Goal: Task Accomplishment & Management: Manage account settings

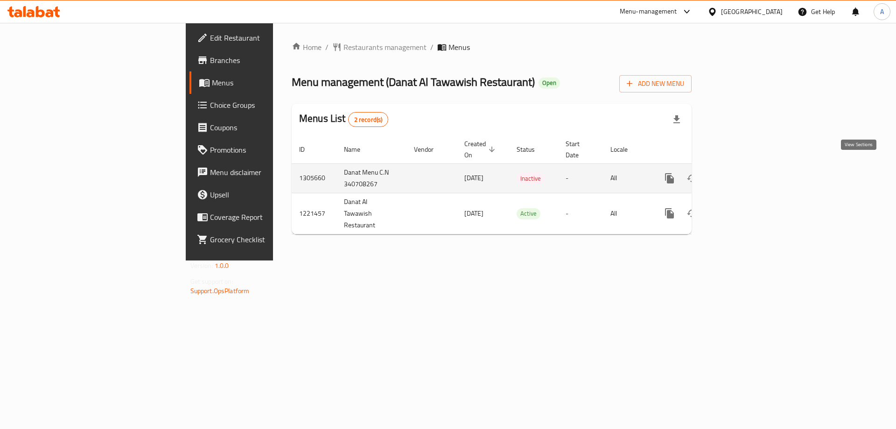
click at [743, 173] on icon "enhanced table" at bounding box center [737, 178] width 11 height 11
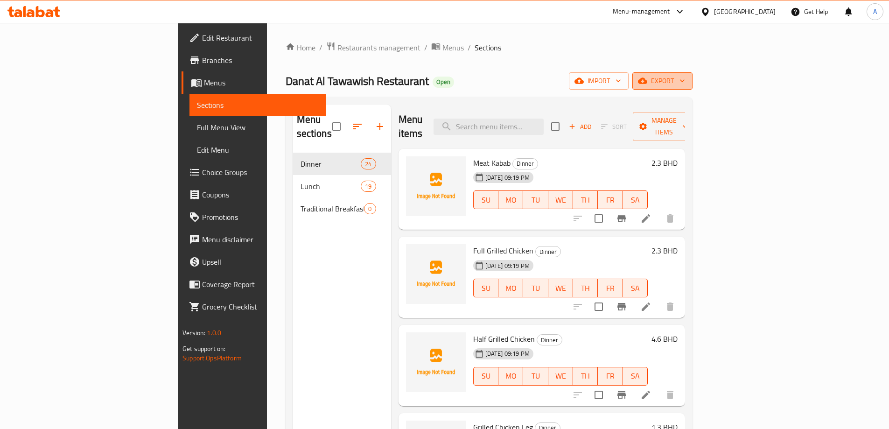
click at [693, 74] on button "export" at bounding box center [663, 80] width 60 height 17
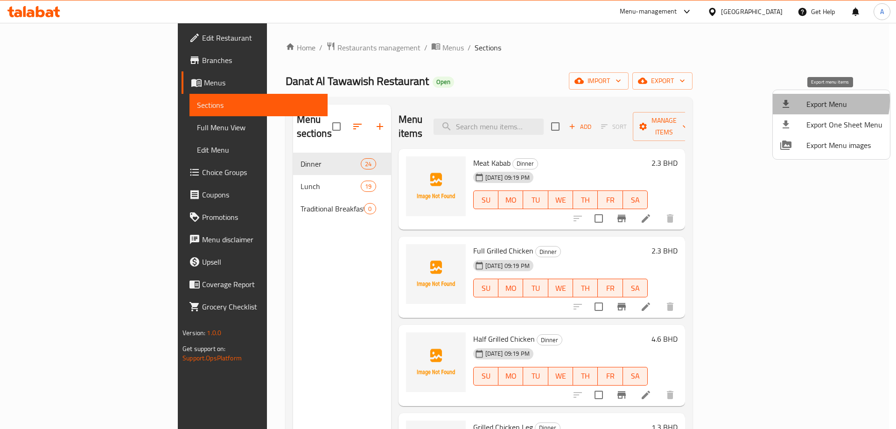
click at [820, 101] on span "Export Menu" at bounding box center [845, 104] width 76 height 11
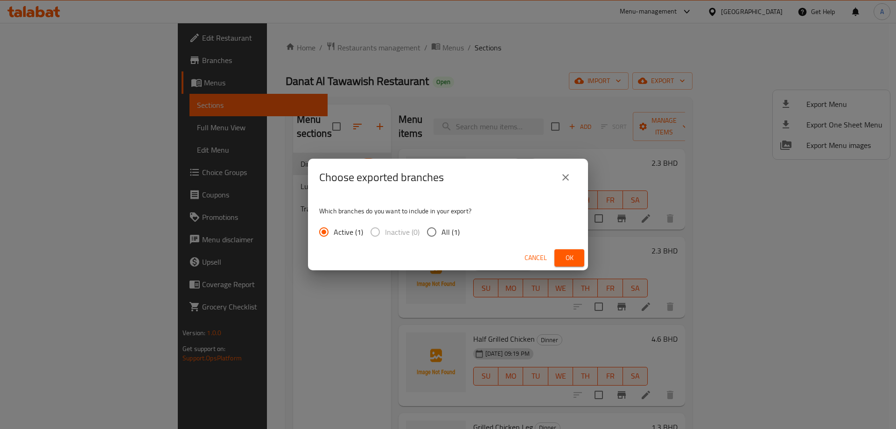
drag, startPoint x: 413, startPoint y: 225, endPoint x: 419, endPoint y: 225, distance: 6.1
click at [413, 225] on label "Inactive (0)" at bounding box center [393, 232] width 54 height 20
drag, startPoint x: 434, startPoint y: 225, endPoint x: 448, endPoint y: 227, distance: 13.8
click at [435, 225] on input "All (1)" at bounding box center [432, 232] width 20 height 20
radio input "true"
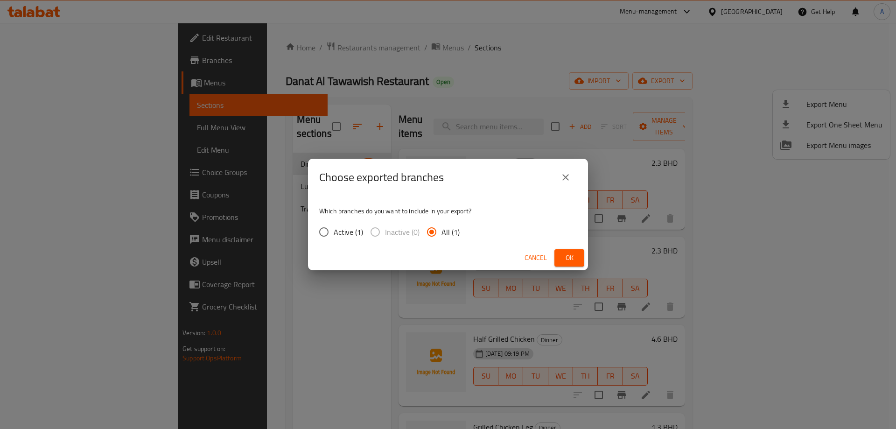
click at [581, 255] on button "Ok" at bounding box center [570, 257] width 30 height 17
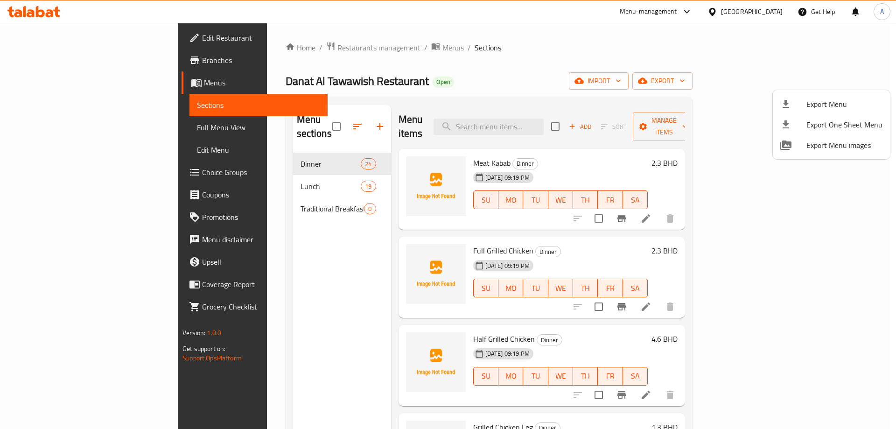
click at [332, 123] on div at bounding box center [448, 214] width 896 height 429
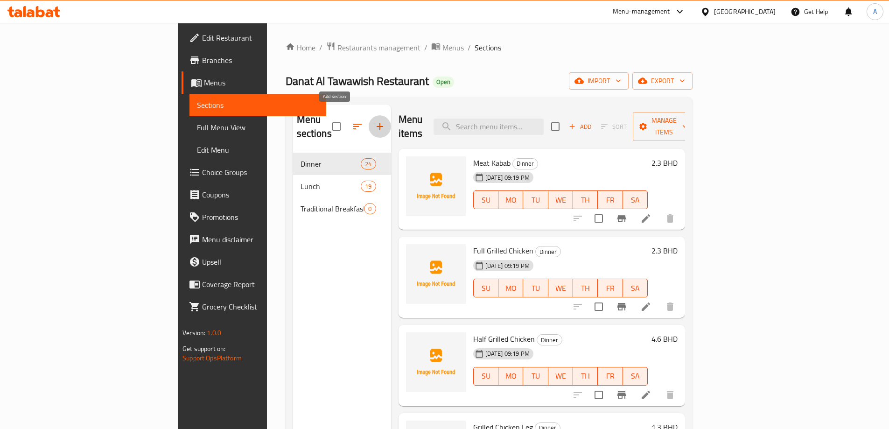
click at [369, 120] on button "button" at bounding box center [380, 126] width 22 height 22
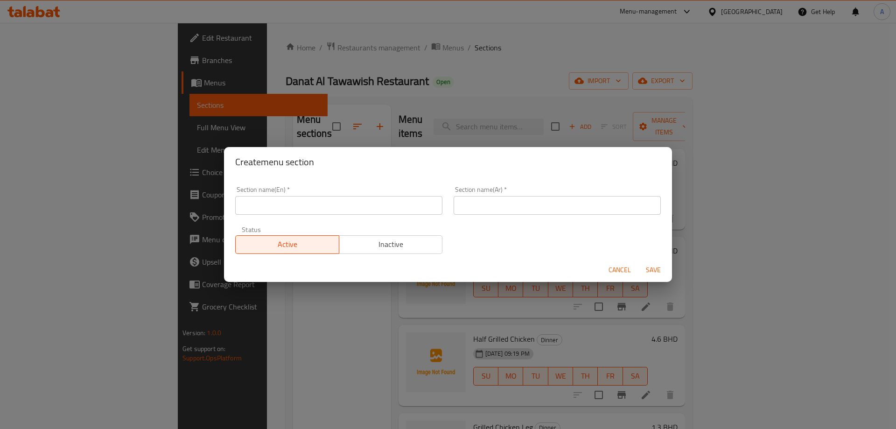
click at [327, 212] on input "text" at bounding box center [338, 205] width 207 height 19
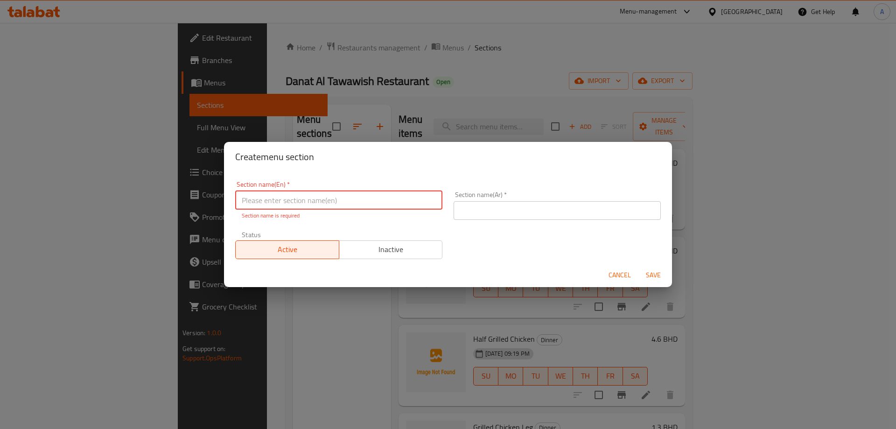
paste input "TRADITIONAL BREAKFAST"
type input "Traditional Breakfast"
click at [516, 210] on input "text" at bounding box center [557, 210] width 207 height 19
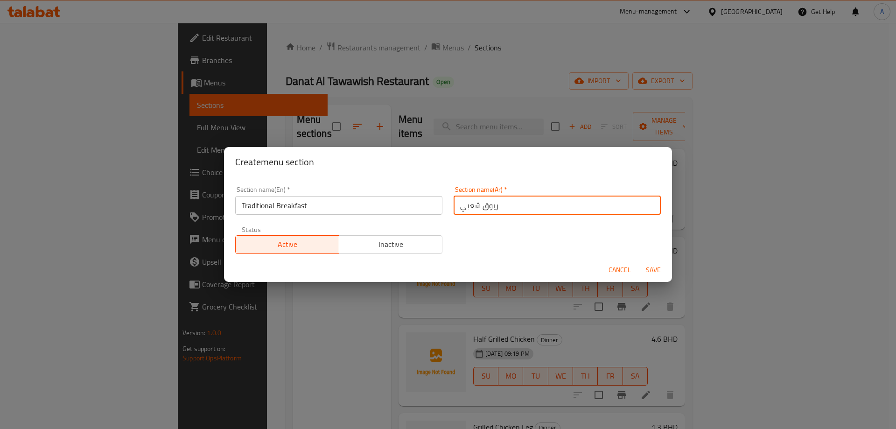
type input "ريوق شعبي"
click at [639, 261] on button "Save" at bounding box center [654, 269] width 30 height 17
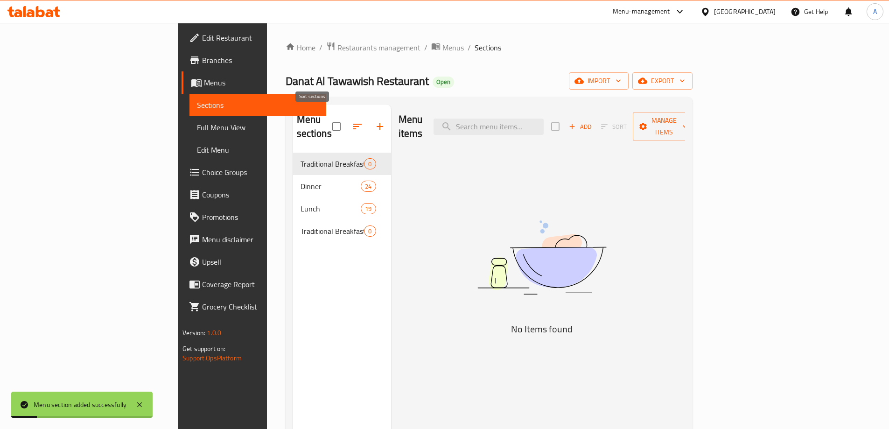
click at [352, 121] on icon "button" at bounding box center [357, 126] width 11 height 11
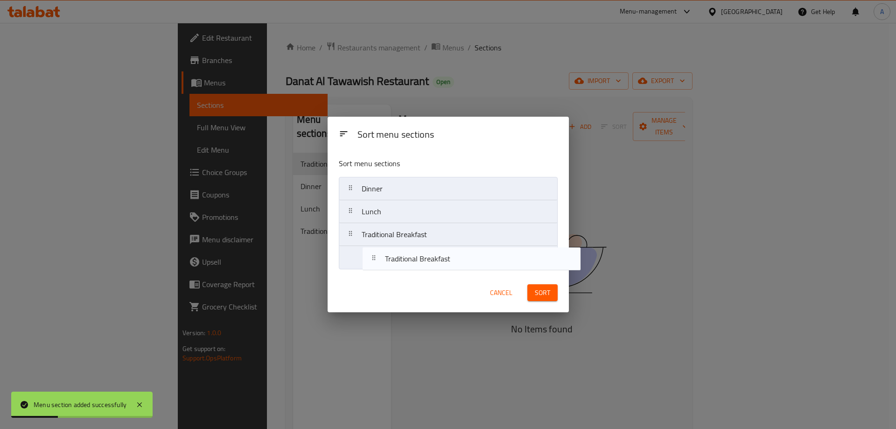
drag, startPoint x: 393, startPoint y: 193, endPoint x: 465, endPoint y: 285, distance: 116.5
click at [414, 261] on nav "Traditional Breakfast Dinner Lunch Traditional Breakfast" at bounding box center [448, 223] width 219 height 92
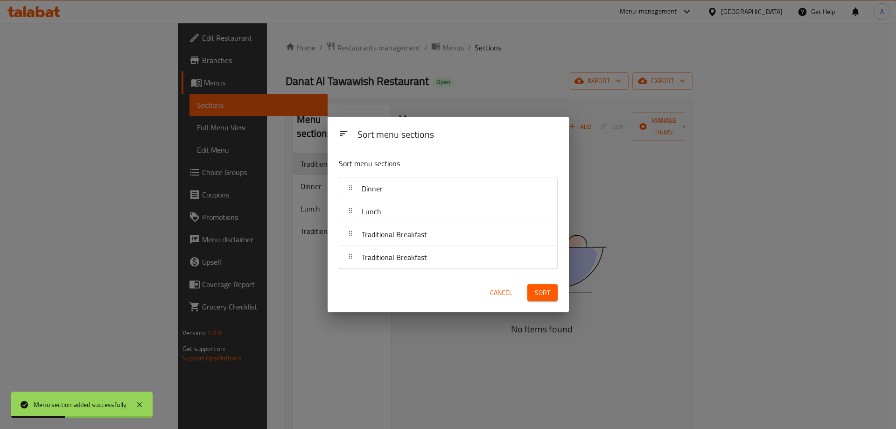
click at [533, 290] on button "Sort" at bounding box center [543, 292] width 30 height 17
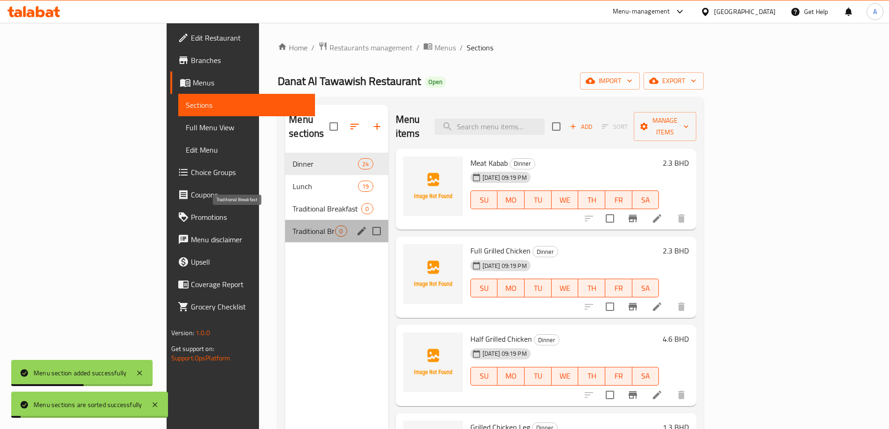
click at [293, 226] on span "Traditional Breakfast" at bounding box center [314, 231] width 42 height 11
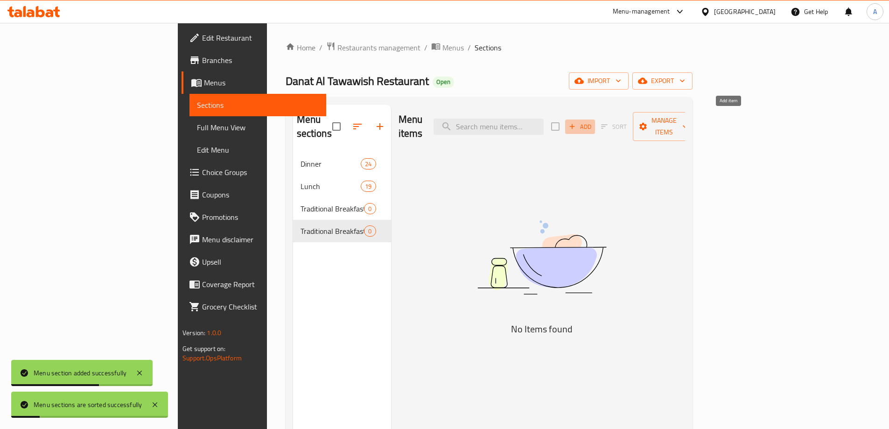
click at [593, 121] on span "Add" at bounding box center [580, 126] width 25 height 11
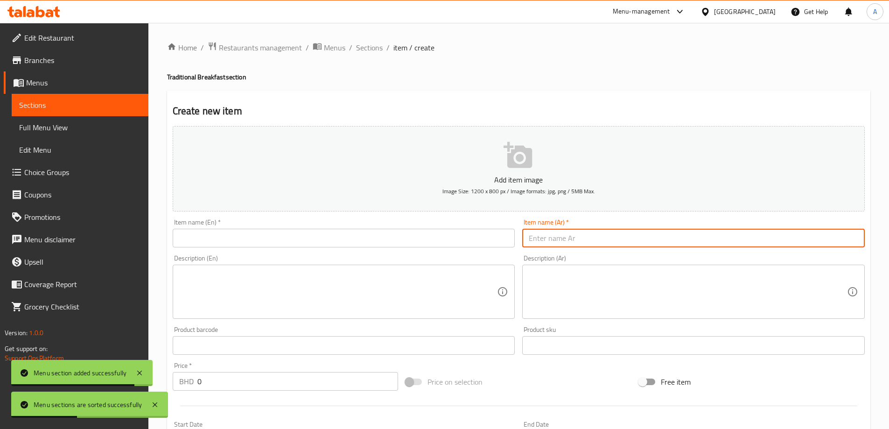
click at [565, 239] on input "text" at bounding box center [693, 238] width 343 height 19
paste input "بيض مقلي OMLET"
drag, startPoint x: 565, startPoint y: 238, endPoint x: 623, endPoint y: 239, distance: 57.9
click at [623, 239] on input "بيض مقلي OMLET" at bounding box center [693, 238] width 343 height 19
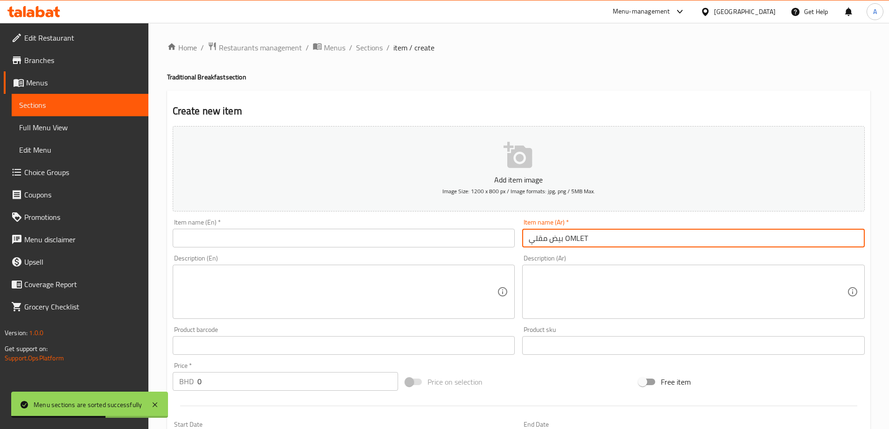
type input "بيض مقلي OMLET"
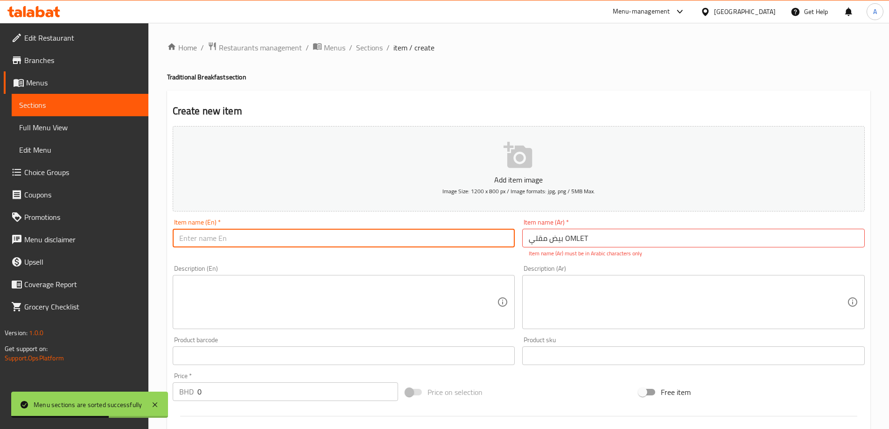
click at [340, 242] on input "text" at bounding box center [344, 238] width 343 height 19
paste input "OMLET"
type input "OMLET"
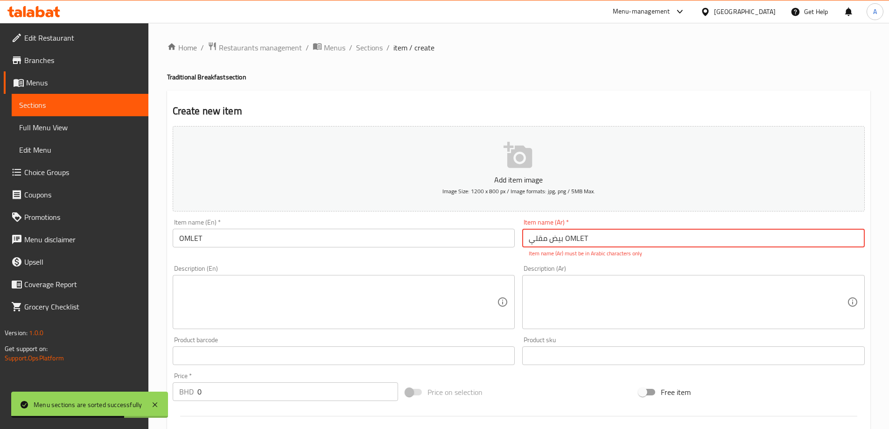
click at [580, 238] on input "بيض مقلي OMLET" at bounding box center [693, 238] width 343 height 19
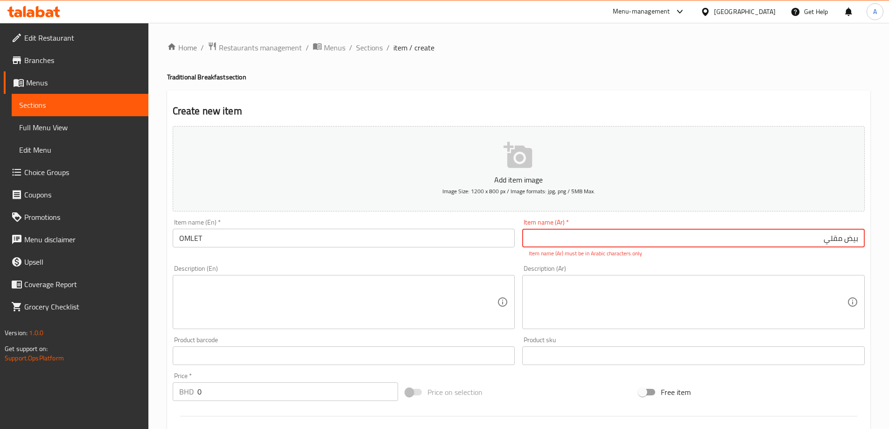
type input "بيض مقلي"
click at [697, 261] on div "Description (Ar) Description (Ar)" at bounding box center [694, 296] width 350 height 71
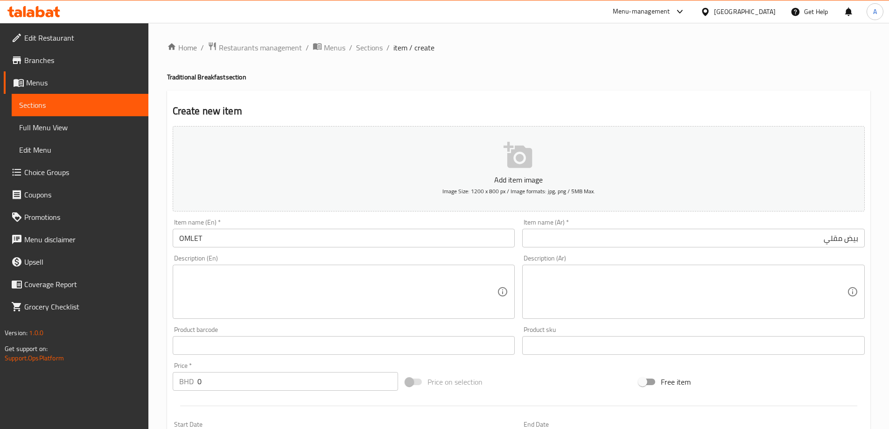
click at [357, 247] on input "OMLET" at bounding box center [344, 238] width 343 height 19
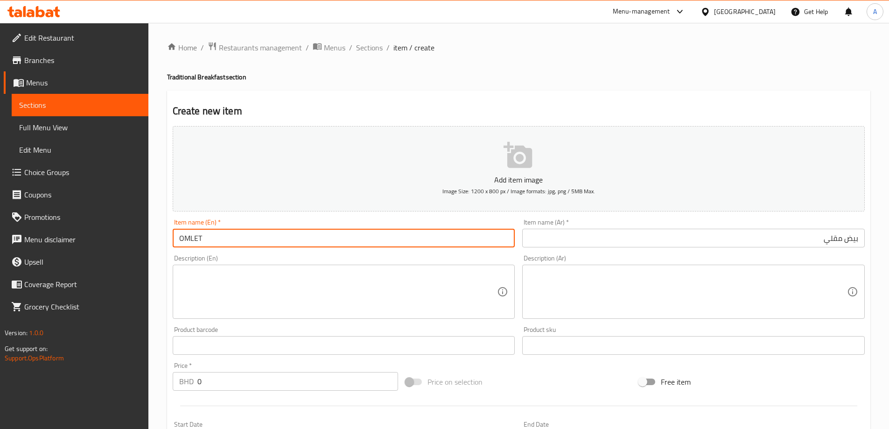
click at [285, 240] on input "OMLET" at bounding box center [344, 238] width 343 height 19
click at [186, 240] on input "OMLET" at bounding box center [344, 238] width 343 height 19
type input "Omlet"
click at [685, 233] on input "بيض مقلي" at bounding box center [693, 238] width 343 height 19
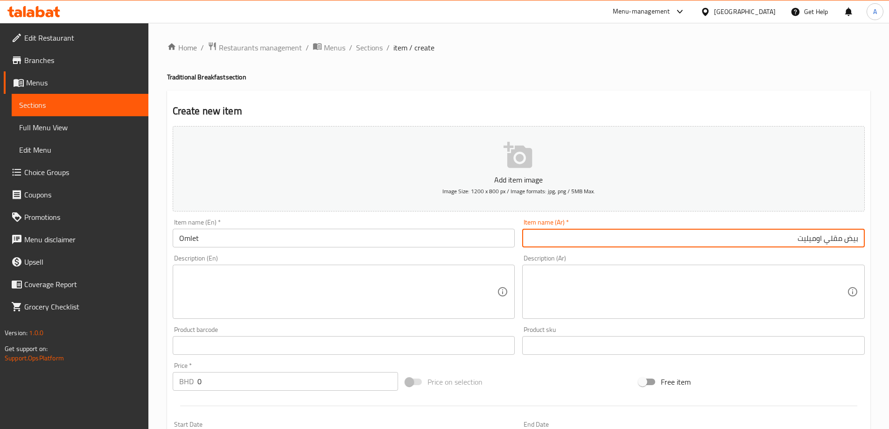
click at [819, 234] on input "بيض مقلي اوميليت" at bounding box center [693, 238] width 343 height 19
type input "بيض مقلي اوميليت"
click at [228, 240] on input "Omlet" at bounding box center [344, 238] width 343 height 19
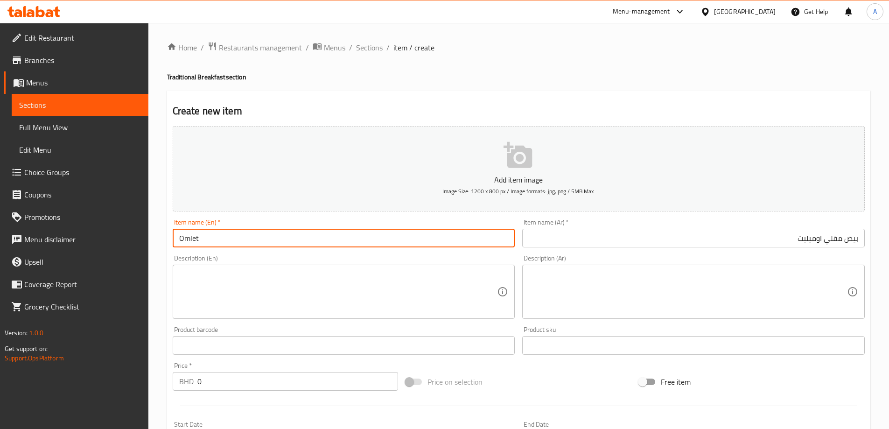
paste input "fried egg"
click at [233, 244] on input "Omlet Fried Egg" at bounding box center [344, 238] width 343 height 19
click at [273, 254] on div "Description (En) Description (En)" at bounding box center [344, 286] width 350 height 71
drag, startPoint x: 266, startPoint y: 237, endPoint x: 201, endPoint y: 243, distance: 64.7
click at [201, 243] on input "Omlet Fried Egg" at bounding box center [344, 238] width 343 height 19
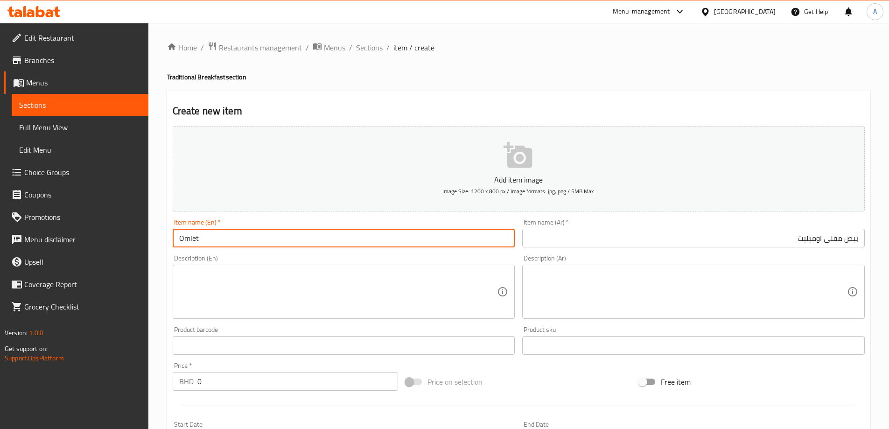
type input "Omlet"
click at [857, 245] on input "بيض مقلي اوميليت" at bounding box center [693, 238] width 343 height 19
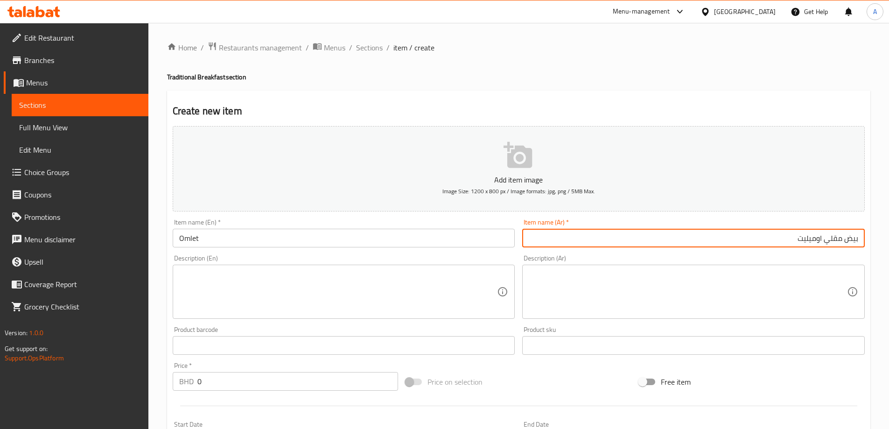
click at [856, 248] on div "Item name (Ar)   * [PERSON_NAME] name (Ar) *" at bounding box center [694, 233] width 350 height 36
drag, startPoint x: 829, startPoint y: 242, endPoint x: 890, endPoint y: 244, distance: 61.2
click at [889, 244] on html "​ Menu-management [GEOGRAPHIC_DATA] Get Help A Edit Restaurant Branches Menus S…" at bounding box center [444, 214] width 889 height 429
type input "اوميليت"
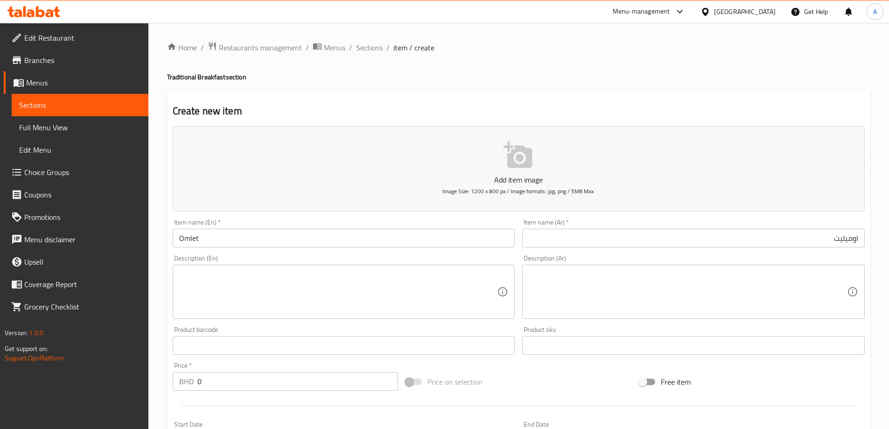
click at [529, 261] on div "Description (Ar) Description (Ar)" at bounding box center [693, 287] width 343 height 64
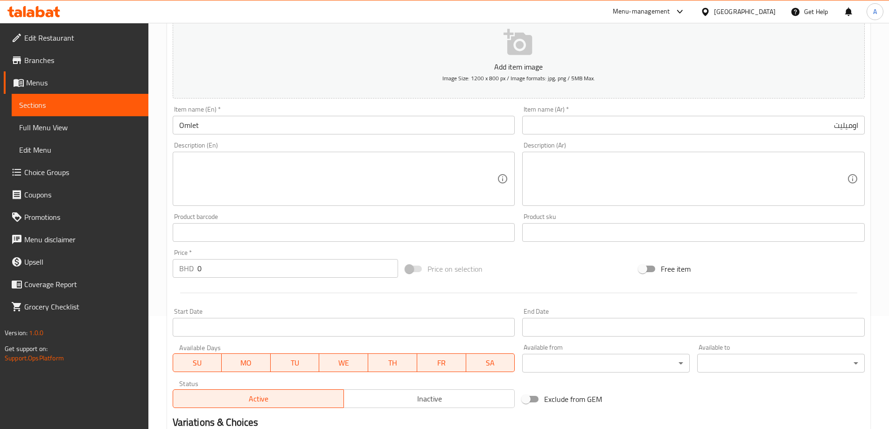
scroll to position [187, 0]
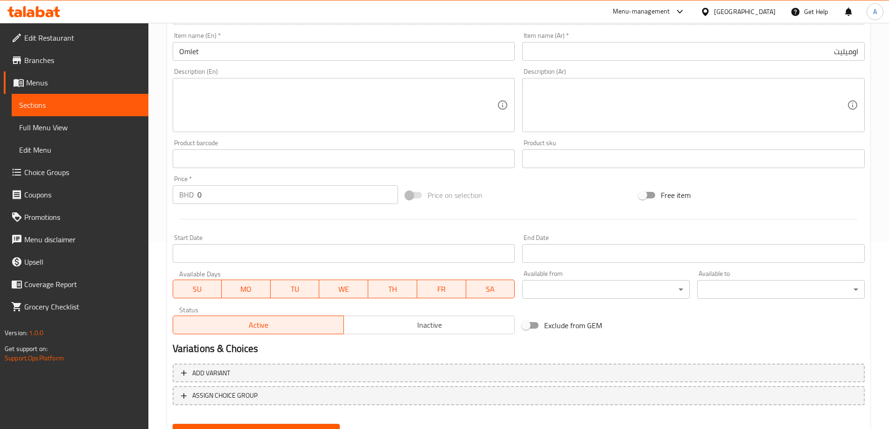
drag, startPoint x: 233, startPoint y: 188, endPoint x: 159, endPoint y: 192, distance: 73.9
click at [159, 192] on div "Home / Restaurants management / Menus / Sections / item / create Traditional Br…" at bounding box center [518, 154] width 741 height 637
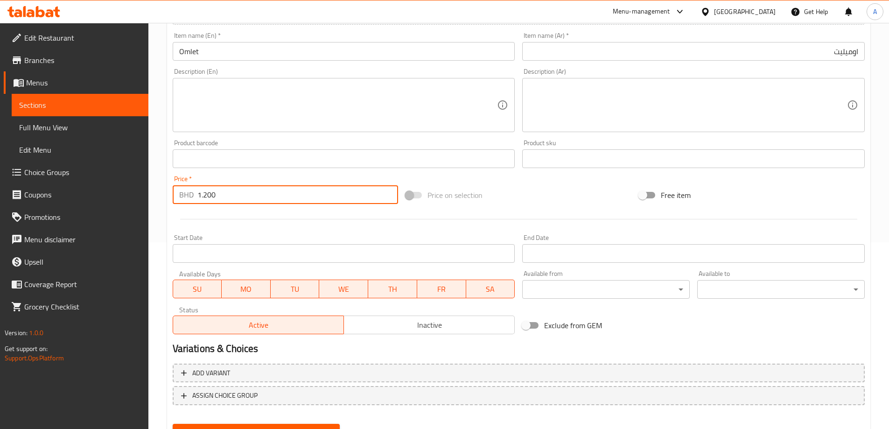
type input "1.200"
click at [173, 424] on button "Create" at bounding box center [257, 432] width 168 height 17
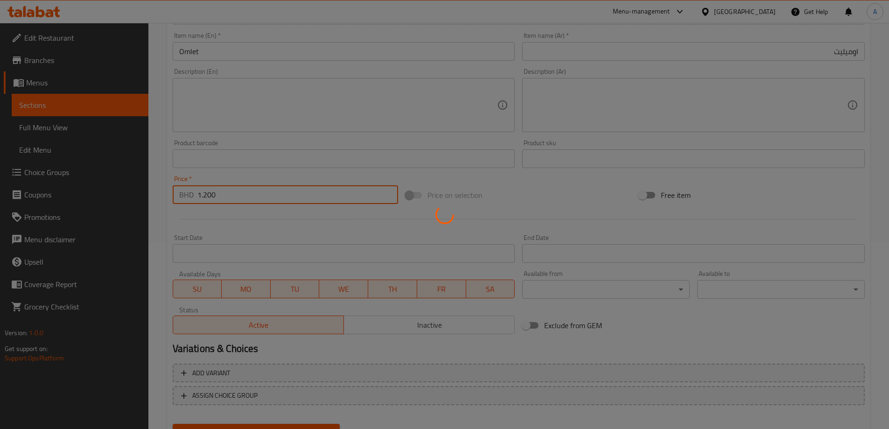
type input "0"
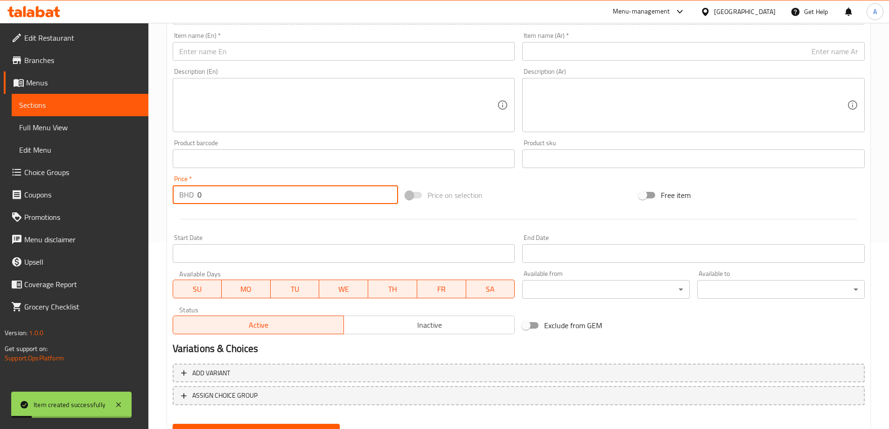
click at [409, 112] on textarea at bounding box center [338, 105] width 318 height 44
paste textarea "بلاليط BALALET BD 1.500"
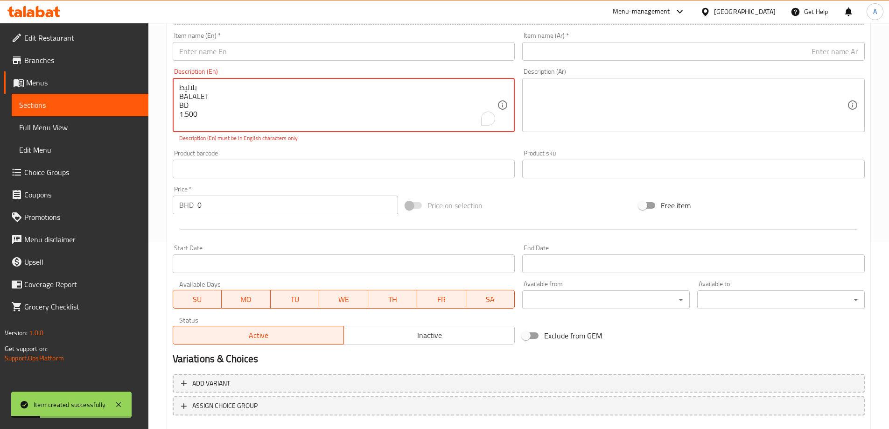
click at [188, 90] on textarea "بلاليط BALALET BD 1.500" at bounding box center [338, 105] width 318 height 44
type textarea "بلاليط BALALET BD 1.500"
click at [189, 82] on div "بلاليط BALALET BD 1.500 Description (En)" at bounding box center [344, 105] width 343 height 54
click at [189, 83] on div "بلاليط BALALET BD 1.500 Description (En)" at bounding box center [344, 105] width 343 height 54
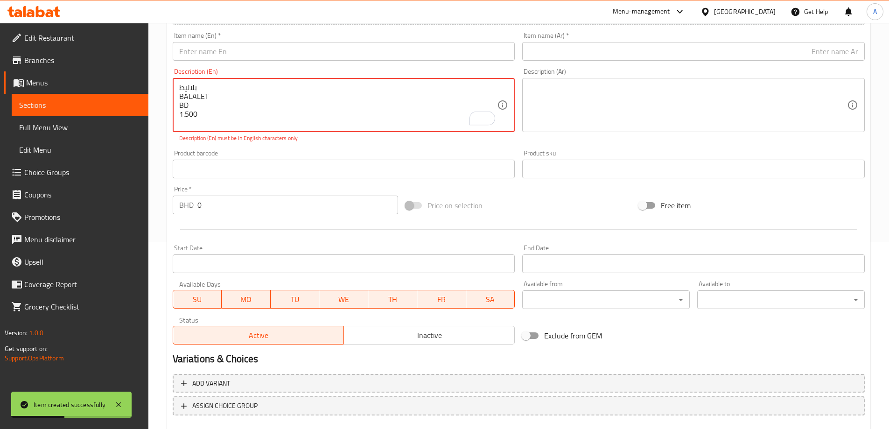
click at [225, 52] on input "text" at bounding box center [344, 51] width 343 height 19
paste input "BALALET"
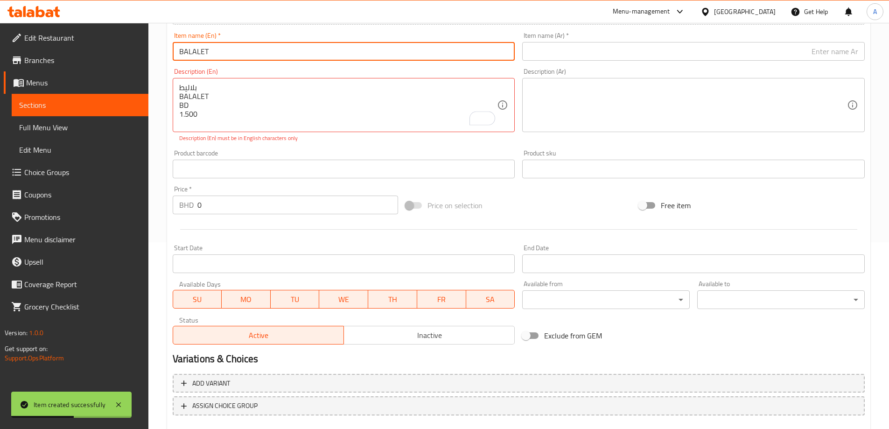
type input "BALALET"
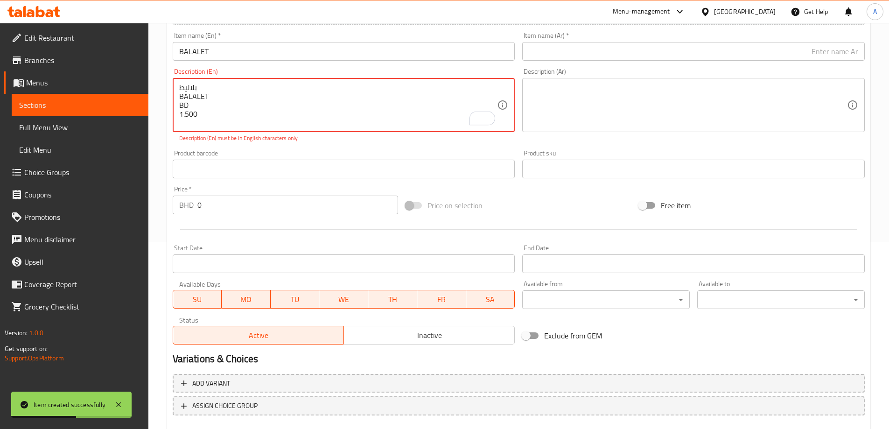
click at [188, 90] on textarea "بلاليط BALALET BD 1.500" at bounding box center [338, 105] width 318 height 44
click at [189, 87] on textarea "بلاليط BD 1.500" at bounding box center [338, 105] width 318 height 44
type textarea "بلاليط BD 1.500"
click at [644, 48] on input "text" at bounding box center [693, 51] width 343 height 19
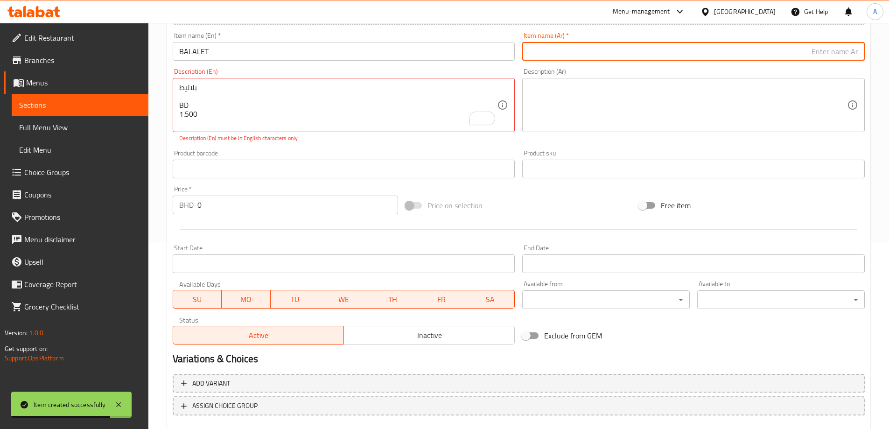
paste input "بلاليط"
type input "بلاليط"
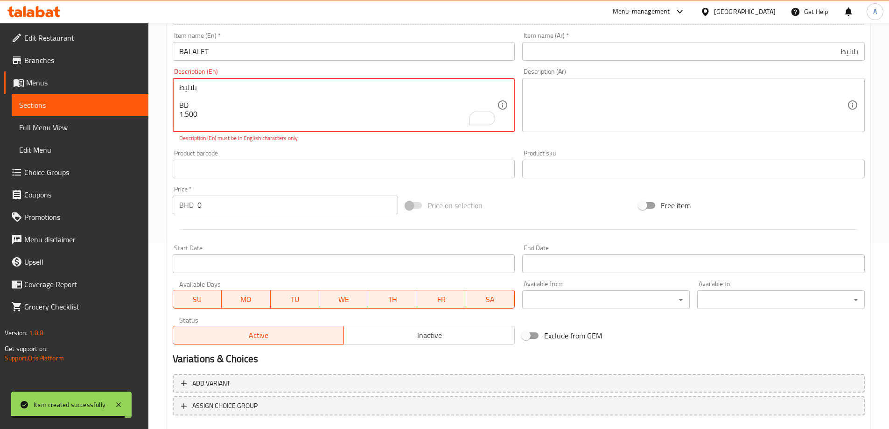
click at [199, 113] on textarea "بلاليط BD 1.500" at bounding box center [338, 105] width 318 height 44
click at [229, 199] on input "0" at bounding box center [297, 205] width 201 height 19
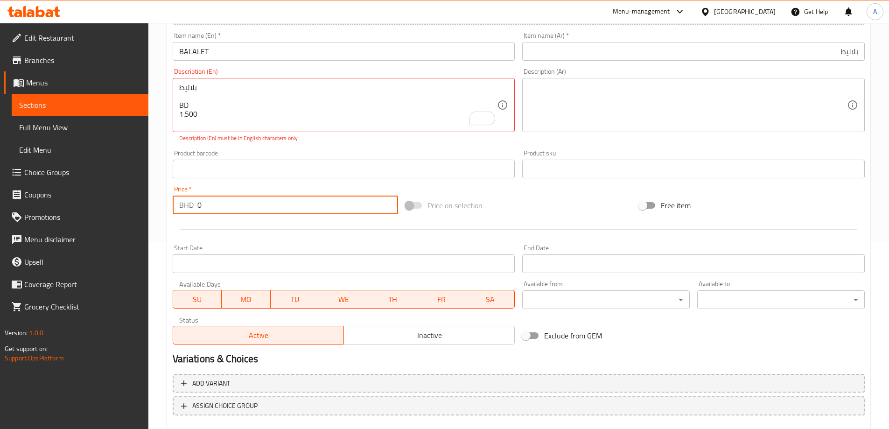
click at [229, 199] on input "0" at bounding box center [297, 205] width 201 height 19
paste input "1.50"
type input "1.500"
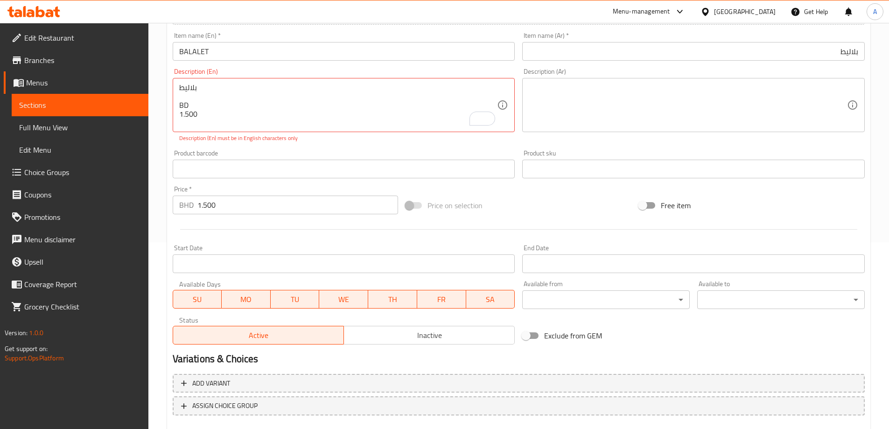
click at [247, 129] on div "بلاليط BD 1.500 Description (En)" at bounding box center [344, 105] width 343 height 54
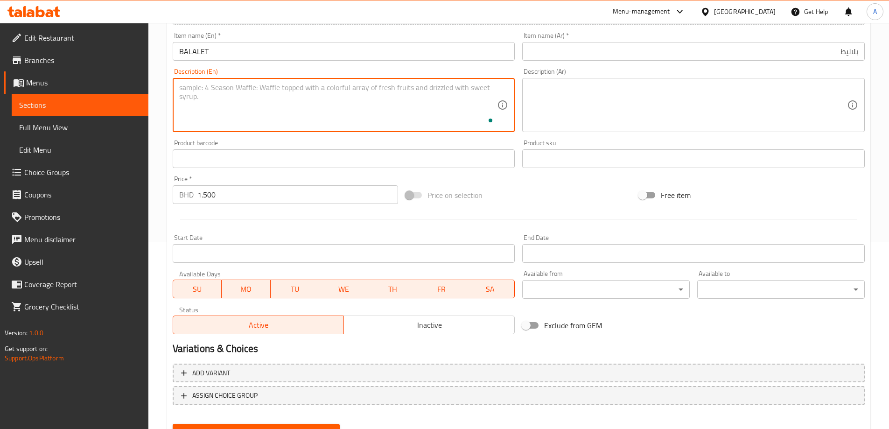
click at [348, 131] on div "Description (En)" at bounding box center [344, 105] width 343 height 54
click at [360, 142] on div "Product barcode Product barcode" at bounding box center [344, 154] width 343 height 28
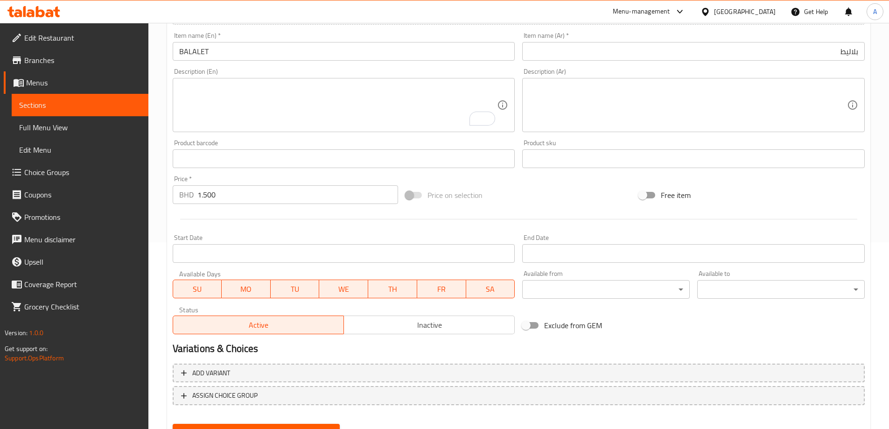
click at [243, 43] on input "BALALET" at bounding box center [344, 51] width 343 height 19
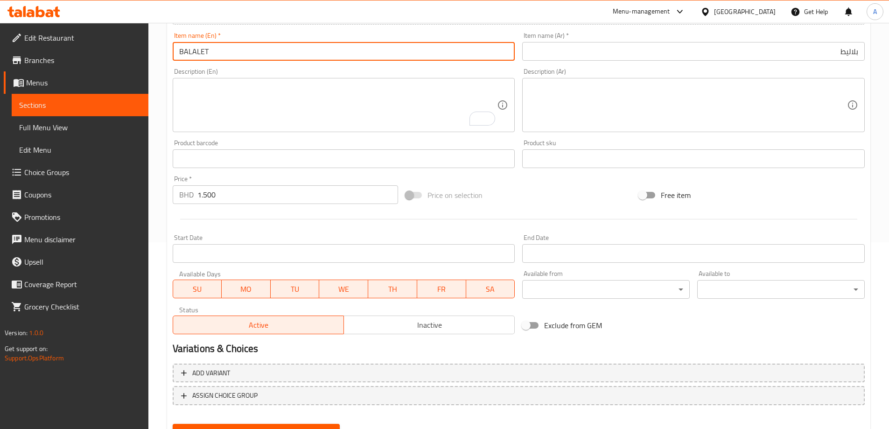
click at [243, 43] on input "BALALET" at bounding box center [344, 51] width 343 height 19
type input "Balalet"
click at [258, 63] on div "Item name (En)   * Balalet Item name (En) *" at bounding box center [344, 46] width 350 height 36
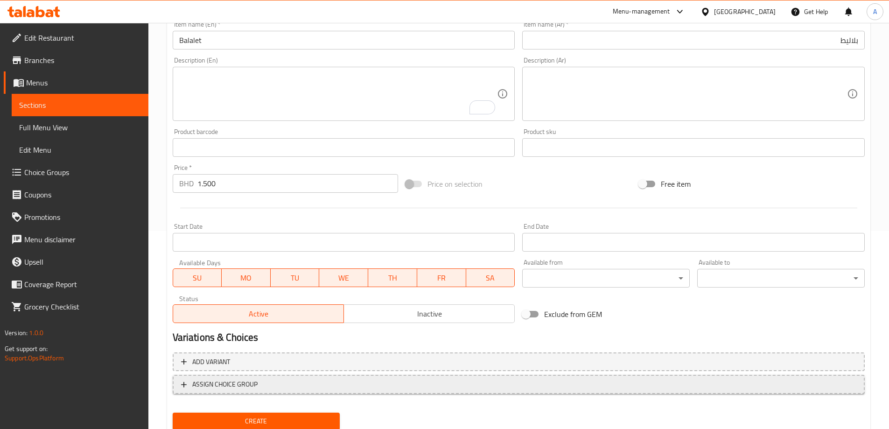
scroll to position [231, 0]
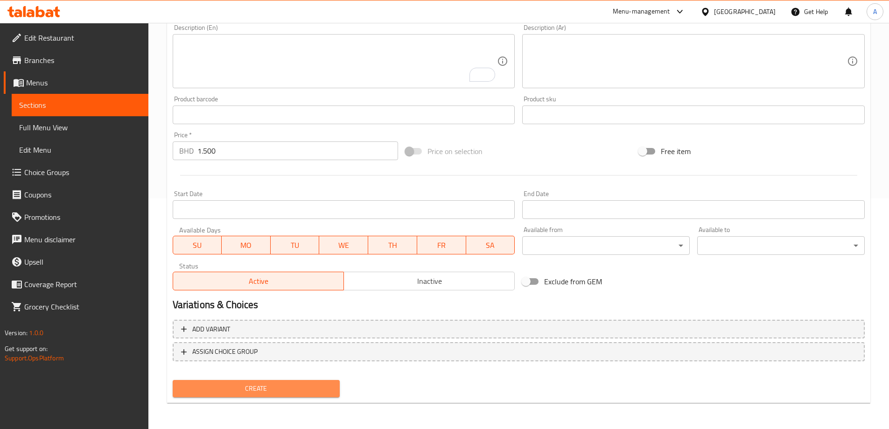
click at [327, 388] on span "Create" at bounding box center [256, 389] width 153 height 12
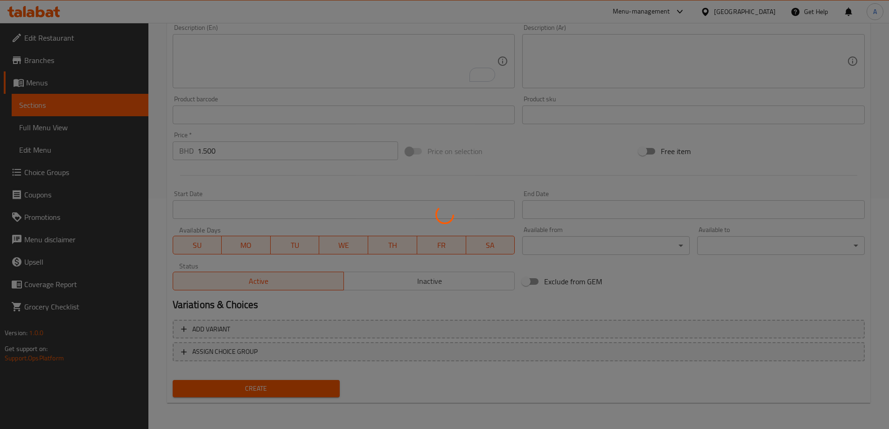
type input "0"
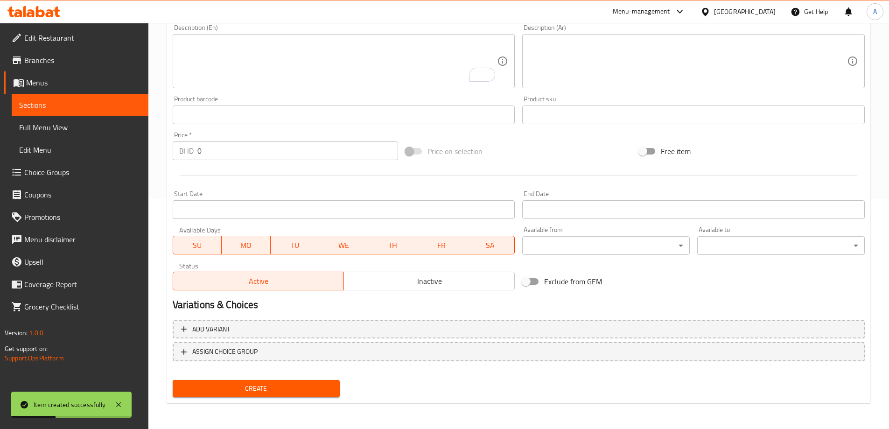
click at [334, 85] on div "Description (En)" at bounding box center [344, 61] width 343 height 54
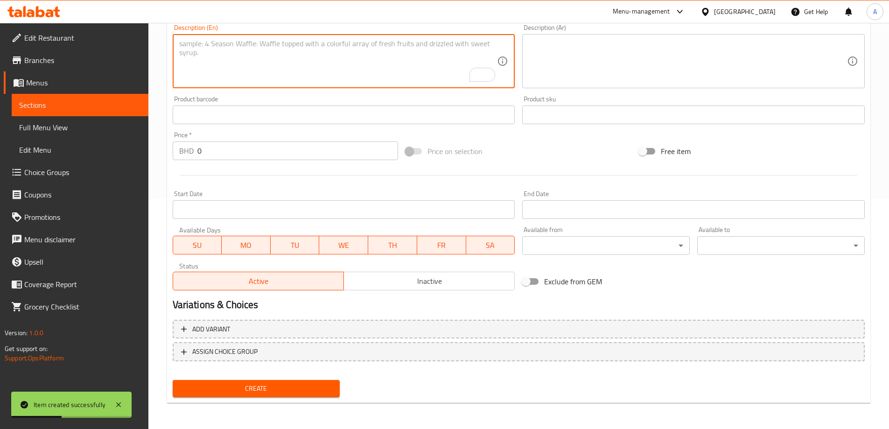
paste textarea "بيض بالطماطم EGG WITH ΤΟΜΑΤΟ BD 1.500"
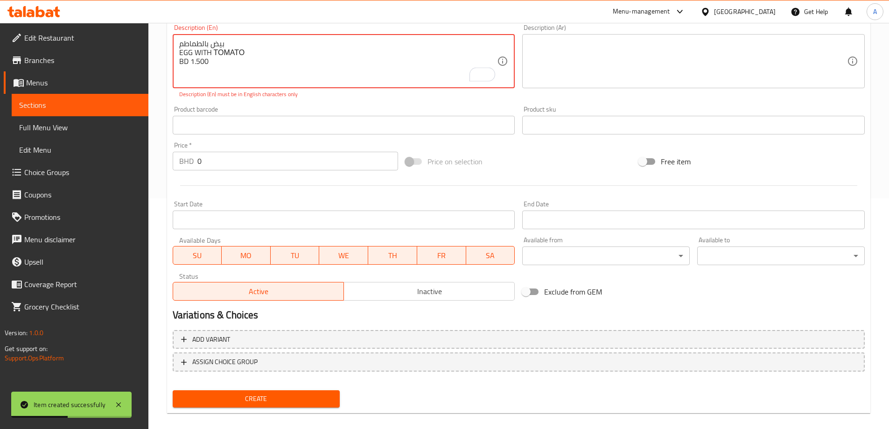
scroll to position [137, 0]
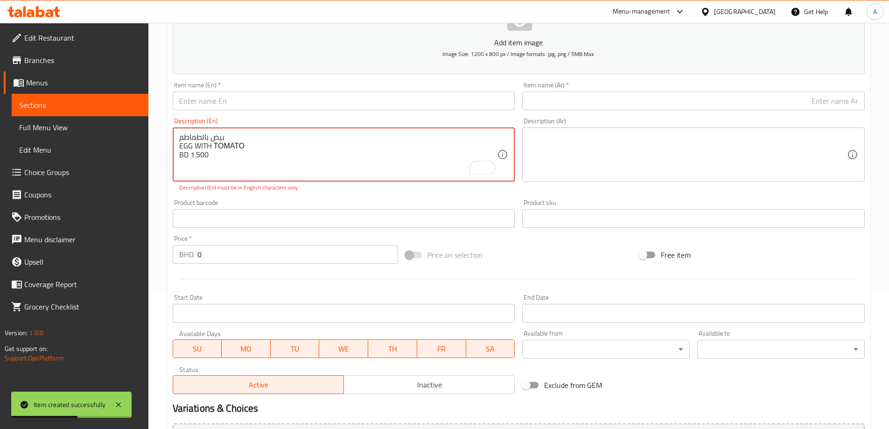
click at [209, 143] on textarea "بيض بالطماطم EGG WITH ΤΟΜΑΤΟ BD 1.500" at bounding box center [338, 155] width 318 height 44
type textarea "بيض بالطماطم EGG WITH ΤΟΜΑΤΟ BD 1.500"
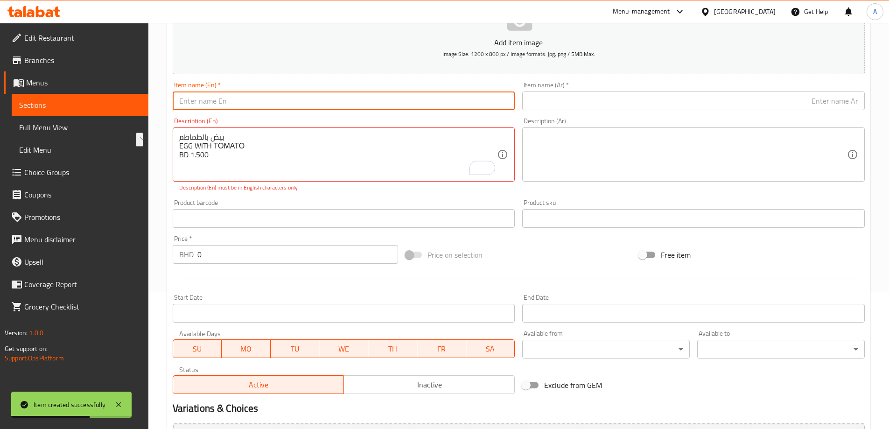
click at [249, 103] on input "text" at bounding box center [344, 101] width 343 height 19
paste input "EGG WITH ΤΟΜΑΤΟ"
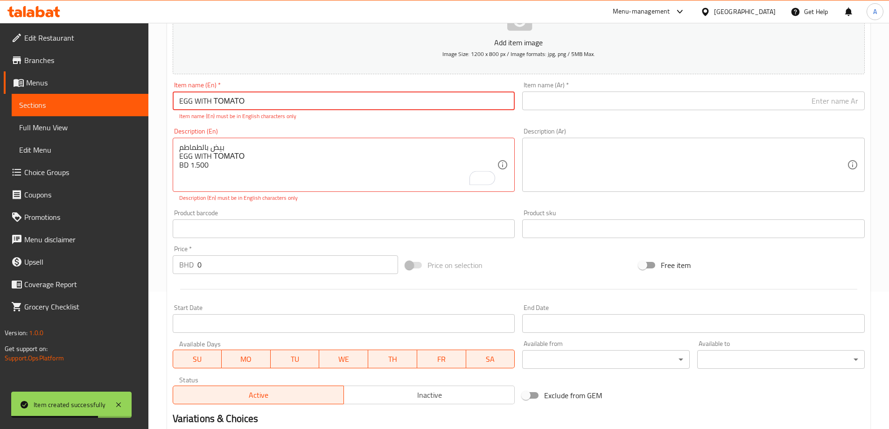
type input "EGG WITH ΤΟΜΑΤΟ"
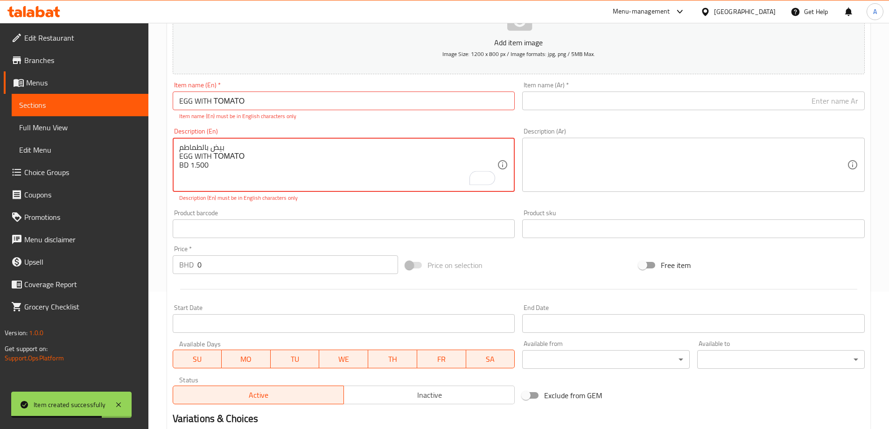
click at [212, 143] on textarea "بيض بالطماطم EGG WITH ΤΟΜΑΤΟ BD 1.500" at bounding box center [338, 165] width 318 height 44
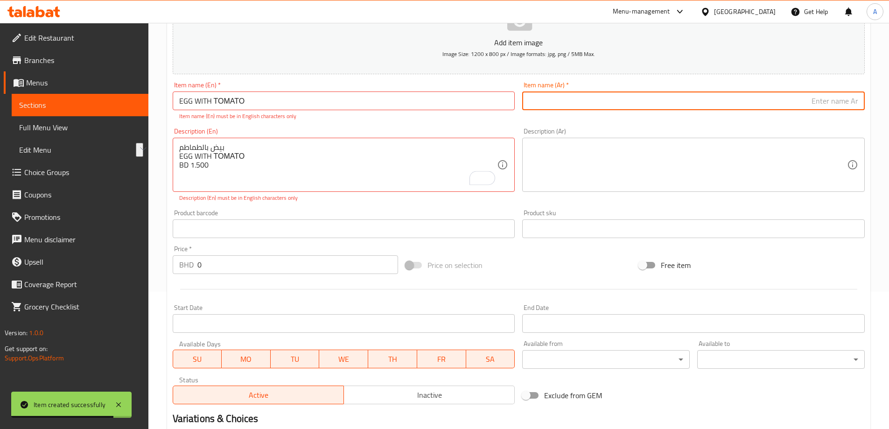
click at [579, 98] on input "text" at bounding box center [693, 101] width 343 height 19
paste input "بيض بالطماطم"
type input "بيض بالطماطم"
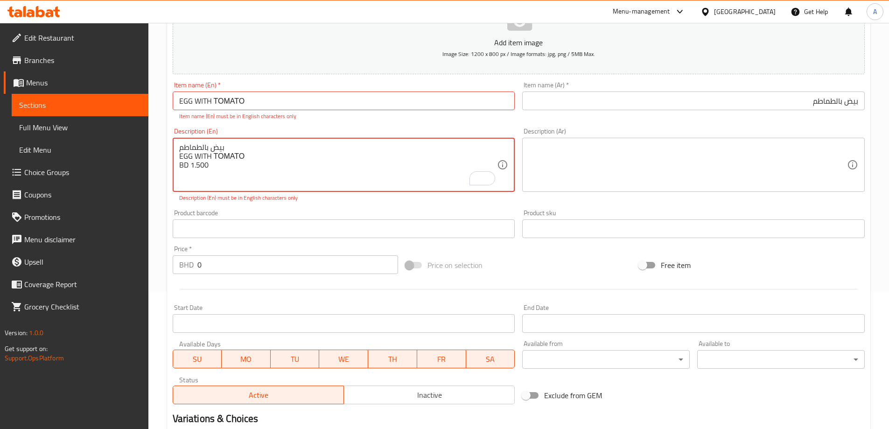
drag, startPoint x: 223, startPoint y: 168, endPoint x: 190, endPoint y: 165, distance: 32.8
click at [190, 165] on textarea "بيض بالطماطم EGG WITH ΤΟΜΑΤΟ BD 1.500" at bounding box center [338, 165] width 318 height 44
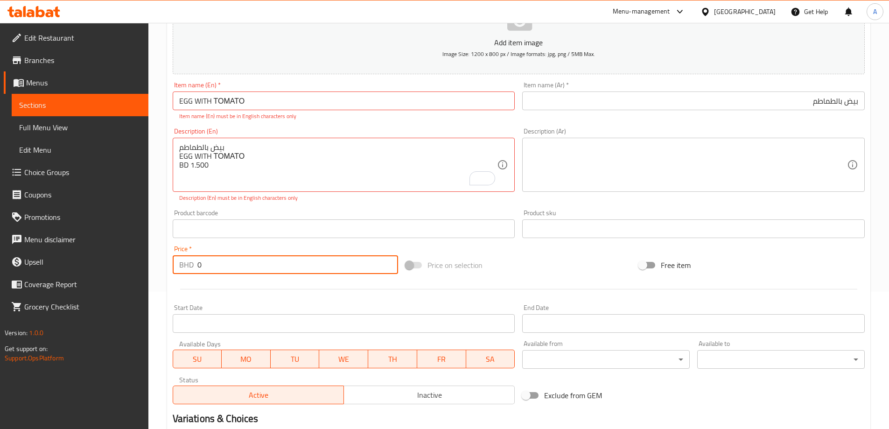
click at [216, 272] on input "0" at bounding box center [297, 264] width 201 height 19
paste input "1.50"
type input "1.500"
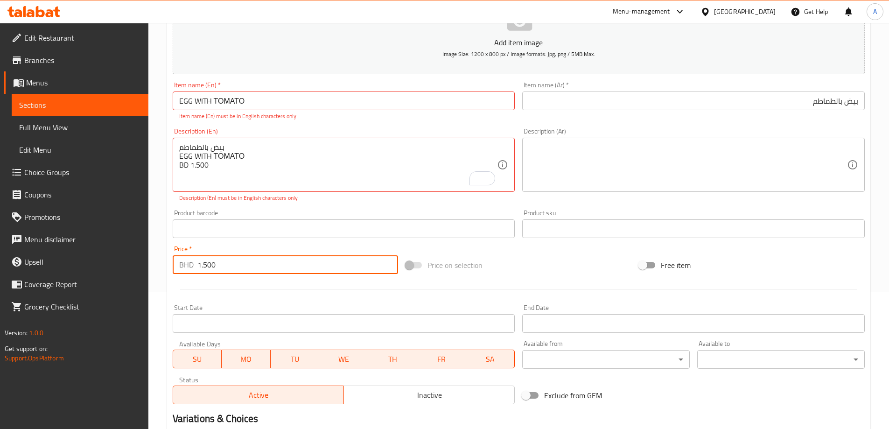
click at [282, 188] on div "بيض بالطماطم EGG WITH ΤΟΜΑΤΟ BD 1.500 Description (En)" at bounding box center [344, 165] width 343 height 54
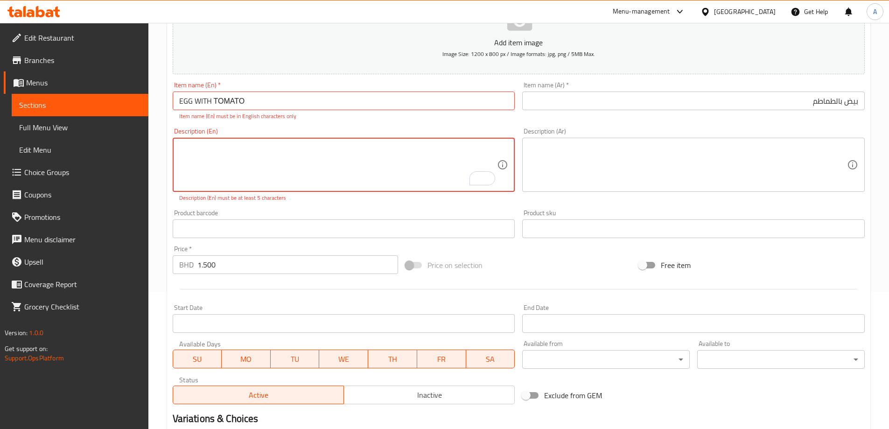
click at [252, 106] on input "EGG WITH ΤΟΜΑΤΟ" at bounding box center [344, 101] width 343 height 19
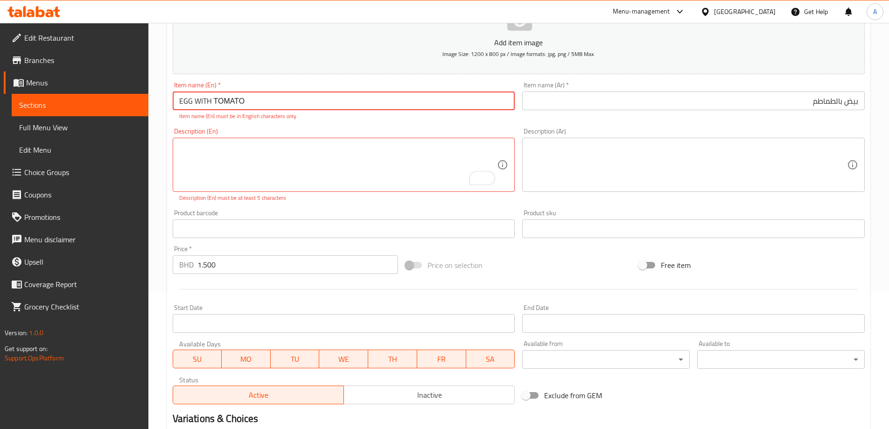
click at [252, 106] on input "EGG WITH ΤΟΜΑΤΟ" at bounding box center [344, 101] width 343 height 19
type input "Egg with Τοματο"
click at [647, 102] on input "بيض بالطماطم" at bounding box center [693, 101] width 343 height 19
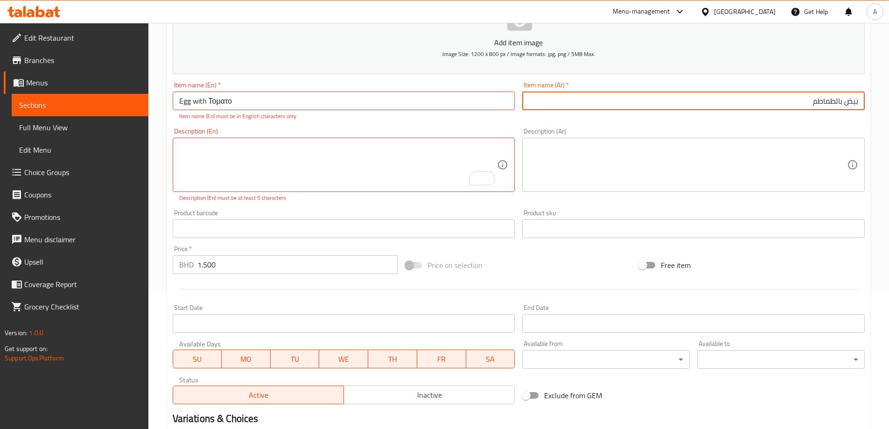
click at [647, 102] on input "بيض بالطماطم" at bounding box center [693, 101] width 343 height 19
click at [431, 198] on p "Description (En) must be at least 5 characters" at bounding box center [344, 198] width 330 height 8
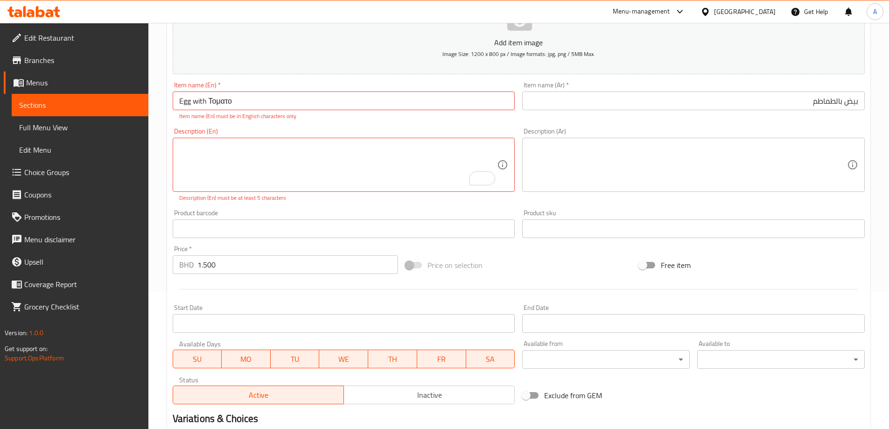
click at [379, 215] on div "Product barcode Product barcode" at bounding box center [344, 224] width 343 height 28
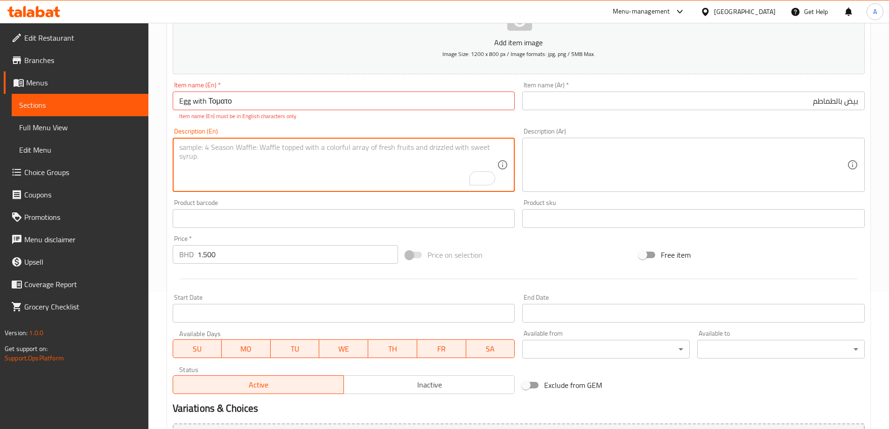
click at [402, 134] on div "Description (En) Description (En)" at bounding box center [344, 160] width 343 height 64
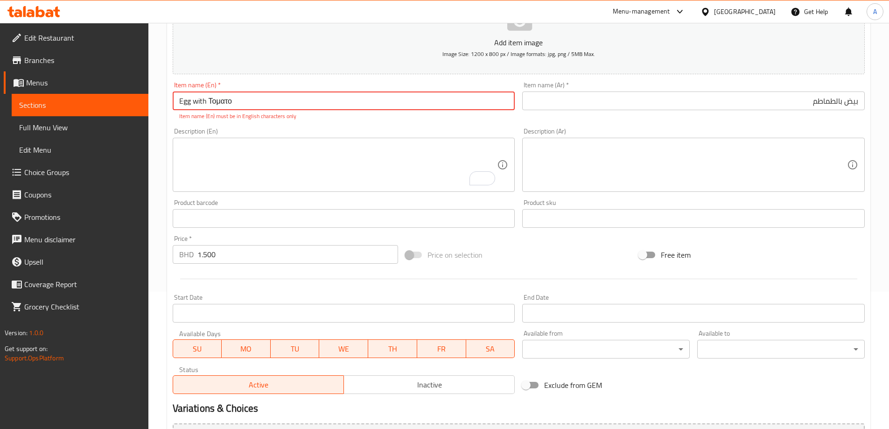
click at [252, 105] on input "Egg with Τοματο" at bounding box center [344, 101] width 343 height 19
click at [219, 99] on input "Egg with Τοματο" at bounding box center [344, 101] width 343 height 19
click at [219, 98] on input "Egg with Τοματο" at bounding box center [344, 101] width 343 height 19
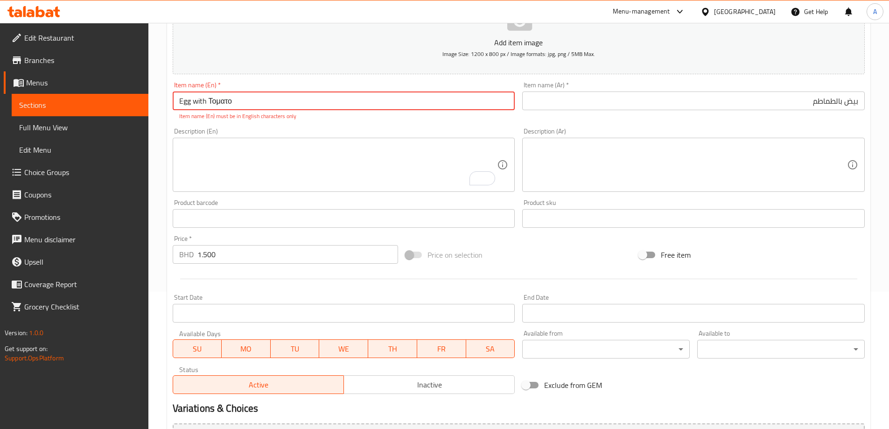
paste input "Tomato"
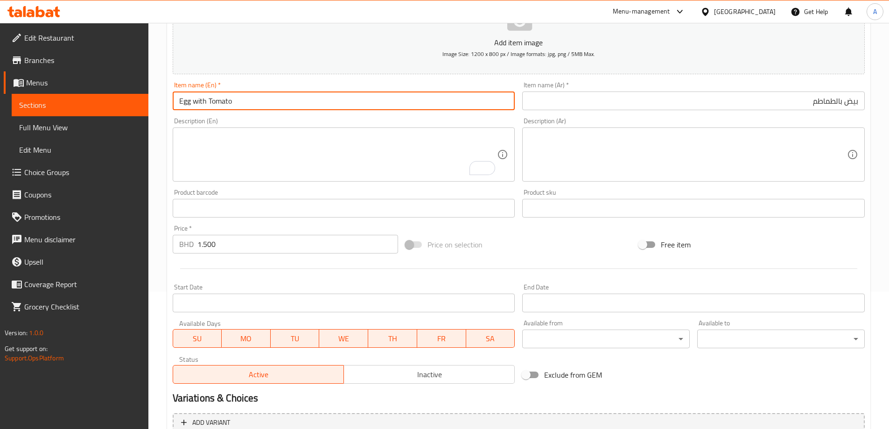
type input "Egg with Tomato"
click at [342, 115] on div "Description (En) Description (En)" at bounding box center [344, 149] width 350 height 71
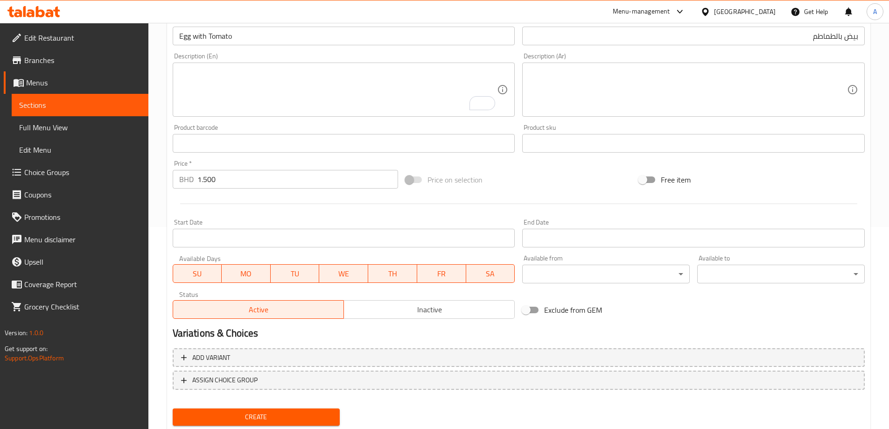
scroll to position [231, 0]
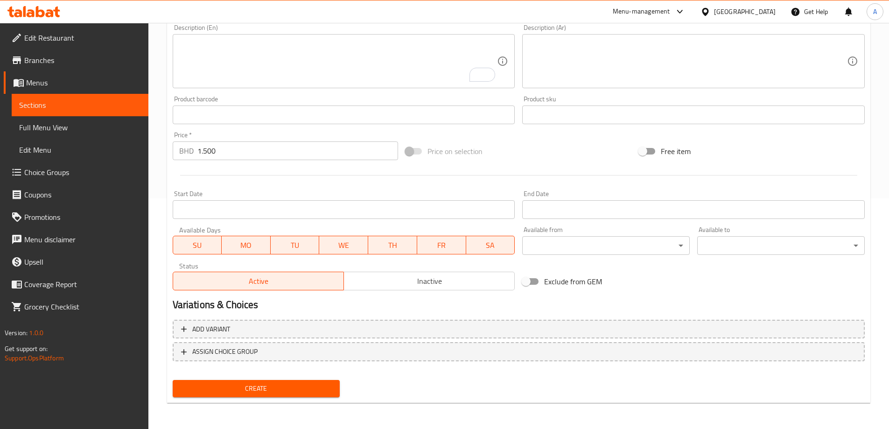
click at [281, 403] on div "Create new item Add item image Image Size: 1200 x 800 px / Image formats: jpg, …" at bounding box center [519, 131] width 704 height 543
click at [287, 383] on span "Create" at bounding box center [256, 389] width 153 height 12
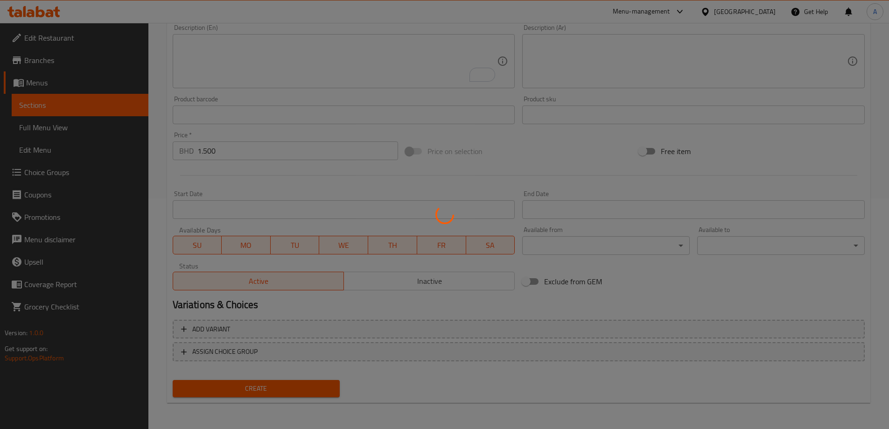
type input "0"
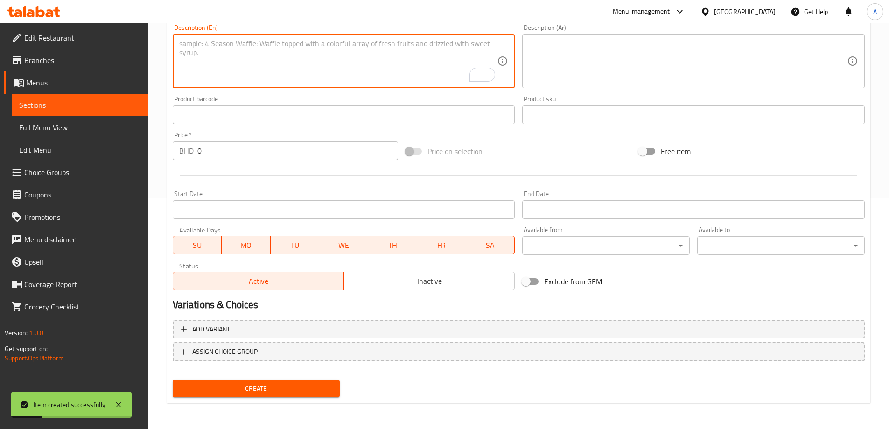
click at [329, 52] on textarea "To enrich screen reader interactions, please activate Accessibility in Grammarl…" at bounding box center [338, 61] width 318 height 44
paste textarea "[PERSON_NAME] مع زعتر LABNEH WITH ZA'ATAR E BD 1.300"
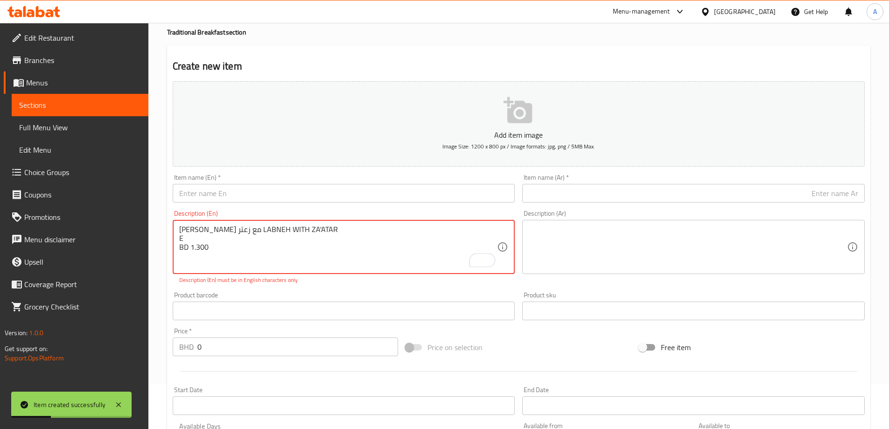
scroll to position [44, 0]
drag, startPoint x: 214, startPoint y: 232, endPoint x: 196, endPoint y: 231, distance: 18.3
click at [196, 231] on textarea "[PERSON_NAME] مع زعتر LABNEH WITH ZA'ATAR E BD 1.300" at bounding box center [338, 248] width 318 height 44
drag, startPoint x: 219, startPoint y: 231, endPoint x: 331, endPoint y: 193, distance: 117.2
click at [296, 223] on div "[PERSON_NAME] مع زعتر LABNEH WITH ZA'ATAR E BD 1.300 Description (En)" at bounding box center [344, 248] width 343 height 54
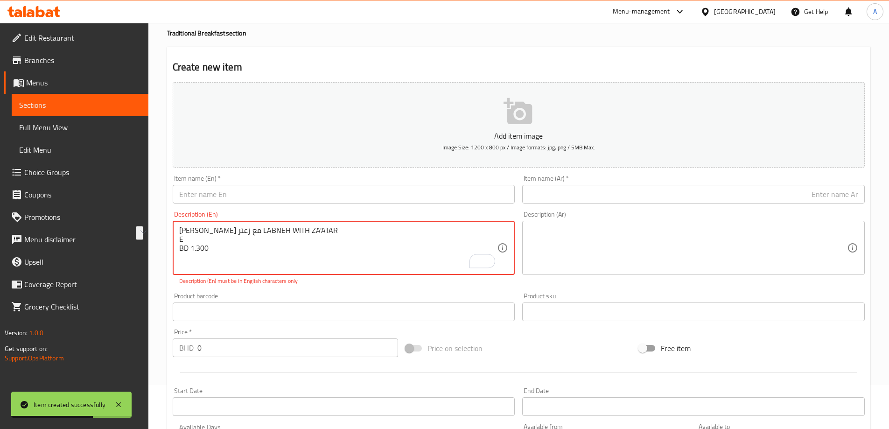
type textarea "[PERSON_NAME] مع زعتر LABNEH WITH ZA'ATAR E BD 1.300"
click at [331, 193] on input "text" at bounding box center [344, 194] width 343 height 19
paste input "LABNEH WITH ZA'ATAR"
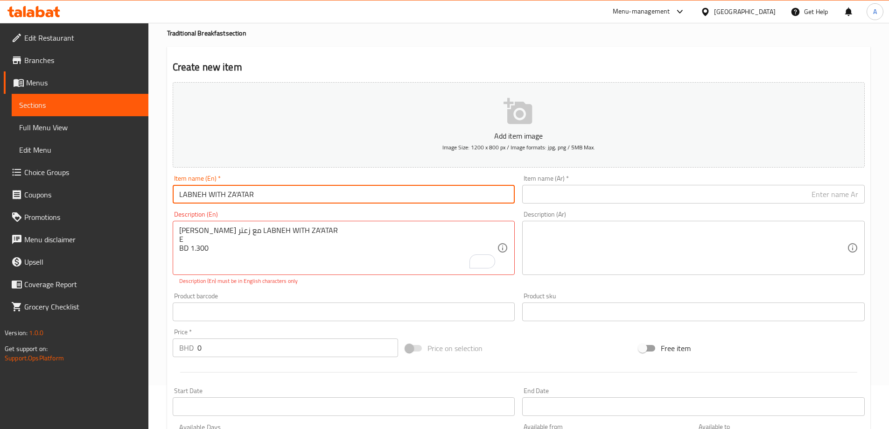
click at [264, 196] on input "LABNEH WITH ZA'ATAR" at bounding box center [344, 194] width 343 height 19
type input "Labneh with [PERSON_NAME]'atar"
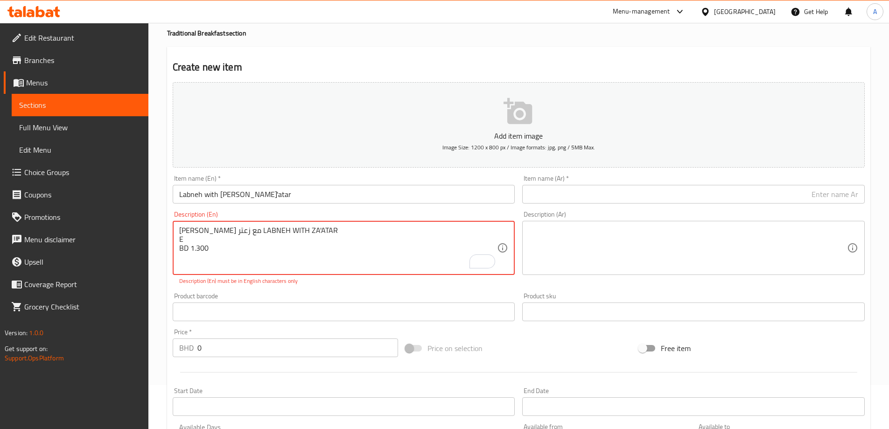
click at [270, 231] on textarea "[PERSON_NAME] مع زعتر LABNEH WITH ZA'ATAR E BD 1.300" at bounding box center [338, 248] width 318 height 44
click at [216, 230] on textarea "[PERSON_NAME] مع زعتر LABNEH WITH ZA'ATAR E BD 1.300" at bounding box center [338, 248] width 318 height 44
drag, startPoint x: 216, startPoint y: 230, endPoint x: 179, endPoint y: 230, distance: 36.4
click at [179, 230] on textarea "[PERSON_NAME] مع زعتر LABNEH WITH ZA'ATAR E BD 1.300" at bounding box center [338, 248] width 318 height 44
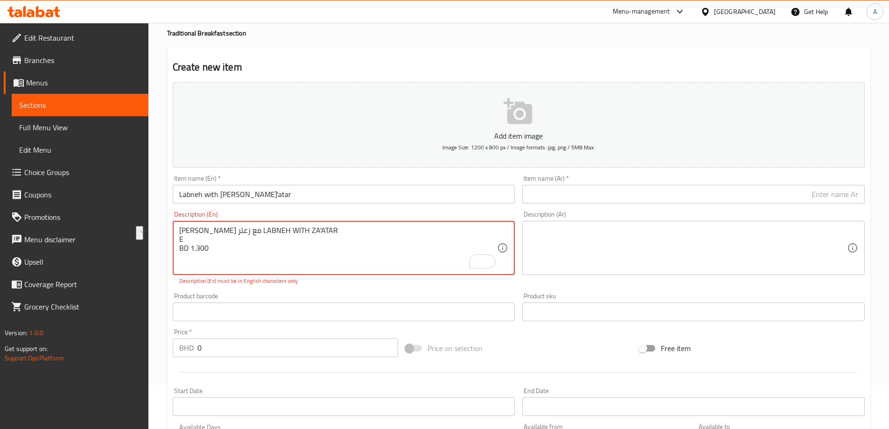
click at [587, 190] on input "text" at bounding box center [693, 194] width 343 height 19
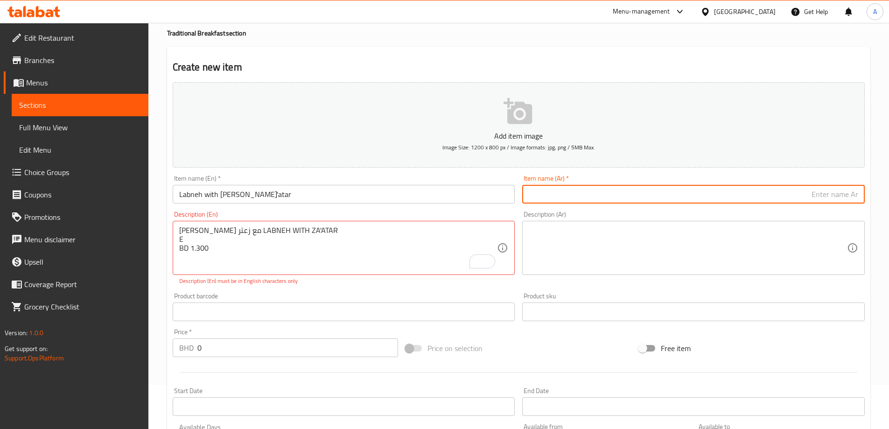
paste input "[PERSON_NAME] مع زعتر"
type input "[PERSON_NAME] مع زعتر"
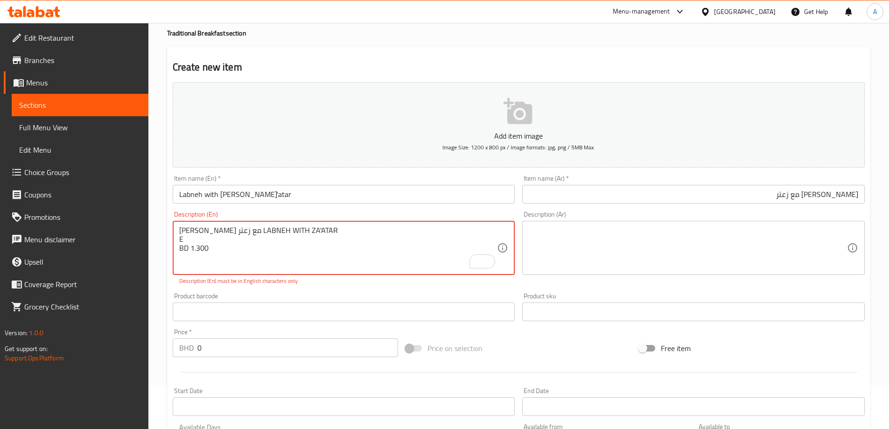
drag, startPoint x: 210, startPoint y: 242, endPoint x: 190, endPoint y: 248, distance: 20.8
click at [190, 246] on textarea "[PERSON_NAME] مع زعتر LABNEH WITH ZA'ATAR E BD 1.300" at bounding box center [338, 248] width 318 height 44
drag, startPoint x: 191, startPoint y: 247, endPoint x: 212, endPoint y: 249, distance: 20.3
click at [212, 249] on textarea "[PERSON_NAME] مع زعتر LABNEH WITH ZA'ATAR E BD 1.300" at bounding box center [338, 248] width 318 height 44
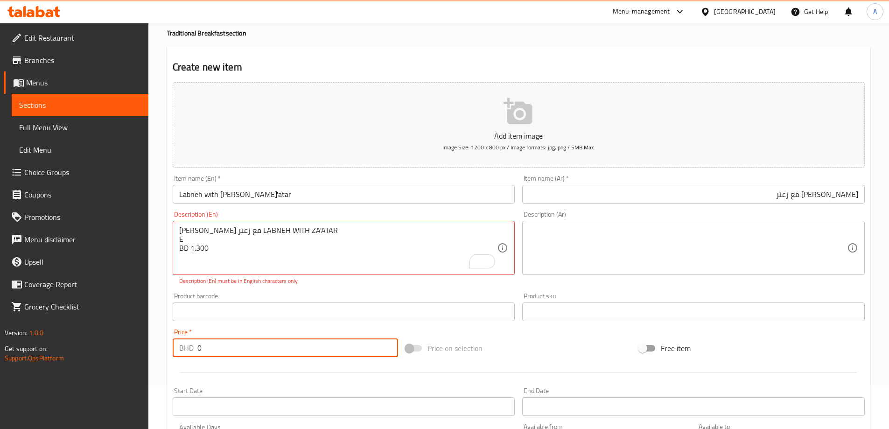
click at [242, 352] on input "0" at bounding box center [297, 348] width 201 height 19
drag, startPoint x: 243, startPoint y: 351, endPoint x: 249, endPoint y: 349, distance: 6.1
click at [244, 351] on input "0" at bounding box center [297, 348] width 201 height 19
click at [250, 348] on input "0" at bounding box center [297, 348] width 201 height 19
paste input "1.300"
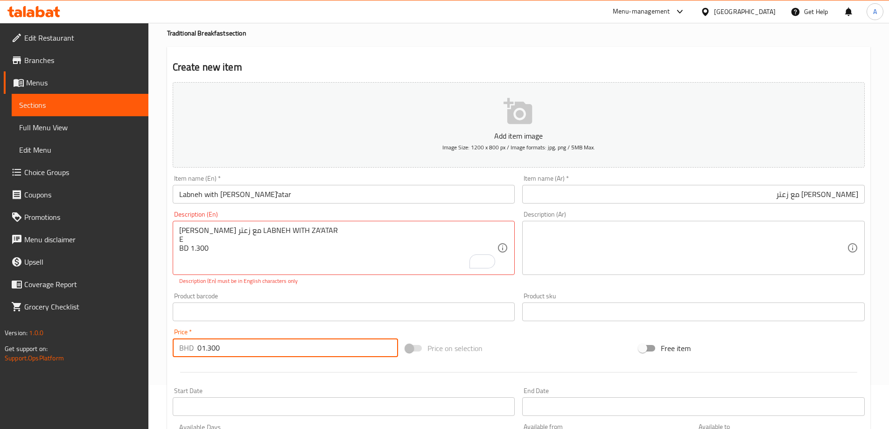
click at [250, 348] on input "01.300" at bounding box center [297, 348] width 201 height 19
paste input "number"
type input "1.300"
click at [269, 326] on div "Price   * BHD 1.300 Price *" at bounding box center [285, 343] width 233 height 36
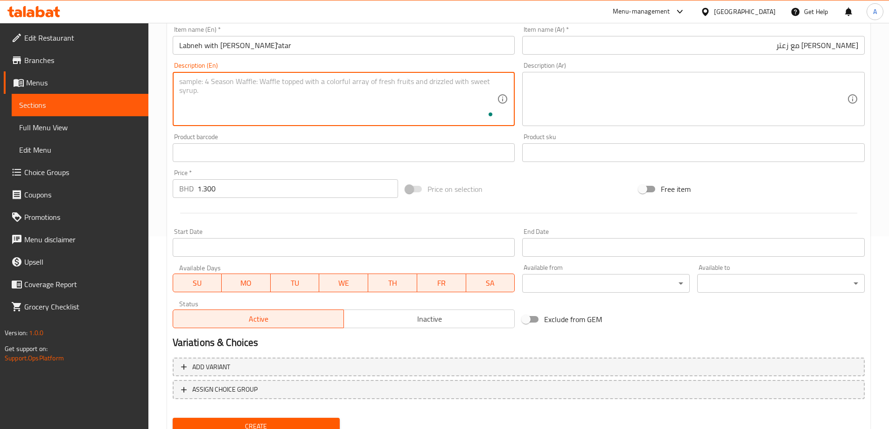
scroll to position [231, 0]
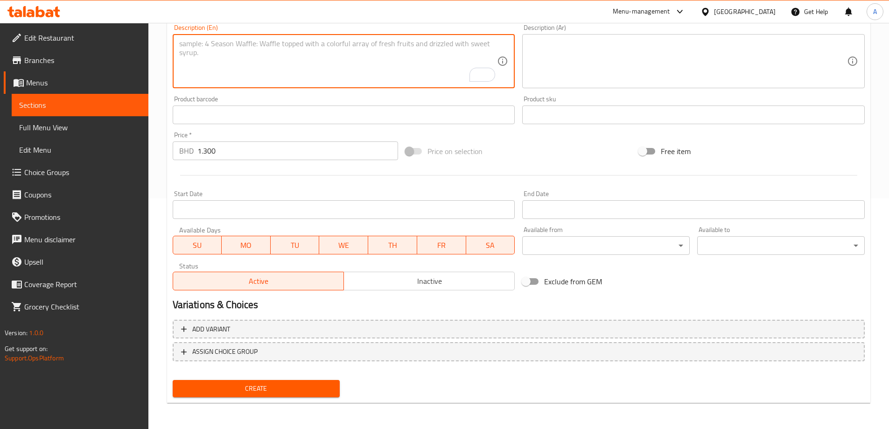
drag, startPoint x: 257, startPoint y: 388, endPoint x: 263, endPoint y: 375, distance: 13.8
click at [258, 388] on span "Create" at bounding box center [256, 389] width 153 height 12
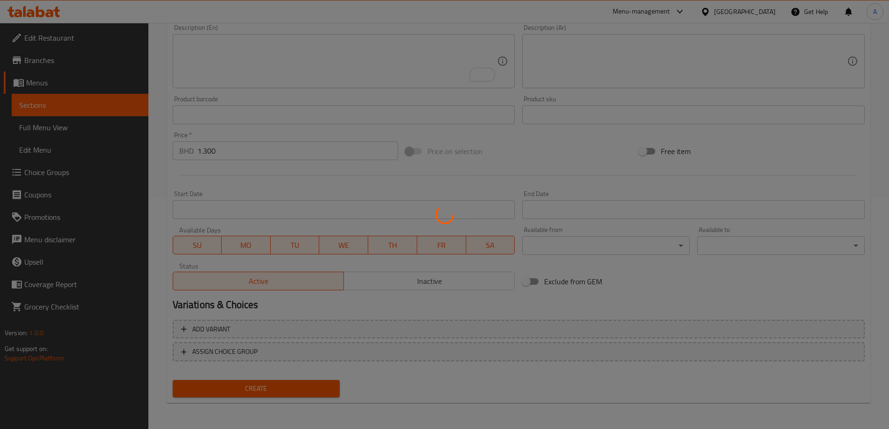
type input "0"
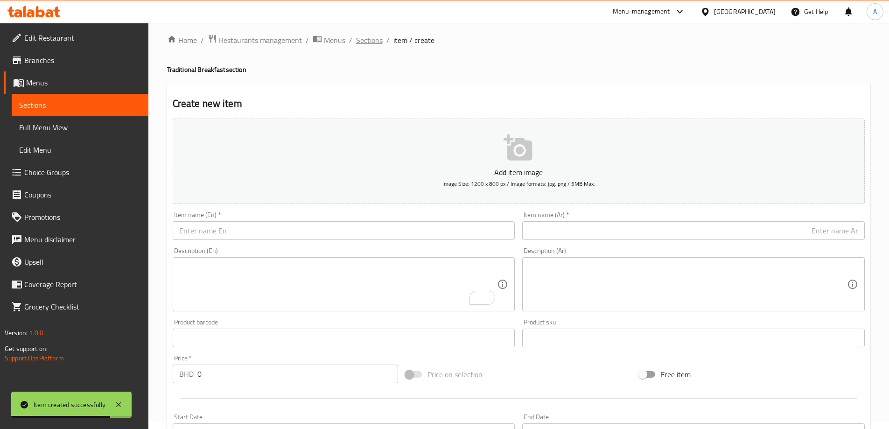
scroll to position [0, 0]
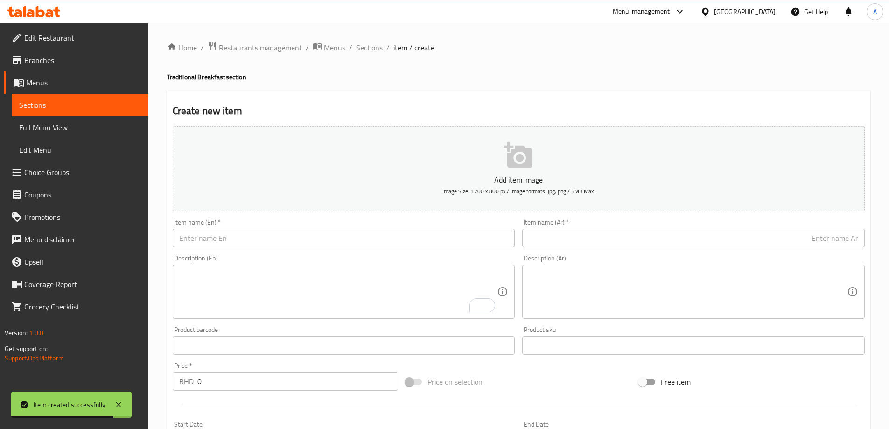
click at [375, 43] on span "Sections" at bounding box center [369, 47] width 27 height 11
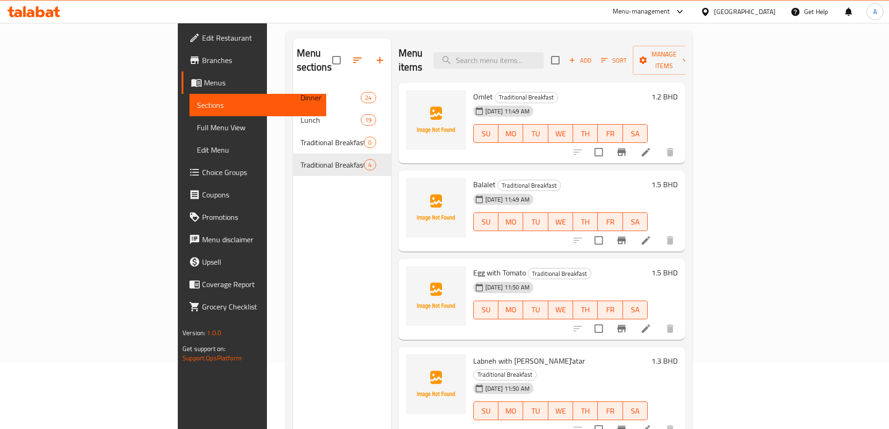
scroll to position [131, 0]
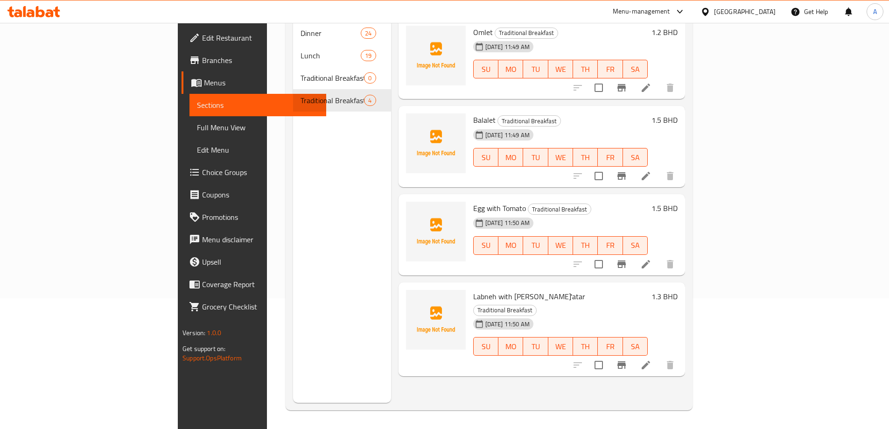
click at [473, 289] on span "Labneh with [PERSON_NAME]'atar" at bounding box center [529, 296] width 112 height 14
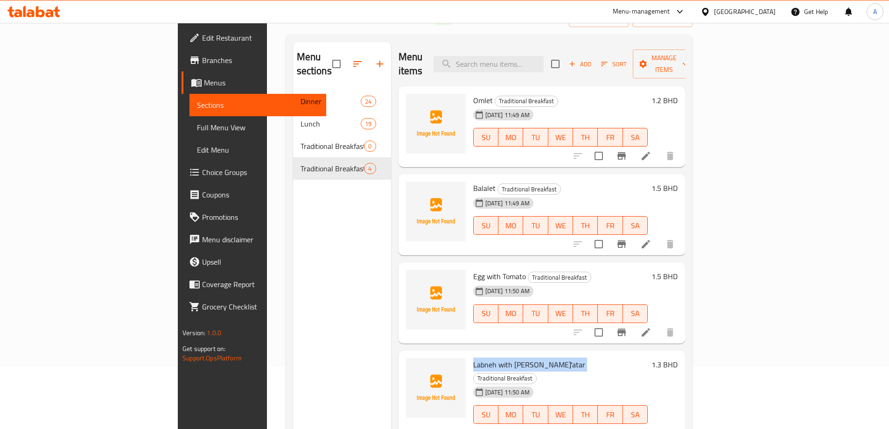
scroll to position [0, 0]
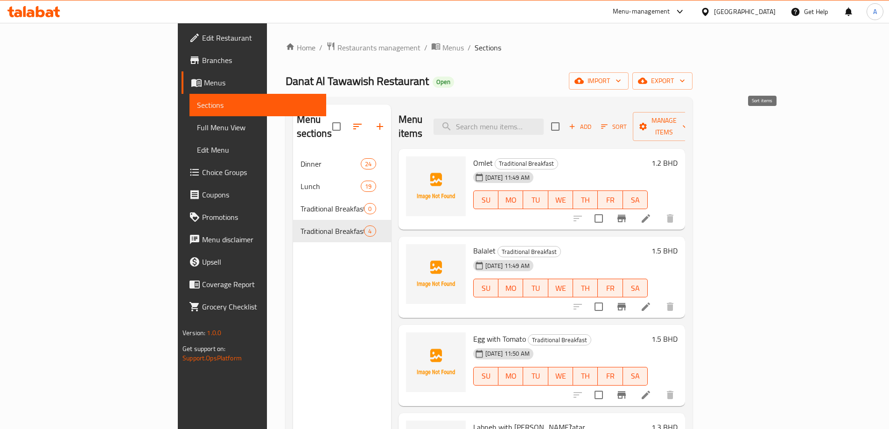
click at [633, 120] on span "Sort" at bounding box center [614, 127] width 38 height 14
click at [595, 120] on button "Add" at bounding box center [580, 127] width 30 height 14
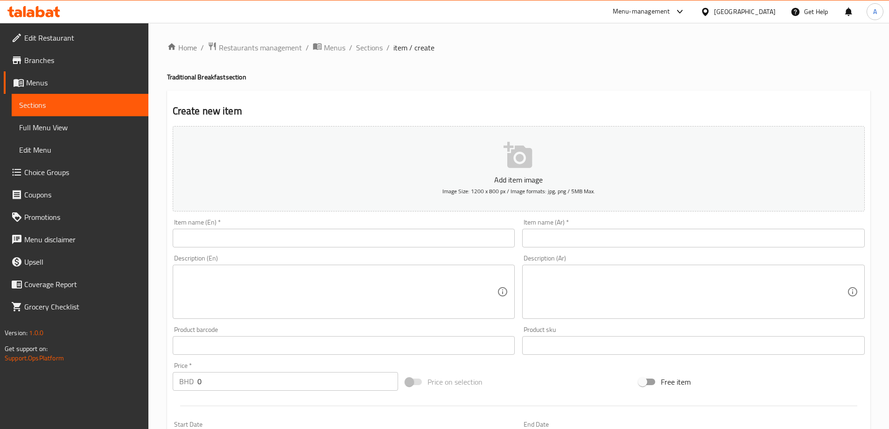
click at [377, 275] on textarea at bounding box center [338, 292] width 318 height 44
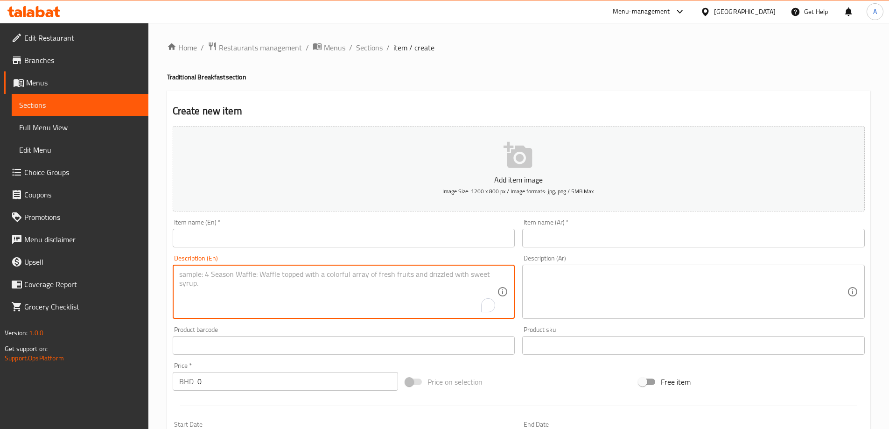
paste textarea "جبن مع جام CHEESE WITH JAM BD 1.300"
click at [208, 274] on textarea "جبن مع جام CHEESE WITH JAM BD 1.300" at bounding box center [338, 292] width 318 height 44
drag, startPoint x: 208, startPoint y: 274, endPoint x: 246, endPoint y: 274, distance: 37.4
click at [212, 274] on textarea "جبن مع جام CHEESE WITH JAM BD 1.300" at bounding box center [338, 292] width 318 height 44
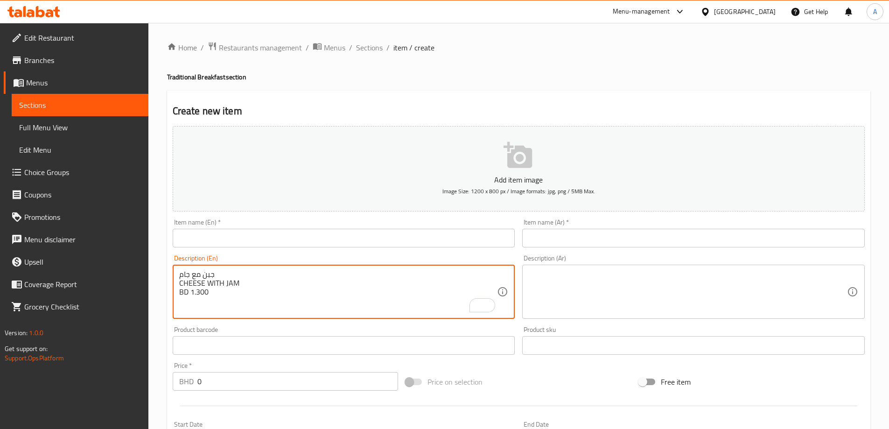
type textarea "جبن مع جام CHEESE WITH JAM BD 1.300"
paste input "جبن مع جام"
click at [629, 243] on input "text" at bounding box center [693, 238] width 343 height 19
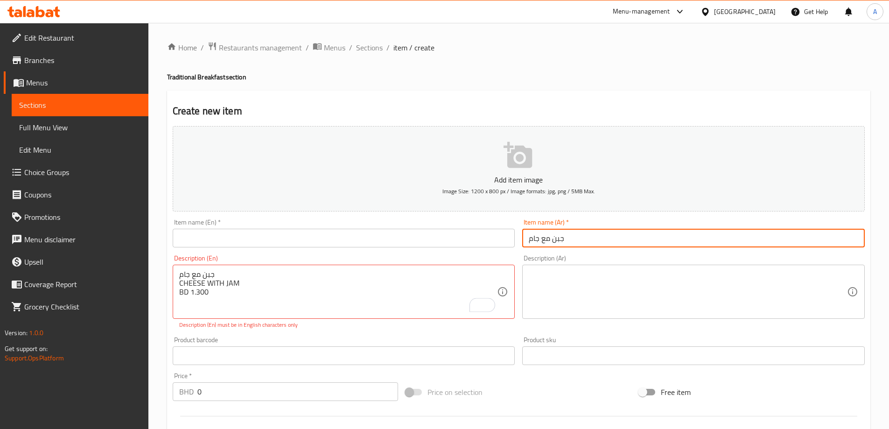
type input "جبن مع جام"
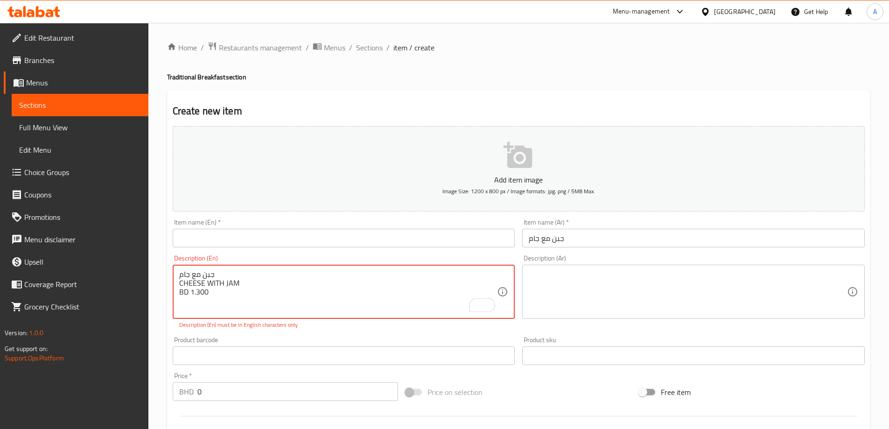
click at [207, 281] on textarea "جبن مع جام CHEESE WITH JAM BD 1.300" at bounding box center [338, 292] width 318 height 44
click at [246, 244] on input "text" at bounding box center [344, 238] width 343 height 19
paste input "CHEESE WITH JAM"
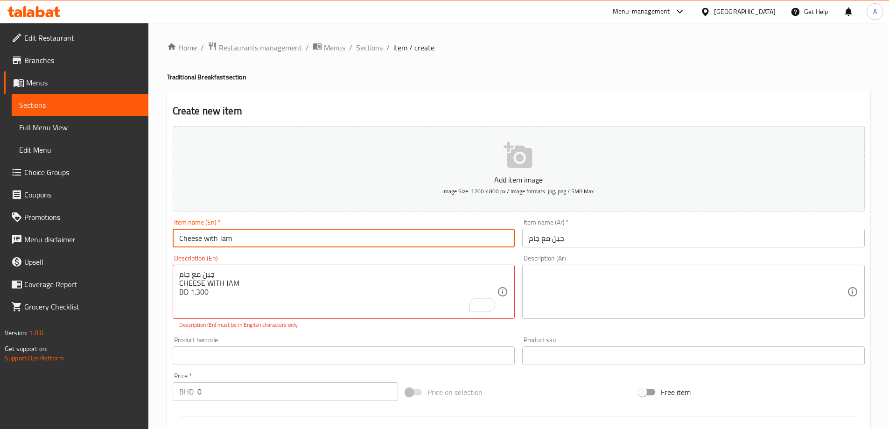
type input "Cheese with Jam"
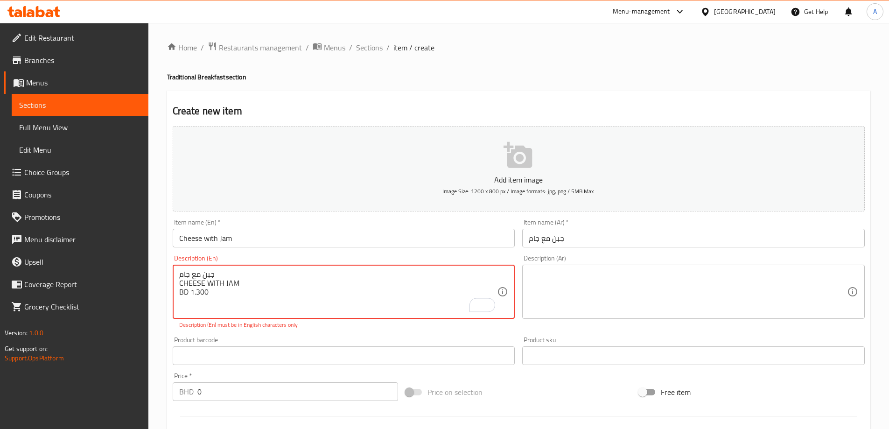
drag, startPoint x: 210, startPoint y: 298, endPoint x: 190, endPoint y: 294, distance: 19.6
click at [214, 385] on input "0" at bounding box center [297, 391] width 201 height 19
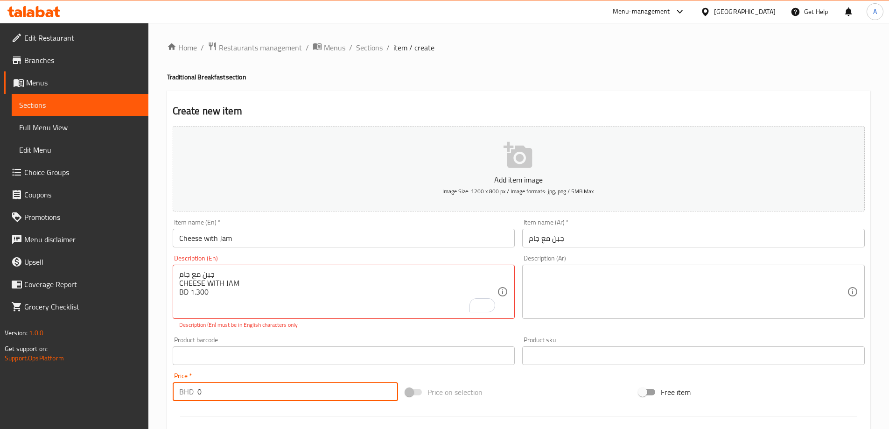
click at [214, 385] on input "0" at bounding box center [297, 391] width 201 height 19
paste input "1.300"
click at [214, 385] on input "01.300" at bounding box center [297, 391] width 201 height 19
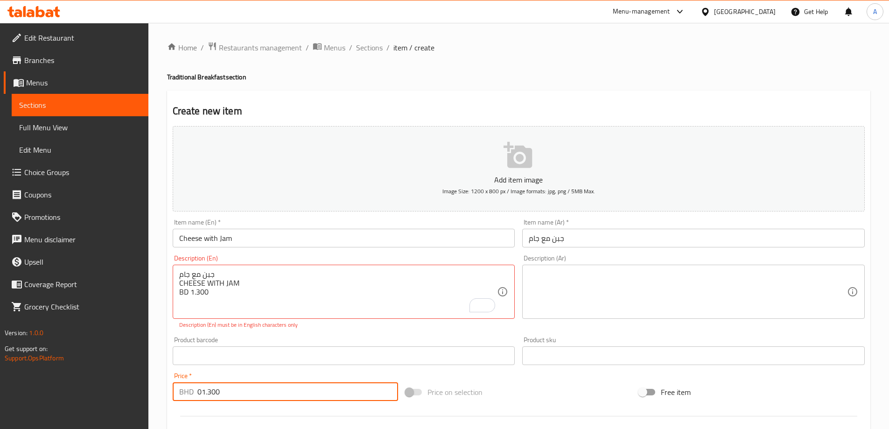
paste input "number"
type input "1.300"
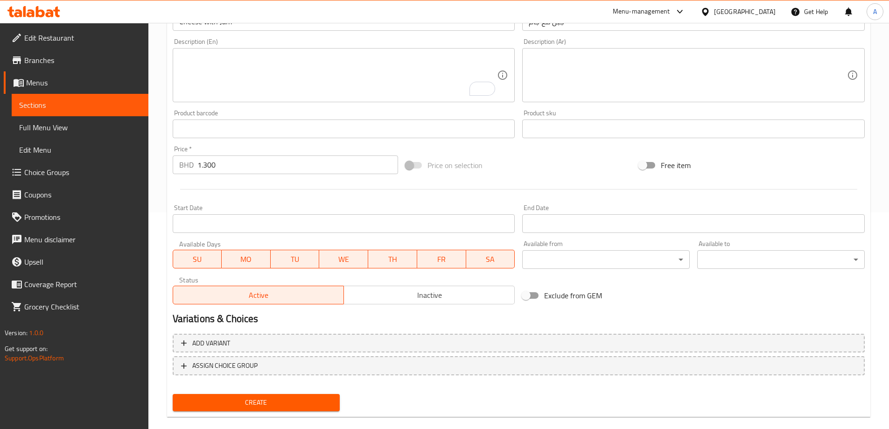
scroll to position [231, 0]
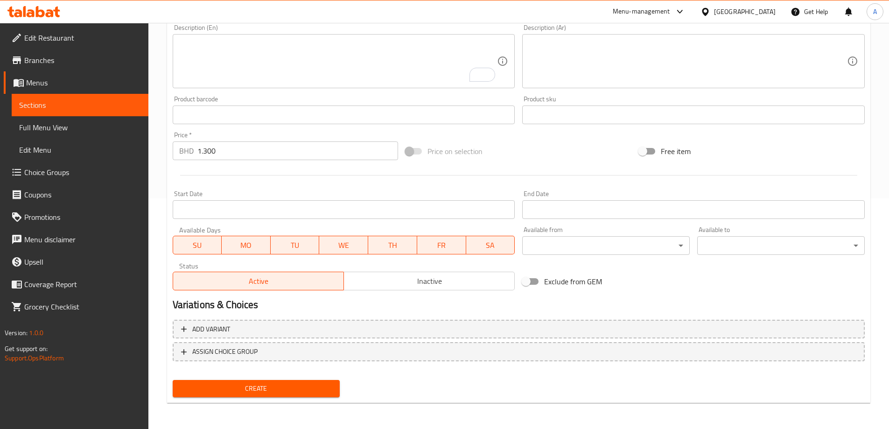
click at [319, 388] on span "Create" at bounding box center [256, 389] width 153 height 12
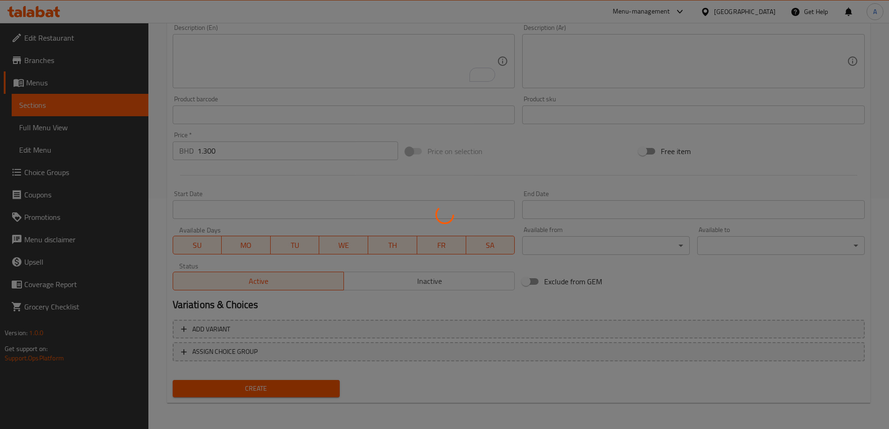
type input "0"
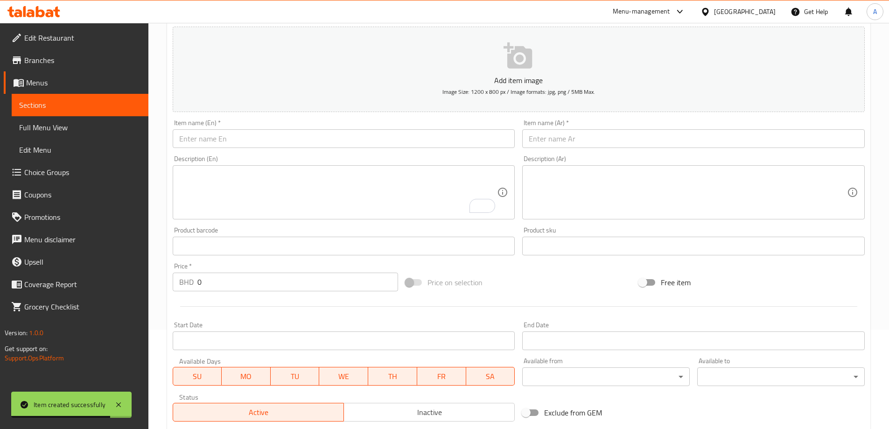
scroll to position [44, 0]
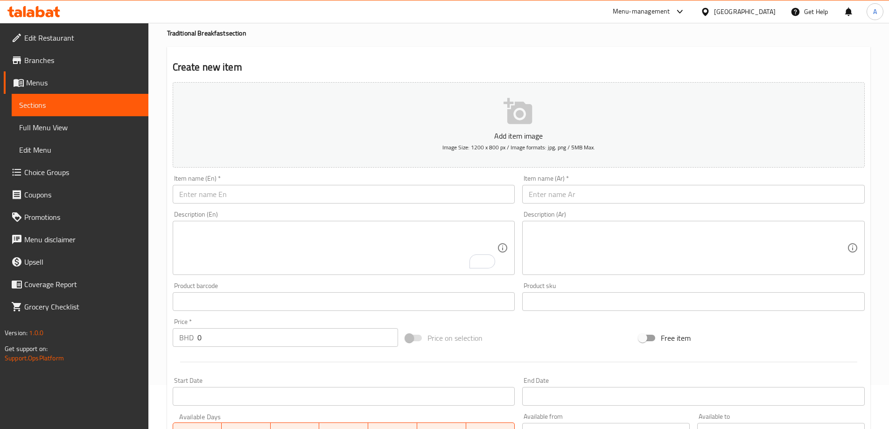
click at [438, 234] on textarea "To enrich screen reader interactions, please activate Accessibility in Grammarl…" at bounding box center [338, 248] width 318 height 44
paste textarea "جبن مبشور SHREDDED CHEES BD 1.200"
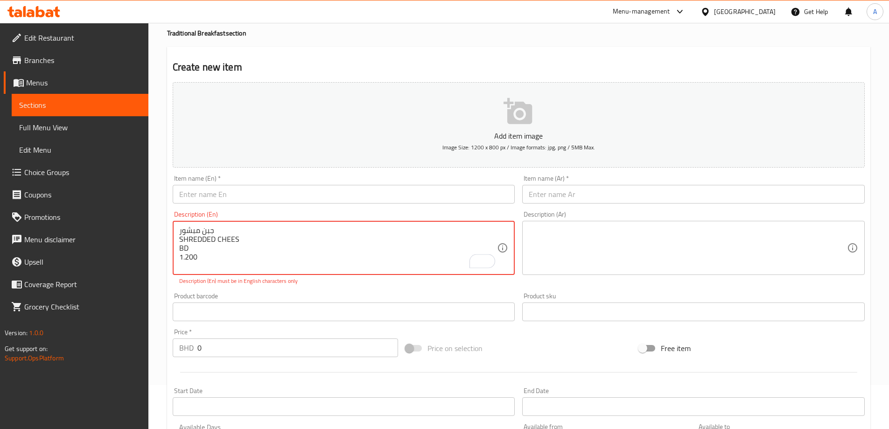
click at [202, 230] on textarea "جبن مبشور SHREDDED CHEES BD 1.200" at bounding box center [338, 248] width 318 height 44
type textarea "جبن مبشور SHREDDED CHEES BD 1.200"
drag, startPoint x: 620, startPoint y: 190, endPoint x: 563, endPoint y: 201, distance: 57.5
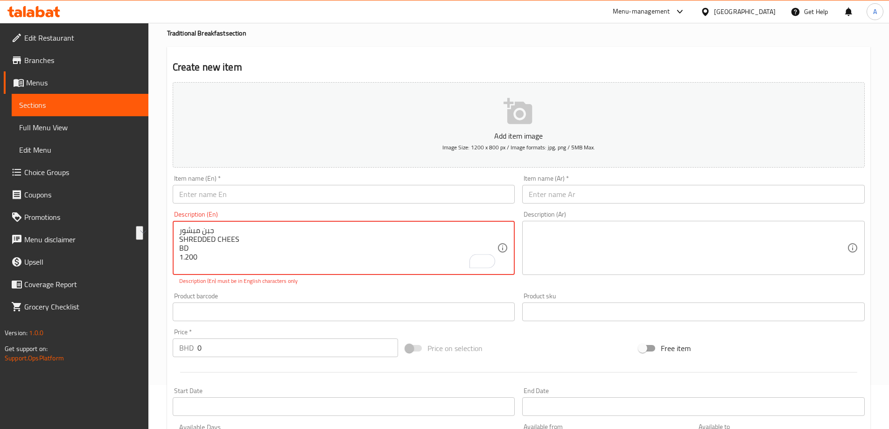
click at [620, 190] on input "text" at bounding box center [693, 194] width 343 height 19
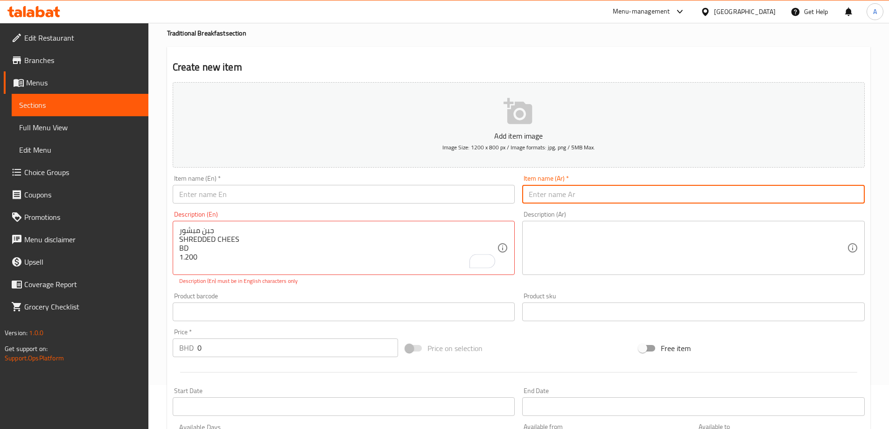
paste input "جبن مبشور"
type input "جبن مبشور"
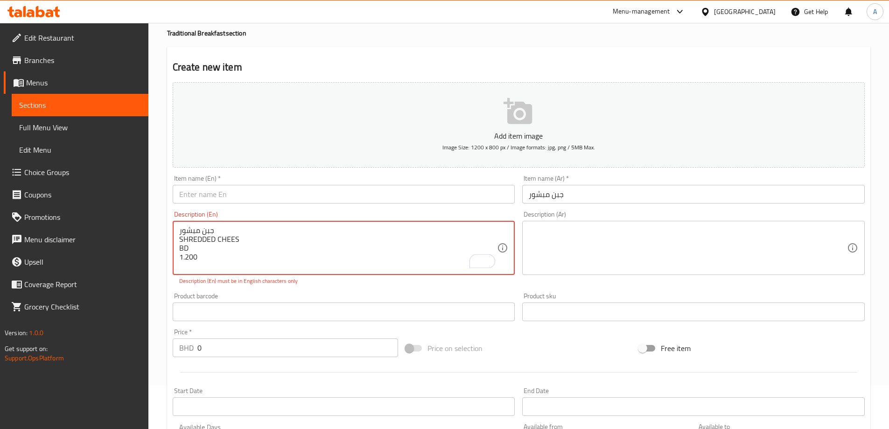
click at [227, 237] on textarea "جبن مبشور SHREDDED CHEES BD 1.200" at bounding box center [338, 248] width 318 height 44
click at [228, 237] on textarea "جبن مبشور SHREDDED CHEES BD 1.200" at bounding box center [338, 248] width 318 height 44
click at [270, 212] on div "Description (En) جبن مبشور SHREDDED CHEES BD 1.200 Description (En) Description…" at bounding box center [344, 248] width 343 height 74
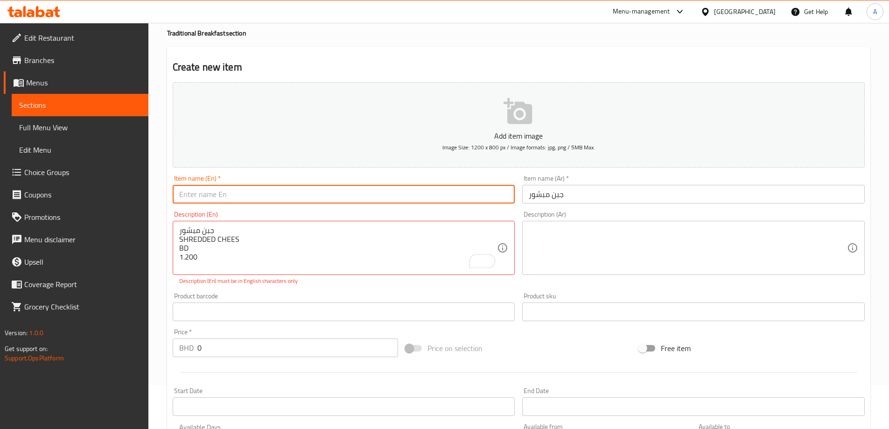
click at [278, 197] on input "text" at bounding box center [344, 194] width 343 height 19
paste input "SHREDDED CHEES"
type input "SHREDDED CHEES"
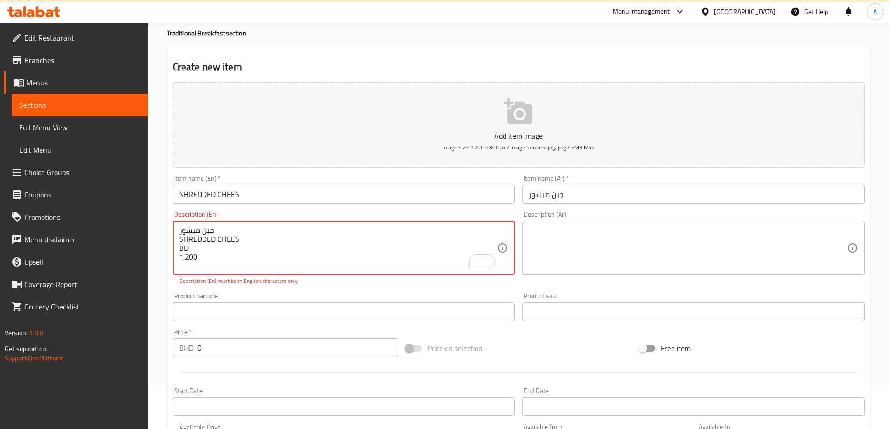
drag, startPoint x: 233, startPoint y: 262, endPoint x: 176, endPoint y: 264, distance: 56.0
drag, startPoint x: 226, startPoint y: 345, endPoint x: 223, endPoint y: 350, distance: 5.9
click at [223, 349] on input "0" at bounding box center [297, 348] width 201 height 19
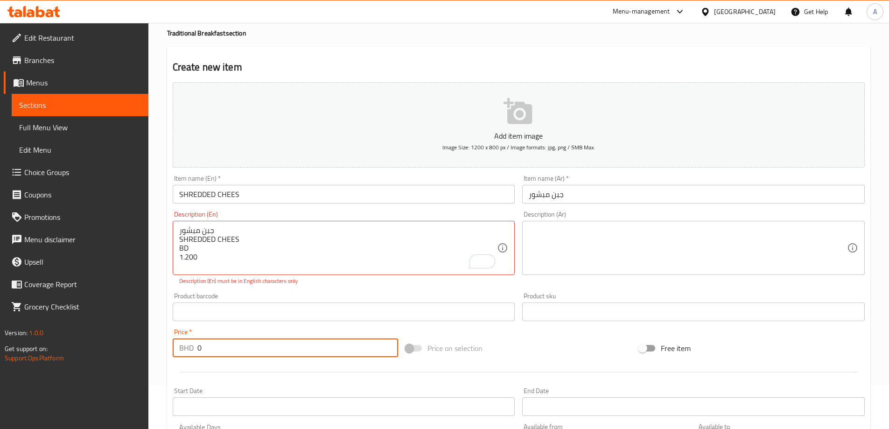
click at [223, 350] on input "0" at bounding box center [297, 348] width 201 height 19
paste input "1.20"
type input "1.200"
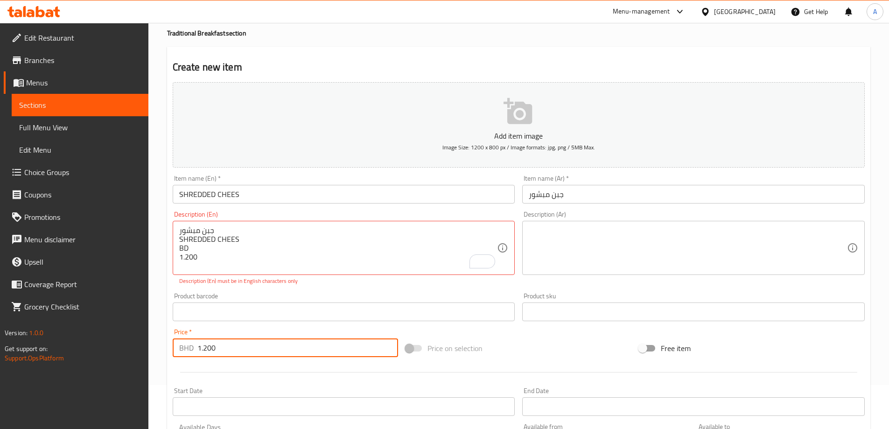
click at [222, 198] on input "SHREDDED CHEES" at bounding box center [344, 194] width 343 height 19
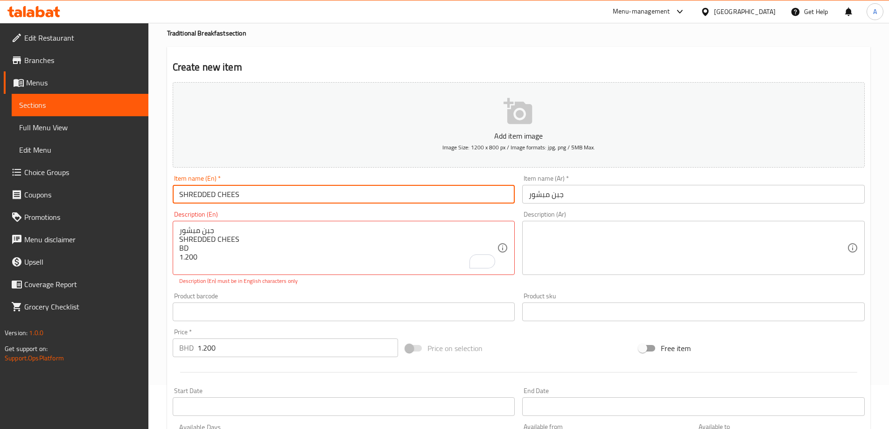
click at [222, 198] on input "SHREDDED CHEES" at bounding box center [344, 194] width 343 height 19
click at [250, 199] on input "SHREDDED CHEES" at bounding box center [344, 194] width 343 height 19
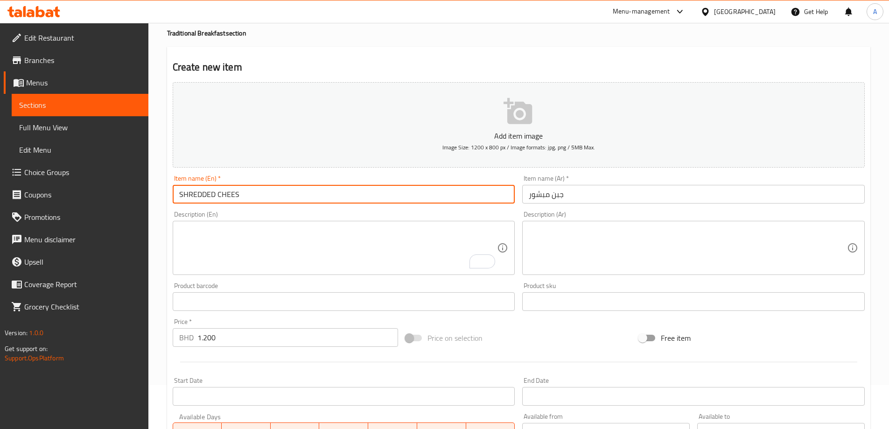
click at [234, 199] on input "SHREDDED CHEES" at bounding box center [344, 194] width 343 height 19
type input "Shredded Chees"
click at [263, 234] on textarea "To enrich screen reader interactions, please activate Accessibility in Grammarl…" at bounding box center [338, 248] width 318 height 44
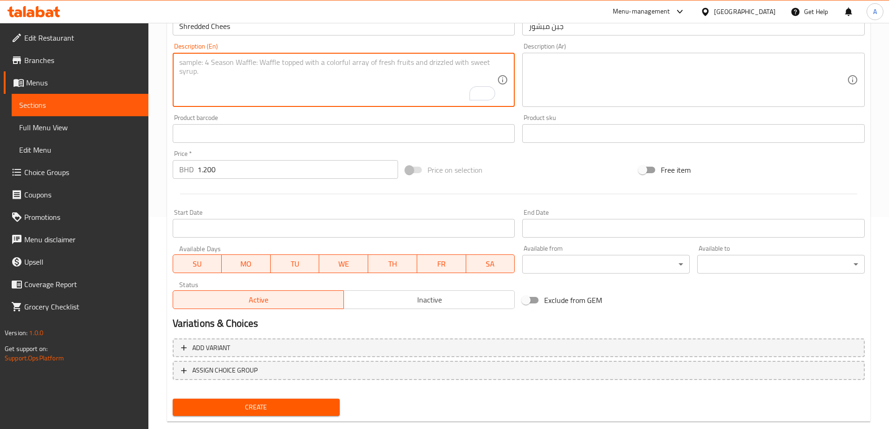
scroll to position [231, 0]
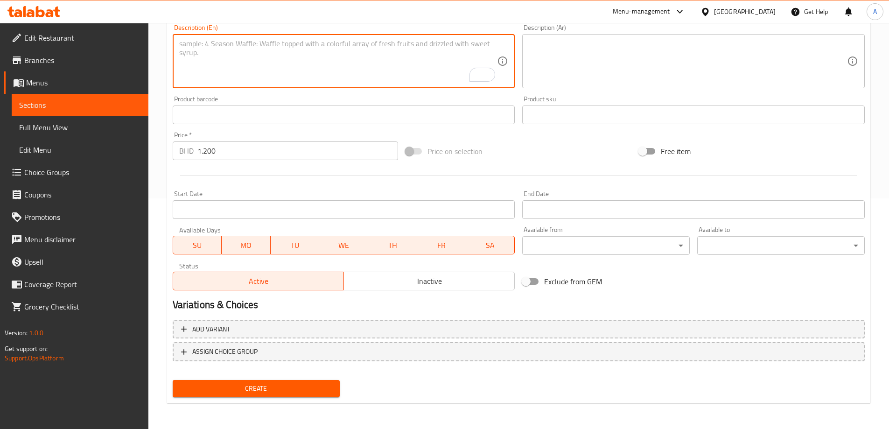
drag, startPoint x: 233, startPoint y: 390, endPoint x: 316, endPoint y: 388, distance: 83.6
click at [233, 390] on span "Create" at bounding box center [256, 389] width 153 height 12
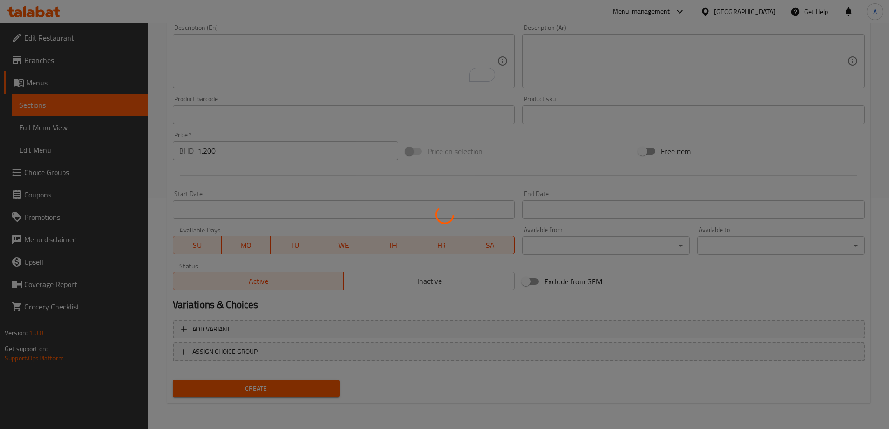
type input "0"
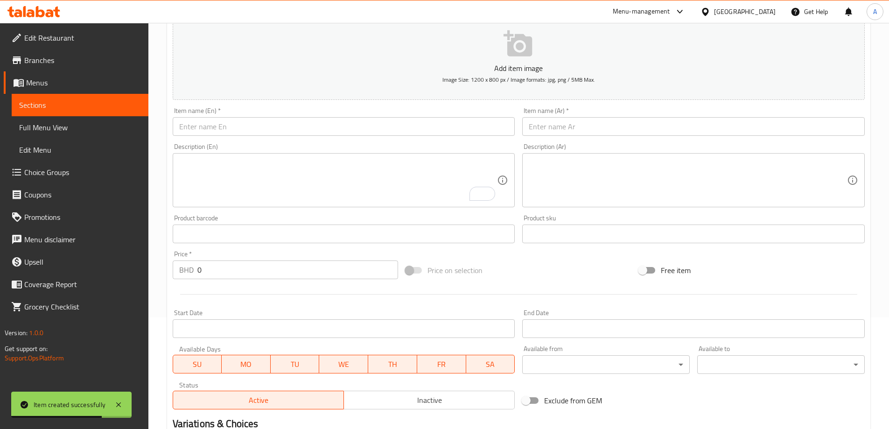
scroll to position [44, 0]
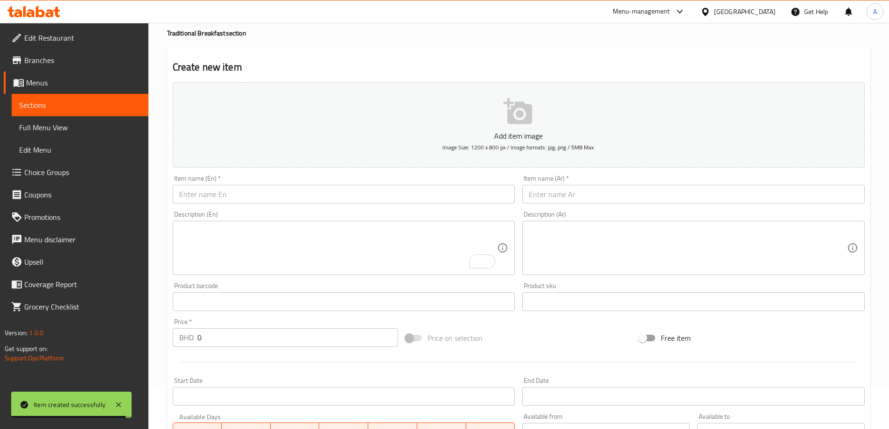
click at [339, 232] on textarea "To enrich screen reader interactions, please activate Accessibility in Grammarl…" at bounding box center [338, 248] width 318 height 44
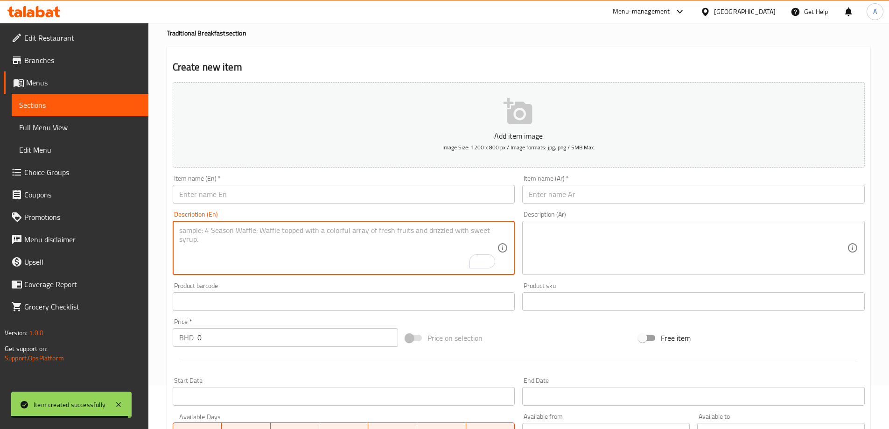
paste textarea "TAWAWISH SANDWICH BD 1.200"
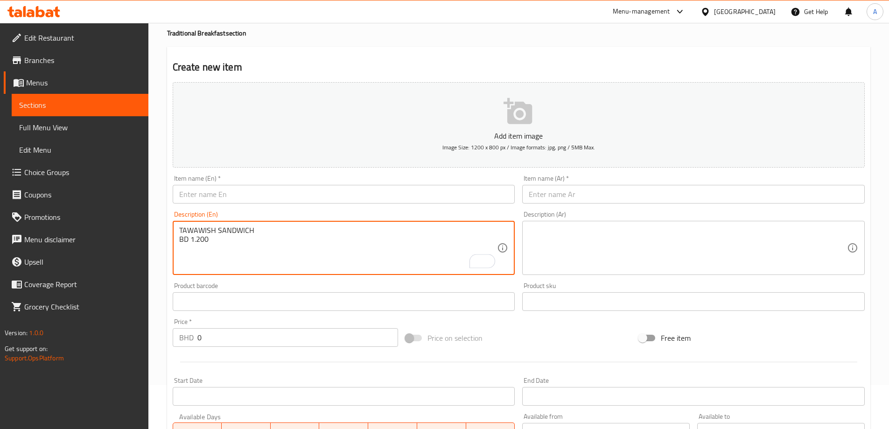
click at [233, 230] on textarea "TAWAWISH SANDWICH BD 1.200" at bounding box center [338, 248] width 318 height 44
type textarea "TAWAWISH SANDWICH BD 1.200"
click at [280, 202] on input "text" at bounding box center [344, 194] width 343 height 19
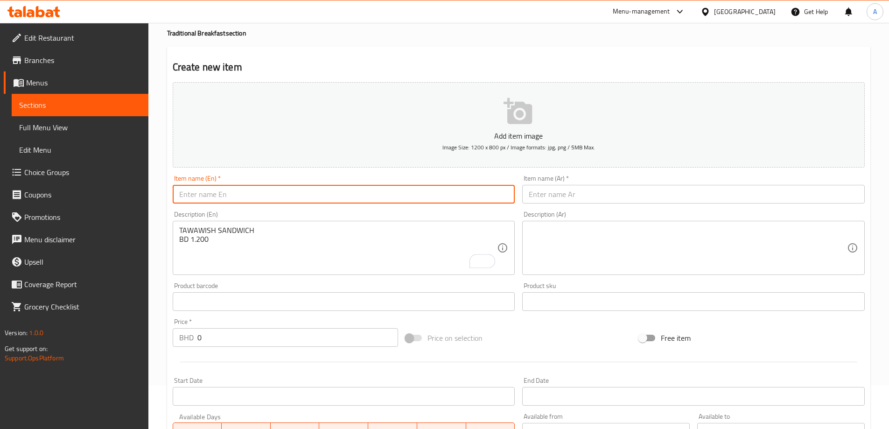
paste input "TAWAWISH SANDWICH"
click at [240, 200] on input "TAWAWISH SANDWICH" at bounding box center [344, 194] width 343 height 19
click at [253, 202] on input "[PERSON_NAME]" at bounding box center [344, 194] width 343 height 19
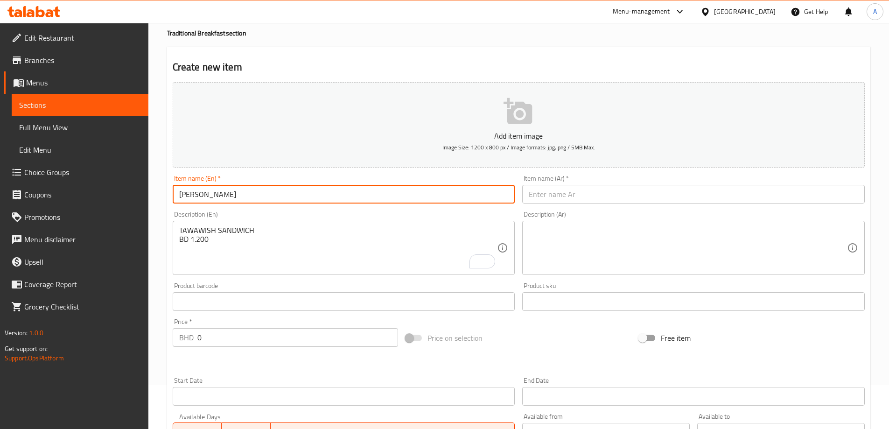
type input "[PERSON_NAME]"
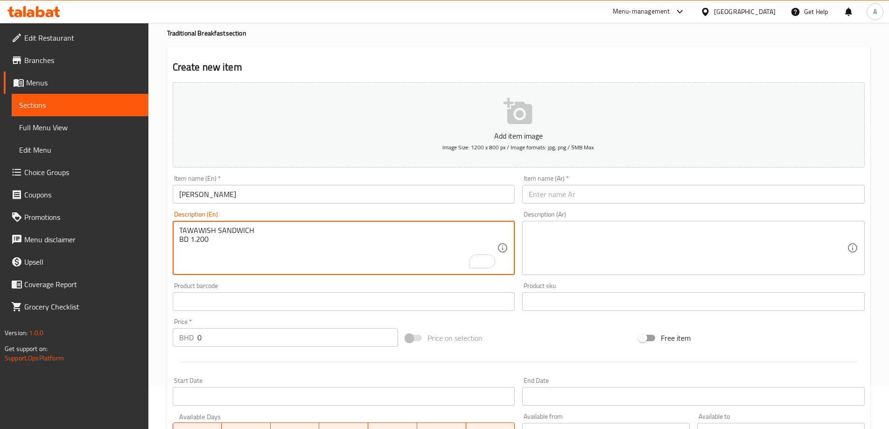
drag, startPoint x: 210, startPoint y: 242, endPoint x: 190, endPoint y: 239, distance: 20.3
click at [219, 343] on input "0" at bounding box center [297, 337] width 201 height 19
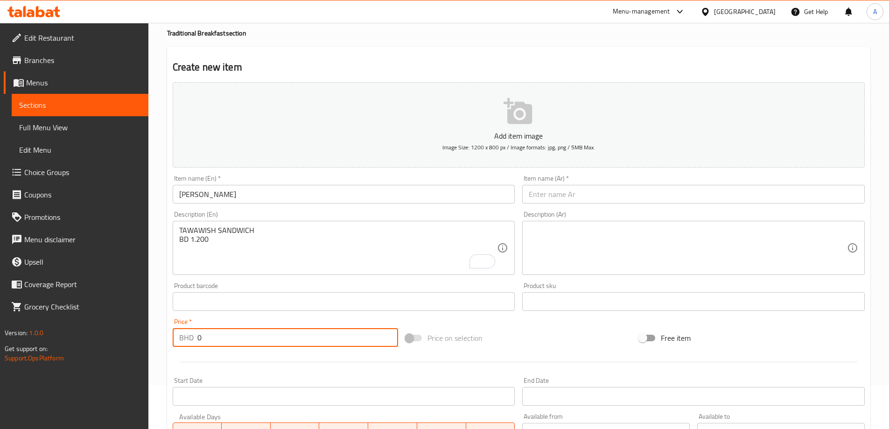
click at [219, 343] on input "0" at bounding box center [297, 337] width 201 height 19
paste input "1.20"
type input "1.200"
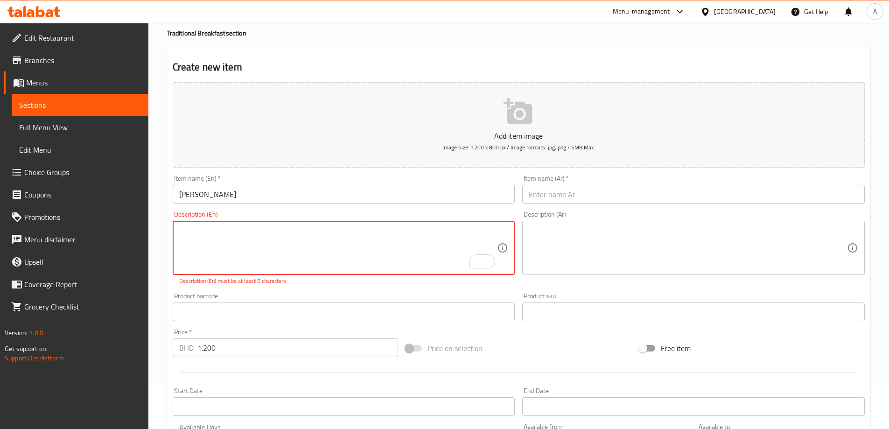
click at [260, 190] on input "[PERSON_NAME]" at bounding box center [344, 194] width 343 height 19
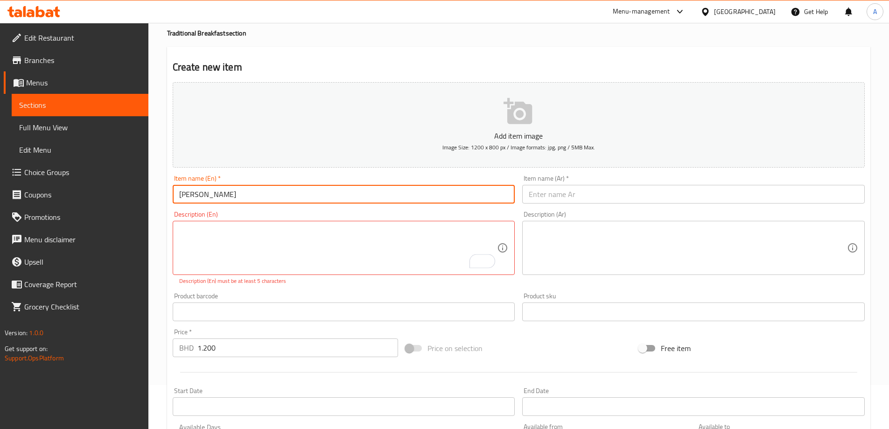
click at [260, 190] on input "[PERSON_NAME]" at bounding box center [344, 194] width 343 height 19
click at [588, 201] on input "text" at bounding box center [693, 194] width 343 height 19
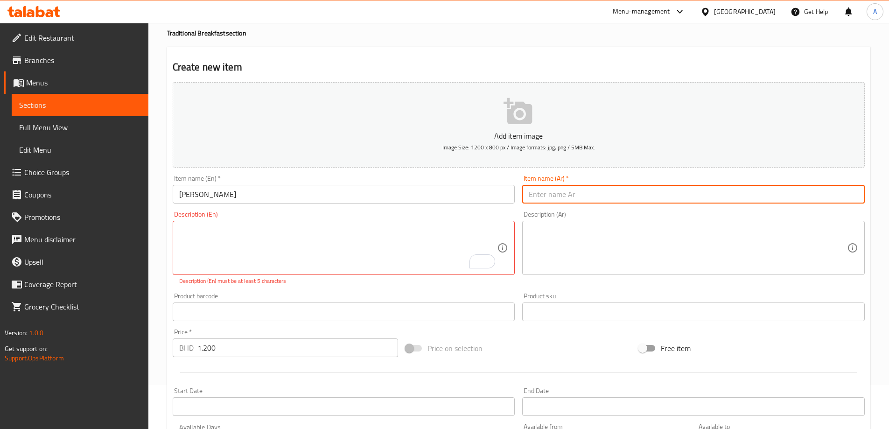
paste input "[PERSON_NAME]"
type input "[PERSON_NAME]"
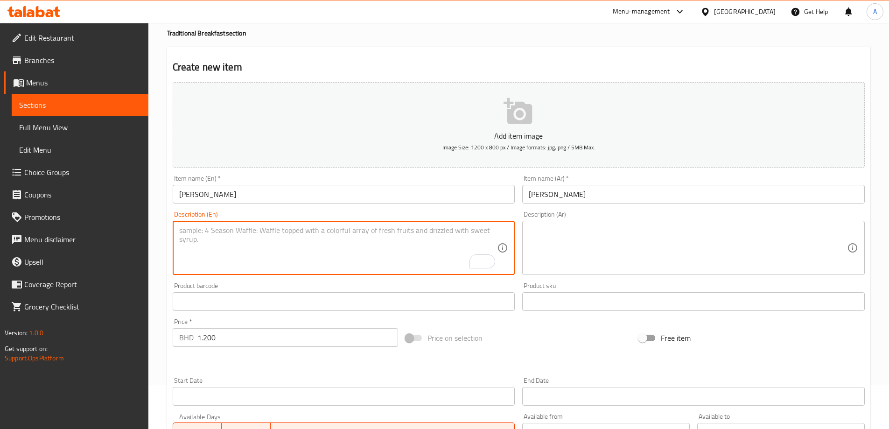
scroll to position [231, 0]
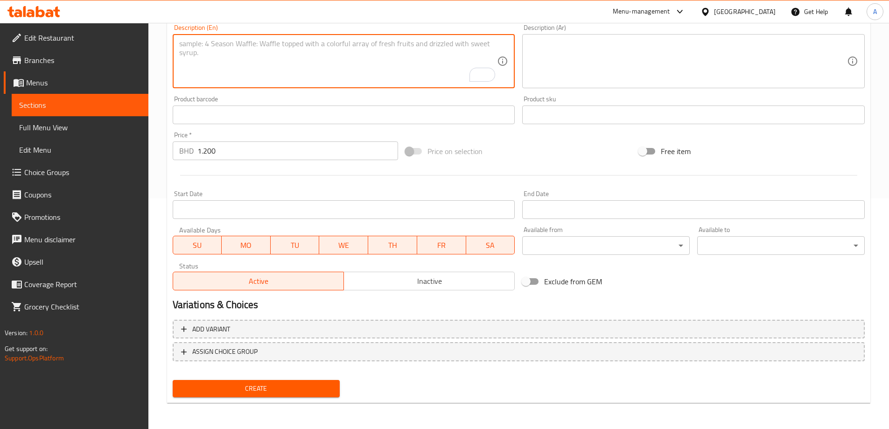
click at [237, 386] on span "Create" at bounding box center [256, 389] width 153 height 12
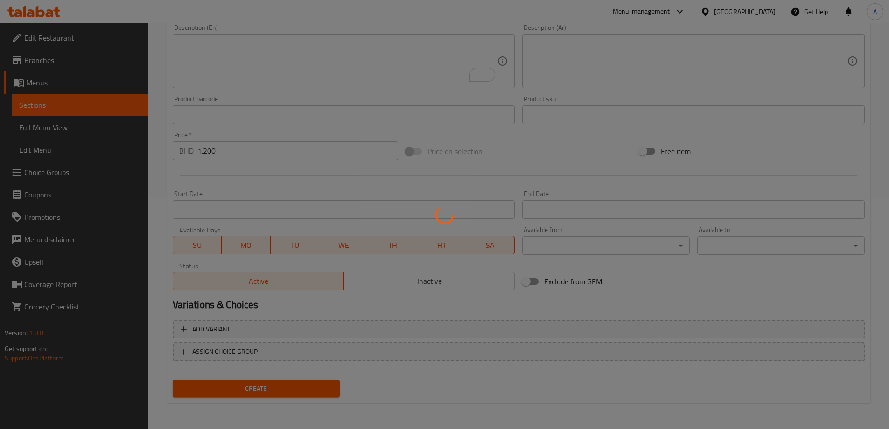
type input "0"
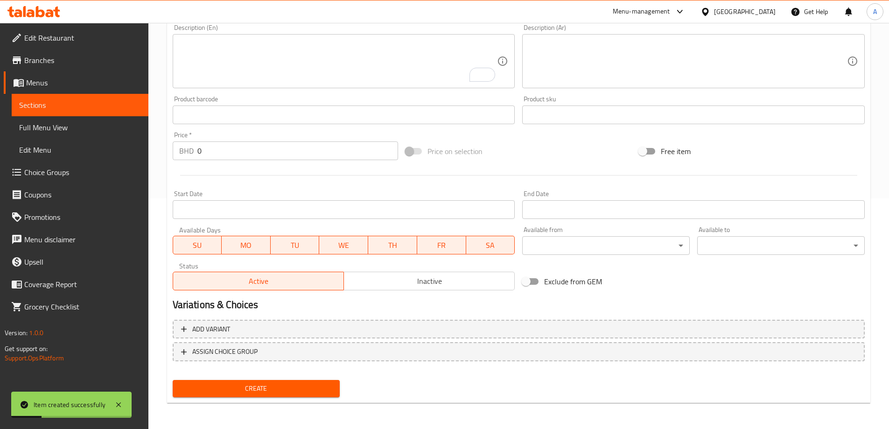
click at [341, 85] on div "Description (En)" at bounding box center [344, 61] width 343 height 54
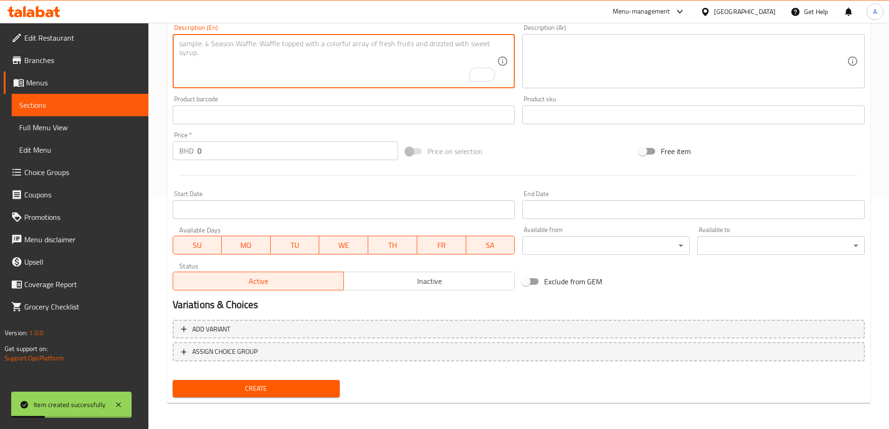
paste textarea "بيض و جبن EGG WITH CHEESE BD 1.500"
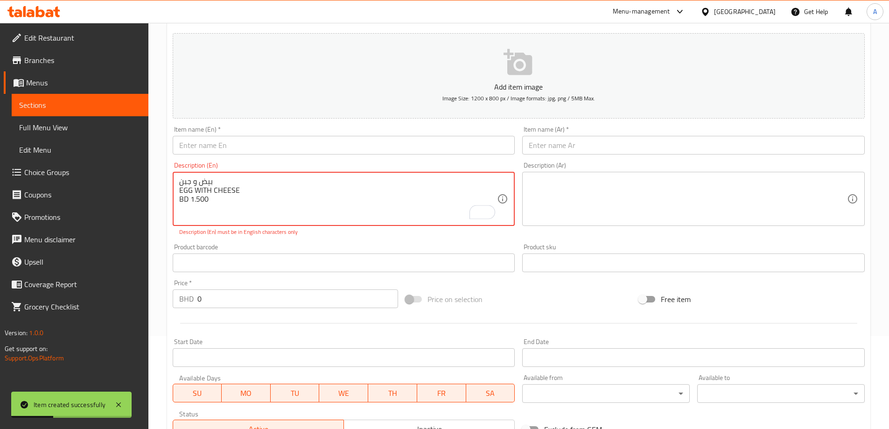
scroll to position [91, 0]
click at [193, 184] on textarea "بيض و جبن EGG WITH CHEESE BD 1.500" at bounding box center [338, 201] width 318 height 44
drag, startPoint x: 193, startPoint y: 184, endPoint x: 234, endPoint y: 190, distance: 41.0
click at [194, 185] on textarea "بيض و جبن EGG WITH CHEESE BD 1.500" at bounding box center [338, 201] width 318 height 44
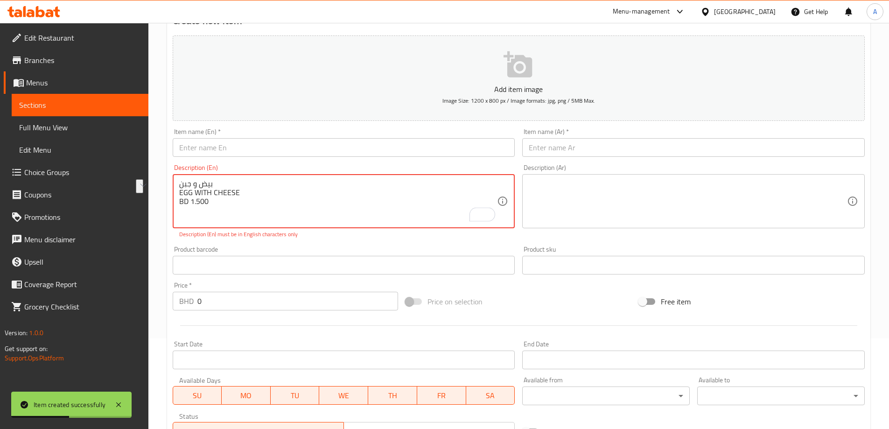
type textarea "بيض و جبن EGG WITH CHEESE BD 1.500"
click at [618, 151] on input "text" at bounding box center [693, 147] width 343 height 19
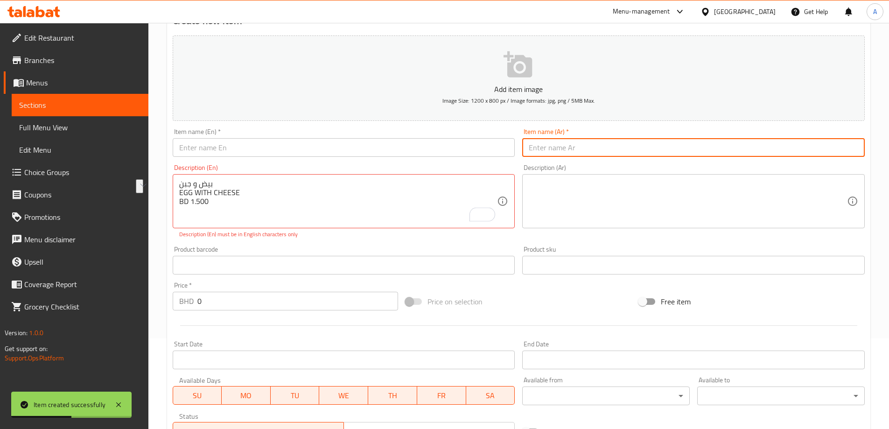
paste input "بيض و جبن"
type input "بيض و جبن"
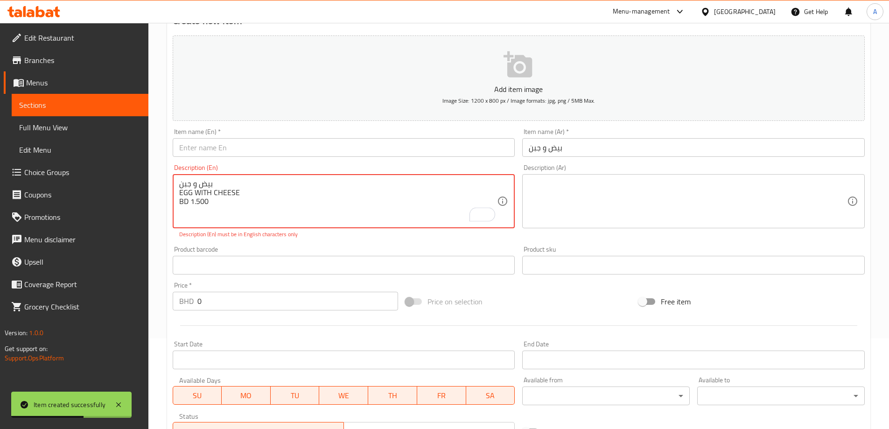
click at [241, 198] on textarea "بيض و جبن EGG WITH CHEESE BD 1.500" at bounding box center [338, 201] width 318 height 44
click at [238, 192] on textarea "بيض و جبن EGG WITH CHEESE BD 1.500" at bounding box center [338, 201] width 318 height 44
drag, startPoint x: 264, startPoint y: 149, endPoint x: 263, endPoint y: 156, distance: 7.1
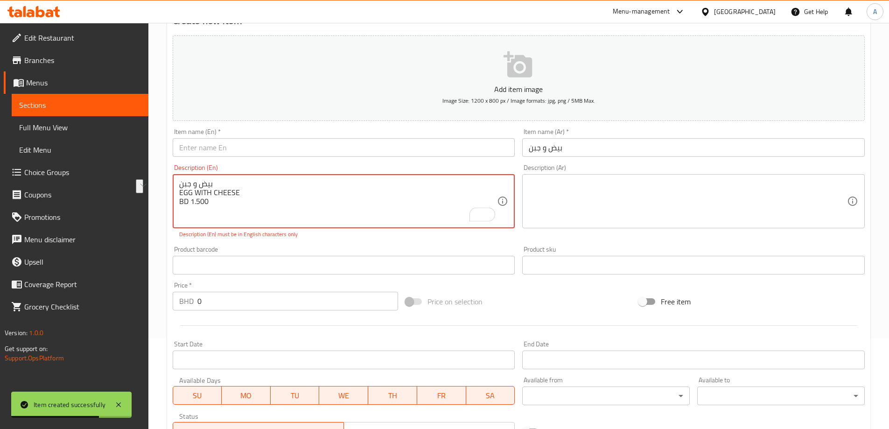
click at [264, 149] on input "text" at bounding box center [344, 147] width 343 height 19
paste input "EGG WITH CHEESE"
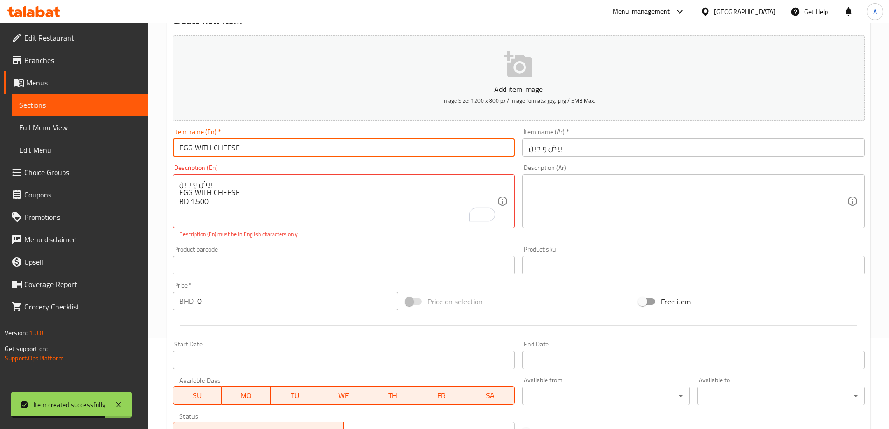
type input "EGG WITH CHEESE"
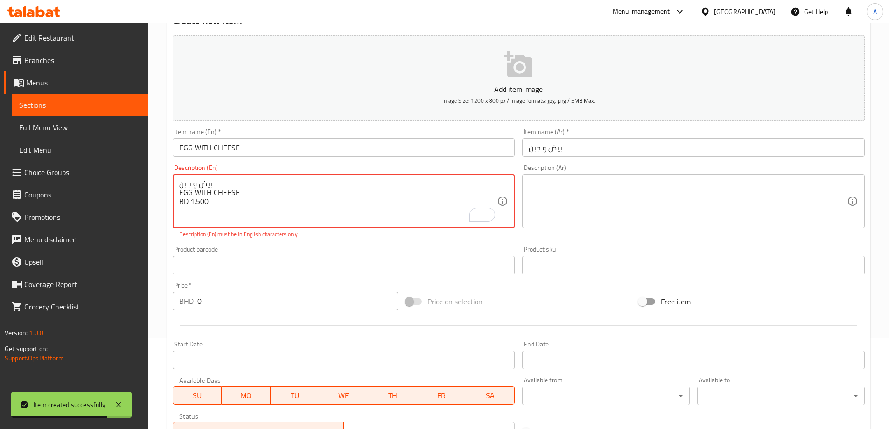
click at [209, 201] on textarea "بيض و جبن EGG WITH CHEESE BD 1.500" at bounding box center [338, 201] width 318 height 44
click at [218, 300] on input "0" at bounding box center [297, 301] width 201 height 19
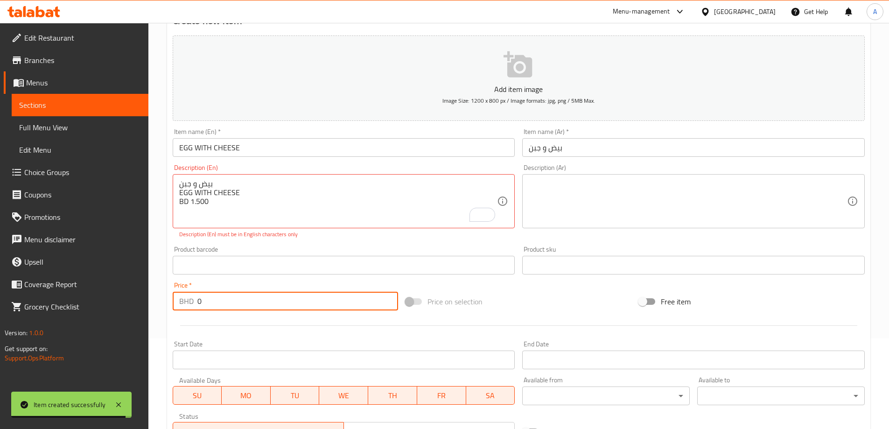
click at [218, 300] on input "0" at bounding box center [297, 301] width 201 height 19
paste input "1.50"
type input "1.500"
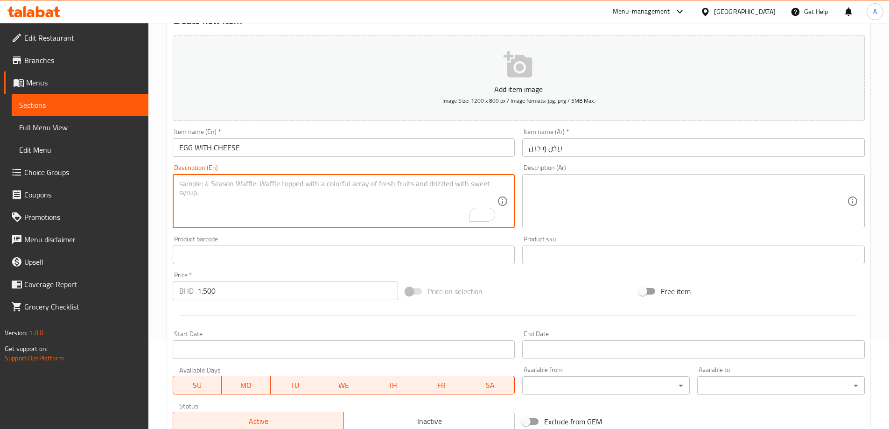
click at [237, 166] on div "Description (En) Description (En)" at bounding box center [344, 196] width 343 height 64
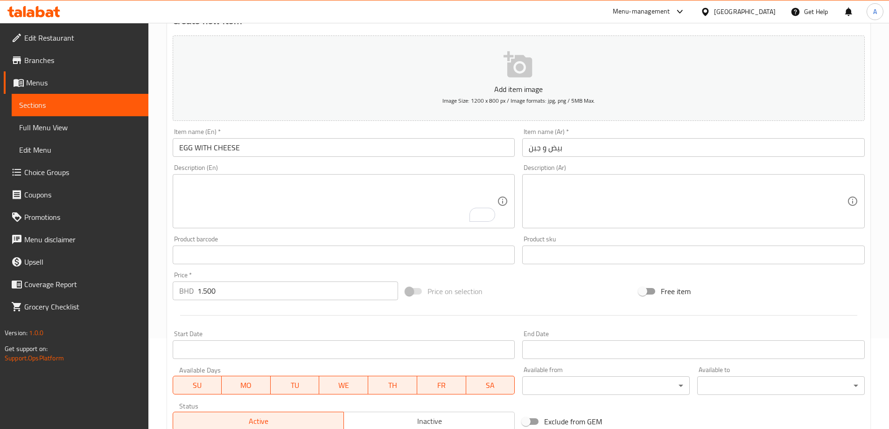
click at [237, 150] on input "EGG WITH CHEESE" at bounding box center [344, 147] width 343 height 19
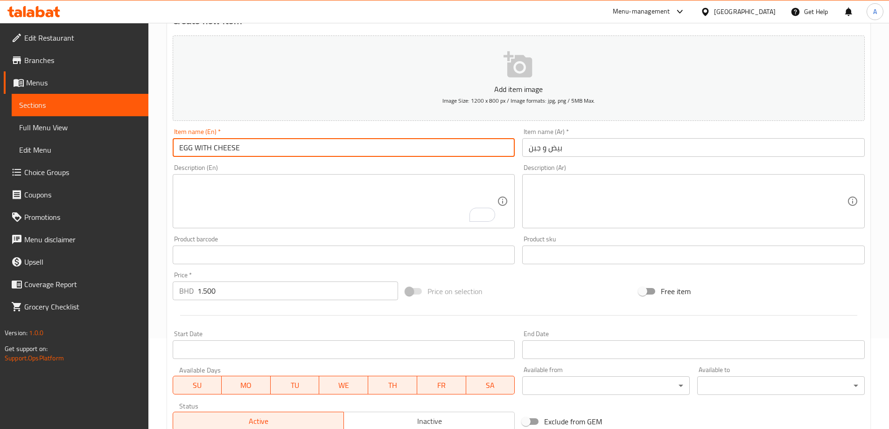
click at [237, 150] on input "EGG WITH CHEESE" at bounding box center [344, 147] width 343 height 19
type input "Egg with Cheese"
click at [244, 171] on div "Description (En) Description (En)" at bounding box center [344, 196] width 343 height 64
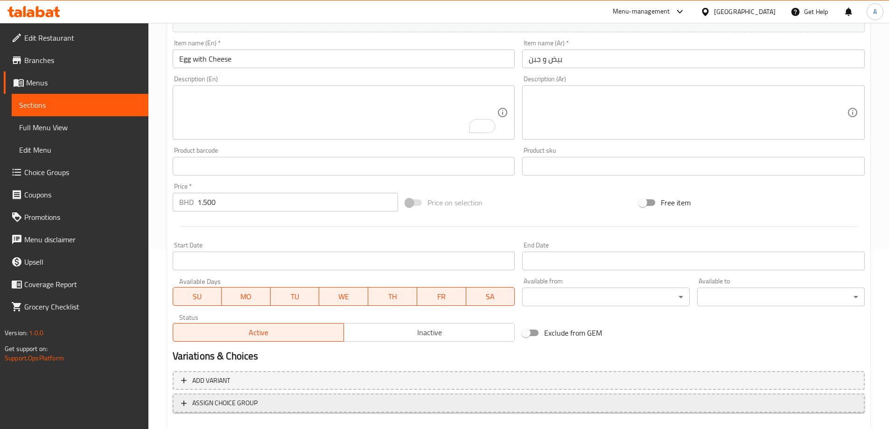
scroll to position [231, 0]
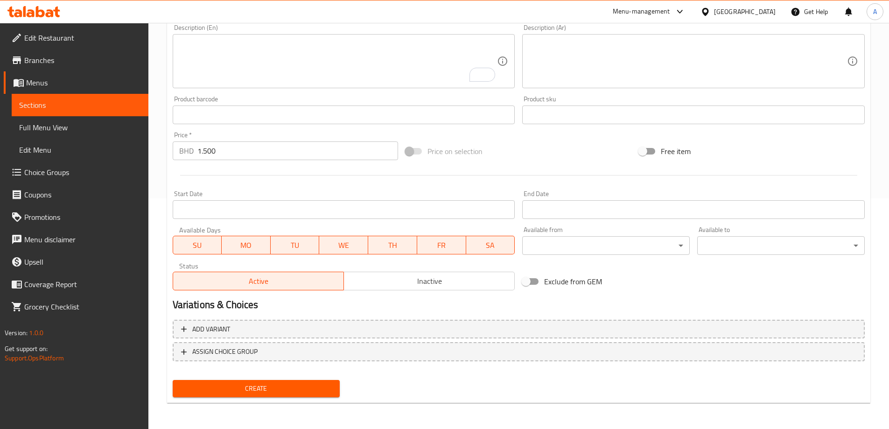
click at [259, 384] on span "Create" at bounding box center [256, 389] width 153 height 12
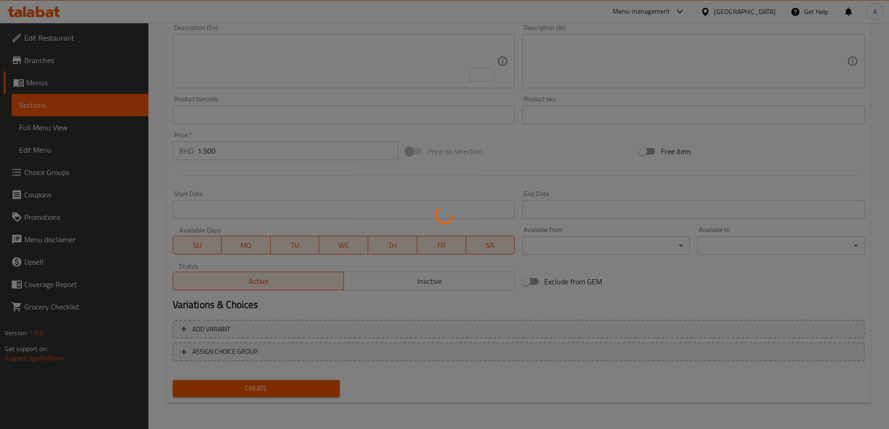
type input "0"
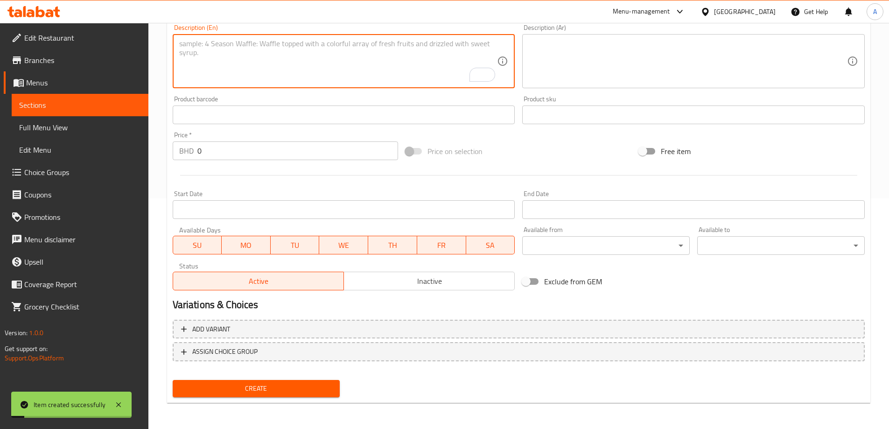
drag, startPoint x: 381, startPoint y: 82, endPoint x: 383, endPoint y: 78, distance: 5.2
click at [381, 83] on textarea "To enrich screen reader interactions, please activate Accessibility in Grammarl…" at bounding box center [338, 61] width 318 height 44
paste textarea "بيض عيون EGG FRY BD 1.200"
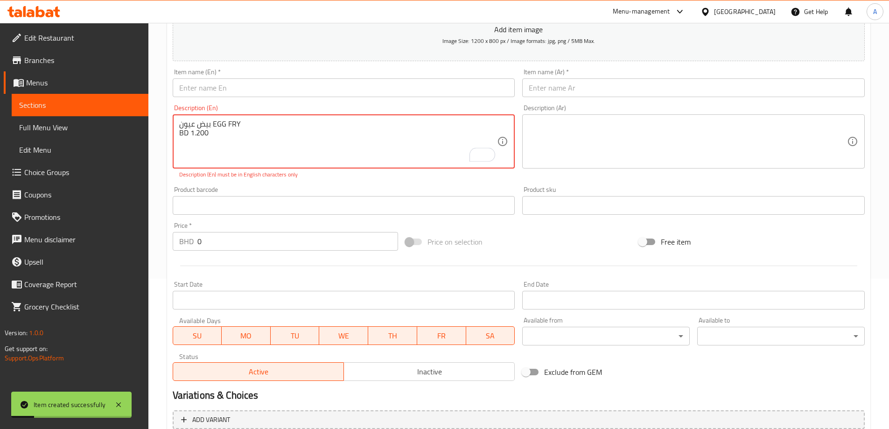
scroll to position [91, 0]
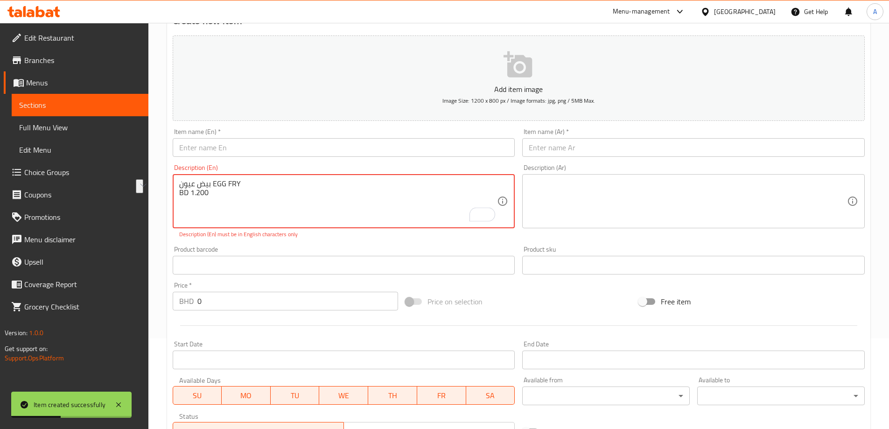
drag, startPoint x: 211, startPoint y: 186, endPoint x: 178, endPoint y: 183, distance: 32.9
click at [178, 183] on div "بيض عيون EGG FRY BD 1.200 Description (En)" at bounding box center [344, 201] width 343 height 54
type textarea "بيض عيون EGG FRY BD 1.200"
click at [660, 134] on div "Item name (Ar)   * Item name (Ar) *" at bounding box center [693, 142] width 343 height 28
click at [649, 145] on input "text" at bounding box center [693, 147] width 343 height 19
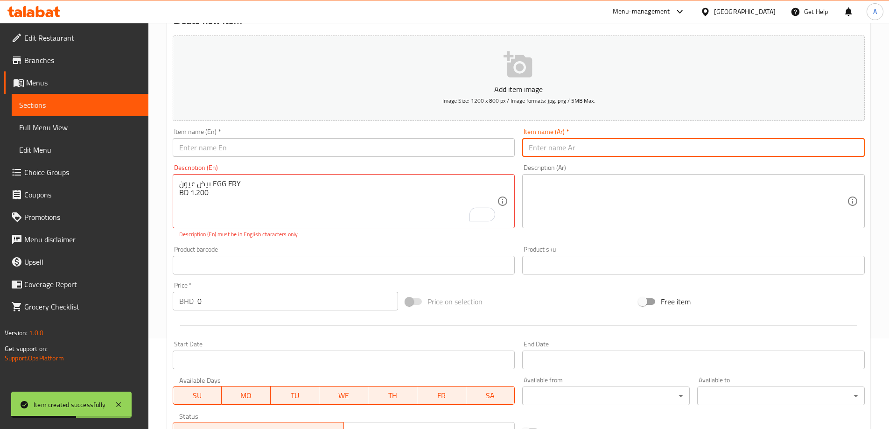
paste input "بيض عيون"
type input "بيض عيون"
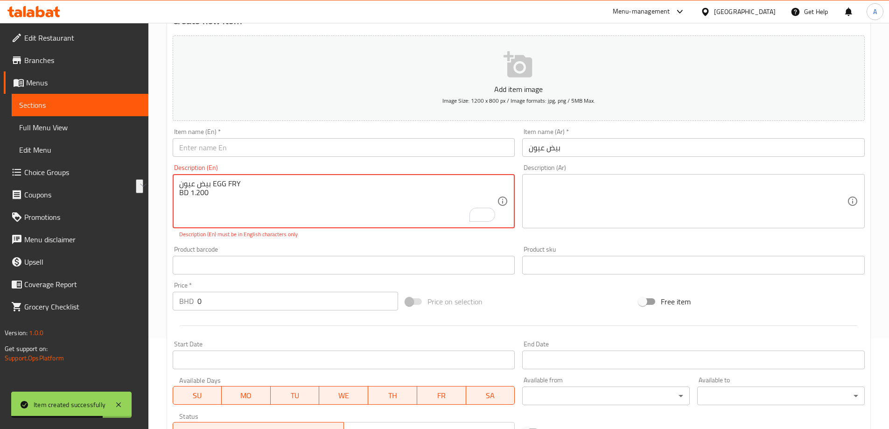
drag, startPoint x: 264, startPoint y: 184, endPoint x: 212, endPoint y: 183, distance: 51.8
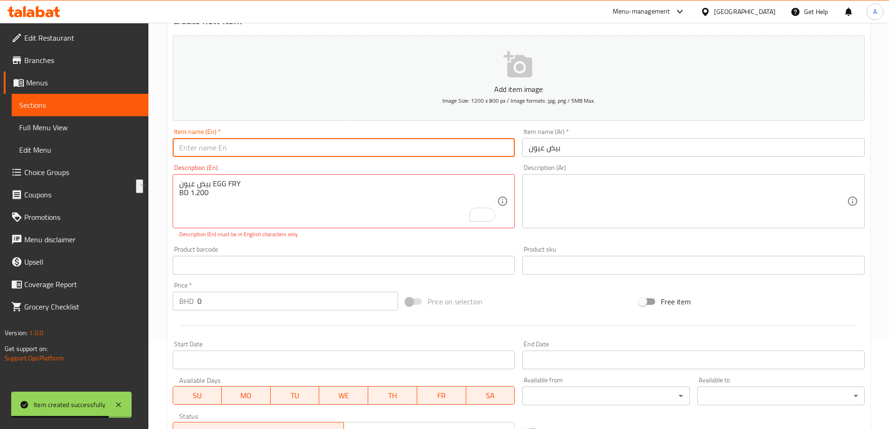
click at [265, 152] on input "text" at bounding box center [344, 147] width 343 height 19
paste input "EGG FRY"
click at [179, 149] on input "EGG FRY" at bounding box center [344, 147] width 343 height 19
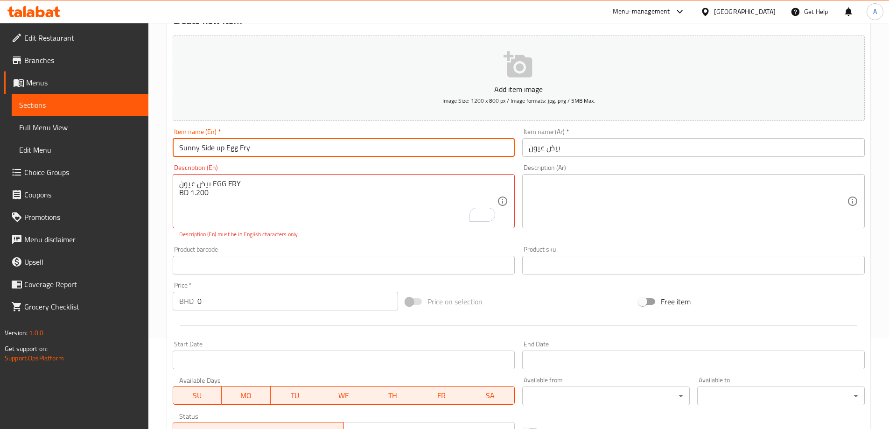
type input "Sunny Side up Egg Fry"
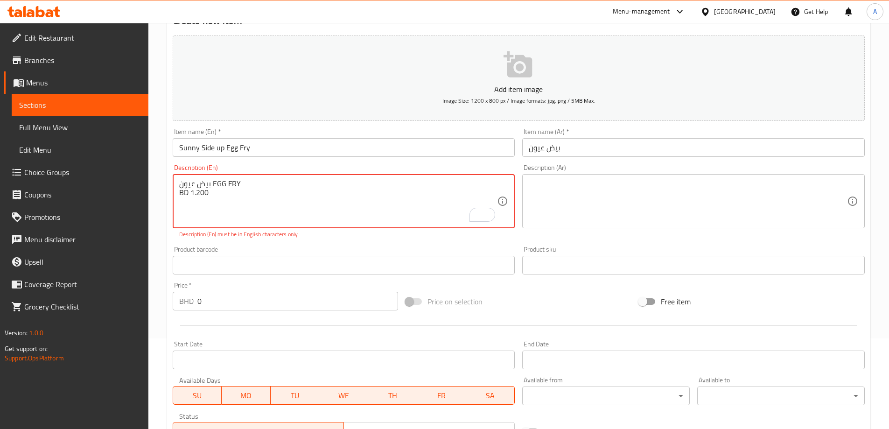
drag, startPoint x: 230, startPoint y: 198, endPoint x: 192, endPoint y: 198, distance: 37.8
click at [190, 194] on textarea "بيض عيون EGG FRY BD 1.200" at bounding box center [338, 201] width 318 height 44
click at [207, 312] on div "Price   * BHD 0 Price *" at bounding box center [285, 296] width 233 height 36
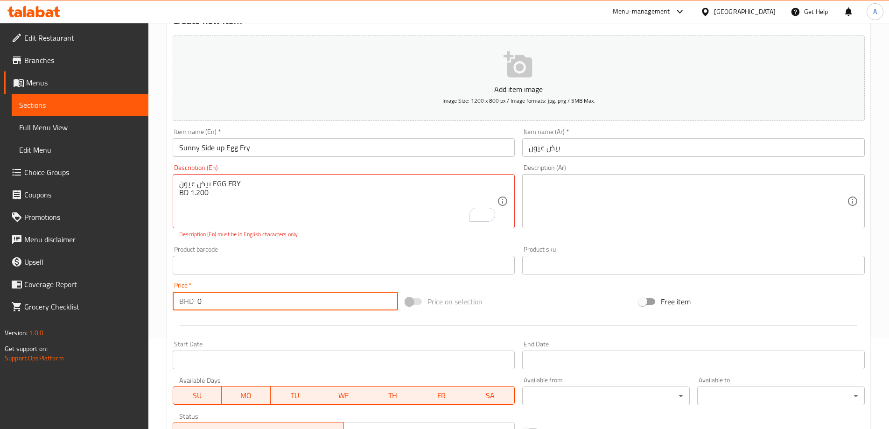
click at [207, 310] on input "0" at bounding box center [297, 301] width 201 height 19
paste input "1.200"
paste input "number"
type input "1.200"
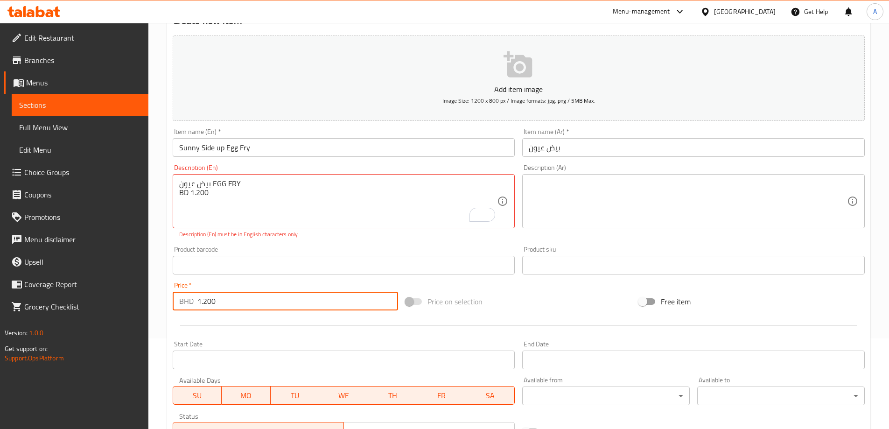
click at [608, 139] on input "بيض عيون" at bounding box center [693, 147] width 343 height 19
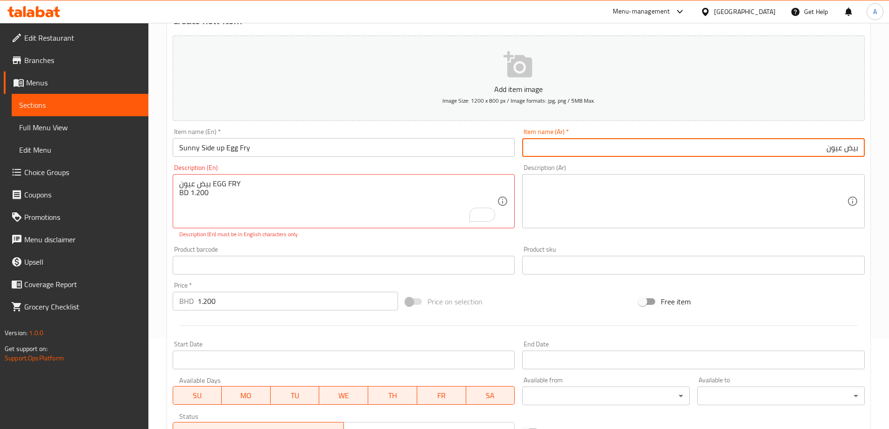
click at [744, 146] on input "بيض عيون" at bounding box center [693, 147] width 343 height 19
click at [846, 151] on input "بيض عيون" at bounding box center [693, 147] width 343 height 19
click at [841, 149] on input "بيض عيون" at bounding box center [693, 147] width 343 height 19
click at [841, 151] on input "بيض عيون" at bounding box center [693, 147] width 343 height 19
click at [811, 149] on input "بيض عيون" at bounding box center [693, 147] width 343 height 19
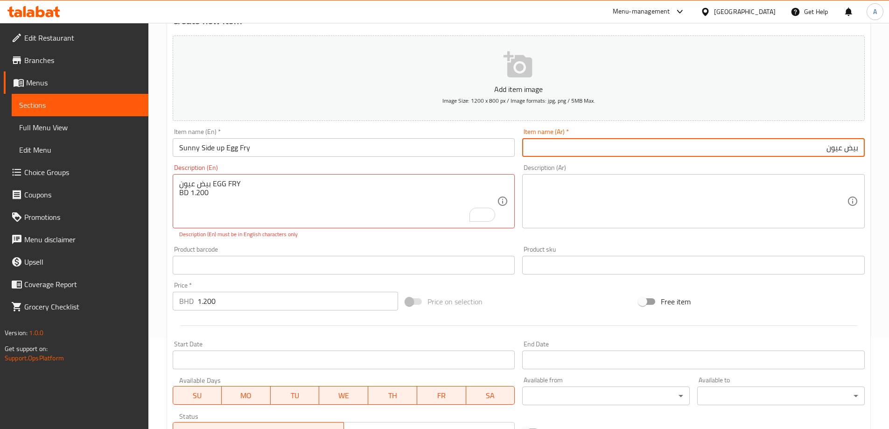
click at [844, 148] on input "بيض عيون" at bounding box center [693, 147] width 343 height 19
type input "بيض مقلي عيون"
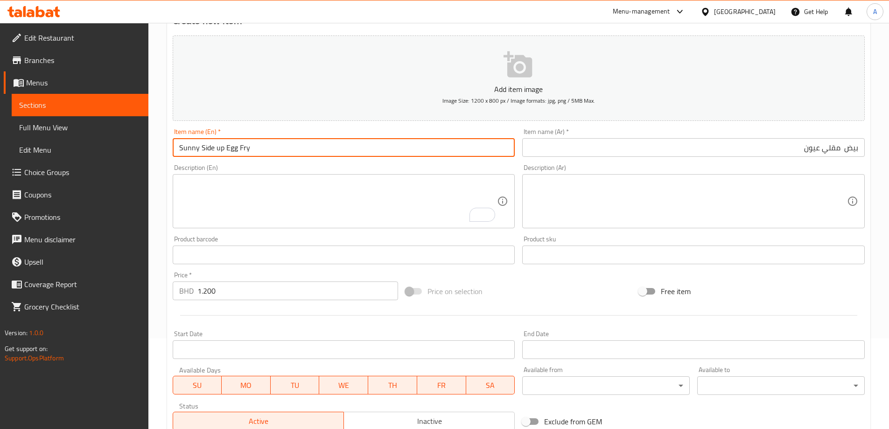
drag, startPoint x: 213, startPoint y: 148, endPoint x: 178, endPoint y: 148, distance: 35.5
click at [178, 148] on input "Sunny Side up Egg Fry" at bounding box center [344, 147] width 343 height 19
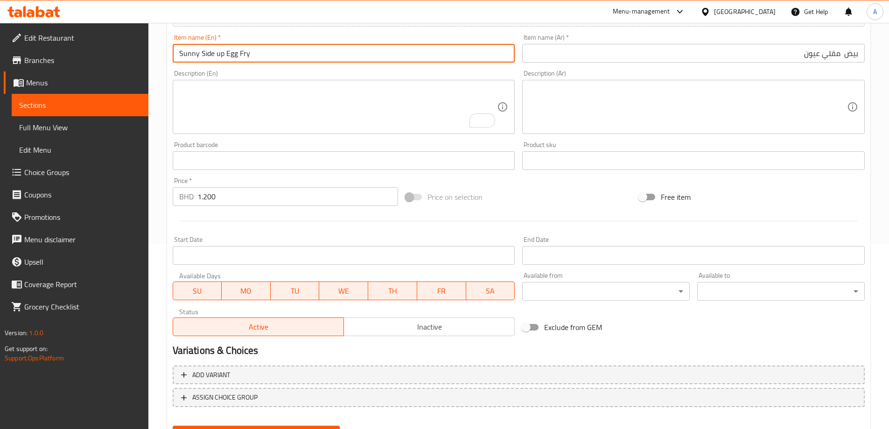
scroll to position [231, 0]
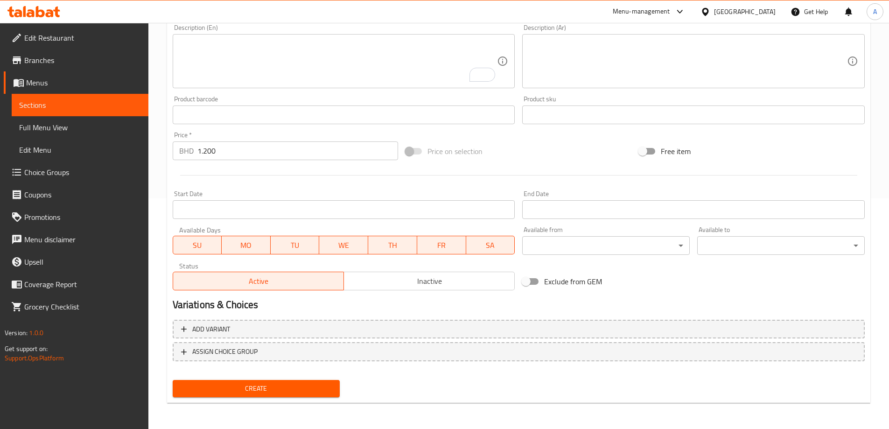
click at [275, 380] on div "Create" at bounding box center [256, 388] width 175 height 25
click at [321, 389] on span "Create" at bounding box center [256, 389] width 153 height 12
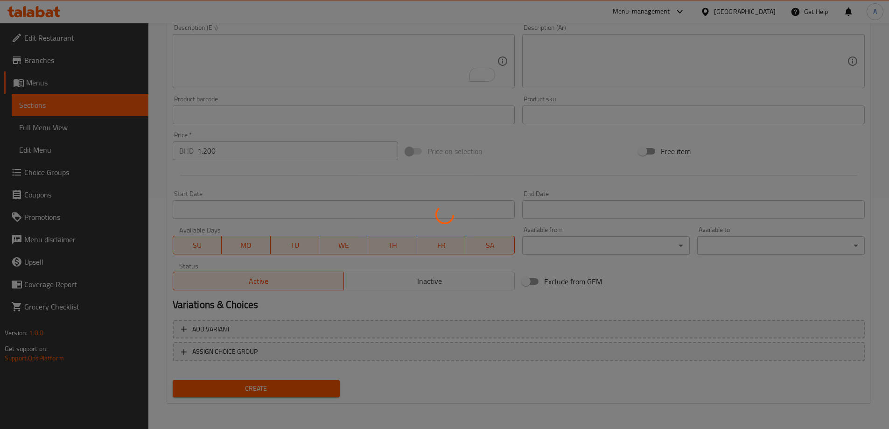
type input "0"
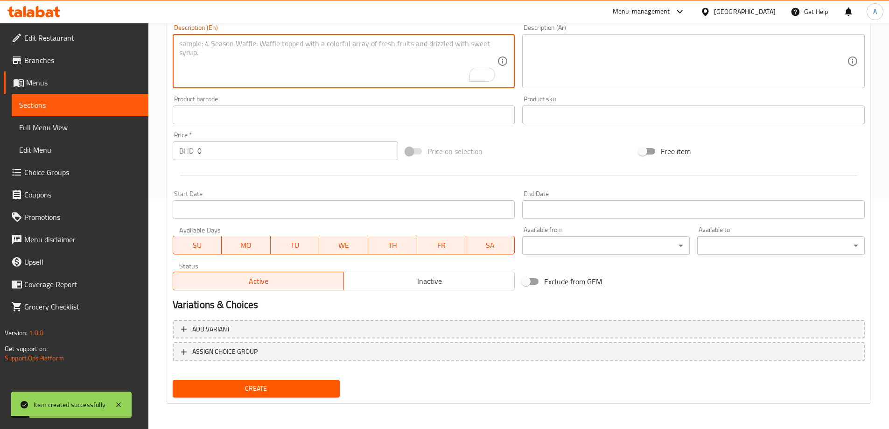
click at [450, 47] on textarea "To enrich screen reader interactions, please activate Accessibility in Grammarl…" at bounding box center [338, 61] width 318 height 44
paste textarea "بيض مخصوص SPECIAL OMLET BD 1.600"
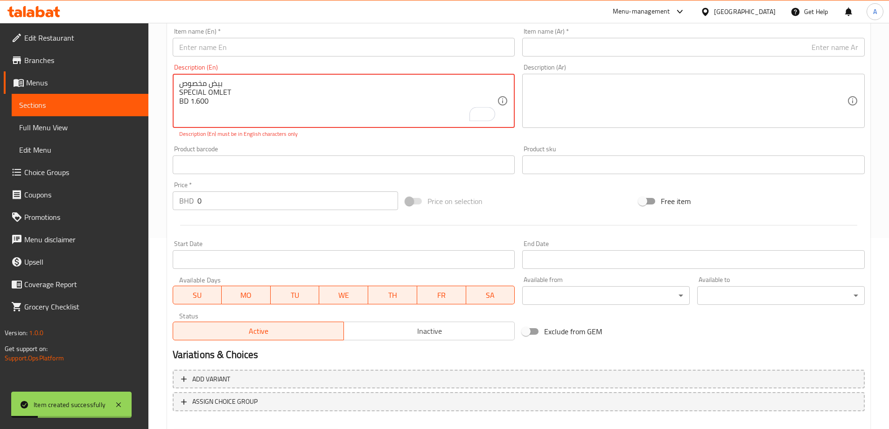
scroll to position [184, 0]
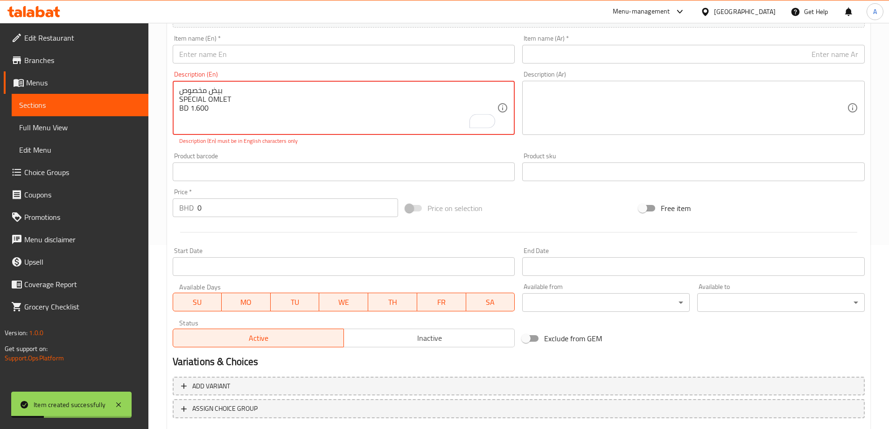
click at [205, 90] on textarea "بيض مخصوص SPECIAL OMLET BD 1.600" at bounding box center [338, 108] width 318 height 44
type textarea "بيض مخصوص SPECIAL OMLET BD 1.600"
click at [587, 64] on div "Item name (Ar)   * Item name (Ar) *" at bounding box center [694, 49] width 350 height 36
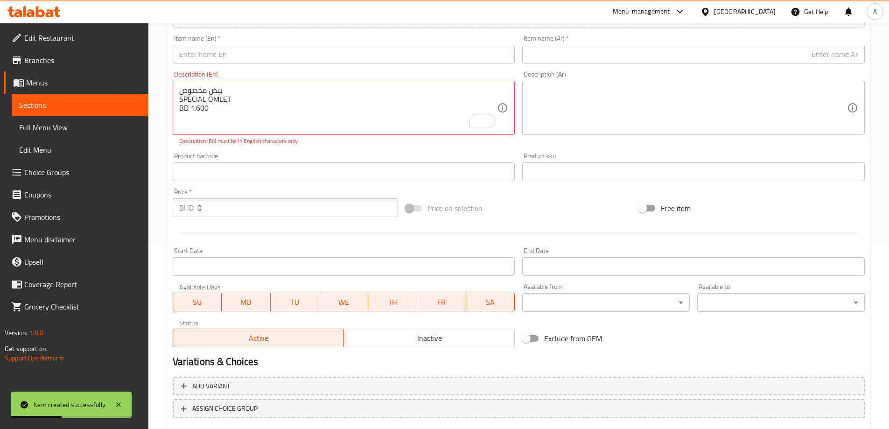
click at [549, 61] on input "text" at bounding box center [693, 54] width 343 height 19
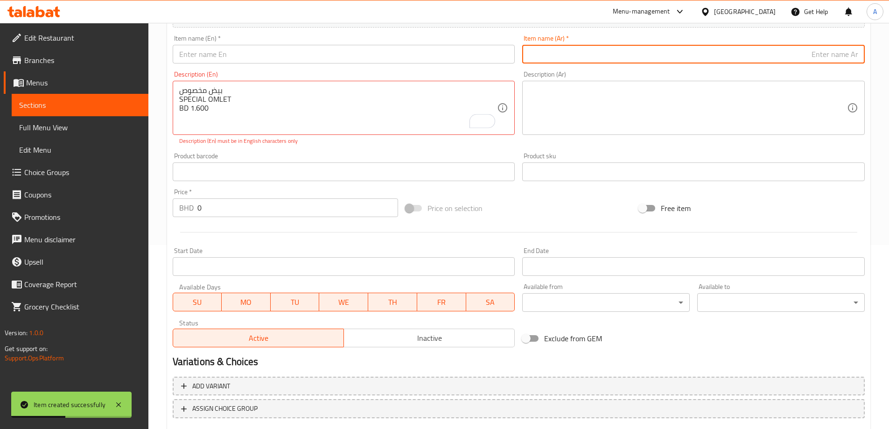
paste input "بيض مخصوص"
type input "بيض مخصوص"
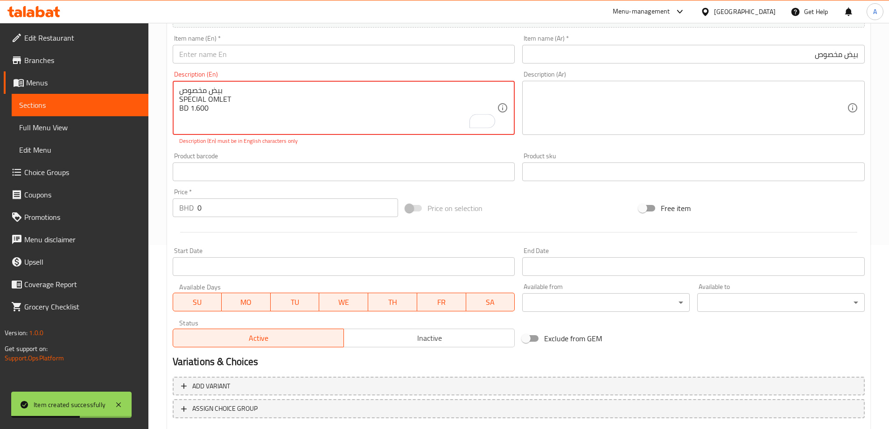
click at [213, 101] on textarea "بيض مخصوص SPECIAL OMLET BD 1.600" at bounding box center [338, 108] width 318 height 44
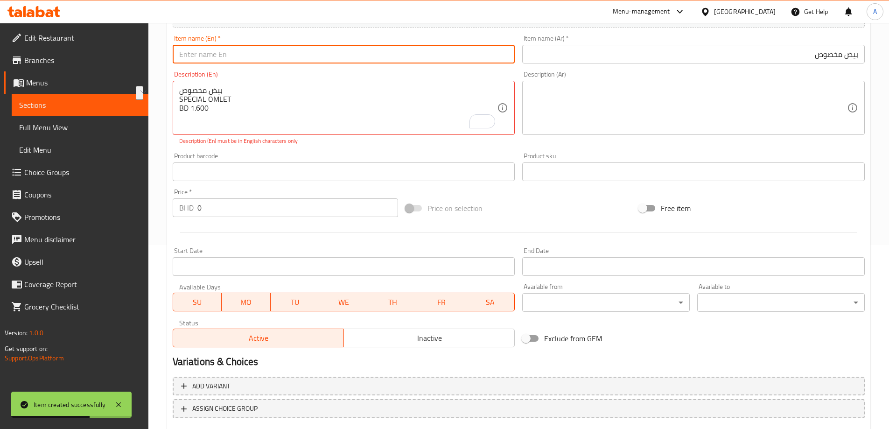
click at [284, 55] on input "text" at bounding box center [344, 54] width 343 height 19
paste input "SPECIAL OMLET"
click at [869, 55] on div "Create new item Add item image Image Size: 1200 x 800 px / Image formats: jpg, …" at bounding box center [519, 184] width 704 height 554
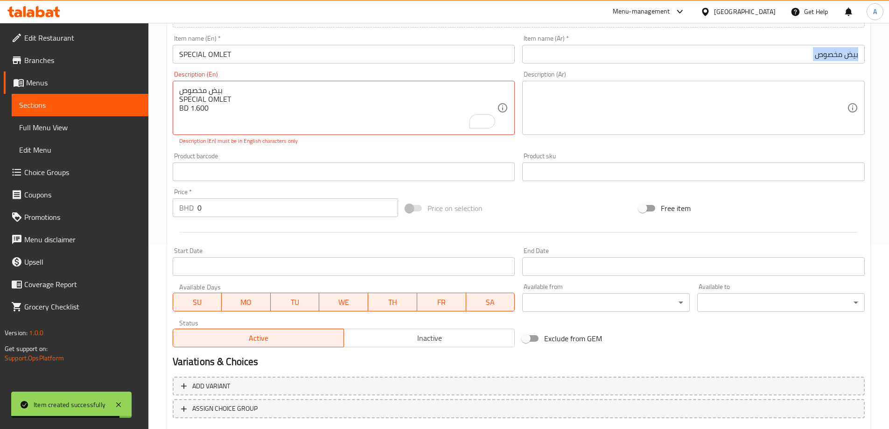
click at [869, 55] on div "Create new item Add item image Image Size: 1200 x 800 px / Image formats: jpg, …" at bounding box center [519, 184] width 704 height 554
click at [314, 55] on input "SPECIAL OMLET" at bounding box center [344, 54] width 343 height 19
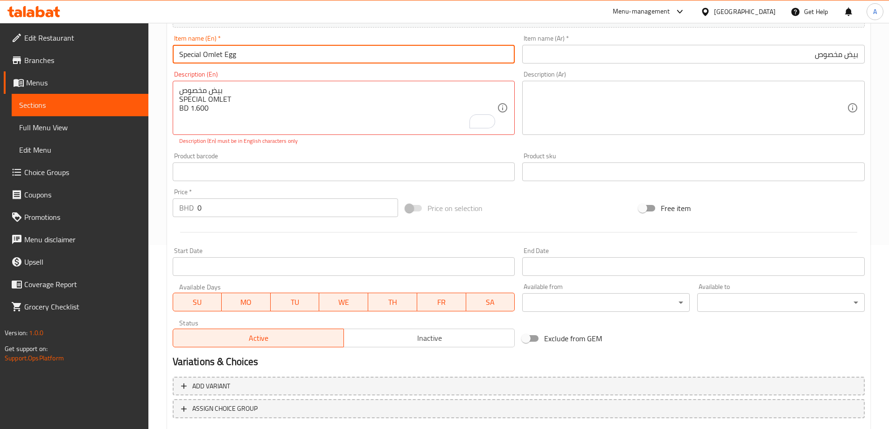
type input "Special Omlet Egg"
click at [821, 61] on input "بيض مخصوص" at bounding box center [693, 54] width 343 height 19
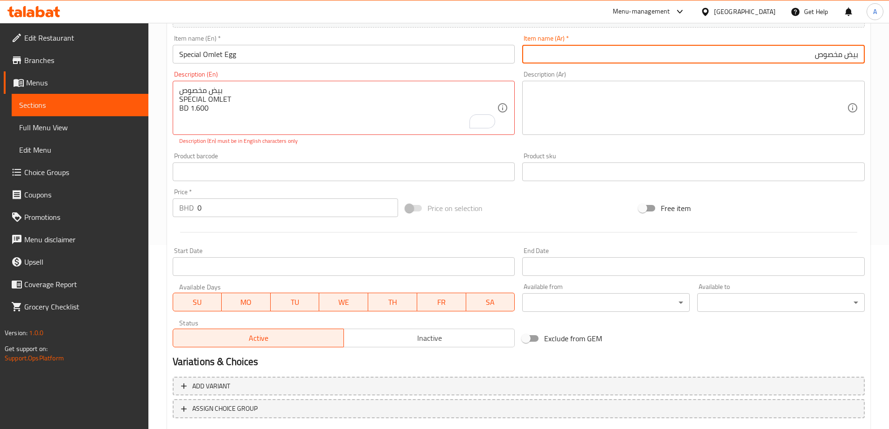
click at [848, 56] on input "بيض مخصوص" at bounding box center [693, 54] width 343 height 19
type input "بيض اوميليت مخصوص"
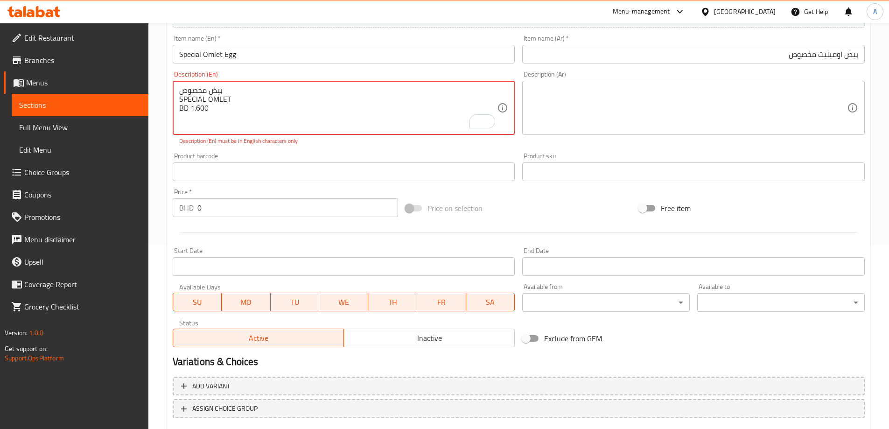
drag, startPoint x: 219, startPoint y: 108, endPoint x: 191, endPoint y: 108, distance: 28.5
click at [251, 204] on input "0" at bounding box center [297, 207] width 201 height 19
paste input "1.60"
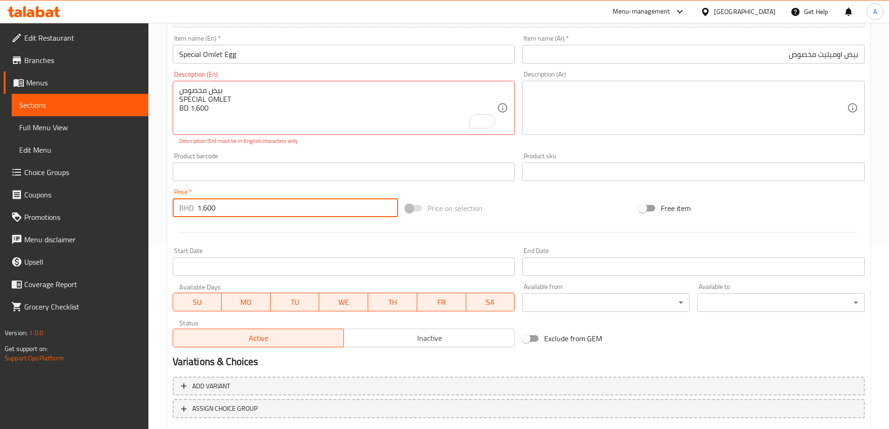
type input "1.600"
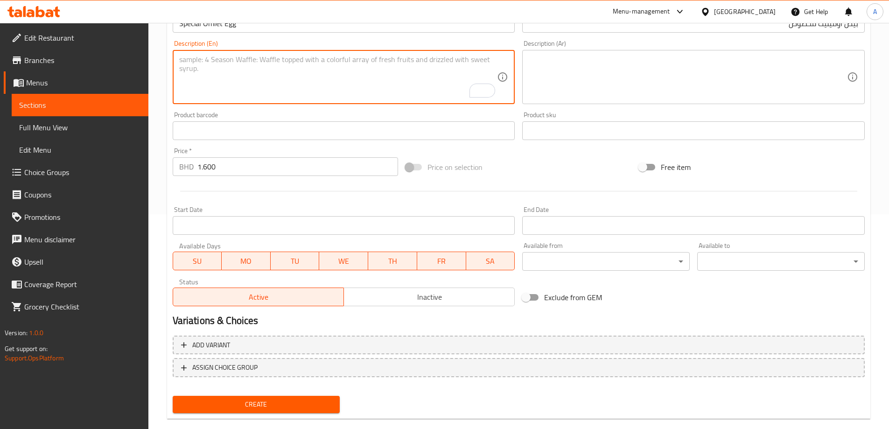
scroll to position [231, 0]
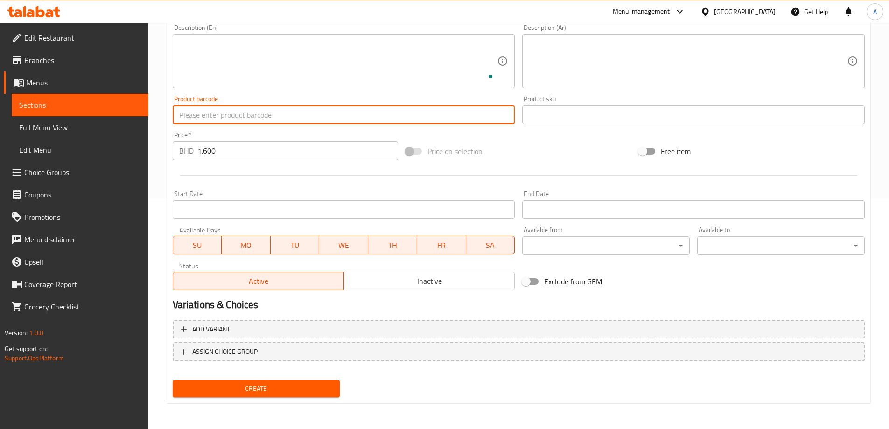
click at [328, 108] on input "text" at bounding box center [344, 115] width 343 height 19
click at [173, 380] on button "Create" at bounding box center [257, 388] width 168 height 17
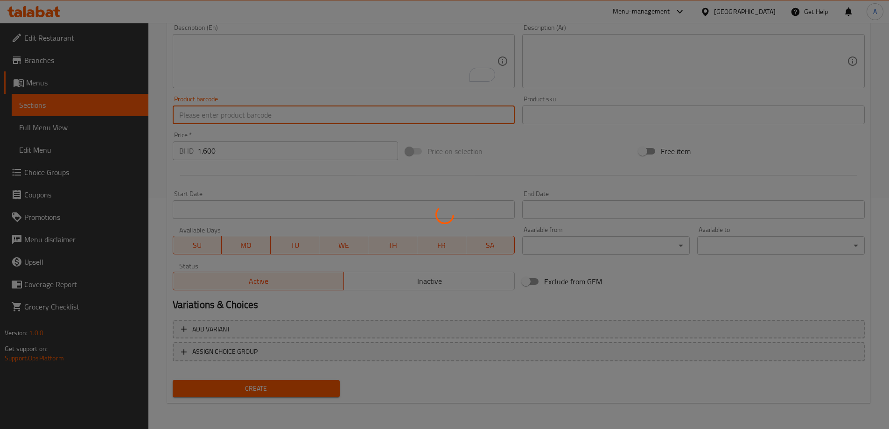
type input "0"
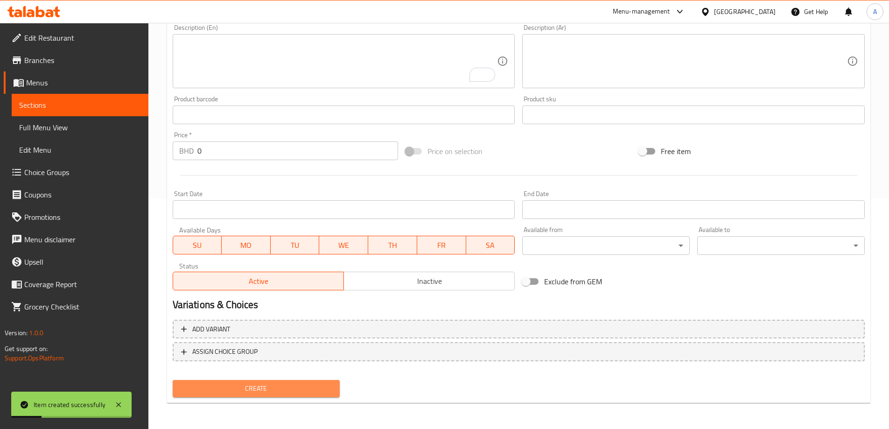
drag, startPoint x: 244, startPoint y: 389, endPoint x: 497, endPoint y: 381, distance: 253.2
click at [252, 389] on span "Create" at bounding box center [256, 389] width 153 height 12
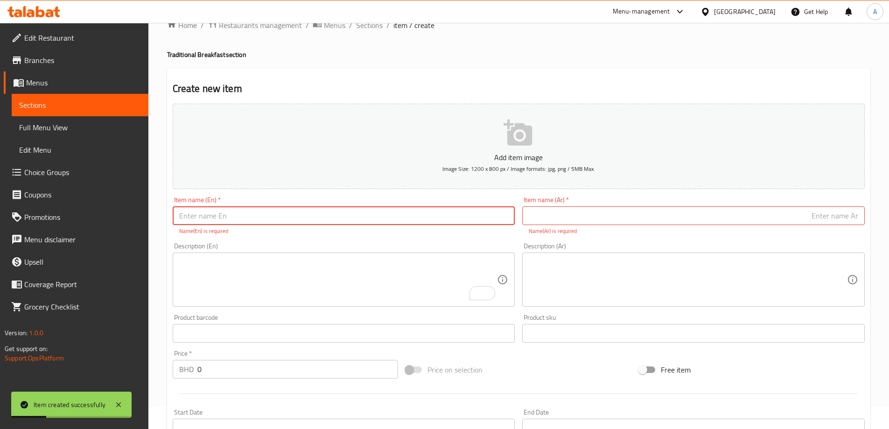
scroll to position [0, 0]
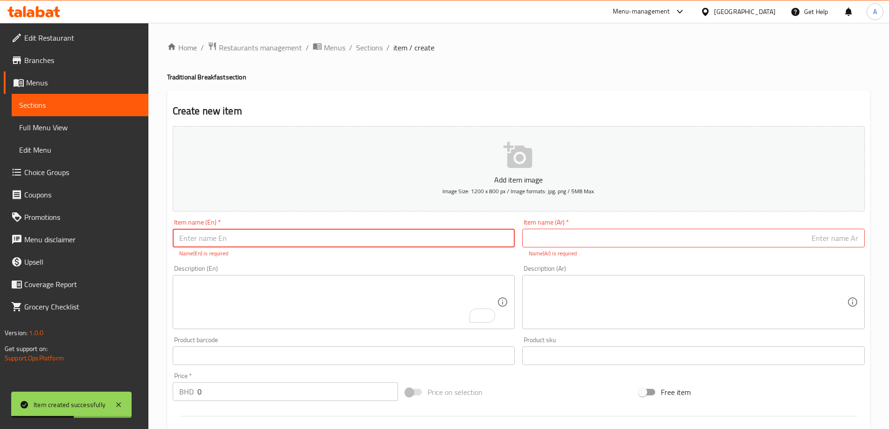
click at [471, 282] on textarea "To enrich screen reader interactions, please activate Accessibility in Grammarl…" at bounding box center [338, 302] width 318 height 44
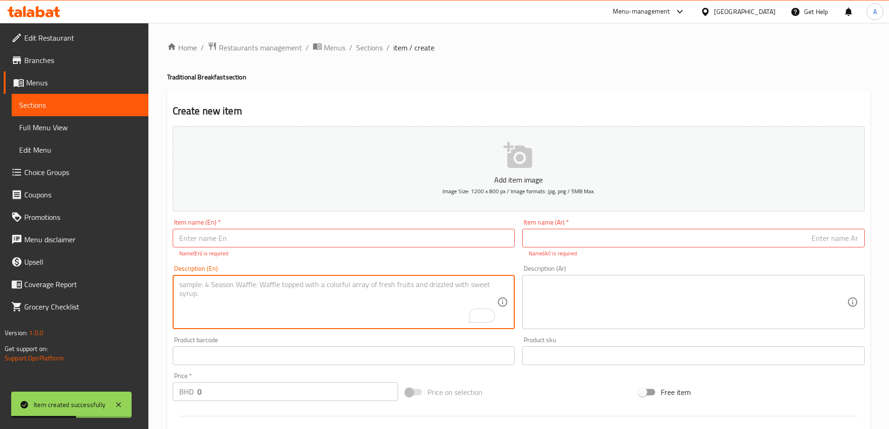
paste textarea "قيمة KEEMA BD 1,600"
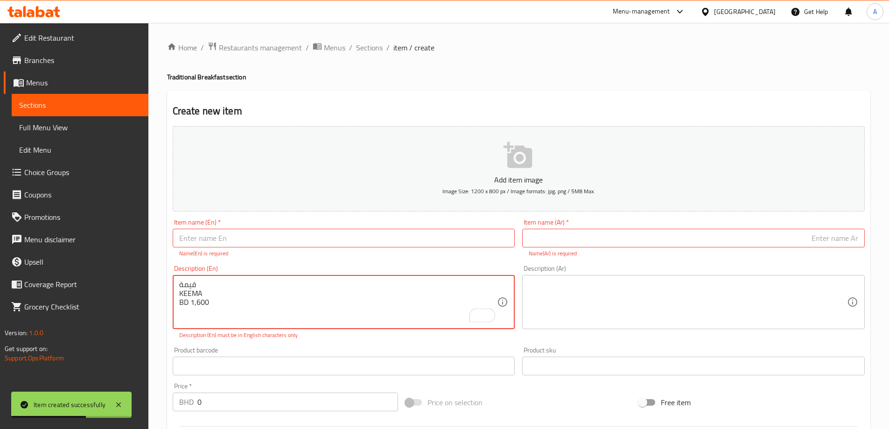
click at [212, 283] on textarea "قيمة KEEMA BD 1,600" at bounding box center [338, 302] width 318 height 44
type textarea "قيمة KEEMA BD 1,600"
drag, startPoint x: 617, startPoint y: 238, endPoint x: 599, endPoint y: 249, distance: 21.2
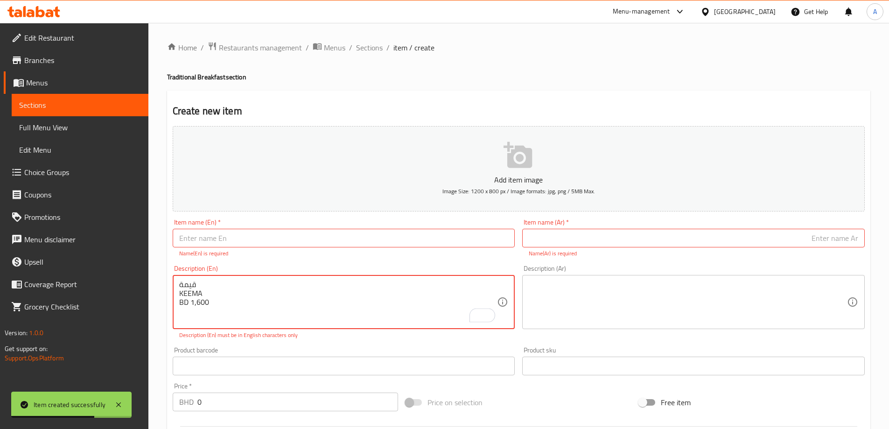
click at [617, 238] on input "text" at bounding box center [693, 238] width 343 height 19
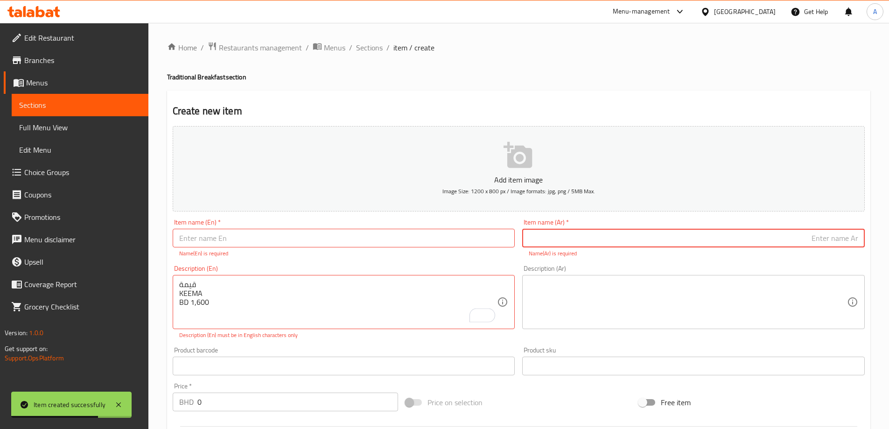
paste input "قيمة"
type input "قيمة"
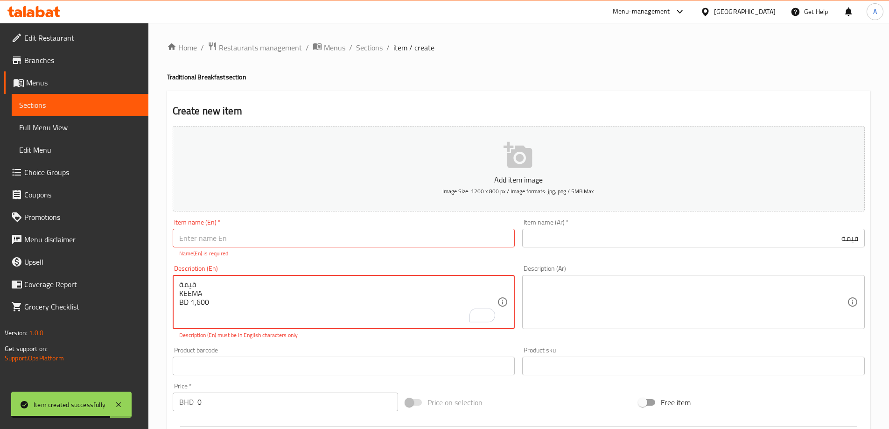
click at [246, 296] on textarea "قيمة KEEMA BD 1,600" at bounding box center [338, 302] width 318 height 44
click at [278, 248] on div "Item name (En)   * Item name (En) * Name(En) is required" at bounding box center [344, 238] width 343 height 39
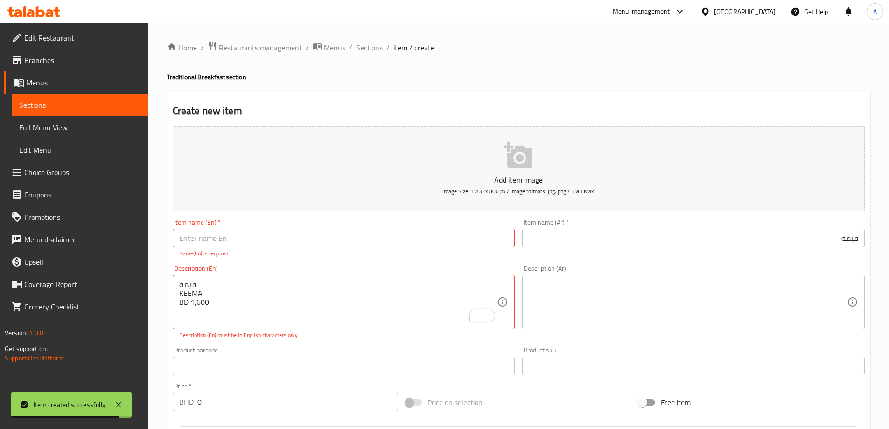
paste input "KEEMA"
click at [289, 238] on input "text" at bounding box center [344, 238] width 343 height 19
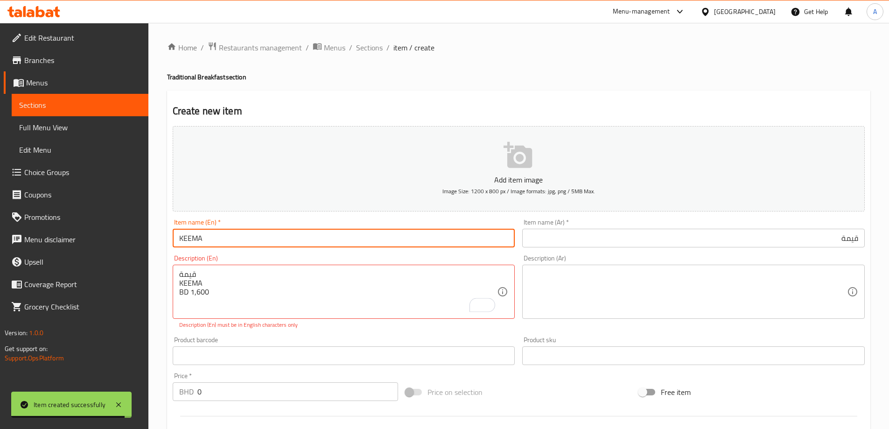
type input "KEEMA"
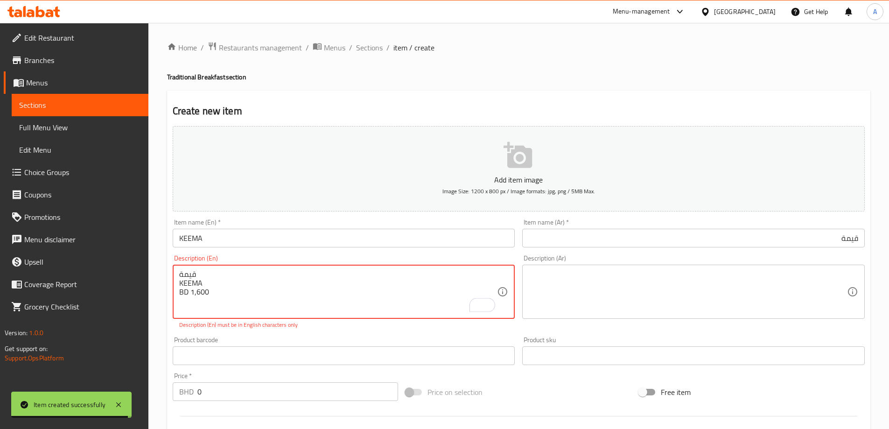
click at [202, 289] on textarea "قيمة KEEMA BD 1,600" at bounding box center [338, 292] width 318 height 44
click at [212, 297] on textarea "قيمة KEEMA BD 1,600" at bounding box center [338, 292] width 318 height 44
click at [220, 388] on div "Price   * BHD 0 Price *" at bounding box center [286, 387] width 226 height 28
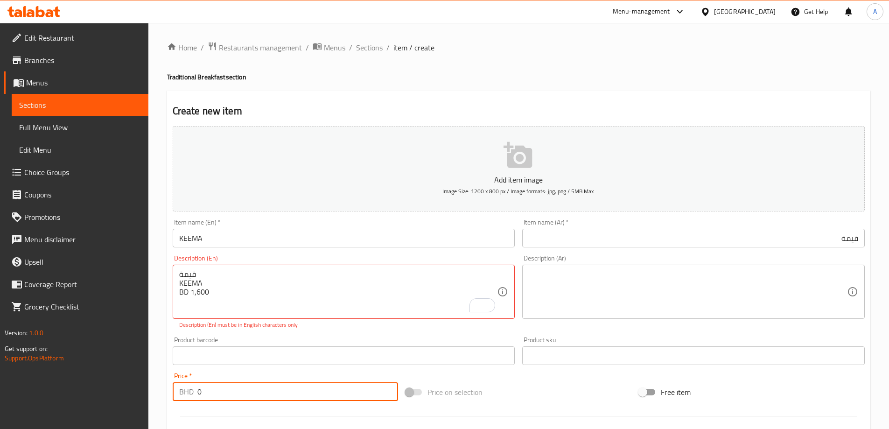
click at [233, 385] on input "0" at bounding box center [297, 391] width 201 height 19
paste input "160"
click at [233, 385] on input "0" at bounding box center [297, 391] width 201 height 19
click at [264, 371] on div "Price   * BHD 1600 Price *" at bounding box center [285, 387] width 233 height 36
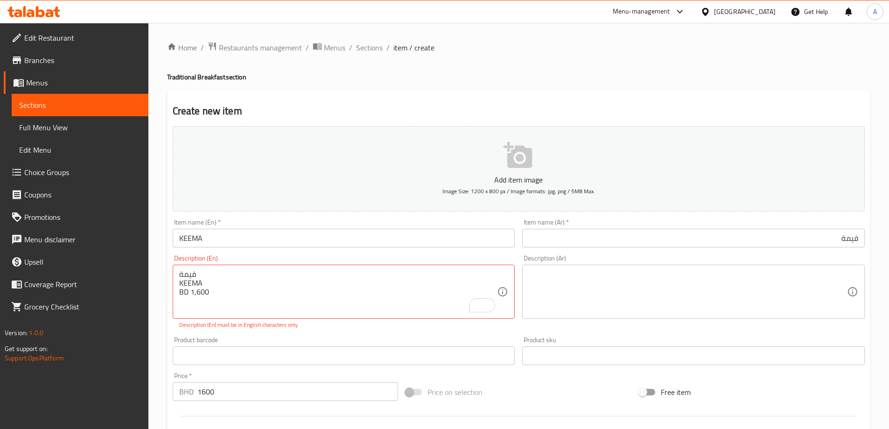
click at [203, 392] on input "1600" at bounding box center [297, 391] width 201 height 19
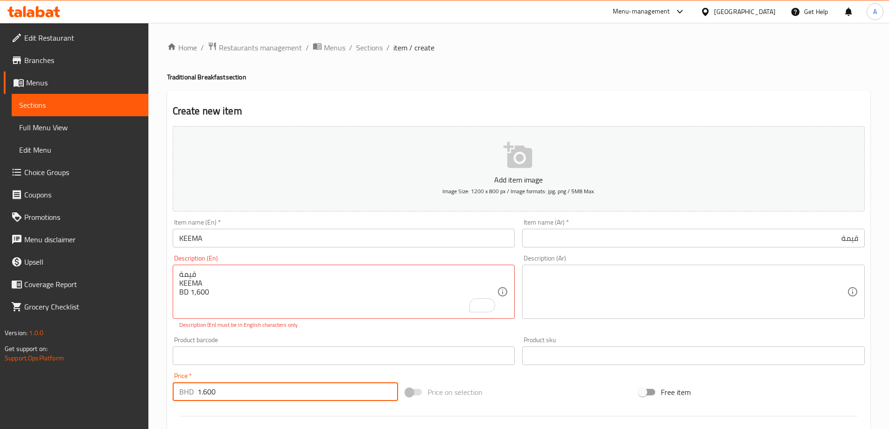
type input "1.600"
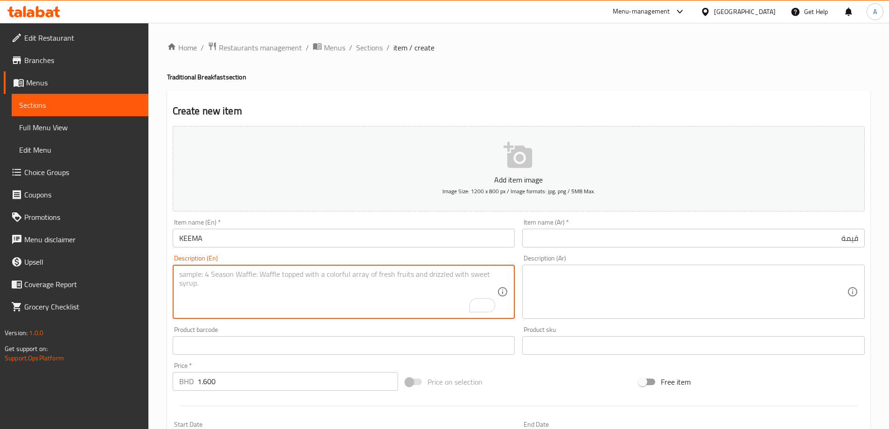
click at [210, 244] on input "KEEMA" at bounding box center [344, 238] width 343 height 19
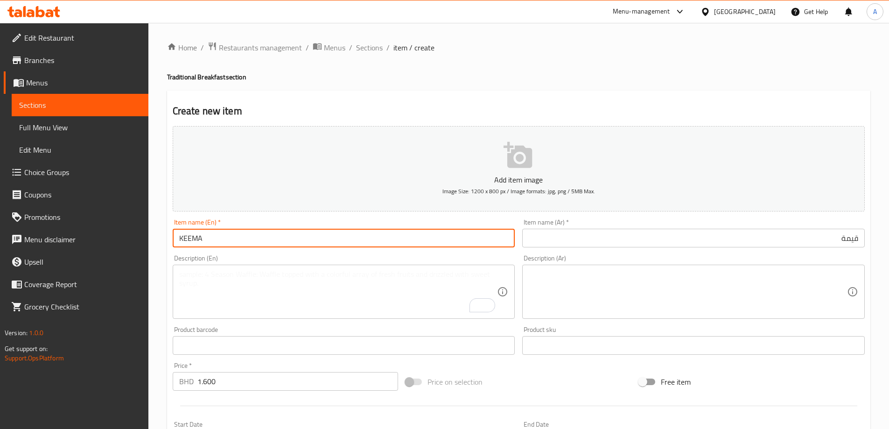
click at [210, 244] on input "KEEMA" at bounding box center [344, 238] width 343 height 19
type input "Keema"
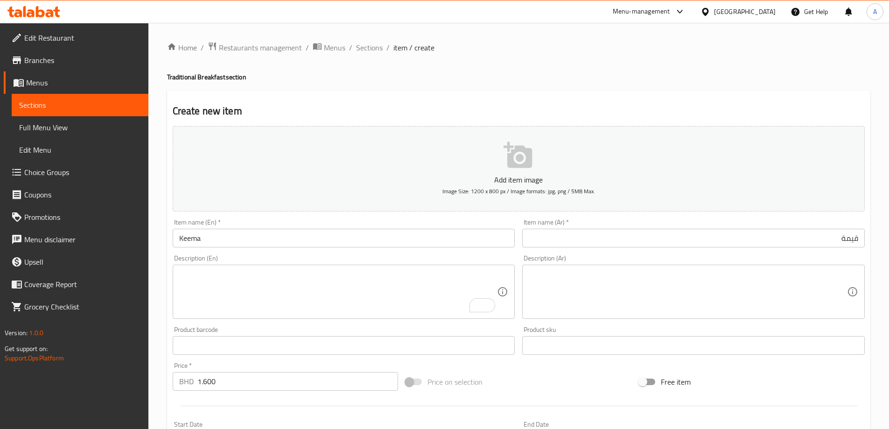
click at [276, 253] on div "Description (En) Description (En)" at bounding box center [344, 286] width 350 height 71
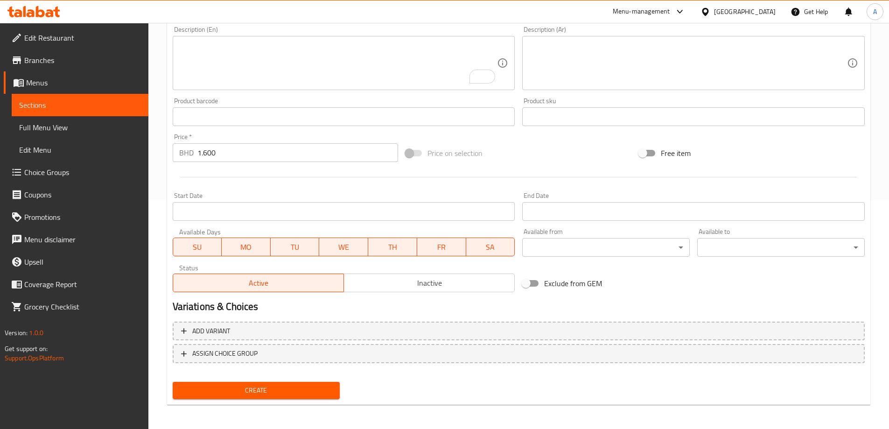
scroll to position [231, 0]
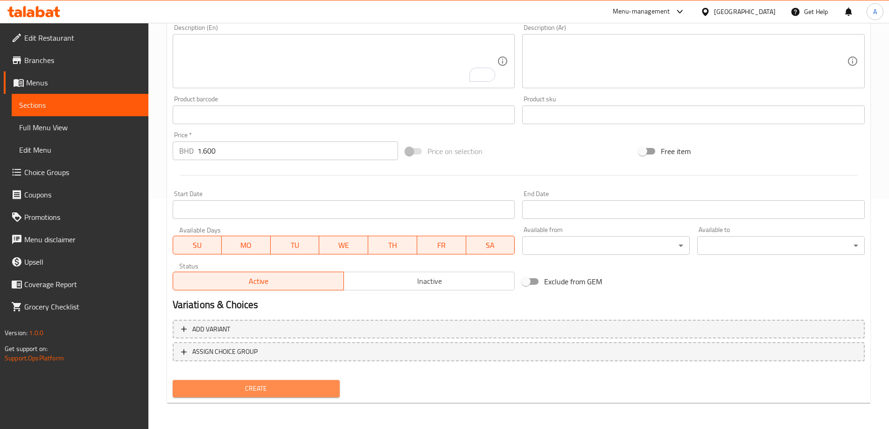
click at [280, 393] on span "Create" at bounding box center [256, 389] width 153 height 12
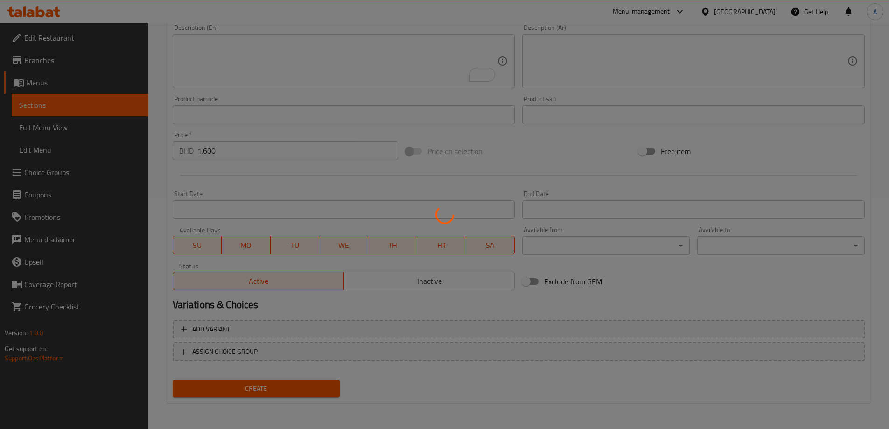
type input "0"
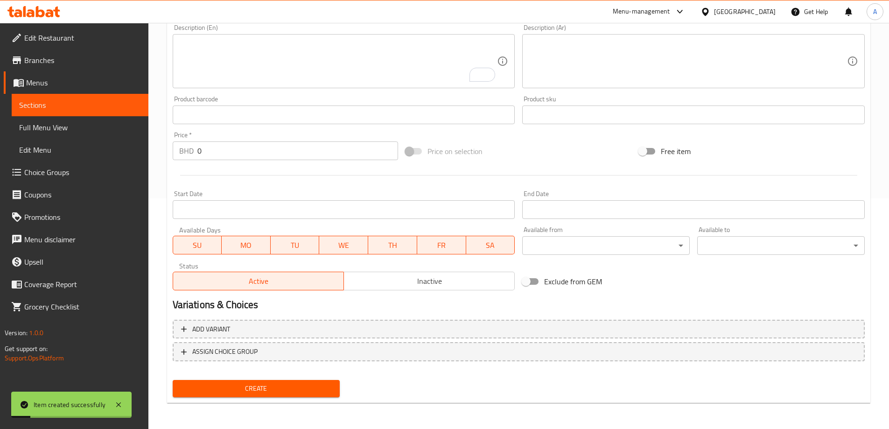
click at [378, 65] on textarea "To enrich screen reader interactions, please activate Accessibility in Grammarl…" at bounding box center [338, 61] width 318 height 44
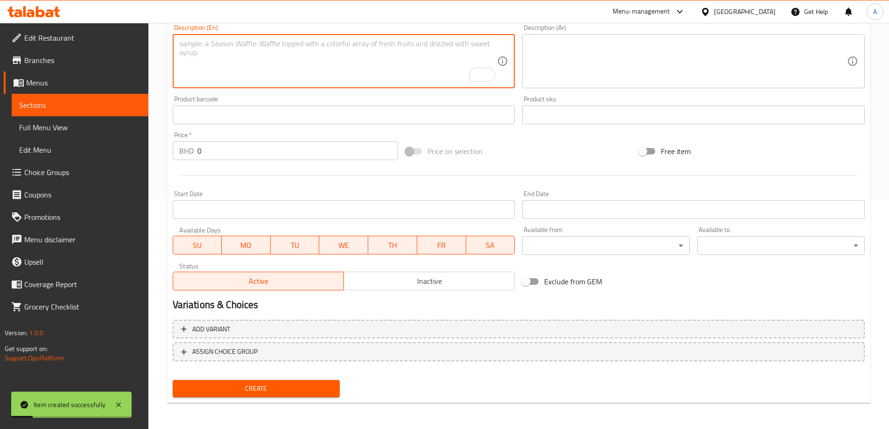
paste textarea "فاصوليا BEANS BD 1,600"
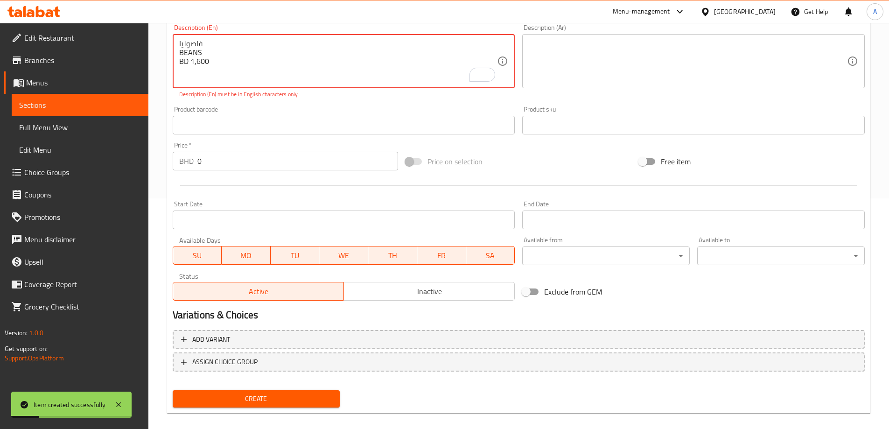
scroll to position [44, 0]
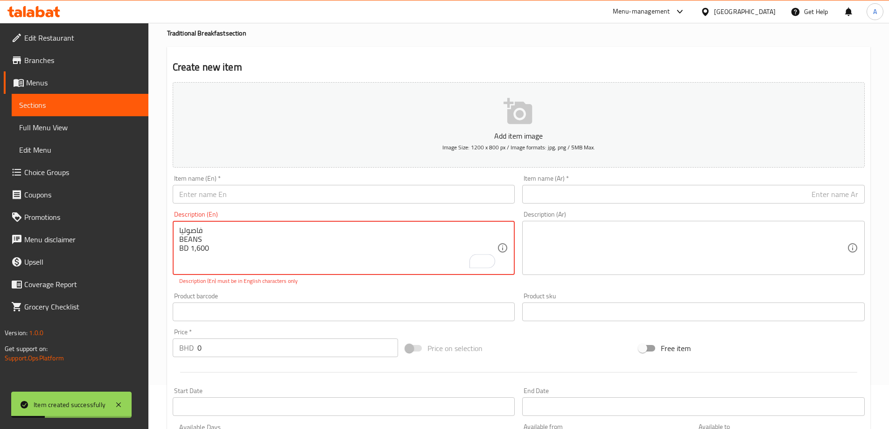
click at [193, 239] on textarea "فاصوليا BEANS BD 1,600" at bounding box center [338, 248] width 318 height 44
click at [198, 235] on textarea "فاصوليا BEANS BD 1,600" at bounding box center [338, 248] width 318 height 44
type textarea "فاصوليا BEANS BD 1,600"
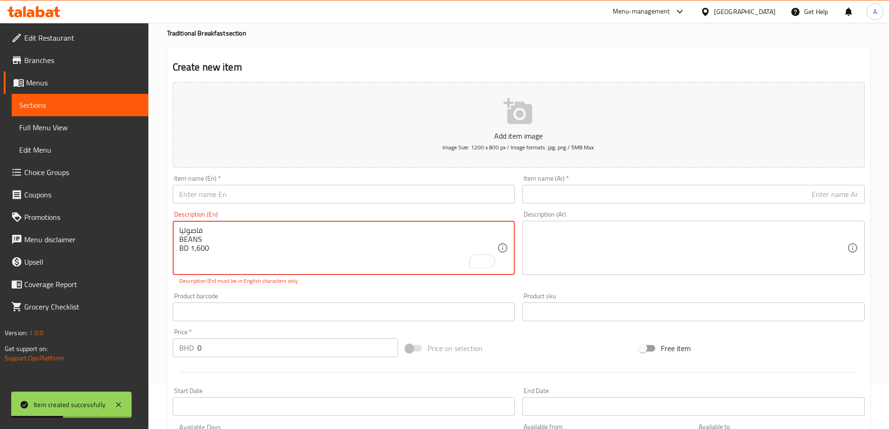
click at [257, 190] on input "text" at bounding box center [344, 194] width 343 height 19
paste input "BEANS"
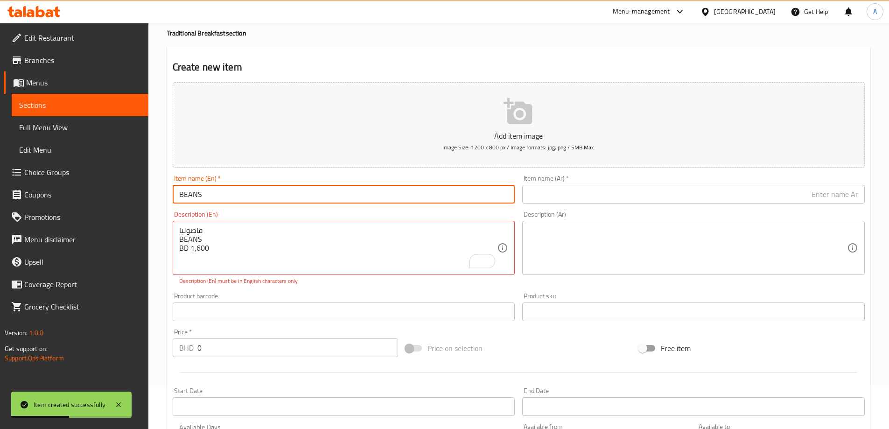
type input "BEANS"
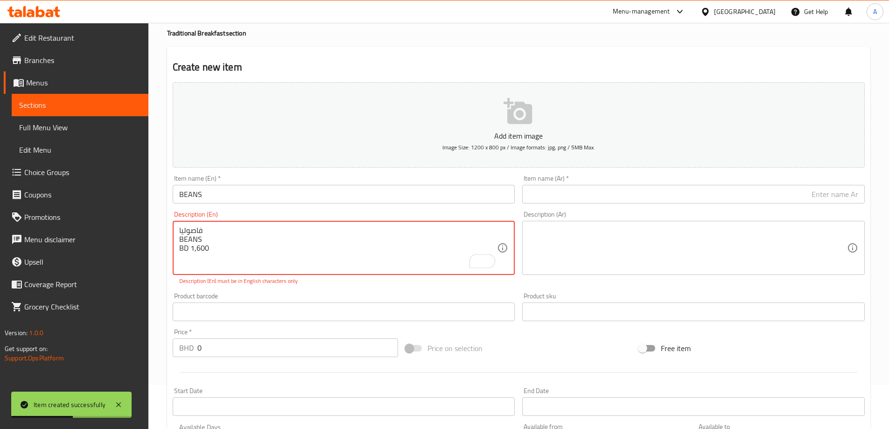
click at [201, 229] on textarea "فاصوليا BEANS BD 1,600" at bounding box center [338, 248] width 318 height 44
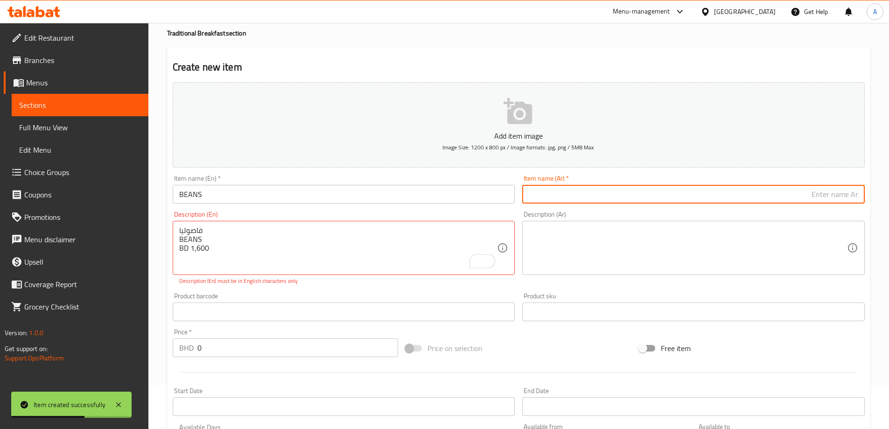
click at [614, 190] on input "text" at bounding box center [693, 194] width 343 height 19
paste input "BEANS"
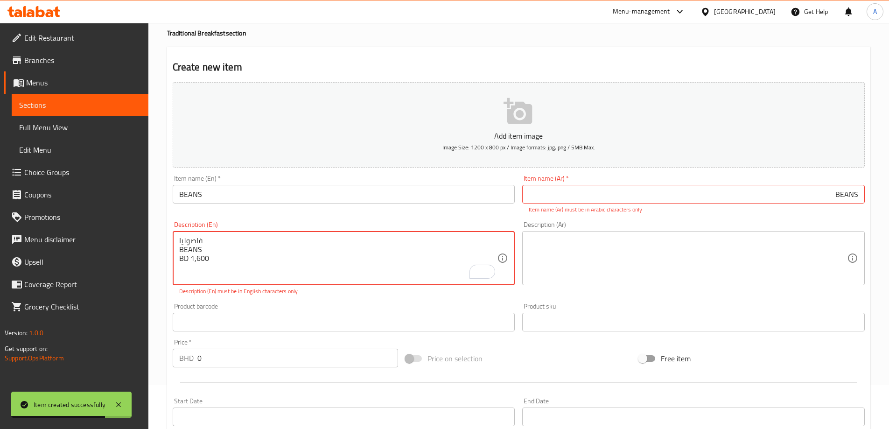
click at [194, 240] on textarea "فاصوليا BEANS BD 1,600" at bounding box center [338, 258] width 318 height 44
click at [673, 197] on input "BEANS" at bounding box center [693, 194] width 343 height 19
paste input "فاصوليا"
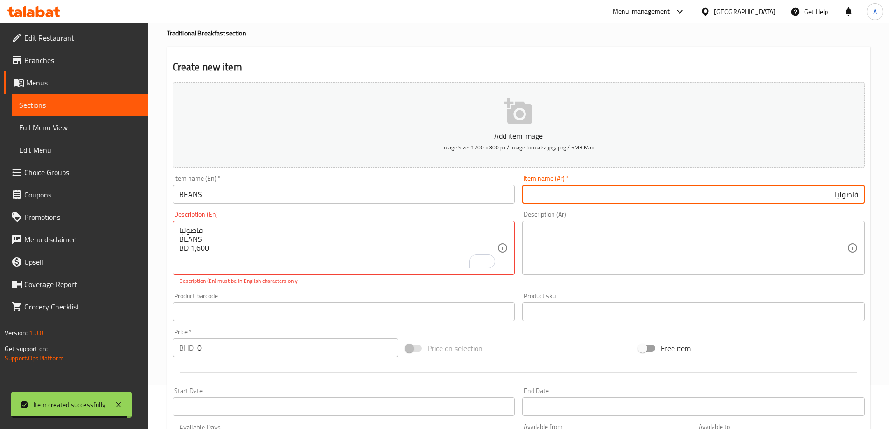
type input "فاصوليا"
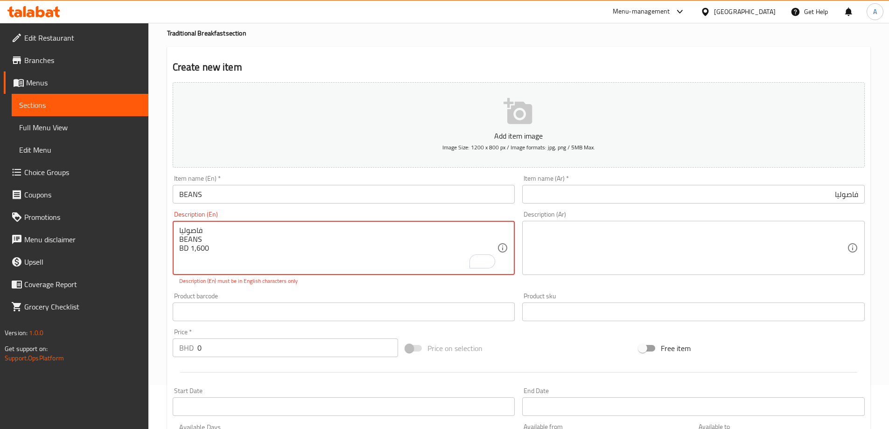
drag, startPoint x: 238, startPoint y: 254, endPoint x: 190, endPoint y: 260, distance: 47.5
click at [226, 352] on input "0" at bounding box center [297, 348] width 201 height 19
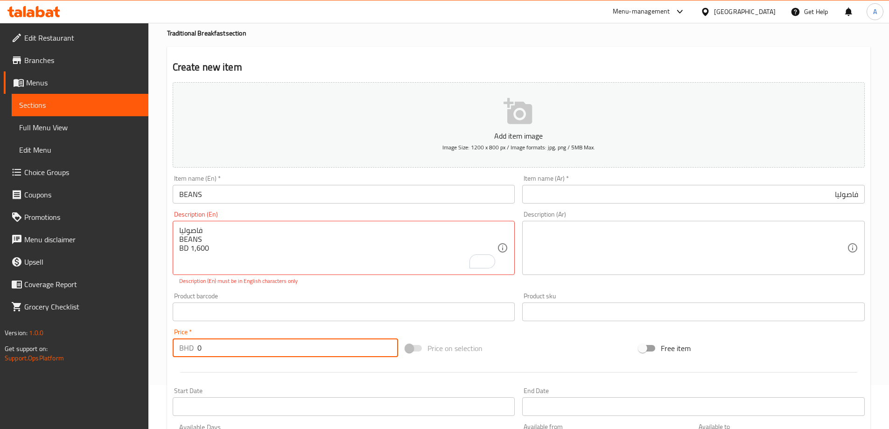
click at [226, 352] on input "0" at bounding box center [297, 348] width 201 height 19
paste input "1600"
paste input "number"
click at [205, 346] on input "1600" at bounding box center [297, 348] width 201 height 19
click at [203, 346] on input "1600" at bounding box center [297, 348] width 201 height 19
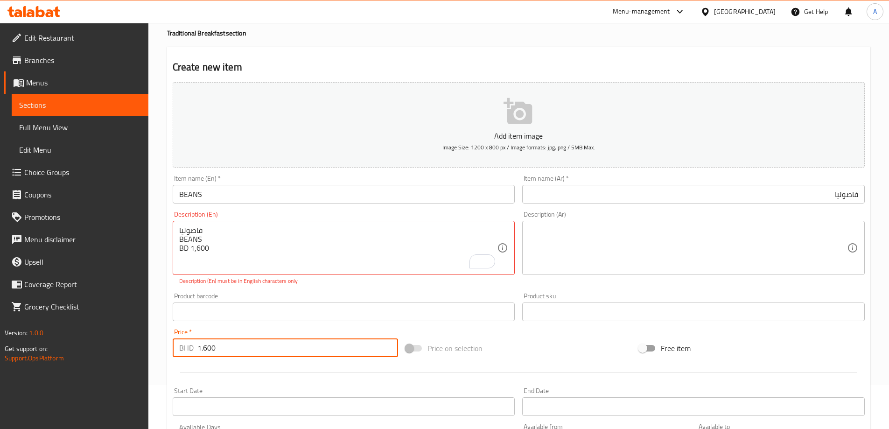
type input "1.600"
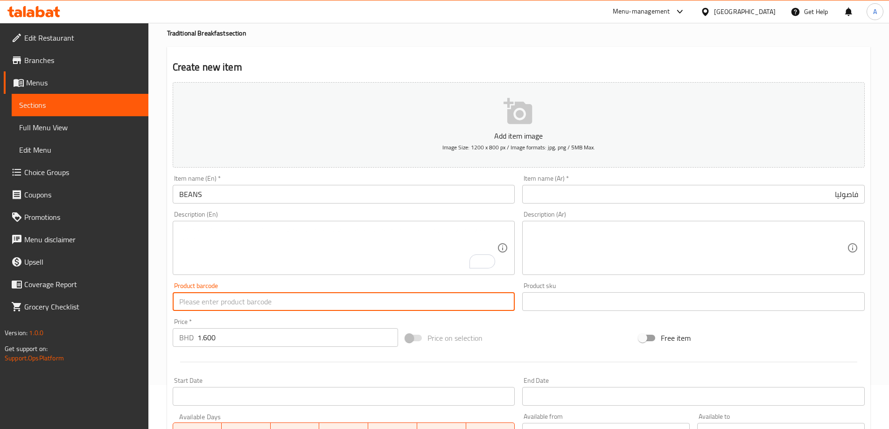
click at [305, 293] on input "text" at bounding box center [344, 301] width 343 height 19
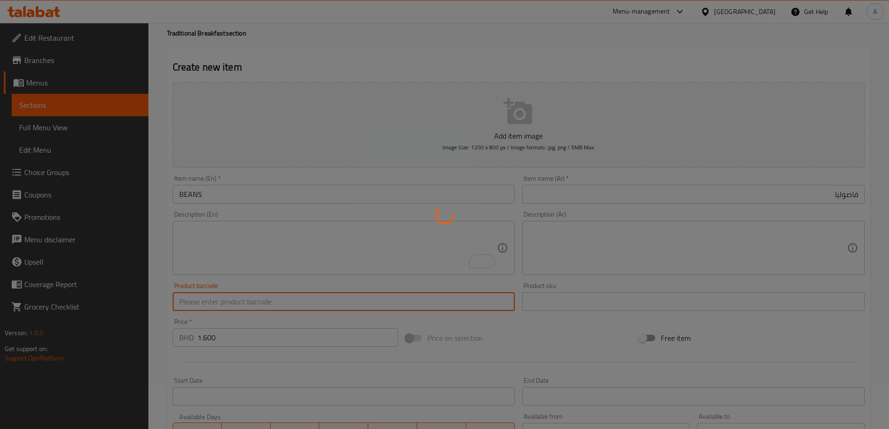
type input "0"
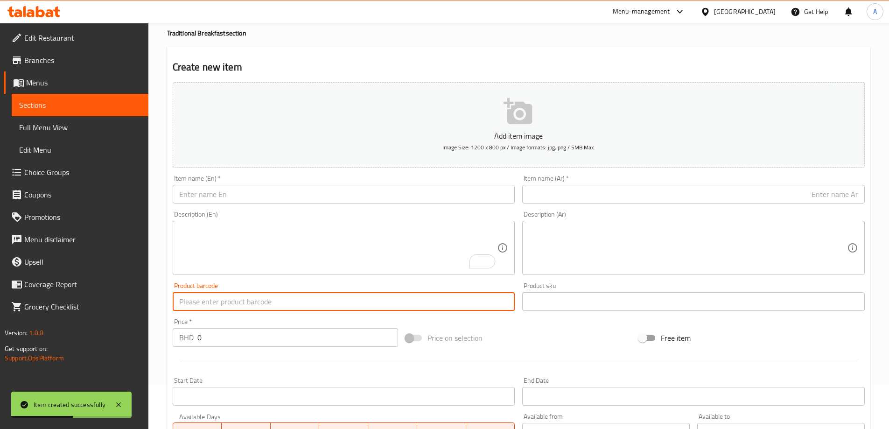
click at [302, 242] on textarea "To enrich screen reader interactions, please activate Accessibility in Grammarl…" at bounding box center [338, 248] width 318 height 44
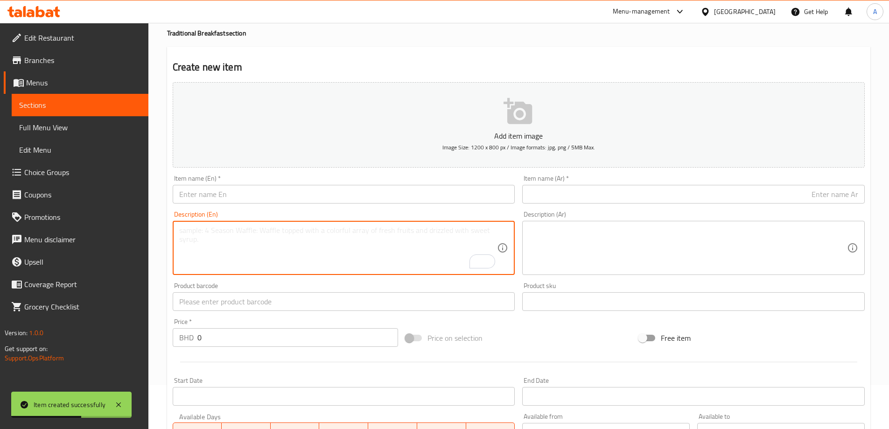
paste textarea "[PERSON_NAME] BD 2.200"
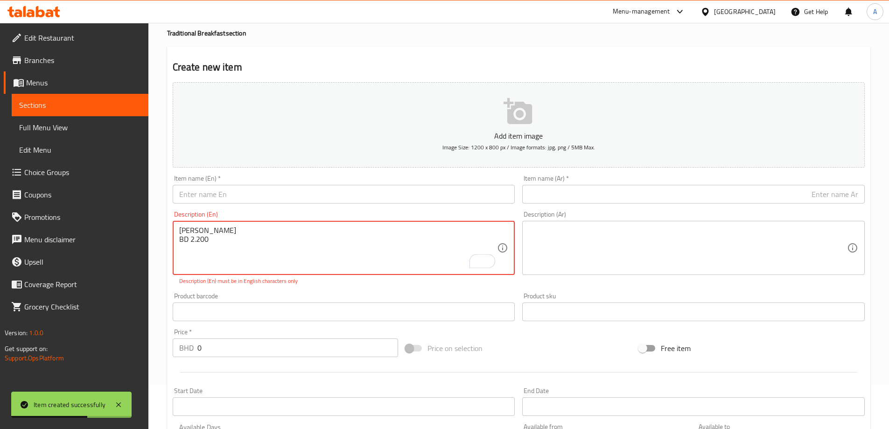
type textarea "[PERSON_NAME] BD 2.200"
click at [217, 223] on div "بيتزا مهياوه MAHYAWA BD 2.200 Description (En)" at bounding box center [344, 248] width 343 height 54
click at [216, 230] on textarea "[PERSON_NAME] BD 2.200" at bounding box center [338, 248] width 318 height 44
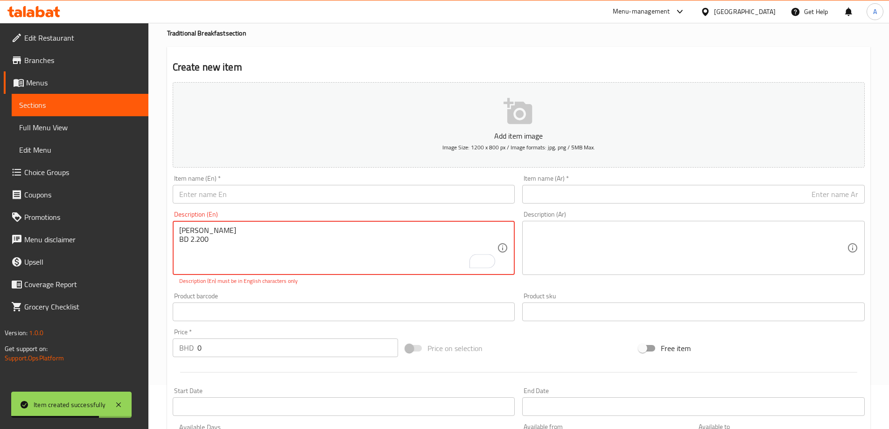
click at [216, 230] on textarea "[PERSON_NAME] BD 2.200" at bounding box center [338, 248] width 318 height 44
click at [614, 192] on input "text" at bounding box center [693, 194] width 343 height 19
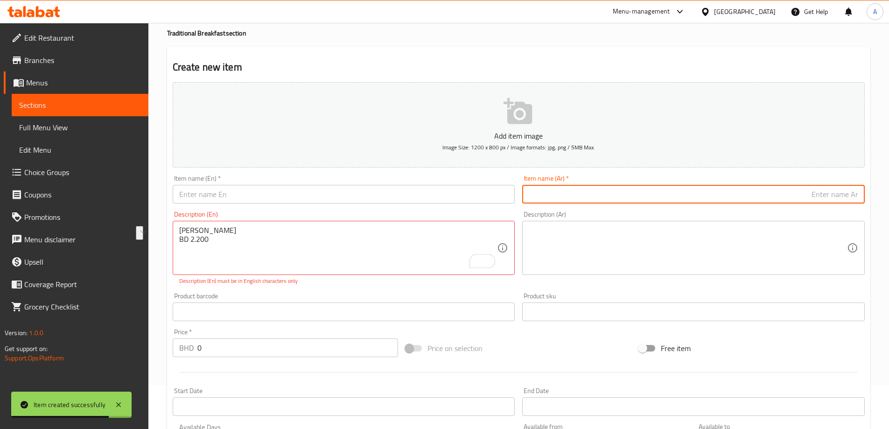
paste input "[PERSON_NAME]"
paste input "text"
type input "[PERSON_NAME]"
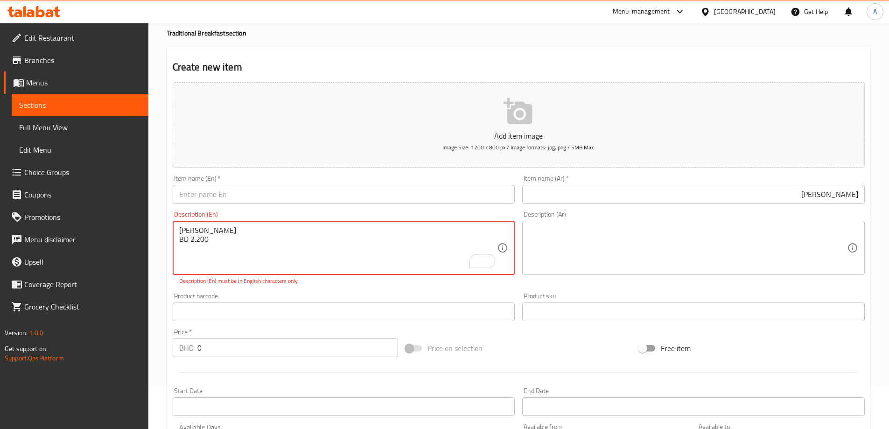
click at [201, 233] on textarea "[PERSON_NAME] BD 2.200" at bounding box center [338, 248] width 318 height 44
click at [250, 189] on input "text" at bounding box center [344, 194] width 343 height 19
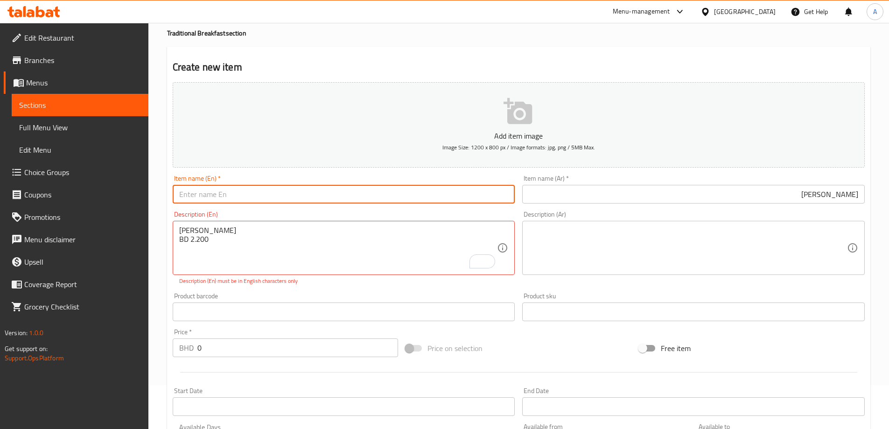
paste input "MAHYAWA"
type input "Mahyawa Pizza"
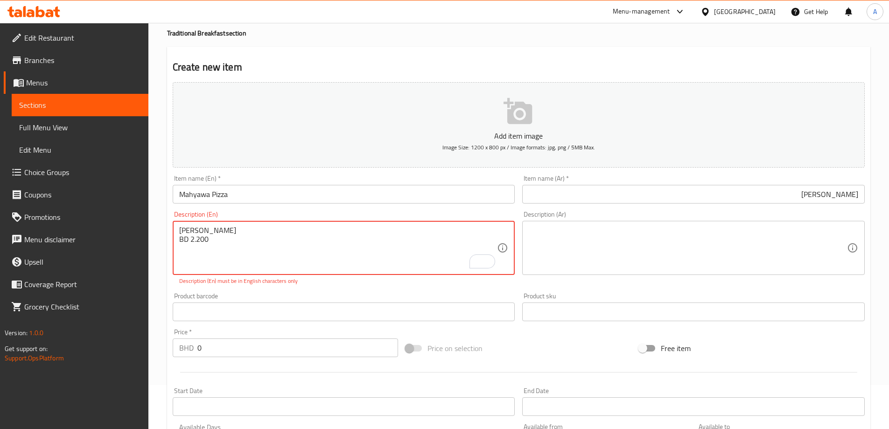
drag, startPoint x: 191, startPoint y: 249, endPoint x: 212, endPoint y: 248, distance: 20.1
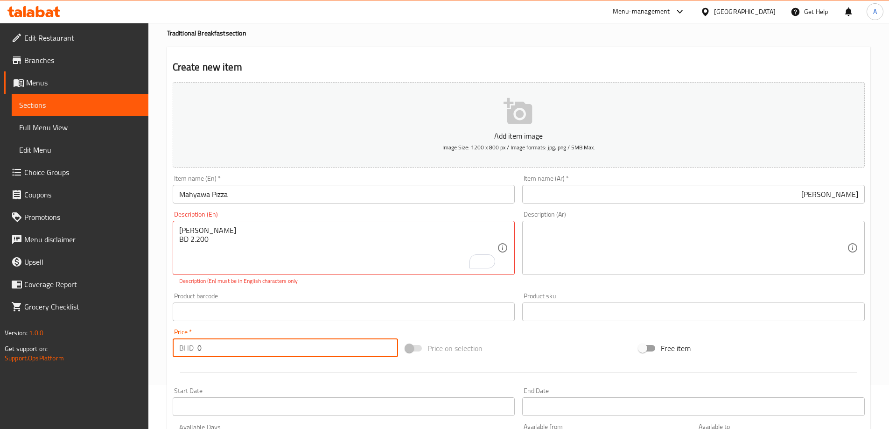
click at [225, 346] on input "0" at bounding box center [297, 348] width 201 height 19
paste input "2.20"
type input "2.200"
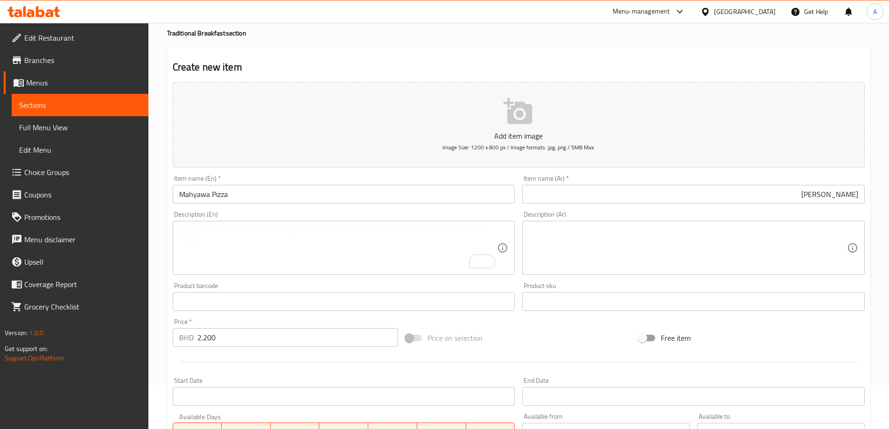
click at [322, 282] on div "Product barcode Product barcode" at bounding box center [344, 297] width 350 height 36
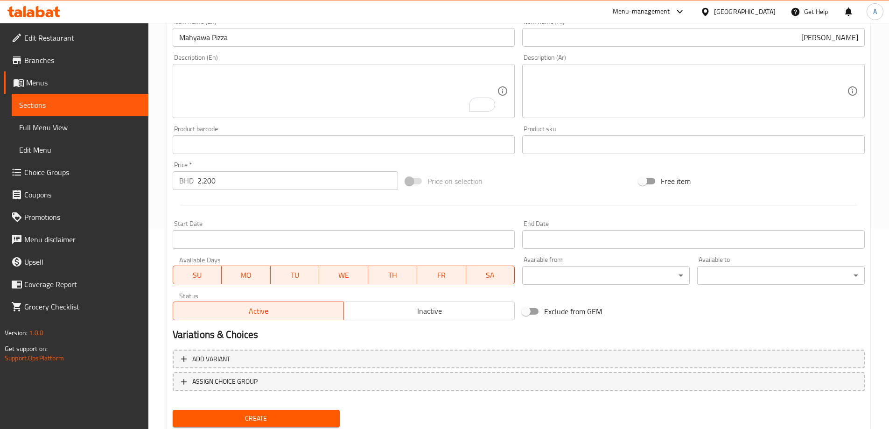
scroll to position [231, 0]
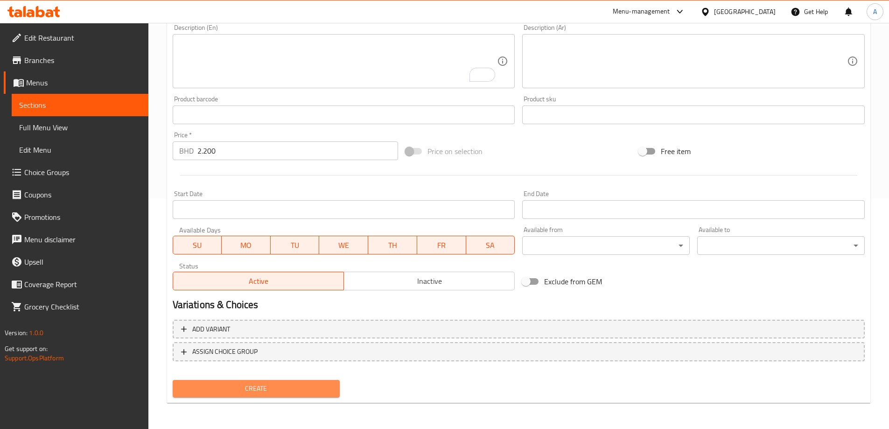
click at [269, 387] on span "Create" at bounding box center [256, 389] width 153 height 12
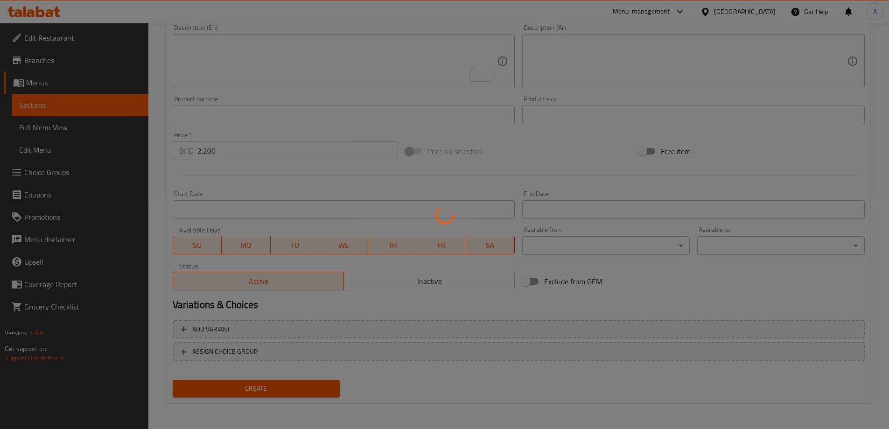
type input "0"
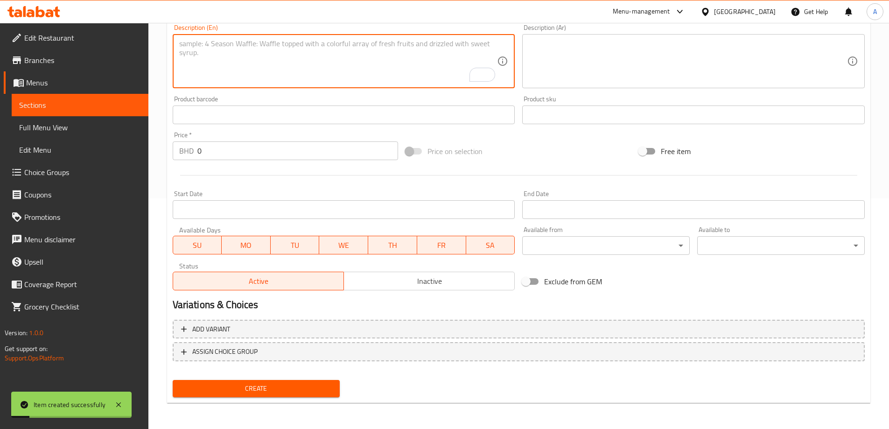
drag, startPoint x: 352, startPoint y: 66, endPoint x: 357, endPoint y: 62, distance: 6.3
click at [357, 62] on textarea "To enrich screen reader interactions, please activate Accessibility in Grammarl…" at bounding box center [338, 61] width 318 height 44
paste textarea "تكة مقلي FRIED TIKKA BD 2.400"
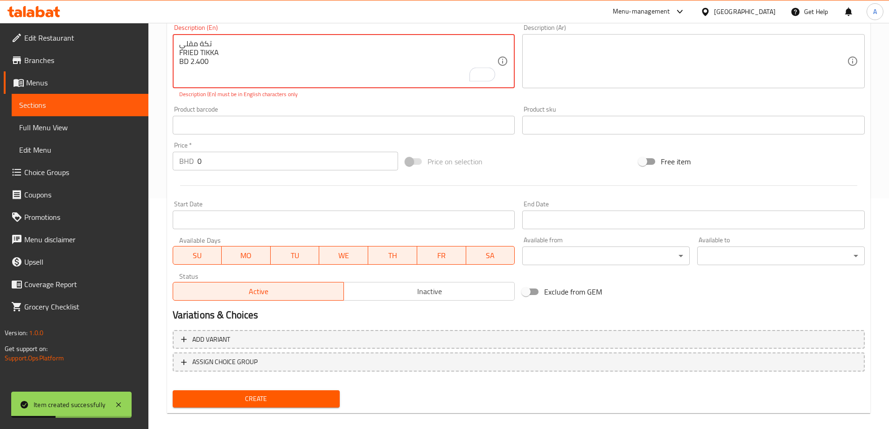
type textarea "تكة مقلي FRIED TIKKA BD 2.400"
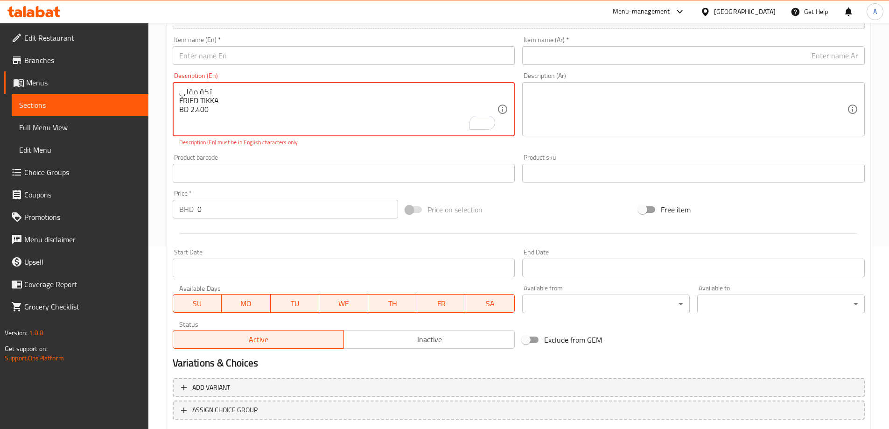
scroll to position [137, 0]
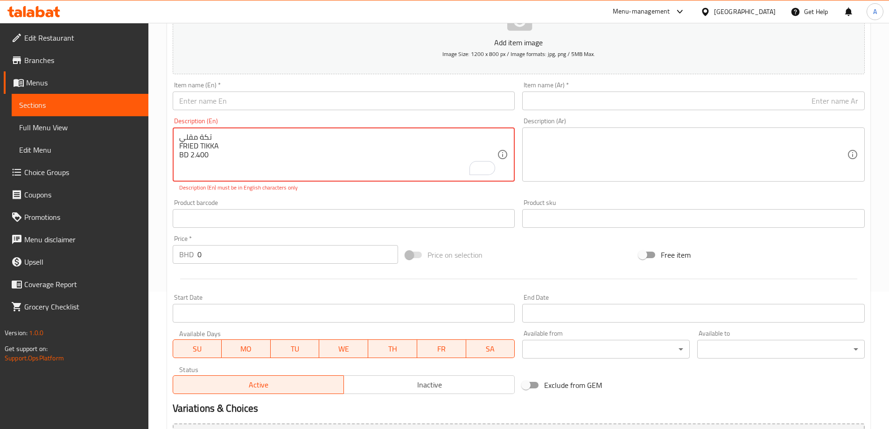
click at [220, 137] on textarea "تكة مقلي FRIED TIKKA BD 2.400" at bounding box center [338, 155] width 318 height 44
click at [616, 111] on div "Item name (Ar)   * Item name (Ar) *" at bounding box center [694, 96] width 350 height 36
click at [211, 149] on textarea "تكة مقلي FRIED TIKKA BD 2.400" at bounding box center [338, 155] width 318 height 44
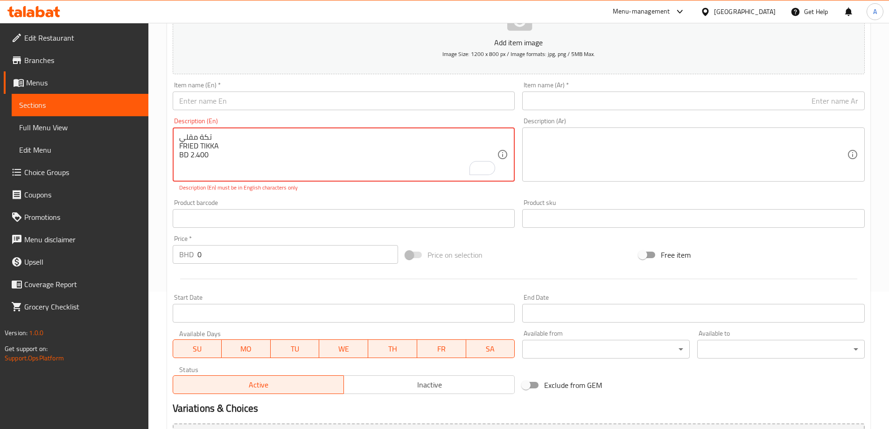
click at [211, 149] on textarea "تكة مقلي FRIED TIKKA BD 2.400" at bounding box center [338, 155] width 318 height 44
click at [243, 104] on input "text" at bounding box center [344, 101] width 343 height 19
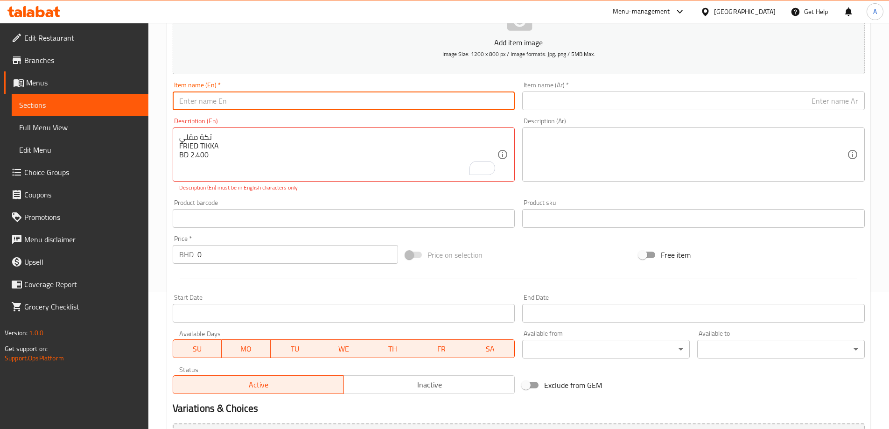
paste input "[PERSON_NAME]"
type input "[PERSON_NAME]"
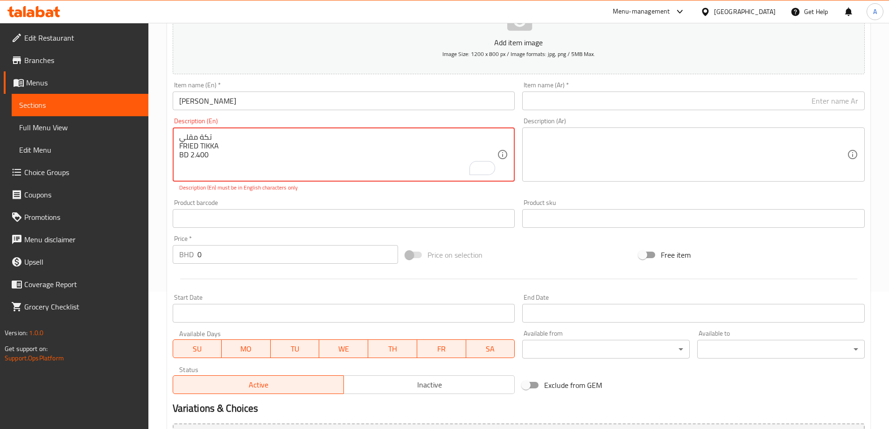
drag, startPoint x: 207, startPoint y: 155, endPoint x: 188, endPoint y: 157, distance: 19.7
click at [216, 258] on input "0" at bounding box center [297, 254] width 201 height 19
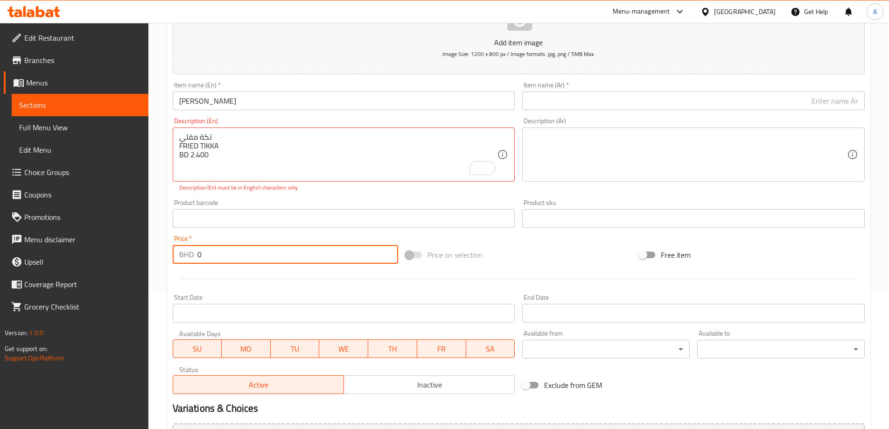
click at [216, 258] on input "0" at bounding box center [297, 254] width 201 height 19
paste input "2.40"
type input "2.400"
click at [291, 188] on p "Description (En) must be in English characters only" at bounding box center [344, 187] width 330 height 8
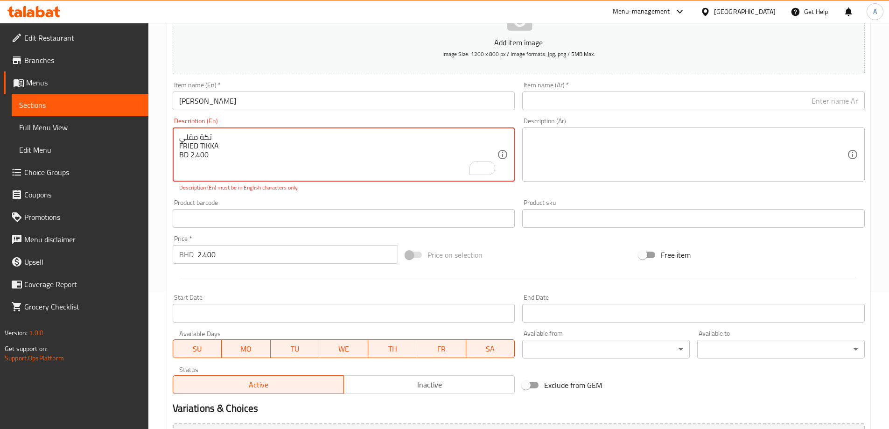
click at [291, 165] on textarea "تكة مقلي FRIED TIKKA BD 2.400" at bounding box center [338, 155] width 318 height 44
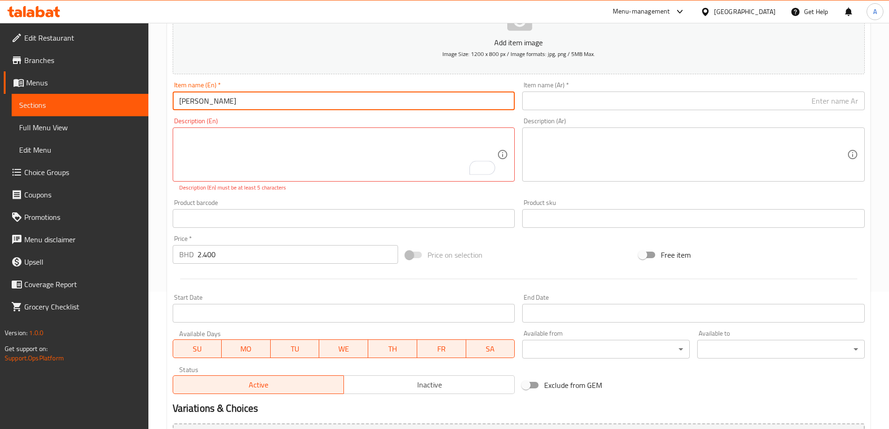
click at [261, 96] on input "[PERSON_NAME]" at bounding box center [344, 101] width 343 height 19
type input "Fried Tikka"
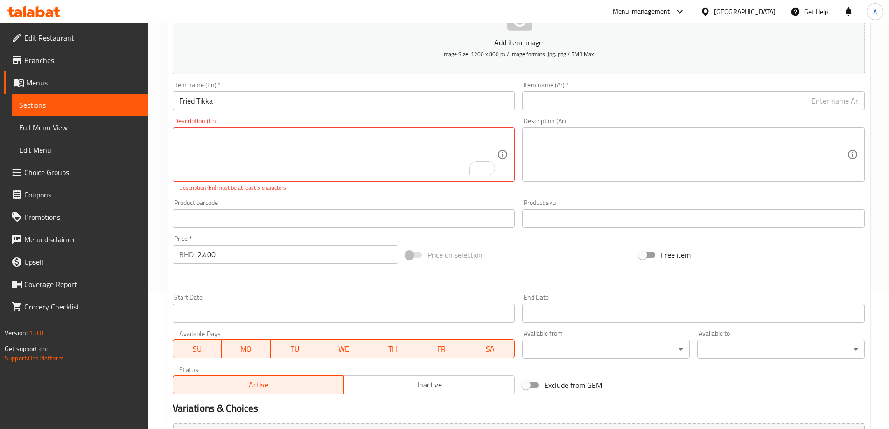
click at [271, 115] on div "Description (En) Description (En) Description (En) must be at least 5 characters" at bounding box center [344, 155] width 350 height 82
drag, startPoint x: 601, startPoint y: 92, endPoint x: 602, endPoint y: 97, distance: 4.7
click at [601, 92] on input "text" at bounding box center [693, 101] width 343 height 19
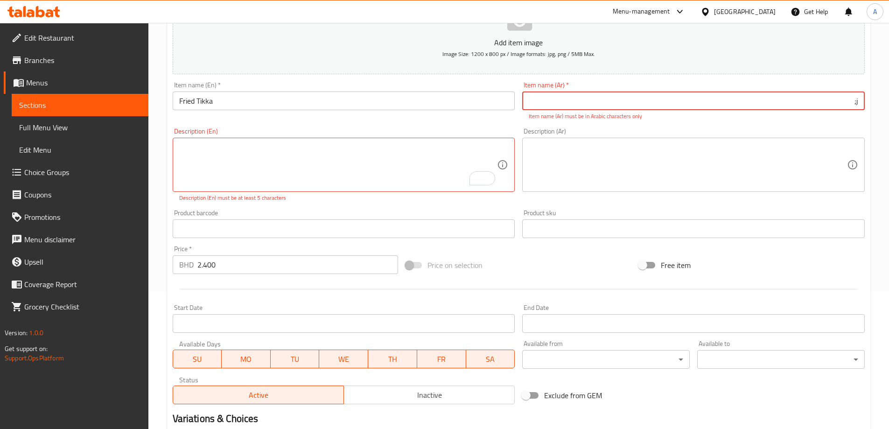
type input "j"
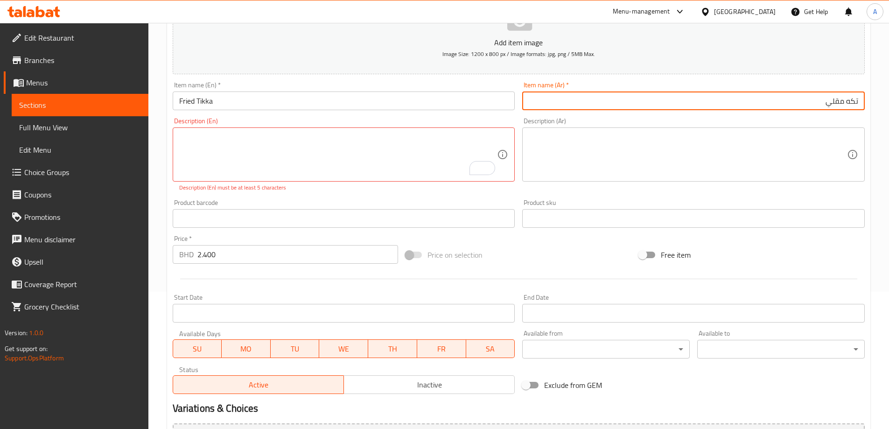
type input "تكه مقلي"
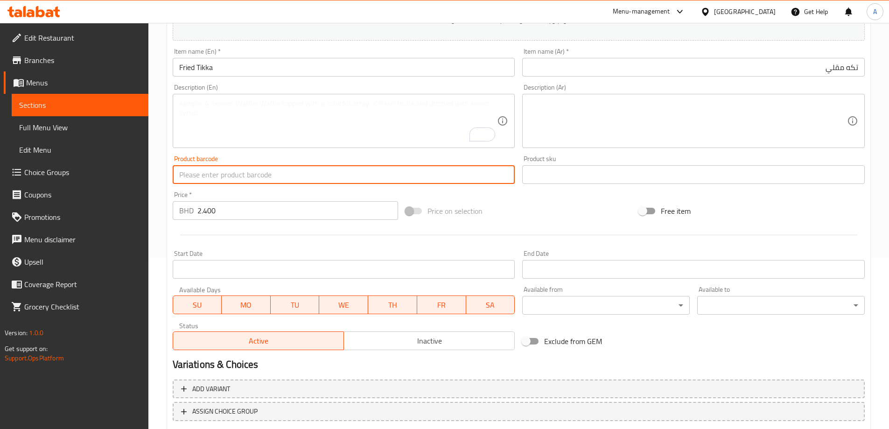
click at [337, 187] on div "Add item image Image Size: 1200 x 800 px / Image formats: jpg, png / 5MB Max. I…" at bounding box center [519, 152] width 700 height 402
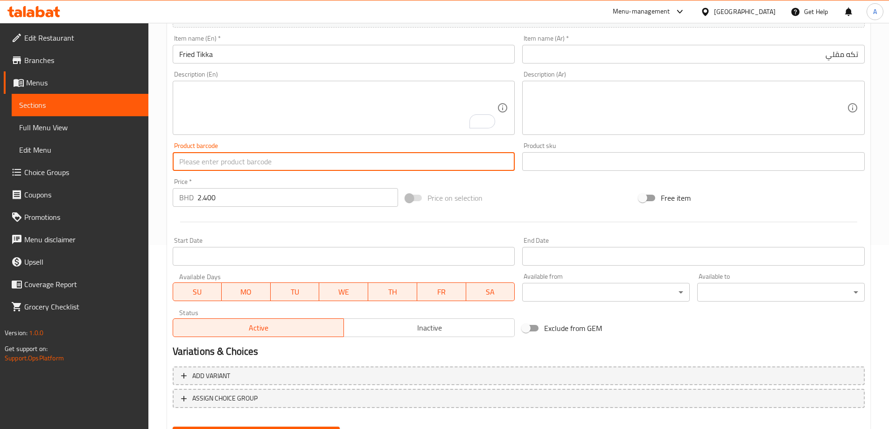
click at [173, 427] on button "Create" at bounding box center [257, 435] width 168 height 17
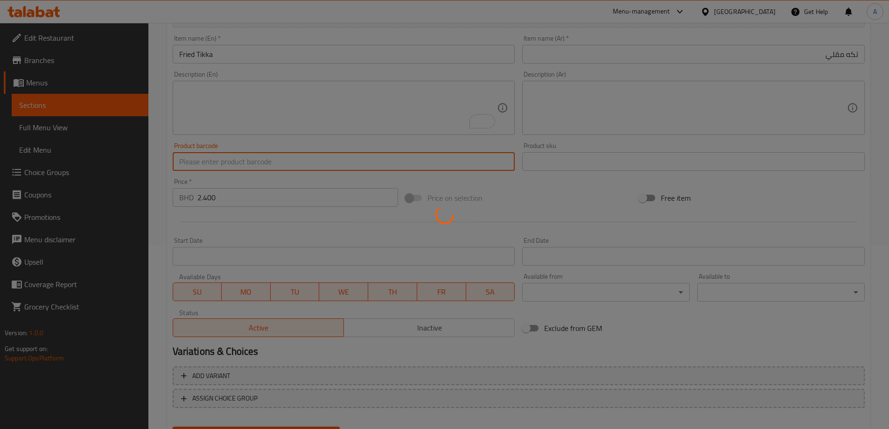
type input "0"
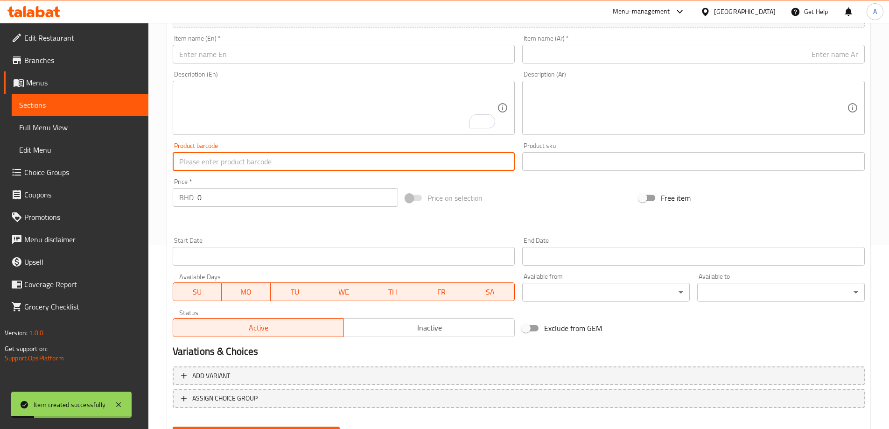
click at [341, 93] on textarea "To enrich screen reader interactions, please activate Accessibility in Grammarl…" at bounding box center [338, 108] width 318 height 44
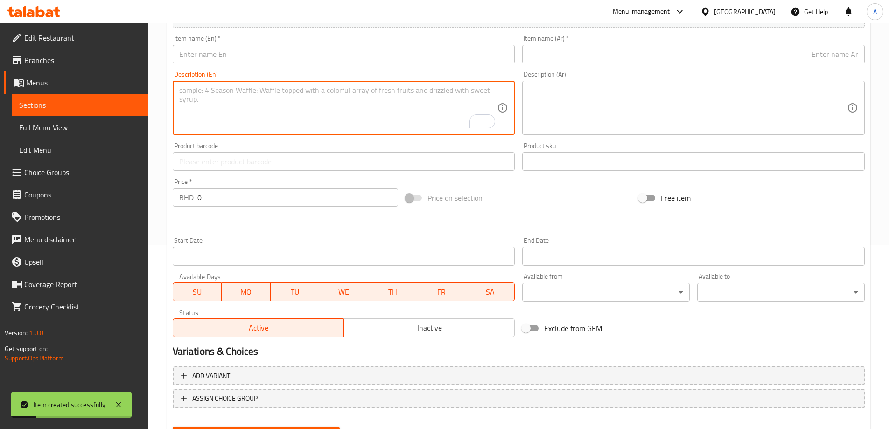
paste textarea "ناشف دجاج CHICKEN NASHEF BD 1.600"
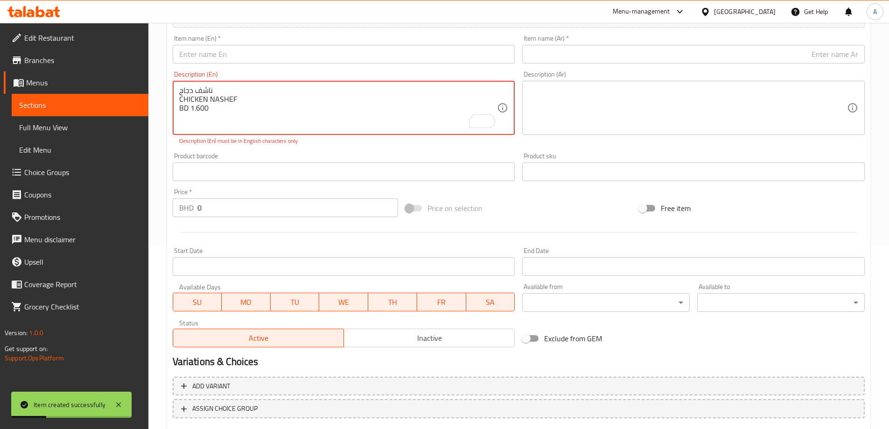
click at [206, 88] on textarea "ناشف دجاج CHICKEN NASHEF BD 1.600" at bounding box center [338, 108] width 318 height 44
type textarea "ناشف دجاج CHICKEN NASHEF BD 1.600"
click at [712, 43] on div "Item name (Ar)   * Item name (Ar) *" at bounding box center [693, 49] width 343 height 28
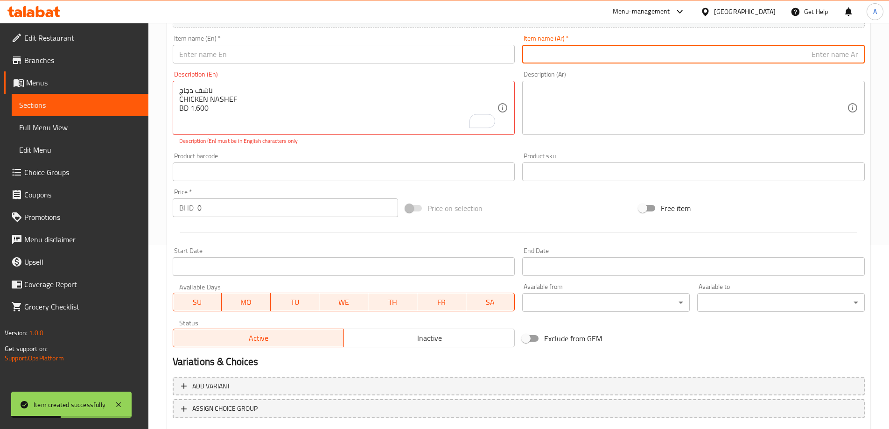
click at [712, 45] on input "text" at bounding box center [693, 54] width 343 height 19
paste input "ناشف دجاج"
type input "ناشف دجاج"
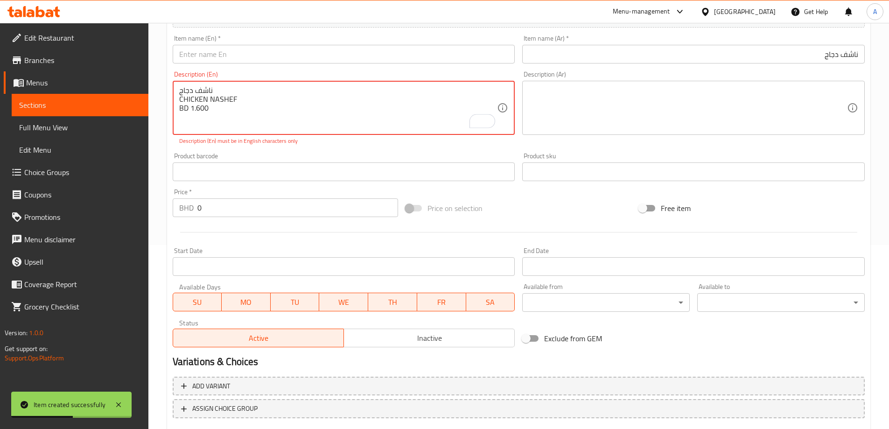
click at [212, 97] on textarea "ناشف دجاج CHICKEN NASHEF BD 1.600" at bounding box center [338, 108] width 318 height 44
click at [232, 54] on input "text" at bounding box center [344, 54] width 343 height 19
paste input "CHICKEN NASHEF"
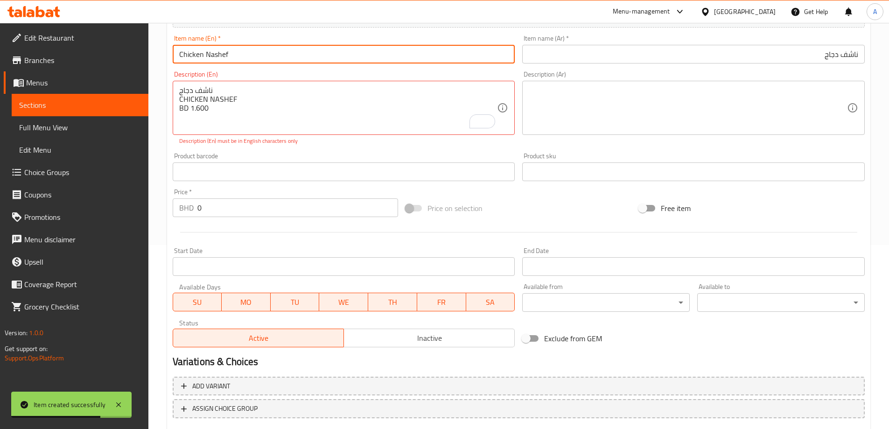
type input "Chicken Nashef"
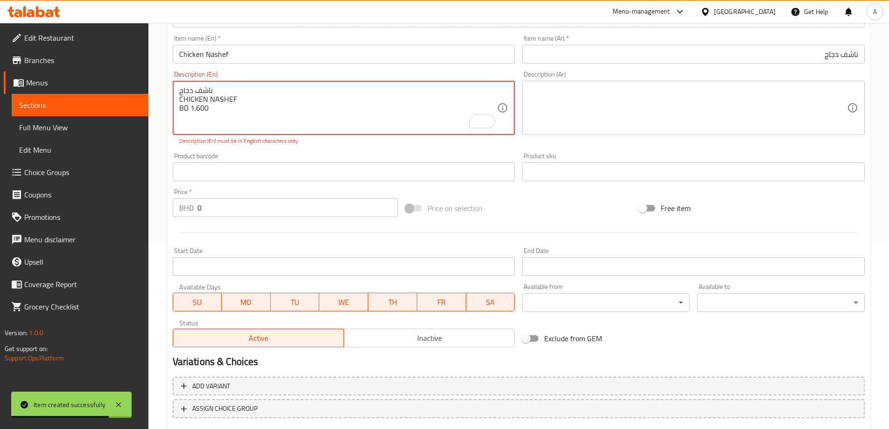
drag, startPoint x: 217, startPoint y: 112, endPoint x: 190, endPoint y: 114, distance: 26.7
click at [217, 214] on input "0" at bounding box center [297, 207] width 201 height 19
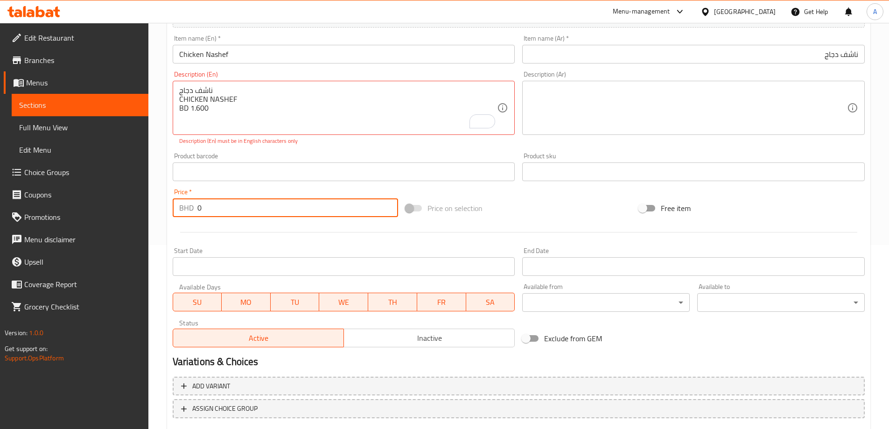
paste input "1.60"
type input "1.600"
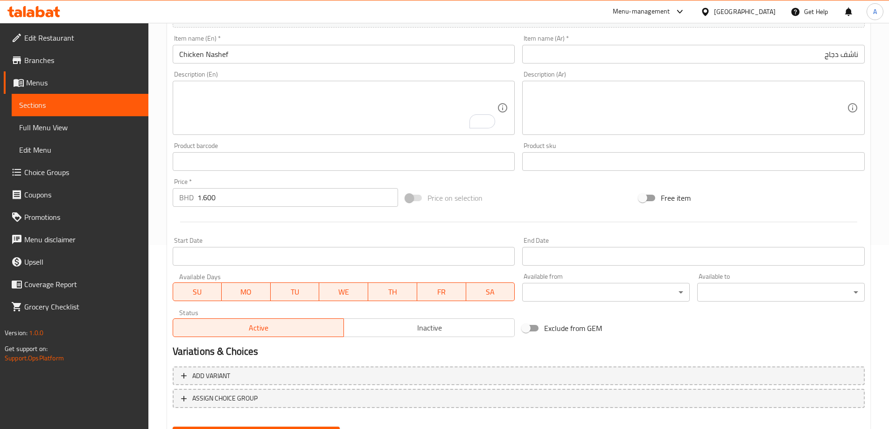
click at [308, 140] on div "Product barcode Product barcode" at bounding box center [344, 157] width 350 height 36
click at [297, 221] on div at bounding box center [519, 222] width 700 height 23
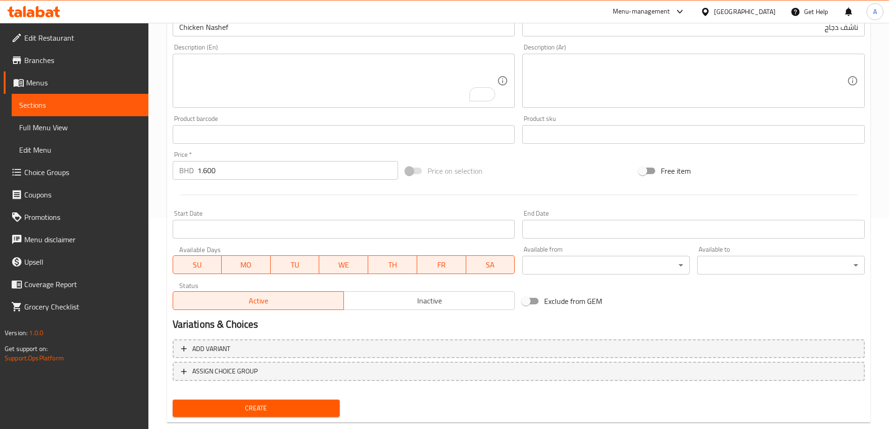
scroll to position [231, 0]
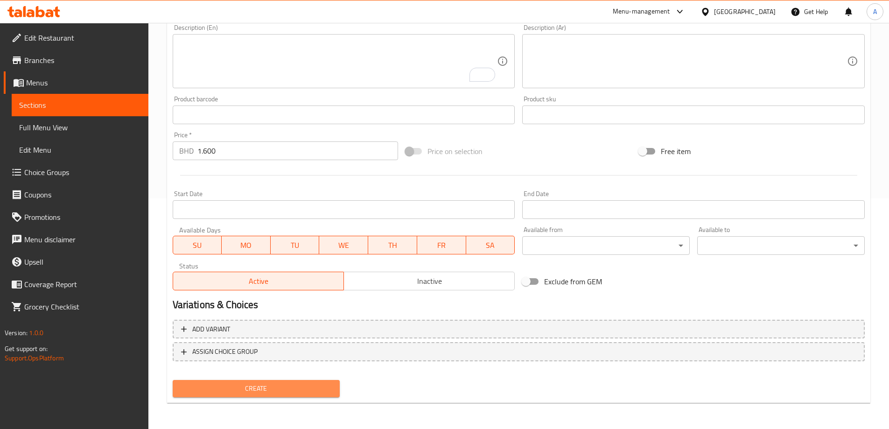
click at [289, 395] on button "Create" at bounding box center [257, 388] width 168 height 17
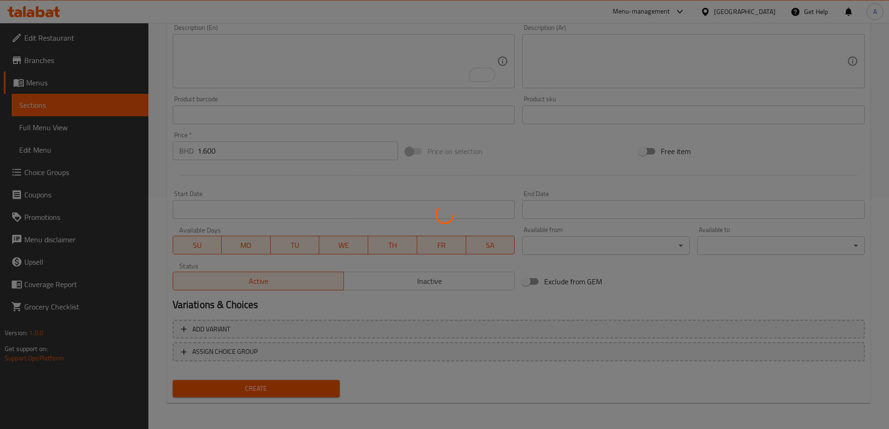
type input "0"
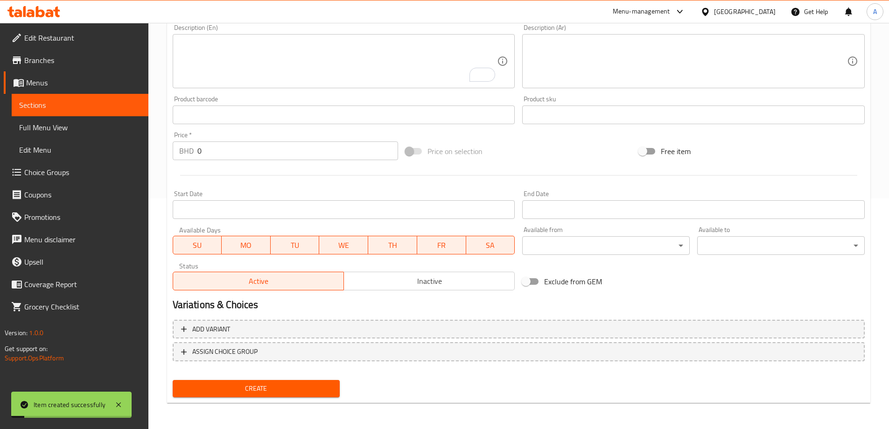
click at [421, 63] on textarea "To enrich screen reader interactions, please activate Accessibility in Grammarl…" at bounding box center [338, 61] width 318 height 44
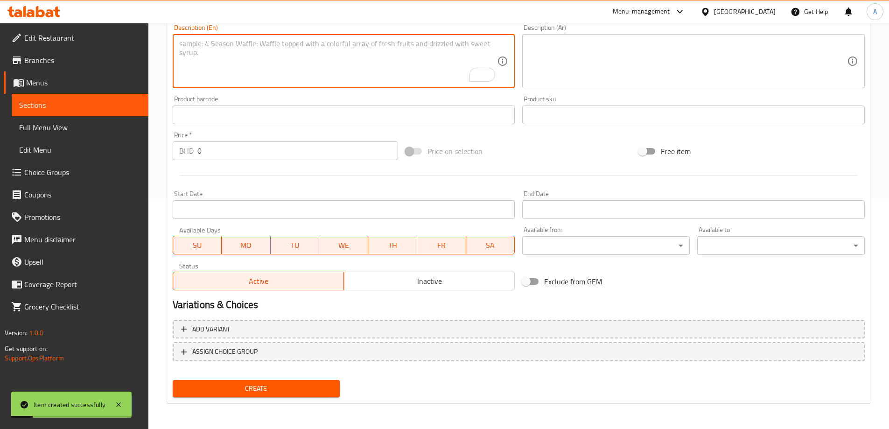
paste textarea "خمسة مول BROAD BEANS BD 1.500"
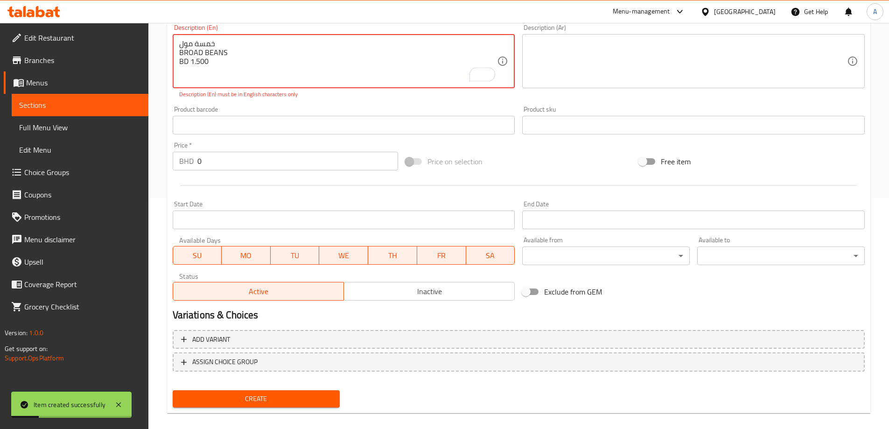
click at [213, 46] on textarea "خمسة مول BROAD BEANS BD 1.500" at bounding box center [338, 61] width 318 height 44
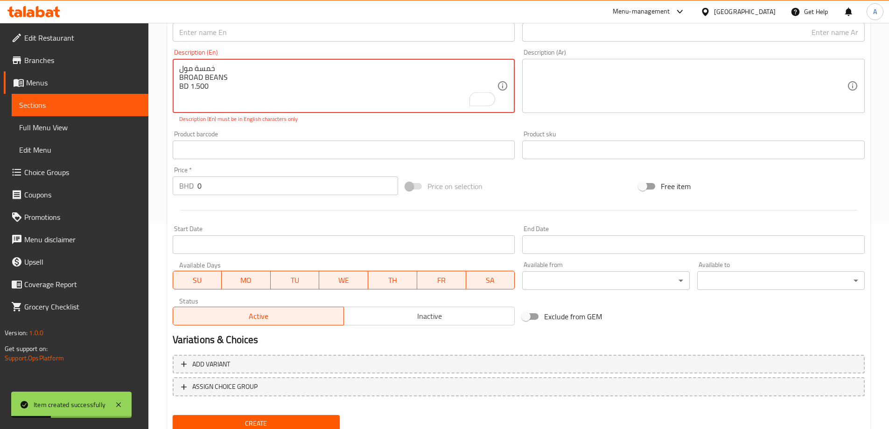
scroll to position [184, 0]
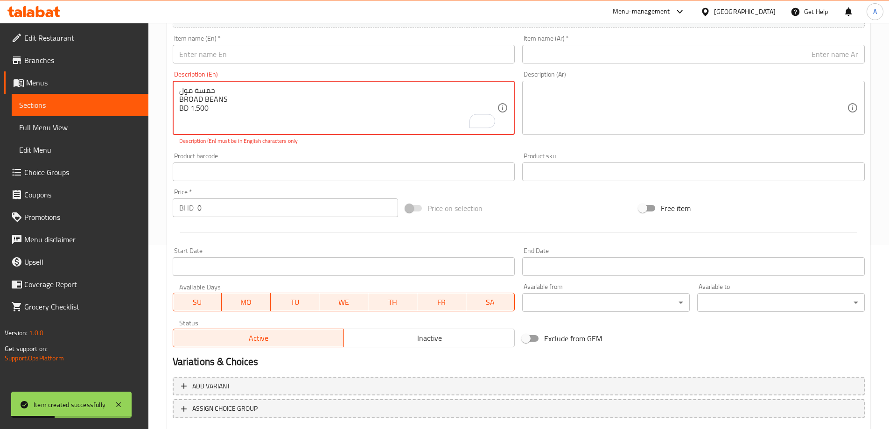
click at [266, 96] on textarea "خمسة مول BROAD BEANS BD 1.500" at bounding box center [338, 108] width 318 height 44
click at [213, 92] on textarea "خمسة مول BROAD BEANS BD 1.500" at bounding box center [338, 108] width 318 height 44
type textarea "خمسة مول BROAD BEANS BD 1.500"
click at [193, 93] on textarea "خمسة مول BROAD BEANS BD 1.500" at bounding box center [338, 108] width 318 height 44
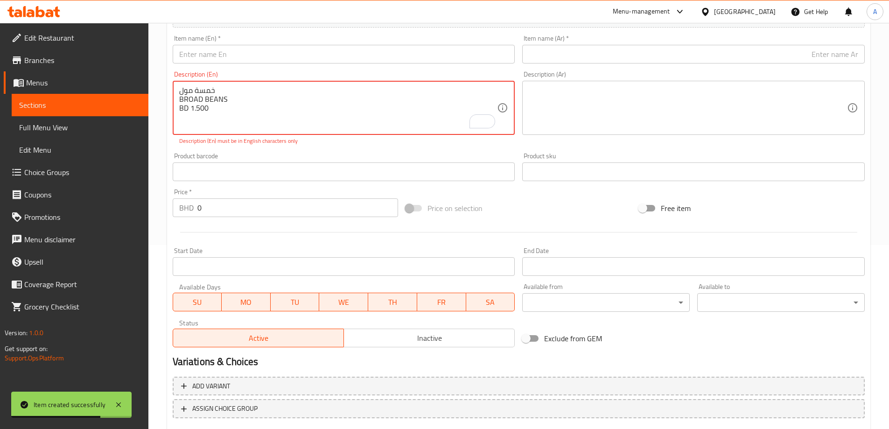
click at [193, 93] on textarea "خمسة مول BROAD BEANS BD 1.500" at bounding box center [338, 108] width 318 height 44
click at [208, 86] on textarea "خمسة مول BROAD BEANS BD 1.500" at bounding box center [338, 108] width 318 height 44
click at [783, 49] on input "text" at bounding box center [693, 54] width 343 height 19
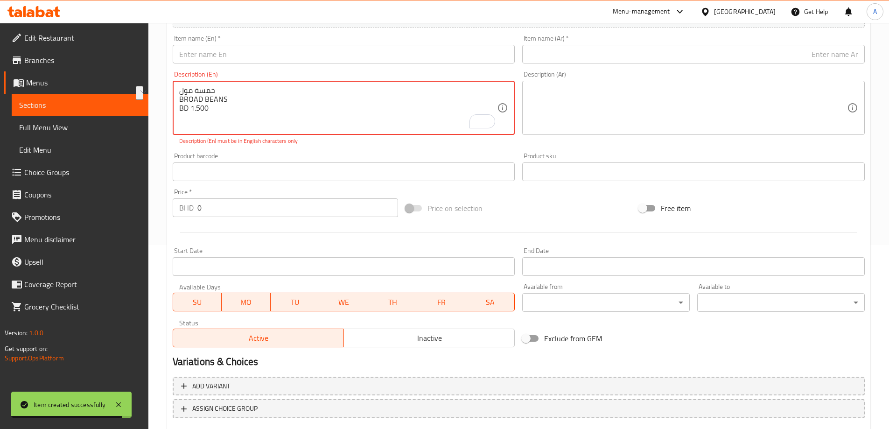
paste input "خمسة مول"
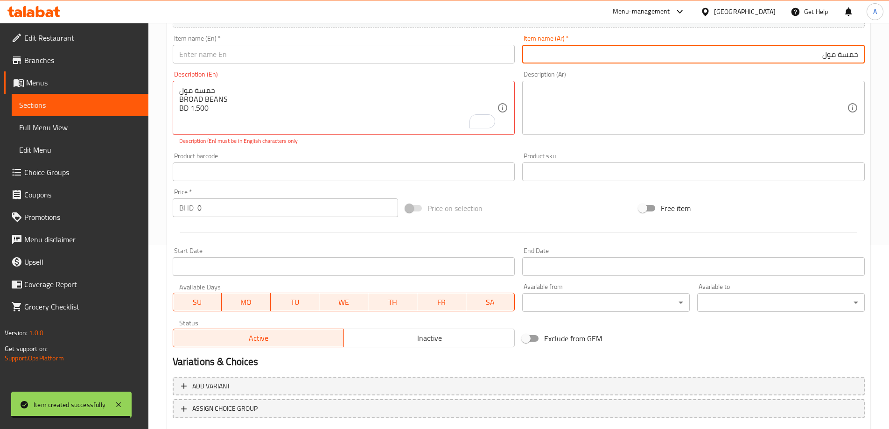
click at [856, 51] on input "خمسة مول" at bounding box center [693, 54] width 343 height 19
type input "حمسة مول"
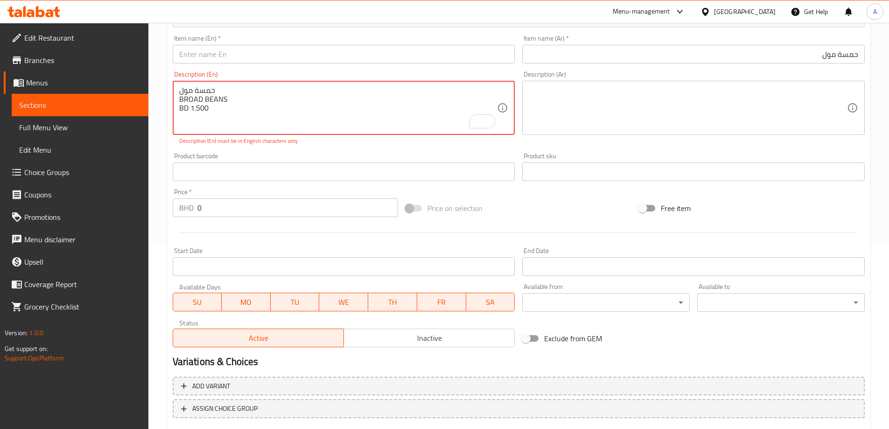
click at [207, 103] on textarea "خمسة مول BROAD BEANS BD 1.500" at bounding box center [338, 108] width 318 height 44
click at [214, 101] on textarea "خمسة مول BROAD BEANS BD 1.500" at bounding box center [338, 108] width 318 height 44
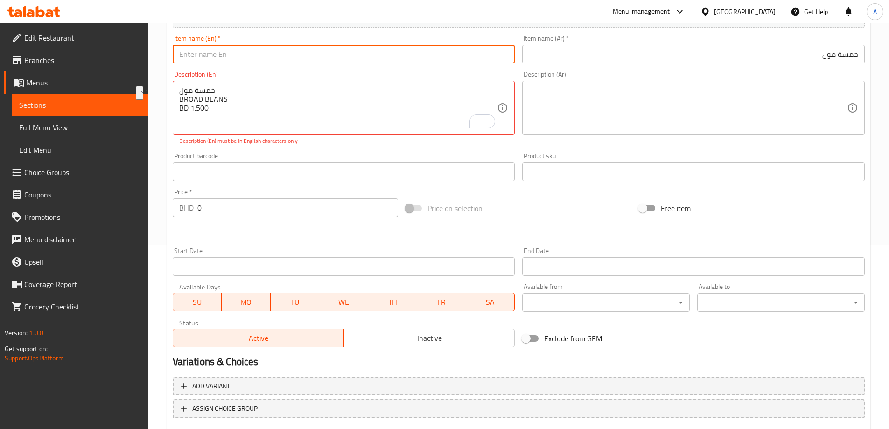
click at [253, 61] on input "text" at bounding box center [344, 54] width 343 height 19
paste input "BROAD BEANS"
type input "BROAD BEANS"
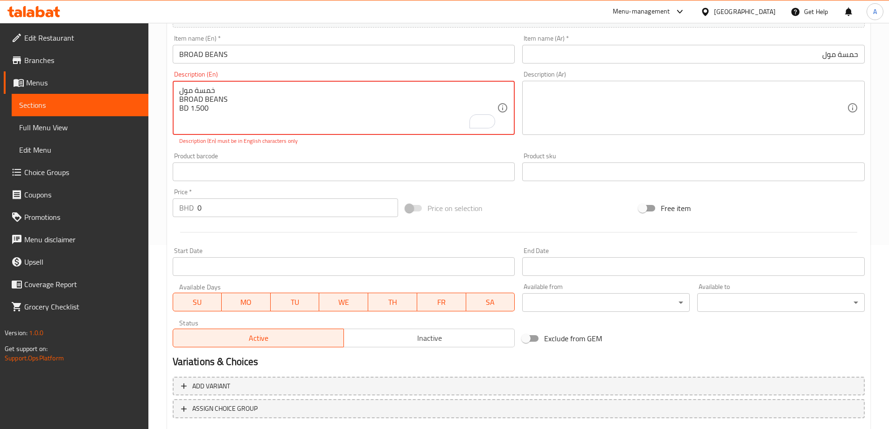
drag, startPoint x: 205, startPoint y: 106, endPoint x: 198, endPoint y: 109, distance: 7.7
drag, startPoint x: 192, startPoint y: 109, endPoint x: 213, endPoint y: 110, distance: 21.0
click at [213, 110] on textarea "خمسة مول BROAD BEANS BD 1.500" at bounding box center [338, 108] width 318 height 44
click at [233, 112] on textarea "خمسة مول BROAD BEANS BD 1.500" at bounding box center [338, 108] width 318 height 44
drag, startPoint x: 226, startPoint y: 109, endPoint x: 190, endPoint y: 111, distance: 35.1
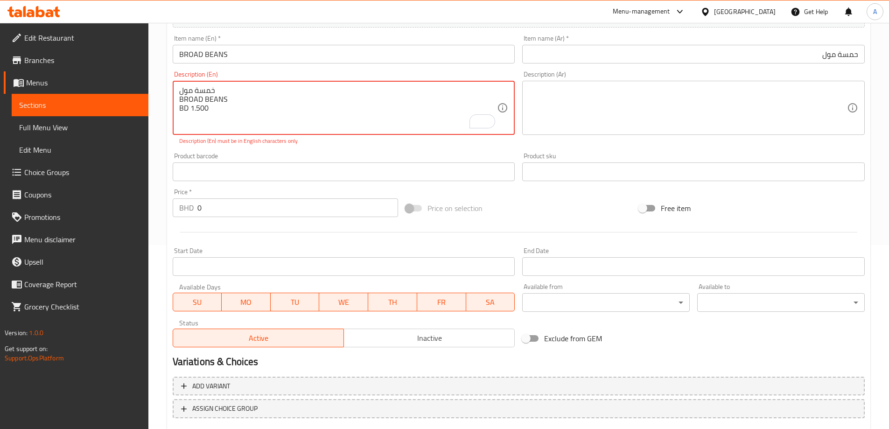
click at [190, 111] on textarea "خمسة مول BROAD BEANS BD 1.500" at bounding box center [338, 108] width 318 height 44
click at [209, 207] on input "0" at bounding box center [297, 207] width 201 height 19
paste input "1.50"
click at [209, 207] on input "0" at bounding box center [297, 207] width 201 height 19
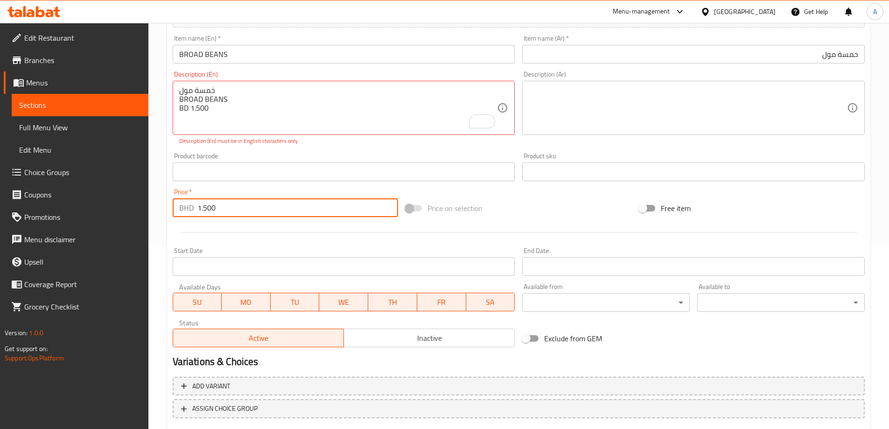
type input "1.500"
click at [240, 189] on div "Price   * BHD 1.500 Price *" at bounding box center [286, 203] width 226 height 28
click at [251, 116] on textarea "خمسة مول BROAD BEANS BD 1.500" at bounding box center [338, 108] width 318 height 44
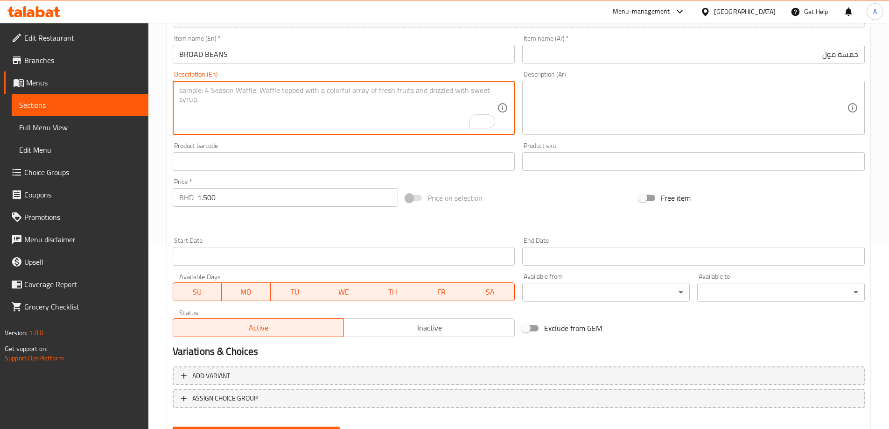
click at [848, 59] on input "حمسة مول" at bounding box center [693, 54] width 343 height 19
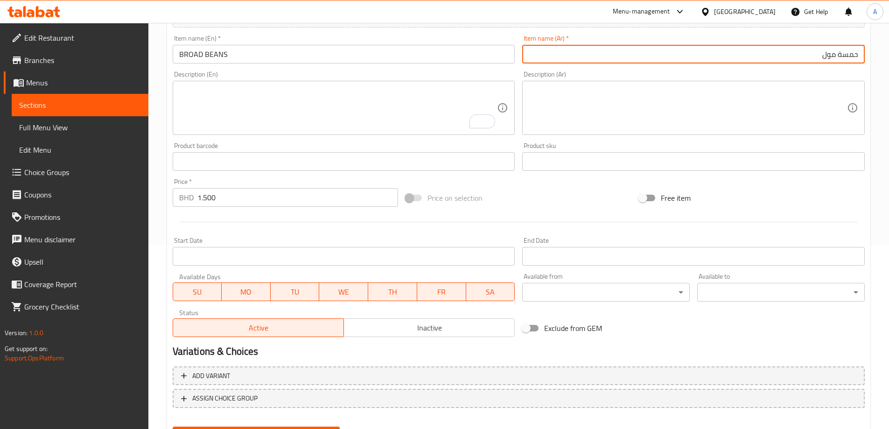
click at [848, 59] on input "حمسة مول" at bounding box center [693, 54] width 343 height 19
click at [182, 56] on input "BROAD BEANS" at bounding box center [344, 54] width 343 height 19
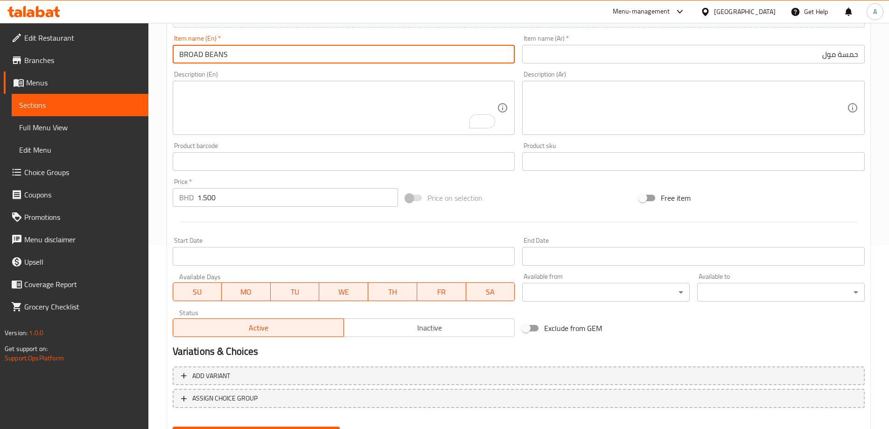
click at [182, 56] on input "BROAD BEANS" at bounding box center [344, 54] width 343 height 19
click at [271, 54] on input "BROAD BEANS" at bounding box center [344, 54] width 343 height 19
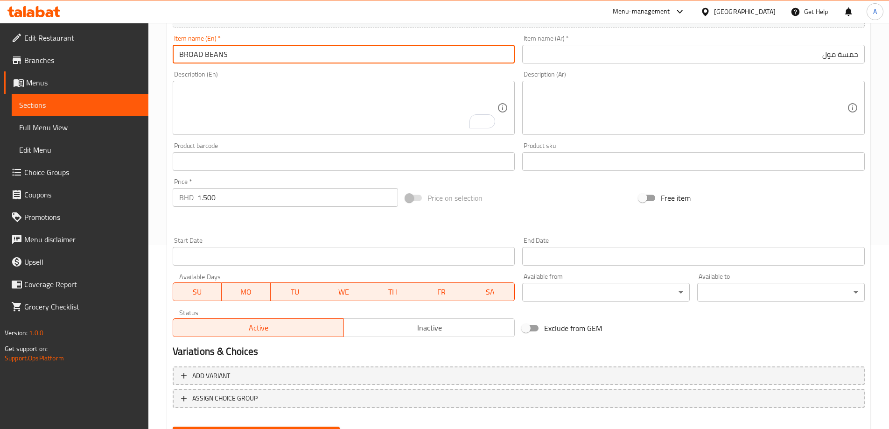
type input "Broad Beans"
click at [256, 57] on input "Broad Beans" at bounding box center [344, 54] width 343 height 19
click at [254, 58] on input "Broad Beans" at bounding box center [344, 54] width 343 height 19
click at [286, 57] on input "Broad Beans" at bounding box center [344, 54] width 343 height 19
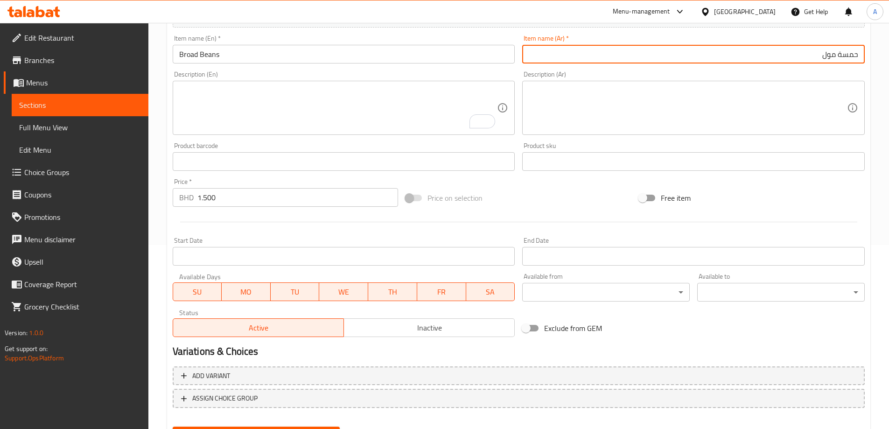
click at [825, 58] on input "حمسة مول" at bounding box center [693, 54] width 343 height 19
click at [833, 55] on input "حمسة مول" at bounding box center [693, 54] width 343 height 19
type input "حمسة فول"
click at [818, 82] on div "Description (Ar)" at bounding box center [693, 108] width 343 height 54
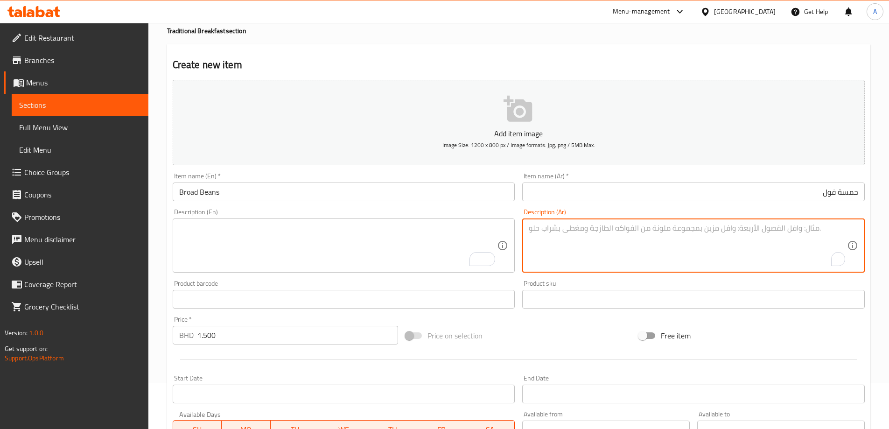
scroll to position [44, 0]
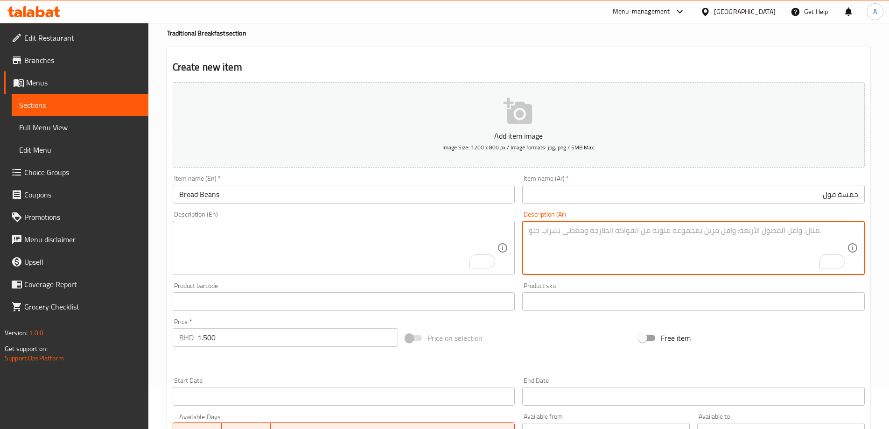
click at [751, 193] on input "حمسة فول" at bounding box center [693, 194] width 343 height 19
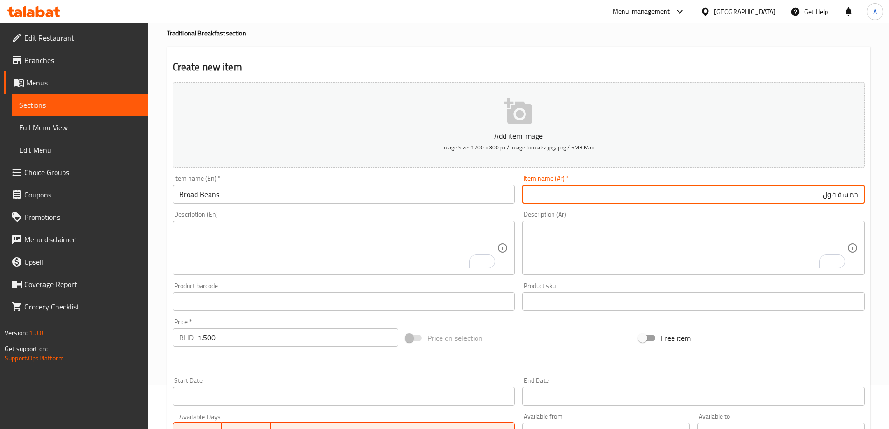
click at [751, 193] on input "حمسة فول" at bounding box center [693, 194] width 343 height 19
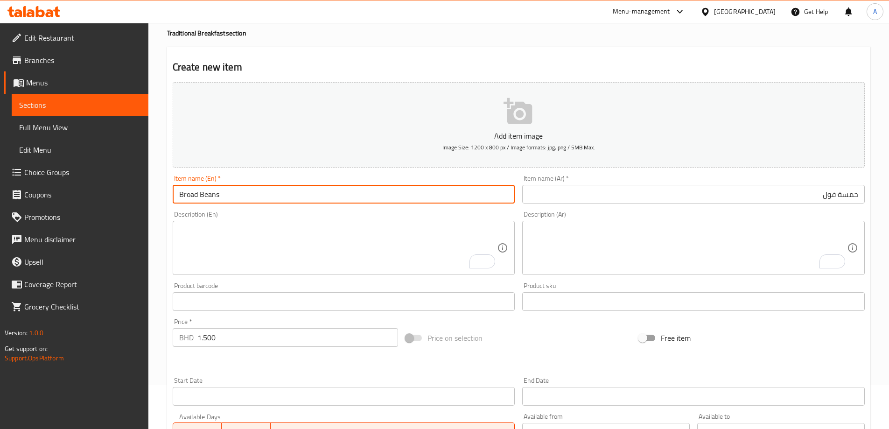
click at [186, 188] on input "Broad Beans" at bounding box center [344, 194] width 343 height 19
click at [199, 197] on input "Broad Beans" at bounding box center [344, 194] width 343 height 19
paste input "Hamsa"
type input "Broad Hamsa Beans"
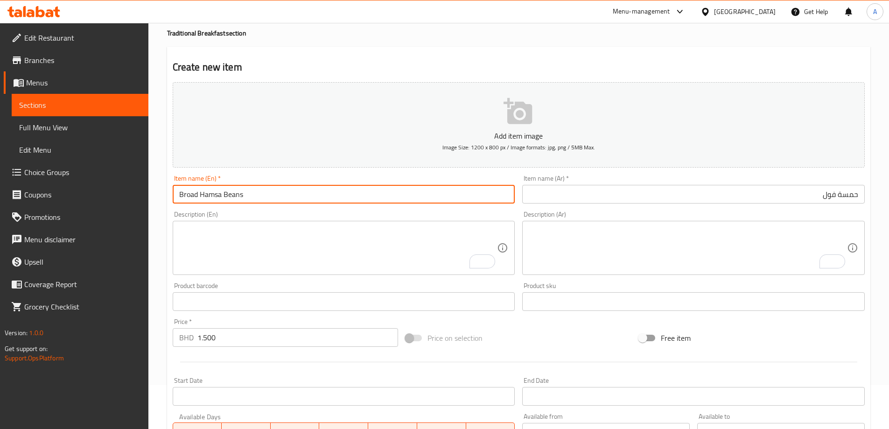
click at [812, 195] on input "حمسة فول" at bounding box center [693, 194] width 343 height 19
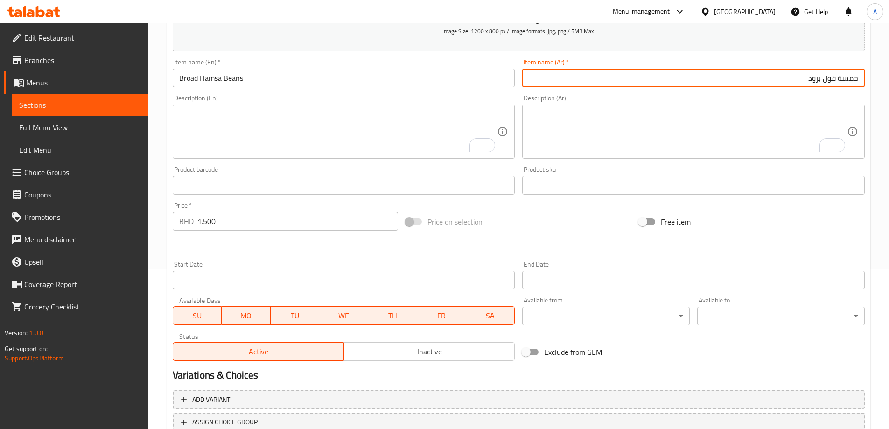
scroll to position [91, 0]
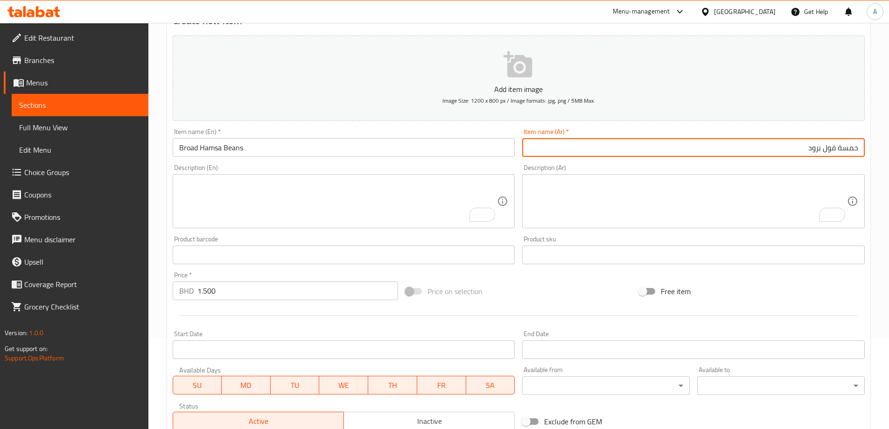
type input "حمسة فول برود"
click at [241, 151] on input "Broad Hamsa Beans" at bounding box center [344, 147] width 343 height 19
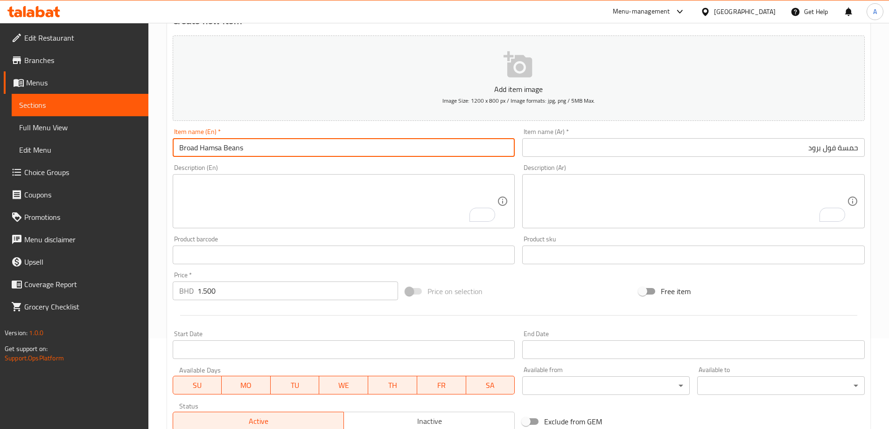
click at [241, 151] on input "Broad Hamsa Beans" at bounding box center [344, 147] width 343 height 19
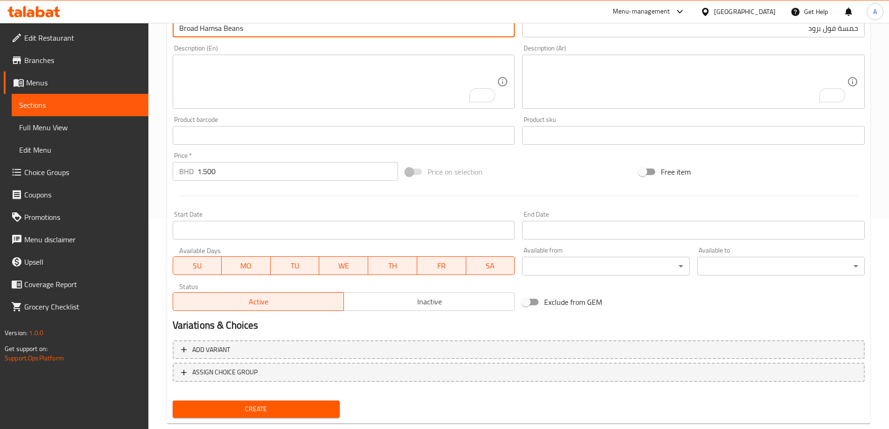
scroll to position [231, 0]
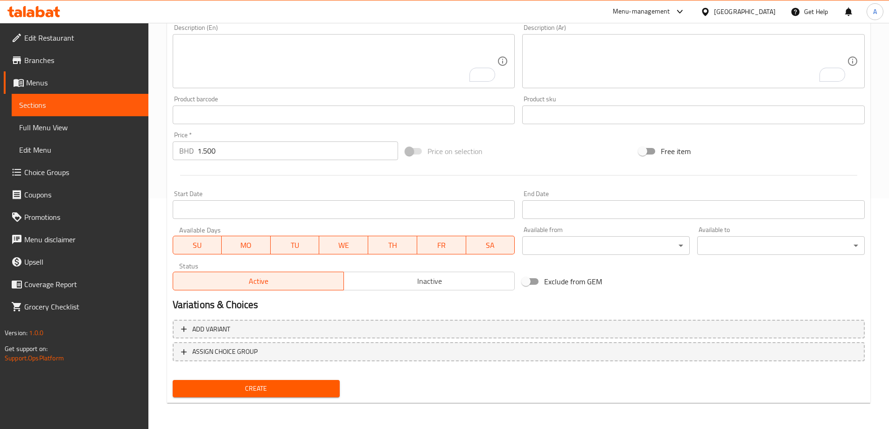
click at [250, 387] on span "Create" at bounding box center [256, 389] width 153 height 12
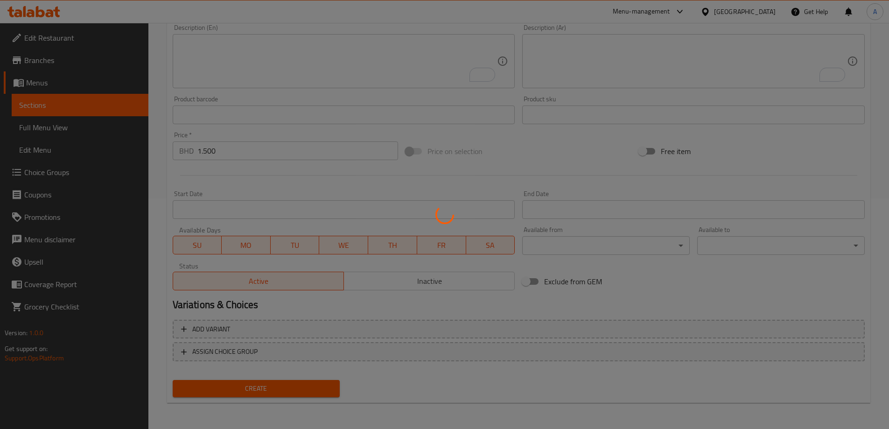
type input "0"
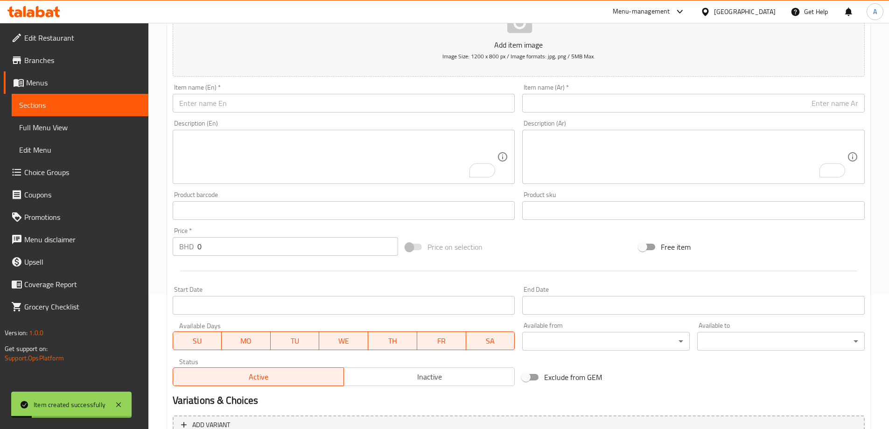
scroll to position [91, 0]
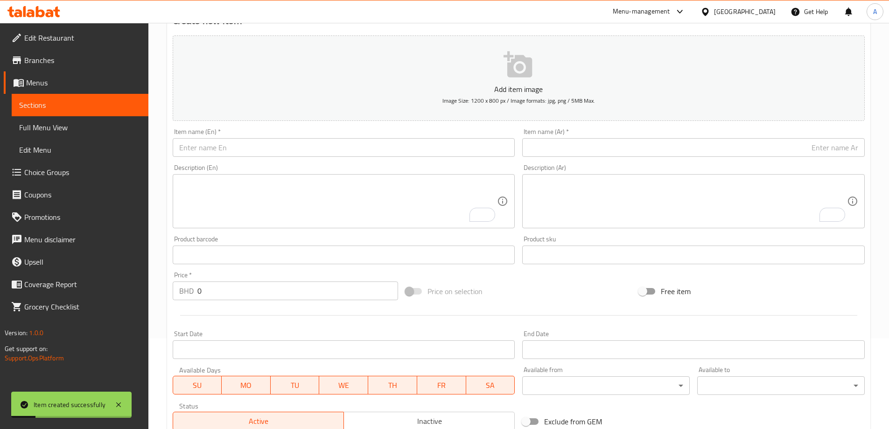
click at [324, 189] on textarea "To enrich screen reader interactions, please activate Accessibility in Grammarl…" at bounding box center [338, 201] width 318 height 44
paste textarea "بيض مع بصل EGG WITH ONION BD 1.300"
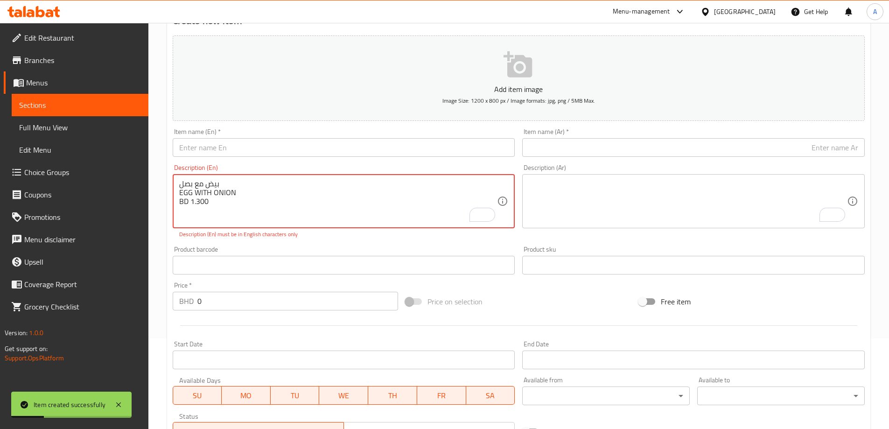
type textarea "بيض مع بصل EGG WITH ONION BD 1.300"
click at [212, 178] on div "بيض مع بصل EGG WITH ONION BD 1.300 Description (En)" at bounding box center [344, 201] width 343 height 54
click at [206, 184] on textarea "بيض مع بصل EGG WITH ONION BD 1.300" at bounding box center [338, 201] width 318 height 44
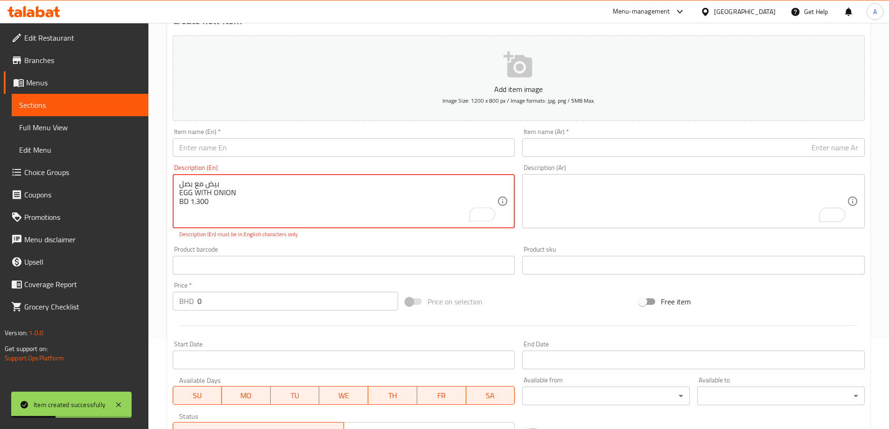
click at [206, 184] on textarea "بيض مع بصل EGG WITH ONION BD 1.300" at bounding box center [338, 201] width 318 height 44
click at [622, 138] on div "Item name (Ar)   * Item name (Ar) *" at bounding box center [693, 142] width 343 height 28
click at [607, 149] on input "text" at bounding box center [693, 147] width 343 height 19
paste input "بيض مع بصل"
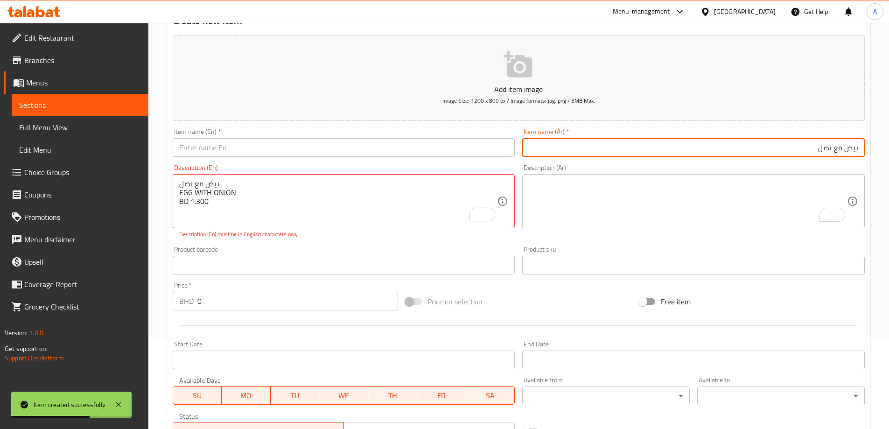
type input "بيض مع بصل"
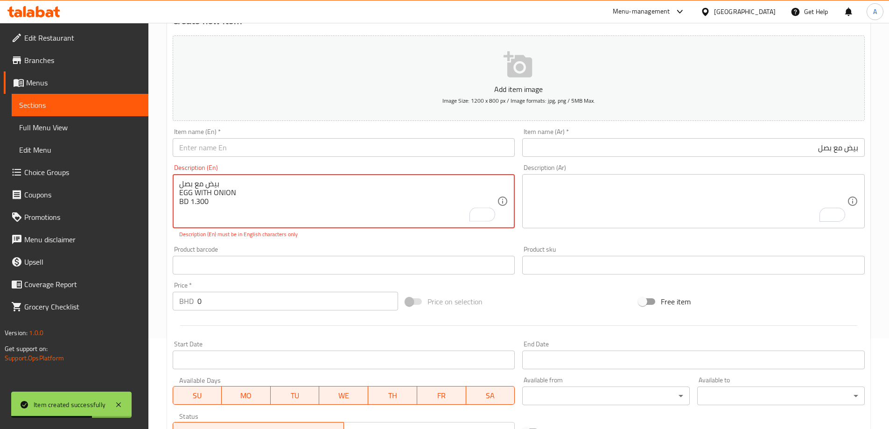
click at [222, 198] on textarea "بيض مع بصل EGG WITH ONION BD 1.300" at bounding box center [338, 201] width 318 height 44
click at [336, 144] on input "text" at bounding box center [344, 147] width 343 height 19
paste input "EGG WITH ONION"
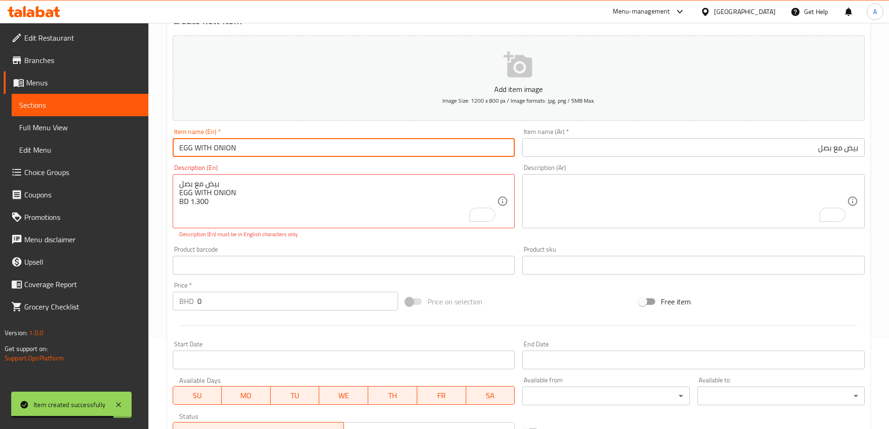
type input "EGG WITH ONION"
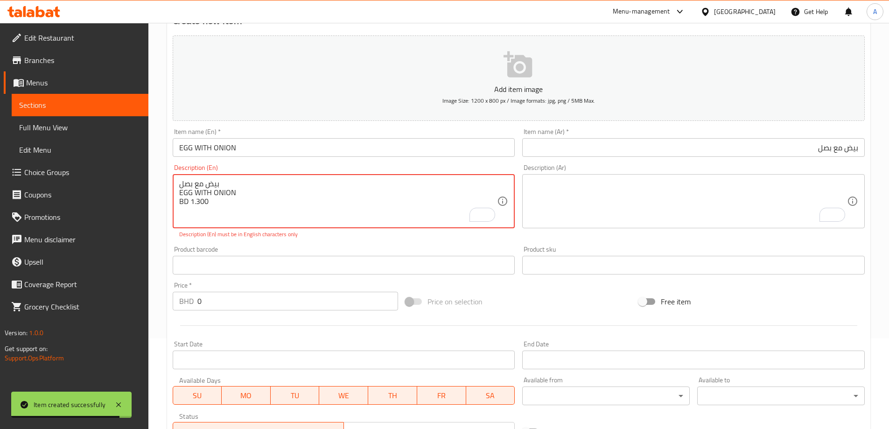
drag, startPoint x: 192, startPoint y: 199, endPoint x: 230, endPoint y: 215, distance: 41.0
click at [236, 301] on input "0" at bounding box center [297, 301] width 201 height 19
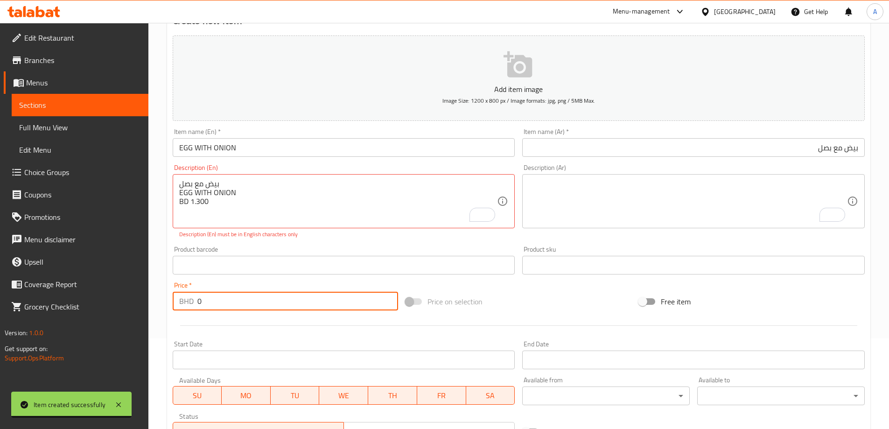
click at [236, 301] on input "0" at bounding box center [297, 301] width 201 height 19
paste input "1.30"
type input "1.300"
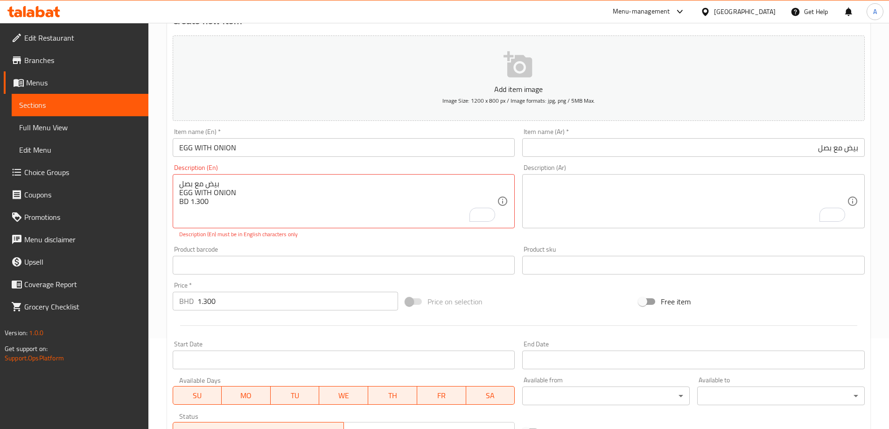
click at [299, 245] on div "Product barcode Product barcode" at bounding box center [344, 260] width 350 height 36
click at [306, 226] on div "بيض مع بصل EGG WITH ONION BD 1.300 Description (En)" at bounding box center [344, 201] width 343 height 54
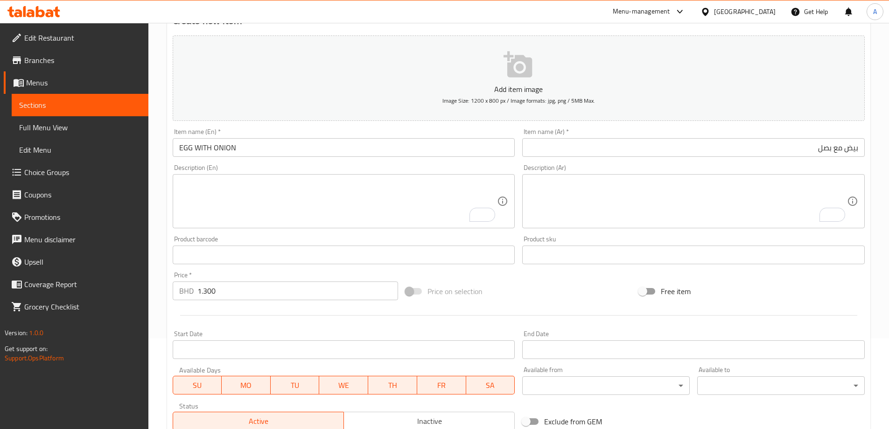
click at [307, 241] on div "Product barcode Product barcode" at bounding box center [344, 250] width 343 height 28
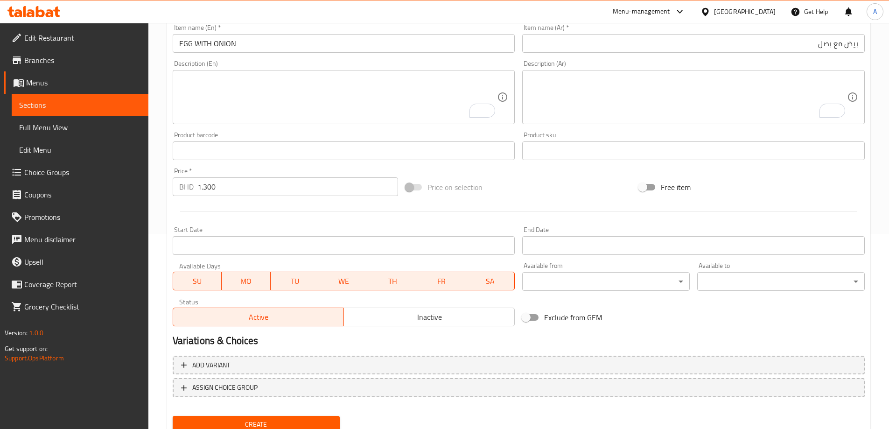
scroll to position [231, 0]
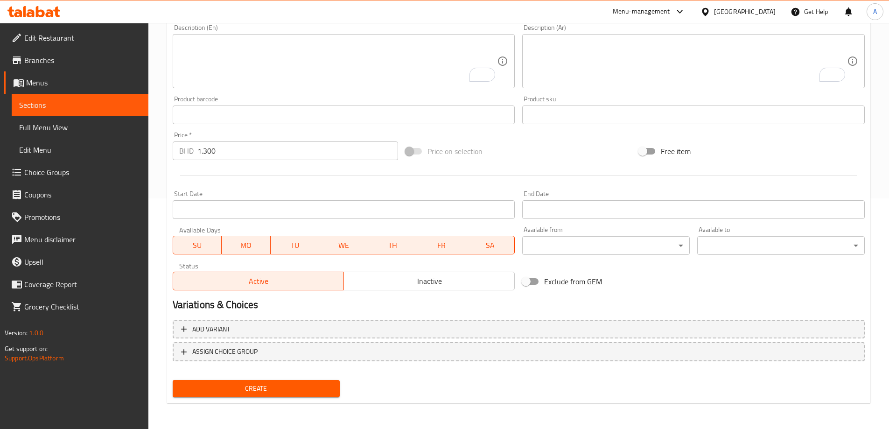
click at [297, 388] on span "Create" at bounding box center [256, 389] width 153 height 12
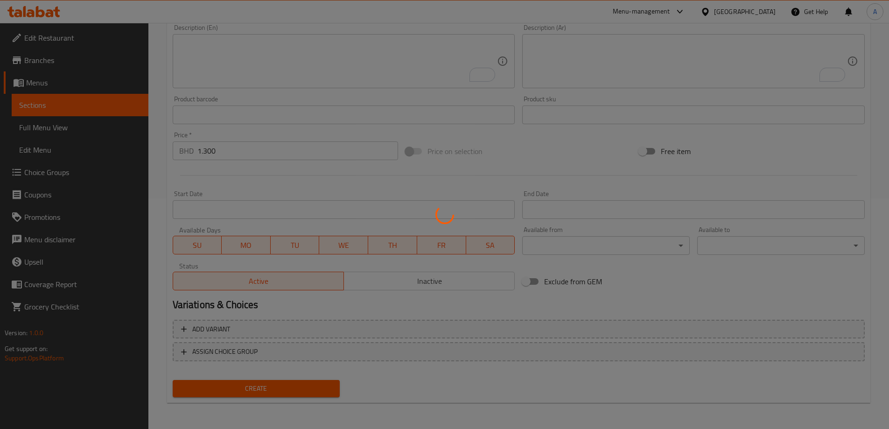
type input "0"
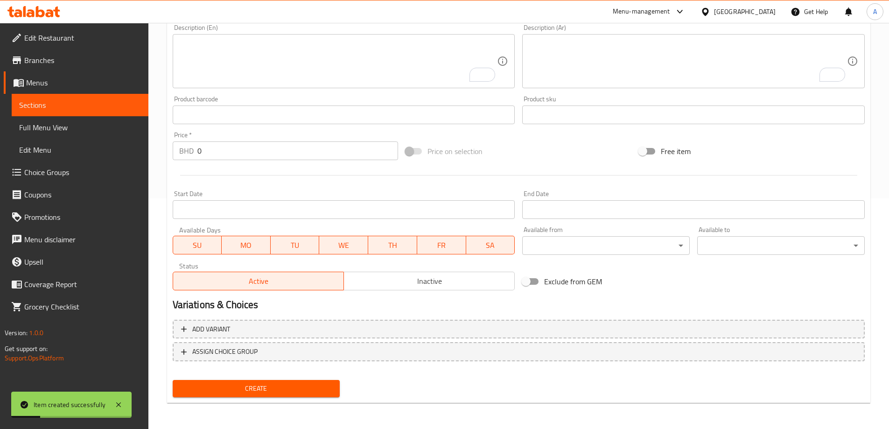
click at [376, 37] on div "Description (En)" at bounding box center [344, 61] width 343 height 54
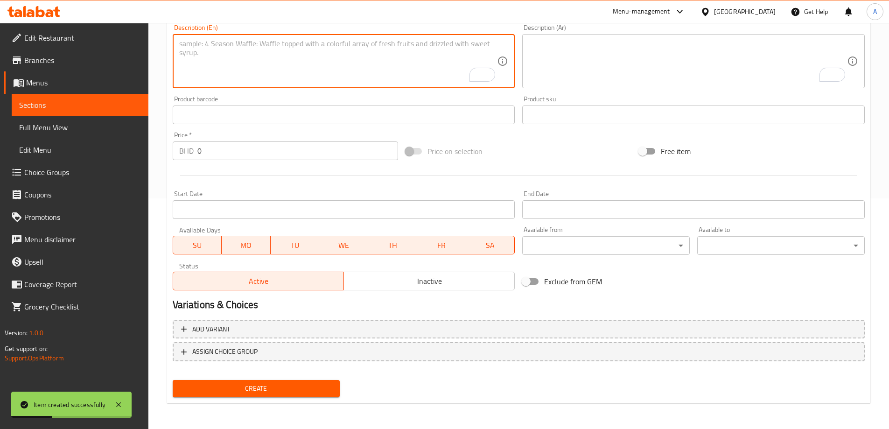
paste textarea "عدس DALL BD 1.300"
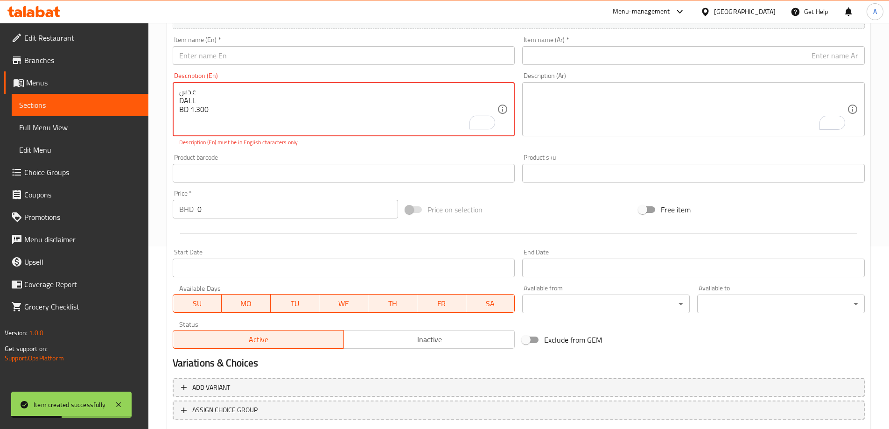
scroll to position [137, 0]
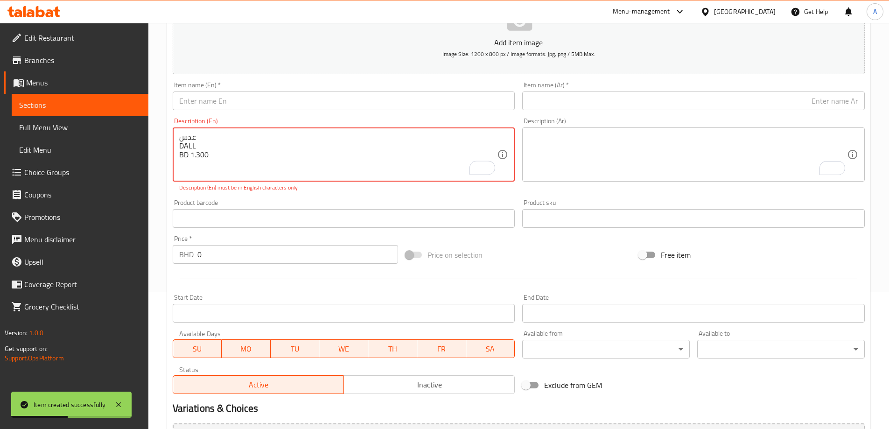
click at [187, 146] on textarea "عدس DALL BD 1.300" at bounding box center [338, 155] width 318 height 44
type textarea "عدس DALL BD 1.300"
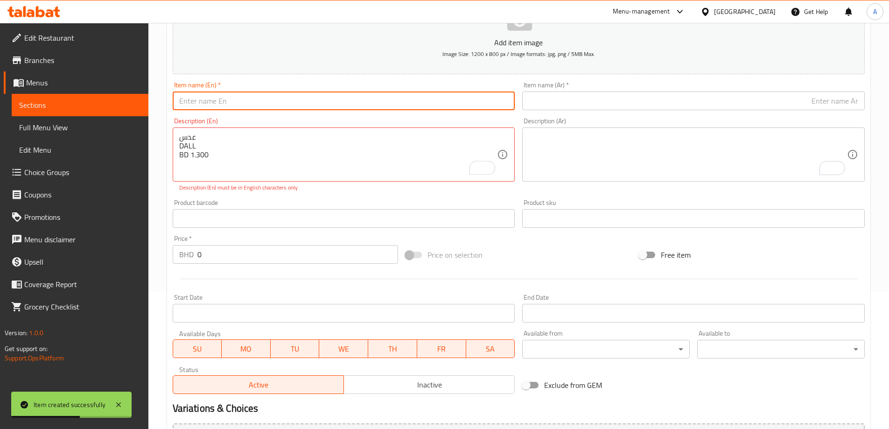
click at [247, 99] on input "text" at bounding box center [344, 101] width 343 height 19
paste input "DALL"
type input "DALL"
click at [639, 107] on input "text" at bounding box center [693, 101] width 343 height 19
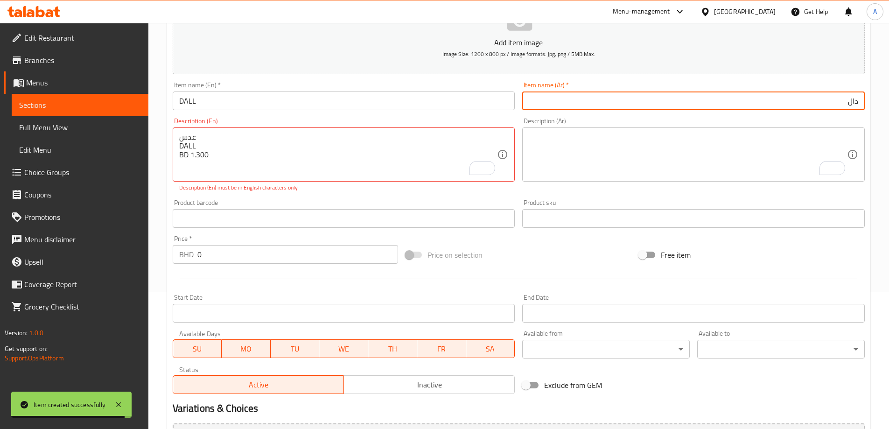
type input "دال"
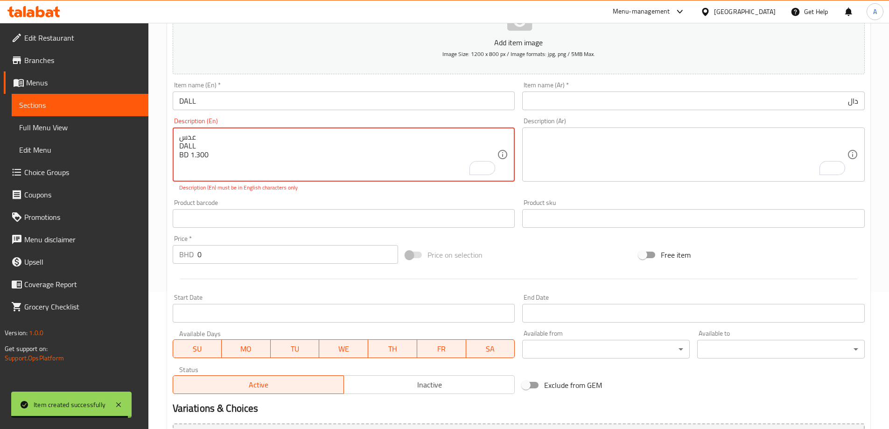
drag, startPoint x: 192, startPoint y: 158, endPoint x: 219, endPoint y: 158, distance: 26.6
click at [209, 252] on input "0" at bounding box center [297, 254] width 201 height 19
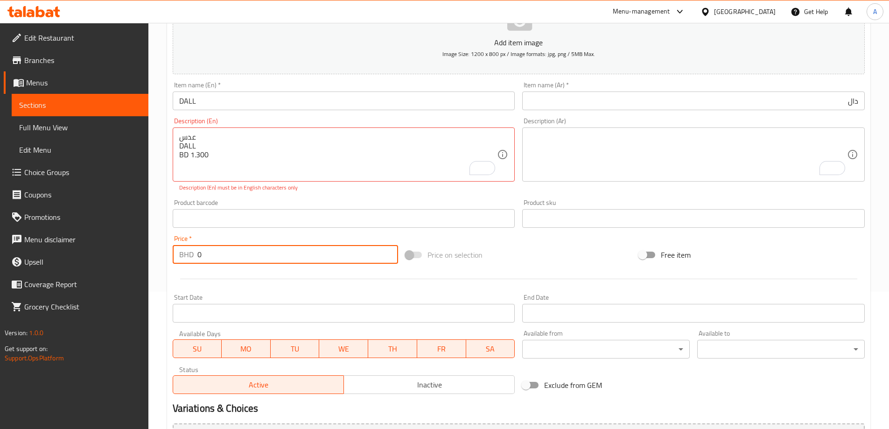
click at [209, 252] on input "0" at bounding box center [297, 254] width 201 height 19
paste input "1.30"
type input "1.300"
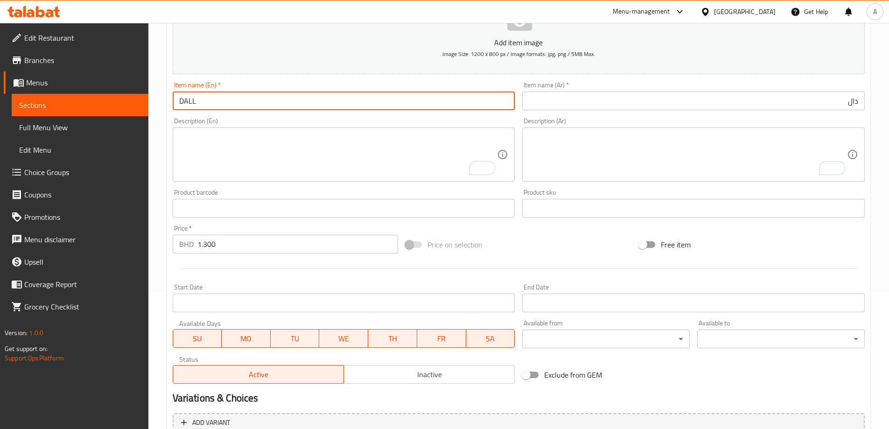
click at [187, 95] on input "DALL" at bounding box center [344, 101] width 343 height 19
type input "Dall"
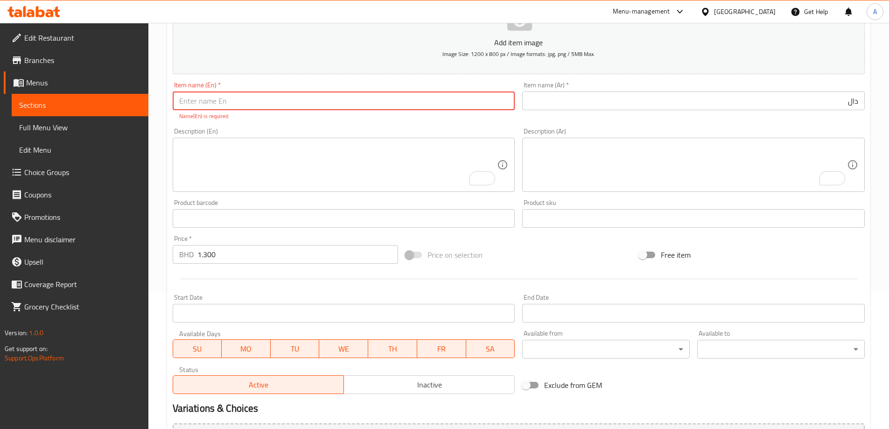
type input "Dall"
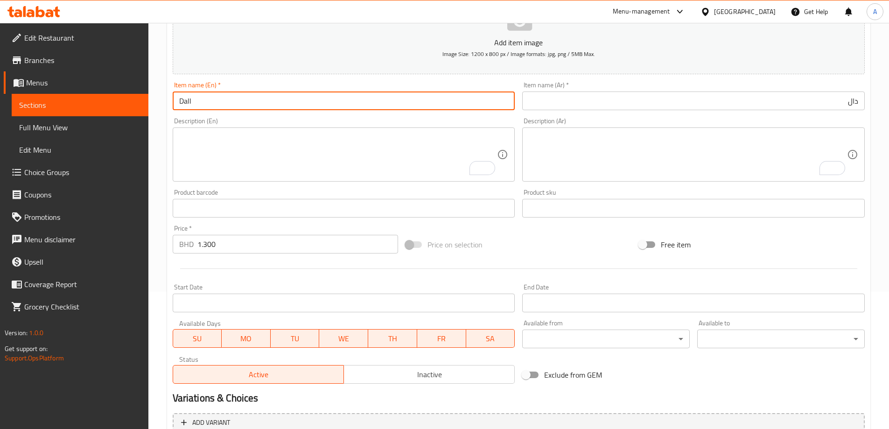
click at [339, 118] on div "Description (En) Description (En)" at bounding box center [344, 150] width 343 height 64
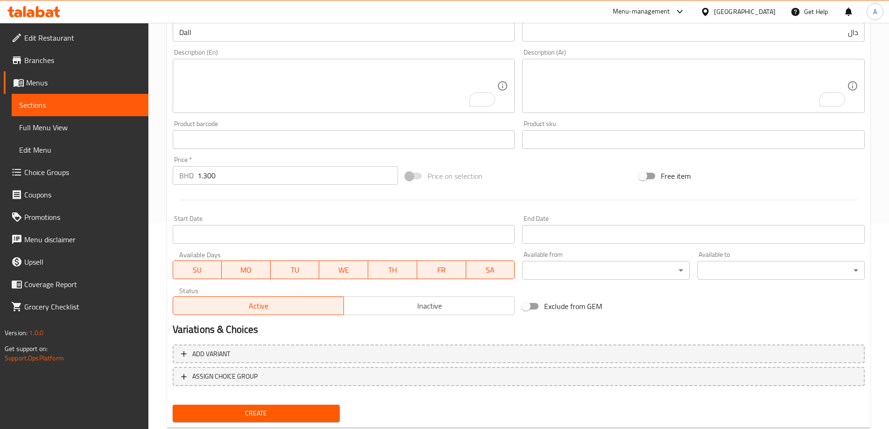
scroll to position [231, 0]
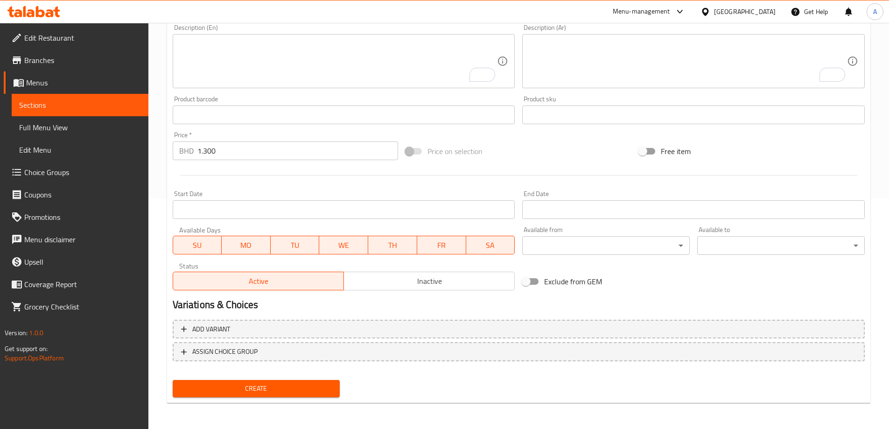
click at [245, 398] on div "Create" at bounding box center [256, 388] width 175 height 25
click at [255, 384] on span "Create" at bounding box center [256, 389] width 153 height 12
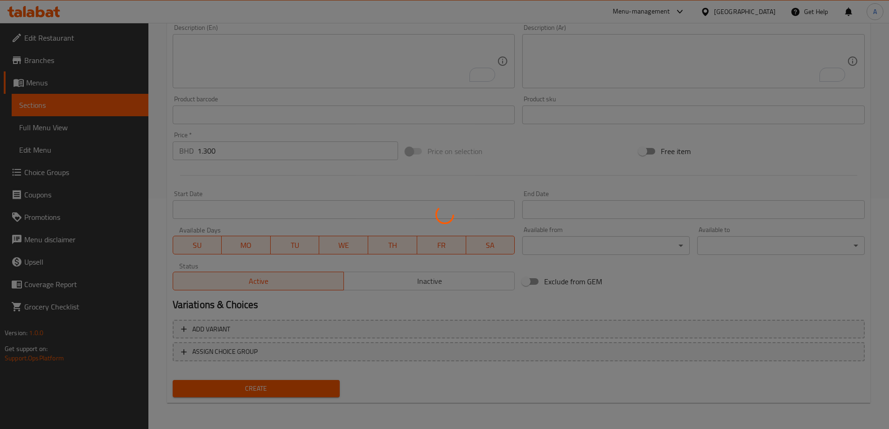
type input "0"
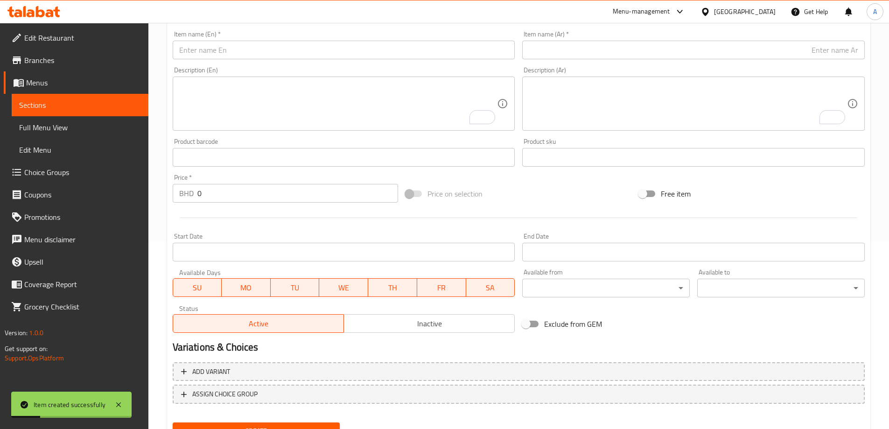
scroll to position [137, 0]
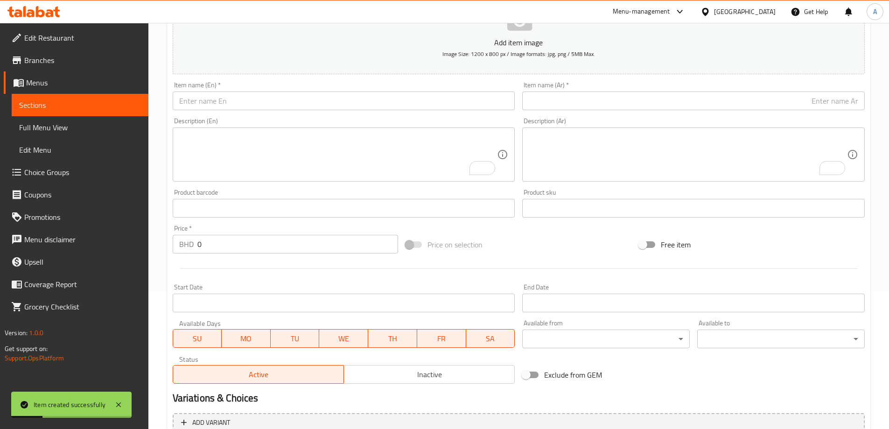
click at [373, 87] on div "Item name (En)   * Item name (En) *" at bounding box center [344, 96] width 343 height 28
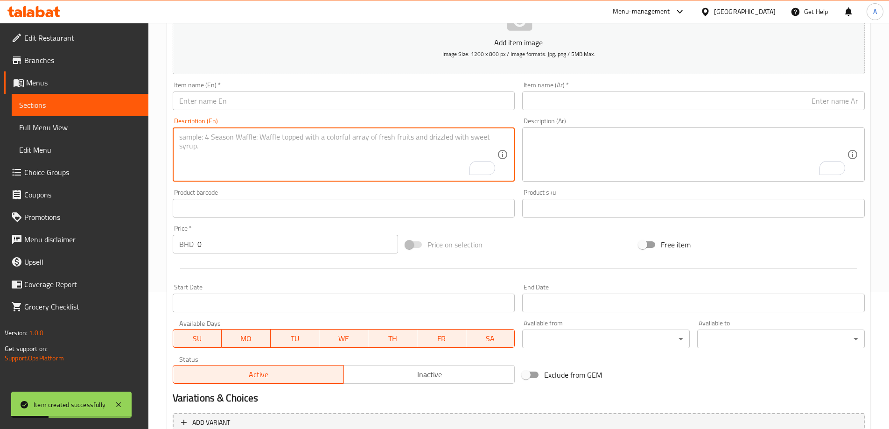
click at [357, 133] on textarea "To enrich screen reader interactions, please activate Accessibility in Grammarl…" at bounding box center [338, 155] width 318 height 44
paste textarea "نخي CHICKPEAS BD 0.700"
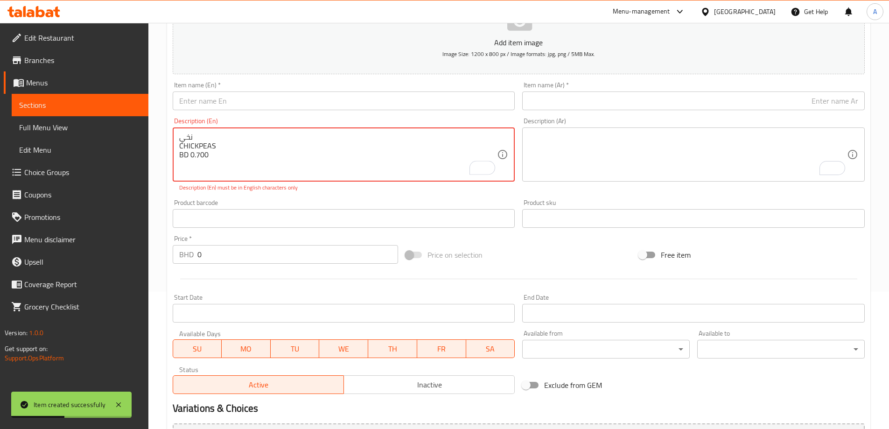
type textarea "نخي CHICKPEAS BD 0.700"
click at [196, 132] on div "نخي CHICKPEAS BD 0.700 Description (En)" at bounding box center [344, 154] width 343 height 54
click at [203, 133] on textarea "نخي CHICKPEAS BD 0.700" at bounding box center [338, 155] width 318 height 44
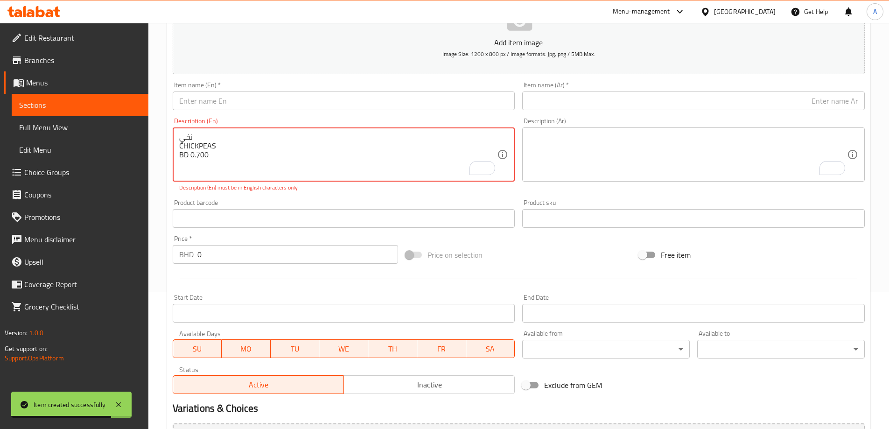
click at [203, 133] on textarea "نخي CHICKPEAS BD 0.700" at bounding box center [338, 155] width 318 height 44
paste input "نخي"
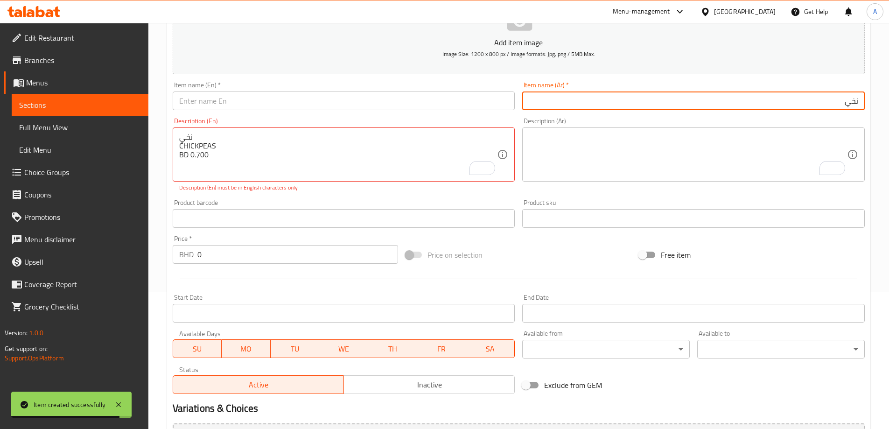
click at [713, 103] on input "نخي" at bounding box center [693, 101] width 343 height 19
type input "نخي"
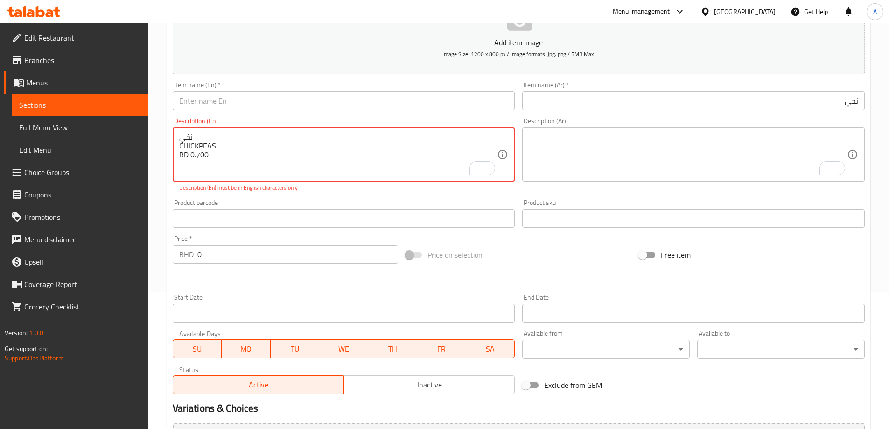
click at [220, 146] on textarea "نخي CHICKPEAS BD 0.700" at bounding box center [338, 155] width 318 height 44
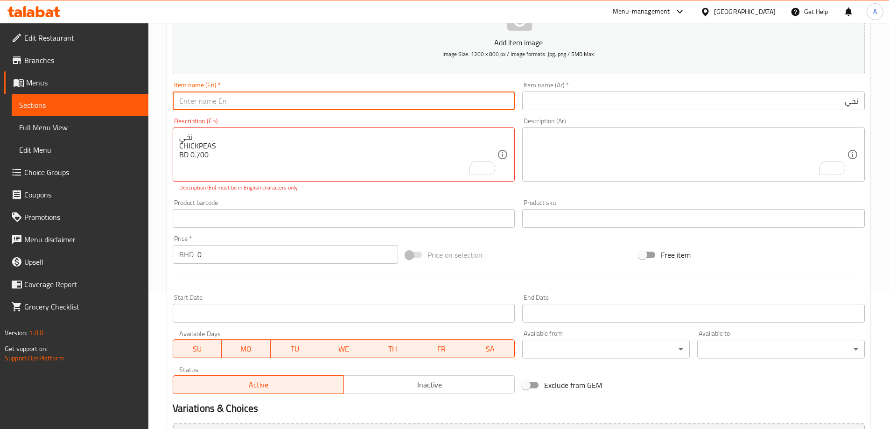
click at [225, 105] on input "text" at bounding box center [344, 101] width 343 height 19
paste input "CHICKPEAS"
type input "Chickpeas"
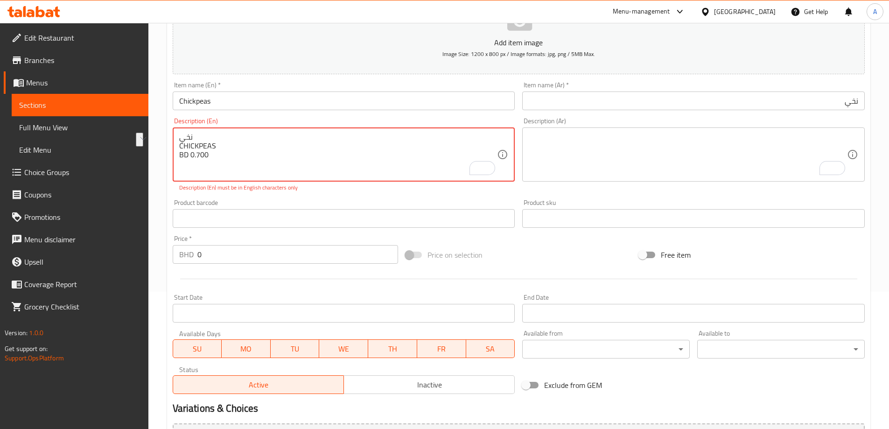
drag, startPoint x: 212, startPoint y: 159, endPoint x: 191, endPoint y: 162, distance: 21.3
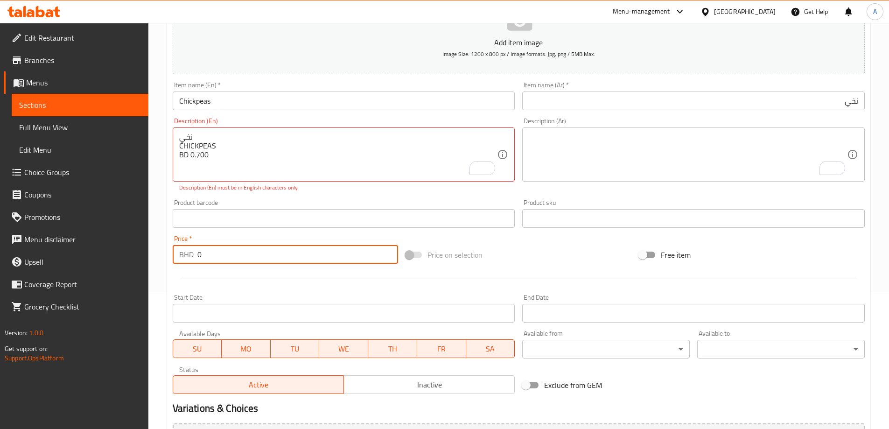
drag, startPoint x: 205, startPoint y: 247, endPoint x: 205, endPoint y: 253, distance: 5.6
click at [205, 248] on input "0" at bounding box center [297, 254] width 201 height 19
click at [205, 253] on input "0" at bounding box center [297, 254] width 201 height 19
paste input "0.700"
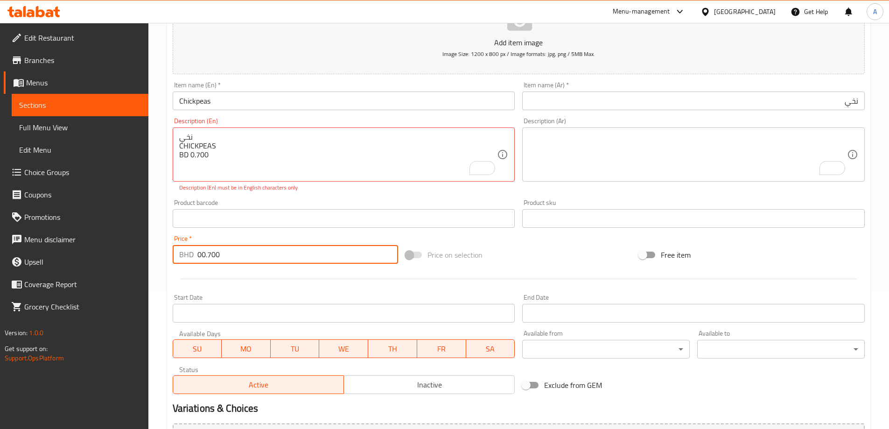
paste input "number"
type input "0.700"
click at [260, 233] on div "Price   * BHD 0.700 Price *" at bounding box center [285, 250] width 233 height 36
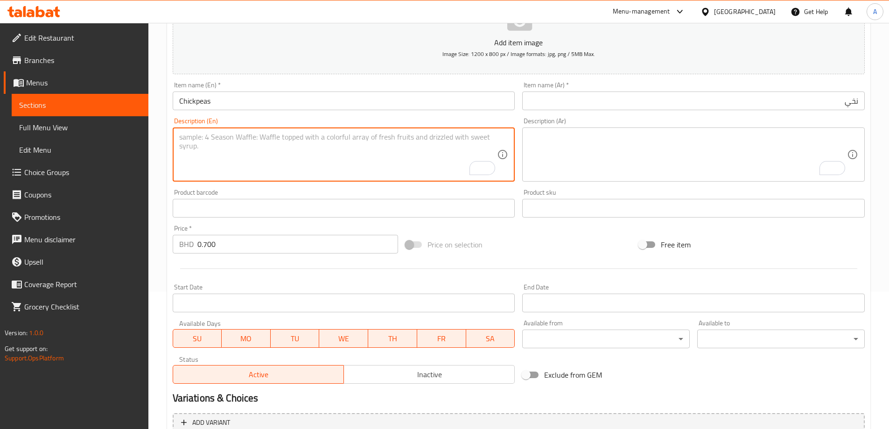
click at [270, 186] on div "Product barcode Product barcode" at bounding box center [344, 203] width 350 height 36
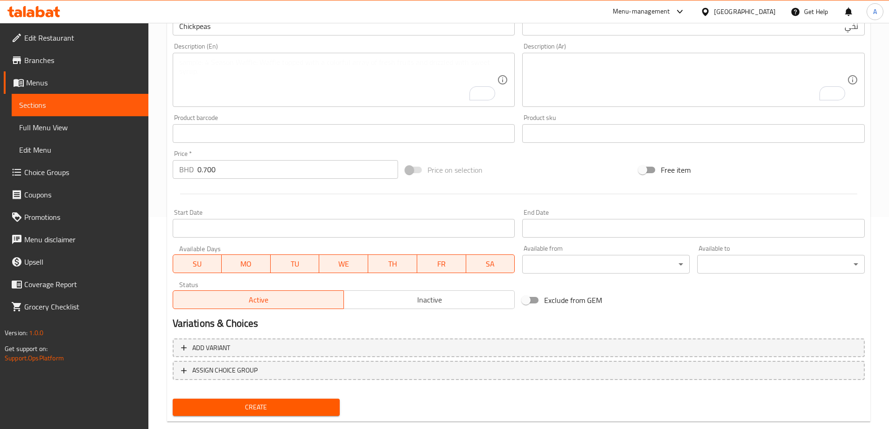
scroll to position [231, 0]
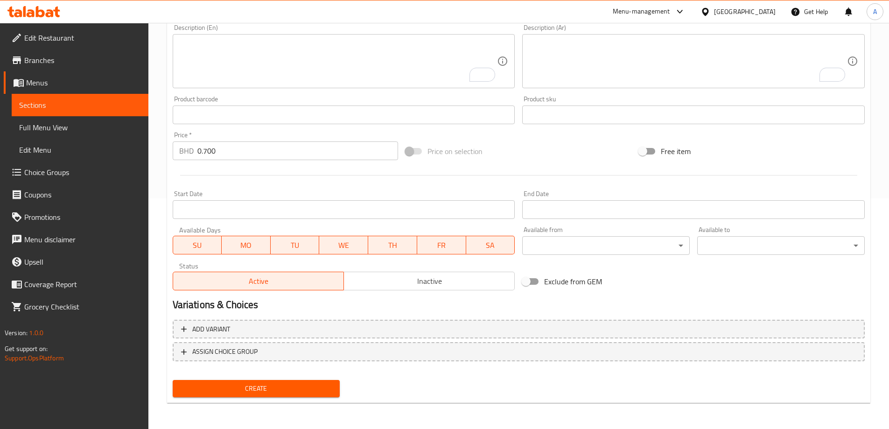
click at [271, 380] on div "Create" at bounding box center [256, 388] width 175 height 25
drag, startPoint x: 275, startPoint y: 381, endPoint x: 383, endPoint y: 392, distance: 109.3
click at [275, 381] on button "Create" at bounding box center [257, 388] width 168 height 17
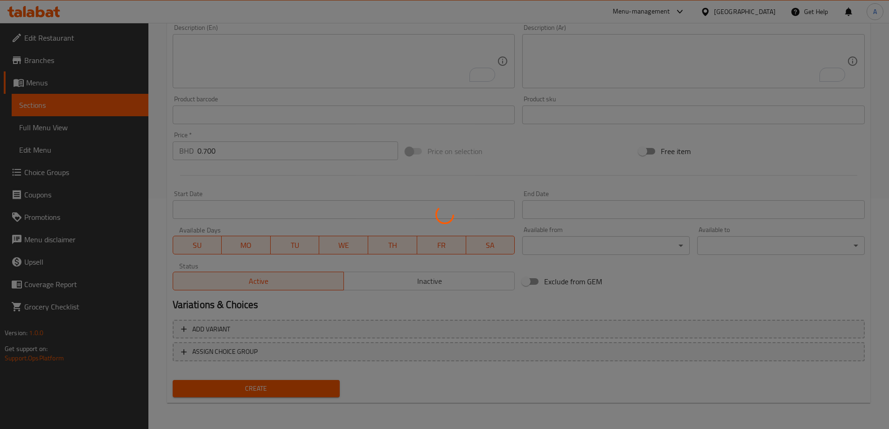
type input "0"
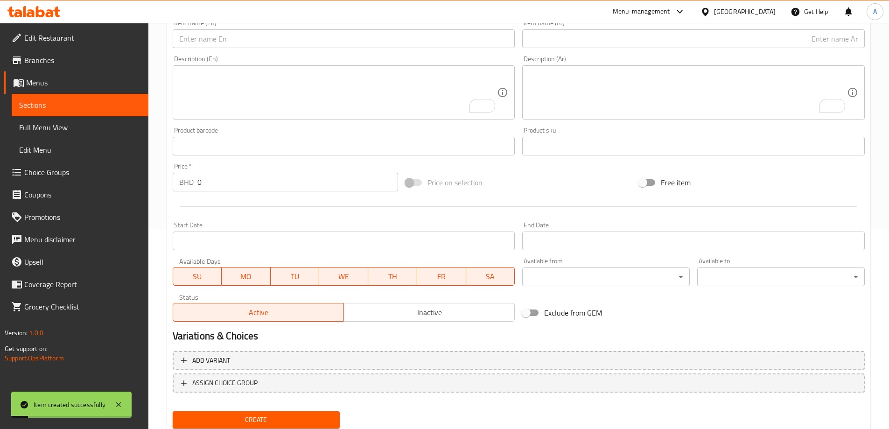
scroll to position [184, 0]
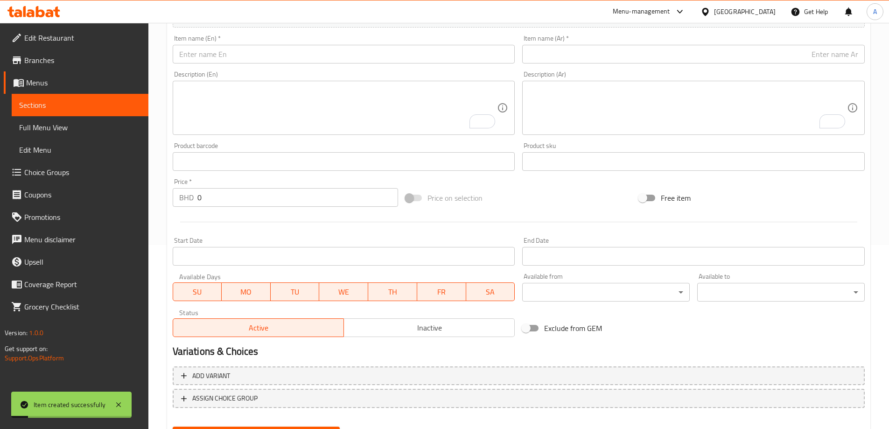
click at [421, 86] on textarea "To enrich screen reader interactions, please activate Accessibility in Grammarl…" at bounding box center [338, 108] width 318 height 44
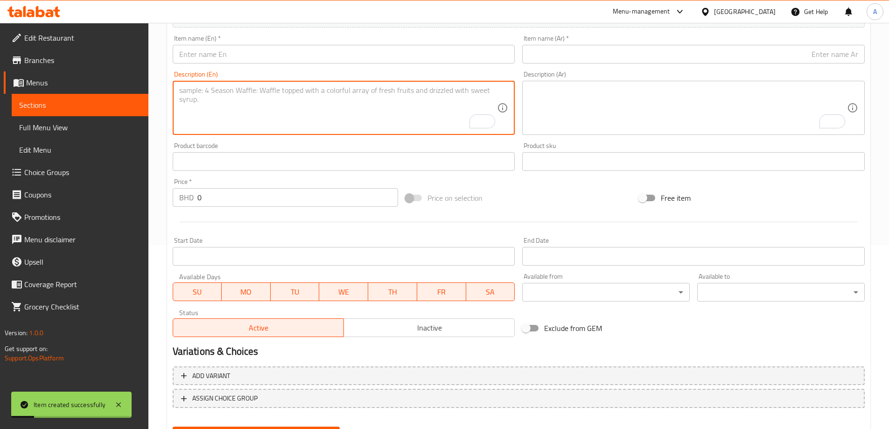
paste textarea "حمسة نخي CHICKPEAS MASALA BD 1.500"
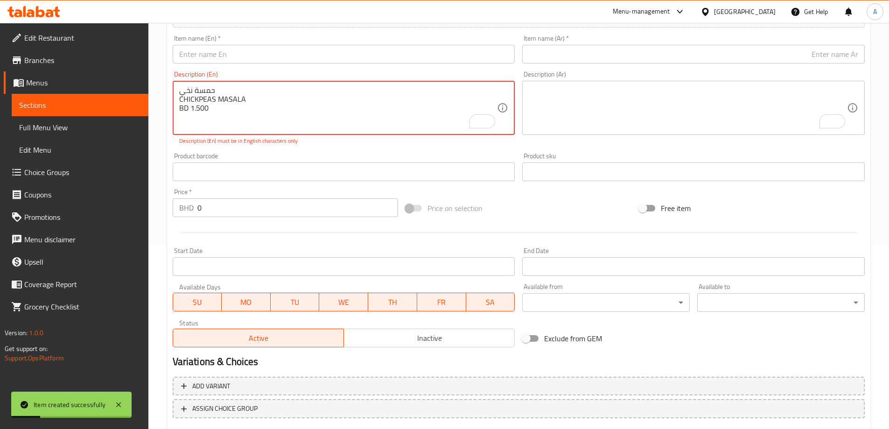
type textarea "حمسة نخي CHICKPEAS MASALA BD 1.500"
click at [237, 83] on div "حمسة نخي CHICKPEAS MASALA BD 1.500 Description (En)" at bounding box center [344, 108] width 343 height 54
click at [225, 86] on textarea "حمسة نخي CHICKPEAS MASALA BD 1.500" at bounding box center [338, 108] width 318 height 44
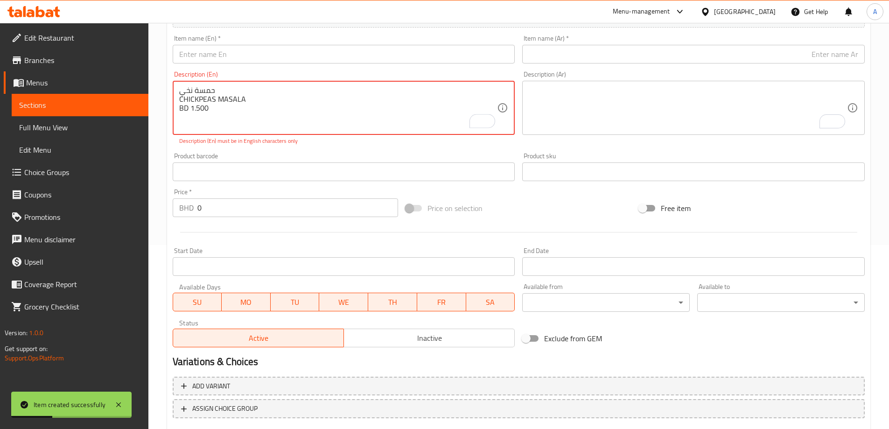
click at [225, 86] on textarea "حمسة نخي CHICKPEAS MASALA BD 1.500" at bounding box center [338, 108] width 318 height 44
drag, startPoint x: 677, startPoint y: 64, endPoint x: 681, endPoint y: 53, distance: 11.5
click at [677, 64] on div "Item name (Ar)   * Item name (Ar) *" at bounding box center [694, 49] width 350 height 36
click at [681, 51] on input "text" at bounding box center [693, 54] width 343 height 19
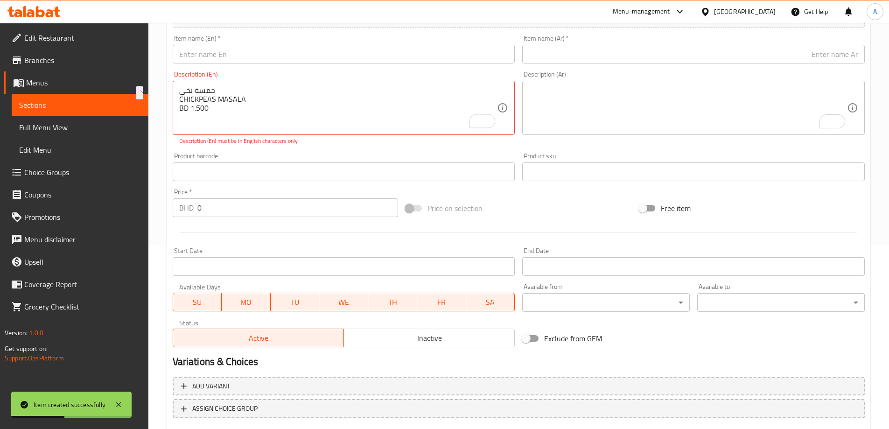
paste input "حمسة نخي"
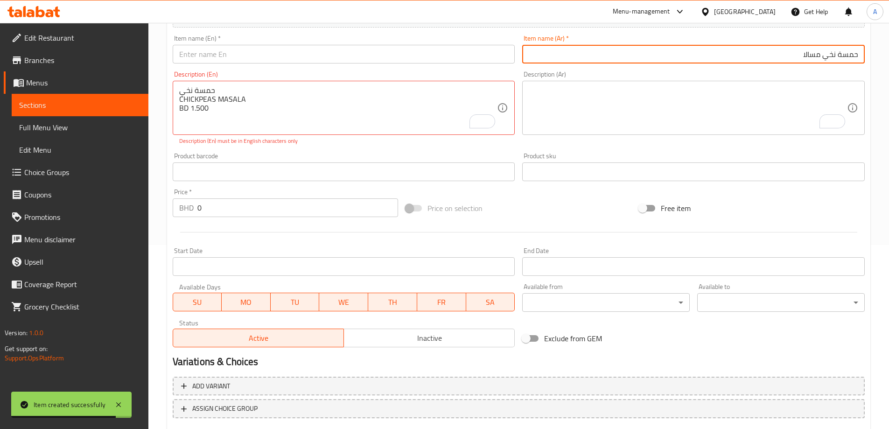
type input "حمسة نخي مسالا"
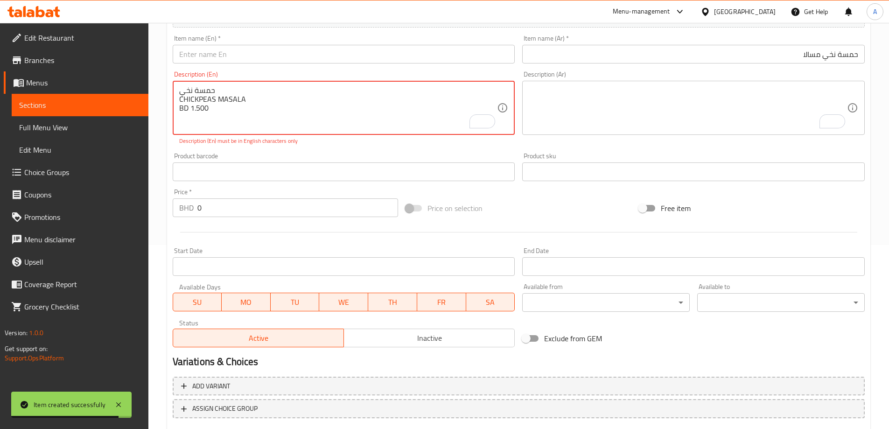
click at [240, 103] on textarea "حمسة نخي CHICKPEAS MASALA BD 1.500" at bounding box center [338, 108] width 318 height 44
click at [268, 54] on input "text" at bounding box center [344, 54] width 343 height 19
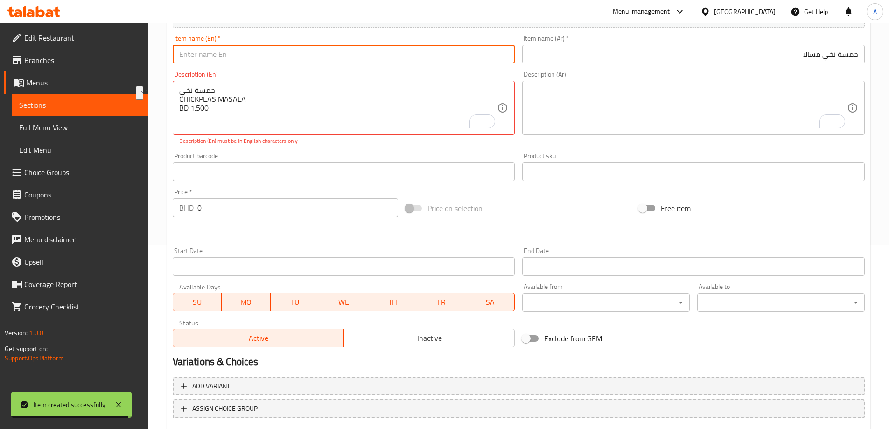
paste input "CHICKPEAS MASALA"
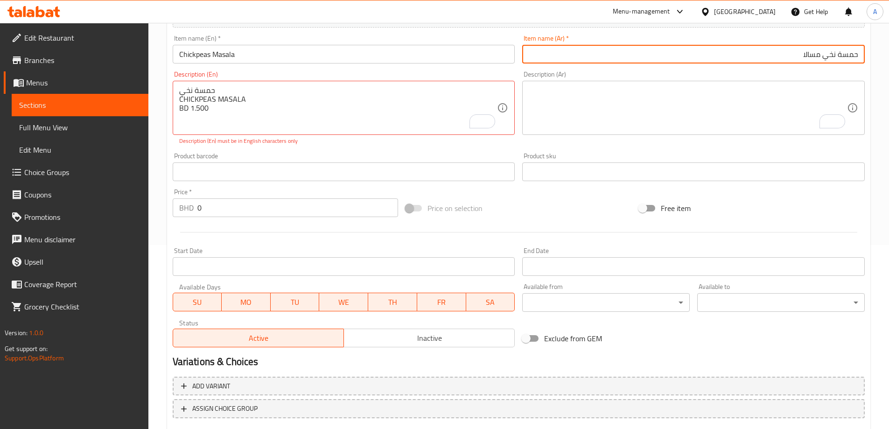
click at [848, 55] on input "حمسة نخي مسالا" at bounding box center [693, 54] width 343 height 19
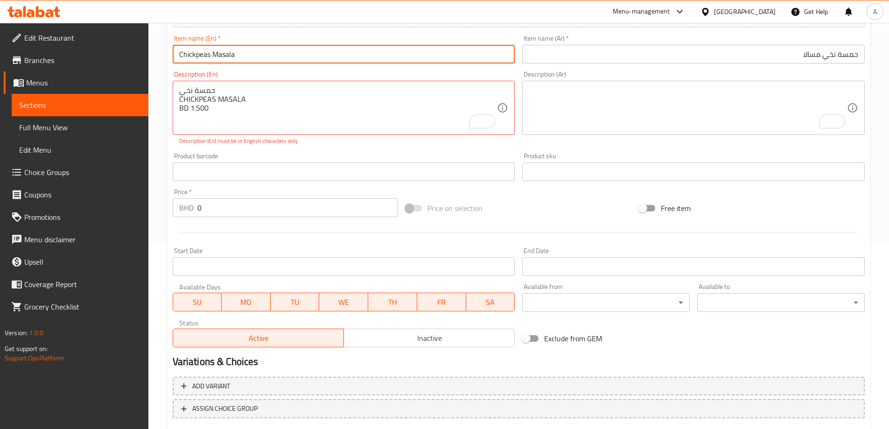
click at [213, 52] on input "Chickpeas Masala" at bounding box center [344, 54] width 343 height 19
paste input "Hamsa"
type input "Chickpeas [PERSON_NAME]"
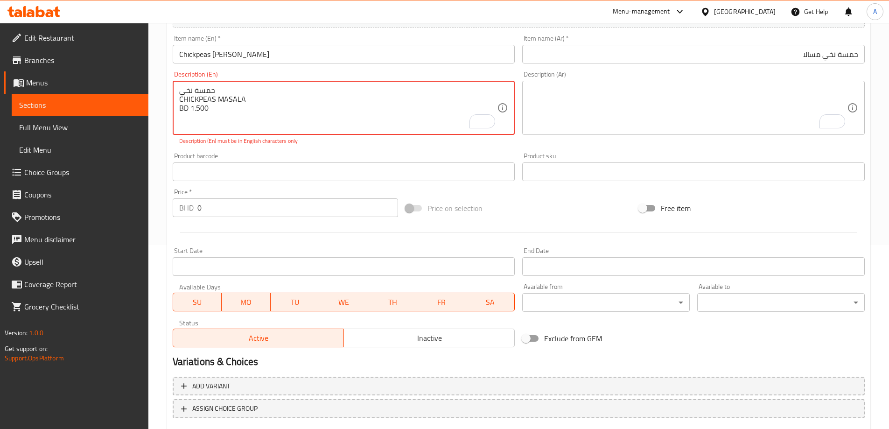
drag, startPoint x: 212, startPoint y: 112, endPoint x: 190, endPoint y: 110, distance: 22.9
click at [238, 210] on input "0" at bounding box center [297, 207] width 201 height 19
paste input "1.50"
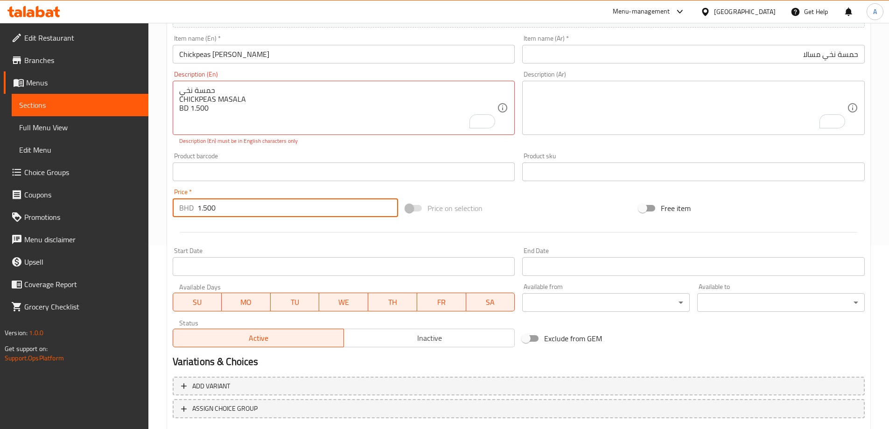
type input "1.500"
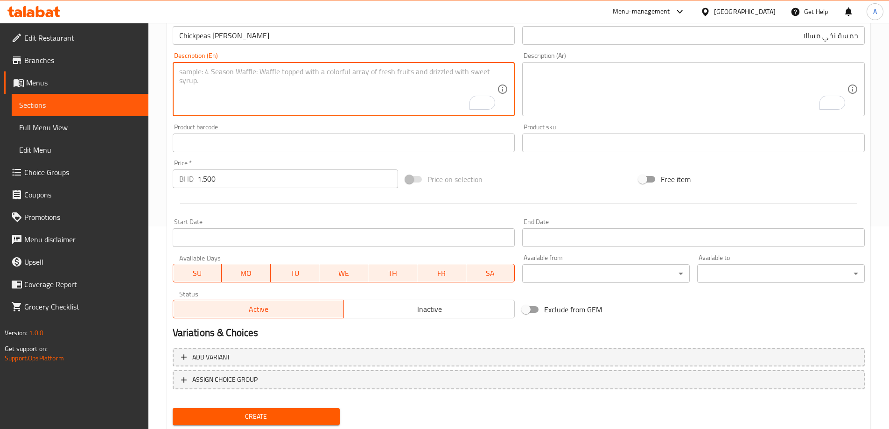
scroll to position [231, 0]
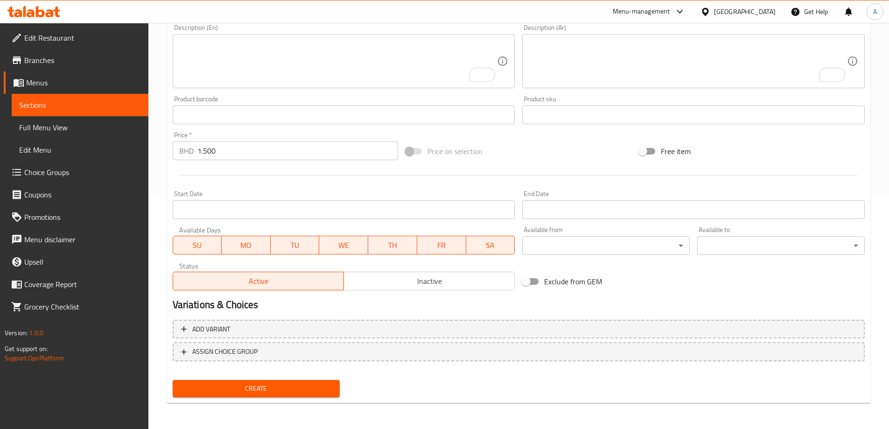
drag, startPoint x: 310, startPoint y: 407, endPoint x: 315, endPoint y: 393, distance: 14.9
click at [311, 403] on div "Home / Restaurants management / Menus / Sections / item / create Traditional Br…" at bounding box center [519, 111] width 704 height 600
click at [315, 393] on span "Create" at bounding box center [256, 389] width 153 height 12
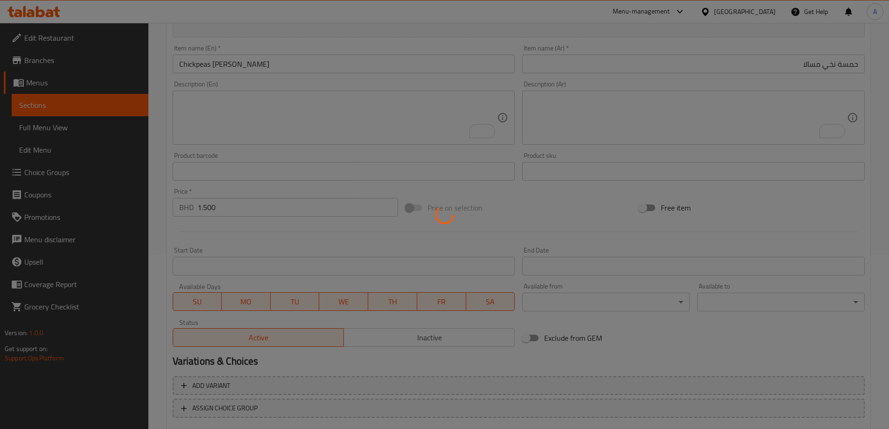
scroll to position [24, 0]
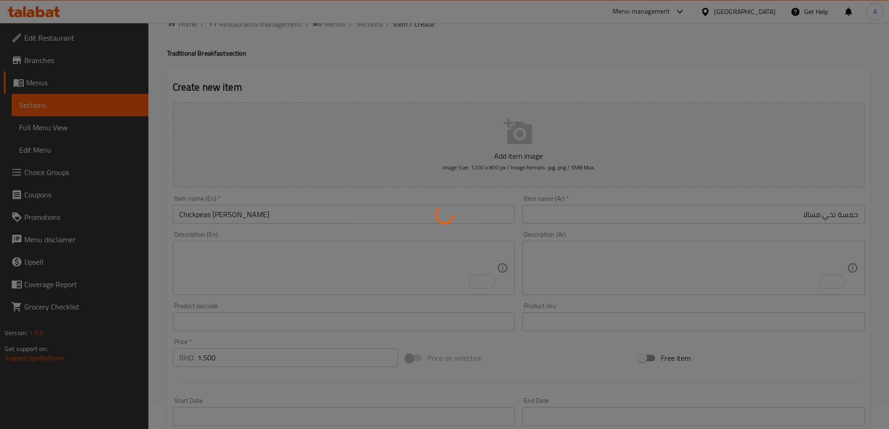
type input "0"
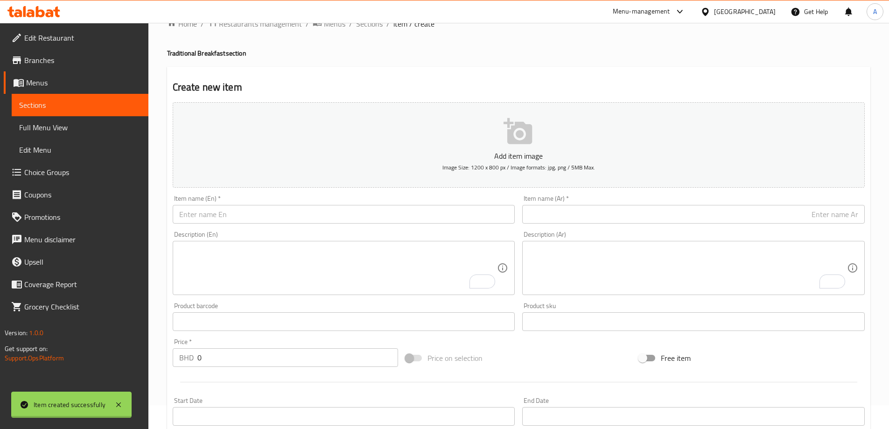
scroll to position [0, 0]
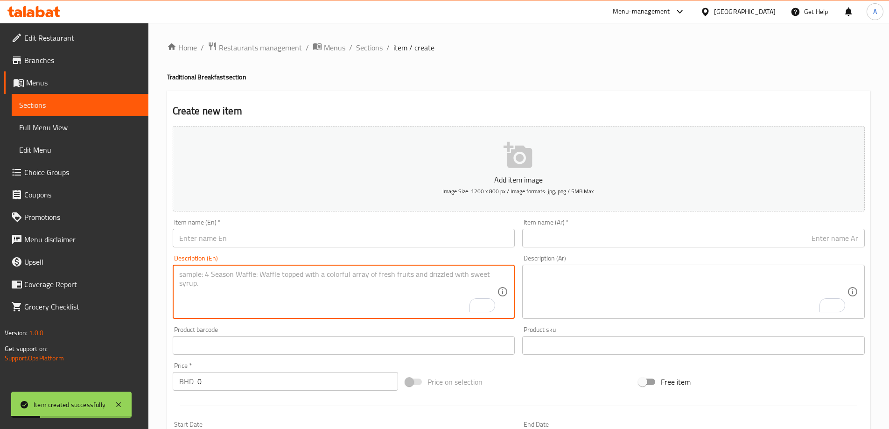
click at [369, 283] on textarea "To enrich screen reader interactions, please activate Accessibility in Grammarl…" at bounding box center [338, 292] width 318 height 44
paste textarea "قشطة مع عسل جبن مع عسل CREAM WITH HONEY BD 1.300"
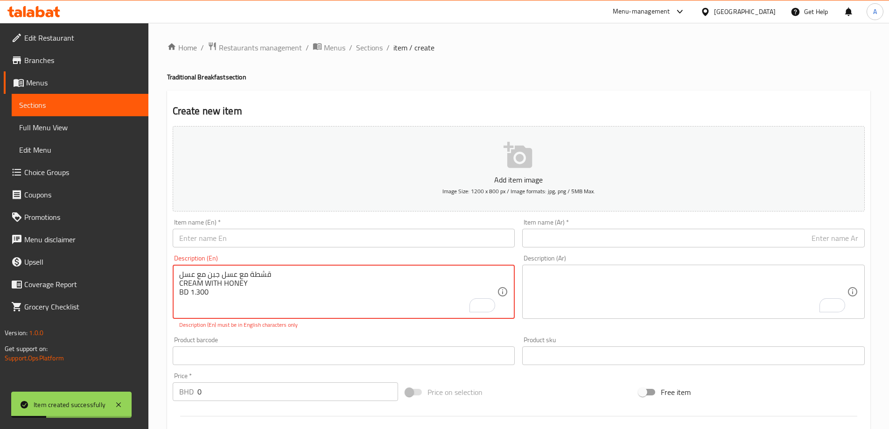
click at [238, 275] on textarea "قشطة مع عسل جبن مع عسل CREAM WITH HONEY BD 1.300" at bounding box center [338, 292] width 318 height 44
type textarea "قشطة مع عسل جبن مع عسل CREAM WITH HONEY BD 1.300"
click at [695, 223] on div "Item name (Ar)   * Item name (Ar) *" at bounding box center [693, 233] width 343 height 28
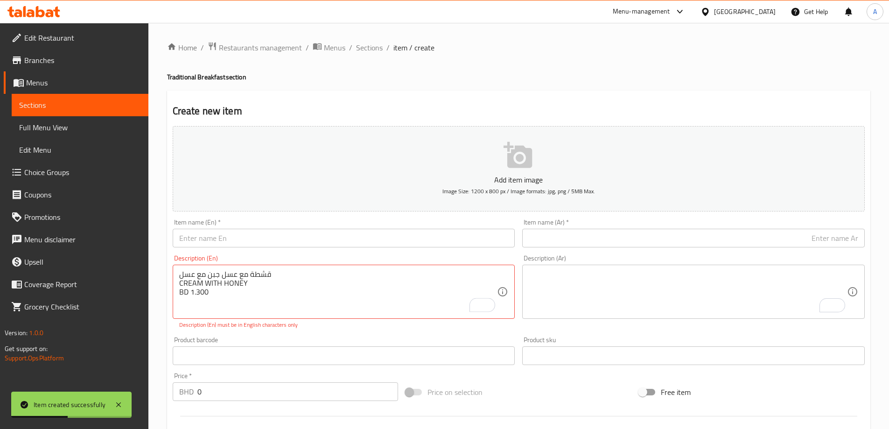
click at [698, 237] on input "text" at bounding box center [693, 238] width 343 height 19
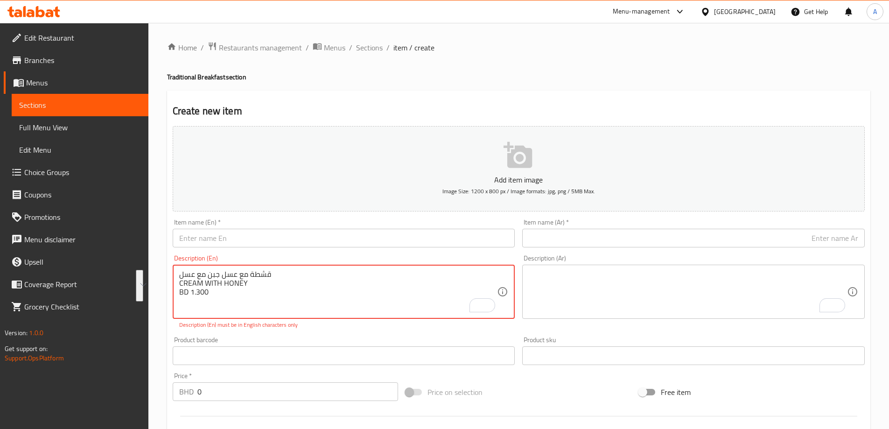
paste textarea "حمسة سجق SAUSAGE BD 1.400 عسل CR"
click at [200, 270] on textarea "حمسة سجق SAUSAGE BD 1.400 عسل CR" at bounding box center [338, 292] width 318 height 44
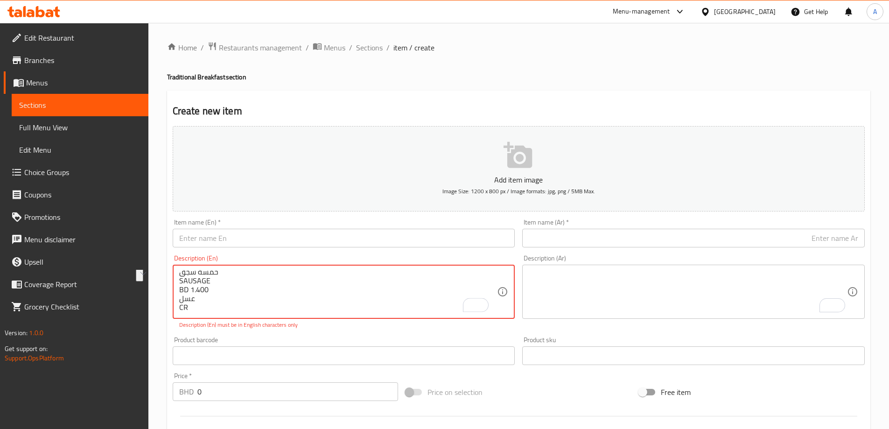
type textarea "حمسة سجق SAUSAGE BD 1.400 عسل CR"
click at [613, 236] on input "text" at bounding box center [693, 238] width 343 height 19
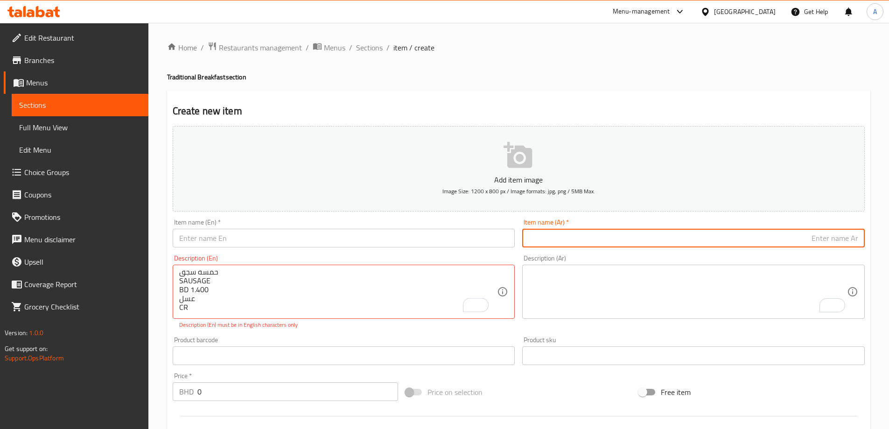
paste input "حمسة سجق"
type input "حمسة سجق"
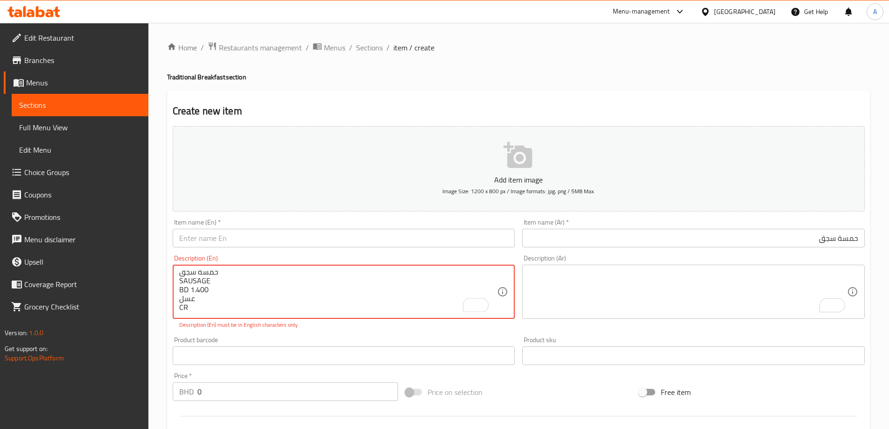
click at [191, 277] on textarea "حمسة سجق SAUSAGE BD 1.400 عسل CR" at bounding box center [338, 292] width 318 height 44
drag, startPoint x: 191, startPoint y: 277, endPoint x: 215, endPoint y: 260, distance: 29.8
click at [191, 278] on textarea "حمسة سجق SAUSAGE BD 1.400 عسل CR" at bounding box center [338, 292] width 318 height 44
click at [221, 255] on div "Description (En) حمسة سجق SAUSAGE BD 1.400 عسل CR Description (En) Description …" at bounding box center [344, 292] width 343 height 74
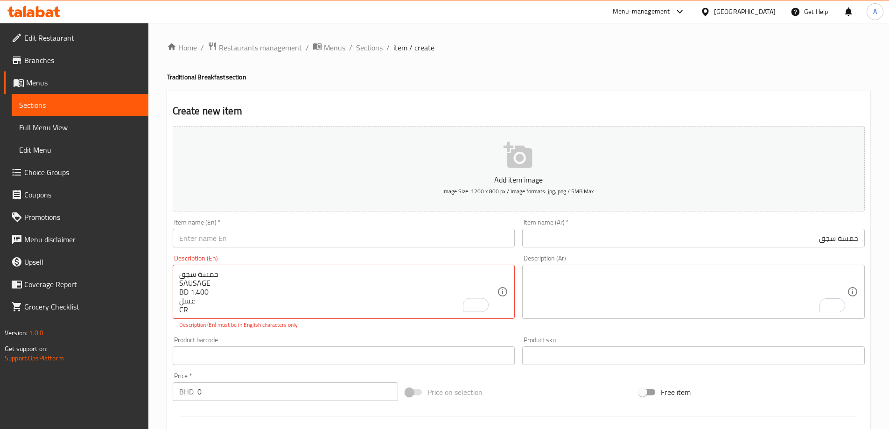
click at [225, 243] on input "text" at bounding box center [344, 238] width 343 height 19
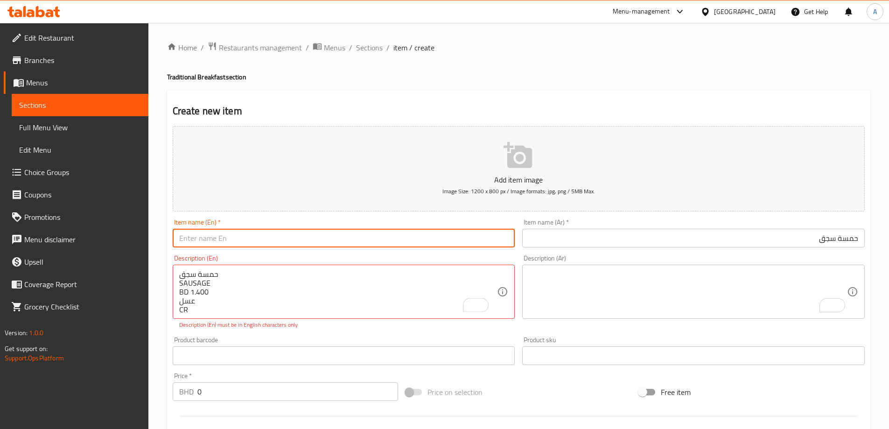
paste input "SAUSAGE"
paste input "Hamsa"
type input "SAUSAGE Hamsa"
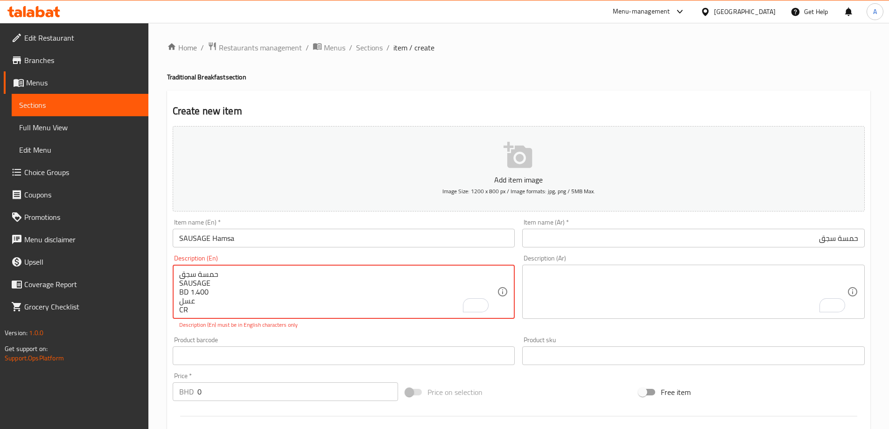
drag, startPoint x: 219, startPoint y: 290, endPoint x: 192, endPoint y: 293, distance: 27.7
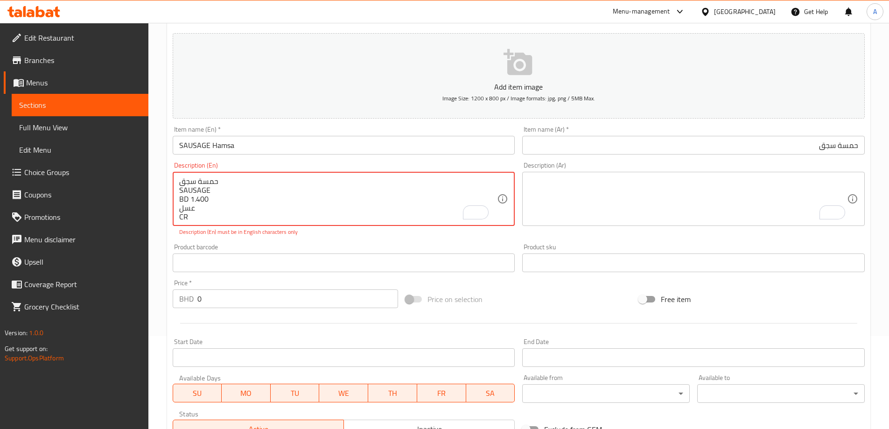
scroll to position [93, 0]
click at [215, 309] on div "Price   * BHD 0 Price *" at bounding box center [285, 293] width 233 height 36
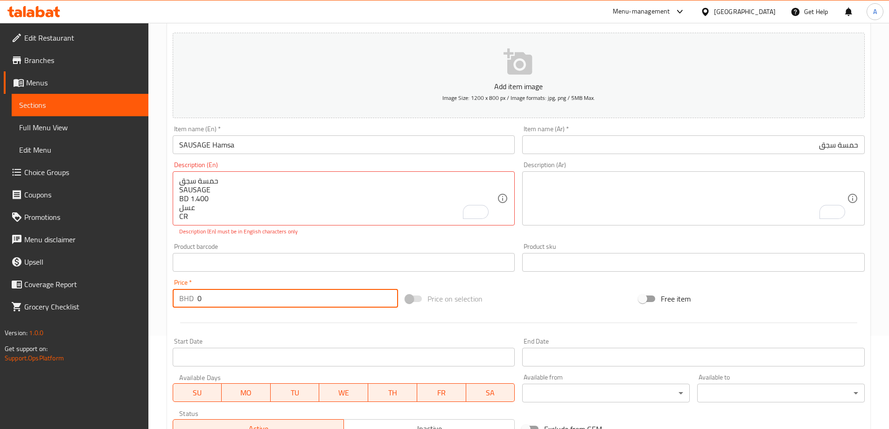
click at [217, 304] on input "0" at bounding box center [297, 298] width 201 height 19
paste input "1.40"
type input "1.400"
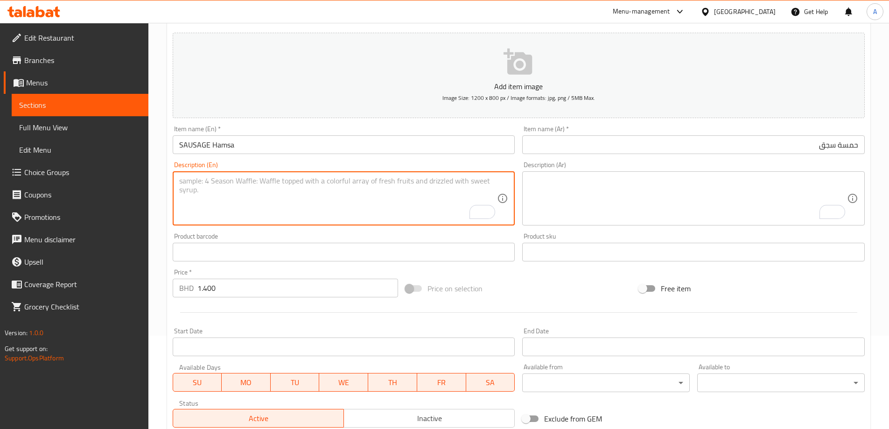
click at [264, 228] on div "Description (En) Description (En)" at bounding box center [344, 193] width 350 height 71
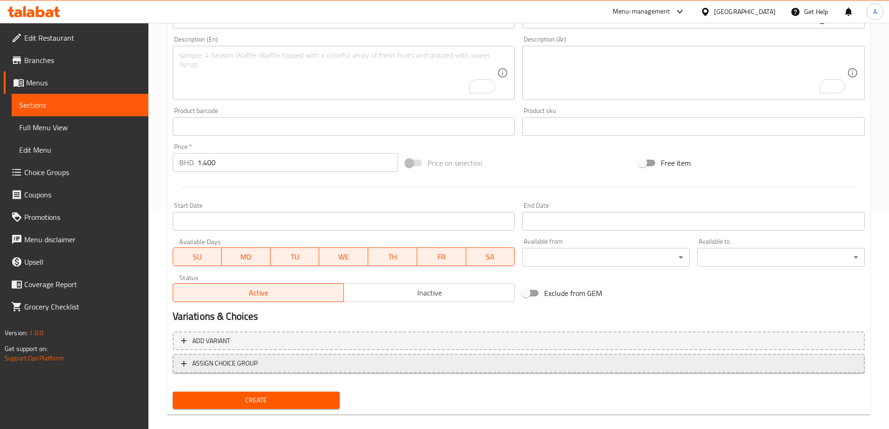
scroll to position [231, 0]
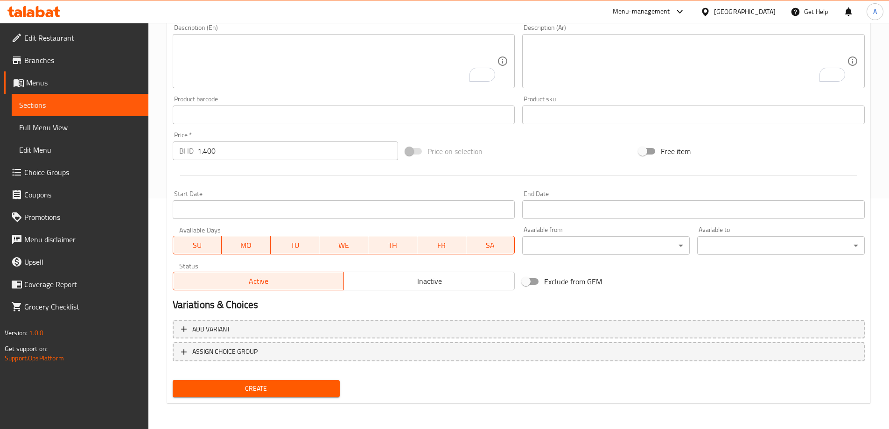
click at [278, 390] on span "Create" at bounding box center [256, 389] width 153 height 12
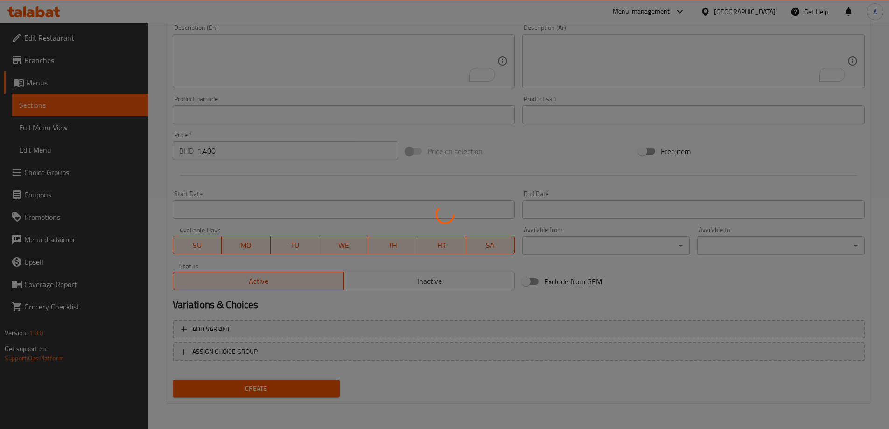
type input "0"
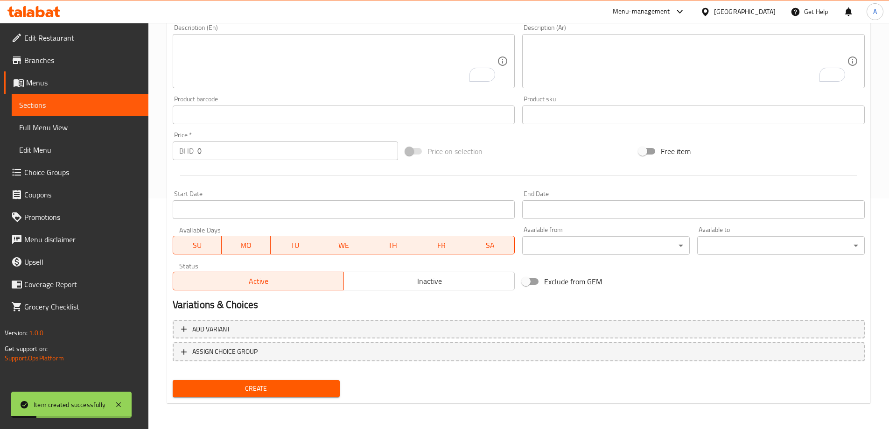
click at [431, 48] on textarea "To enrich screen reader interactions, please activate Accessibility in Grammarl…" at bounding box center [338, 61] width 318 height 44
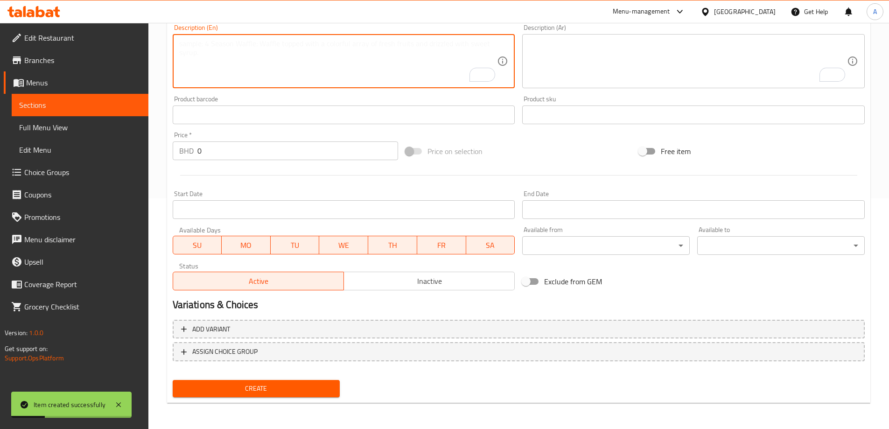
paste textarea "ناشف لحم MEAT NASHEF BD 1.600"
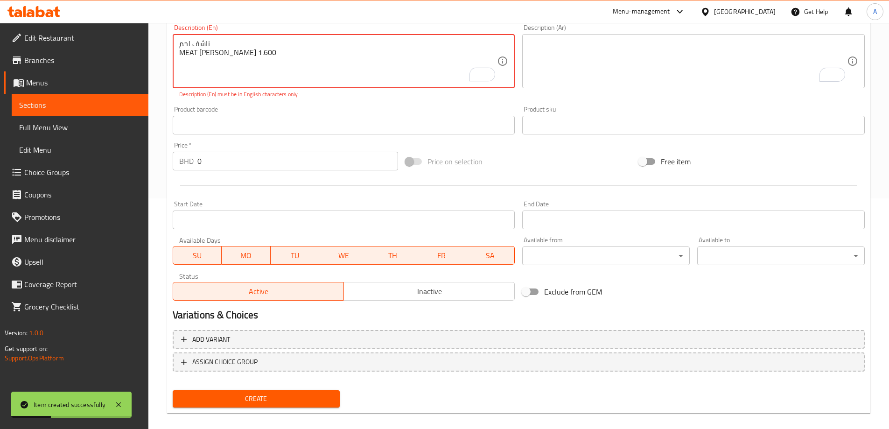
scroll to position [137, 0]
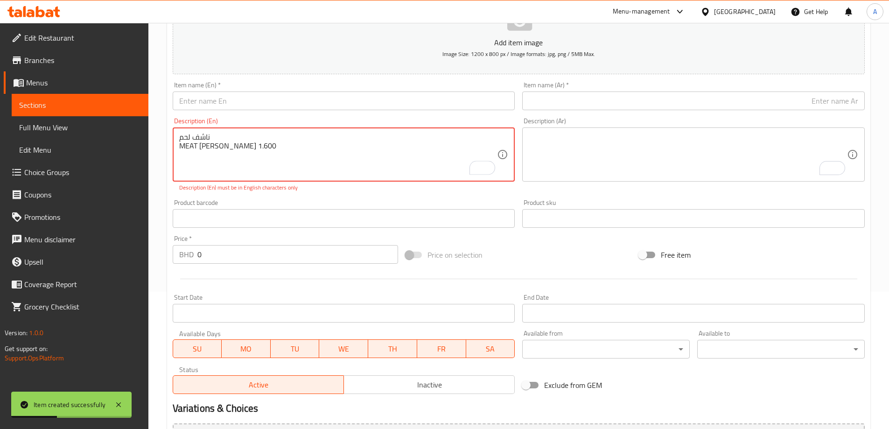
type textarea "ناشف لحم MEAT NASHEF BD 1.600"
click at [195, 122] on div "Description (En) ناشف لحم MEAT NASHEF BD 1.600 Description (En) Description (En…" at bounding box center [344, 155] width 343 height 74
click at [200, 135] on textarea "ناشف لحم MEAT NASHEF BD 1.600" at bounding box center [338, 155] width 318 height 44
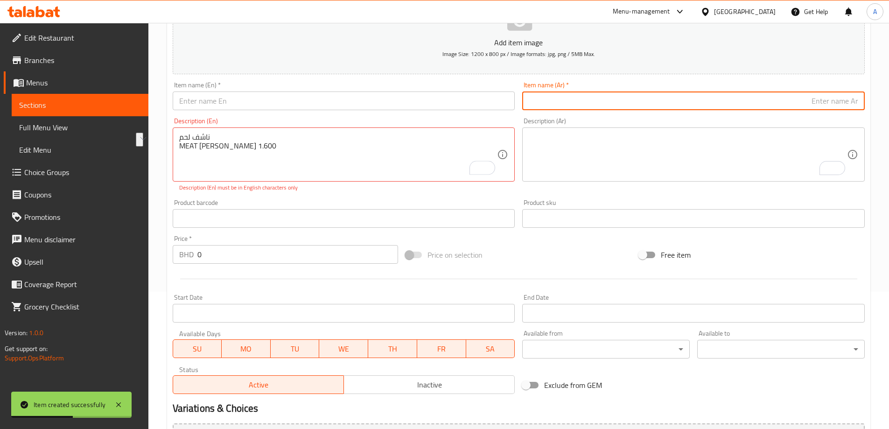
click at [611, 98] on input "text" at bounding box center [693, 101] width 343 height 19
paste input "ناشف لحم"
type input "ناشف لحم"
click at [233, 152] on textarea "ناشف لحم MEAT NASHEF BD 1.600" at bounding box center [338, 155] width 318 height 44
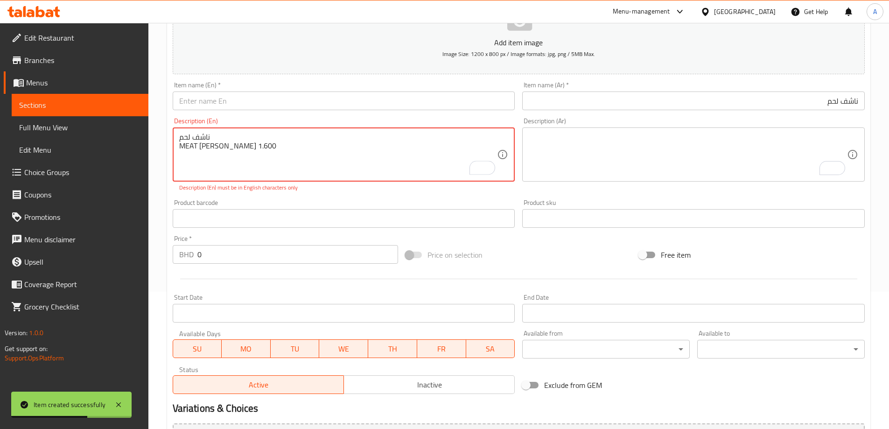
click at [233, 146] on textarea "ناشف لحم MEAT NASHEF BD 1.600" at bounding box center [338, 155] width 318 height 44
click at [284, 101] on input "text" at bounding box center [344, 101] width 343 height 19
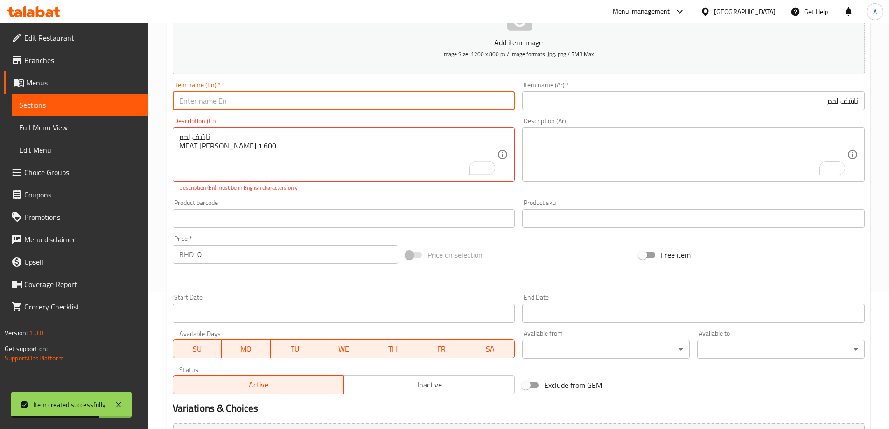
paste input "MEAT NASHEF"
type input "MEAT NASHEF"
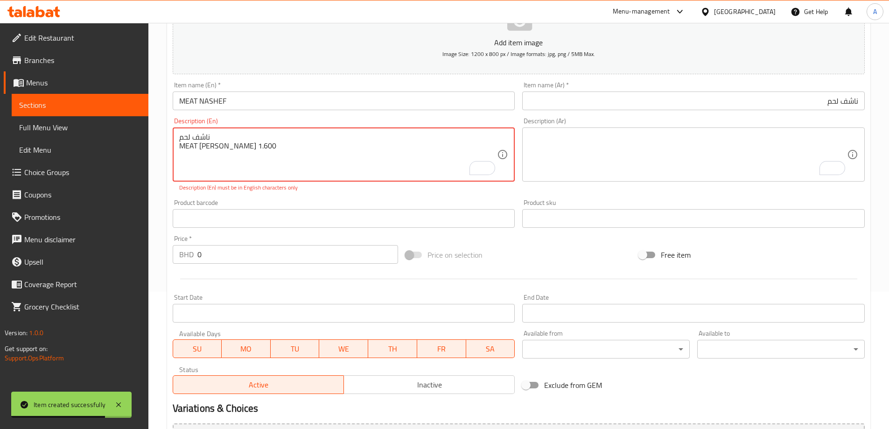
click at [218, 154] on textarea "ناشف لحم MEAT NASHEF BD 1.600" at bounding box center [338, 155] width 318 height 44
click at [219, 154] on textarea "ناشف لحم MEAT NASHEF BD 1.600" at bounding box center [338, 155] width 318 height 44
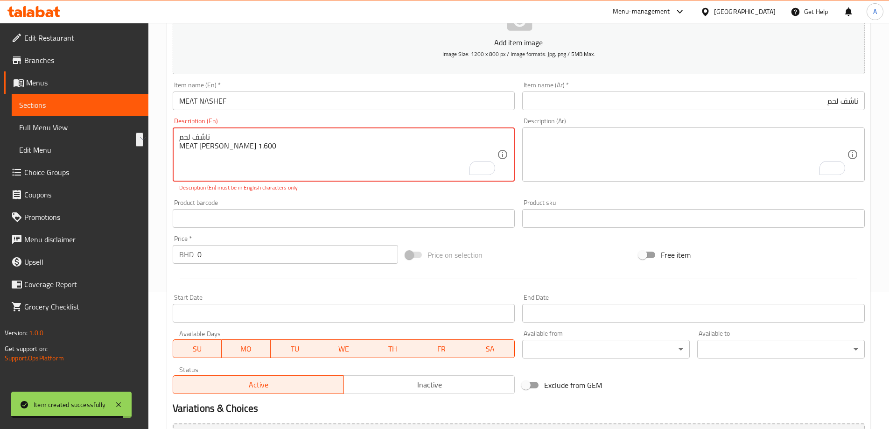
click at [223, 154] on textarea "ناشف لحم MEAT NASHEF BD 1.600" at bounding box center [338, 155] width 318 height 44
click at [243, 158] on textarea "ناشف لحم MEAT NASHEF BD 1.600" at bounding box center [338, 155] width 318 height 44
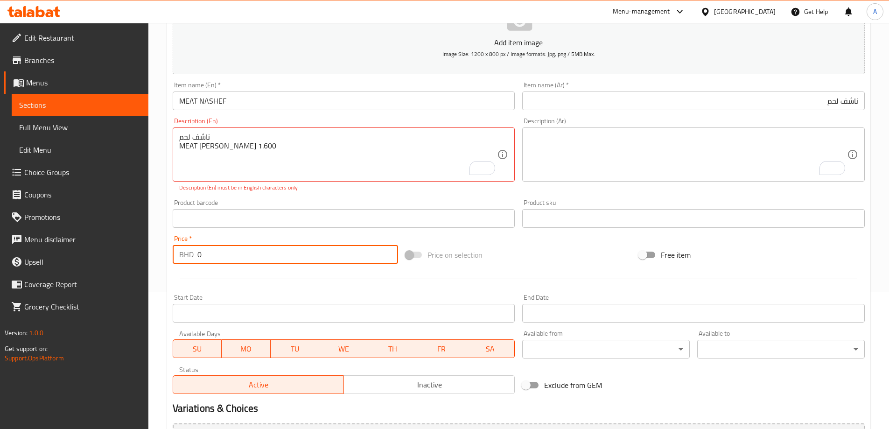
click at [228, 253] on input "0" at bounding box center [297, 254] width 201 height 19
paste input "1.60"
type input "1.600"
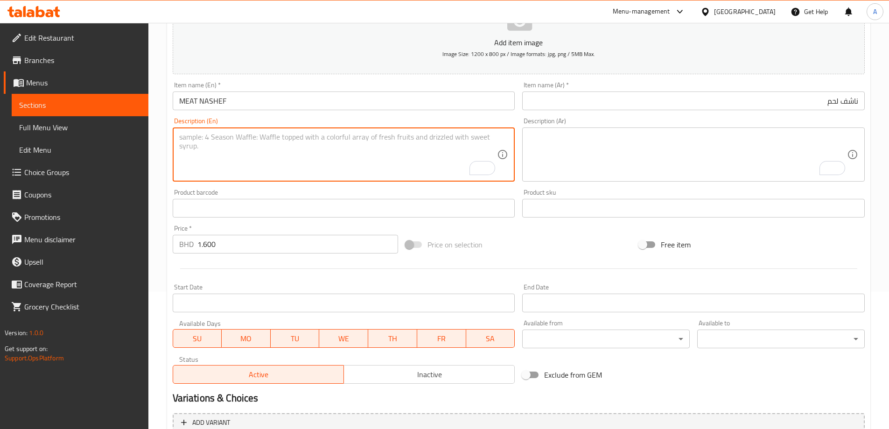
click at [291, 118] on div "Description (En) Description (En)" at bounding box center [344, 150] width 343 height 64
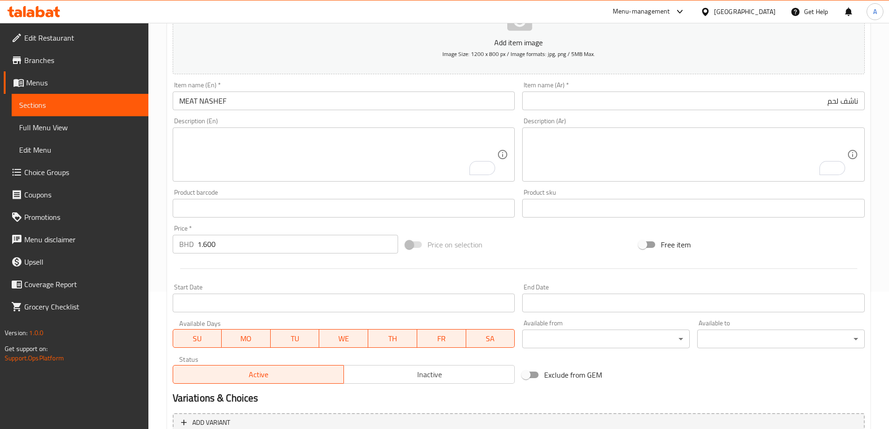
click at [303, 109] on input "MEAT NASHEF" at bounding box center [344, 101] width 343 height 19
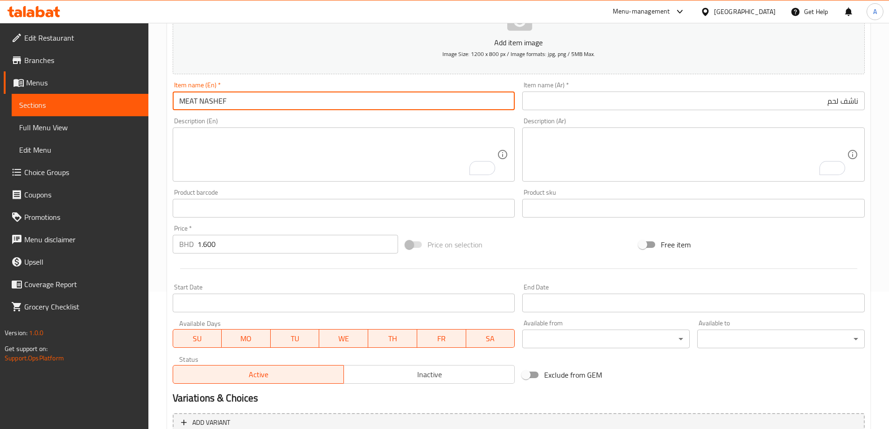
click at [303, 109] on input "MEAT NASHEF" at bounding box center [344, 101] width 343 height 19
type input "Meat Nashef"
click at [303, 109] on input "Meat Nashef" at bounding box center [344, 101] width 343 height 19
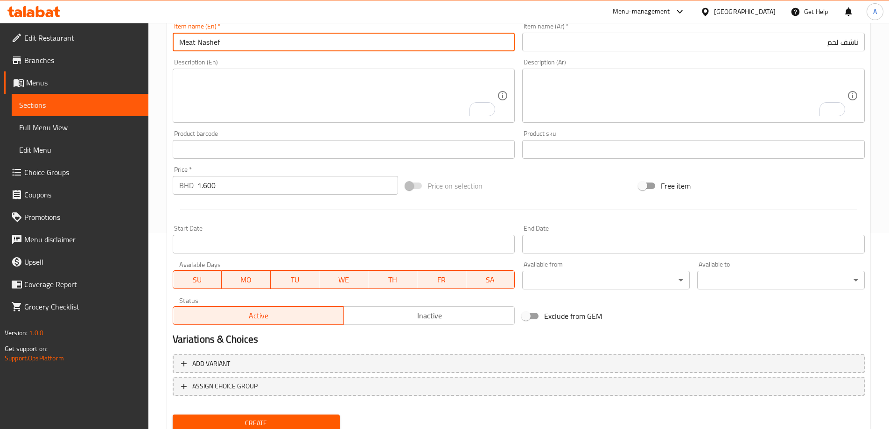
scroll to position [231, 0]
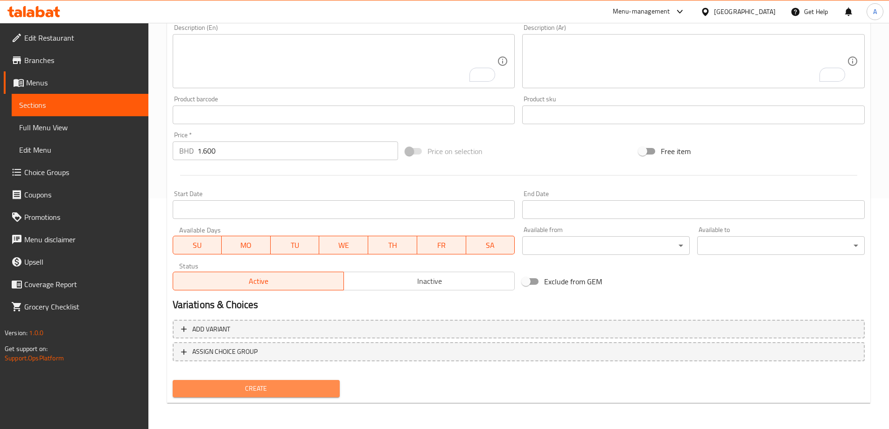
click at [308, 386] on span "Create" at bounding box center [256, 389] width 153 height 12
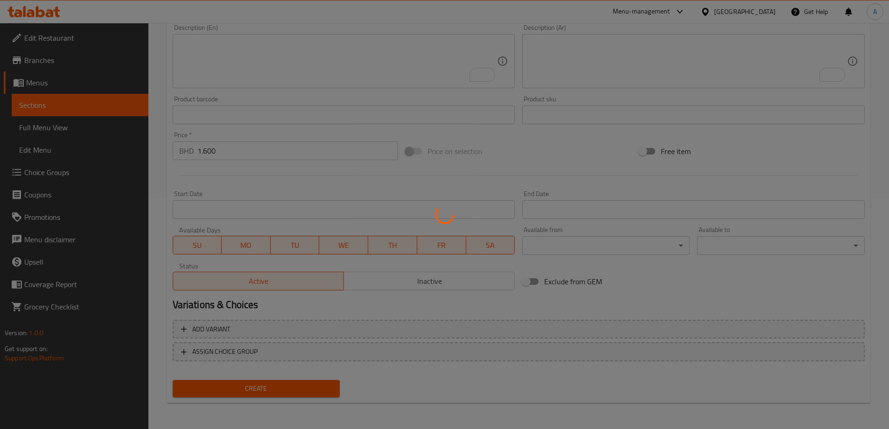
type input "0"
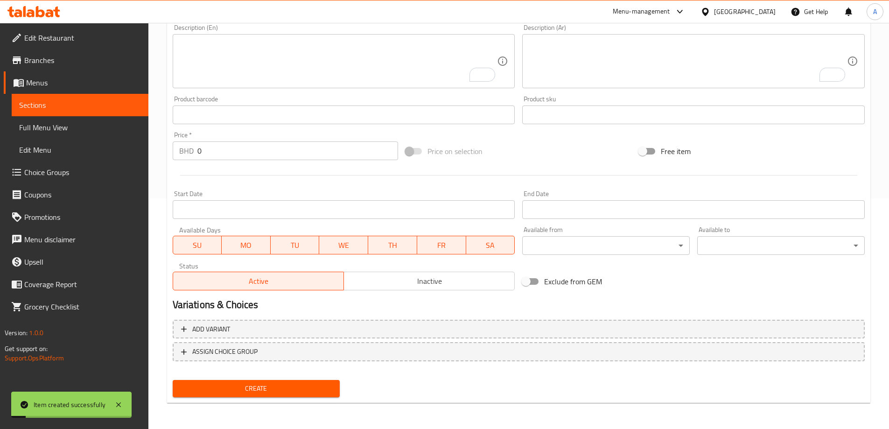
click at [398, 41] on textarea "To enrich screen reader interactions, please activate Accessibility in Grammarl…" at bounding box center [338, 61] width 318 height 44
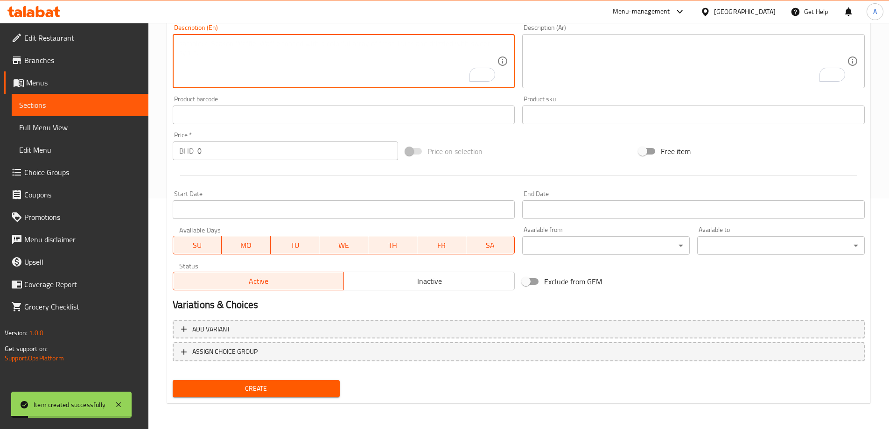
paste textarea "حمسة كبدة LIVER BD 1.600"
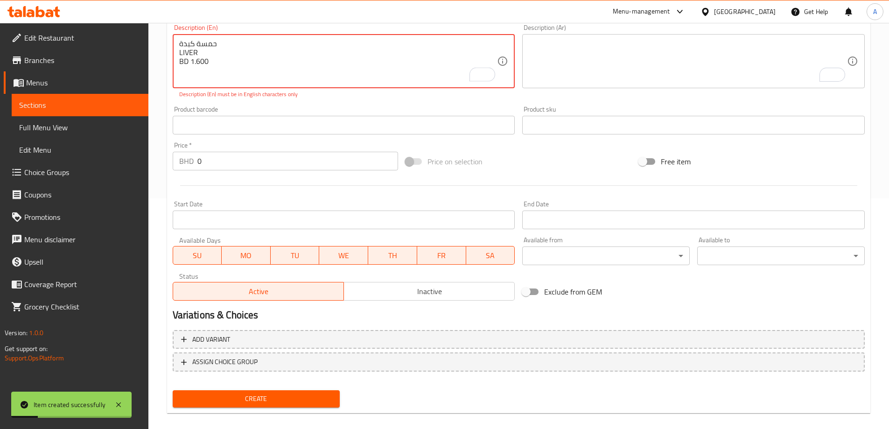
click at [230, 49] on textarea "حمسة كبدة LIVER BD 1.600" at bounding box center [338, 61] width 318 height 44
click at [233, 42] on textarea "حمسة كبدة LIVER BD 1.600" at bounding box center [338, 61] width 318 height 44
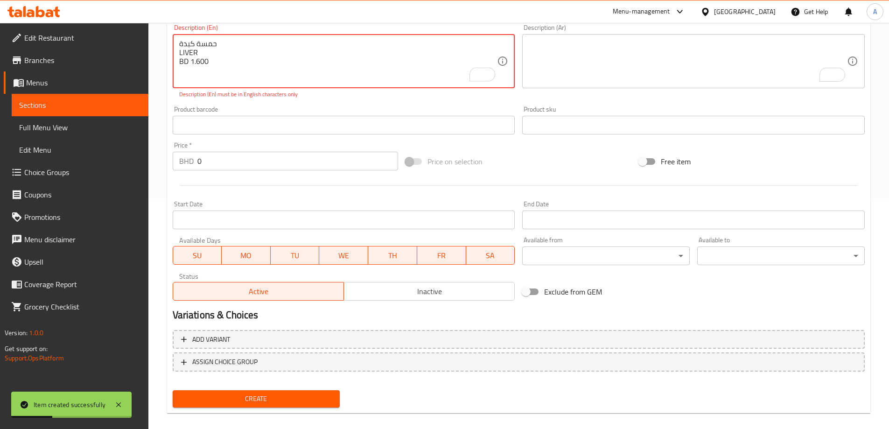
click at [233, 42] on textarea "حمسة كبدة LIVER BD 1.600" at bounding box center [338, 61] width 318 height 44
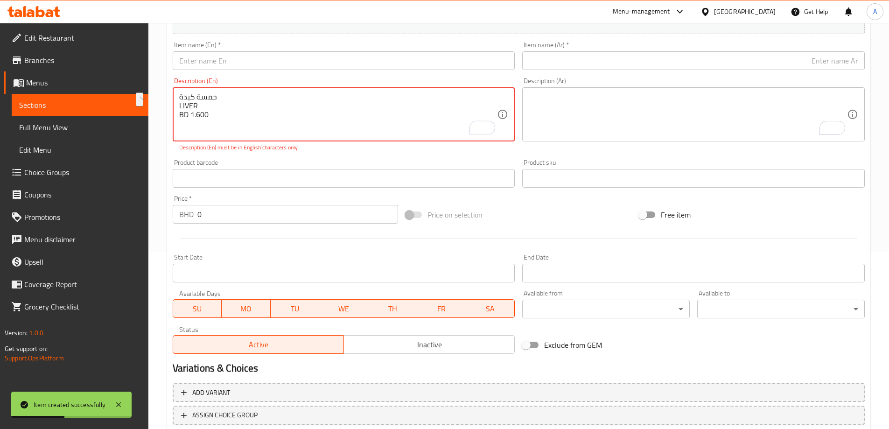
scroll to position [137, 0]
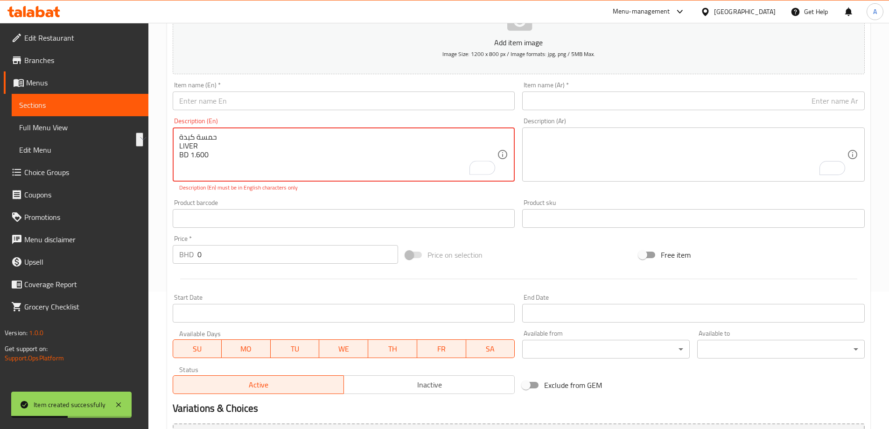
type textarea "حمسة كبدة LIVER BD 1.600"
click at [605, 95] on input "text" at bounding box center [693, 101] width 343 height 19
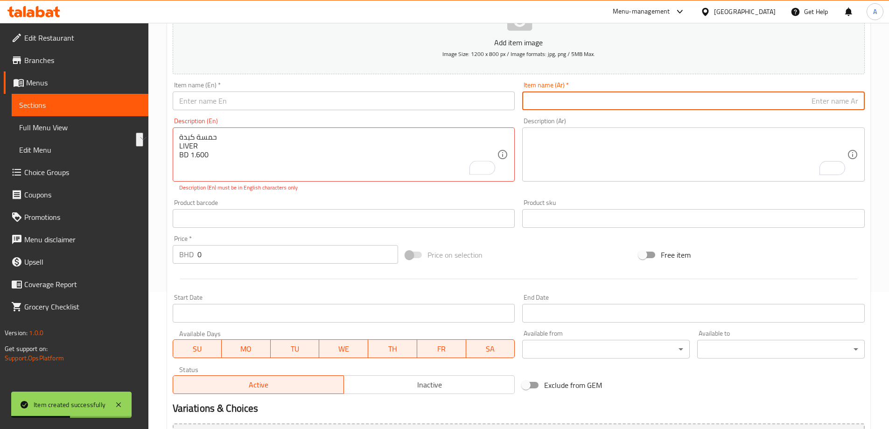
paste input "حمسة كبدة"
type input "حمسة كبدة"
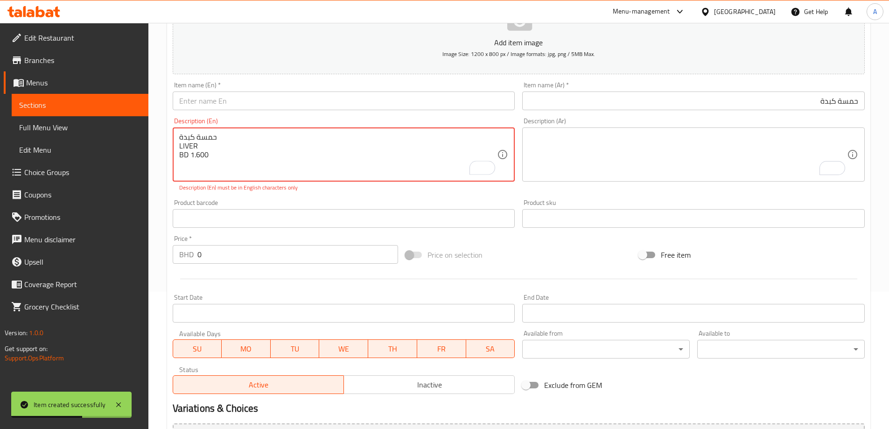
click at [196, 141] on textarea "حمسة كبدة LIVER BD 1.600" at bounding box center [338, 155] width 318 height 44
click at [211, 140] on textarea "حمسة كبدة LIVER BD 1.600" at bounding box center [338, 155] width 318 height 44
click at [196, 142] on textarea "حمسة كبدة LIVER BD 1.600" at bounding box center [338, 155] width 318 height 44
click at [185, 142] on textarea "حمسة كبدة LIVER BD 1.600" at bounding box center [338, 155] width 318 height 44
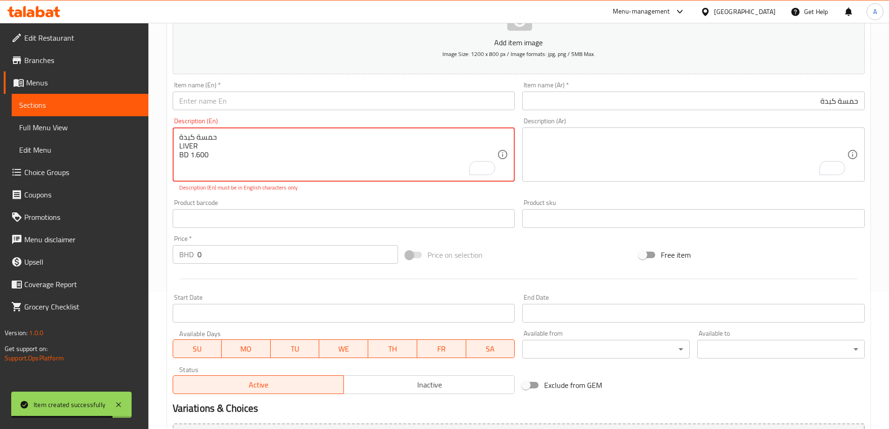
click at [185, 142] on textarea "حمسة كبدة LIVER BD 1.600" at bounding box center [338, 155] width 318 height 44
click at [264, 99] on input "text" at bounding box center [344, 101] width 343 height 19
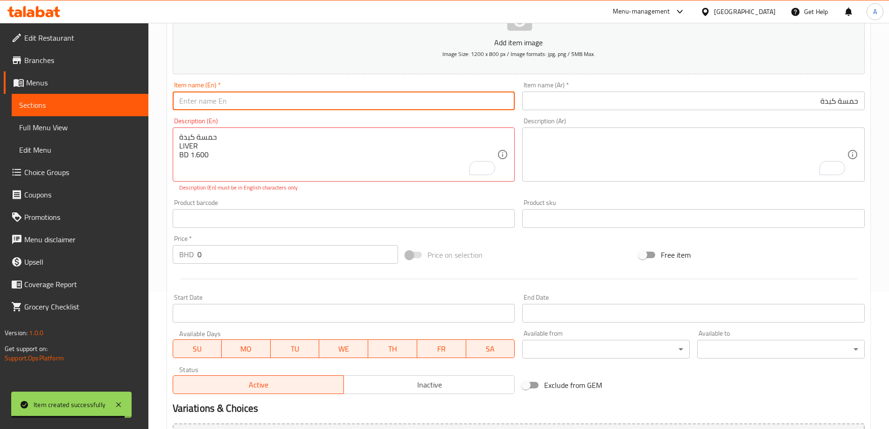
paste input "LIVER"
click at [277, 92] on input "LIVER" at bounding box center [344, 101] width 343 height 19
paste input "Hamsa"
type input "Liver Hamsa"
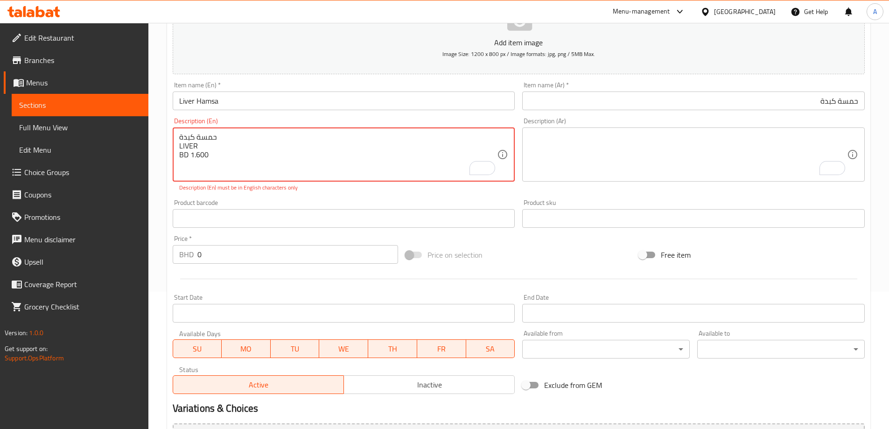
click at [222, 155] on textarea "حمسة كبدة LIVER BD 1.600" at bounding box center [338, 155] width 318 height 44
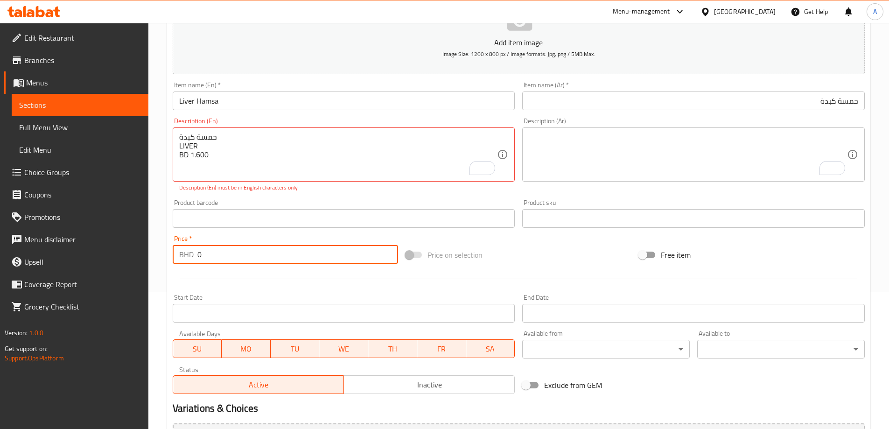
click at [243, 254] on input "0" at bounding box center [297, 254] width 201 height 19
paste input "1.600"
paste input "number"
type input "1.600"
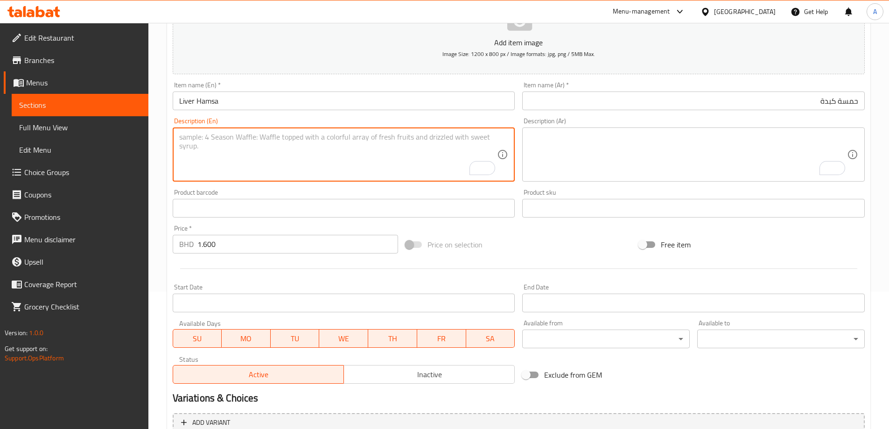
click at [308, 197] on div "Product barcode Product barcode" at bounding box center [344, 203] width 343 height 28
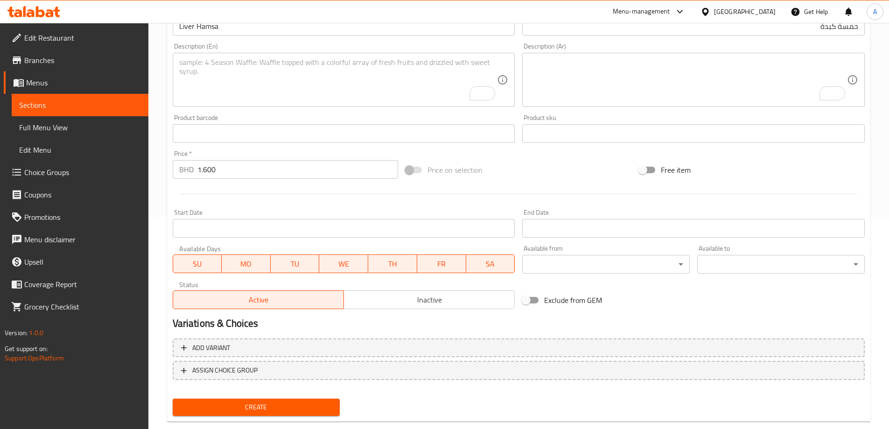
scroll to position [231, 0]
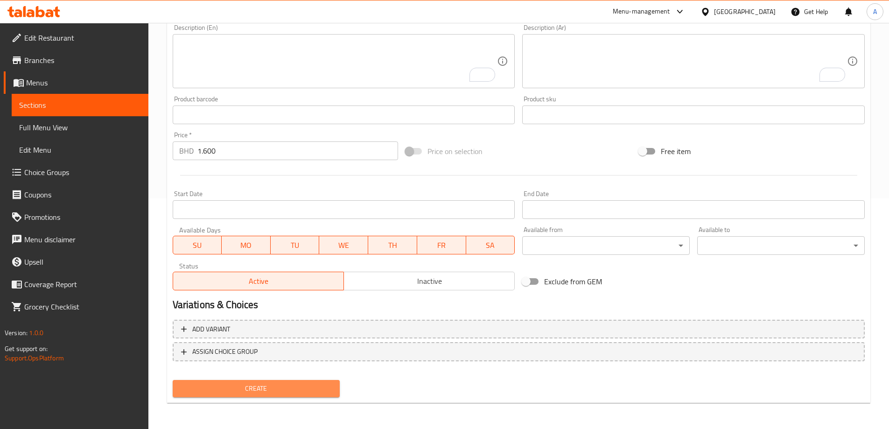
click at [282, 386] on span "Create" at bounding box center [256, 389] width 153 height 12
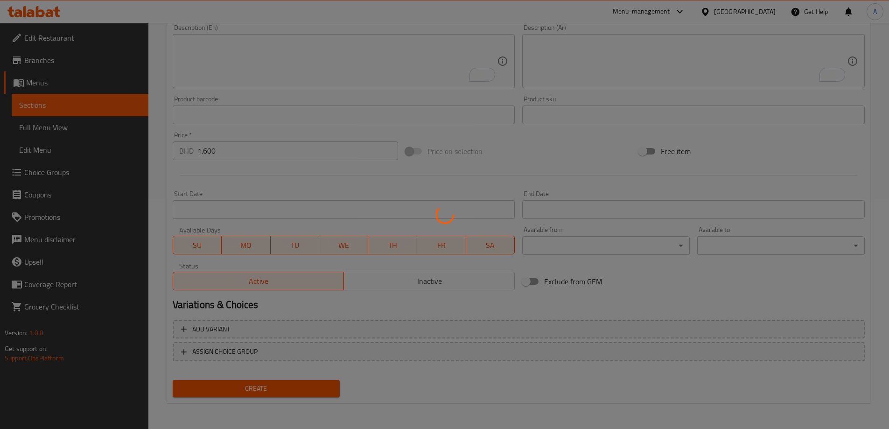
type input "0"
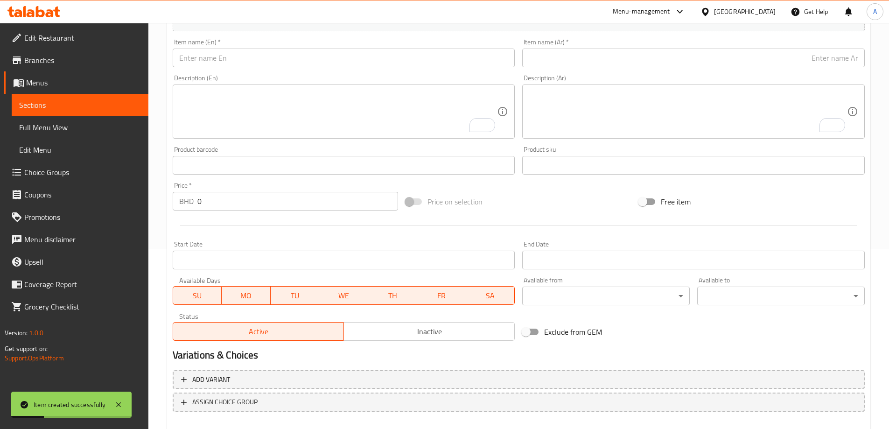
scroll to position [44, 0]
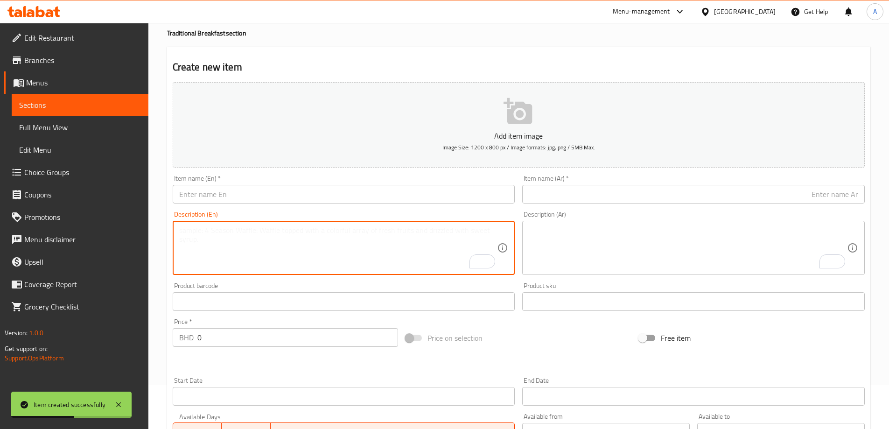
click at [443, 236] on textarea "To enrich screen reader interactions, please activate Accessibility in Grammarl…" at bounding box center [338, 248] width 318 height 44
paste textarea "حمسة باذنجان EGGPLANT MASALA BD 1.400"
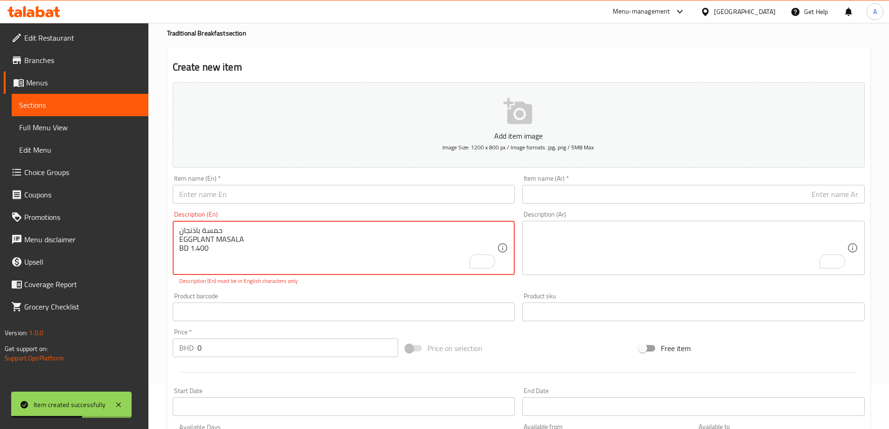
click at [262, 230] on textarea "حمسة باذنجان EGGPLANT MASALA BD 1.400" at bounding box center [338, 248] width 318 height 44
type textarea "حمسة باذنجان EGGPLANT MASALA BD 1.400"
click at [609, 179] on div "Item name (Ar)   * Item name (Ar) *" at bounding box center [693, 189] width 343 height 28
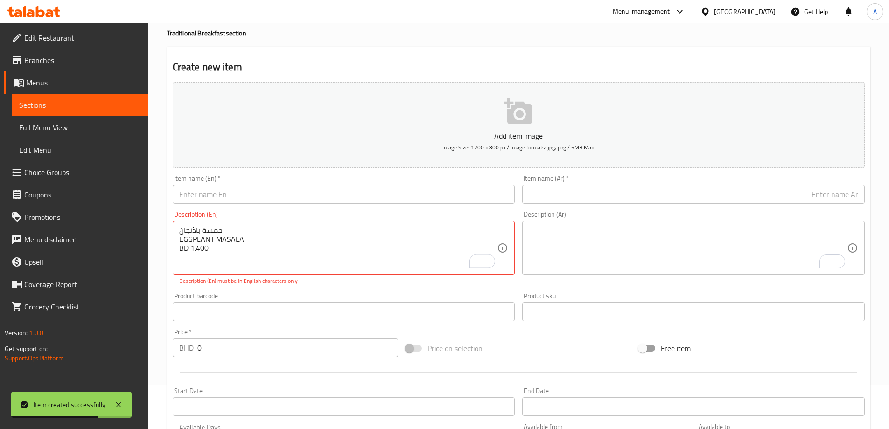
paste input "حمسة باذنجان"
click at [613, 191] on input "text" at bounding box center [693, 194] width 343 height 19
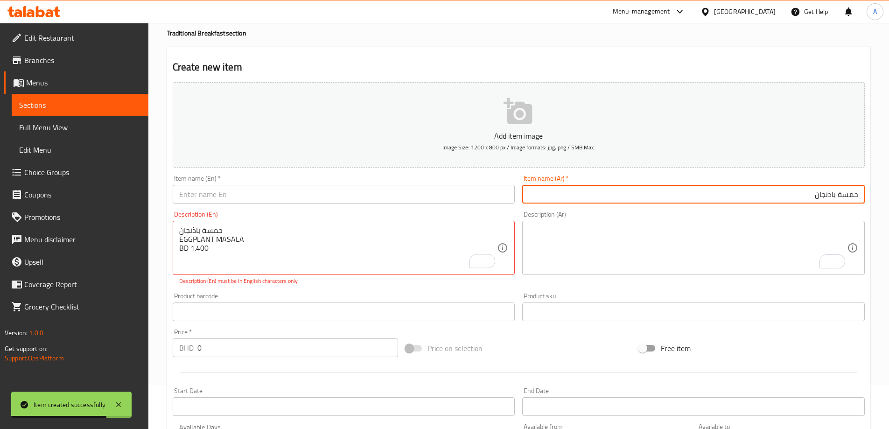
type input "حمسة باذنجان"
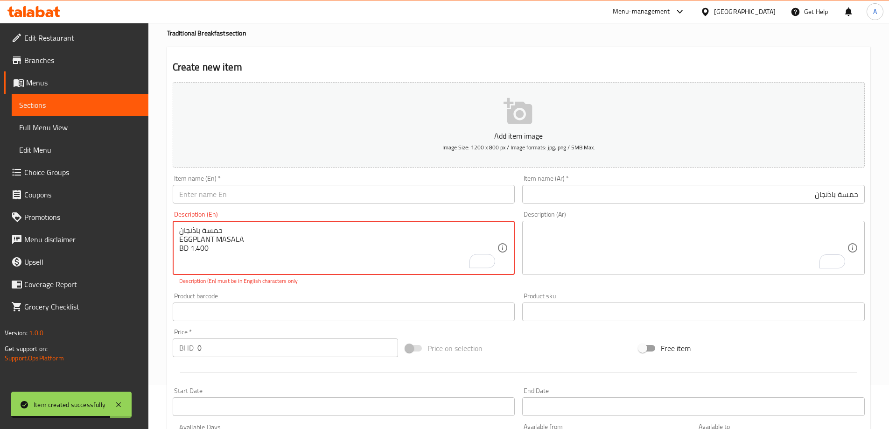
click at [237, 234] on textarea "حمسة باذنجان EGGPLANT MASALA BD 1.400" at bounding box center [338, 248] width 318 height 44
click at [275, 209] on div "Description (En) حمسة باذنجان EGGPLANT MASALA BD 1.400 Description (En) Descrip…" at bounding box center [344, 248] width 350 height 82
click at [279, 198] on input "text" at bounding box center [344, 194] width 343 height 19
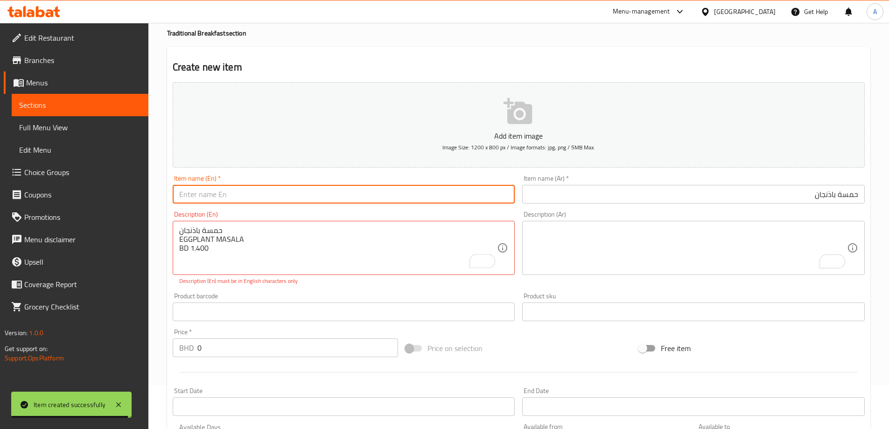
paste input "EGGPLANT MASALA"
click at [279, 198] on input "Eggplant Masala" at bounding box center [344, 194] width 343 height 19
click at [180, 189] on input "Eggplant Masala" at bounding box center [344, 194] width 343 height 19
paste input "Hamsa"
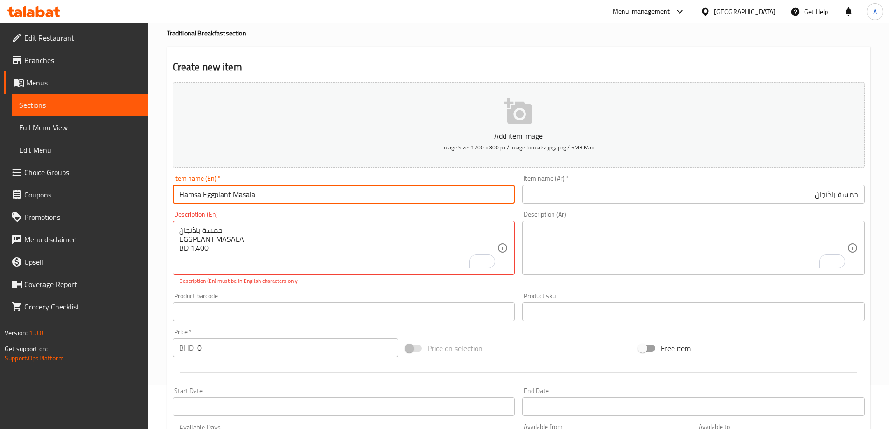
type input "Hamsa Eggplant Masala"
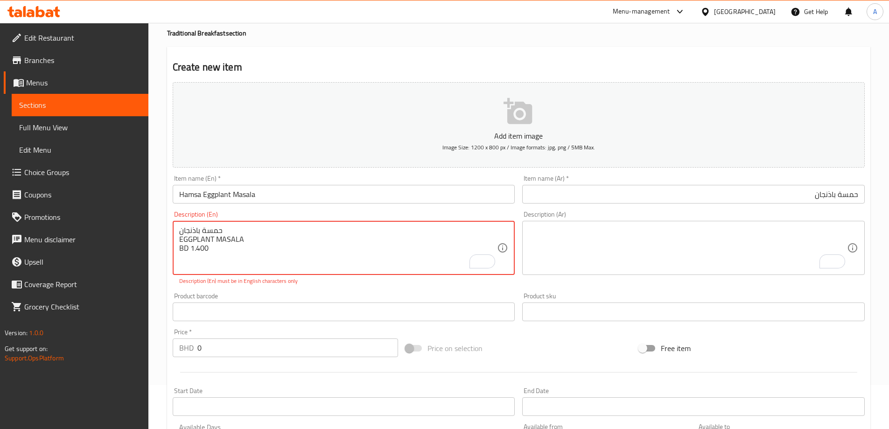
click at [197, 255] on textarea "حمسة باذنجان EGGPLANT MASALA BD 1.400" at bounding box center [338, 248] width 318 height 44
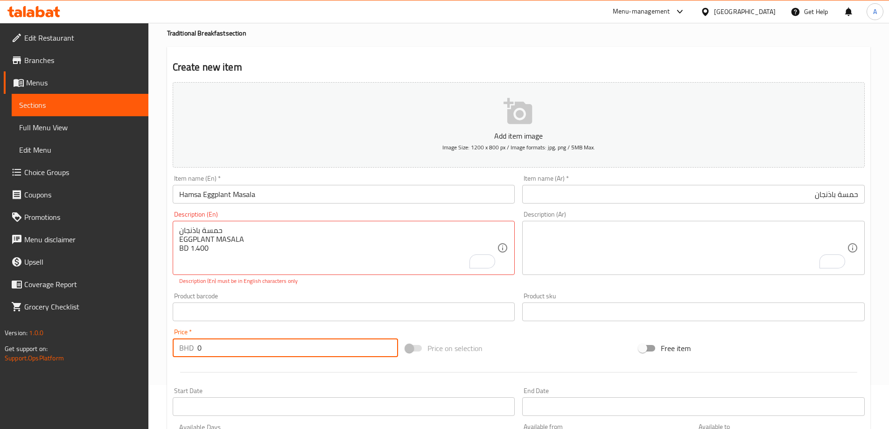
click at [206, 350] on input "0" at bounding box center [297, 348] width 201 height 19
paste input "1.40"
type input "1.400"
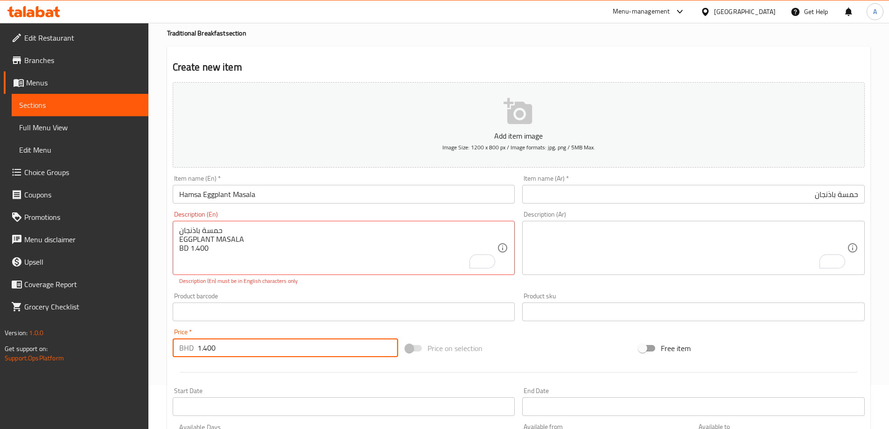
click at [282, 303] on input "text" at bounding box center [344, 312] width 343 height 19
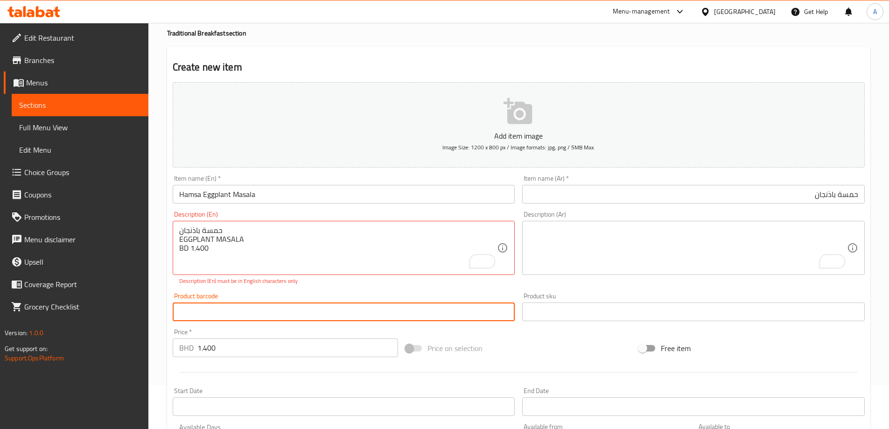
click at [284, 282] on p "Description (En) must be in English characters only" at bounding box center [344, 281] width 330 height 8
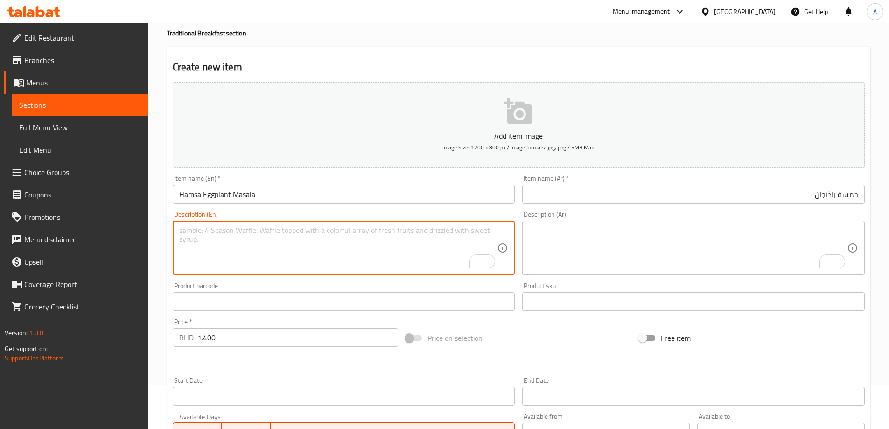
click at [436, 238] on textarea "To enrich screen reader interactions, please activate Accessibility in Grammarl…" at bounding box center [338, 248] width 318 height 44
paste textarea "عصيدة ASEEDA BD 1.300"
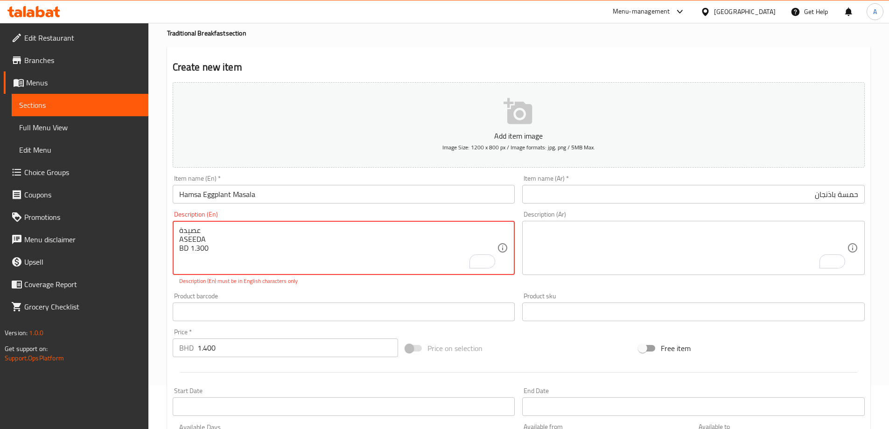
click at [237, 228] on textarea "عصيدة ASEEDA BD 1.300" at bounding box center [338, 248] width 318 height 44
type textarea "عصيدة ASEEDA BD 1.300"
drag, startPoint x: 702, startPoint y: 161, endPoint x: 699, endPoint y: 167, distance: 7.1
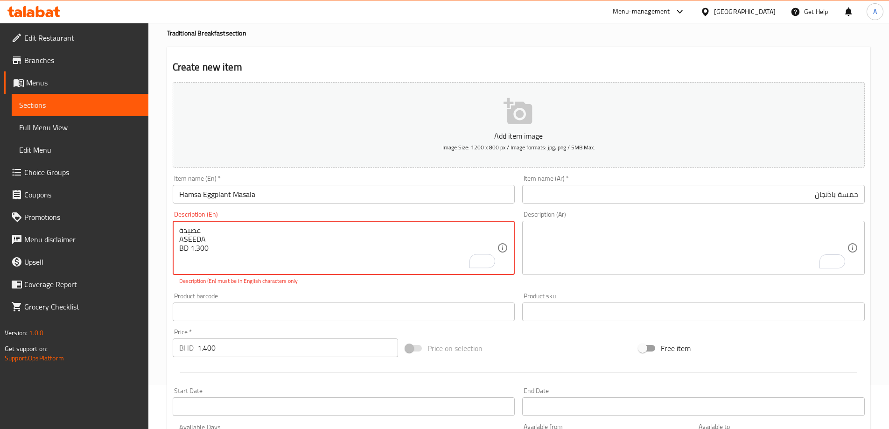
click at [699, 167] on button "Add item image Image Size: 1200 x 800 px / Image formats: jpg, png / 5MB Max." at bounding box center [519, 124] width 692 height 85
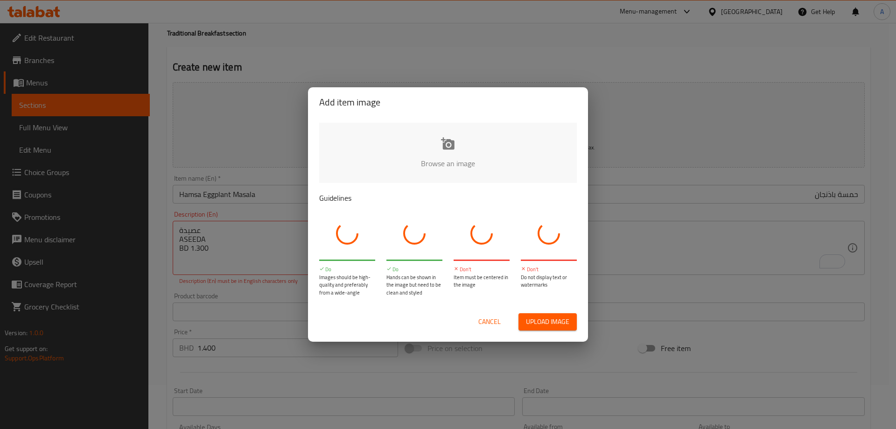
click at [680, 197] on div "Add item image Browse an image Guidelines Do Images should be high-quality and …" at bounding box center [448, 214] width 896 height 429
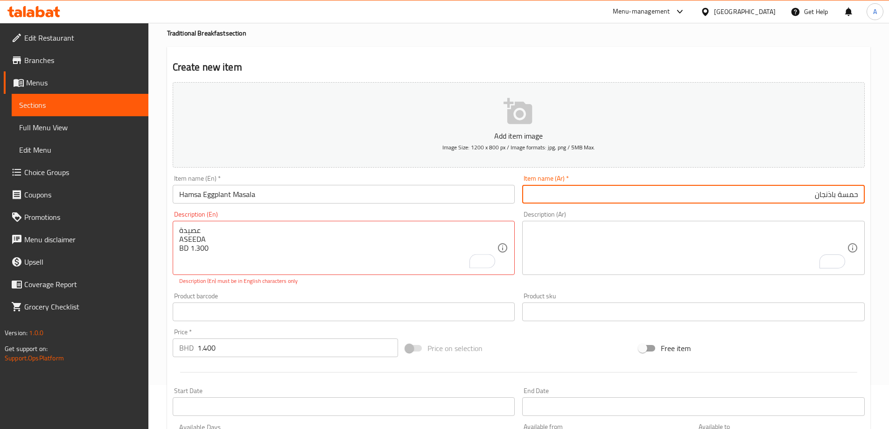
click at [693, 199] on input "حمسة باذنجان" at bounding box center [693, 194] width 343 height 19
paste input "عصيدة"
type input "حمسة باذنجان"
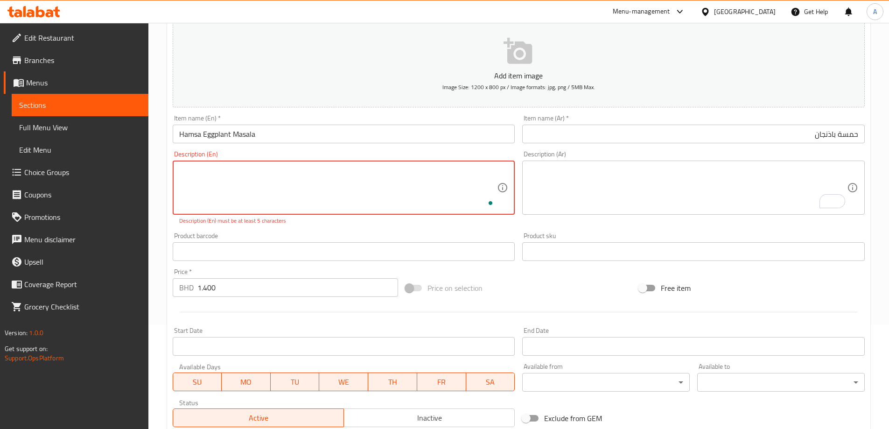
scroll to position [241, 0]
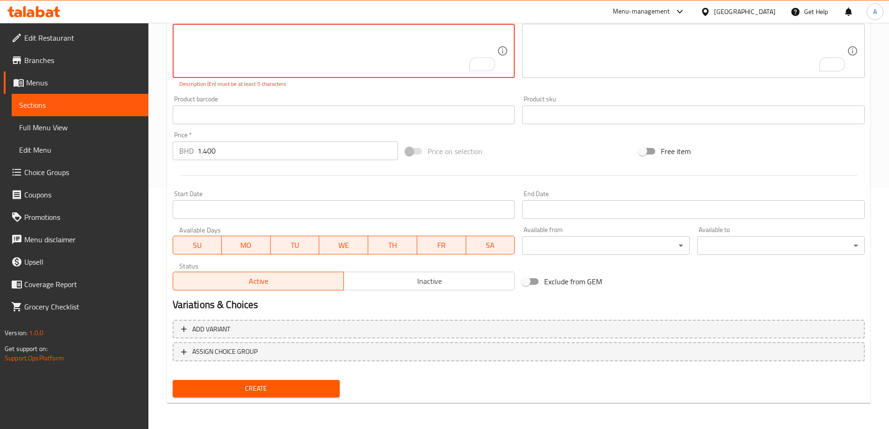
click at [247, 383] on span "Create" at bounding box center [256, 389] width 153 height 12
click at [247, 386] on span "Create" at bounding box center [256, 389] width 153 height 12
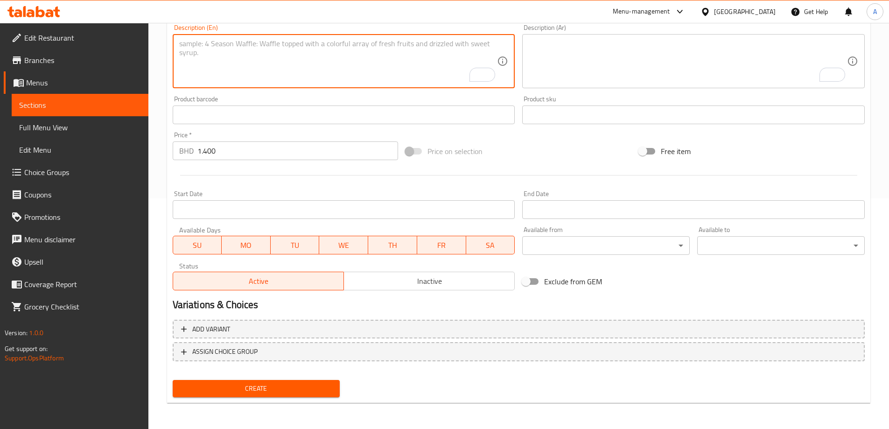
scroll to position [231, 0]
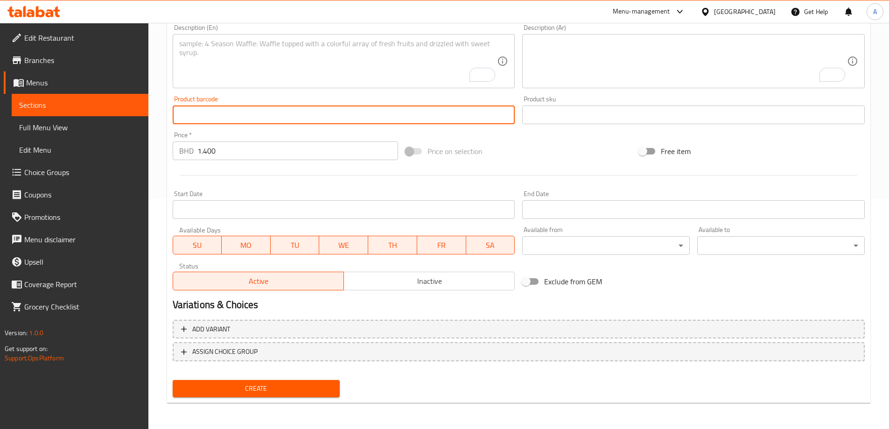
click at [312, 114] on input "text" at bounding box center [344, 115] width 343 height 19
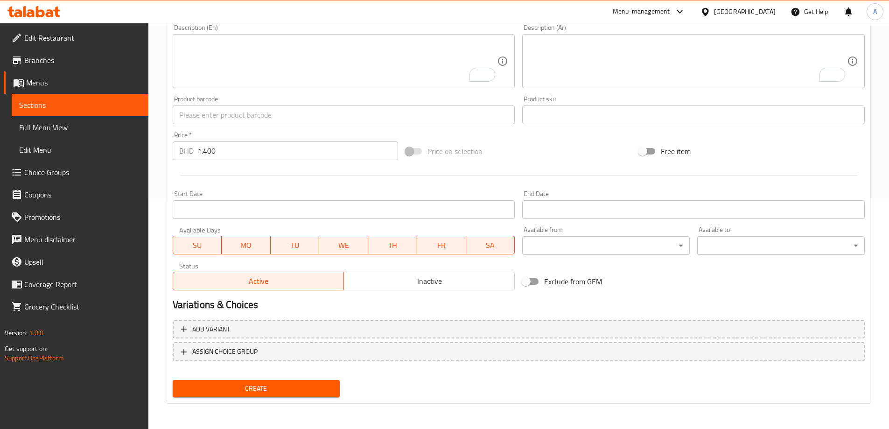
click at [326, 101] on div "Product barcode Product barcode" at bounding box center [344, 110] width 343 height 28
click at [327, 384] on span "Create" at bounding box center [256, 389] width 153 height 12
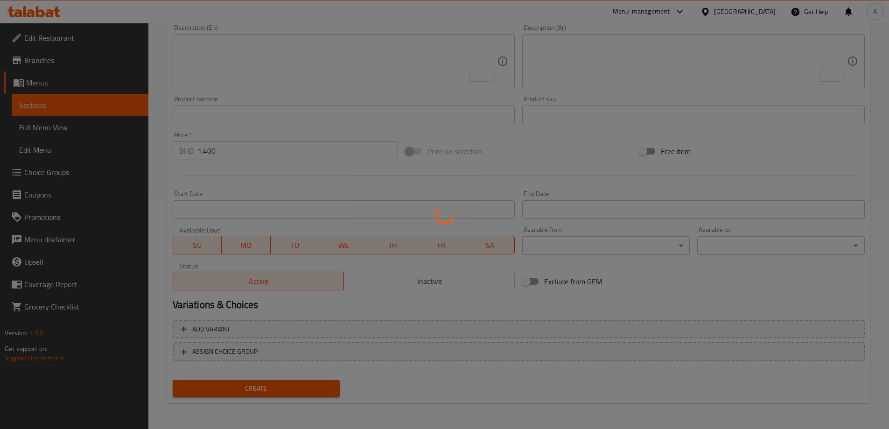
type input "0"
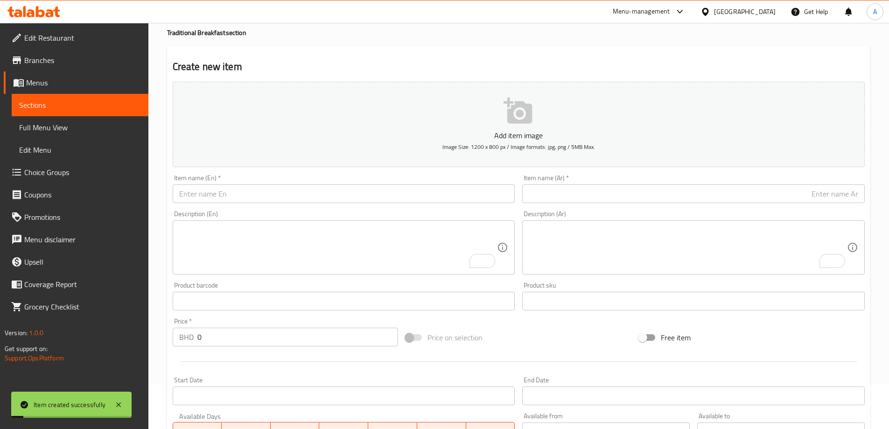
scroll to position [44, 0]
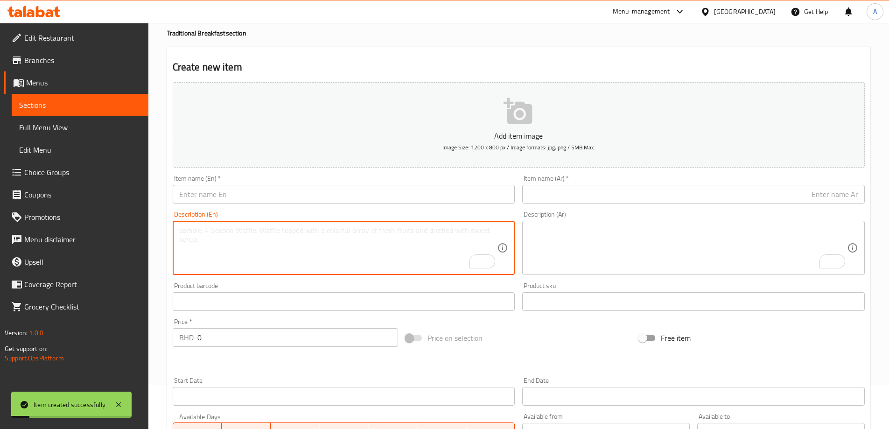
paste textarea "عصيدة ASEEDA BD 1.300"
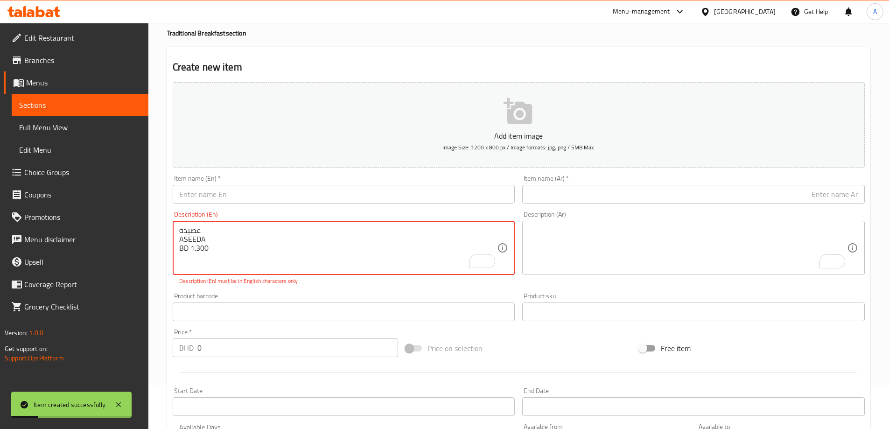
click at [212, 226] on textarea "عصيدة ASEEDA BD 1.300" at bounding box center [338, 248] width 318 height 44
type textarea "عصيدة ASEEDA BD 1.300"
click at [580, 182] on div "Item name (Ar)   * Item name (Ar) *" at bounding box center [693, 189] width 343 height 28
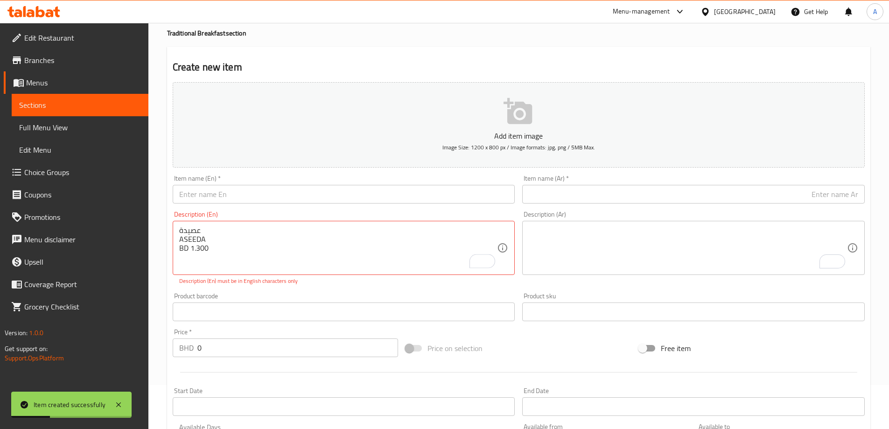
paste input "عصيدة"
click at [580, 188] on input "text" at bounding box center [693, 194] width 343 height 19
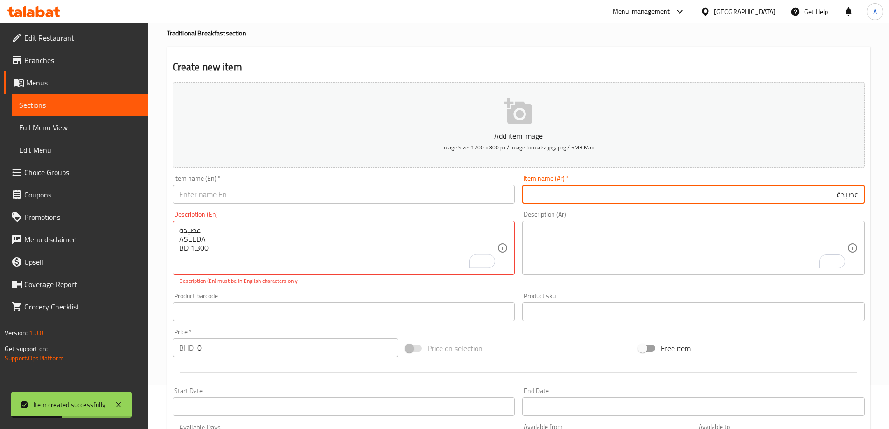
type input "عصيدة"
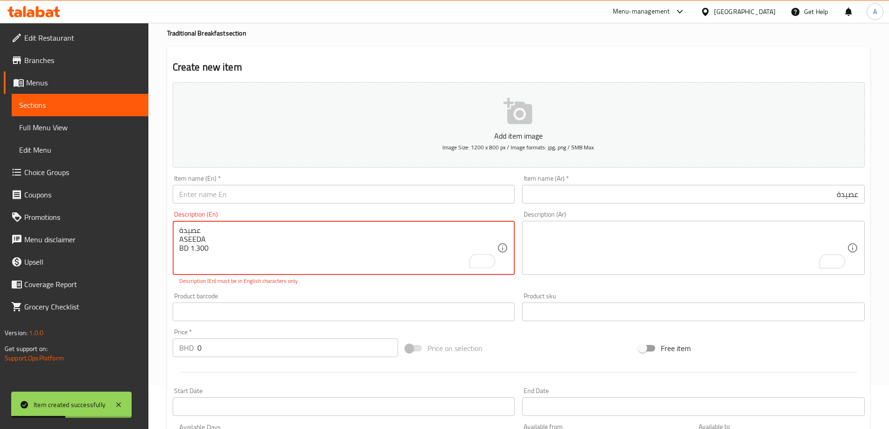
click at [204, 236] on textarea "عصيدة ASEEDA BD 1.300" at bounding box center [338, 248] width 318 height 44
click at [270, 197] on input "text" at bounding box center [344, 194] width 343 height 19
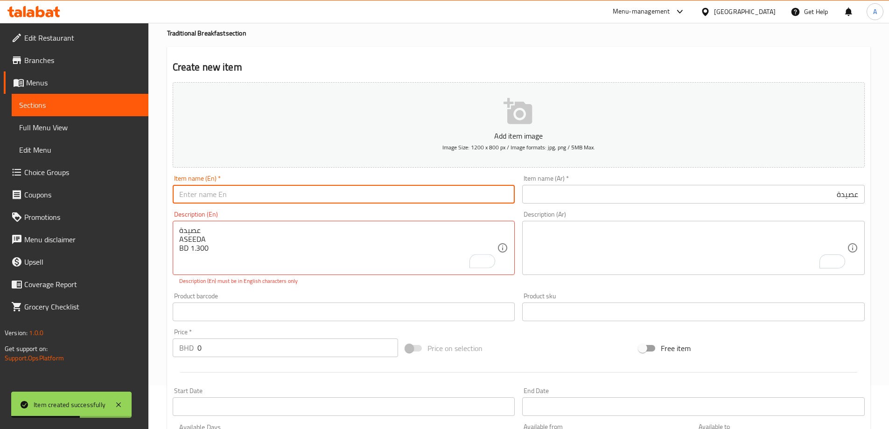
paste input "ASEEDA"
type input "Aseeda"
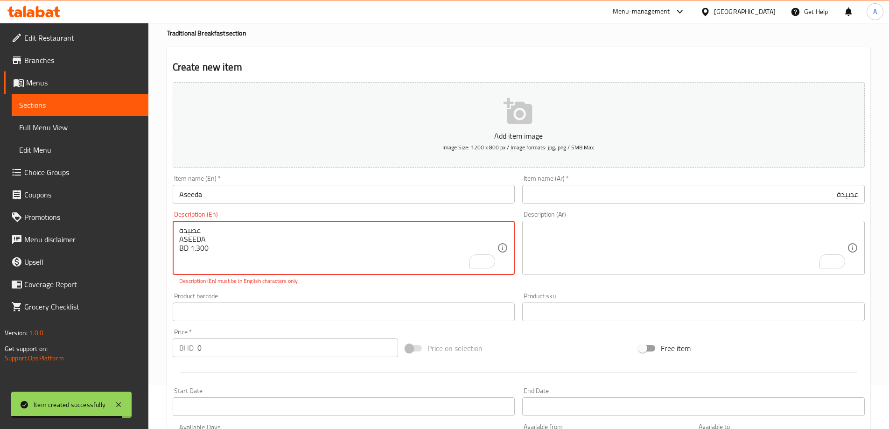
click at [205, 250] on textarea "عصيدة ASEEDA BD 1.300" at bounding box center [338, 248] width 318 height 44
click at [223, 357] on input "0" at bounding box center [297, 348] width 201 height 19
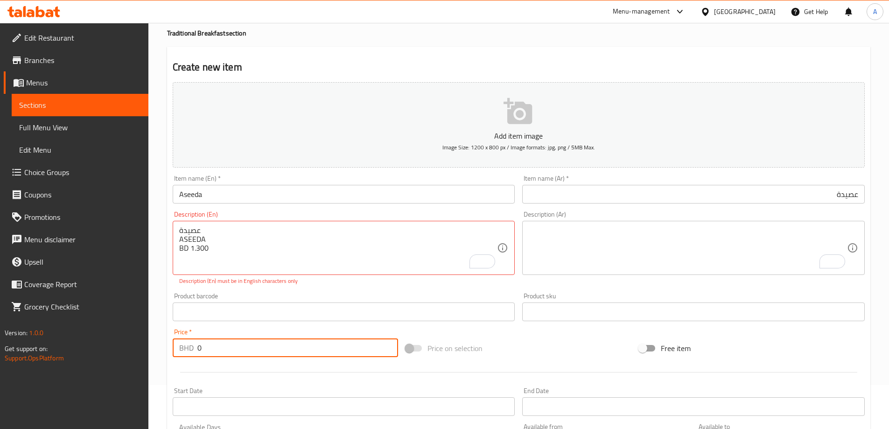
click at [222, 357] on input "0" at bounding box center [297, 348] width 201 height 19
click at [222, 358] on div "Price   * BHD 0 Price *" at bounding box center [285, 343] width 233 height 36
paste input "1.30"
type input "1.300"
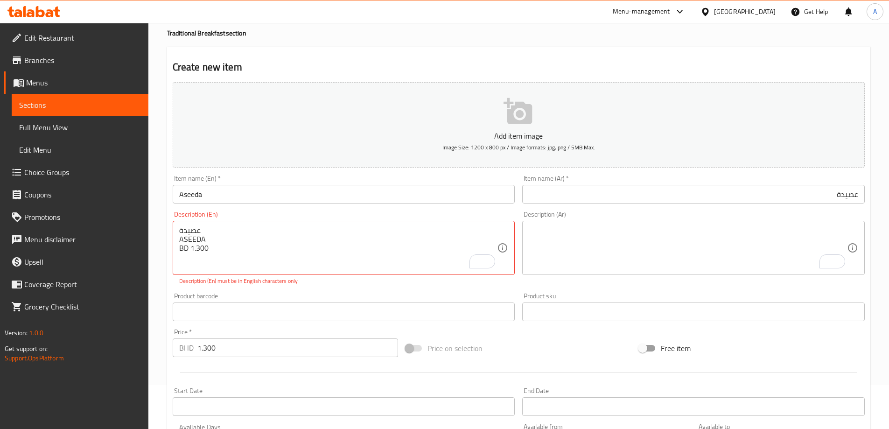
click at [259, 279] on p "Description (En) must be in English characters only" at bounding box center [344, 281] width 330 height 8
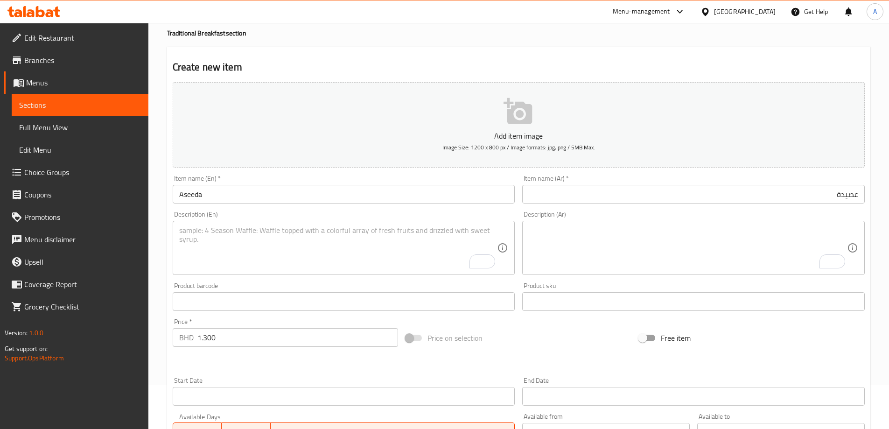
click at [349, 279] on div "Product barcode Product barcode" at bounding box center [344, 297] width 350 height 36
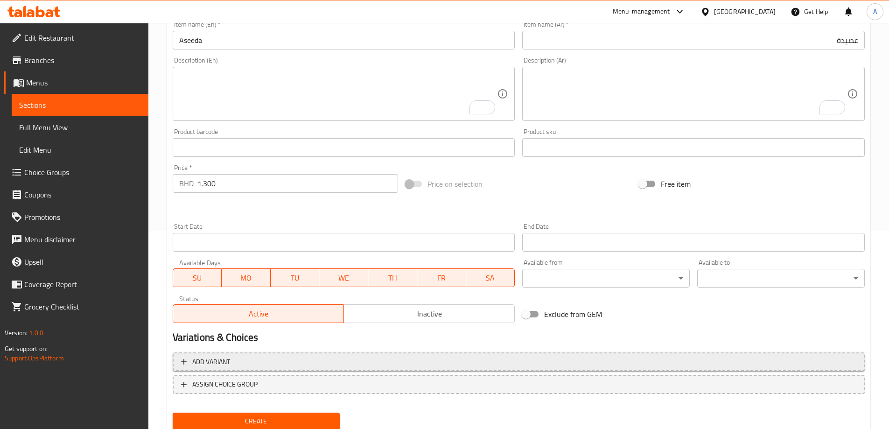
scroll to position [231, 0]
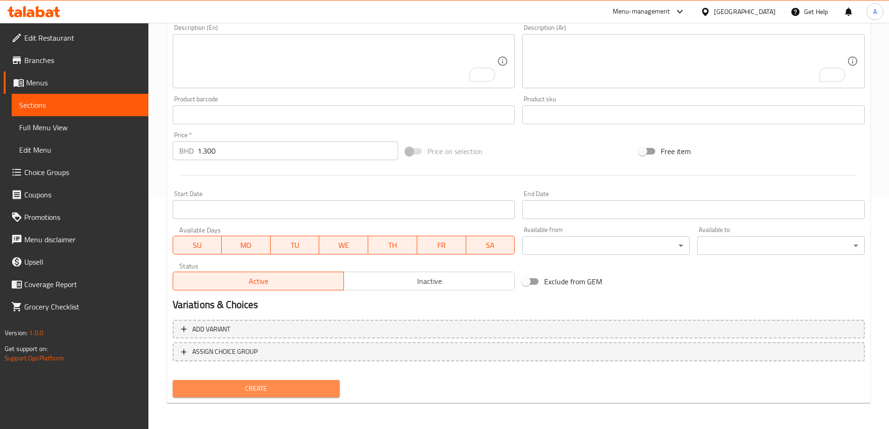
click at [265, 380] on button "Create" at bounding box center [257, 388] width 168 height 17
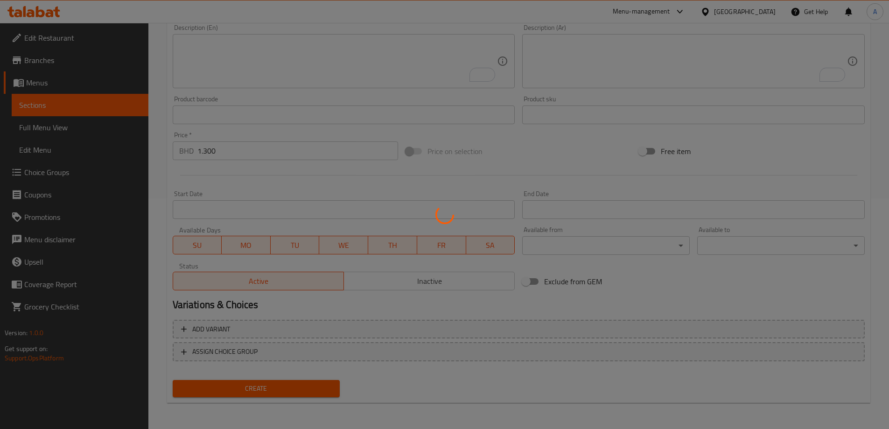
type input "0"
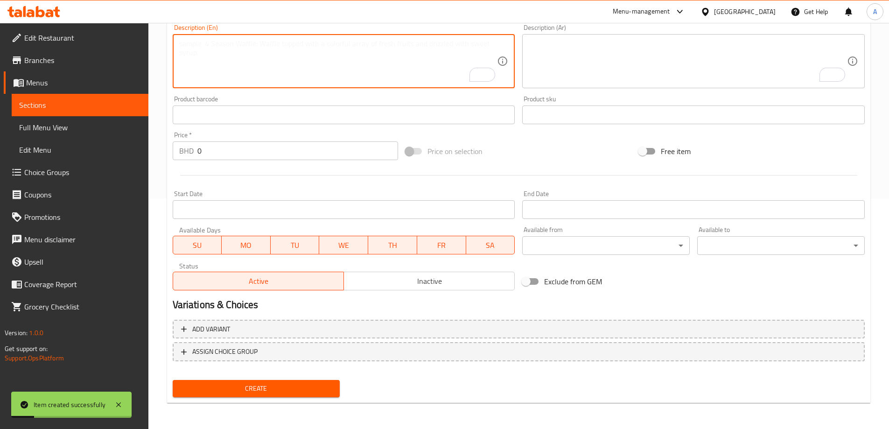
click at [367, 71] on textarea "To enrich screen reader interactions, please activate Accessibility in Grammarl…" at bounding box center [338, 61] width 318 height 44
paste textarea "سمبوسة SAMOOSA BD 1.300"
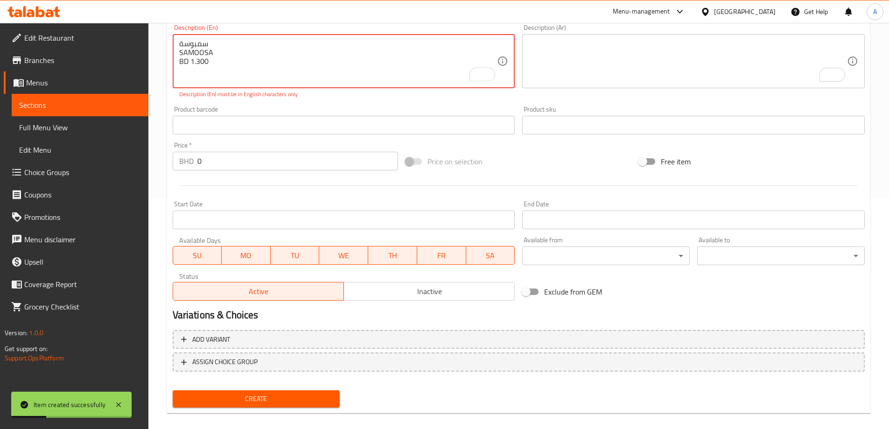
scroll to position [184, 0]
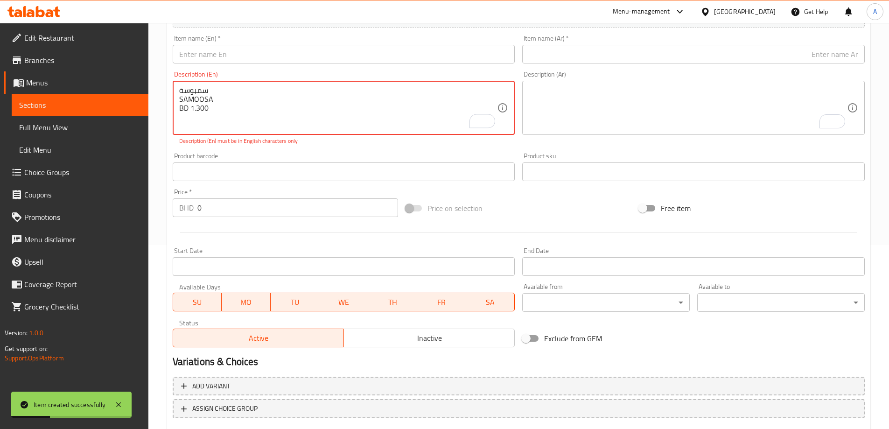
type textarea "سمبوسة SAMOOSA BD 1.300"
click at [194, 81] on div "سمبوسة SAMOOSA BD 1.300 Description (En)" at bounding box center [344, 108] width 343 height 54
click at [191, 89] on textarea "سمبوسة SAMOOSA BD 1.300" at bounding box center [338, 108] width 318 height 44
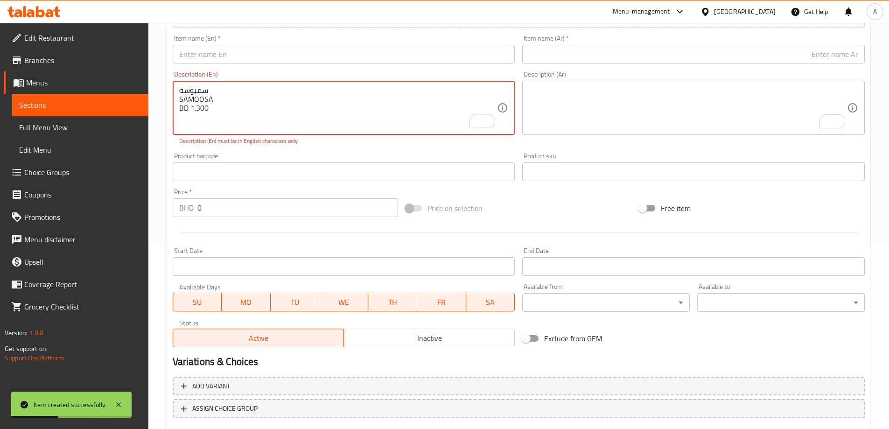
click at [191, 89] on textarea "سمبوسة SAMOOSA BD 1.300" at bounding box center [338, 108] width 318 height 44
click at [672, 55] on input "text" at bounding box center [693, 54] width 343 height 19
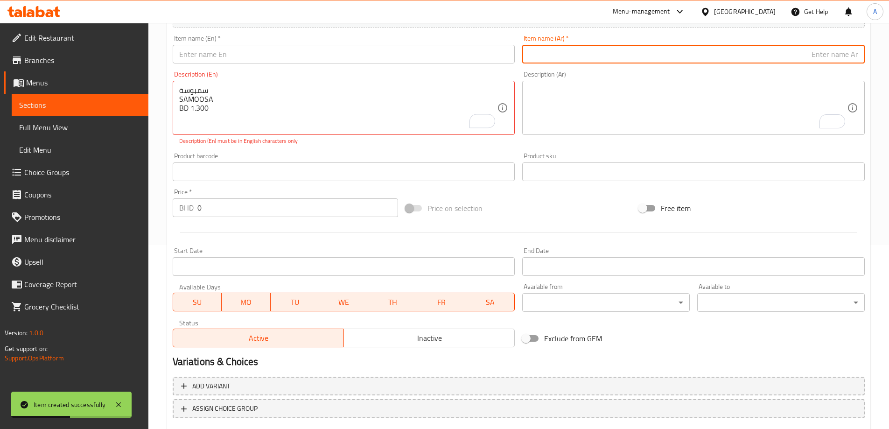
paste input "سمبوسة"
type input "سمبوسة"
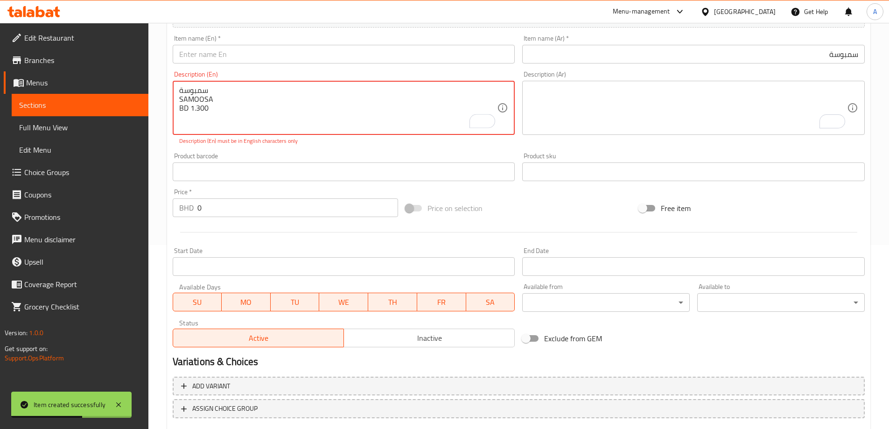
click at [199, 98] on textarea "سمبوسة SAMOOSA BD 1.300" at bounding box center [338, 108] width 318 height 44
click at [247, 44] on div "Item name (En)   * Item name (En) *" at bounding box center [344, 49] width 343 height 28
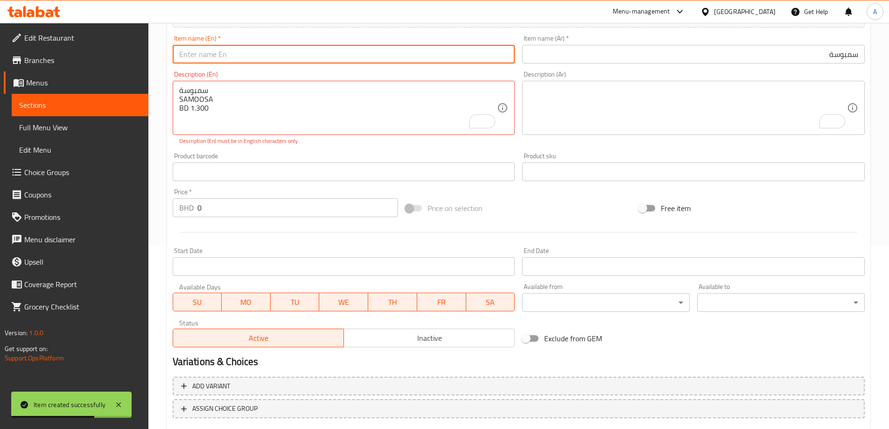
click at [246, 52] on input "text" at bounding box center [344, 54] width 343 height 19
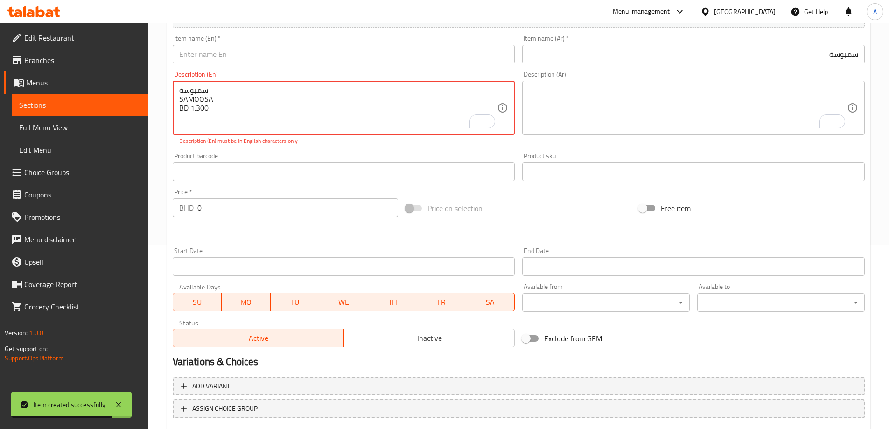
click at [372, 69] on div "Description (En) سمبوسة SAMOOSA BD 1.300 Description (En) Description (En) must…" at bounding box center [344, 108] width 350 height 82
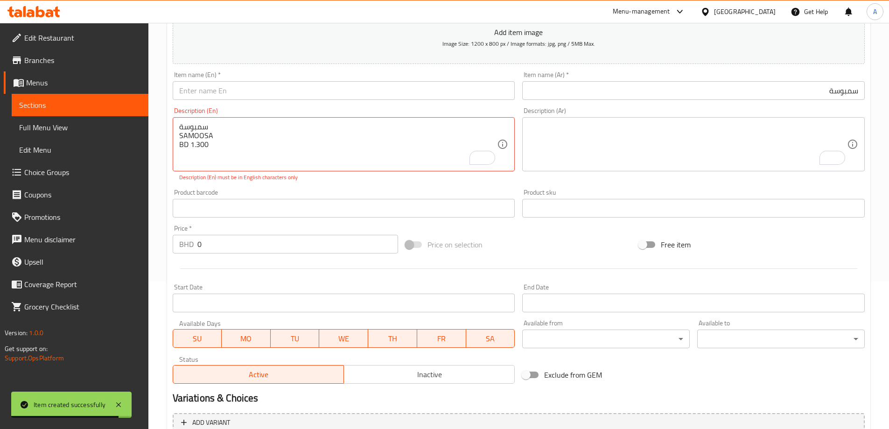
scroll to position [137, 0]
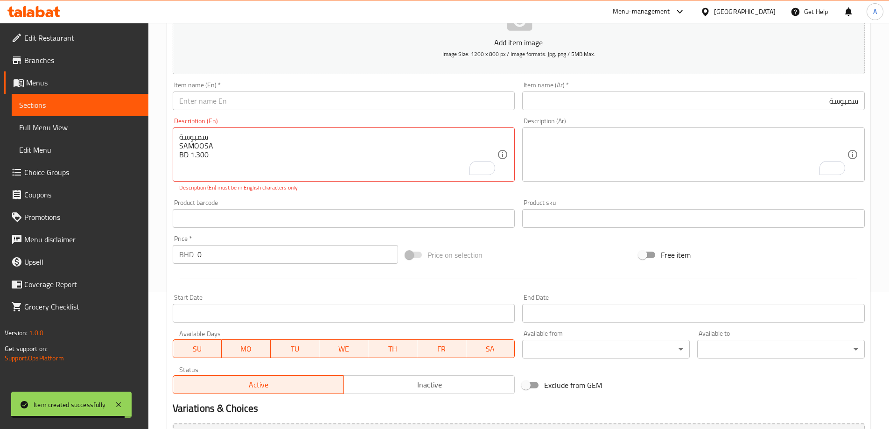
click at [276, 110] on input "text" at bounding box center [344, 101] width 343 height 19
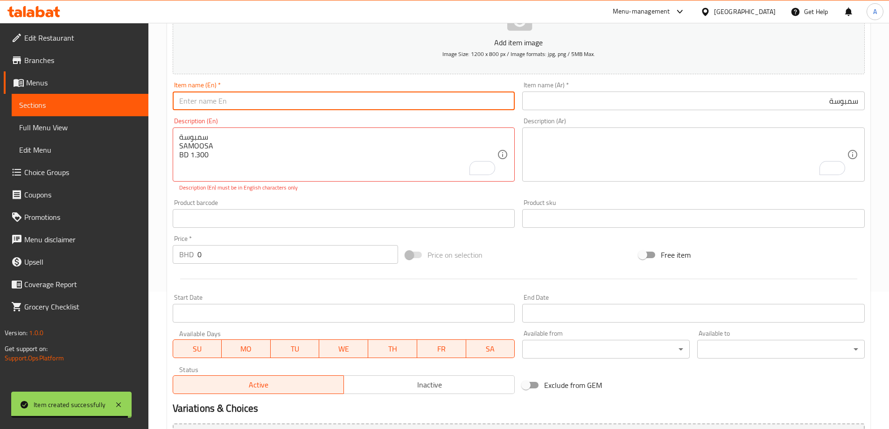
paste input "SAMOOSA"
type input "SAMOOSA"
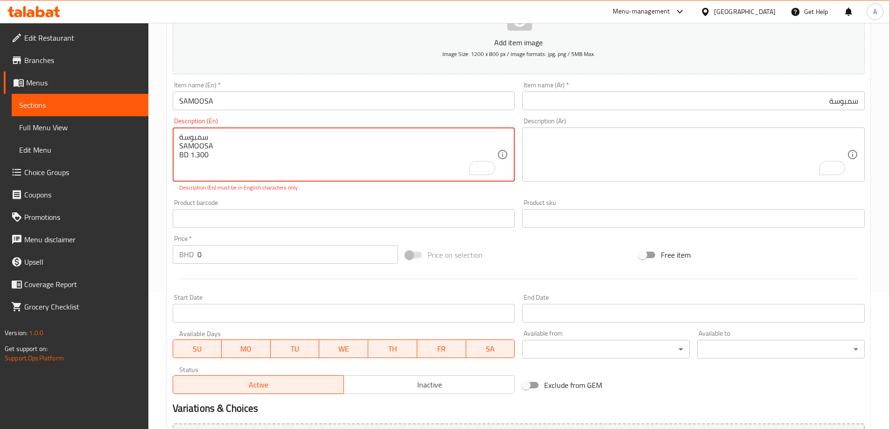
click at [188, 158] on textarea "سمبوسة SAMOOSA BD 1.300" at bounding box center [338, 155] width 318 height 44
click at [195, 158] on textarea "سمبوسة SAMOOSA BD 1.300" at bounding box center [338, 155] width 318 height 44
click at [249, 261] on input "0" at bounding box center [297, 254] width 201 height 19
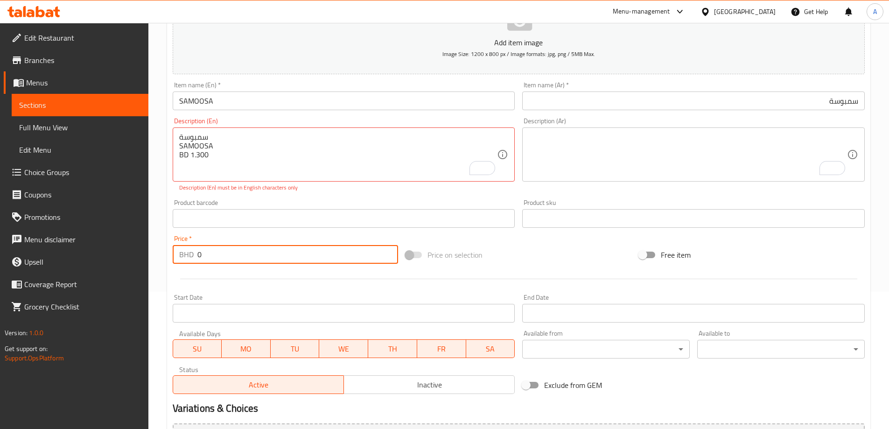
click at [249, 261] on input "0" at bounding box center [297, 254] width 201 height 19
paste input "1.30"
type input "1.300"
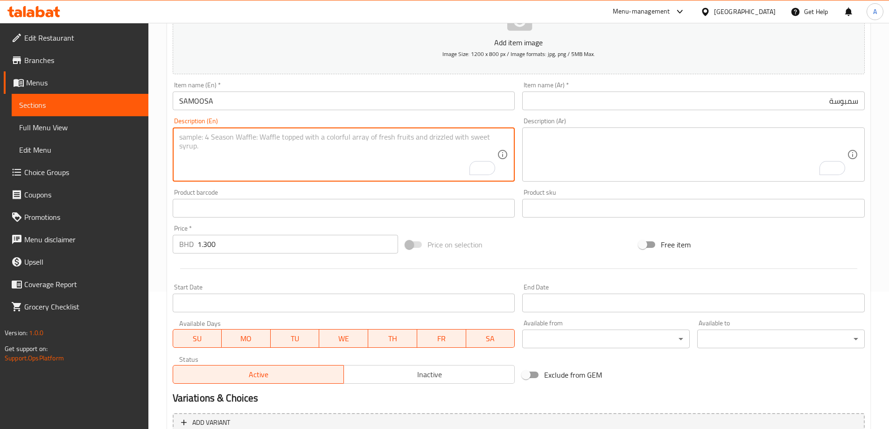
click at [224, 108] on input "SAMOOSA" at bounding box center [344, 101] width 343 height 19
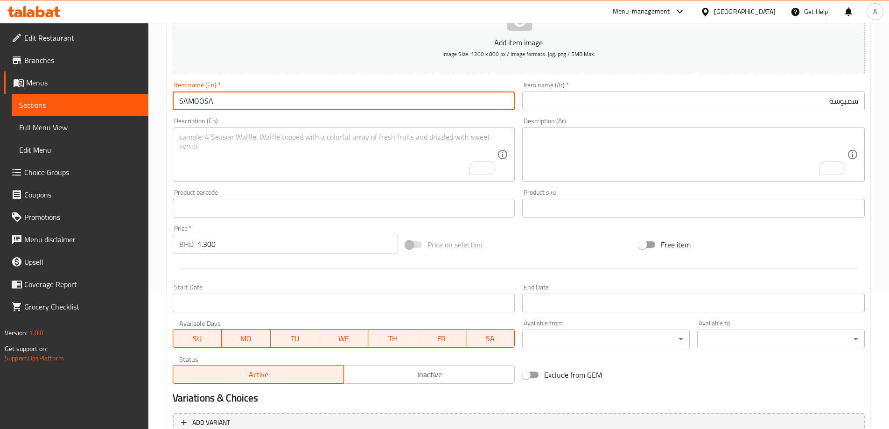
click at [224, 108] on input "SAMOOSA" at bounding box center [344, 101] width 343 height 19
type input "Samoosa"
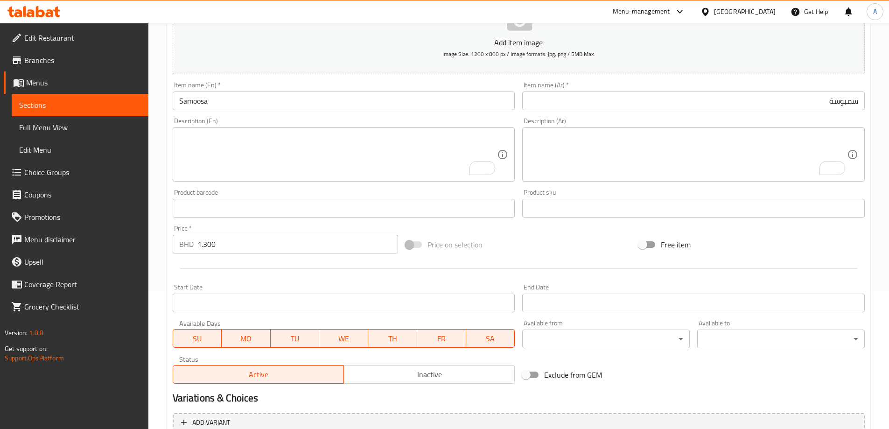
click at [229, 118] on div "Description (En) Description (En)" at bounding box center [344, 150] width 343 height 64
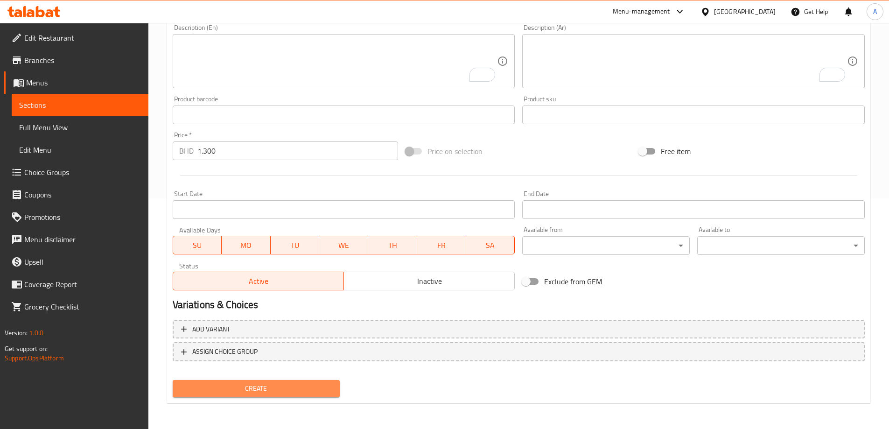
click at [267, 391] on span "Create" at bounding box center [256, 389] width 153 height 12
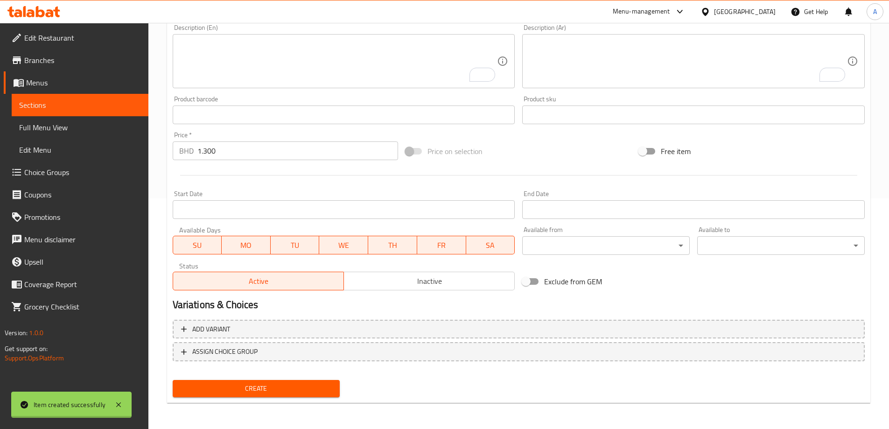
type input "0"
click at [352, 67] on textarea "To enrich screen reader interactions, please activate Accessibility in Grammarl…" at bounding box center [338, 61] width 318 height 44
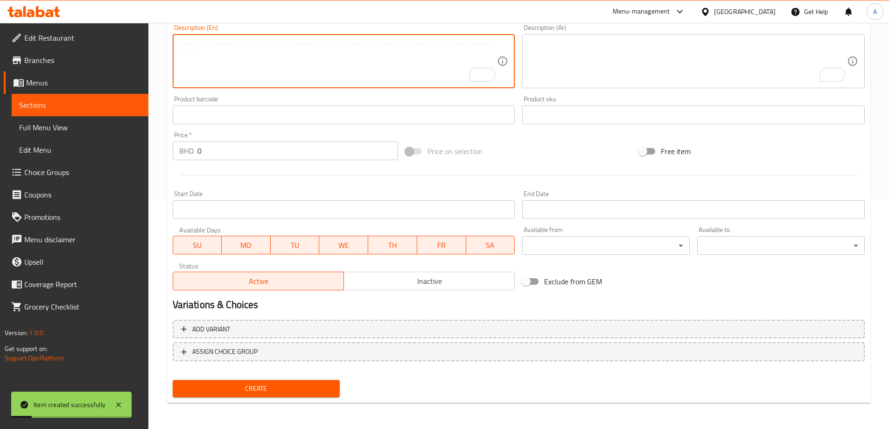
paste textarea "بطاطس مقلية FRENCH FRIES BD 1.200"
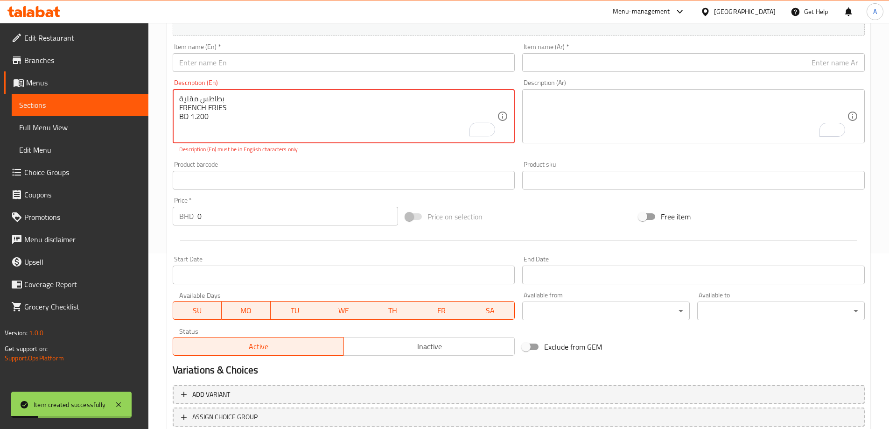
scroll to position [137, 0]
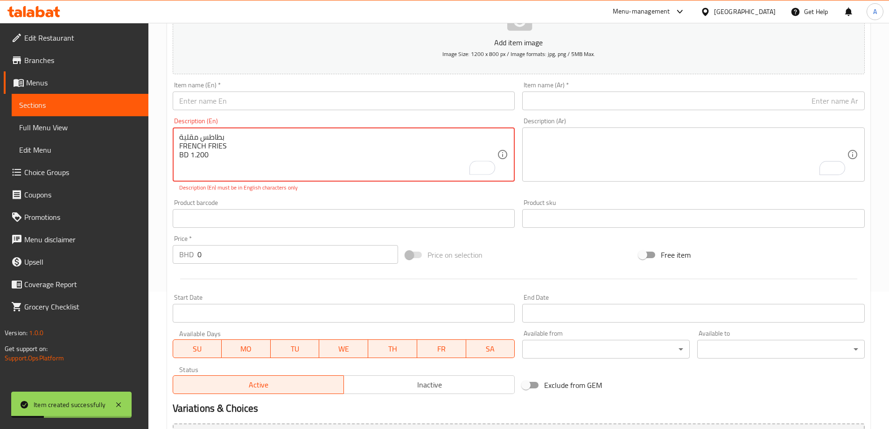
click at [194, 138] on textarea "بطاطس مقلية FRENCH FRIES BD 1.200" at bounding box center [338, 155] width 318 height 44
type textarea "بطاطس مقلية FRENCH FRIES BD 1.200"
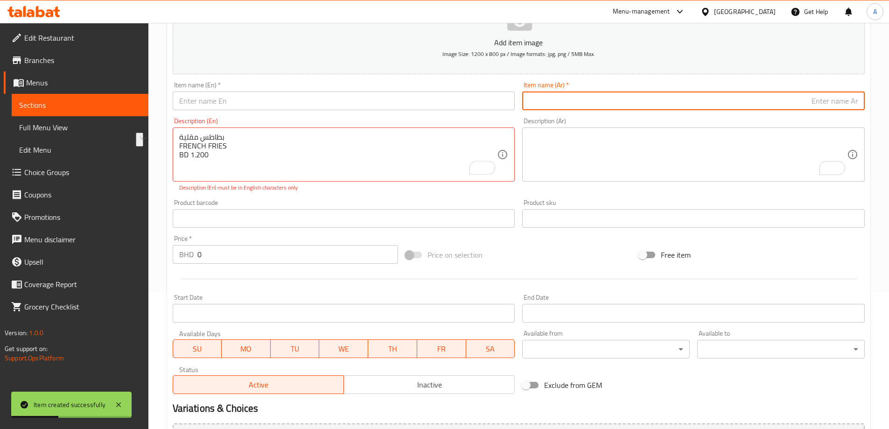
click at [585, 100] on input "text" at bounding box center [693, 101] width 343 height 19
paste input "بطاطس مقلية"
type input "بطاطس مقلية"
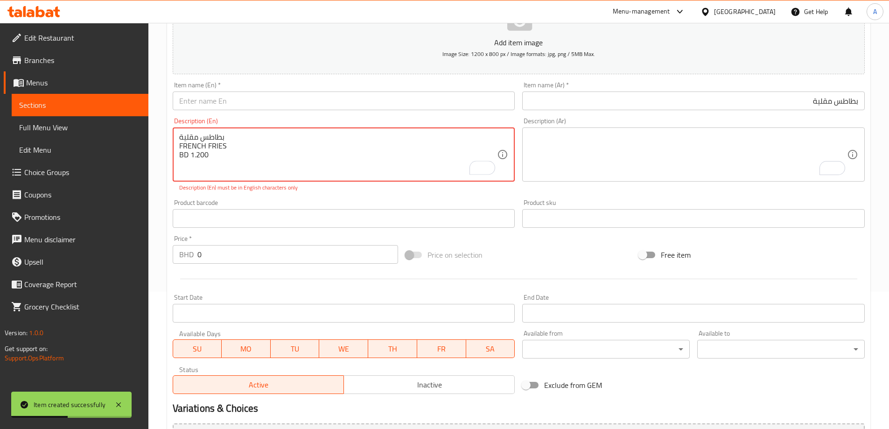
click at [231, 149] on textarea "بطاطس مقلية FRENCH FRIES BD 1.200" at bounding box center [338, 155] width 318 height 44
click at [250, 106] on input "text" at bounding box center [344, 101] width 343 height 19
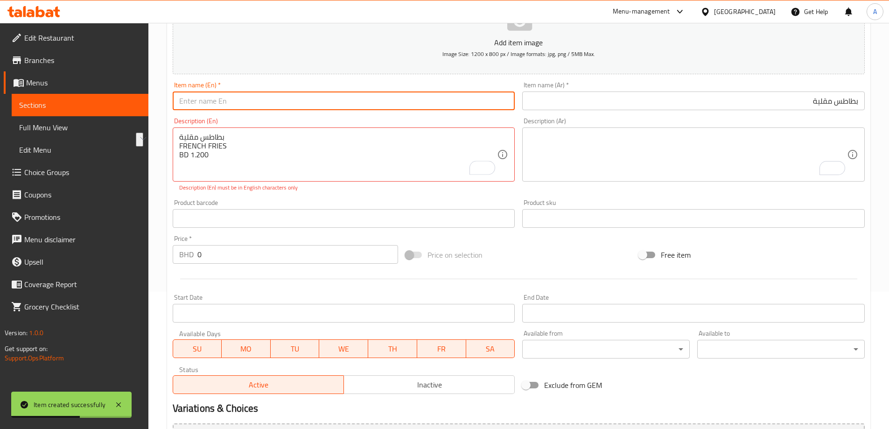
paste input "FRENCH FRIES"
click at [247, 109] on input "FRENCH FRIES" at bounding box center [344, 101] width 343 height 19
type input "French Fries"
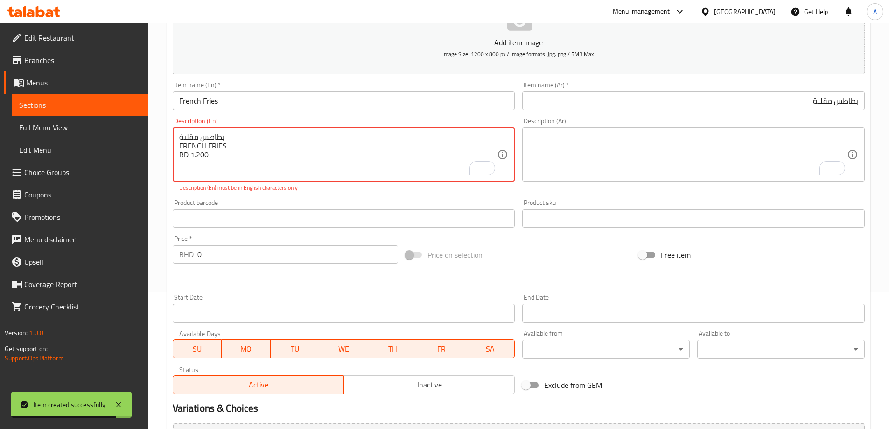
click at [215, 150] on textarea "بطاطس مقلية FRENCH FRIES BD 1.200" at bounding box center [338, 155] width 318 height 44
click at [208, 159] on textarea "بطاطس مقلية FRENCH FRIES BD 1.200" at bounding box center [338, 155] width 318 height 44
click at [240, 239] on div "Price   * BHD 0 Price *" at bounding box center [286, 249] width 226 height 28
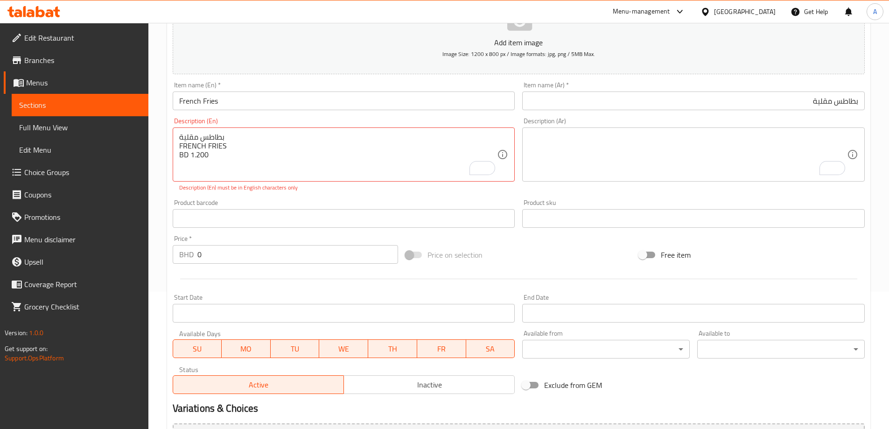
click at [226, 253] on input "0" at bounding box center [297, 254] width 201 height 19
paste input "1.20"
type input "1.200"
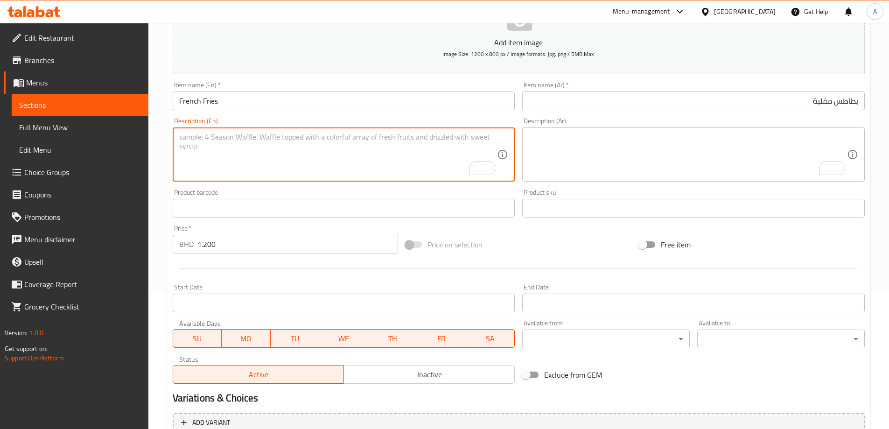
click at [262, 209] on input "text" at bounding box center [344, 208] width 343 height 19
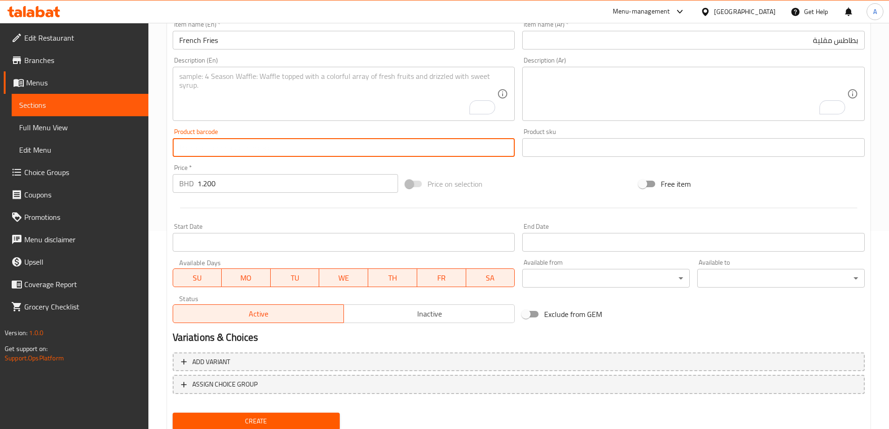
scroll to position [231, 0]
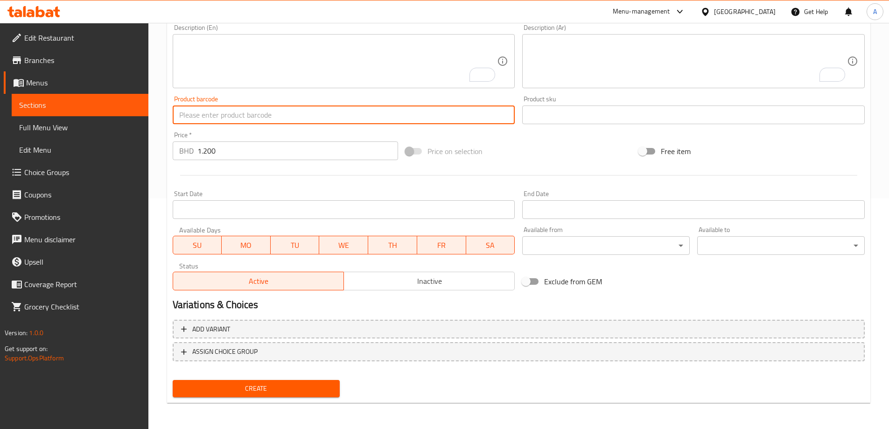
drag, startPoint x: 299, startPoint y: 416, endPoint x: 302, endPoint y: 398, distance: 18.0
click at [300, 416] on div "Home / Restaurants management / Menus / Sections / item / create Traditional Br…" at bounding box center [518, 110] width 741 height 637
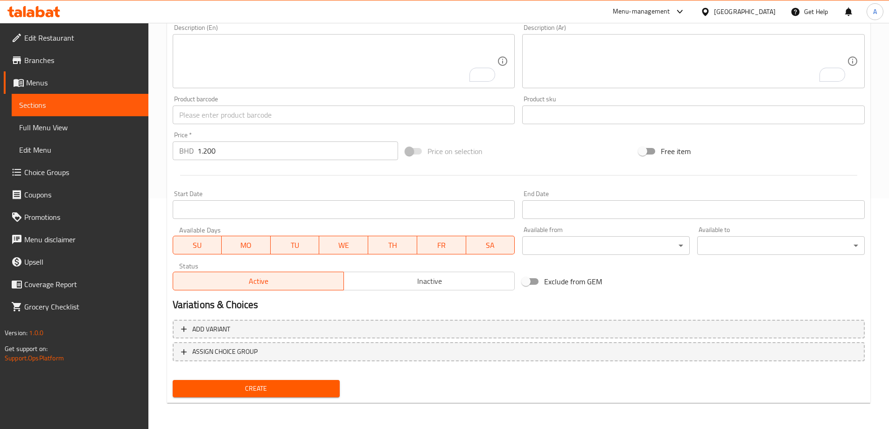
drag, startPoint x: 302, startPoint y: 398, endPoint x: 322, endPoint y: 394, distance: 20.1
click at [302, 397] on div "Create" at bounding box center [256, 388] width 175 height 25
drag, startPoint x: 327, startPoint y: 392, endPoint x: 448, endPoint y: 370, distance: 122.9
click at [332, 392] on span "Create" at bounding box center [256, 389] width 153 height 12
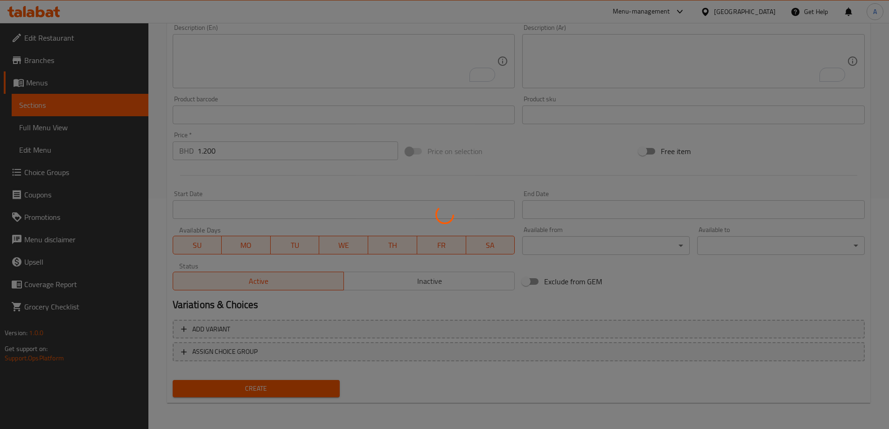
scroll to position [55, 0]
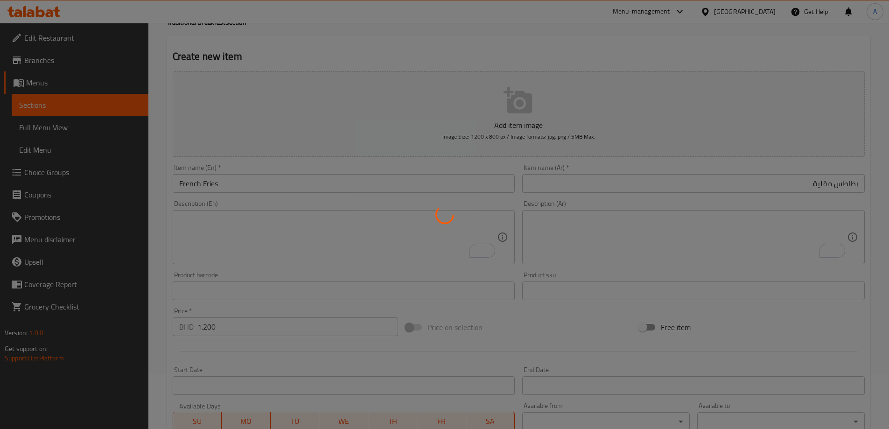
type input "0"
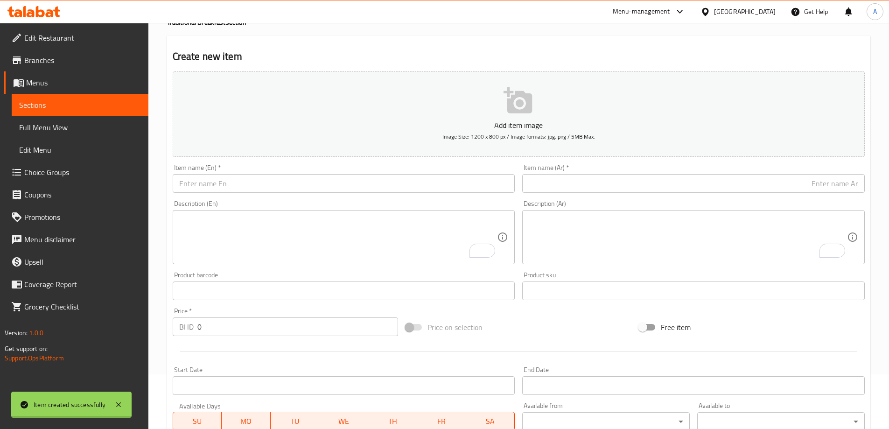
scroll to position [0, 0]
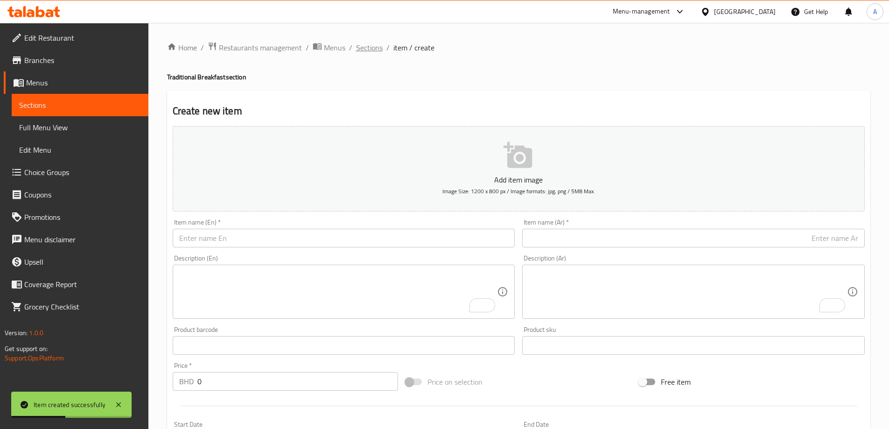
click at [373, 47] on span "Sections" at bounding box center [369, 47] width 27 height 11
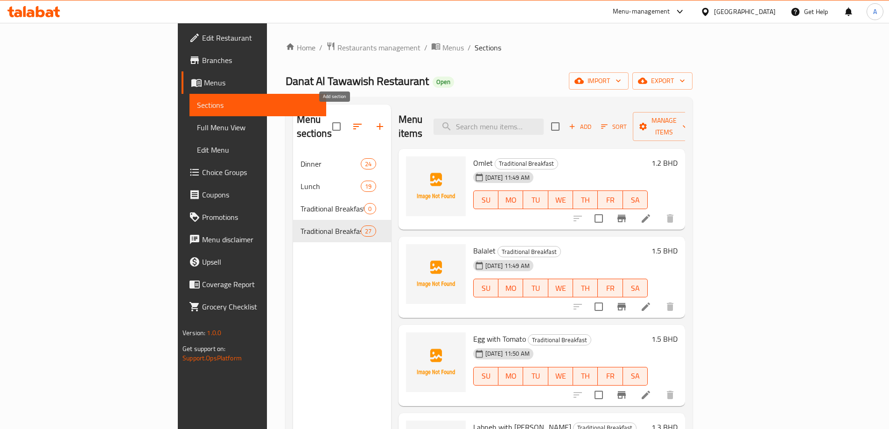
click at [374, 121] on icon "button" at bounding box center [379, 126] width 11 height 11
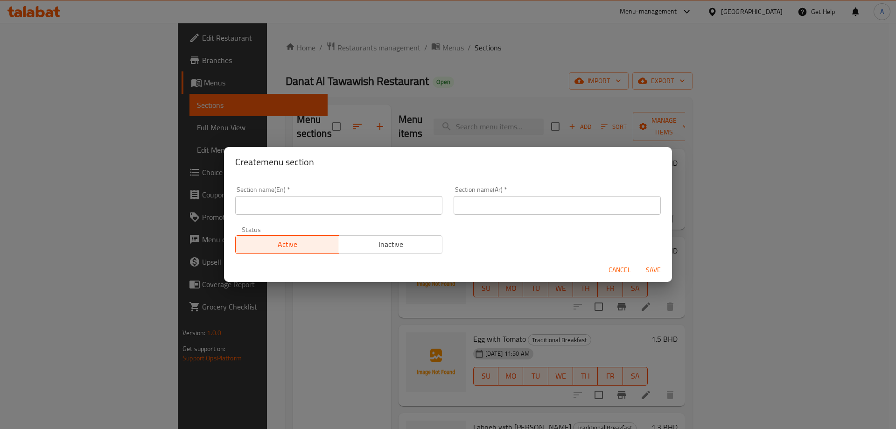
click at [383, 205] on input "text" at bounding box center [338, 205] width 207 height 19
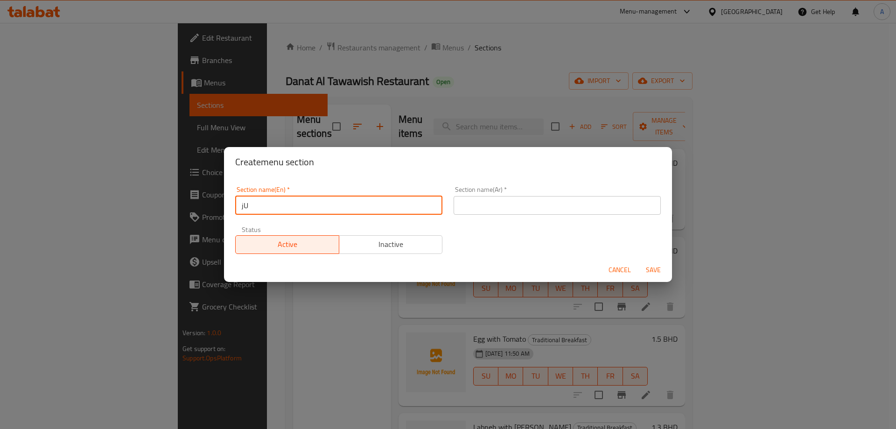
type input "jUI"
type input "Juices"
click at [518, 205] on input "text" at bounding box center [557, 205] width 207 height 19
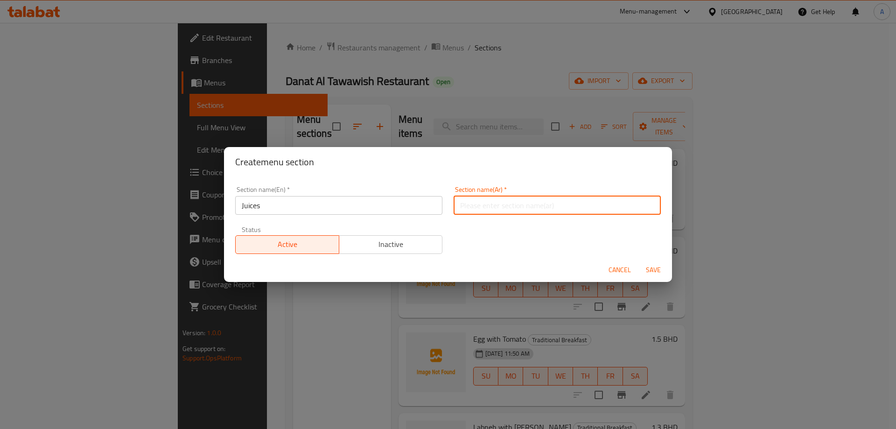
type input "ص"
type input "عصائر"
click at [639, 261] on button "Save" at bounding box center [654, 269] width 30 height 17
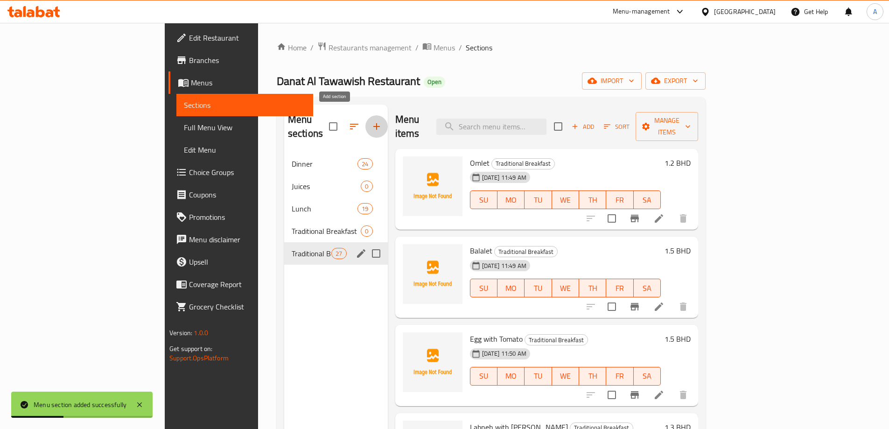
click at [292, 248] on span "Traditional Breakfast" at bounding box center [312, 253] width 40 height 11
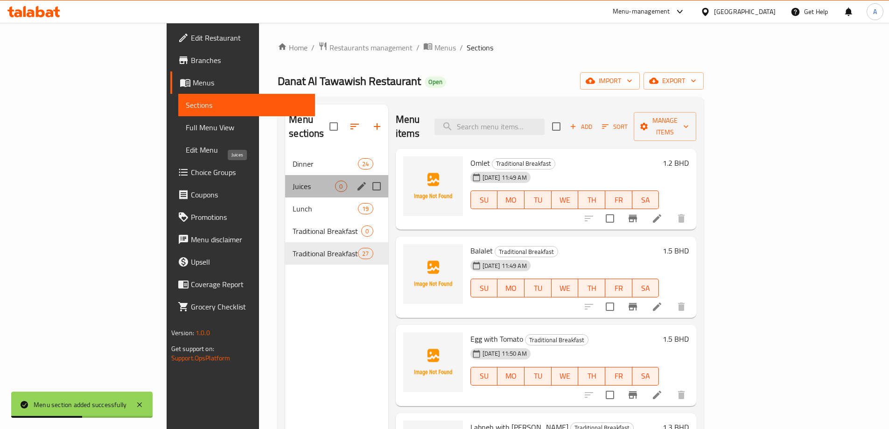
click at [293, 181] on span "Juices" at bounding box center [314, 186] width 42 height 11
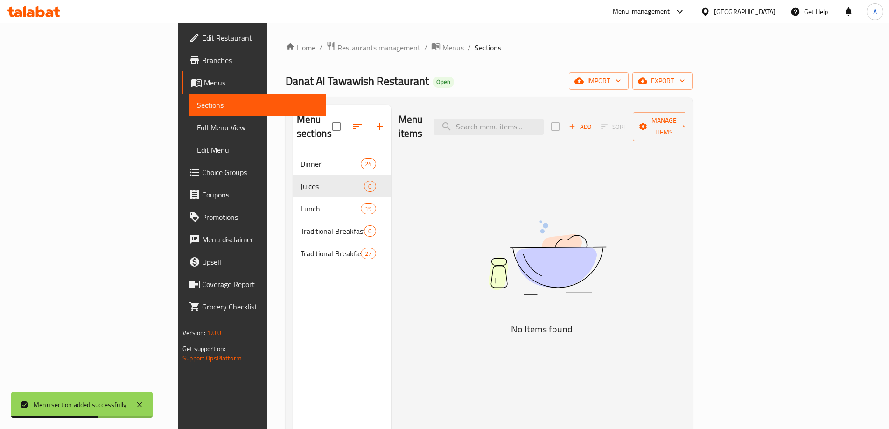
click at [593, 121] on span "Add" at bounding box center [580, 126] width 25 height 11
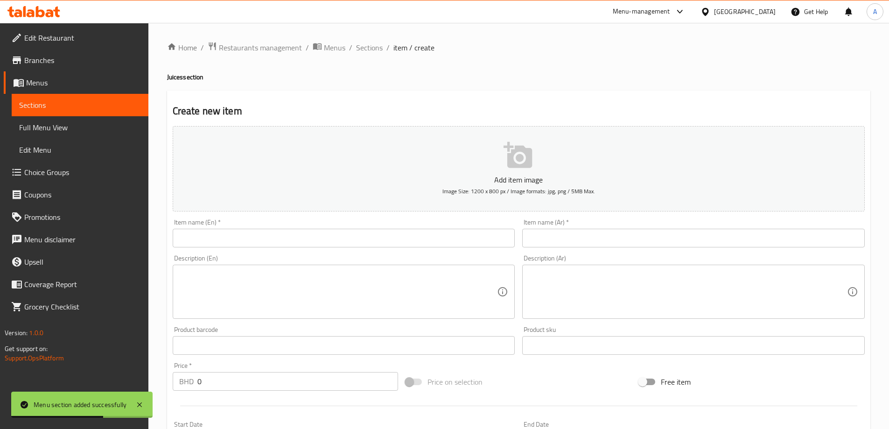
drag, startPoint x: 402, startPoint y: 212, endPoint x: 403, endPoint y: 219, distance: 6.6
click at [403, 219] on div "Add item image Image Size: 1200 x 800 px / Image formats: jpg, png / 5MB Max. I…" at bounding box center [519, 323] width 700 height 402
click at [329, 285] on textarea at bounding box center [338, 292] width 318 height 44
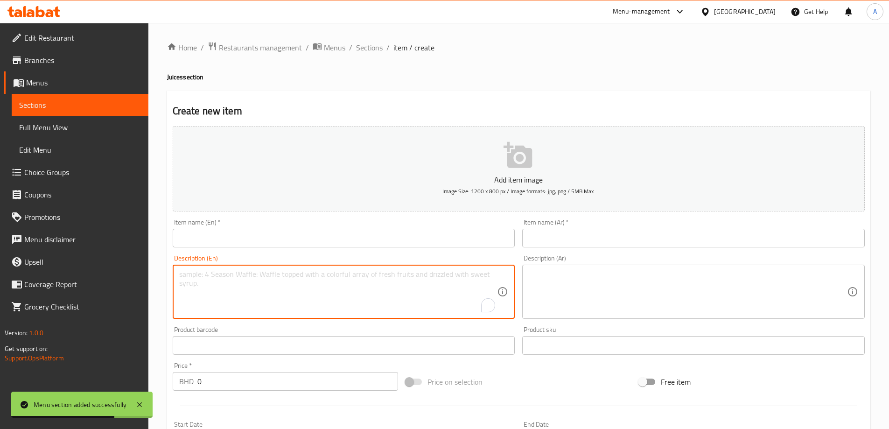
paste textarea "1,300 برتقال ORANGE"
click at [183, 273] on textarea "1,300 برتقال ORANGE" at bounding box center [338, 292] width 318 height 44
type textarea "1,300 برتقال ORANGE"
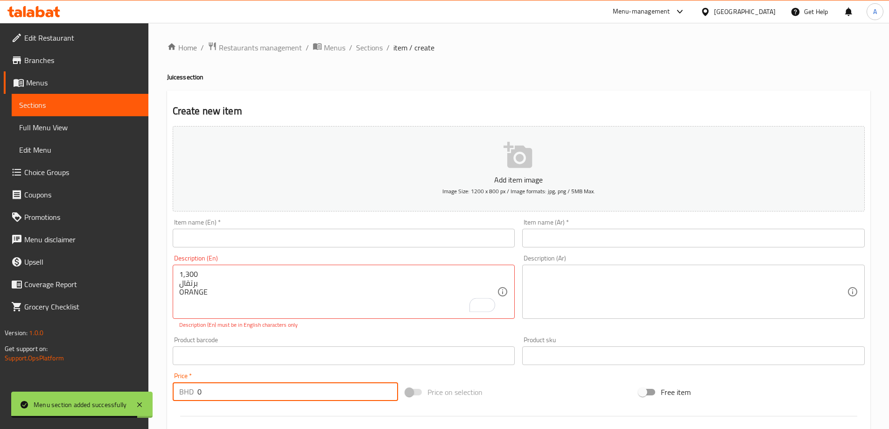
click at [212, 380] on div "Price   * BHD 0 Price *" at bounding box center [286, 387] width 226 height 28
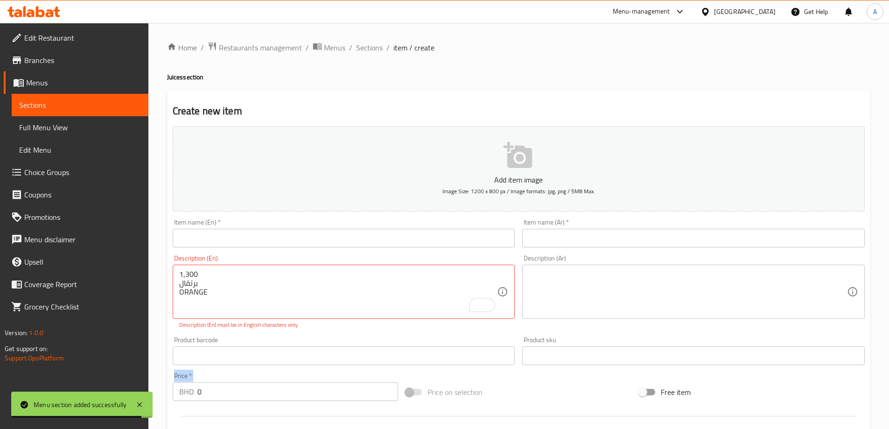
click at [212, 380] on div "Price   * BHD 0 Price *" at bounding box center [286, 387] width 226 height 28
click at [208, 390] on input "0" at bounding box center [297, 391] width 201 height 19
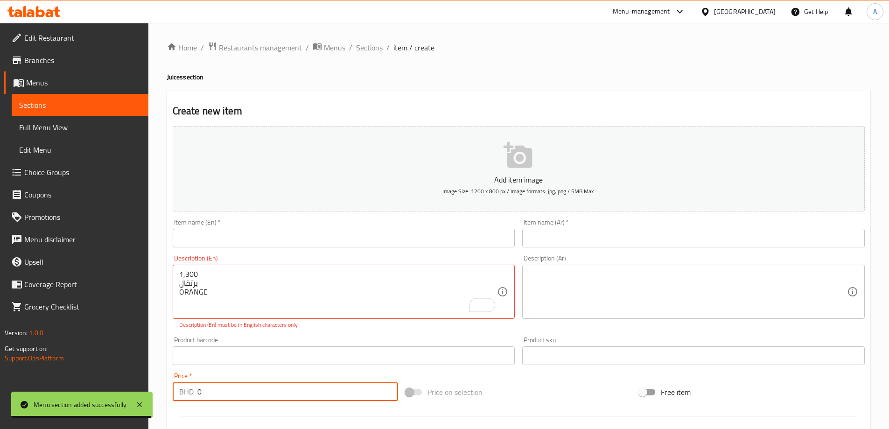
click at [208, 390] on input "0" at bounding box center [297, 391] width 201 height 19
paste input "130"
type input "1300"
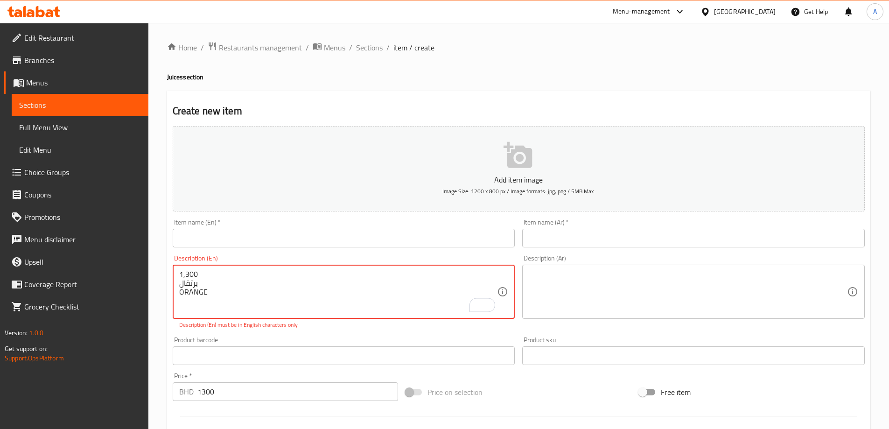
click at [188, 283] on textarea "1,300 برتقال ORANGE" at bounding box center [338, 292] width 318 height 44
click at [655, 237] on input "text" at bounding box center [693, 238] width 343 height 19
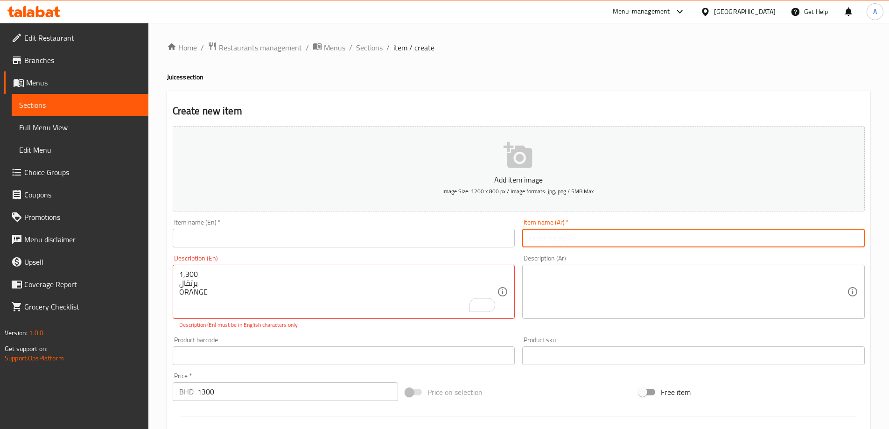
paste input "برتقال"
type input "برتقال"
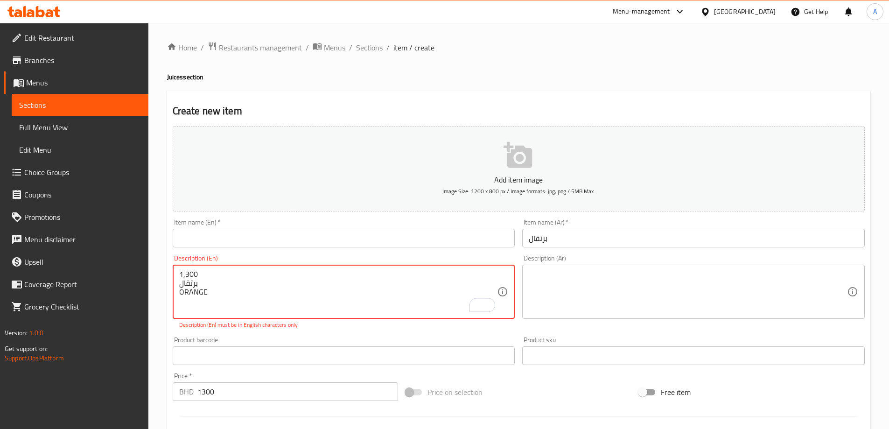
click at [234, 294] on textarea "1,300 برتقال ORANGE" at bounding box center [338, 292] width 318 height 44
click at [284, 235] on input "text" at bounding box center [344, 238] width 343 height 19
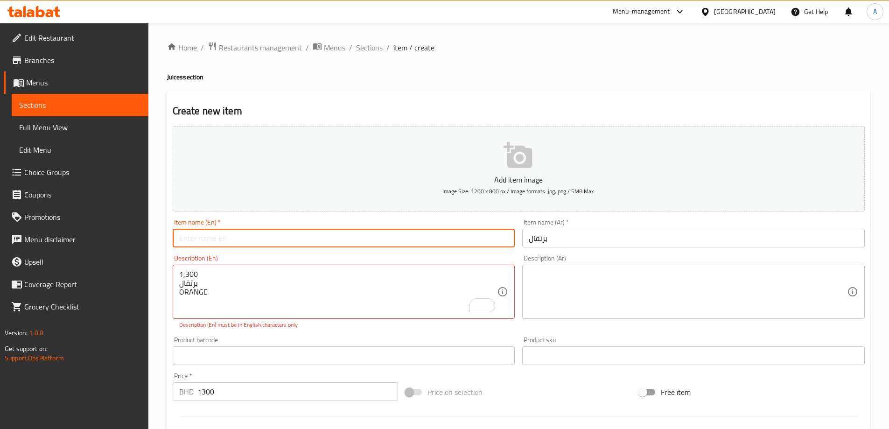
paste input "ORANGE"
type input "ORANGE"
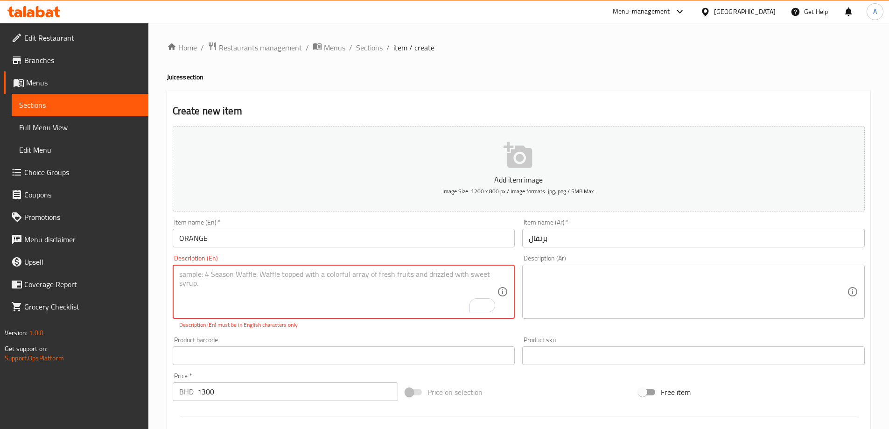
click at [252, 244] on input "ORANGE" at bounding box center [344, 238] width 343 height 19
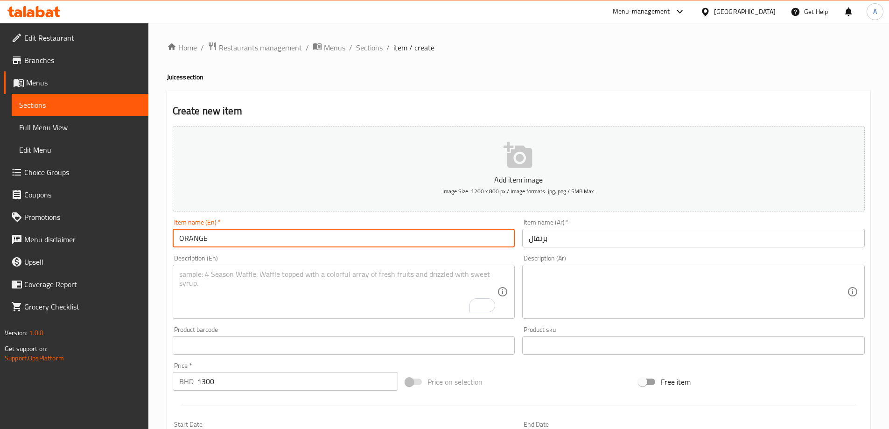
click at [252, 244] on input "ORANGE" at bounding box center [344, 238] width 343 height 19
type input "Orange"
click at [307, 260] on div "Description (En) Description (En)" at bounding box center [344, 287] width 343 height 64
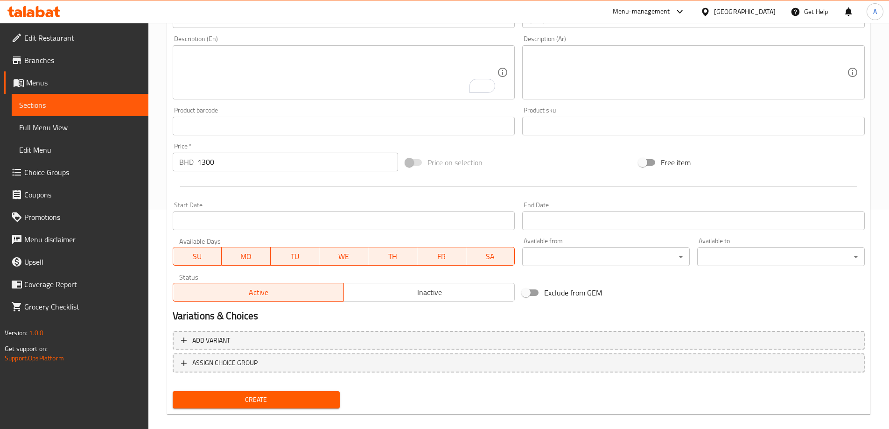
scroll to position [231, 0]
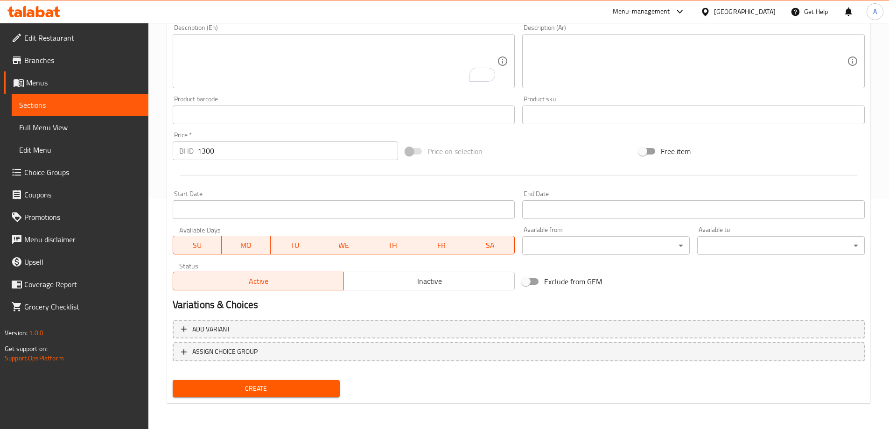
click at [219, 402] on div "Create new item Add item image Image Size: 1200 x 800 px / Image formats: jpg, …" at bounding box center [519, 131] width 704 height 543
click at [226, 389] on span "Create" at bounding box center [256, 389] width 153 height 12
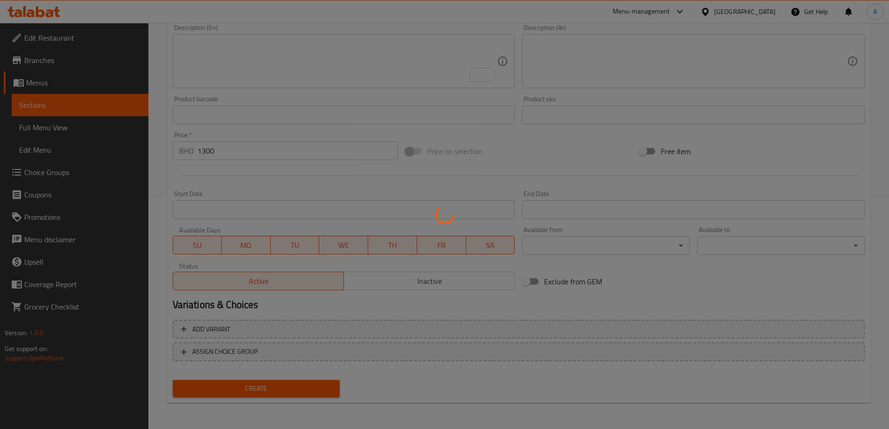
type input "0"
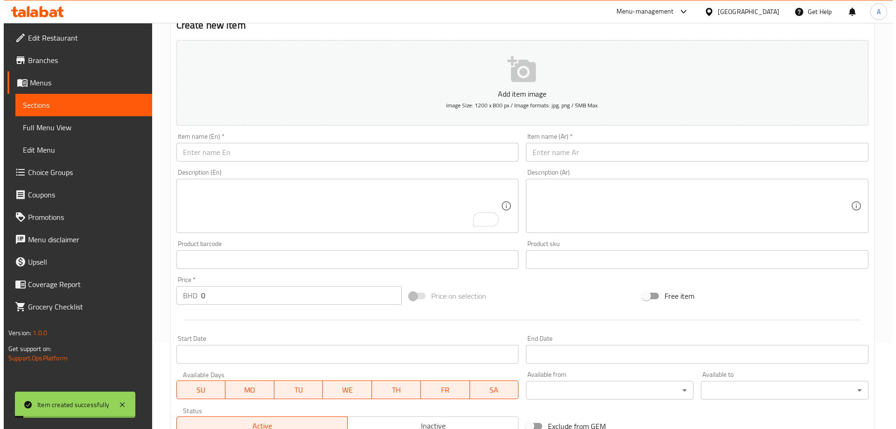
scroll to position [0, 0]
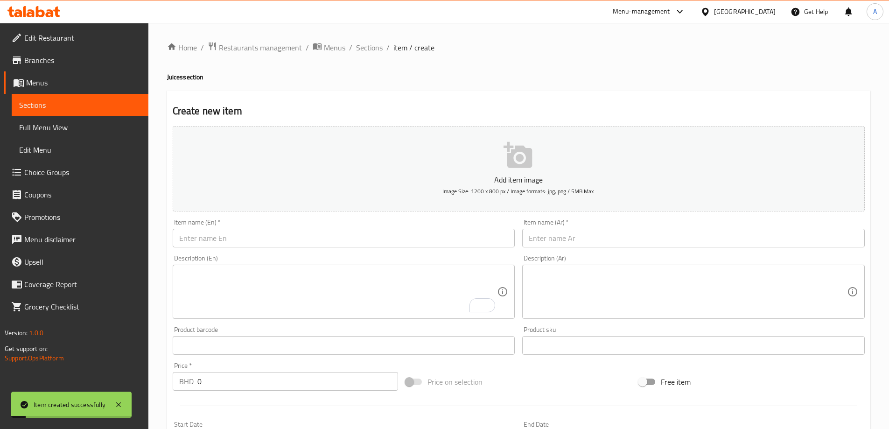
click at [352, 55] on div "Home / Restaurants management / Menus / Sections / item / create Juices section…" at bounding box center [519, 342] width 704 height 600
click at [356, 49] on span "Sections" at bounding box center [369, 47] width 27 height 11
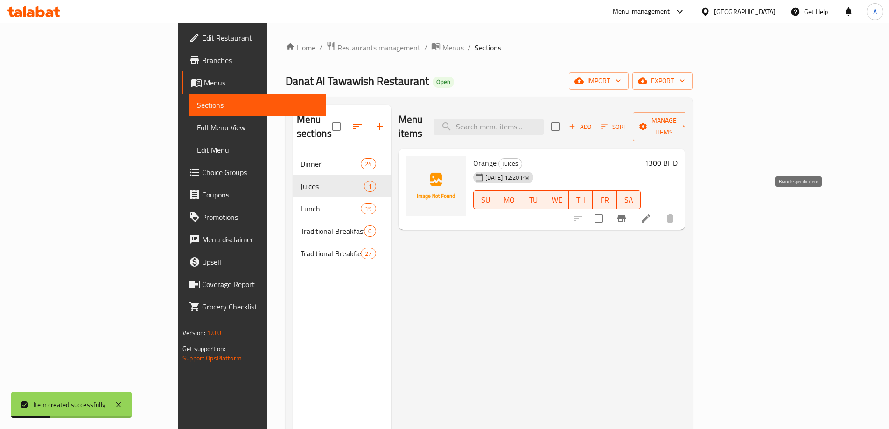
click at [628, 213] on icon "Branch-specific-item" at bounding box center [621, 218] width 11 height 11
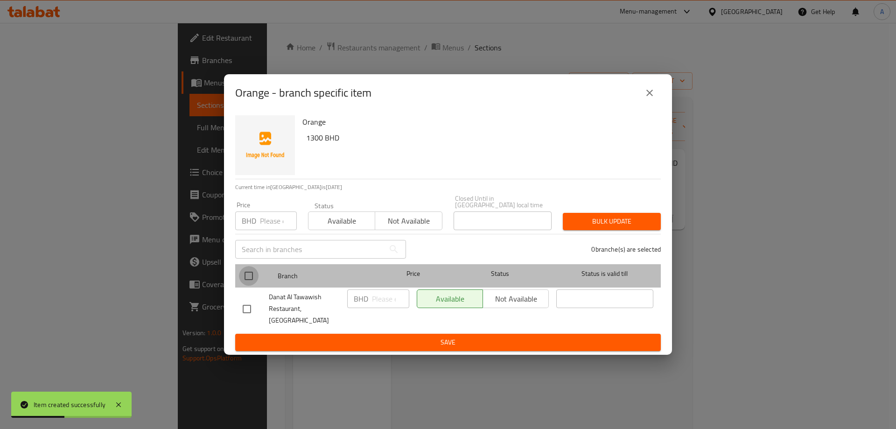
click at [247, 269] on input "checkbox" at bounding box center [249, 276] width 20 height 20
checkbox input "true"
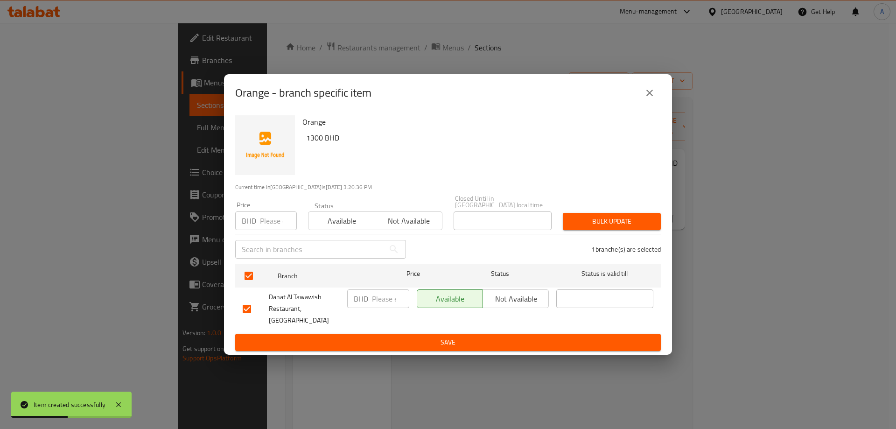
click at [281, 217] on input "number" at bounding box center [278, 221] width 37 height 19
type input "1.300"
click at [605, 216] on span "Bulk update" at bounding box center [612, 222] width 83 height 12
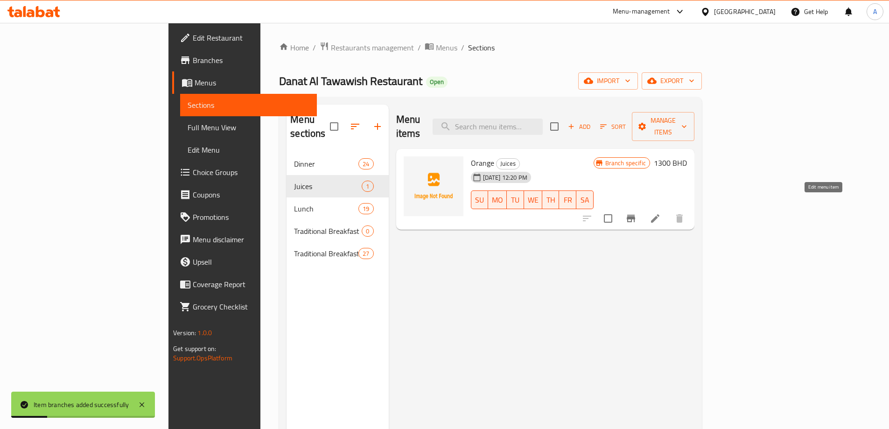
click at [660, 214] on icon at bounding box center [655, 218] width 8 height 8
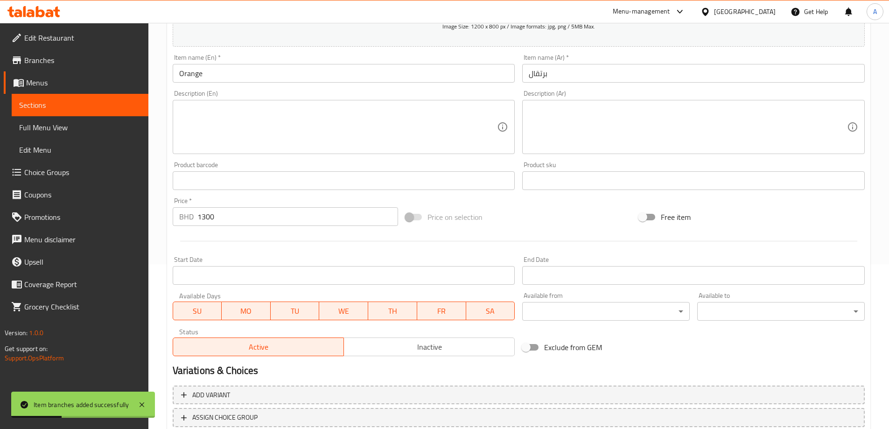
scroll to position [231, 0]
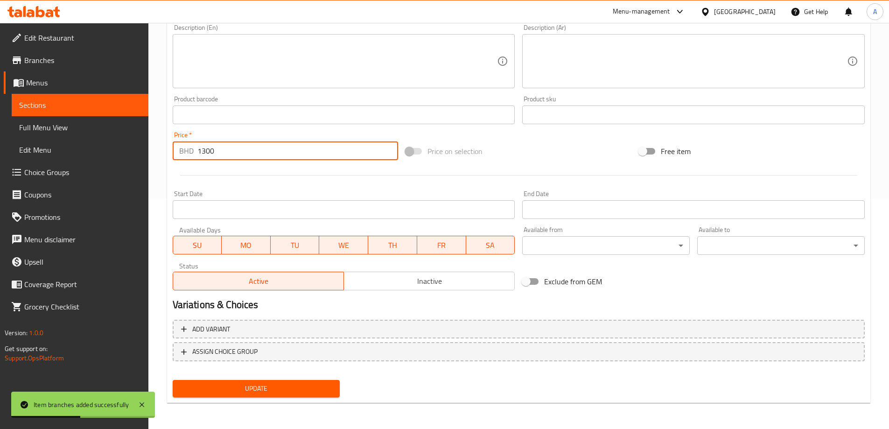
drag, startPoint x: 247, startPoint y: 149, endPoint x: 71, endPoint y: 149, distance: 176.0
click at [71, 149] on div "Edit Restaurant Branches Menus Sections Full Menu View Edit Menu Choice Groups …" at bounding box center [444, 110] width 889 height 637
type input "1.300"
click at [173, 380] on button "Update" at bounding box center [257, 388] width 168 height 17
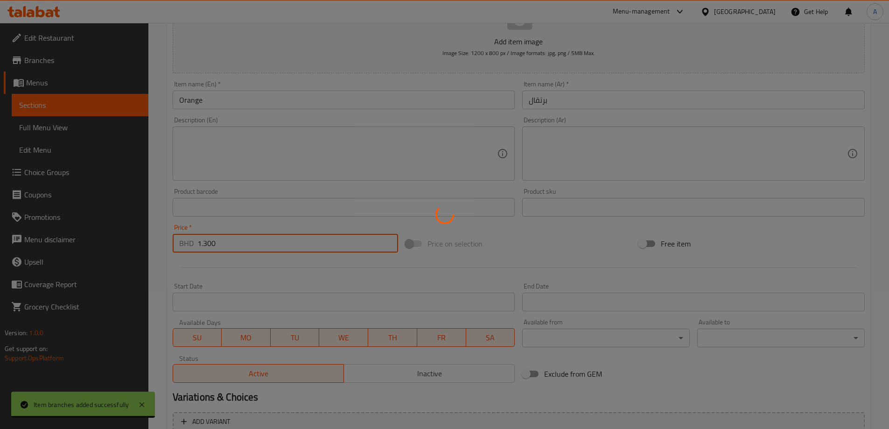
scroll to position [0, 0]
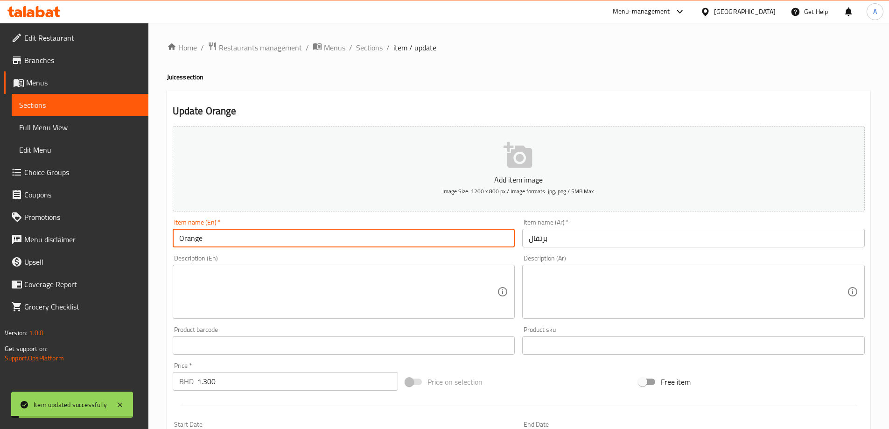
click at [203, 244] on input "Orange" at bounding box center [344, 238] width 343 height 19
click at [369, 52] on span "Sections" at bounding box center [369, 47] width 27 height 11
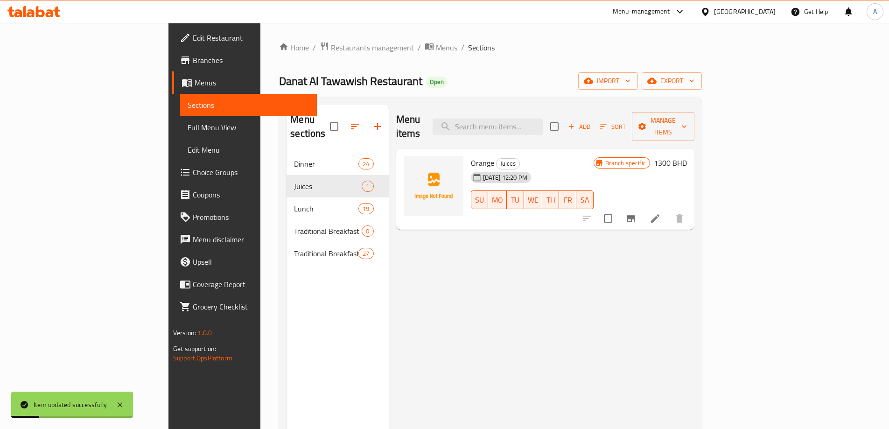
click at [579, 73] on div "Danat Al Tawawish Restaurant Open import export" at bounding box center [490, 80] width 423 height 17
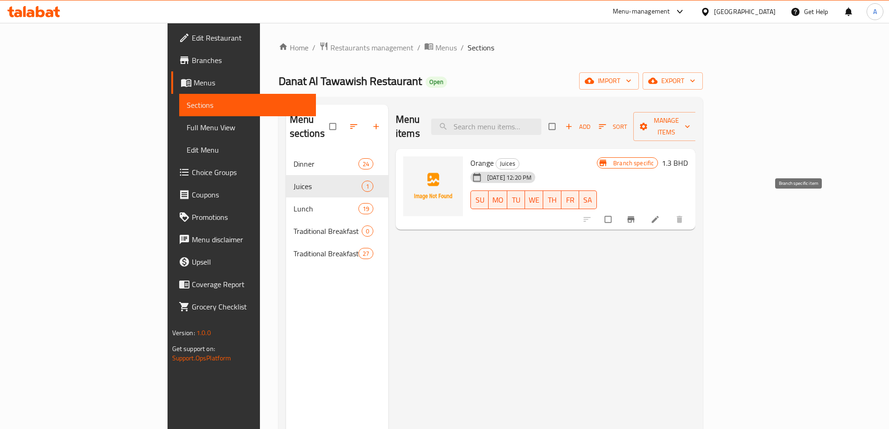
click at [635, 217] on icon "Branch-specific-item" at bounding box center [631, 220] width 7 height 6
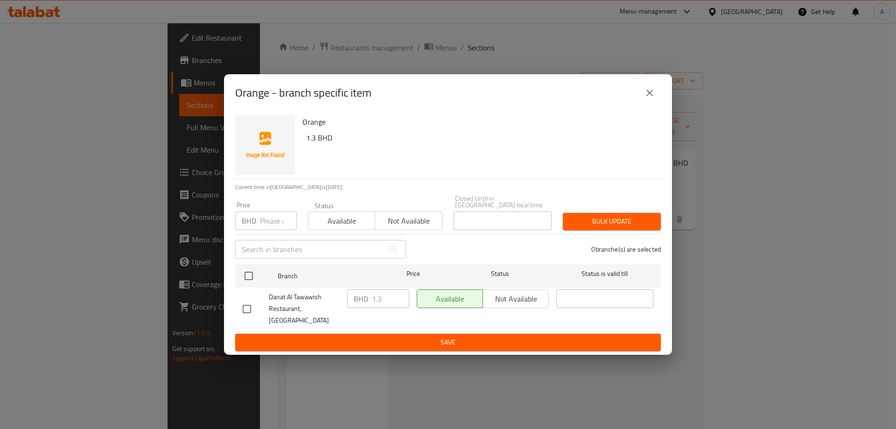
click at [809, 251] on div "Orange - branch specific item Orange 1.3 BHD Current time in Bahrain is 16 Aug …" at bounding box center [448, 214] width 896 height 429
click at [813, 199] on div "Orange - branch specific item Orange 1.3 BHD Current time in Bahrain is 16 Aug …" at bounding box center [448, 214] width 896 height 429
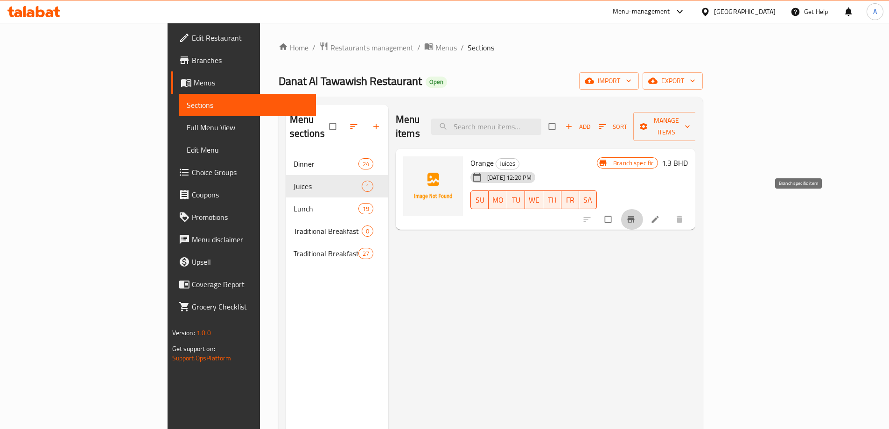
click at [670, 212] on li at bounding box center [656, 219] width 26 height 15
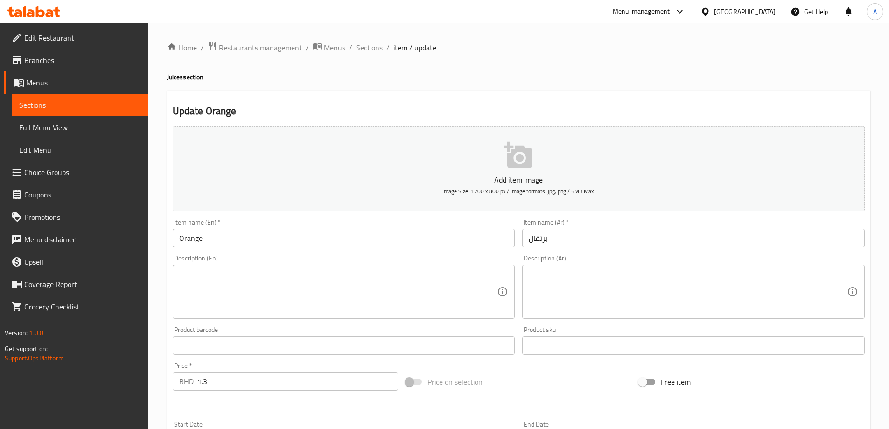
click at [369, 50] on span "Sections" at bounding box center [369, 47] width 27 height 11
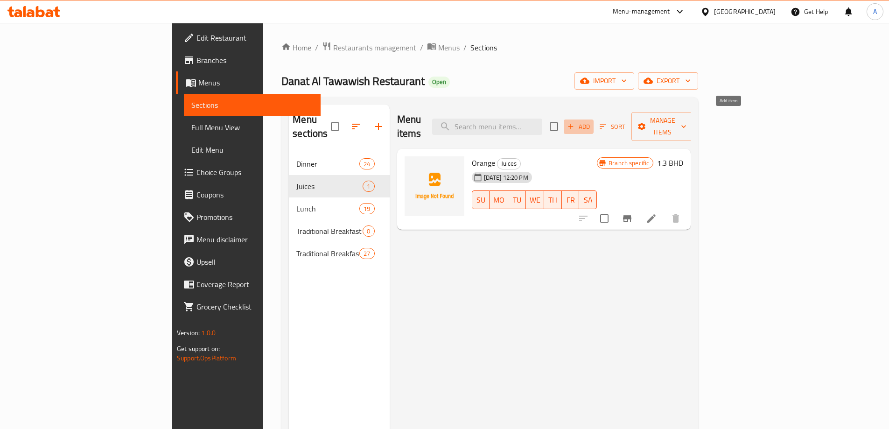
click at [592, 121] on span "Add" at bounding box center [578, 126] width 25 height 11
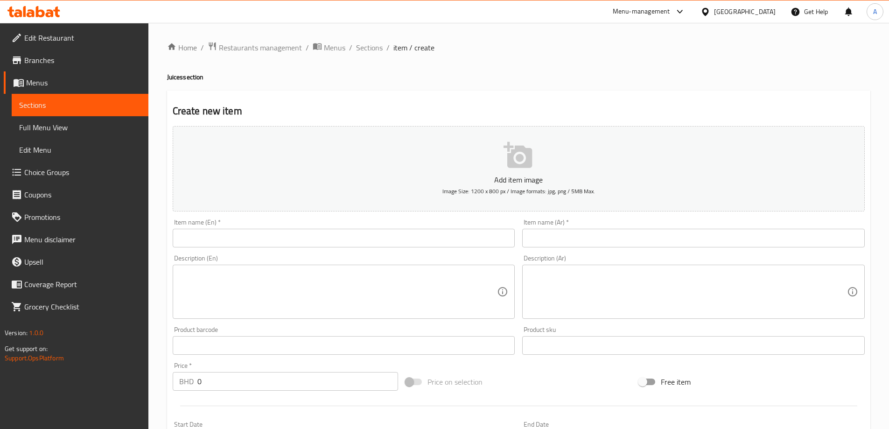
drag, startPoint x: 335, startPoint y: 277, endPoint x: 279, endPoint y: 282, distance: 56.7
click at [336, 277] on textarea at bounding box center [338, 292] width 318 height 44
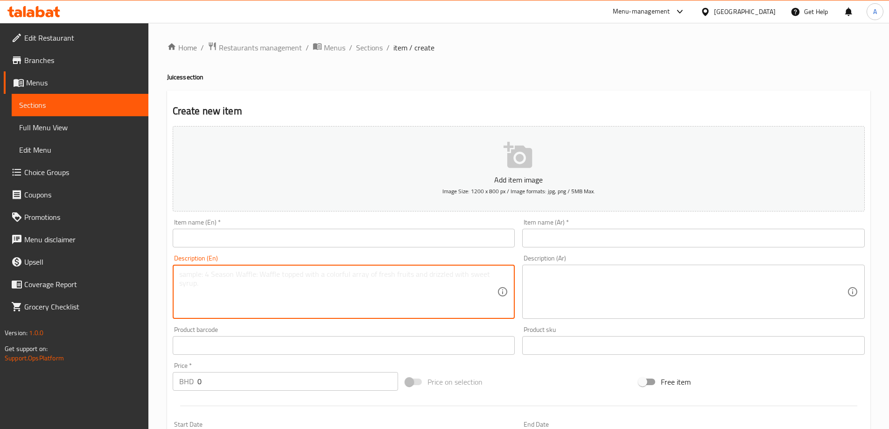
paste textarea "1.200 ليمون نعناع LEMON W/MINT"
click at [202, 275] on textarea "1.200 ليمون نعناع LEMON W/MINT" at bounding box center [338, 292] width 318 height 44
type textarea "1.200 ليمون نعناع LEMON W/MINT"
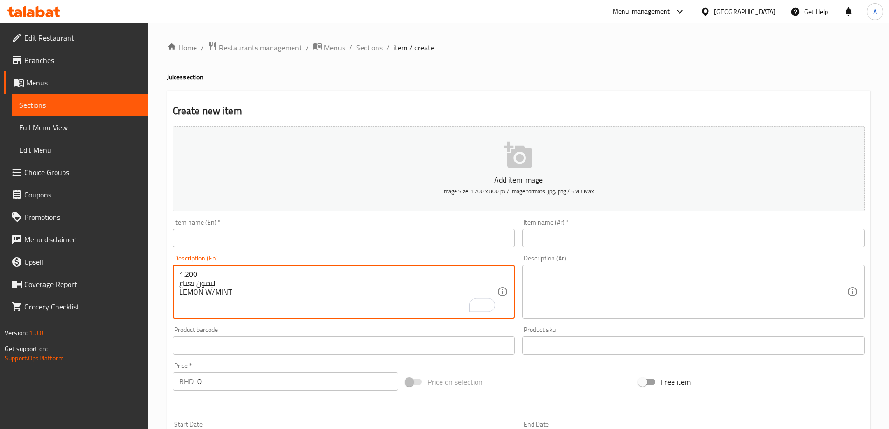
click at [219, 376] on div "Price   * BHD 0 Price *" at bounding box center [286, 376] width 226 height 28
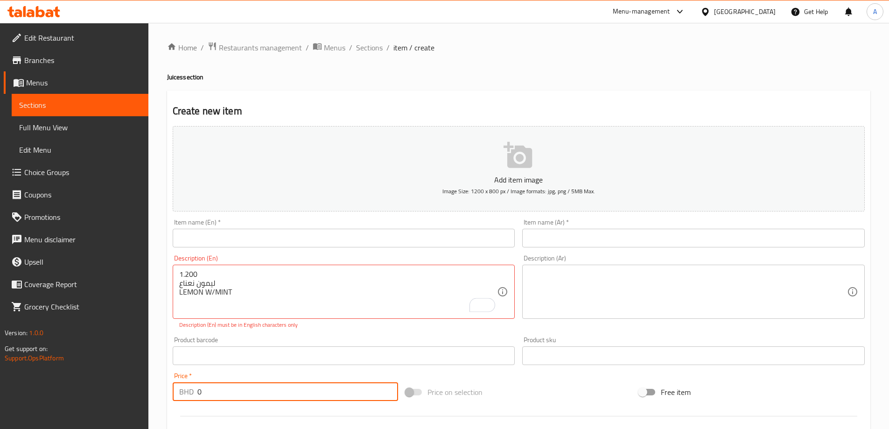
click at [219, 376] on div "Price   * BHD 0 Price *" at bounding box center [286, 387] width 226 height 28
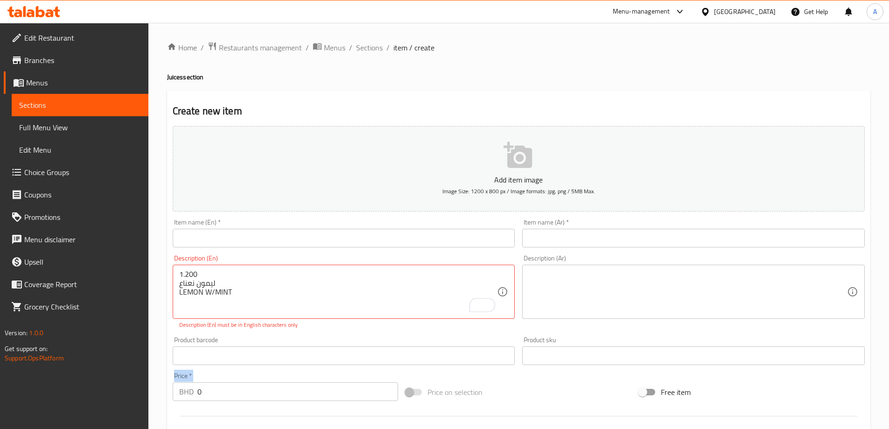
click at [219, 376] on div "Price   * BHD 0 Price *" at bounding box center [286, 387] width 226 height 28
click at [217, 387] on input "0" at bounding box center [297, 391] width 201 height 19
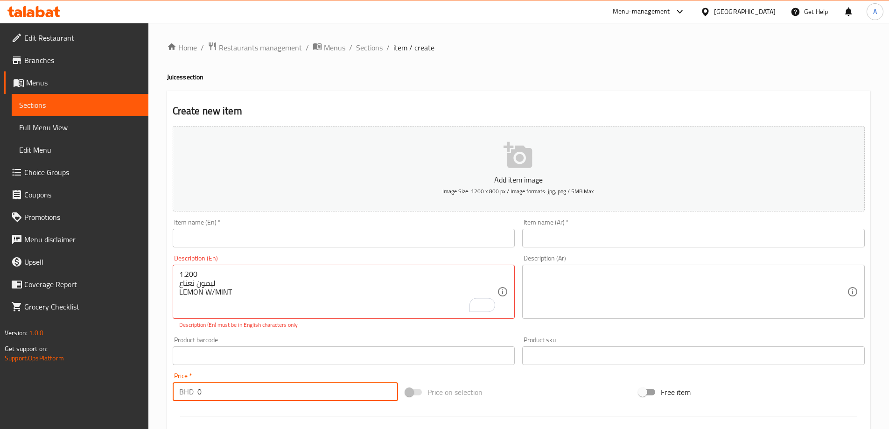
click at [216, 388] on input "0" at bounding box center [297, 391] width 201 height 19
paste input "1.20"
click at [216, 388] on input "0" at bounding box center [297, 391] width 201 height 19
type input "1.200"
click at [271, 329] on p "Description (En) must be in English characters only" at bounding box center [344, 325] width 330 height 8
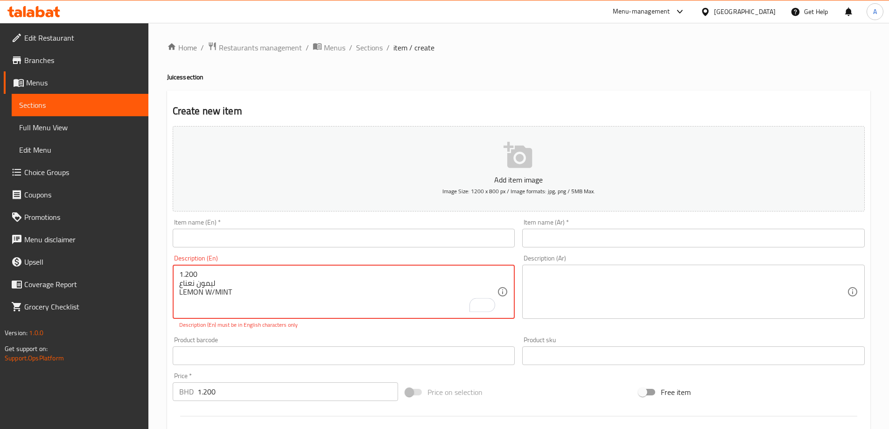
click at [239, 293] on textarea "1.200 ليمون نعناع LEMON W/MINT" at bounding box center [338, 292] width 318 height 44
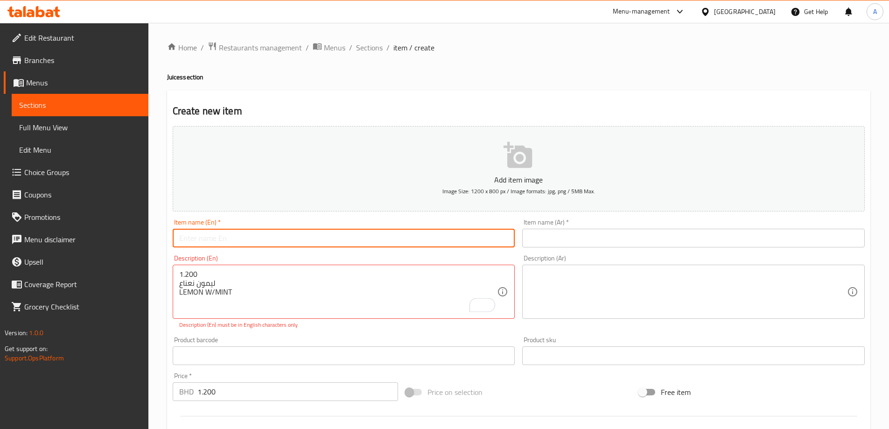
click at [270, 228] on div "Item name (En)   * Item name (En) *" at bounding box center [344, 233] width 343 height 28
paste input "LEMON W/MINT"
type input "LEMON W/MINT"
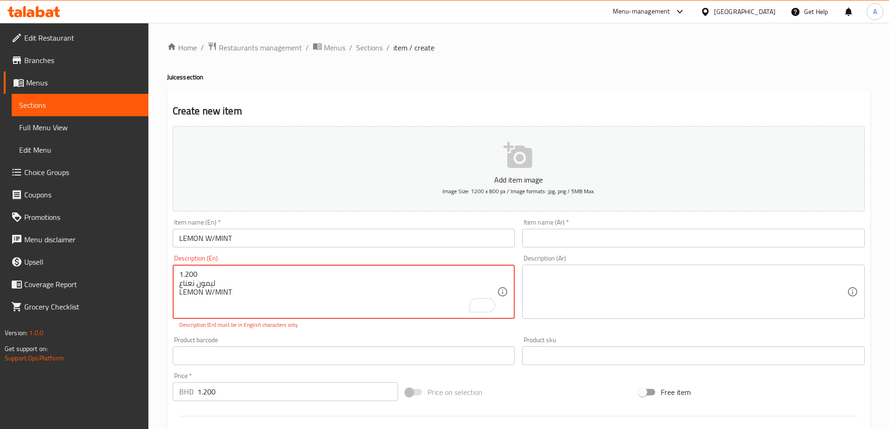
click at [202, 283] on textarea "1.200 ليمون نعناع LEMON W/MINT" at bounding box center [338, 292] width 318 height 44
click at [668, 238] on input "text" at bounding box center [693, 238] width 343 height 19
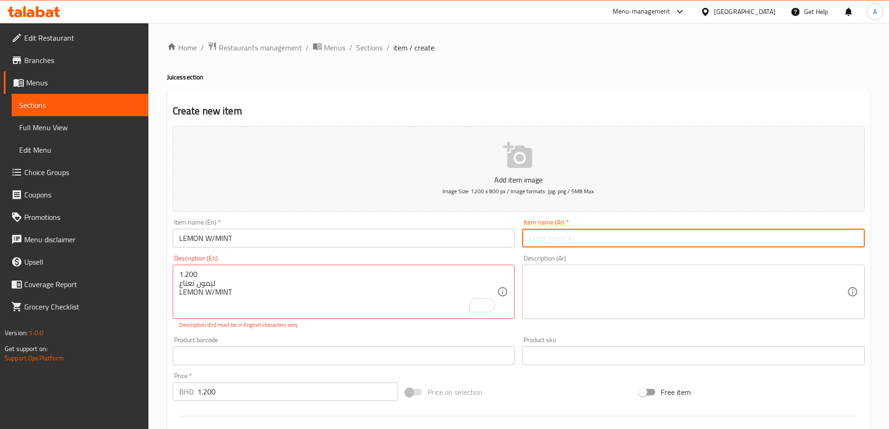
paste input "ليمون نعناع"
type input "ليمون نعناع"
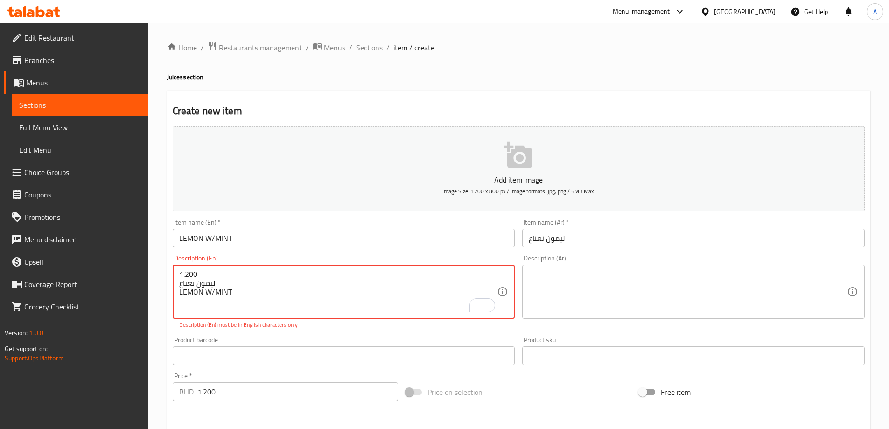
click at [310, 308] on textarea "1.200 ليمون نعناع LEMON W/MINT" at bounding box center [338, 292] width 318 height 44
drag, startPoint x: 322, startPoint y: 248, endPoint x: 325, endPoint y: 243, distance: 5.7
click at [324, 245] on div "Item name (En)   * LEMON W/MINT Item name (En) *" at bounding box center [344, 233] width 350 height 36
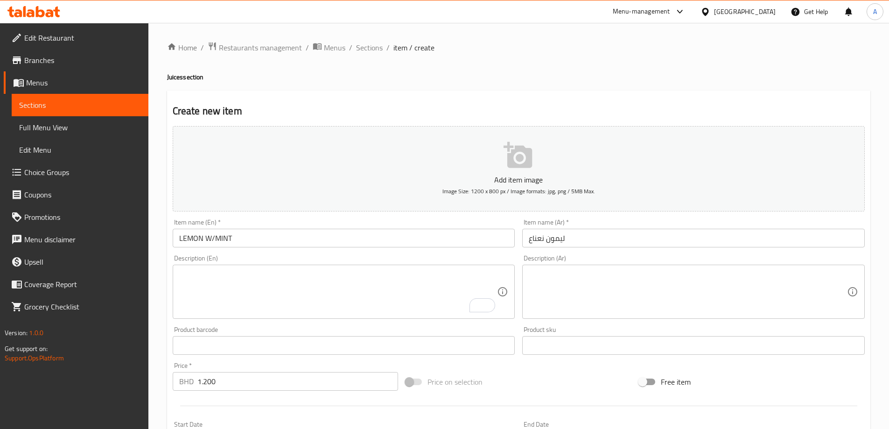
click at [327, 239] on input "LEMON W/MINT" at bounding box center [344, 238] width 343 height 19
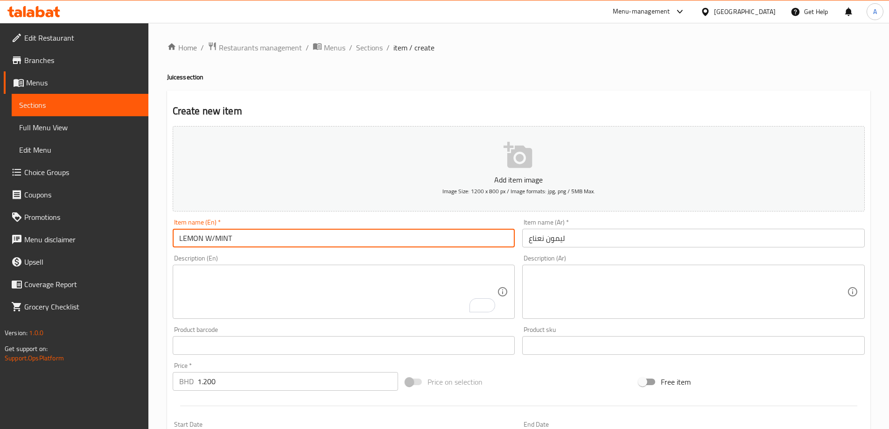
click at [327, 239] on input "LEMON W/MINT" at bounding box center [344, 238] width 343 height 19
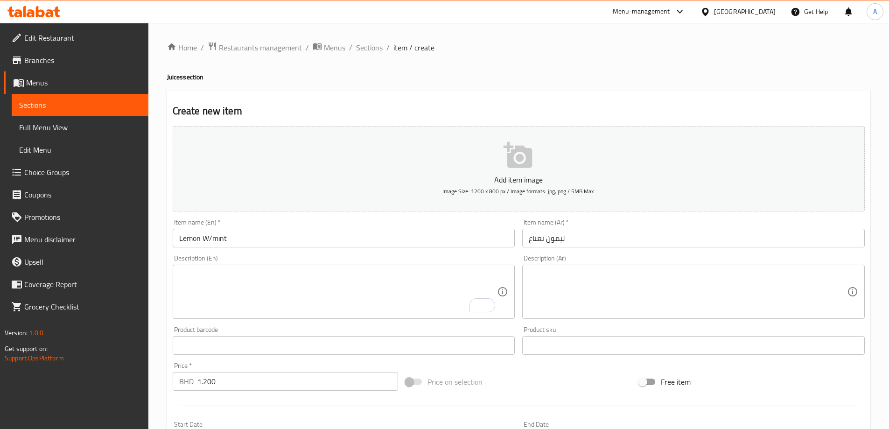
click at [305, 254] on div "Description (En) Description (En)" at bounding box center [344, 286] width 350 height 71
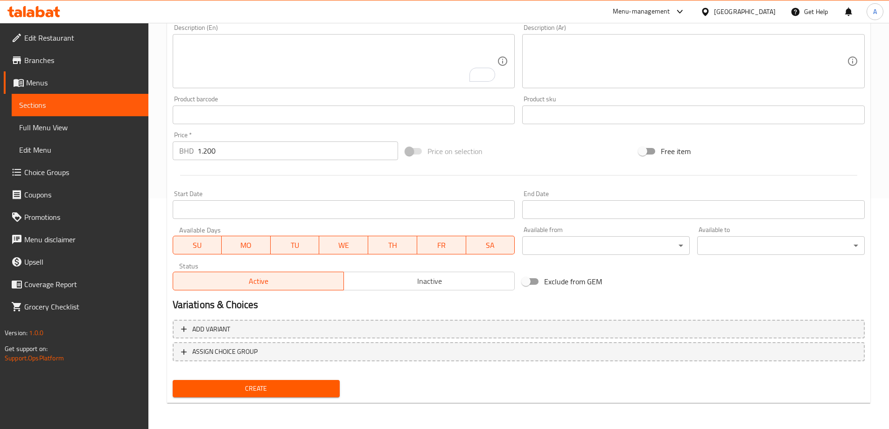
scroll to position [137, 0]
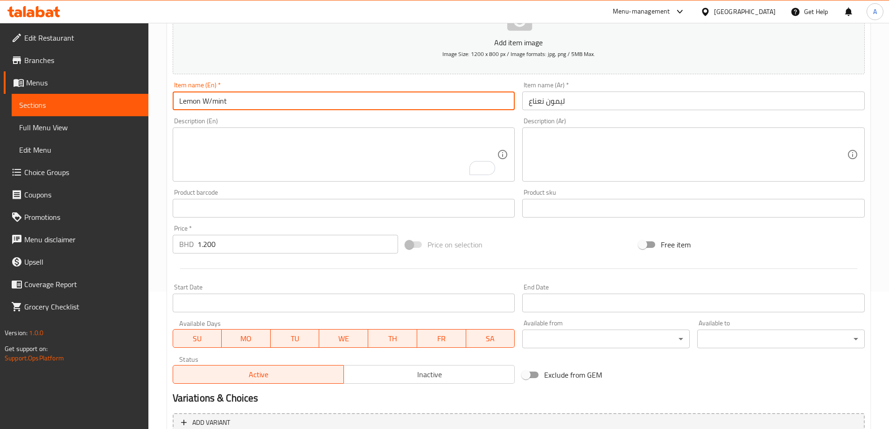
click at [209, 102] on input "Lemon W/mint" at bounding box center [344, 101] width 343 height 19
click at [211, 101] on input "Lemon W/mint" at bounding box center [344, 101] width 343 height 19
click at [215, 100] on input "Lemon W/mint" at bounding box center [344, 101] width 343 height 19
type input "Lemon W/Mint"
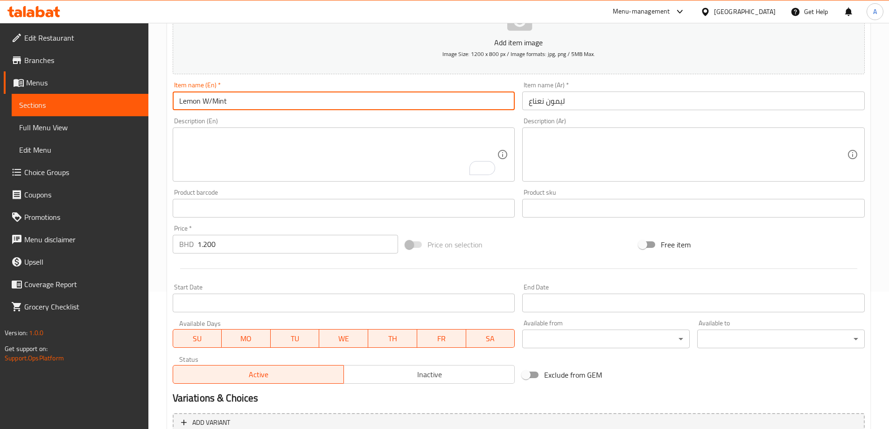
click at [233, 116] on div "Description (En) Description (En)" at bounding box center [344, 149] width 350 height 71
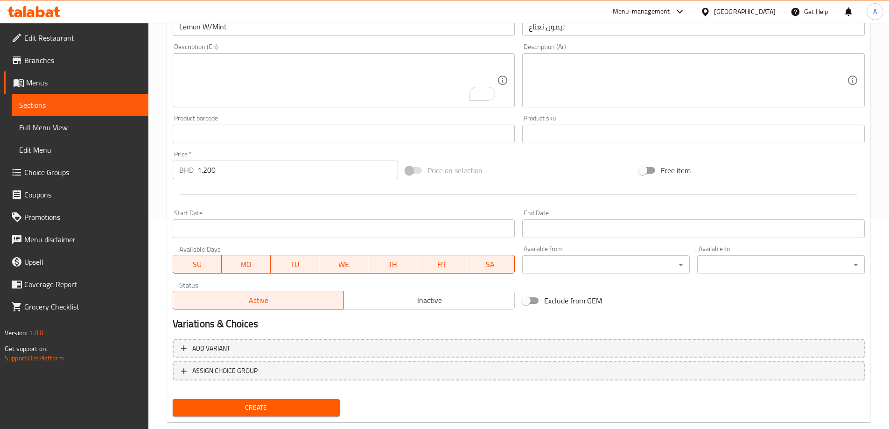
scroll to position [231, 0]
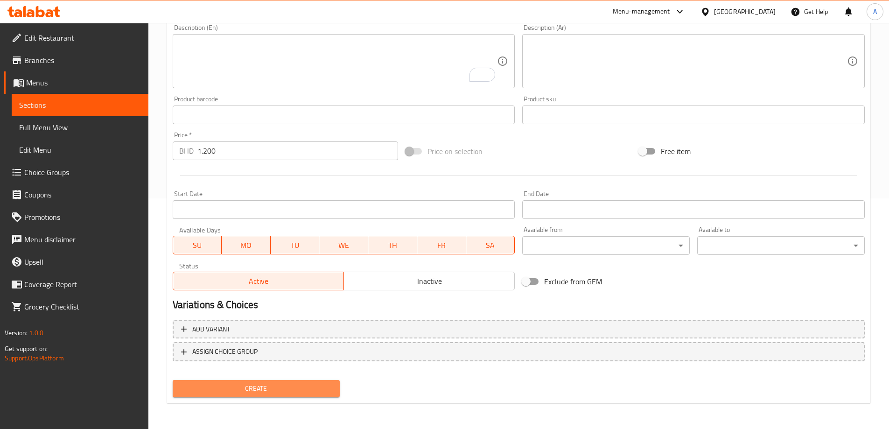
drag, startPoint x: 268, startPoint y: 387, endPoint x: 296, endPoint y: 388, distance: 28.5
click at [268, 388] on span "Create" at bounding box center [256, 389] width 153 height 12
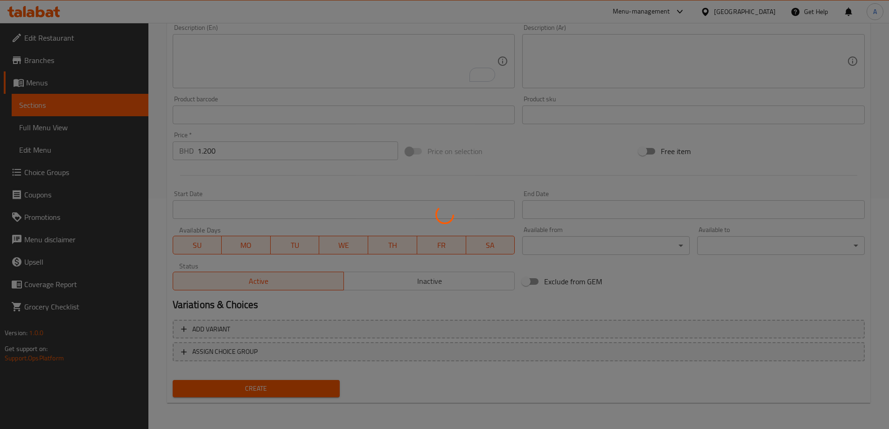
type input "0"
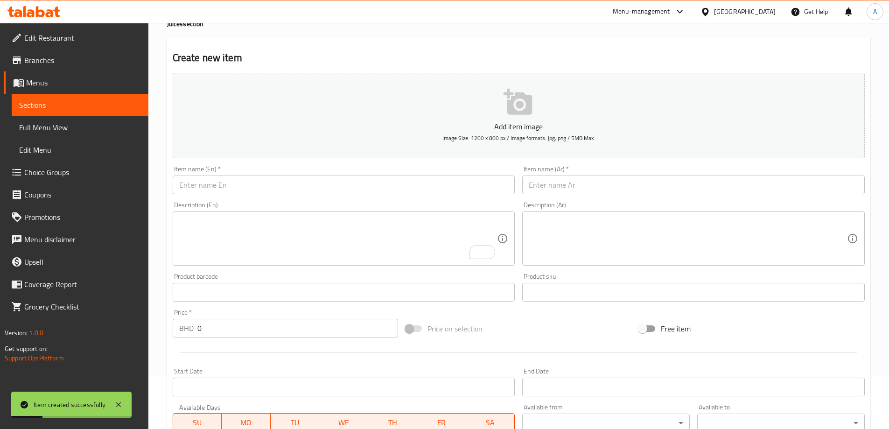
scroll to position [91, 0]
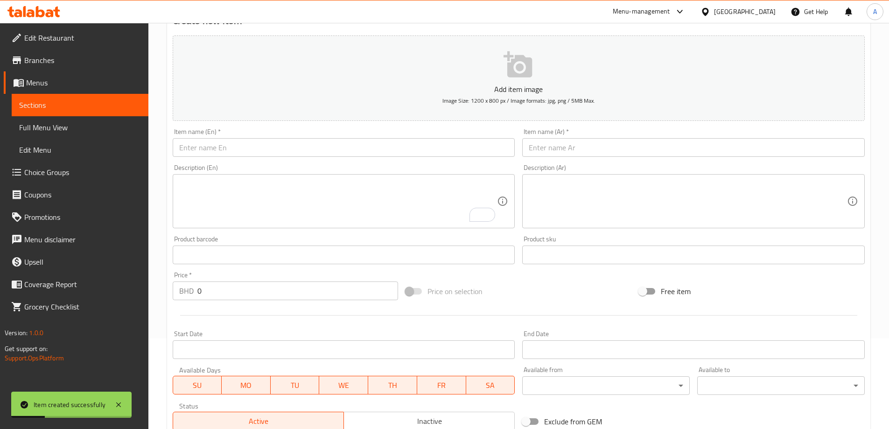
click at [334, 197] on textarea "To enrich screen reader interactions, please activate Accessibility in Grammarl…" at bounding box center [338, 201] width 318 height 44
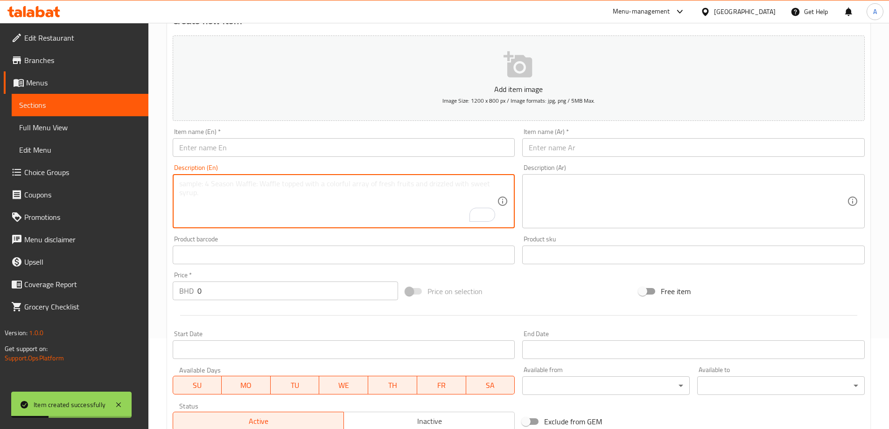
paste textarea "1.200 ليمون LEMON"
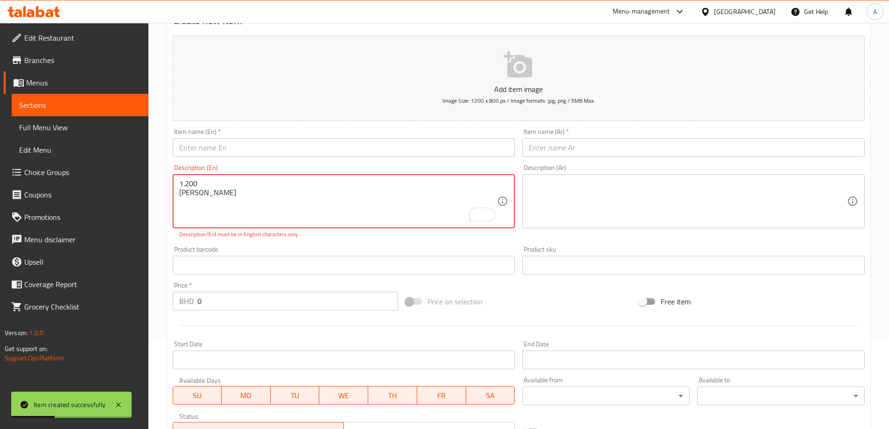
click at [239, 189] on textarea "1.200 ليمون LEMON" at bounding box center [338, 201] width 318 height 44
type textarea "1.200 ليمون LEMON"
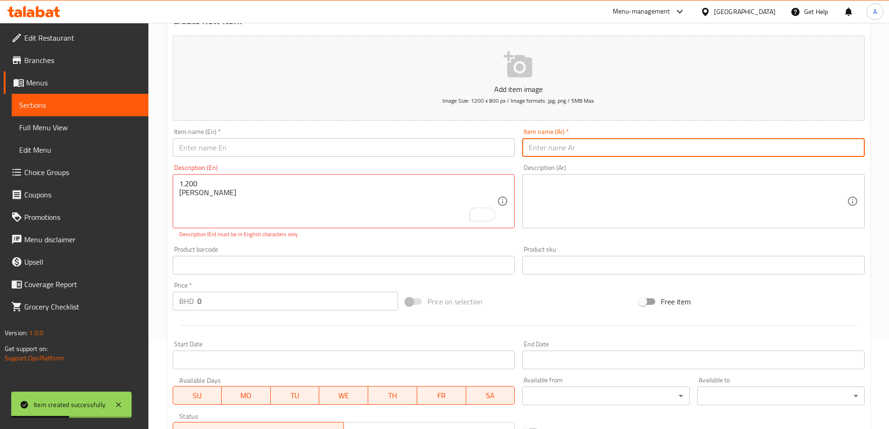
click at [628, 146] on input "text" at bounding box center [693, 147] width 343 height 19
paste input "ليمون"
type input "ليمون"
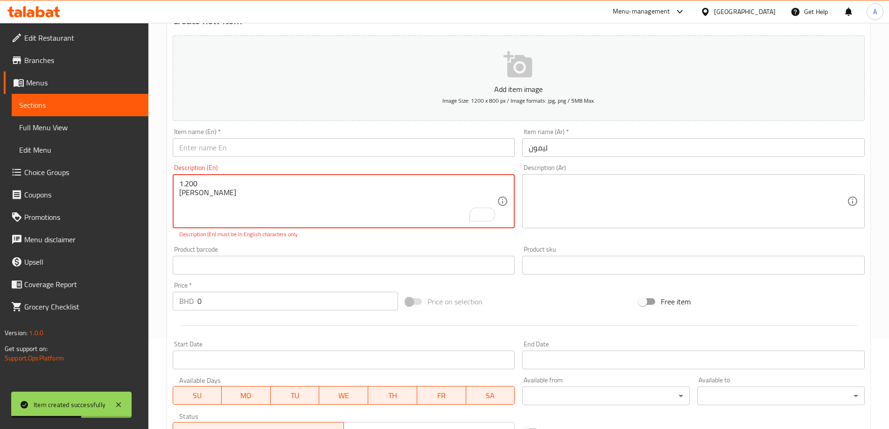
click at [195, 210] on textarea "1.200 ليمون LEMON" at bounding box center [338, 201] width 318 height 44
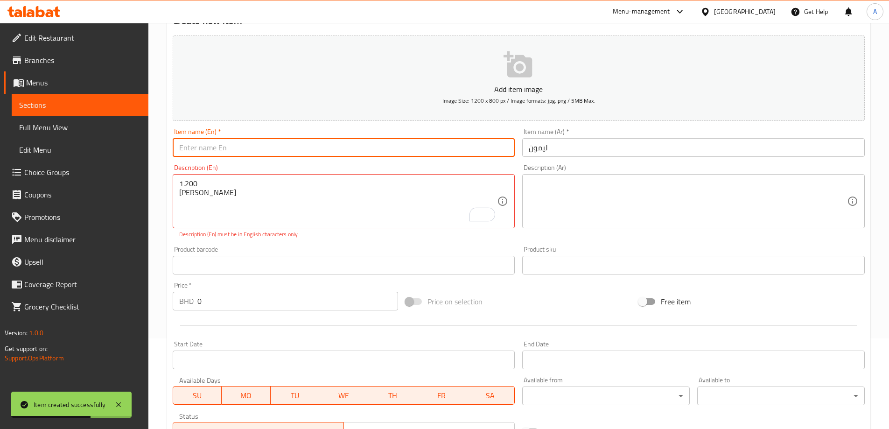
click at [255, 149] on input "text" at bounding box center [344, 147] width 343 height 19
paste input "LEMON"
type input "Lemon"
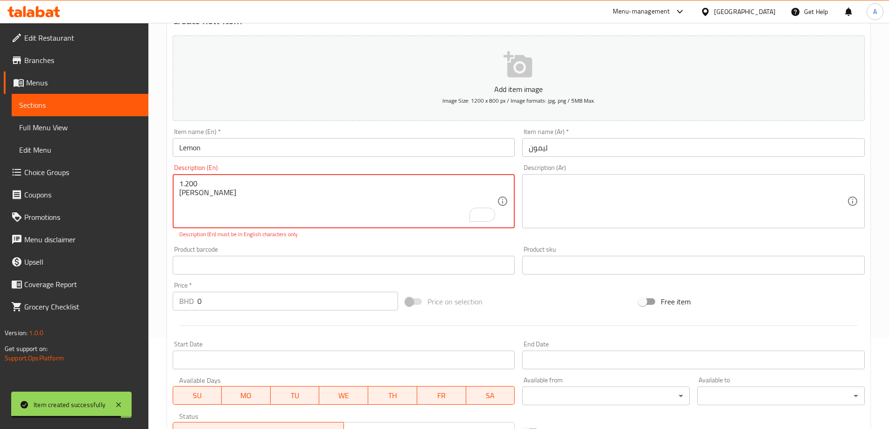
click at [212, 183] on textarea "1.200 ليمون LEMON" at bounding box center [338, 201] width 318 height 44
click at [227, 299] on input "0" at bounding box center [297, 301] width 201 height 19
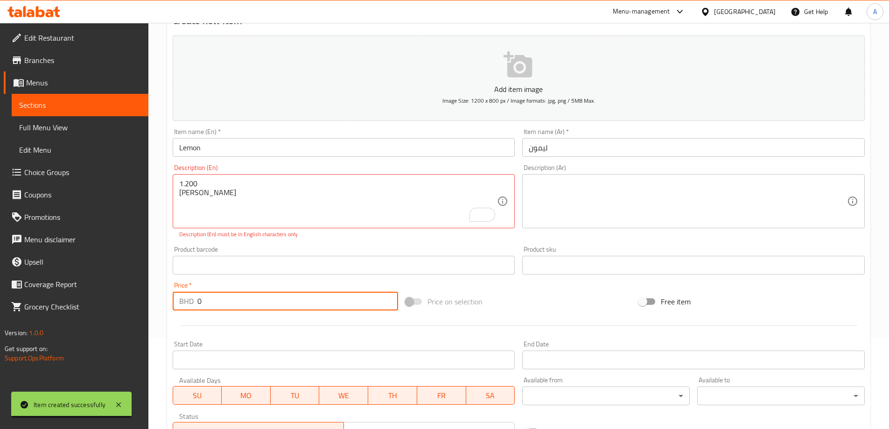
click at [227, 299] on input "0" at bounding box center [297, 301] width 201 height 19
paste input "1.20"
type input "1.200"
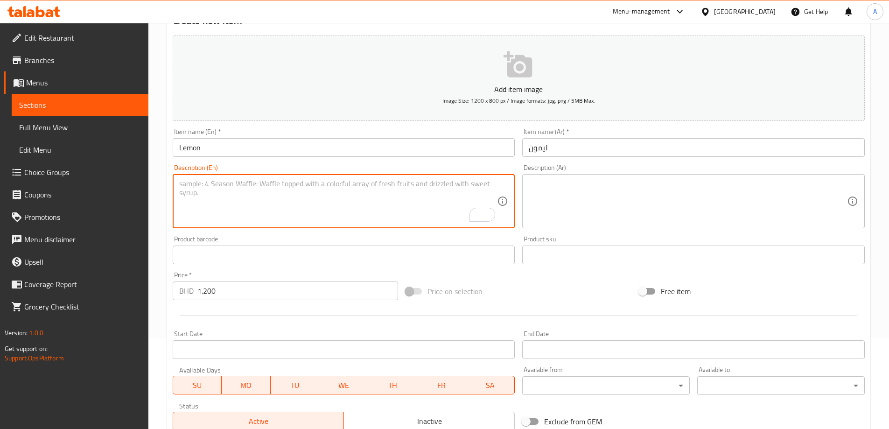
click at [257, 239] on div "Product barcode Product barcode" at bounding box center [344, 250] width 343 height 28
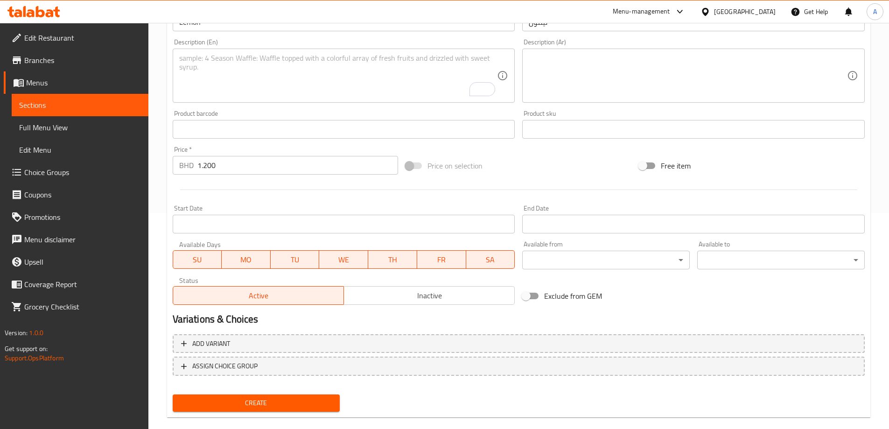
scroll to position [231, 0]
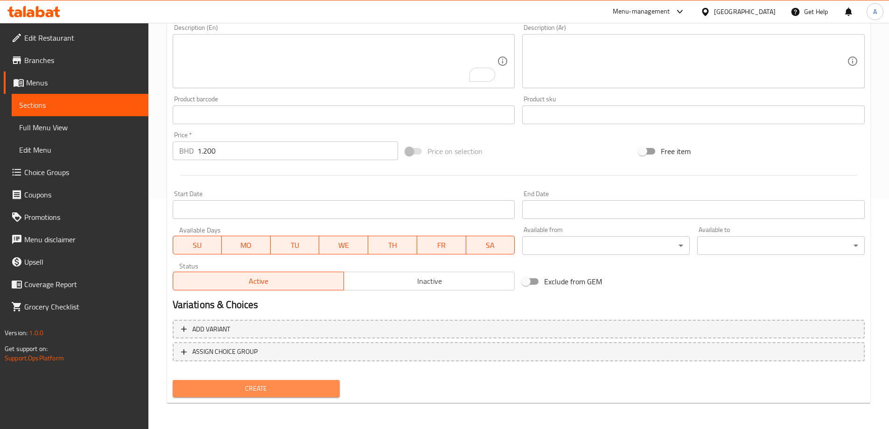
click at [242, 389] on span "Create" at bounding box center [256, 389] width 153 height 12
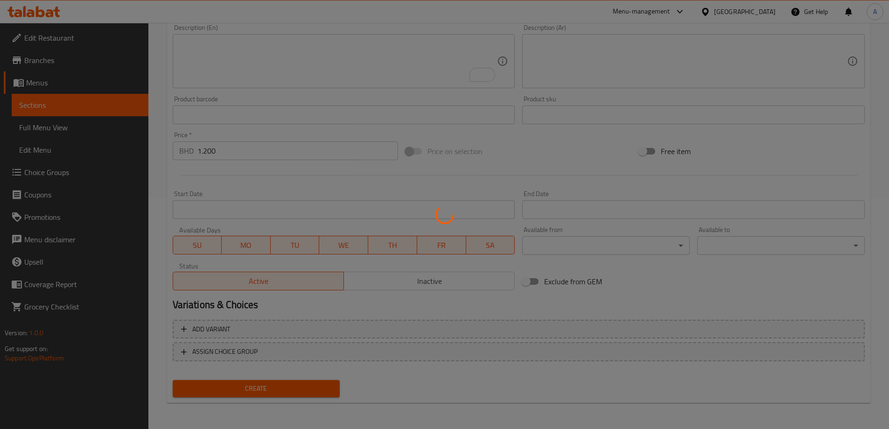
type input "0"
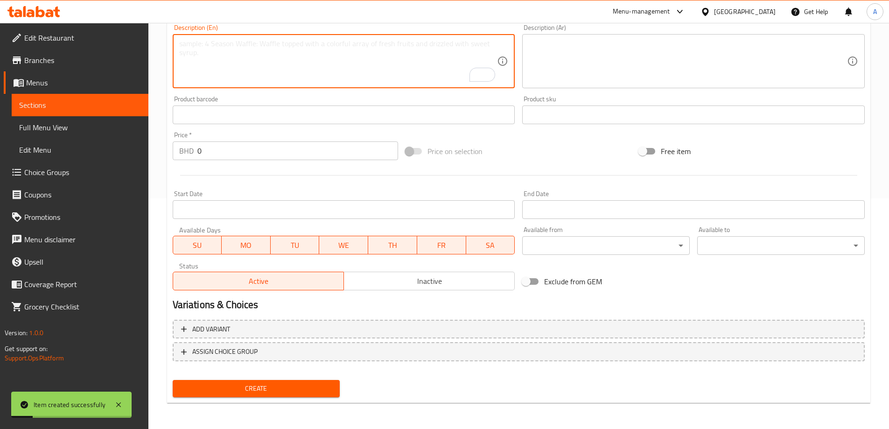
click at [348, 44] on textarea "To enrich screen reader interactions, please activate Accessibility in Grammarl…" at bounding box center [338, 61] width 318 height 44
paste textarea "1.200 باباي PAPAYA"
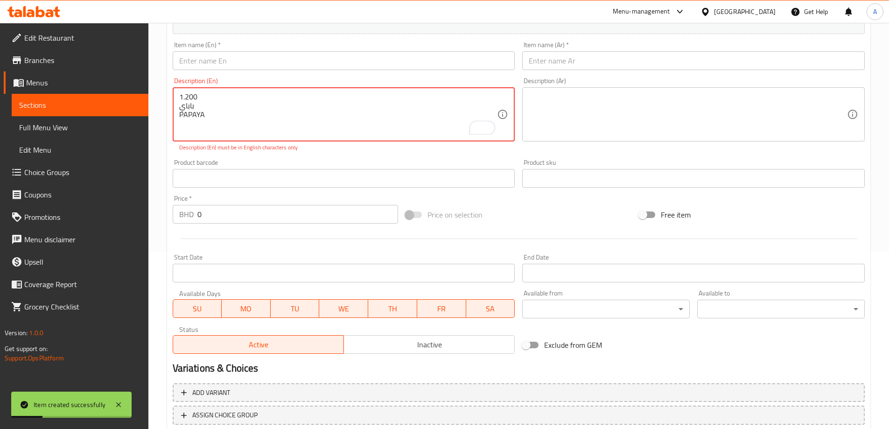
scroll to position [137, 0]
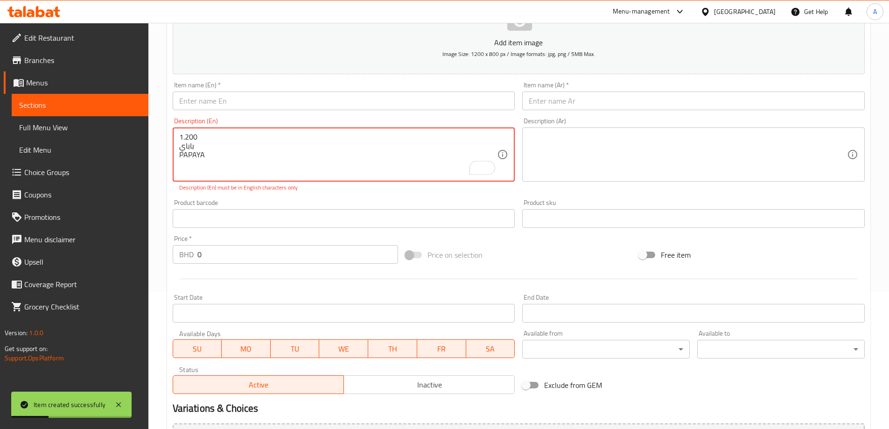
click at [205, 133] on textarea "1.200 باباي PAPAYA" at bounding box center [338, 155] width 318 height 44
click at [204, 133] on textarea "1.200 باباي PAPAYA" at bounding box center [338, 155] width 318 height 44
type textarea "1.200 باباي PAPAYA"
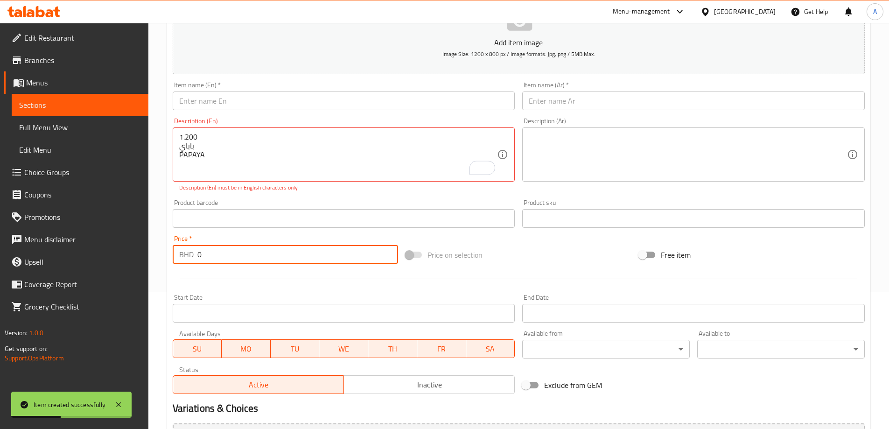
click at [203, 256] on input "0" at bounding box center [297, 254] width 201 height 19
paste input "1.20"
type input "1.200"
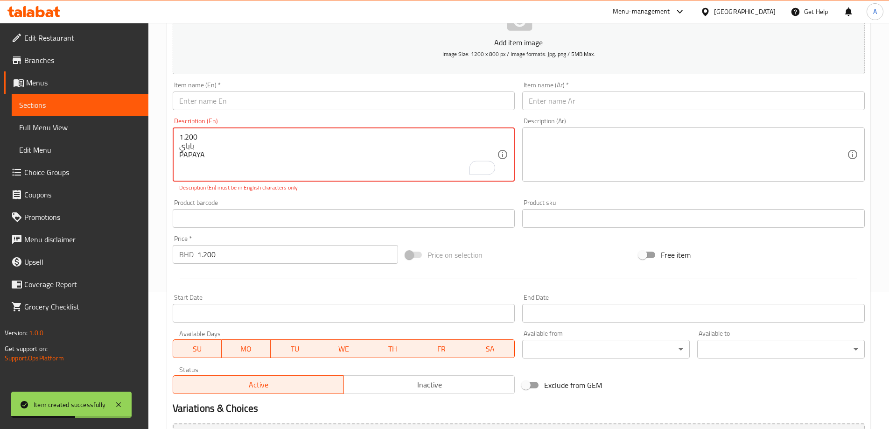
click at [193, 145] on textarea "1.200 باباي PAPAYA" at bounding box center [338, 155] width 318 height 44
click at [603, 89] on div "Item name (Ar)   * Item name (Ar) *" at bounding box center [693, 96] width 343 height 28
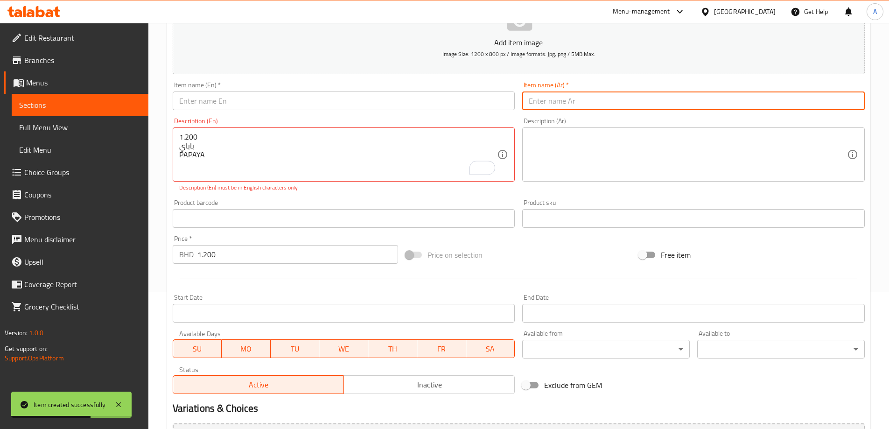
click at [604, 99] on input "text" at bounding box center [693, 101] width 343 height 19
paste input "باباي"
type input "باباي"
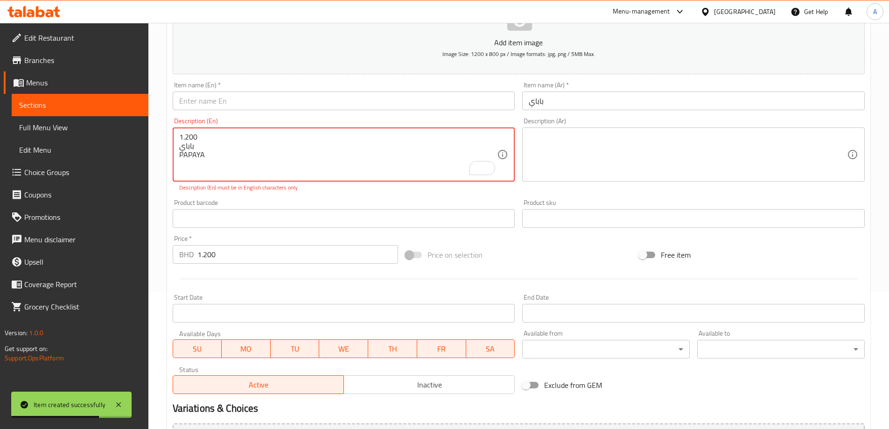
click at [232, 159] on textarea "1.200 باباي PAPAYA" at bounding box center [338, 155] width 318 height 44
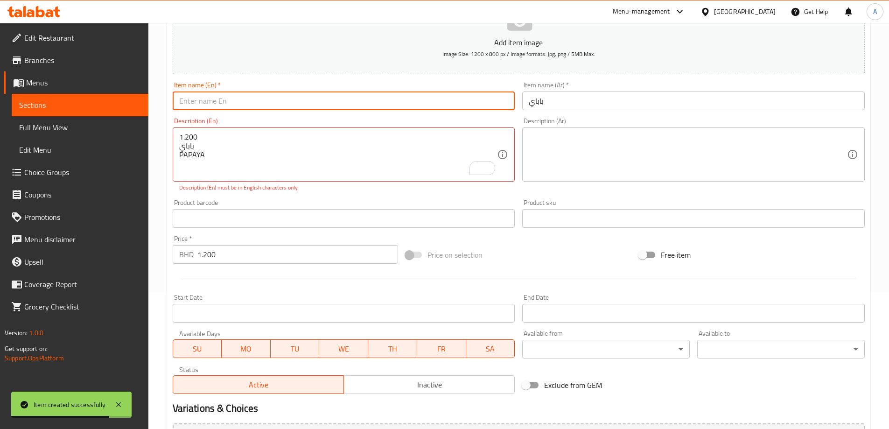
click at [268, 95] on input "text" at bounding box center [344, 101] width 343 height 19
paste input "PAPAYA"
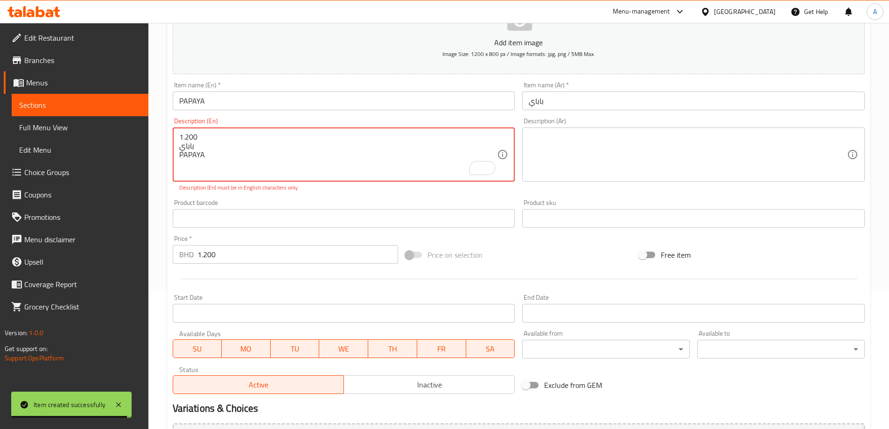
click at [228, 105] on input "PAPAYA" at bounding box center [344, 101] width 343 height 19
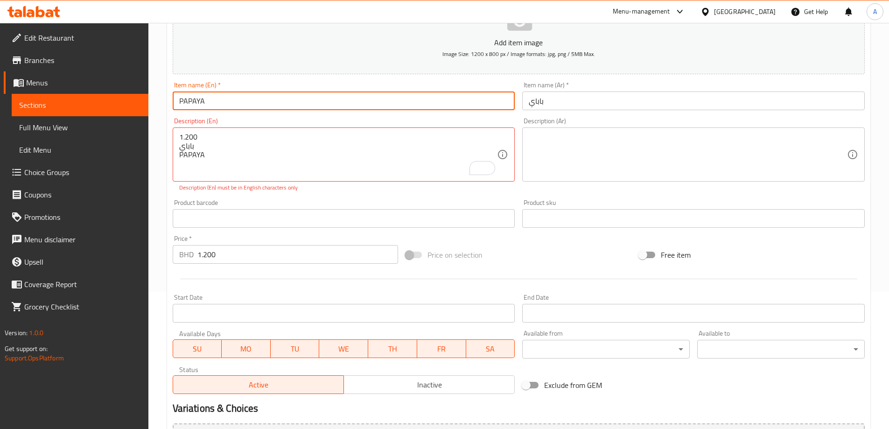
type input "Papaya"
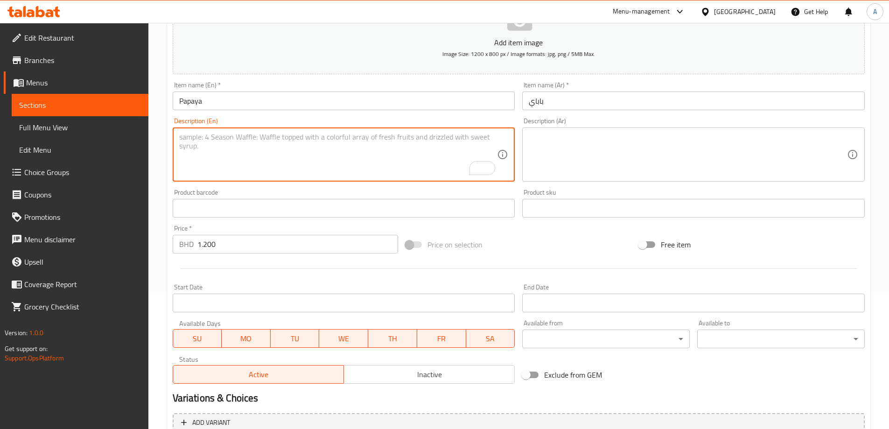
click at [289, 198] on div "Product barcode Product barcode" at bounding box center [344, 203] width 343 height 28
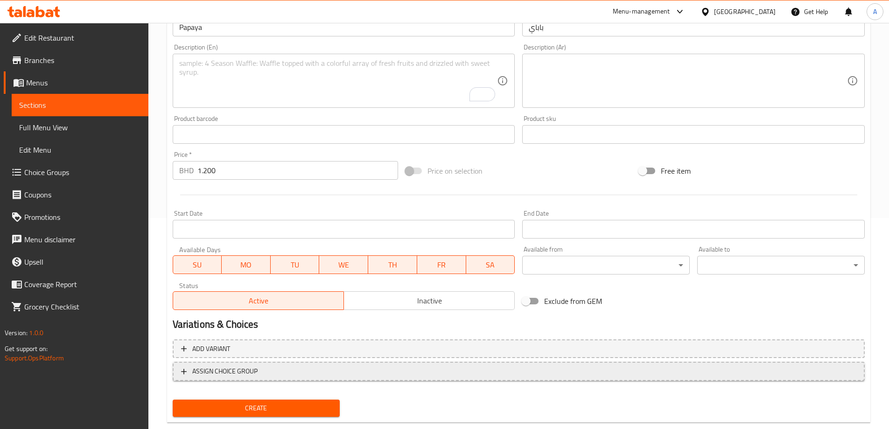
scroll to position [231, 0]
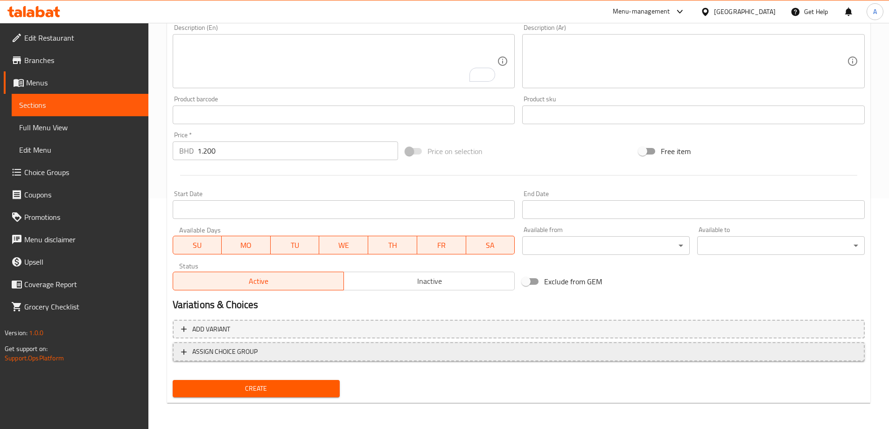
click at [251, 403] on div "Create new item Add item image Image Size: 1200 x 800 px / Image formats: jpg, …" at bounding box center [519, 131] width 704 height 543
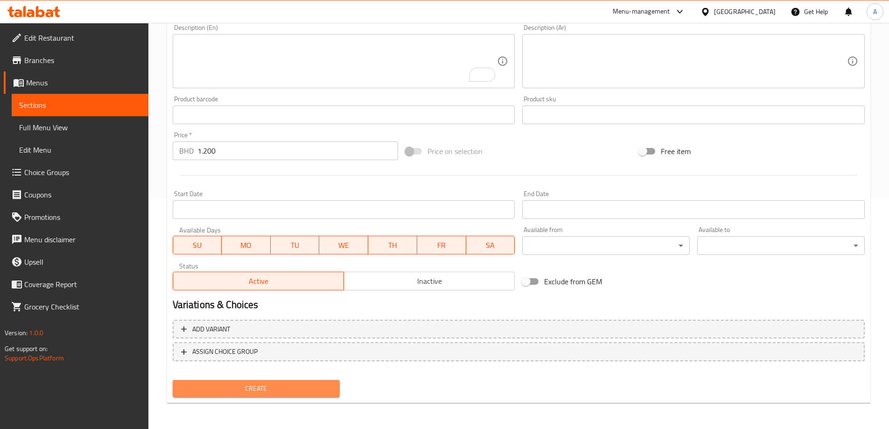
click at [250, 386] on span "Create" at bounding box center [256, 389] width 153 height 12
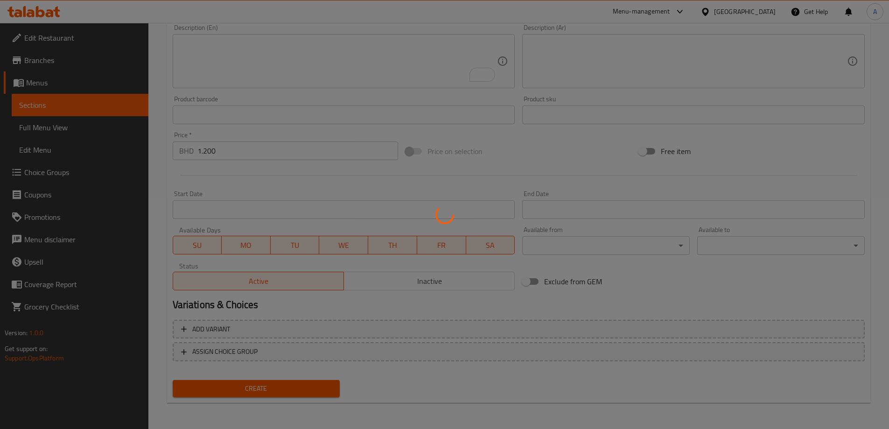
type input "0"
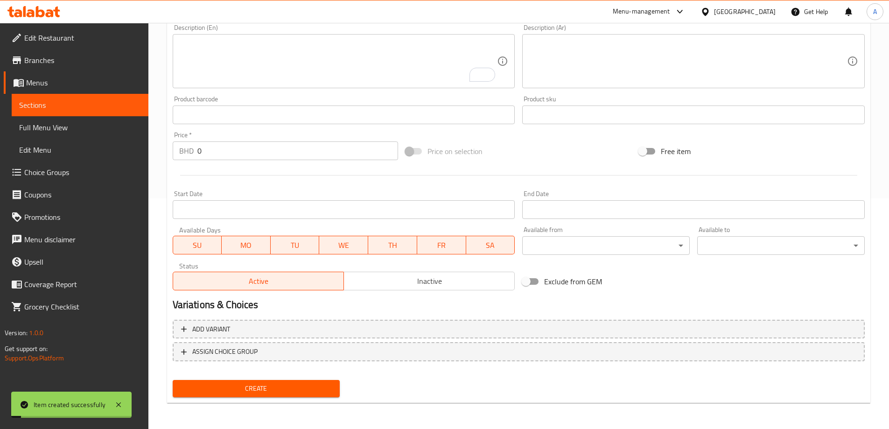
click at [357, 60] on textarea "To enrich screen reader interactions, please activate Accessibility in Grammarl…" at bounding box center [338, 61] width 318 height 44
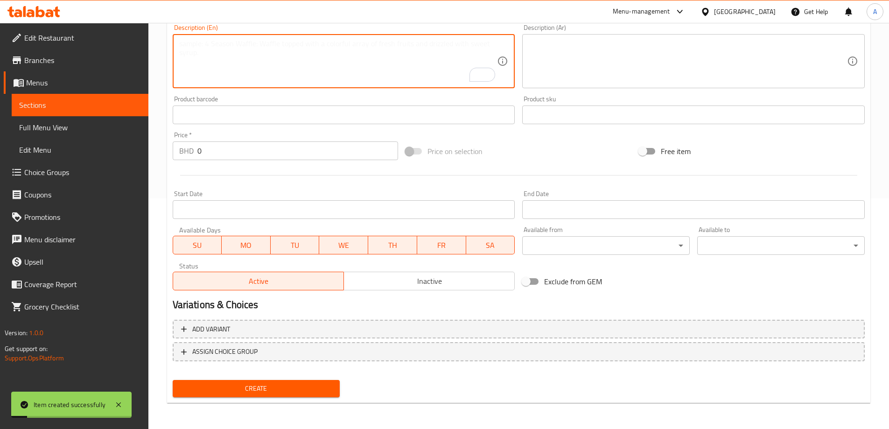
paste textarea "00 1.200 موز BANANA"
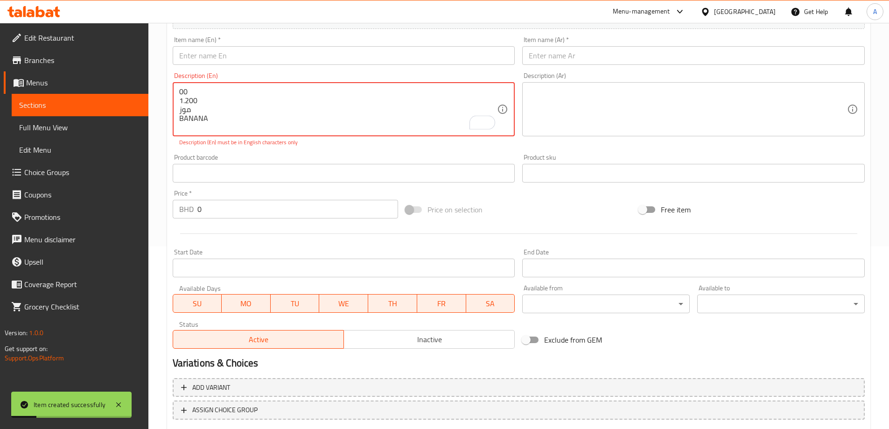
scroll to position [137, 0]
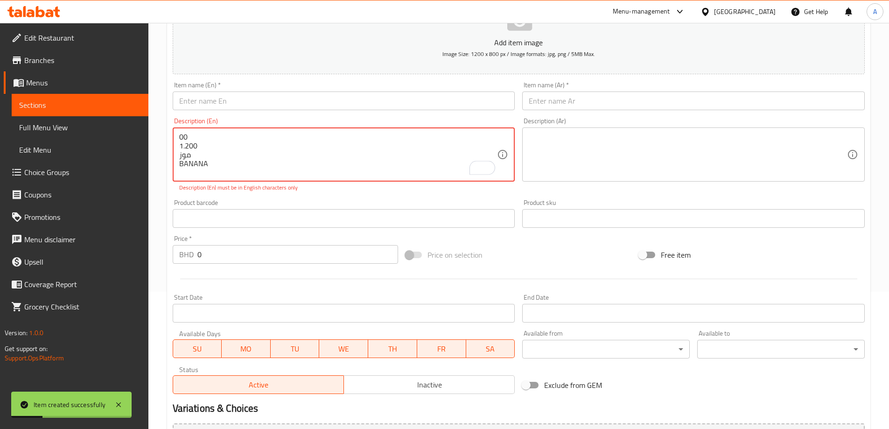
click at [199, 142] on textarea "00 1.200 موز BANANA" at bounding box center [338, 155] width 318 height 44
type textarea "00 1.200 موز BANANA"
click at [221, 261] on input "0" at bounding box center [297, 254] width 201 height 19
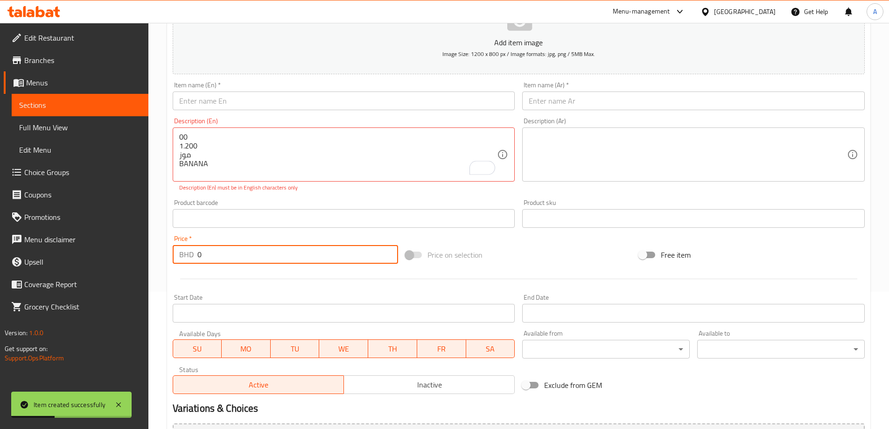
click at [221, 261] on input "0" at bounding box center [297, 254] width 201 height 19
paste input "1.20"
type input "1.200"
click at [202, 167] on textarea "00 1.200 موز BANANA" at bounding box center [338, 155] width 318 height 44
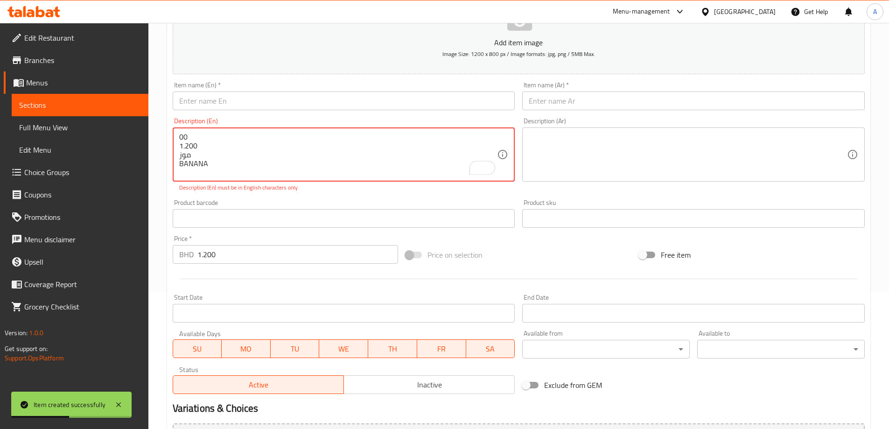
click at [241, 99] on input "text" at bounding box center [344, 101] width 343 height 19
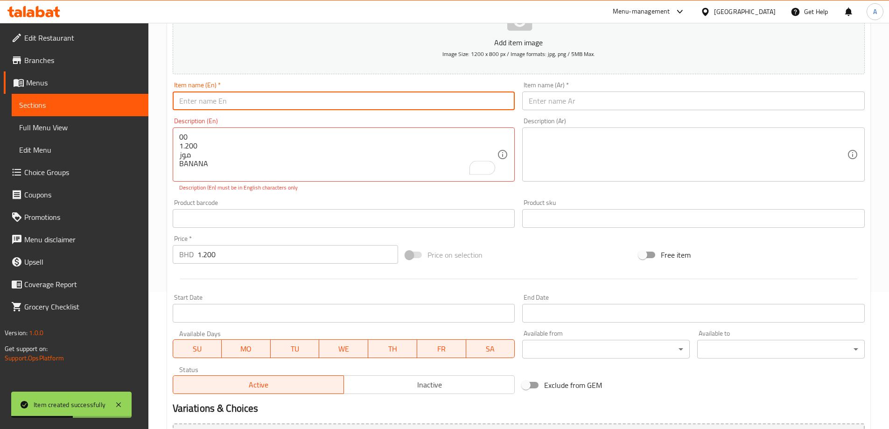
paste input "BANANA"
type input "Banana"
click at [203, 150] on textarea "00 1.200 موز BANANA" at bounding box center [338, 155] width 318 height 44
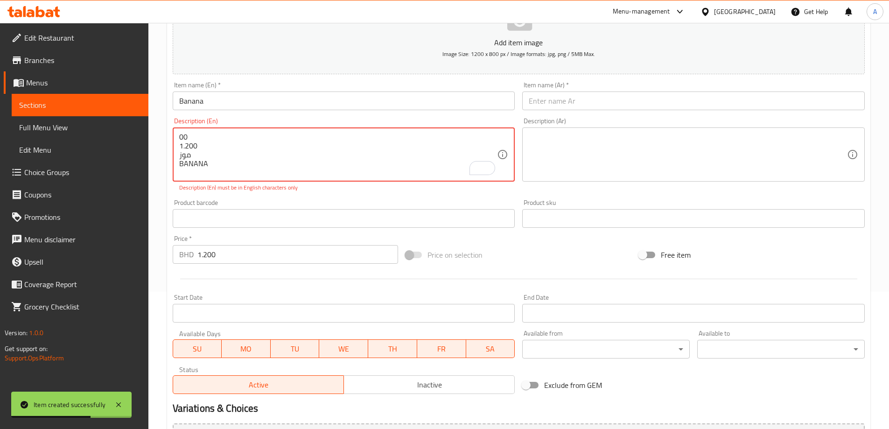
click at [203, 150] on textarea "00 1.200 موز BANANA" at bounding box center [338, 155] width 318 height 44
type textarea "00 1.200 موز BANANA"
drag, startPoint x: 701, startPoint y: 78, endPoint x: 697, endPoint y: 86, distance: 9.6
click at [699, 82] on div "Add item image Image Size: 1200 x 800 px / Image formats: jpg, png / 5MB Max. I…" at bounding box center [519, 191] width 700 height 413
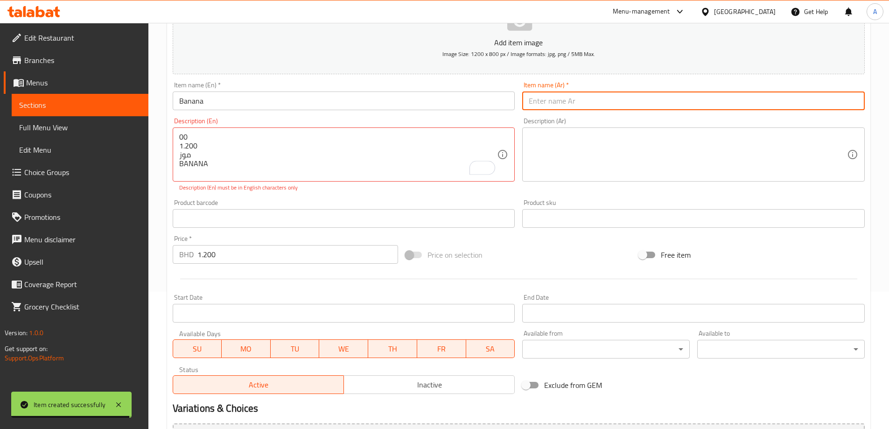
click at [670, 104] on input "text" at bounding box center [693, 101] width 343 height 19
paste input "موز"
type input "موز"
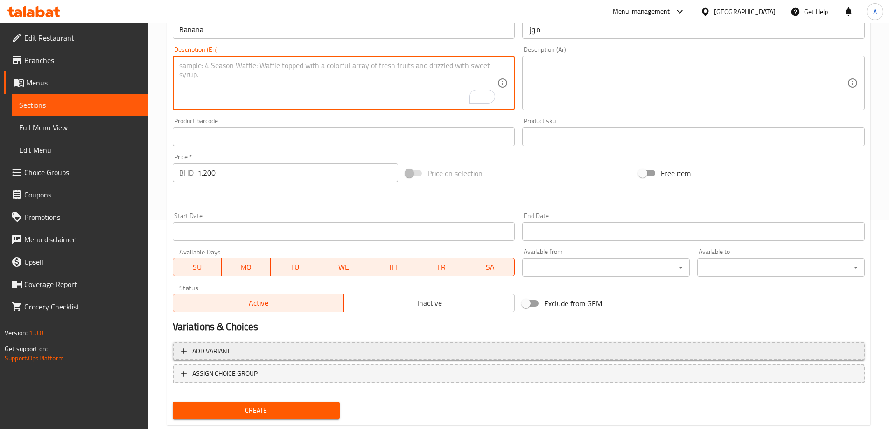
scroll to position [231, 0]
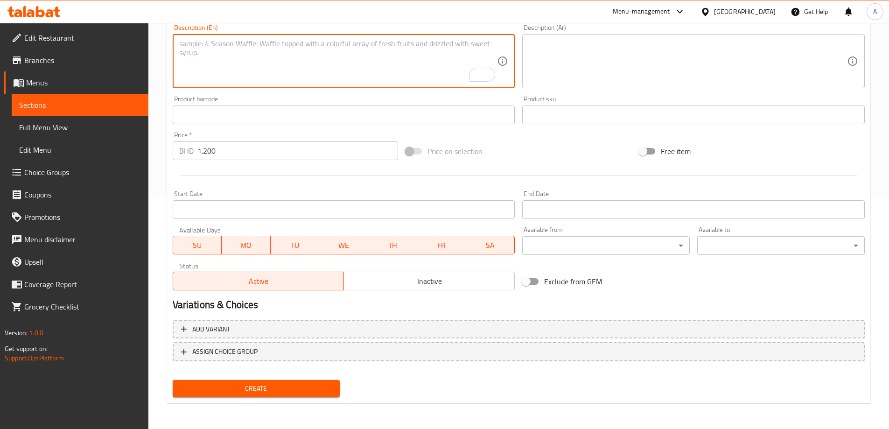
click at [320, 393] on span "Create" at bounding box center [256, 389] width 153 height 12
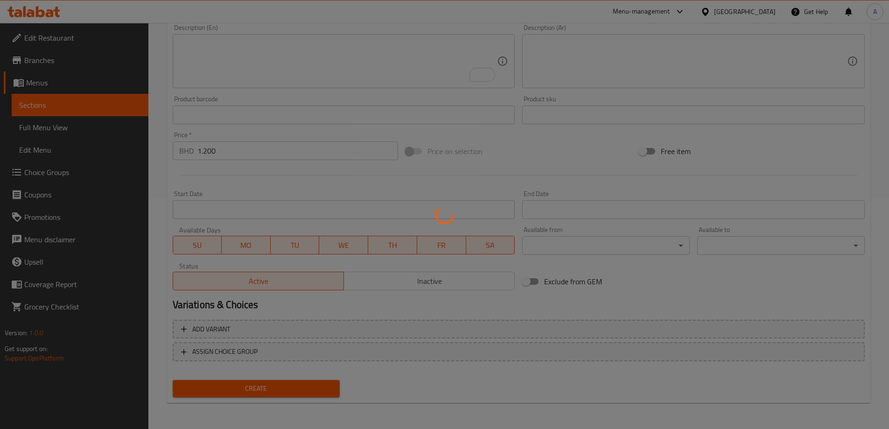
type input "0"
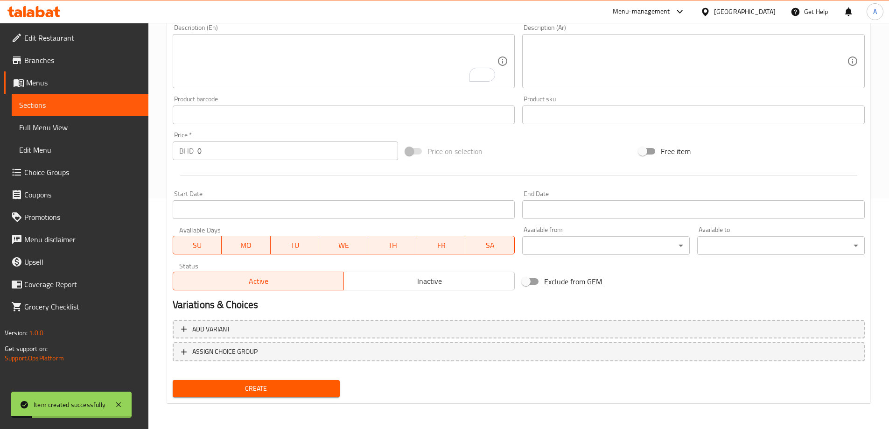
drag, startPoint x: 411, startPoint y: 85, endPoint x: 409, endPoint y: 81, distance: 5.4
click at [410, 85] on div "Description (En)" at bounding box center [344, 61] width 343 height 54
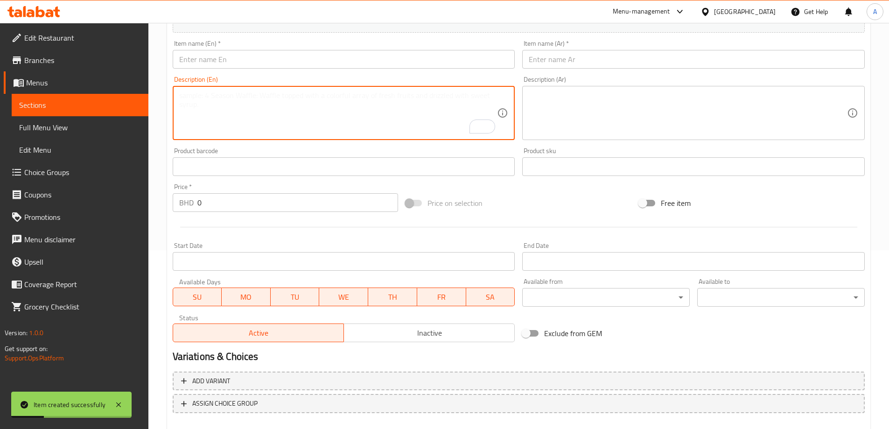
scroll to position [137, 0]
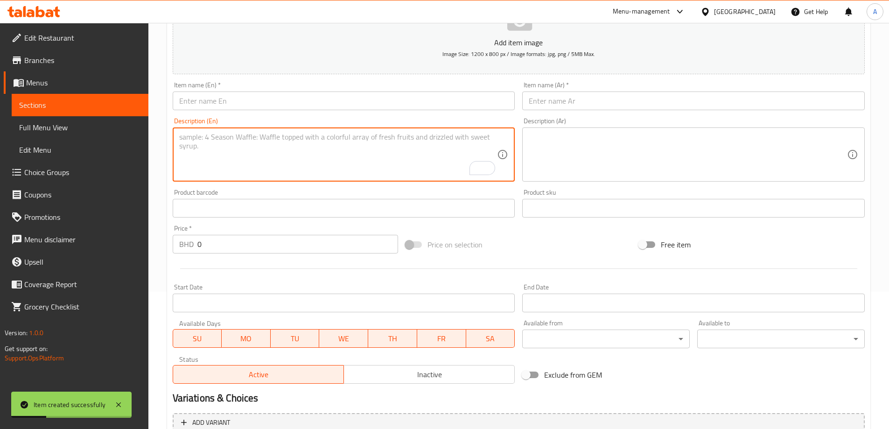
click at [277, 146] on textarea "To enrich screen reader interactions, please activate Accessibility in Grammarl…" at bounding box center [338, 155] width 318 height 44
click at [429, 133] on textarea "To enrich screen reader interactions, please activate Accessibility in Grammarl…" at bounding box center [338, 155] width 318 height 44
paste textarea "1.200 همبا MANGO"
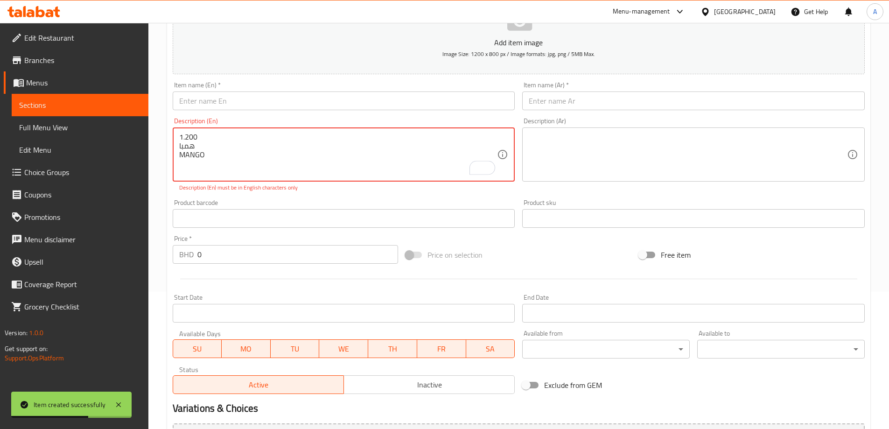
click at [195, 146] on textarea "1.200 همبا MANGO" at bounding box center [338, 155] width 318 height 44
type textarea "1.200 همبا MANGO"
click at [575, 106] on input "text" at bounding box center [693, 101] width 343 height 19
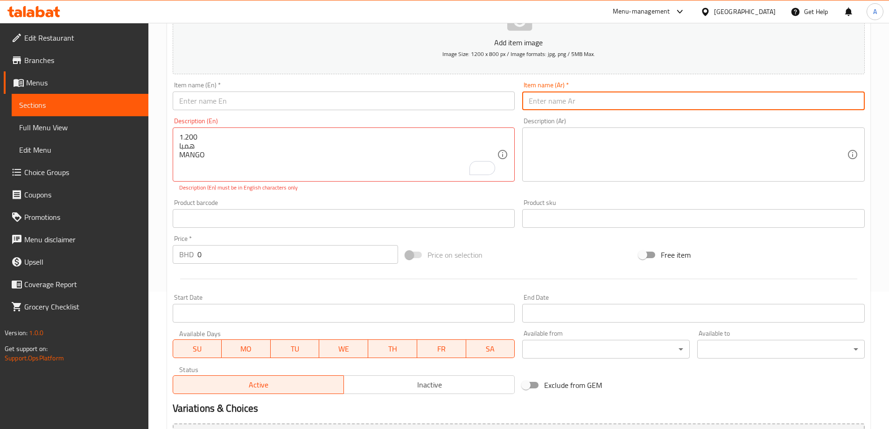
paste input "همبا"
type input "مانجو همبا"
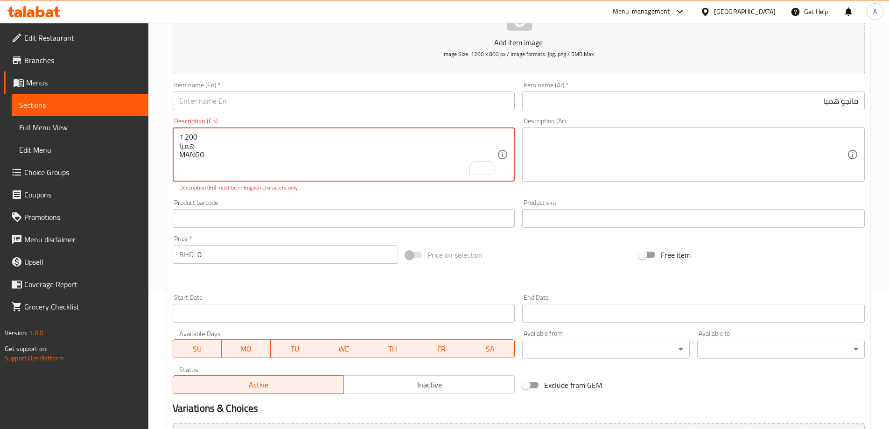
click at [196, 157] on textarea "1.200 همبا MANGO" at bounding box center [338, 155] width 318 height 44
paste input "MANGO"
click at [212, 98] on input "MANGO" at bounding box center [344, 101] width 343 height 19
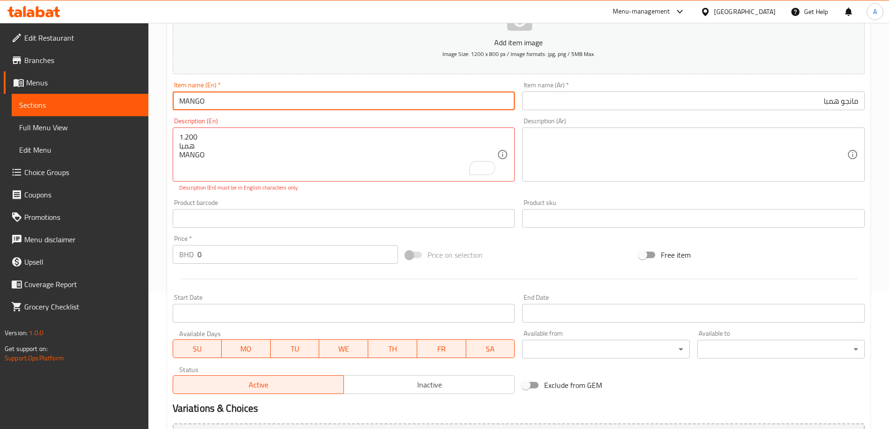
paste input "Hmmba"
type input "Mango Hmmba"
click at [271, 113] on div "Item name (En)   * Mango Hmmba Item name (En) *" at bounding box center [344, 96] width 350 height 36
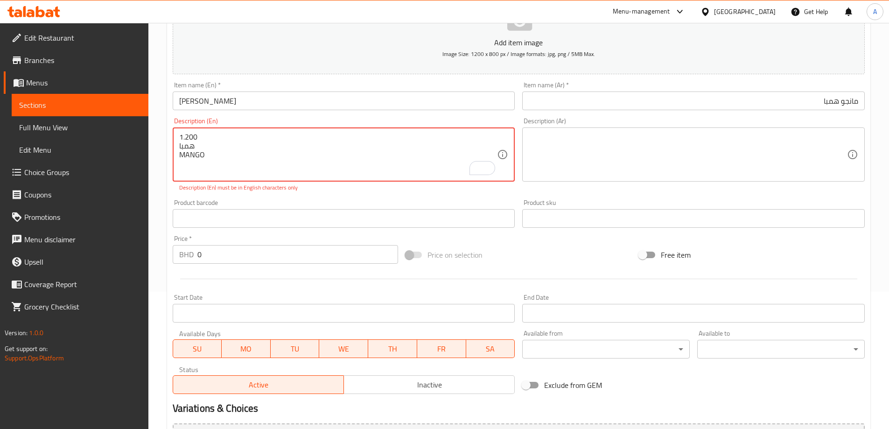
click at [196, 137] on textarea "1.200 همبا MANGO" at bounding box center [338, 155] width 318 height 44
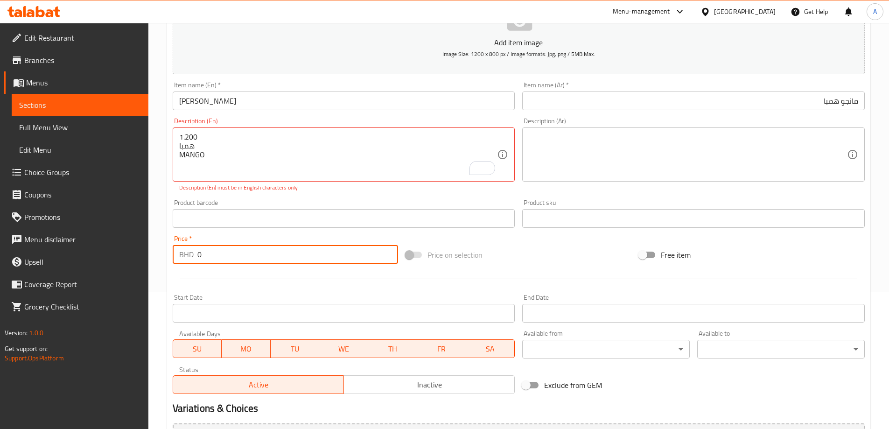
click at [219, 258] on input "0" at bounding box center [297, 254] width 201 height 19
click at [218, 259] on input "0" at bounding box center [297, 254] width 201 height 19
click at [217, 259] on input "0" at bounding box center [297, 254] width 201 height 19
click at [216, 259] on input "0" at bounding box center [297, 254] width 201 height 19
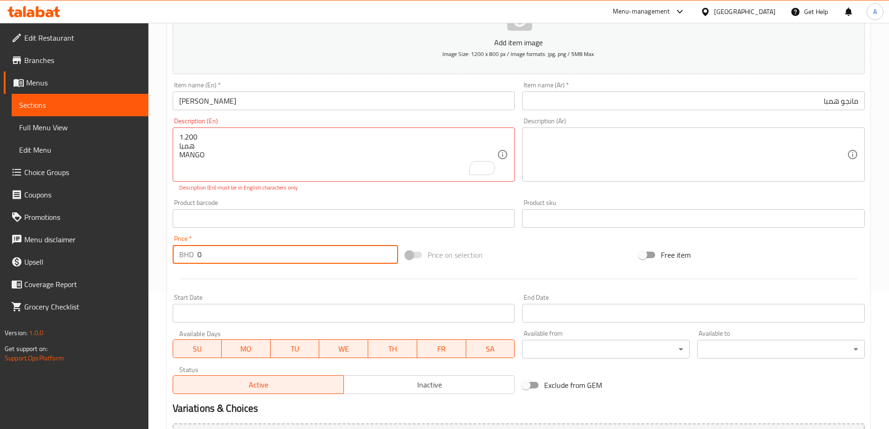
paste input "1.20"
type input "1.200"
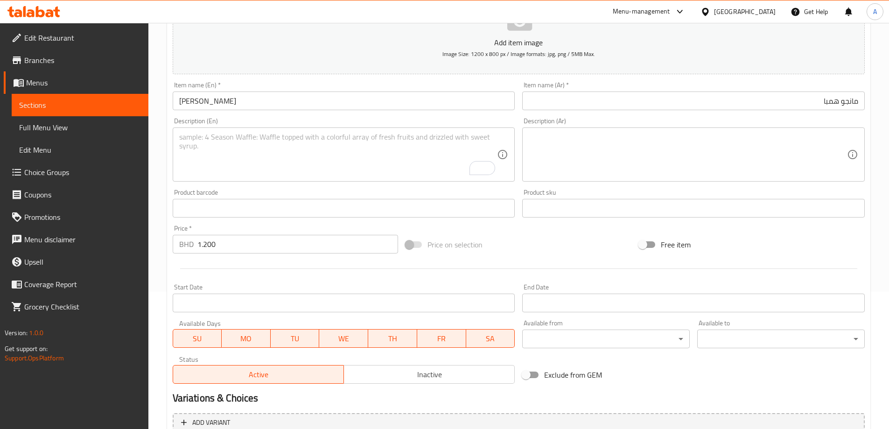
click at [397, 182] on div "Description (En)" at bounding box center [344, 154] width 343 height 54
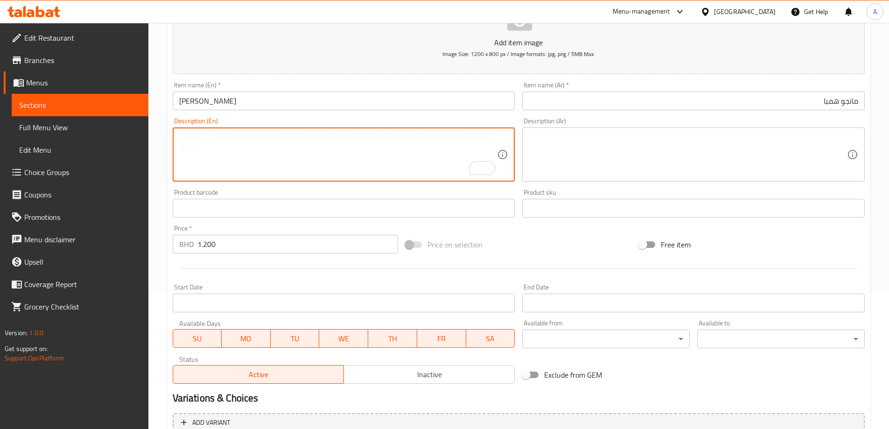
scroll to position [231, 0]
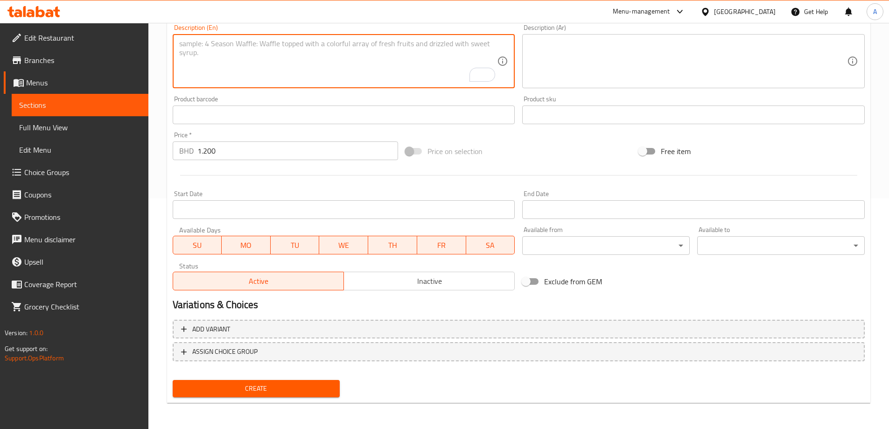
click at [307, 384] on span "Create" at bounding box center [256, 389] width 153 height 12
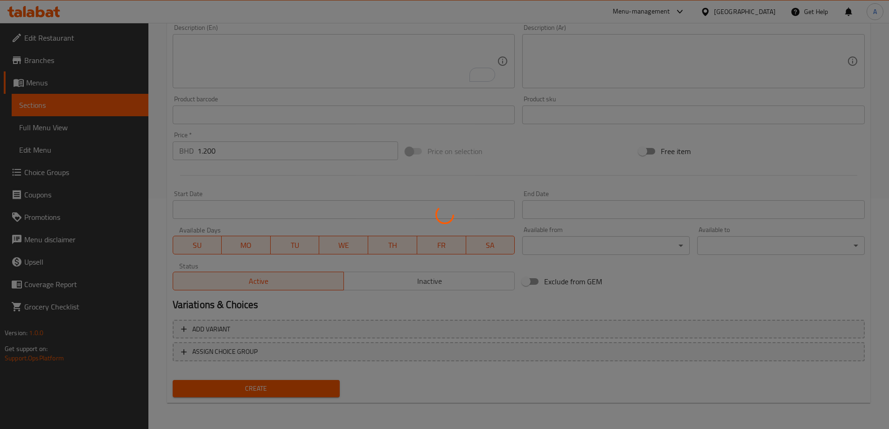
type input "0"
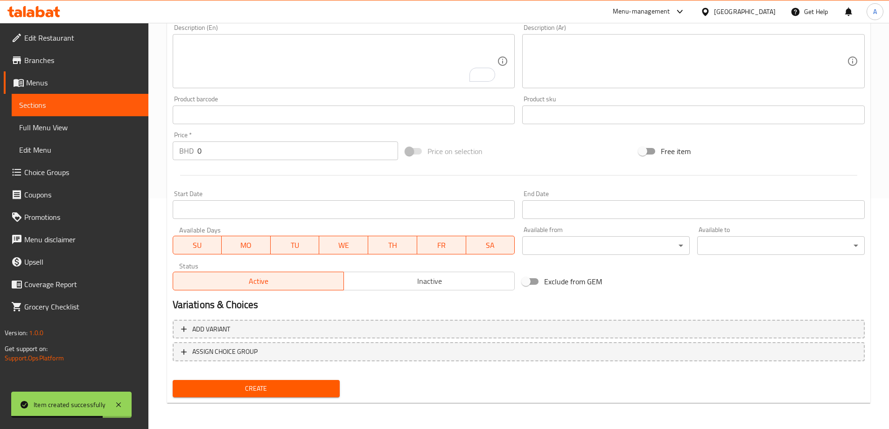
click at [366, 83] on textarea "To enrich screen reader interactions, please activate Accessibility in Grammarl…" at bounding box center [338, 61] width 318 height 44
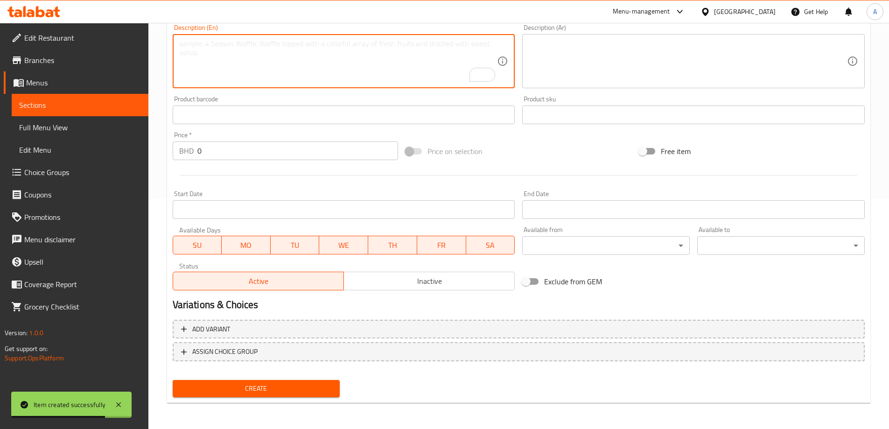
paste textarea "1.200 رمان POMEGRANATE"
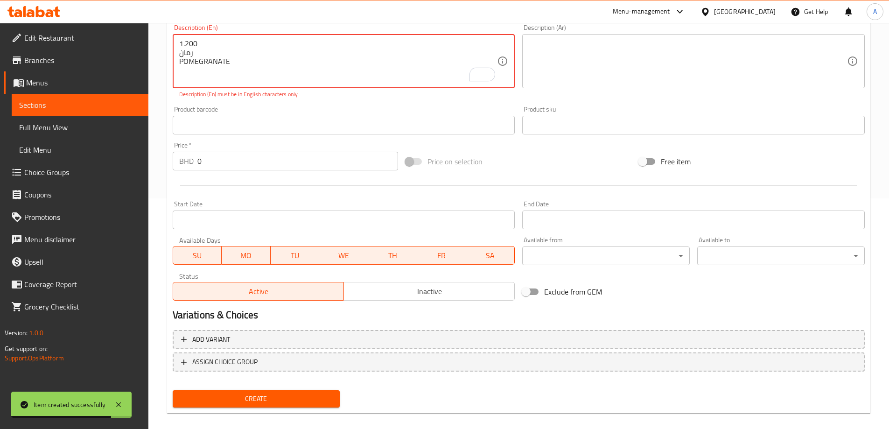
click at [191, 42] on textarea "1.200 رمان POMEGRANATE" at bounding box center [338, 61] width 318 height 44
type textarea "1.200 رمان POMEGRANATE"
click at [223, 159] on input "0" at bounding box center [297, 161] width 201 height 19
click at [221, 159] on input "0" at bounding box center [297, 161] width 201 height 19
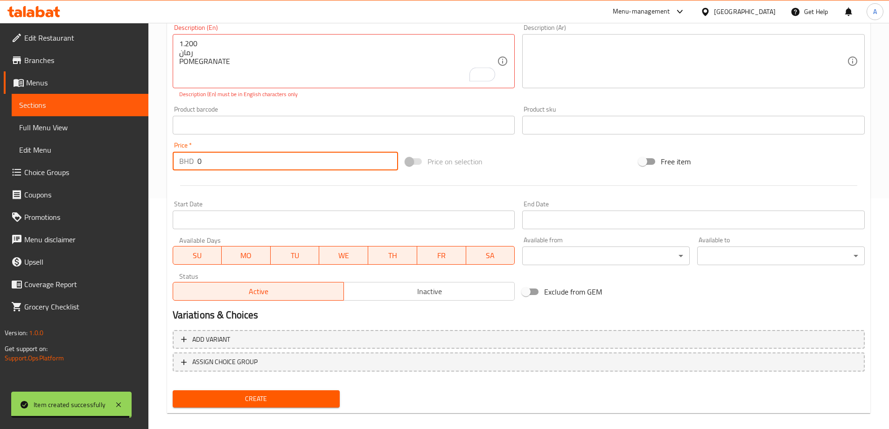
click at [221, 159] on input "0" at bounding box center [297, 161] width 201 height 19
paste input "1.200"
paste input "number"
type input "1.200"
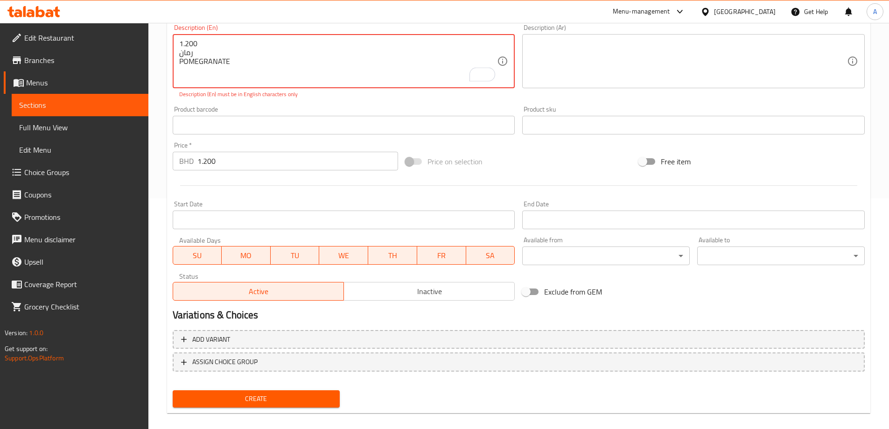
click at [222, 57] on textarea "1.200 رمان POMEGRANATE" at bounding box center [338, 61] width 318 height 44
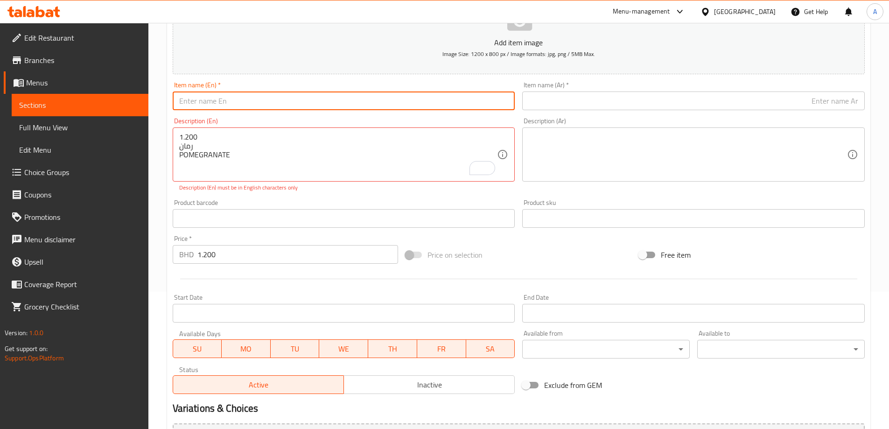
click at [256, 95] on input "text" at bounding box center [344, 101] width 343 height 19
paste input "POMEGRANATE"
type input "POMEGRANATE"
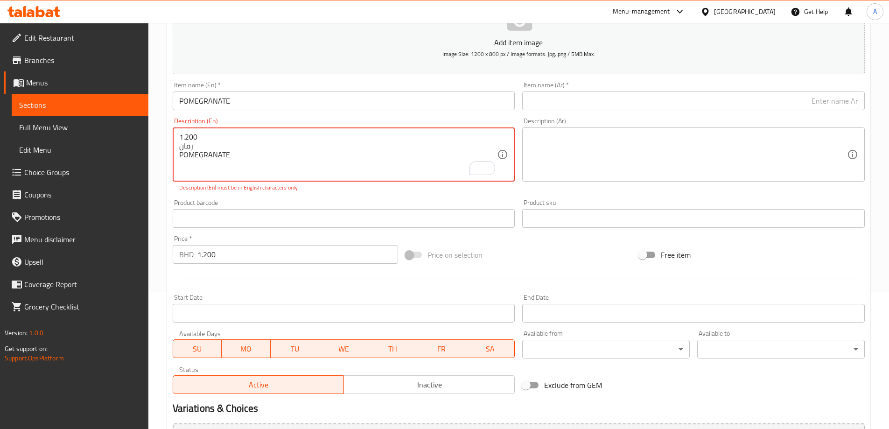
click at [200, 146] on textarea "1.200 رمان POMEGRANATE" at bounding box center [338, 155] width 318 height 44
click at [175, 146] on div "1.200 رمان POMEGRANATE Description (En)" at bounding box center [344, 154] width 343 height 54
click at [184, 147] on textarea "1.200 رمان POMEGRANATE" at bounding box center [338, 155] width 318 height 44
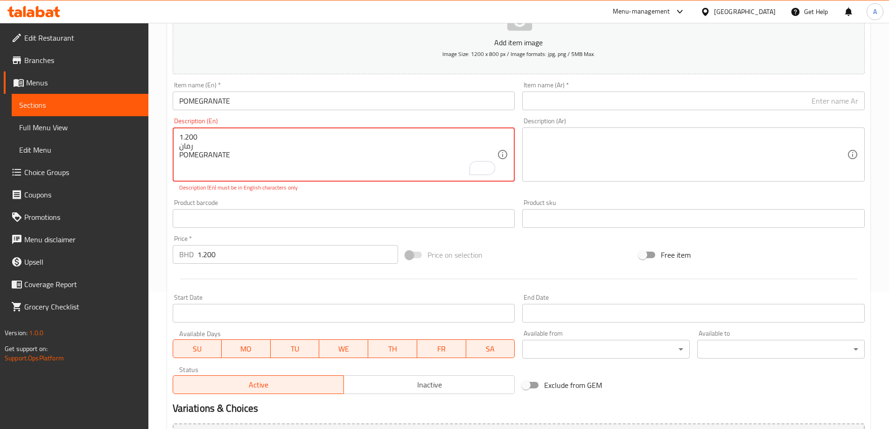
click at [184, 147] on textarea "1.200 رمان POMEGRANATE" at bounding box center [338, 155] width 318 height 44
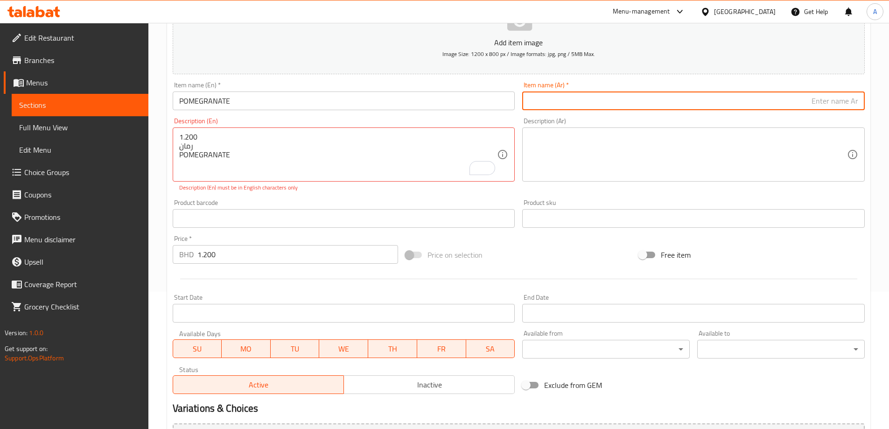
click at [586, 103] on input "text" at bounding box center [693, 101] width 343 height 19
paste input "رمان"
type input "رمان"
click at [370, 85] on div "Item name (En)   * POMEGRANATE Item name (En) *" at bounding box center [344, 96] width 343 height 28
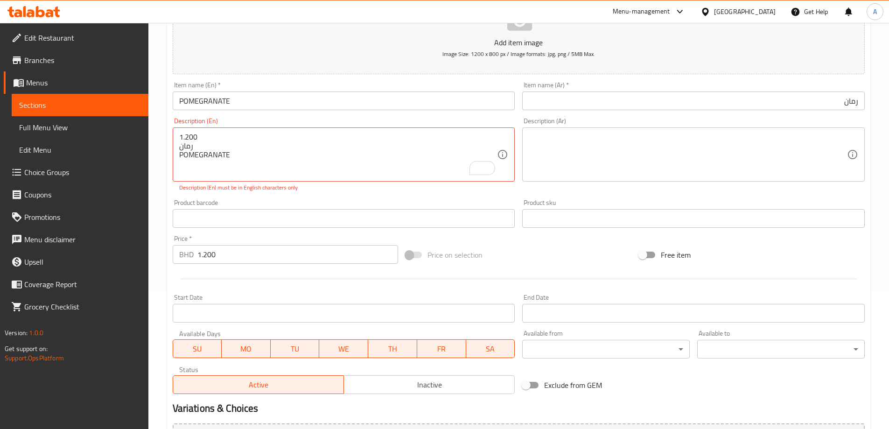
click at [350, 105] on input "POMEGRANATE" at bounding box center [344, 101] width 343 height 19
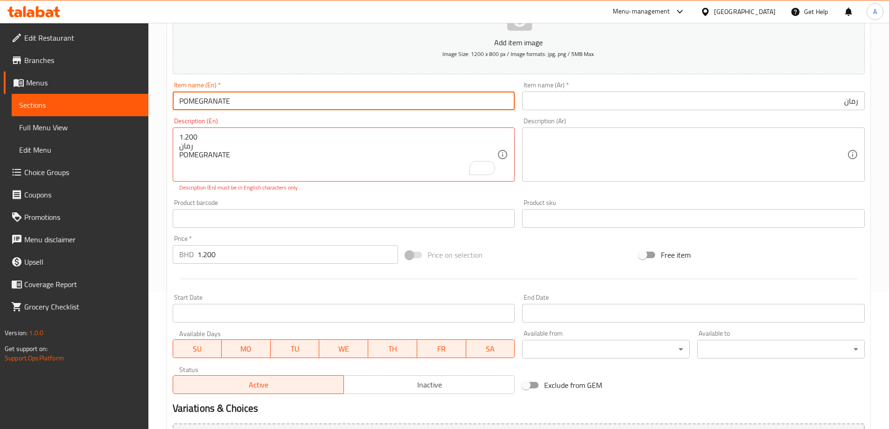
click at [350, 105] on input "POMEGRANATE" at bounding box center [344, 101] width 343 height 19
type input "Pomegranate"
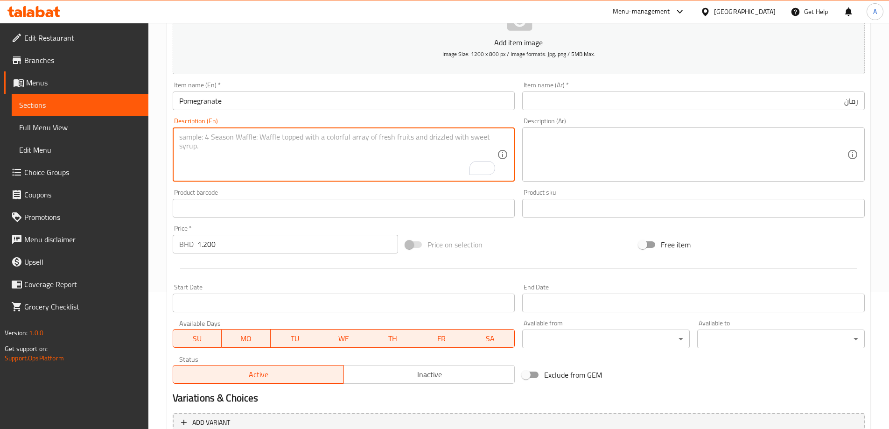
click at [351, 185] on div "Product barcode Product barcode" at bounding box center [344, 203] width 350 height 36
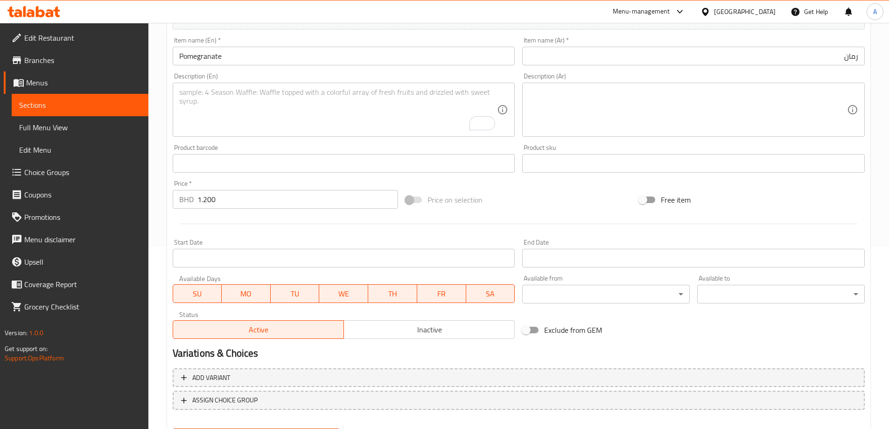
scroll to position [231, 0]
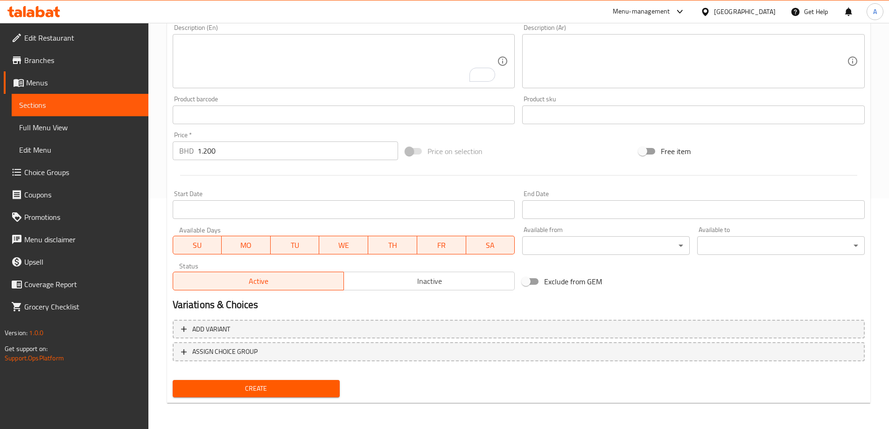
click at [316, 403] on div "Home / Restaurants management / Menus / Sections / item / create Juices section…" at bounding box center [519, 111] width 704 height 600
click at [313, 398] on div "Create" at bounding box center [256, 388] width 175 height 25
click at [311, 389] on span "Create" at bounding box center [256, 389] width 153 height 12
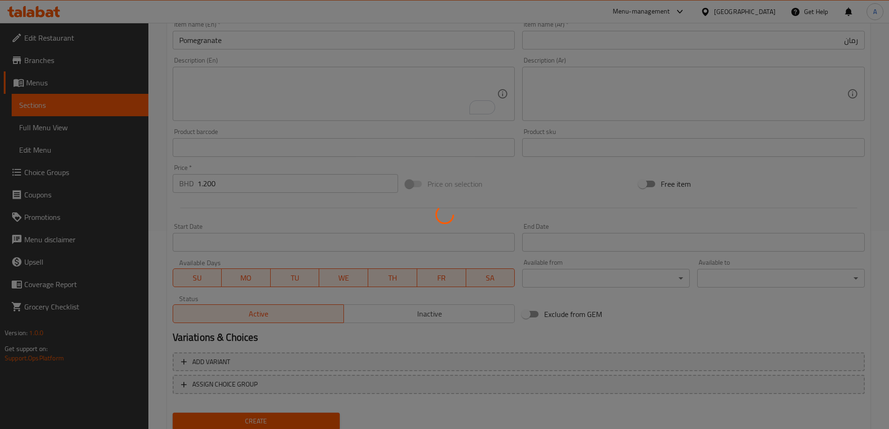
scroll to position [184, 0]
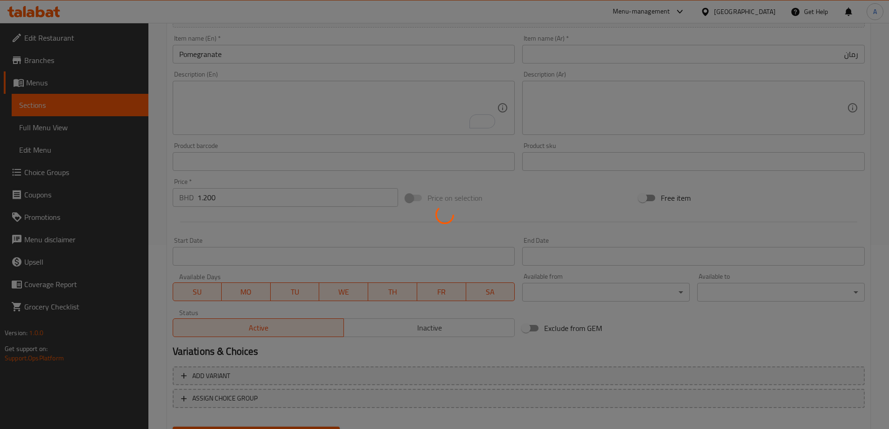
type input "0"
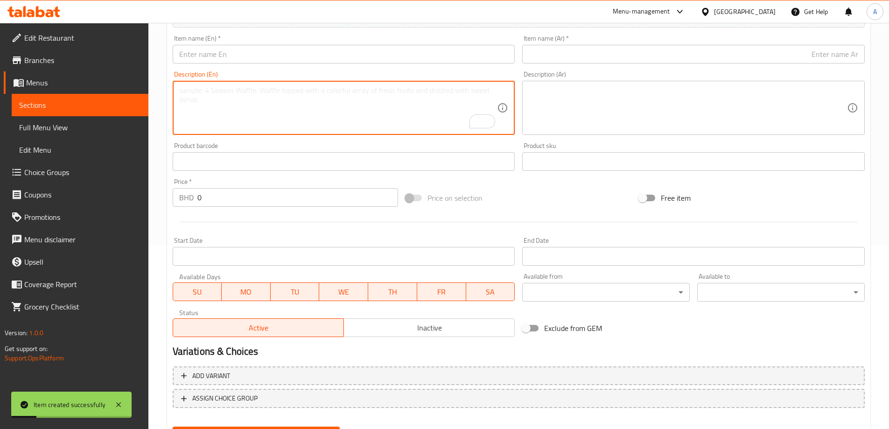
click at [331, 87] on textarea "To enrich screen reader interactions, please activate Accessibility in Grammarl…" at bounding box center [338, 108] width 318 height 44
paste textarea "1.200 كوكتيل COCKTAIL"
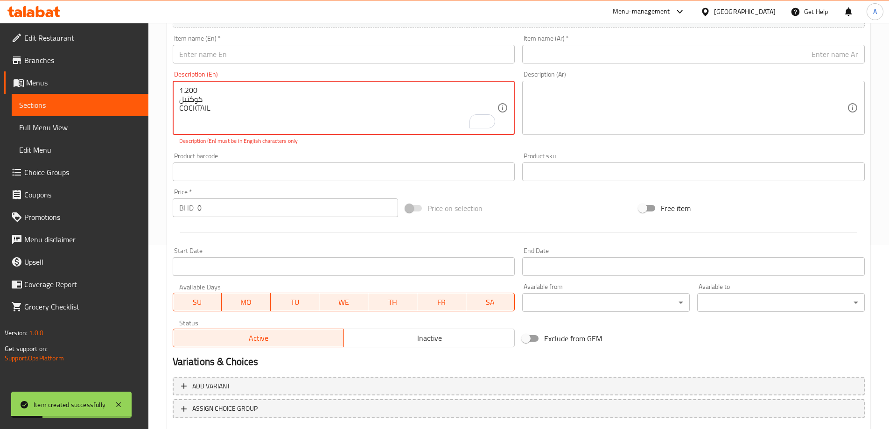
click at [184, 98] on textarea "1.200 كوكتيل COCKTAIL" at bounding box center [338, 108] width 318 height 44
click at [185, 90] on textarea "1.200 كوكتيل COCKTAIL" at bounding box center [338, 108] width 318 height 44
type textarea "1.200 كوكتيل COCKTAIL"
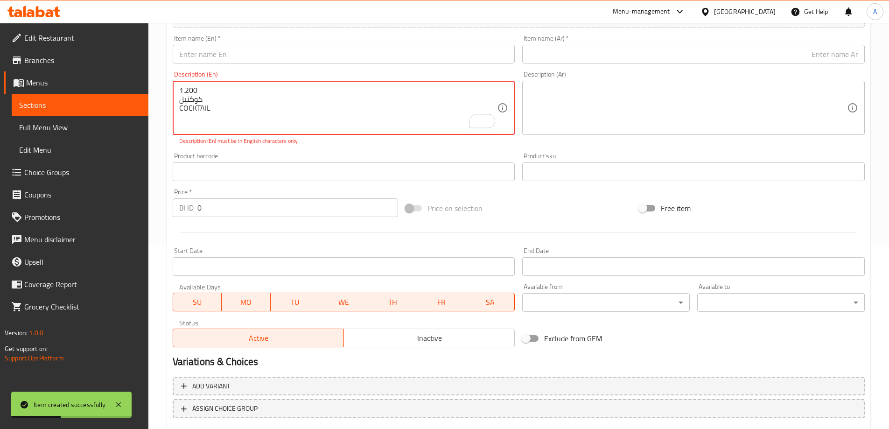
click at [203, 207] on input "0" at bounding box center [297, 207] width 201 height 19
paste input "1.20"
type input "1.200"
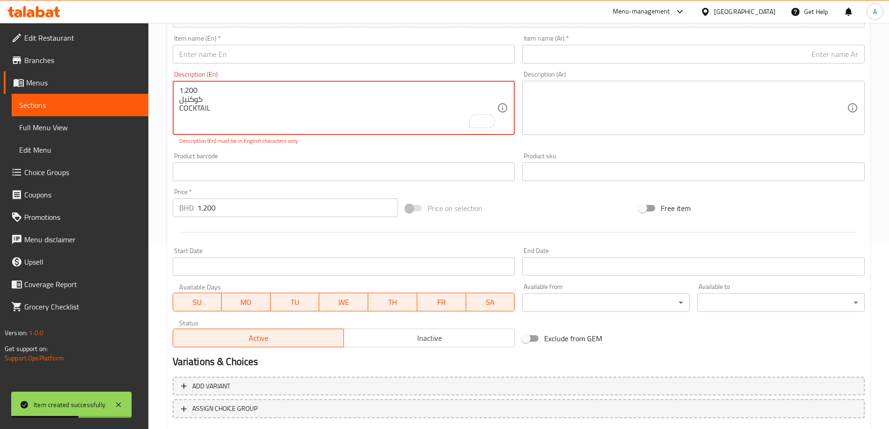
click at [190, 102] on textarea "1.200 كوكتيل COCKTAIL" at bounding box center [338, 108] width 318 height 44
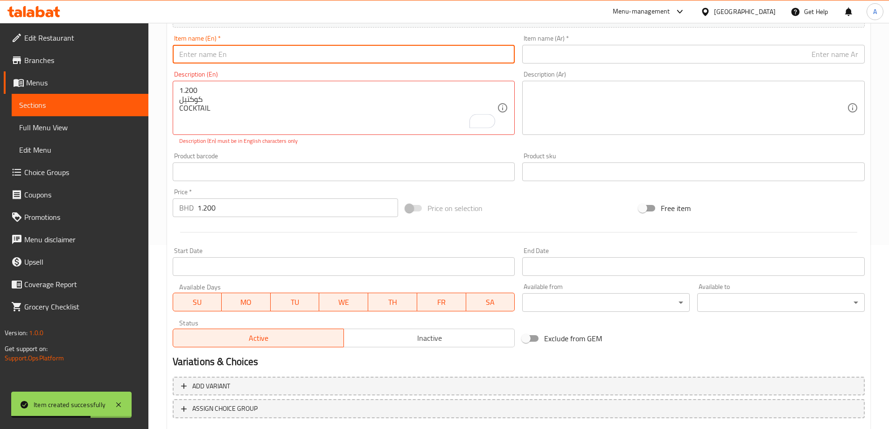
click at [312, 51] on input "text" at bounding box center [344, 54] width 343 height 19
paste input "COCKTAIL"
type input "COCKTAIL"
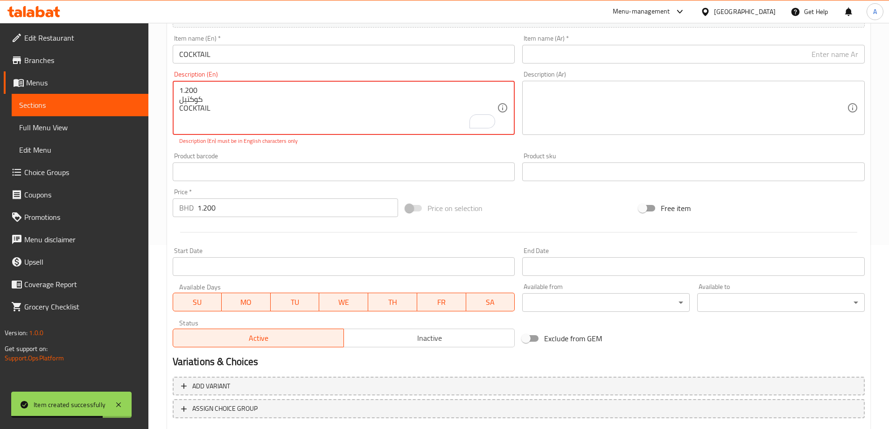
click at [198, 97] on textarea "1.200 كوكتيل COCKTAIL" at bounding box center [338, 108] width 318 height 44
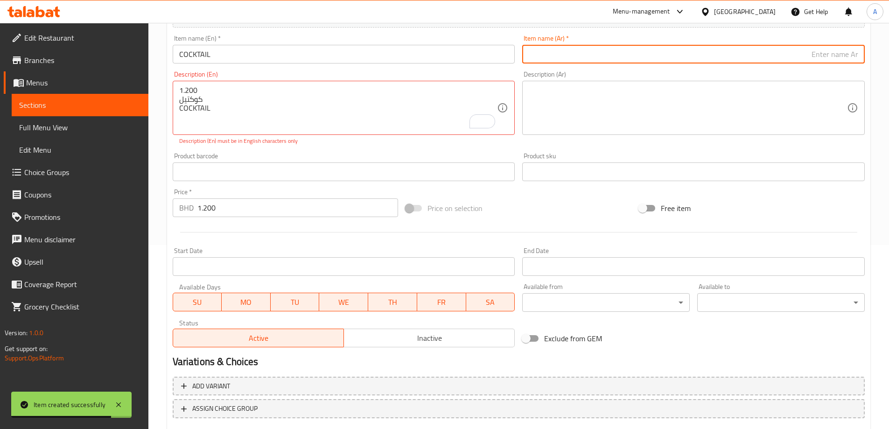
click at [638, 49] on input "text" at bounding box center [693, 54] width 343 height 19
paste input "كوكتيل"
type input "كوكتيل"
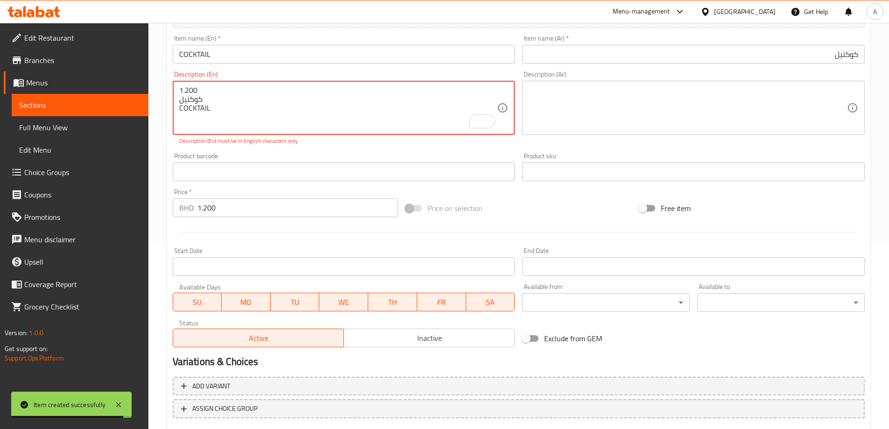
click at [227, 102] on textarea "1.200 كوكتيل COCKTAIL" at bounding box center [338, 108] width 318 height 44
click at [227, 114] on textarea "1.200 كوكتيل COCKTAIL" at bounding box center [338, 108] width 318 height 44
drag, startPoint x: 217, startPoint y: 114, endPoint x: 177, endPoint y: 83, distance: 50.9
click at [177, 83] on div "1.200 كوكتيل COCKTAIL Description (En)" at bounding box center [344, 108] width 343 height 54
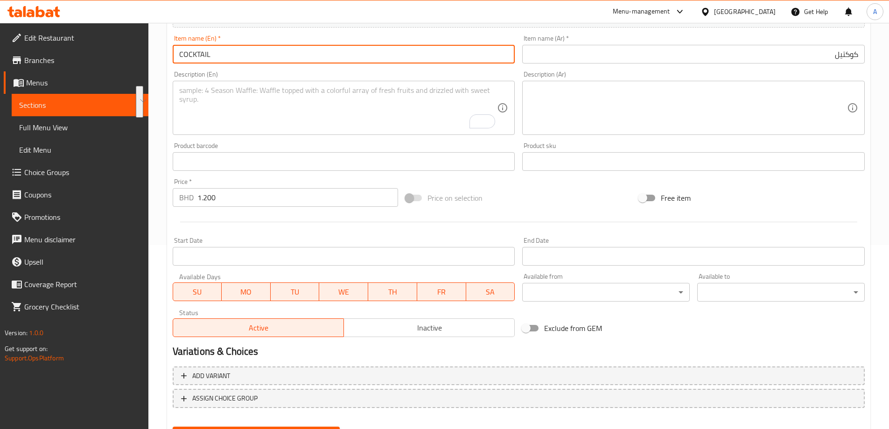
click at [238, 52] on input "COCKTAIL" at bounding box center [344, 54] width 343 height 19
type input "Cocktail"
click at [269, 66] on div "Item name (En)   * Cocktail Item name (En) *" at bounding box center [344, 49] width 350 height 36
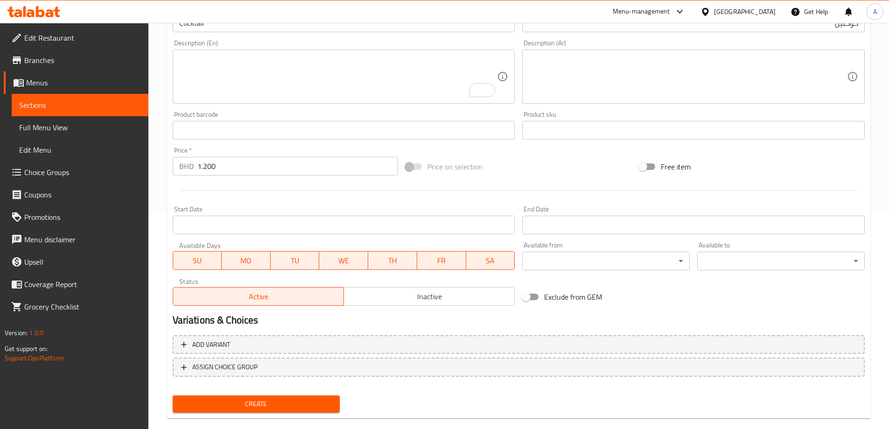
scroll to position [231, 0]
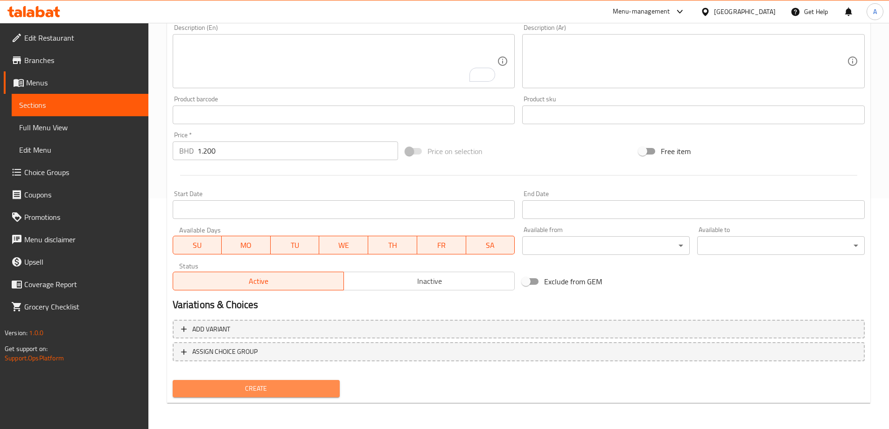
drag, startPoint x: 290, startPoint y: 390, endPoint x: 293, endPoint y: 397, distance: 7.8
click at [291, 394] on span "Create" at bounding box center [256, 389] width 153 height 12
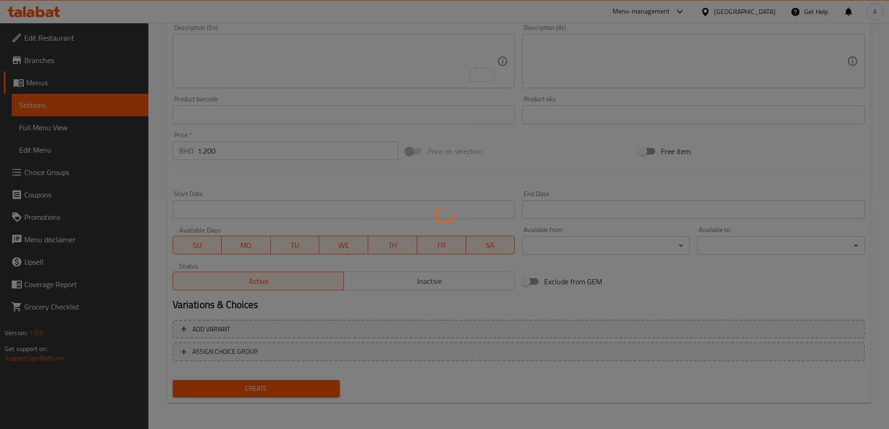
type input "0"
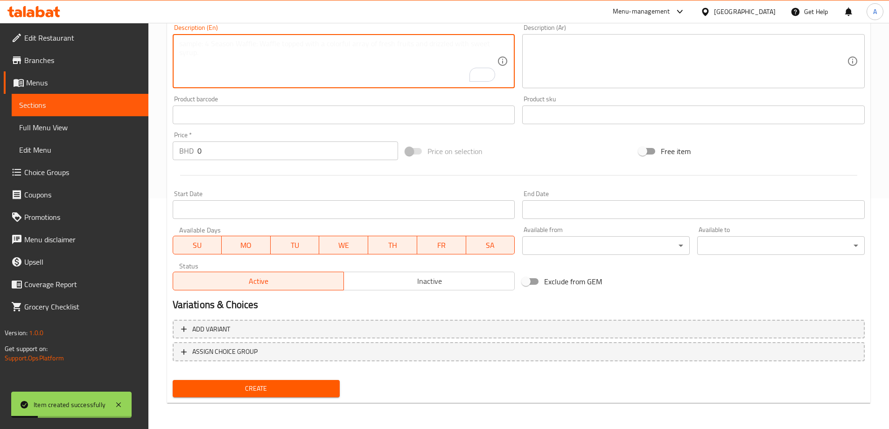
click at [376, 83] on textarea "To enrich screen reader interactions, please activate Accessibility in Grammarl…" at bounding box center [338, 61] width 318 height 44
paste textarea "0.800 شربت زعفران SAFFRON JUICE"
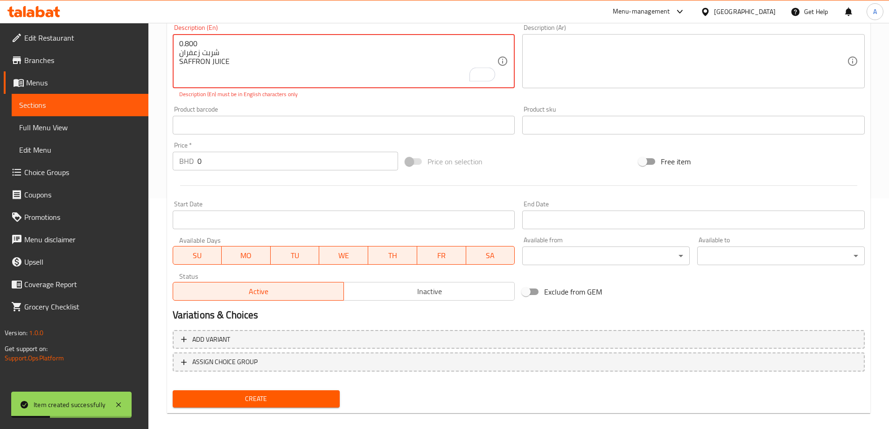
click at [229, 63] on textarea "0.800 شربت زعفران SAFFRON JUICE" at bounding box center [338, 61] width 318 height 44
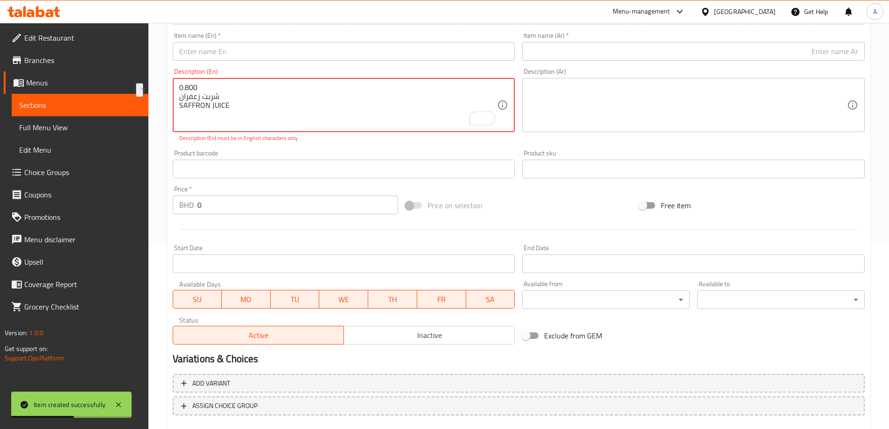
scroll to position [137, 0]
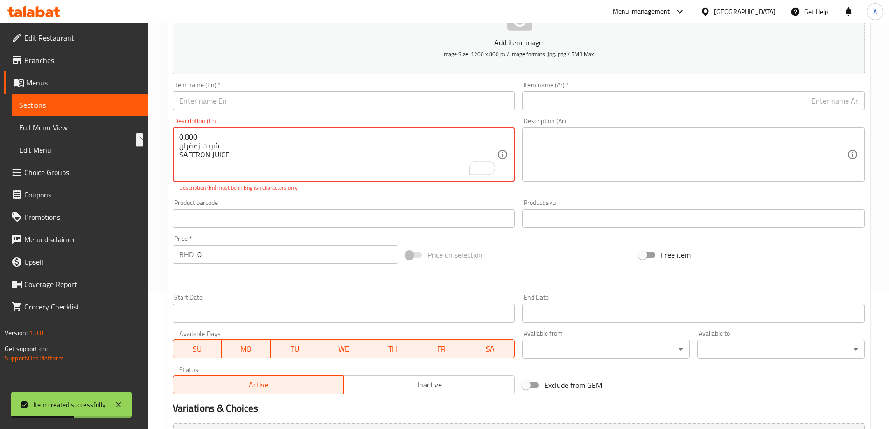
type textarea "0.800 شربت زعفران SAFFRON JUICE"
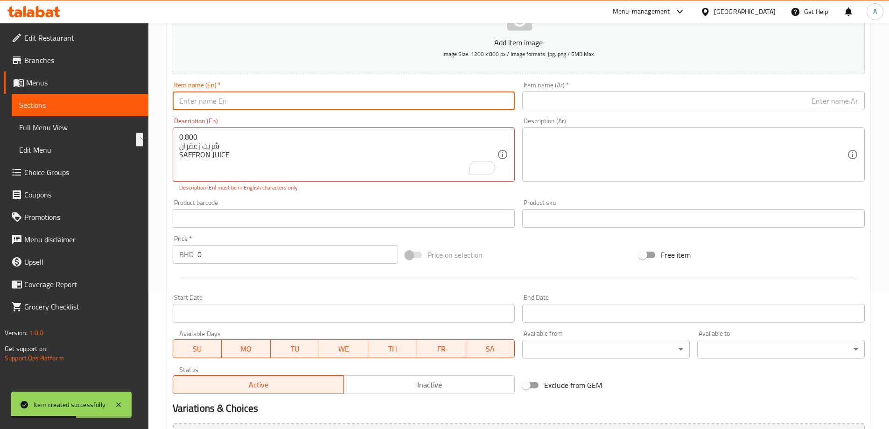
click at [273, 93] on input "text" at bounding box center [344, 101] width 343 height 19
paste input "SAFFRON JUICE"
type input "Saffron Juice"
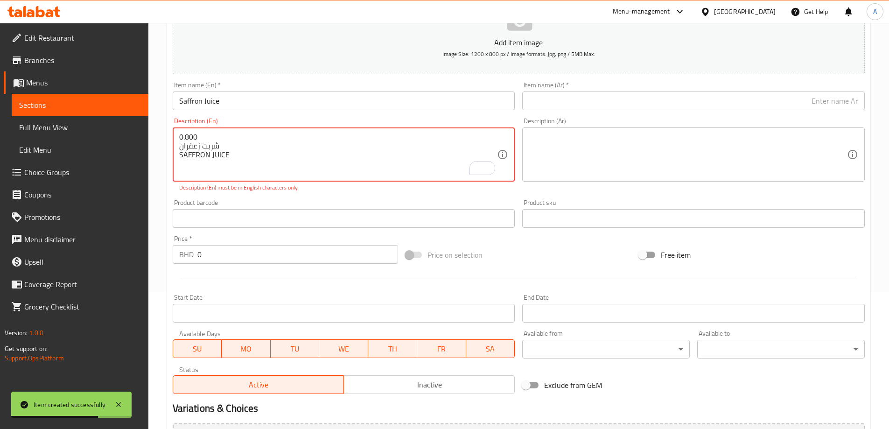
click at [213, 144] on textarea "0.800 شربت زعفران SAFFRON JUICE" at bounding box center [338, 155] width 318 height 44
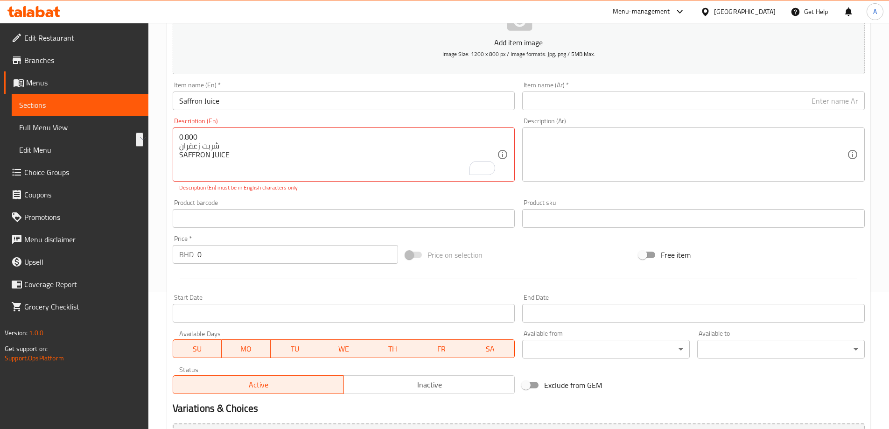
click at [295, 113] on div "Item name (En)   * Saffron Juice Item name (En) *" at bounding box center [344, 96] width 350 height 36
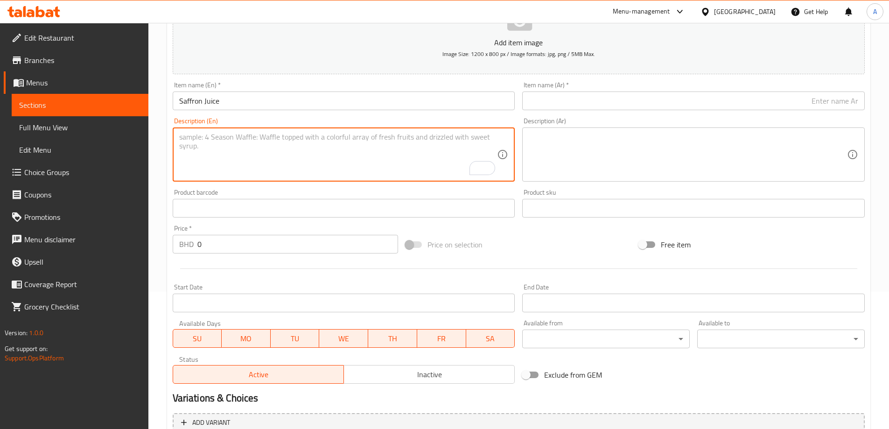
click at [268, 109] on input "Saffron Juice" at bounding box center [344, 101] width 343 height 19
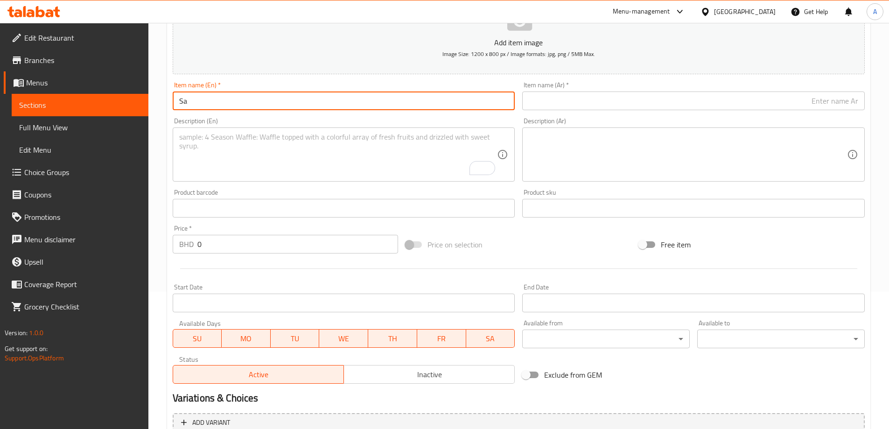
type input "S"
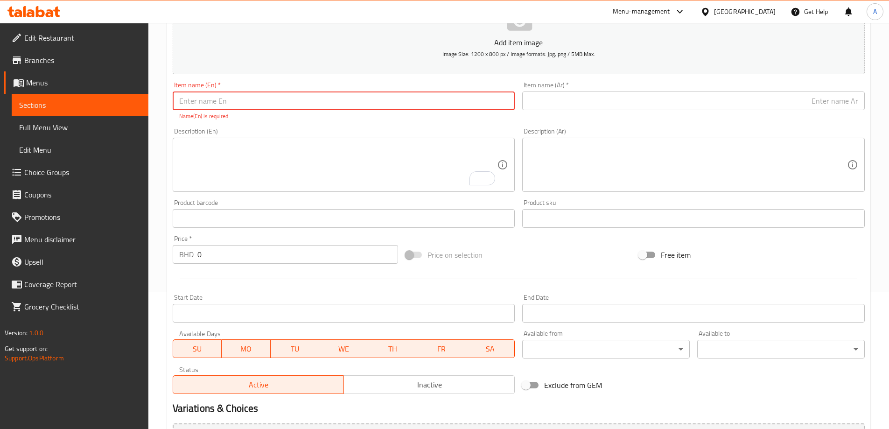
click at [375, 160] on textarea "To enrich screen reader interactions, please activate Accessibility in Grammarl…" at bounding box center [338, 165] width 318 height 44
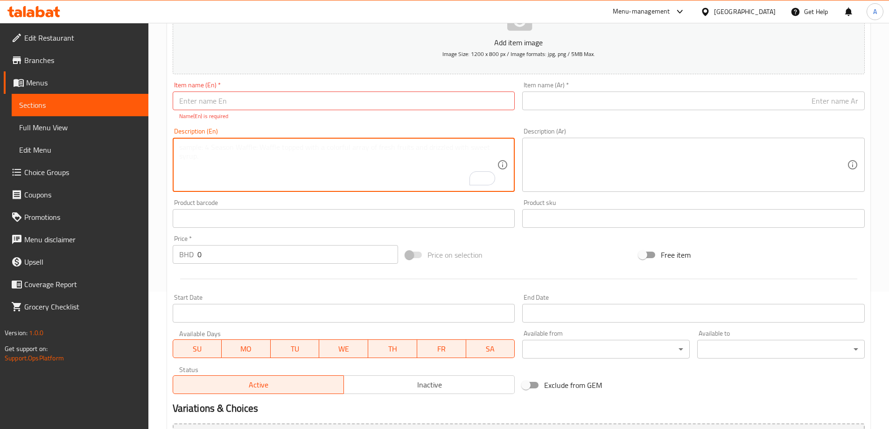
paste textarea "1.200 شمام W MELON / MELON"
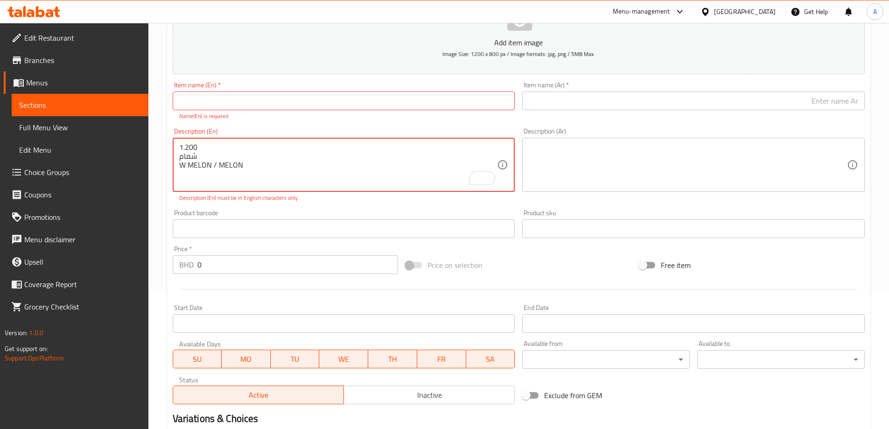
click at [268, 162] on textarea "1.200 شمام W MELON / MELON" at bounding box center [338, 165] width 318 height 44
drag, startPoint x: 203, startPoint y: 155, endPoint x: 172, endPoint y: 157, distance: 31.3
click at [172, 157] on div "Description (En) 1.200 شمام W MELON / MELON Description (En) Description (En) m…" at bounding box center [344, 165] width 350 height 82
type textarea "1.200 شمام W MELON / MELON"
click at [611, 110] on input "text" at bounding box center [693, 101] width 343 height 19
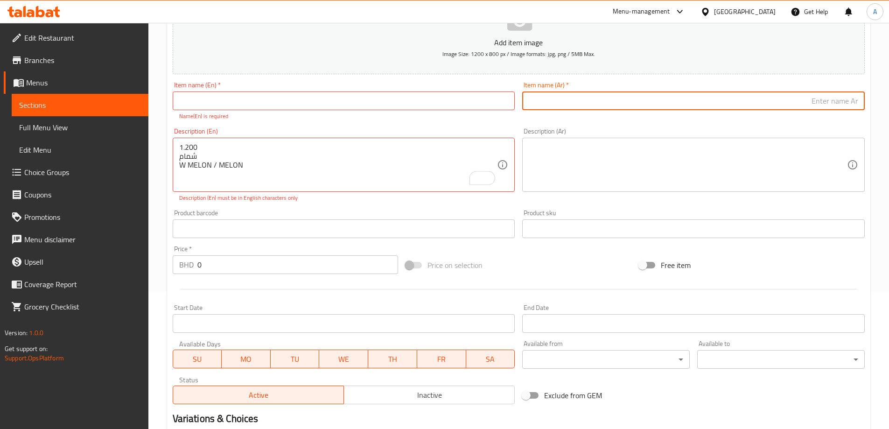
paste input "شمام"
type input "شمام"
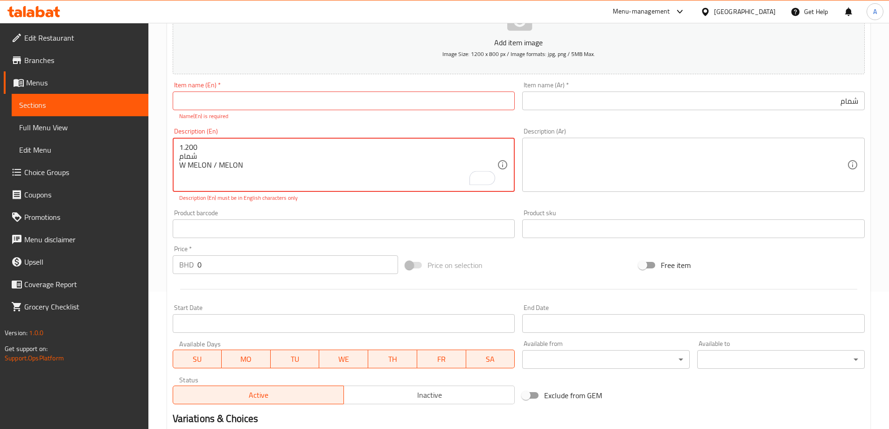
click at [233, 169] on textarea "1.200 شمام W MELON / MELON" at bounding box center [338, 165] width 318 height 44
click at [244, 104] on input "text" at bounding box center [344, 101] width 343 height 19
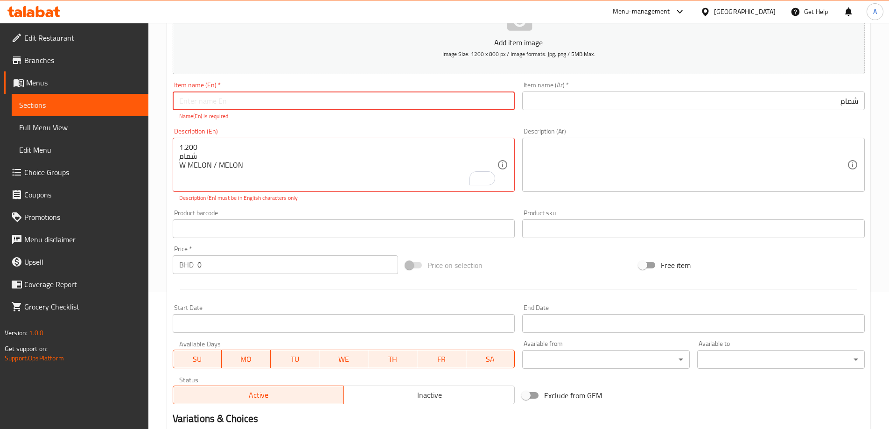
paste input "MELON"
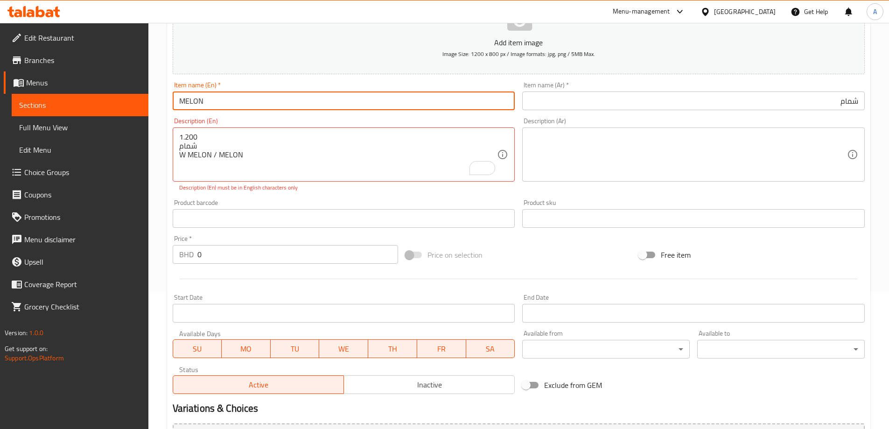
type input "MELON"
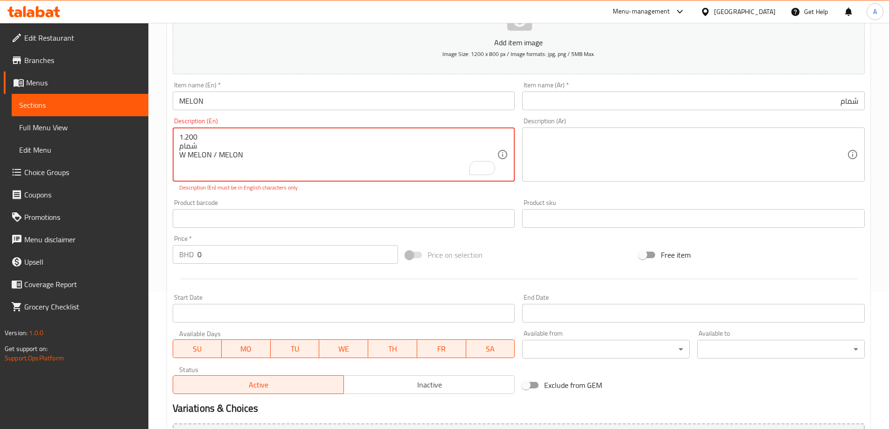
click at [189, 140] on textarea "1.200 شمام W MELON / MELON" at bounding box center [338, 155] width 318 height 44
click at [189, 134] on textarea "1.200 شمام W MELON / MELON" at bounding box center [338, 155] width 318 height 44
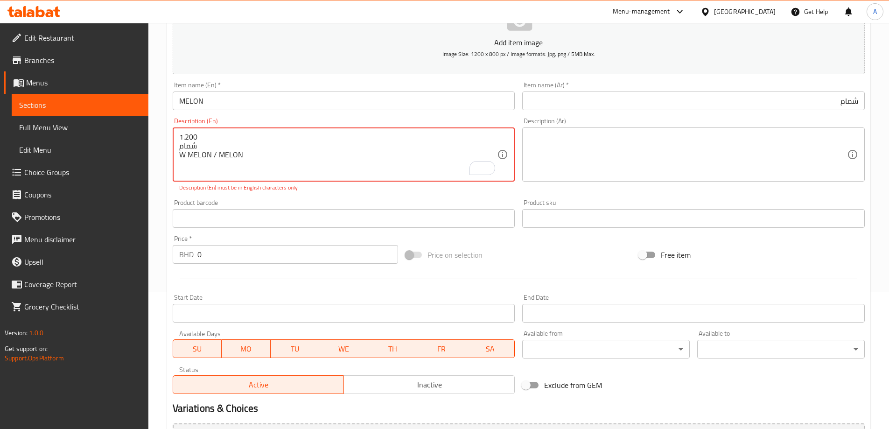
click at [226, 251] on input "0" at bounding box center [297, 254] width 201 height 19
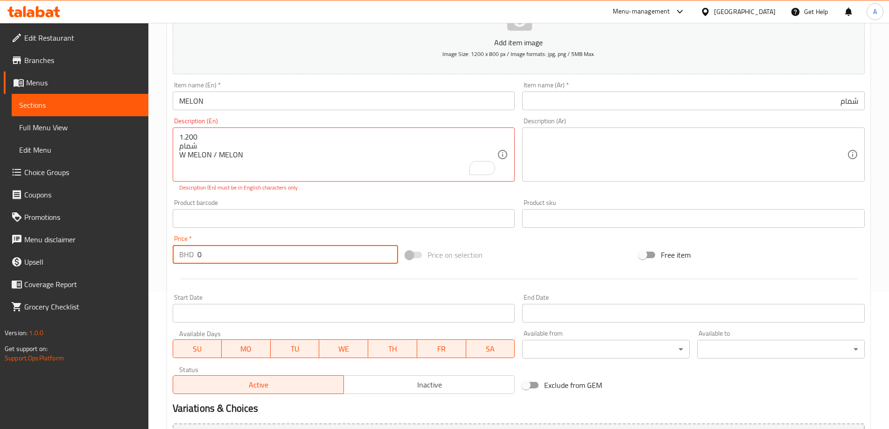
click at [226, 251] on input "0" at bounding box center [297, 254] width 201 height 19
paste input "1.20"
type input "1.200"
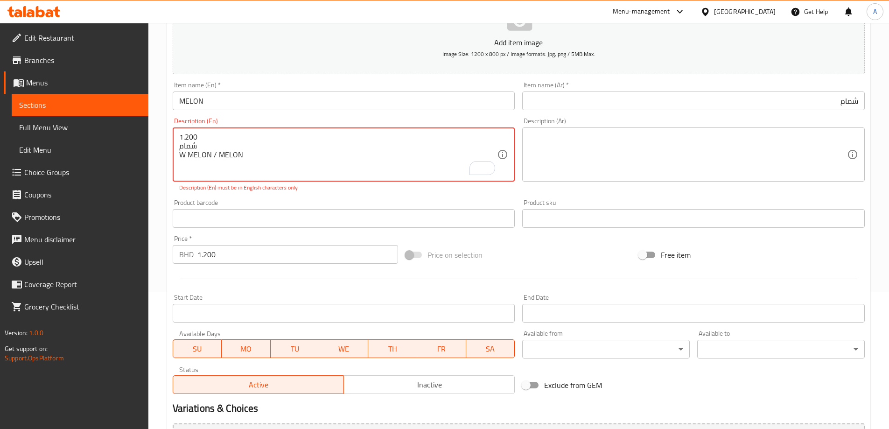
click at [289, 164] on textarea "1.200 شمام W MELON / MELON" at bounding box center [338, 155] width 318 height 44
drag, startPoint x: 253, startPoint y: 161, endPoint x: 160, endPoint y: 119, distance: 101.7
click at [160, 119] on div "Home / Restaurants management / Menus / Sections / item / create Juices section…" at bounding box center [518, 209] width 741 height 647
click at [354, 143] on textarea "1.200 شمام W MELON / MELON" at bounding box center [338, 155] width 318 height 44
drag, startPoint x: 362, startPoint y: 153, endPoint x: 141, endPoint y: 135, distance: 222.5
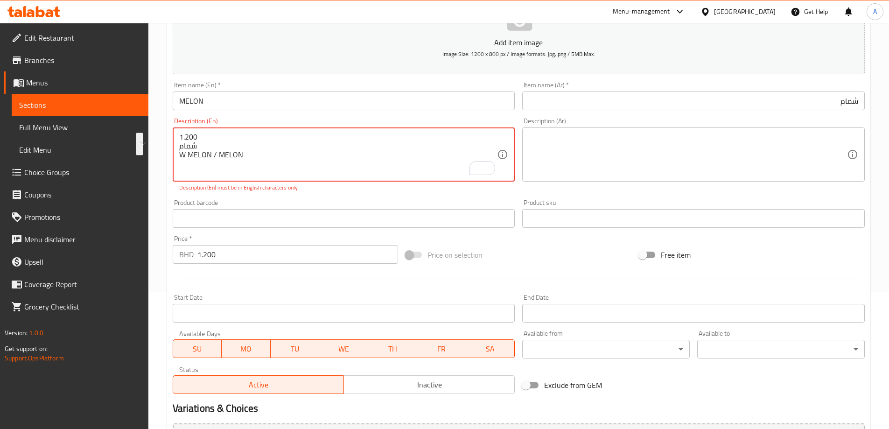
click at [141, 135] on div "Edit Restaurant Branches Menus Sections Full Menu View Edit Menu Choice Groups …" at bounding box center [444, 209] width 889 height 647
click at [236, 154] on textarea "1.200 شمام W MELON / MELON" at bounding box center [338, 155] width 318 height 44
click at [224, 133] on textarea "1.200 شمام W MELON / MELON" at bounding box center [338, 155] width 318 height 44
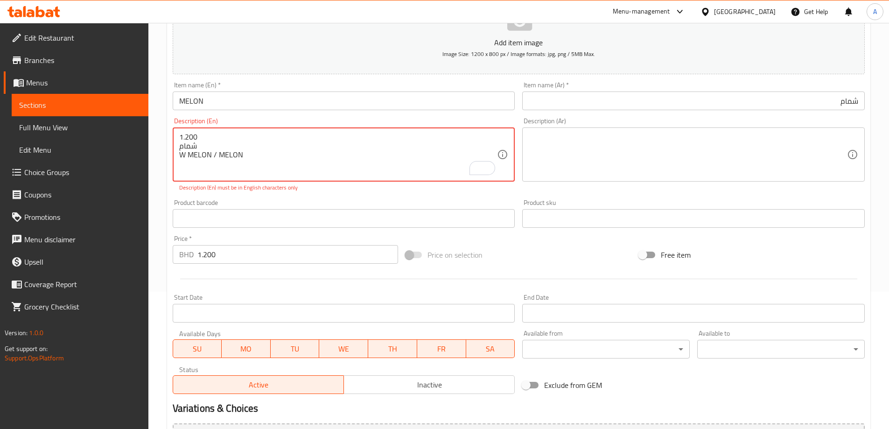
click at [224, 133] on textarea "1.200 شمام W MELON / MELON" at bounding box center [338, 155] width 318 height 44
click at [304, 182] on div "Description (En) 1.200 شمام W MELON / MELON Description (En) Description (En) m…" at bounding box center [344, 155] width 343 height 74
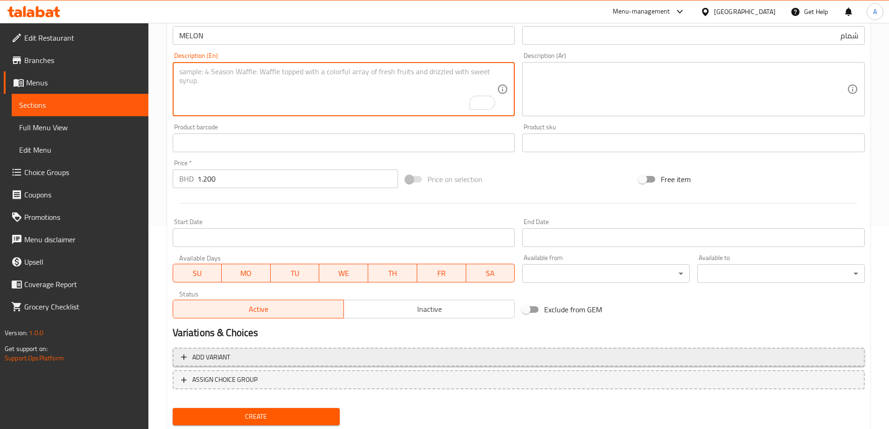
scroll to position [231, 0]
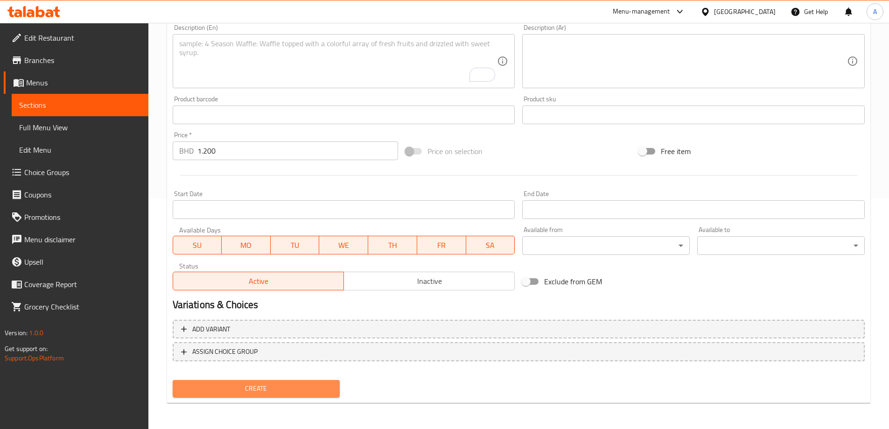
drag, startPoint x: 296, startPoint y: 389, endPoint x: 359, endPoint y: 387, distance: 63.1
click at [296, 389] on span "Create" at bounding box center [256, 389] width 153 height 12
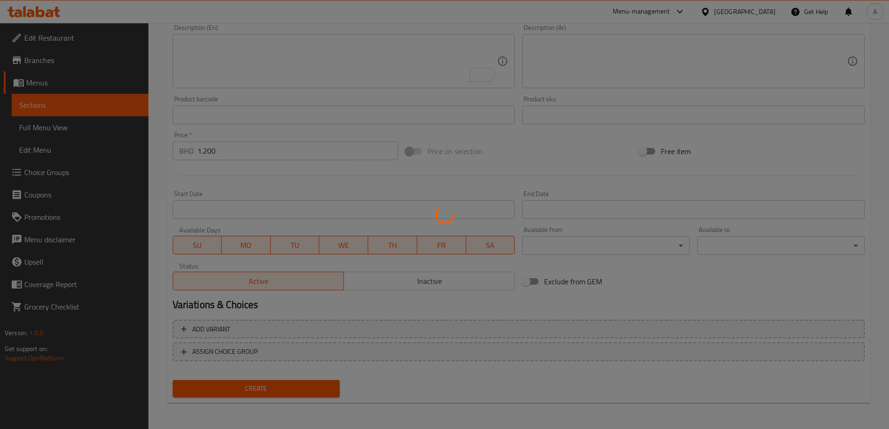
scroll to position [84, 0]
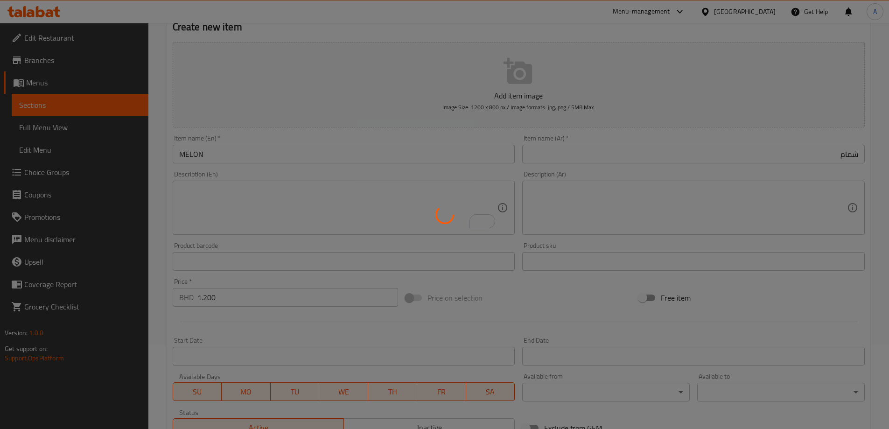
type input "0"
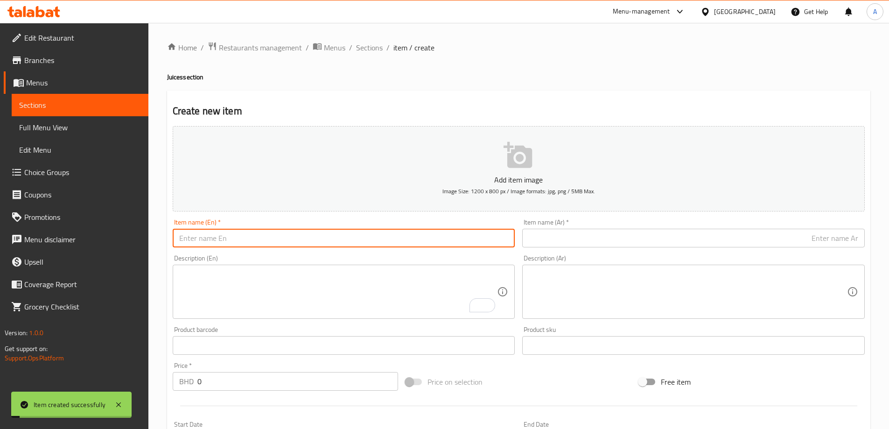
click at [289, 237] on input "text" at bounding box center [344, 238] width 343 height 19
type input "M"
type input "watermelon"
click at [585, 255] on div "Description (Ar) Description (Ar)" at bounding box center [693, 287] width 343 height 64
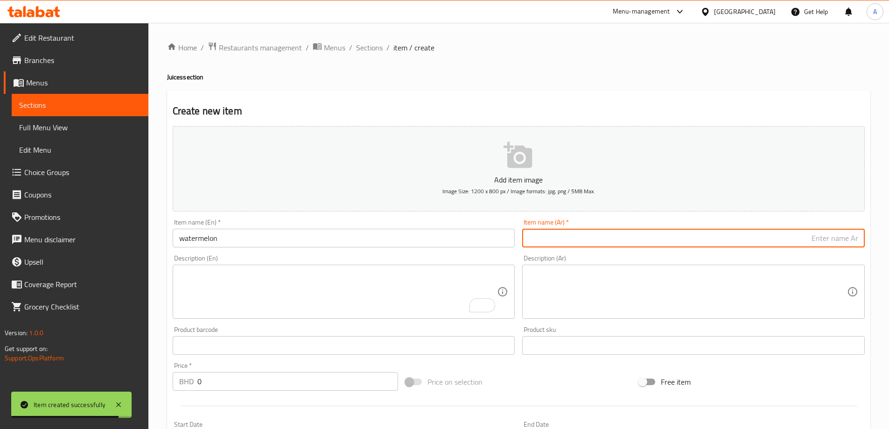
click at [601, 247] on input "text" at bounding box center [693, 238] width 343 height 19
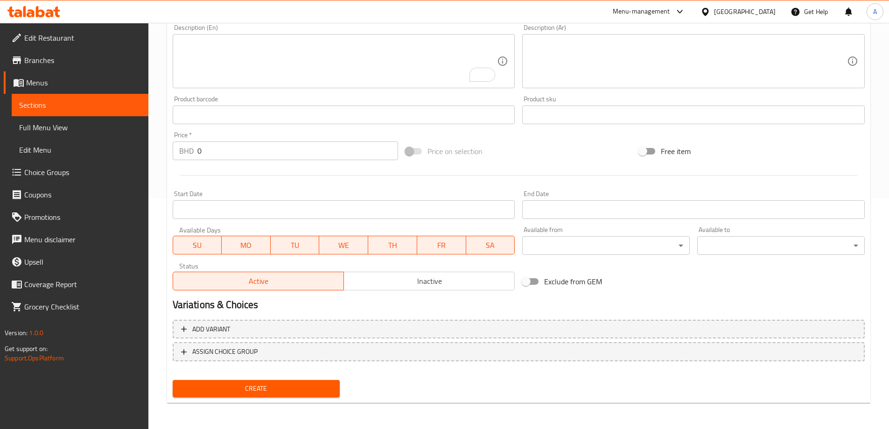
scroll to position [184, 0]
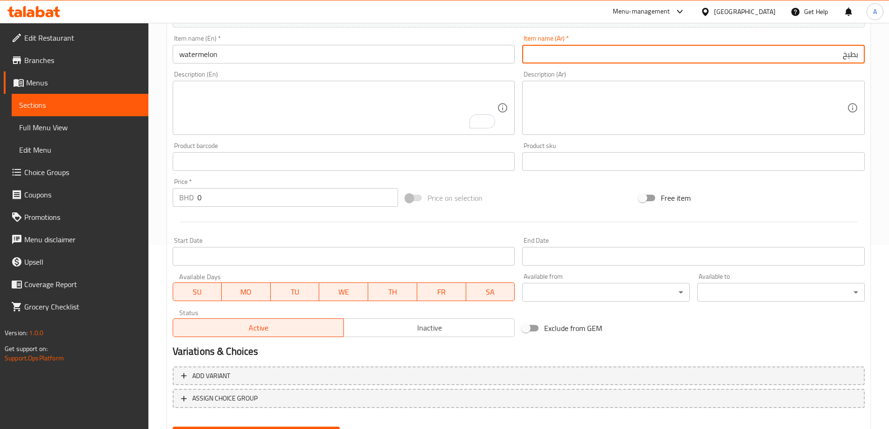
type input "بطيخ"
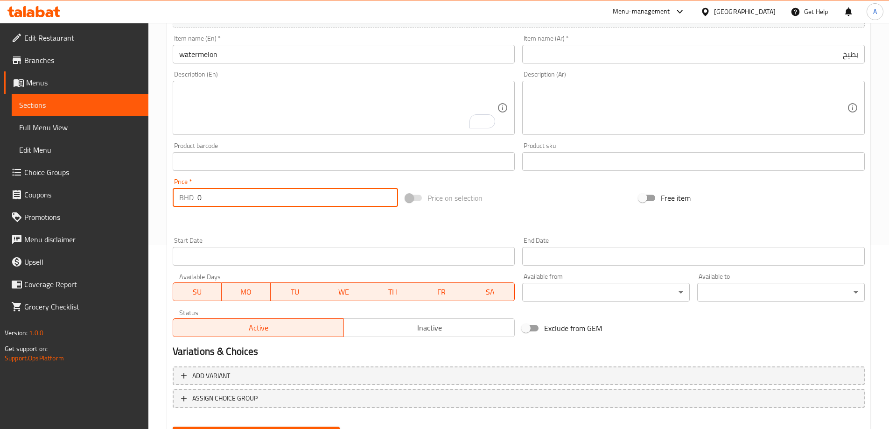
drag, startPoint x: 225, startPoint y: 197, endPoint x: 137, endPoint y: 196, distance: 87.3
click at [138, 196] on div "Edit Restaurant Branches Menus Sections Full Menu View Edit Menu Choice Groups …" at bounding box center [444, 157] width 889 height 637
type input "1.200"
click at [173, 427] on button "Create" at bounding box center [257, 435] width 168 height 17
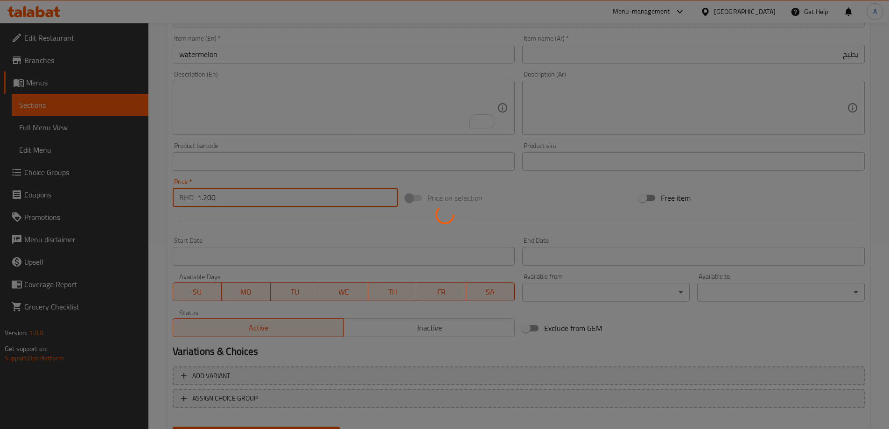
type input "0"
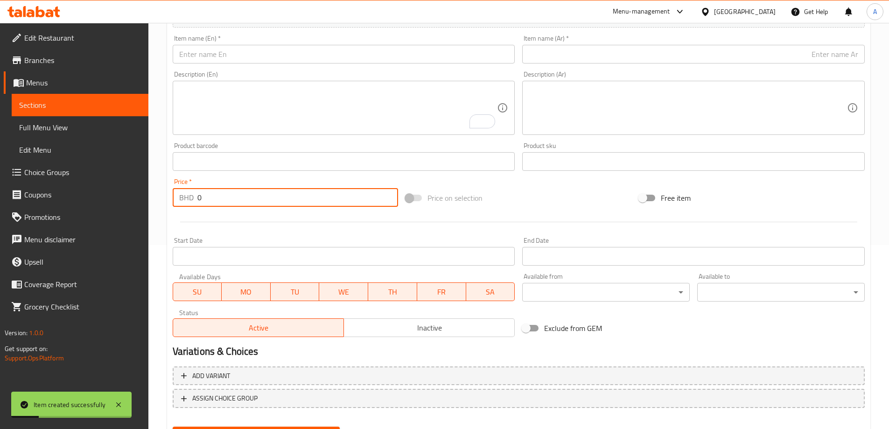
click at [382, 119] on textarea "To enrich screen reader interactions, please activate Accessibility in Grammarl…" at bounding box center [338, 108] width 318 height 44
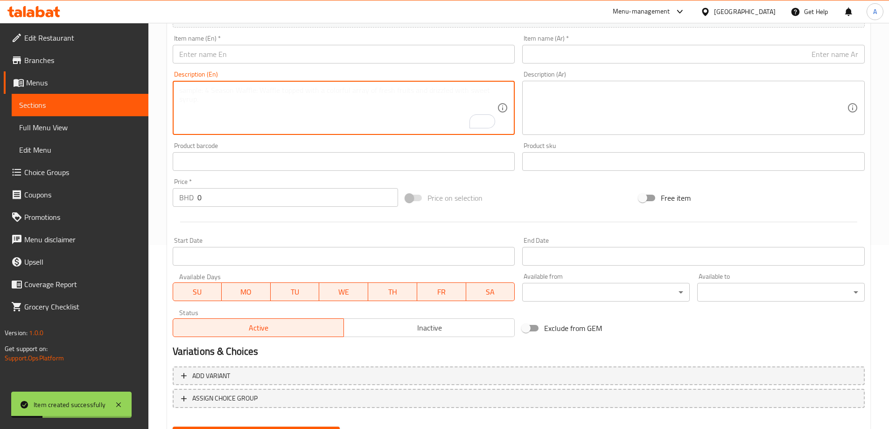
paste textarea "0.800 شربت زعفران SAFFRON JUICE"
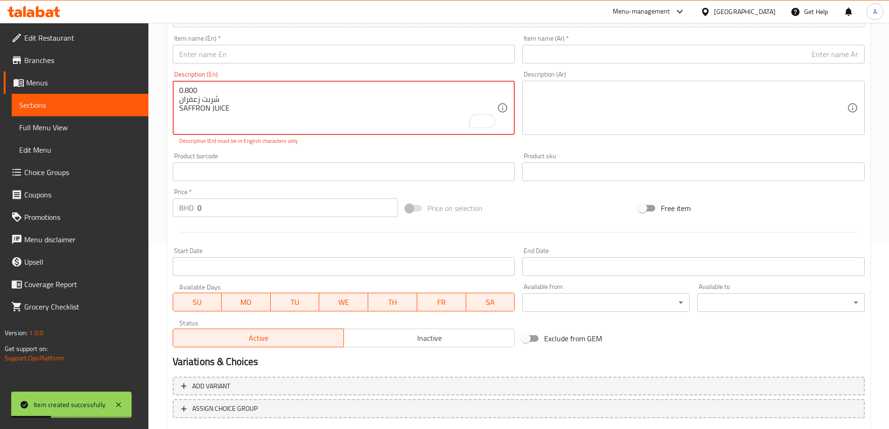
click at [254, 97] on textarea "0.800 شربت زعفران SAFFRON JUICE" at bounding box center [338, 108] width 318 height 44
type textarea "0.800 شربت زعفران SAFFRON JUICE"
click at [686, 44] on div "Item name (Ar)   * Item name (Ar) *" at bounding box center [693, 49] width 343 height 28
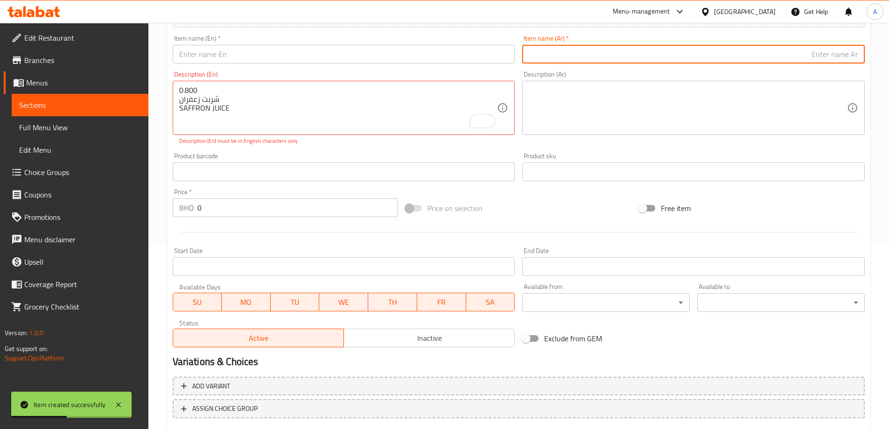
click at [683, 46] on input "text" at bounding box center [693, 54] width 343 height 19
paste input "شربت زعفران"
click at [858, 54] on input "شربت زعفران" at bounding box center [693, 54] width 343 height 19
type input "شربت عصير زعفران"
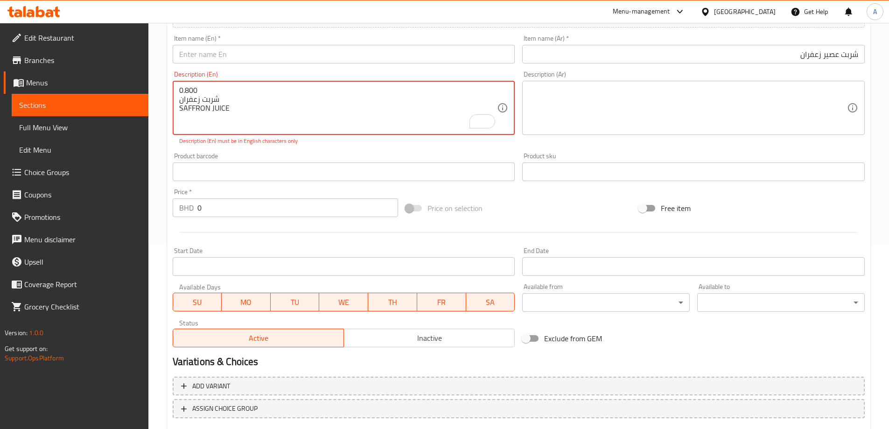
click at [241, 114] on textarea "0.800 شربت زعفران SAFFRON JUICE" at bounding box center [338, 108] width 318 height 44
click at [266, 60] on input "text" at bounding box center [344, 54] width 343 height 19
paste input "SAFFRON JUICE"
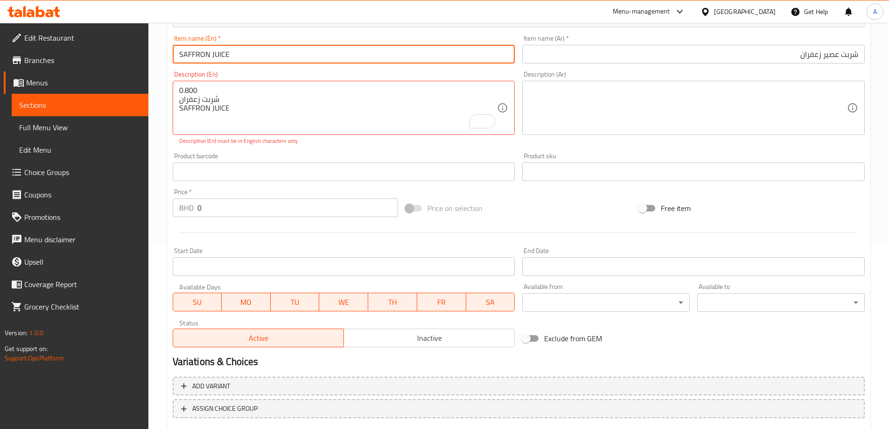
click at [177, 53] on input "SAFFRON JUICE" at bounding box center [344, 54] width 343 height 19
type input "Sharbet Saffron Juice"
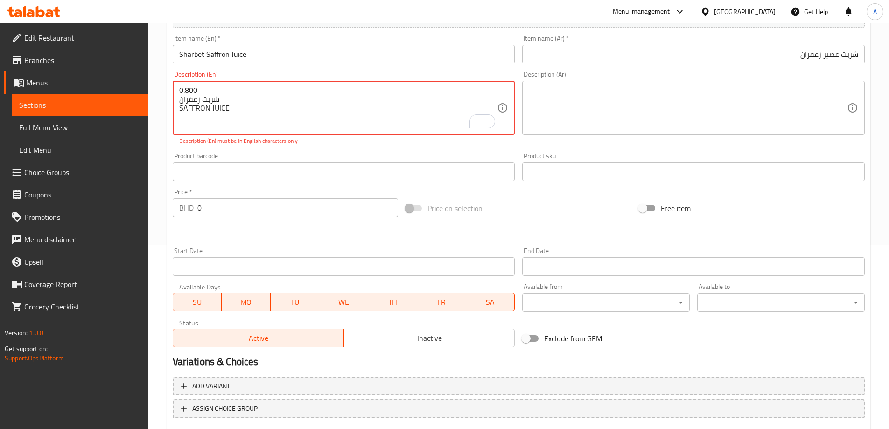
click at [296, 114] on textarea "0.800 شربت زعفران SAFFRON JUICE" at bounding box center [338, 108] width 318 height 44
click at [241, 92] on textarea "0.800 شربت زعفران SAFFRON JUICE" at bounding box center [338, 108] width 318 height 44
click at [235, 199] on input "0" at bounding box center [297, 207] width 201 height 19
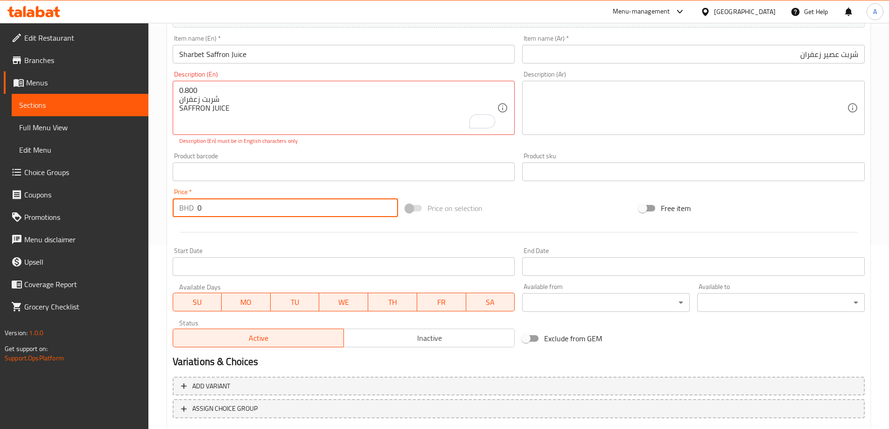
click at [235, 199] on input "0" at bounding box center [297, 207] width 201 height 19
paste input ".800"
type input "0.800"
click at [310, 134] on div "0.800 شربت زعفران SAFFRON JUICE Description (En)" at bounding box center [344, 108] width 343 height 54
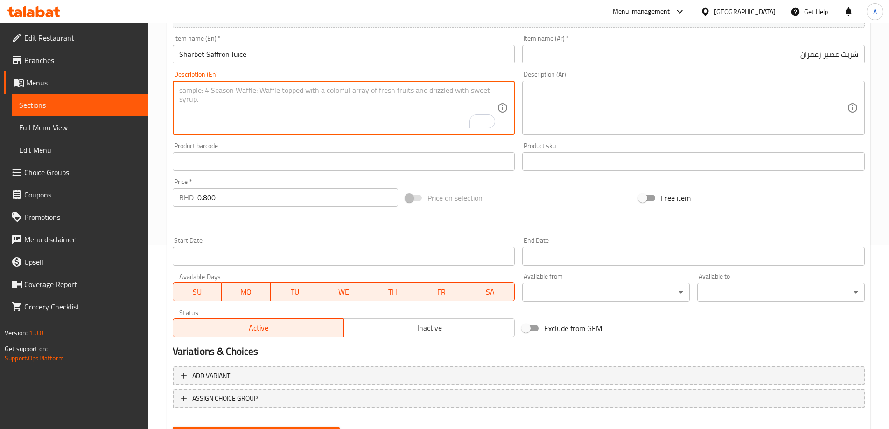
click at [298, 145] on div "Product barcode Product barcode" at bounding box center [344, 156] width 343 height 28
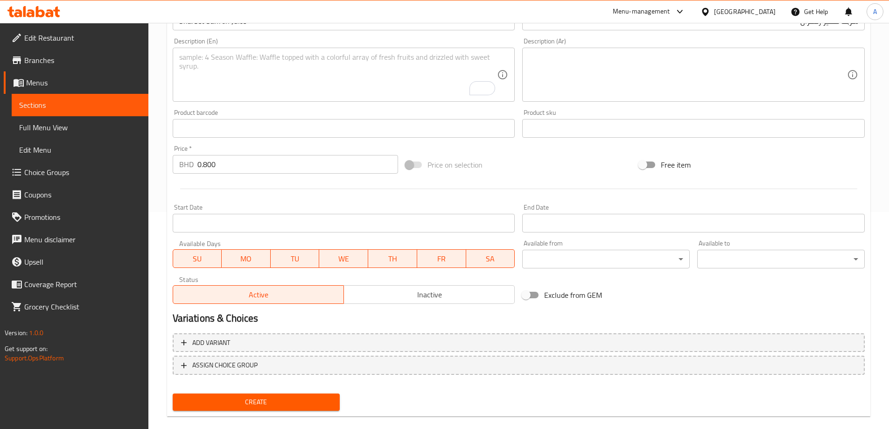
scroll to position [231, 0]
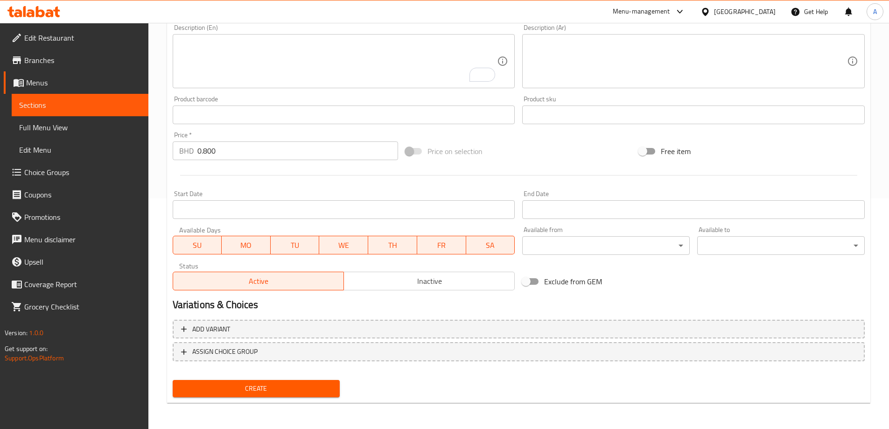
drag, startPoint x: 294, startPoint y: 393, endPoint x: 324, endPoint y: 362, distance: 42.9
click at [294, 392] on span "Create" at bounding box center [256, 389] width 153 height 12
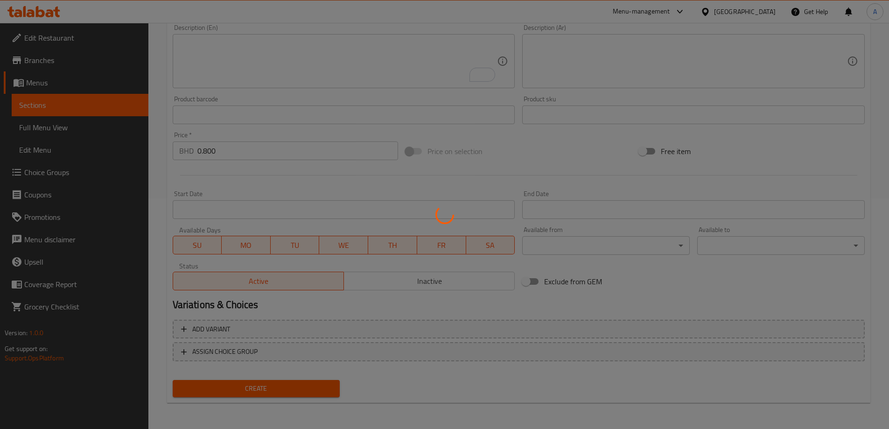
type input "0"
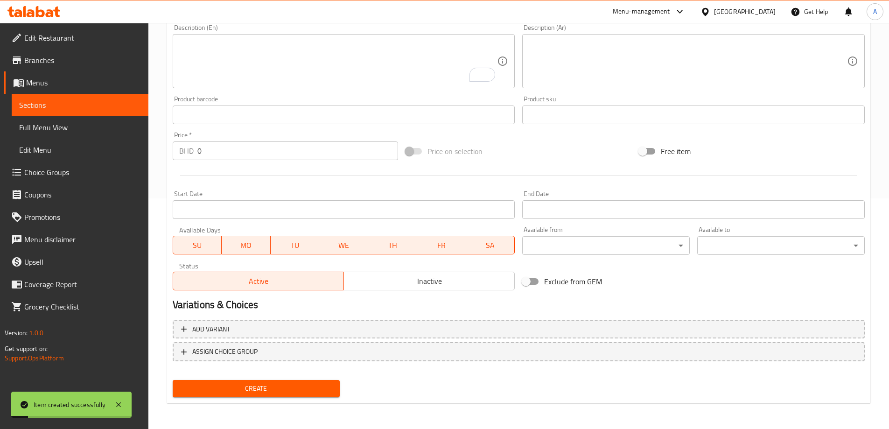
drag, startPoint x: 342, startPoint y: 22, endPoint x: 345, endPoint y: 40, distance: 17.9
click at [343, 46] on textarea "To enrich screen reader interactions, please activate Accessibility in Grammarl…" at bounding box center [338, 61] width 318 height 44
paste textarea "0.800 حليب ورد ROSE MILK"
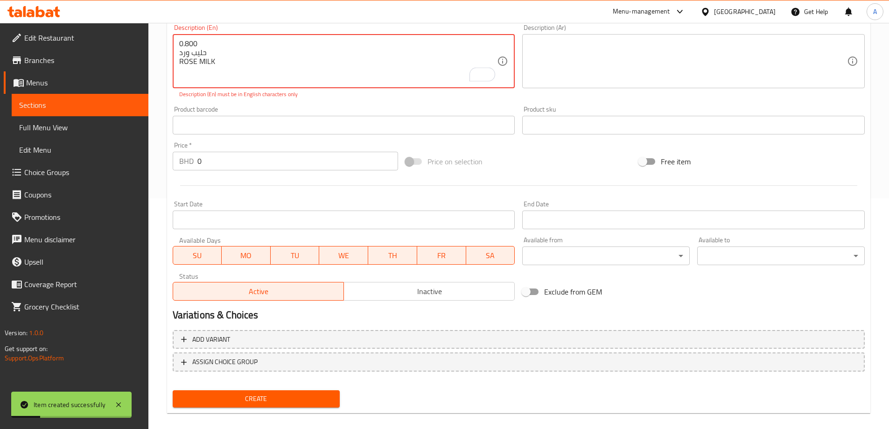
click at [196, 50] on textarea "0.800 حليب ورد ROSE MILK" at bounding box center [338, 61] width 318 height 44
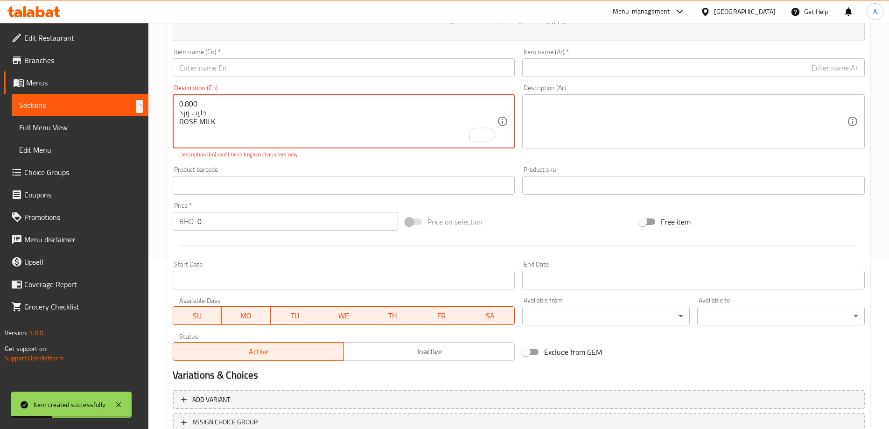
scroll to position [91, 0]
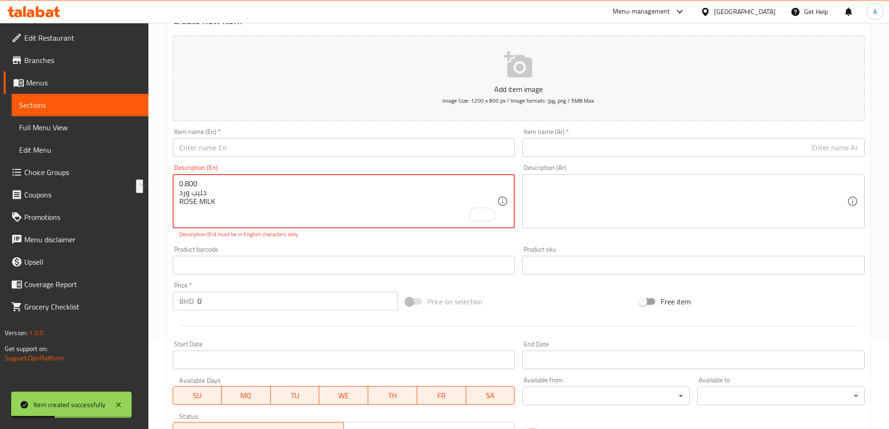
type textarea "0.800 حليب ورد ROSE MILK"
click at [574, 134] on div "Item name (Ar)   * Item name (Ar) *" at bounding box center [693, 142] width 343 height 28
click at [573, 145] on input "text" at bounding box center [693, 147] width 343 height 19
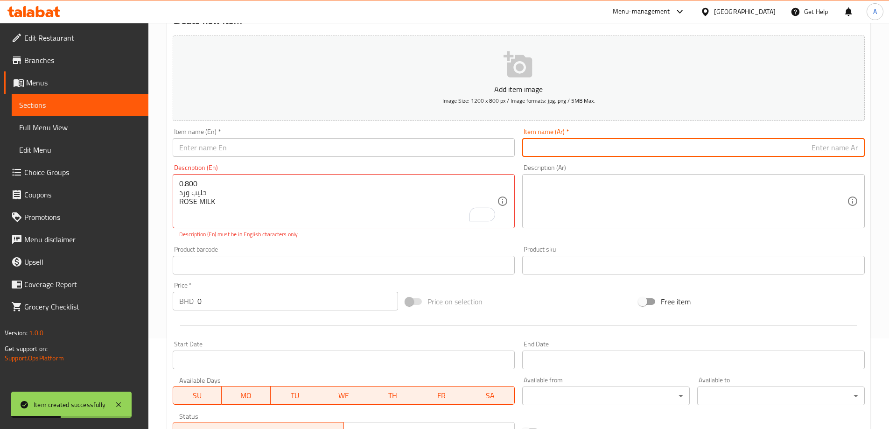
paste input "حليب ورد"
type input "حليب ورد"
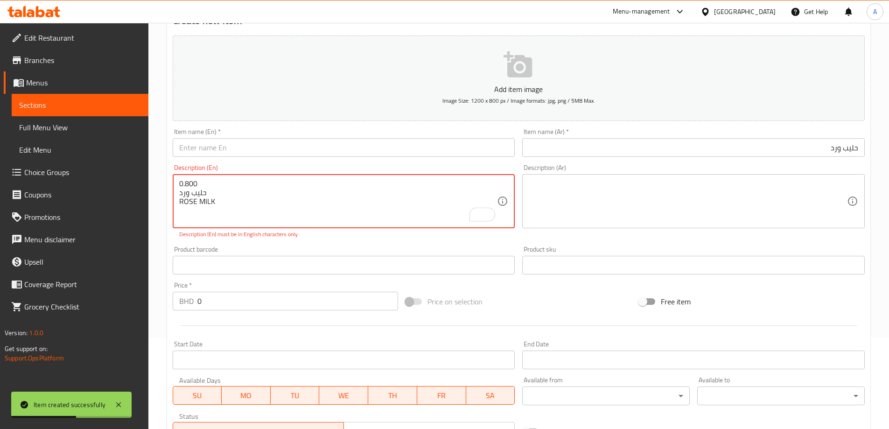
click at [199, 185] on textarea "0.800 حليب ورد ROSE MILK" at bounding box center [338, 201] width 318 height 44
click at [199, 183] on textarea "0.800 حليب ورد ROSE MILK" at bounding box center [338, 201] width 318 height 44
click at [212, 203] on textarea "0.800 حليب ورد ROSE MILK" at bounding box center [338, 201] width 318 height 44
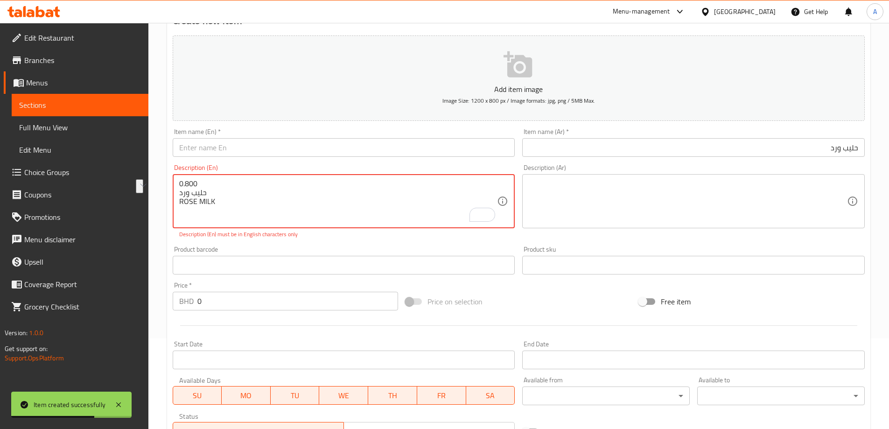
click at [271, 160] on div "Item name (En)   * Item name (En) *" at bounding box center [344, 143] width 350 height 36
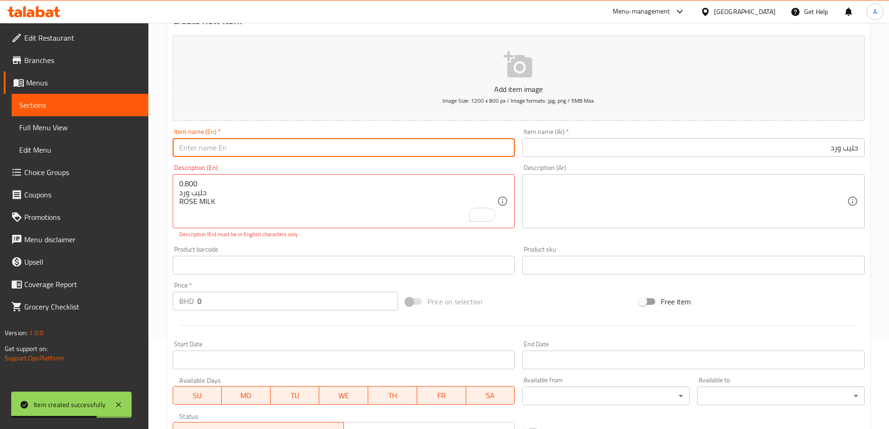
click at [274, 149] on input "text" at bounding box center [344, 147] width 343 height 19
paste input "ROSE MILK"
type input "Rose Milk"
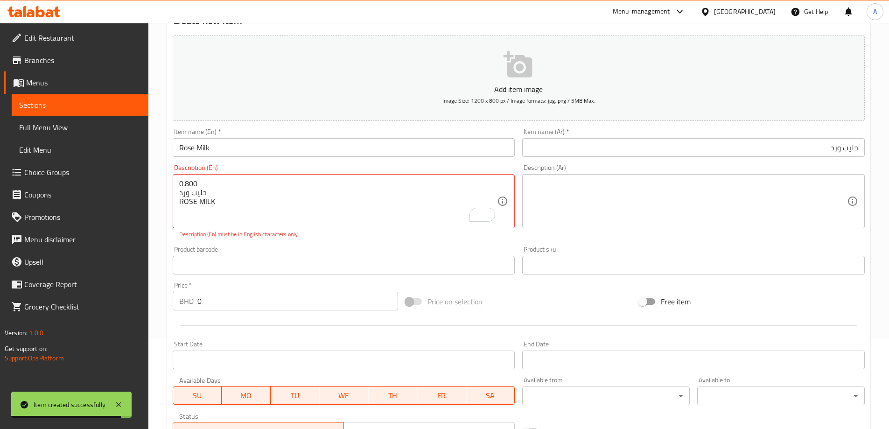
click at [194, 179] on div "0.800 حليب ورد ROSE MILK Description (En)" at bounding box center [344, 201] width 343 height 54
click at [195, 180] on textarea "0.800 حليب ورد ROSE MILK" at bounding box center [338, 201] width 318 height 44
click at [195, 181] on textarea "0.800 حليب ورد ROSE MILK" at bounding box center [338, 201] width 318 height 44
click at [225, 300] on input "0" at bounding box center [297, 301] width 201 height 19
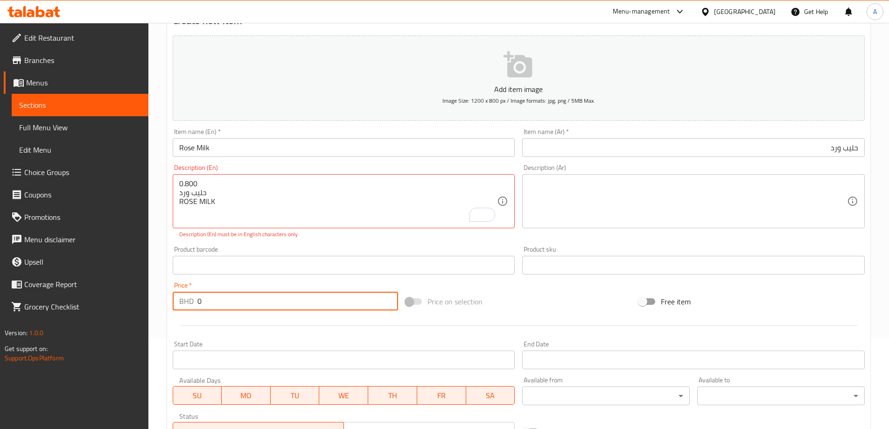
click at [225, 300] on input "0" at bounding box center [297, 301] width 201 height 19
click at [224, 301] on input "0" at bounding box center [297, 301] width 201 height 19
paste input ".800"
type input "0.800"
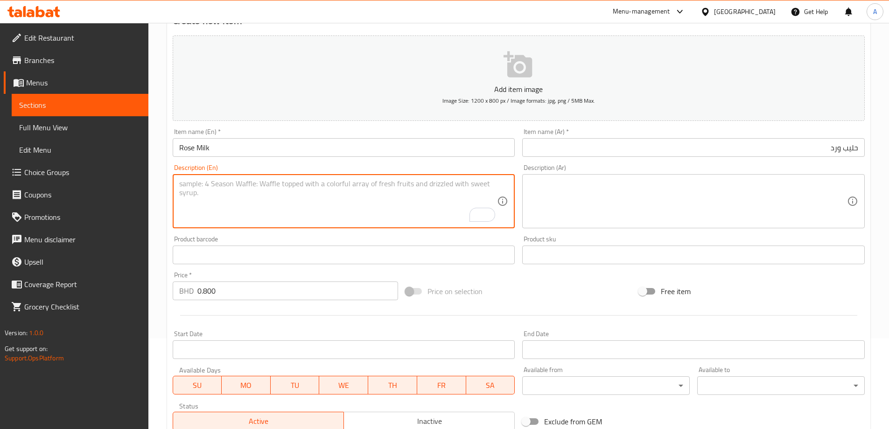
click at [328, 232] on div "Product barcode Product barcode" at bounding box center [344, 250] width 350 height 36
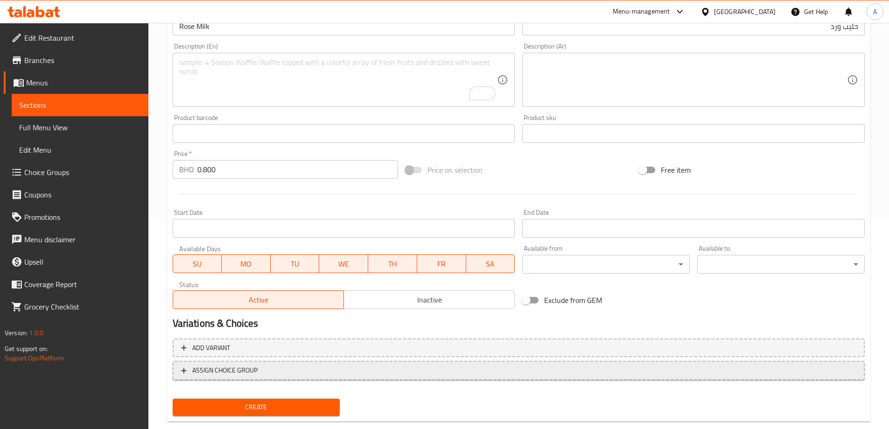
scroll to position [231, 0]
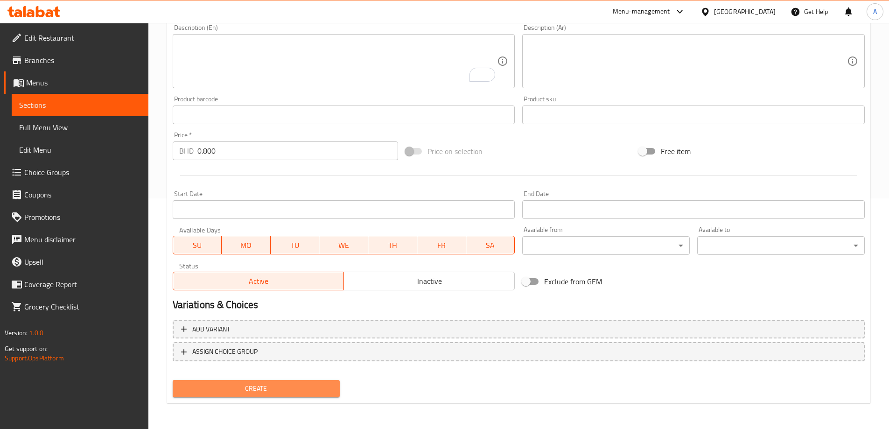
click at [330, 393] on span "Create" at bounding box center [256, 389] width 153 height 12
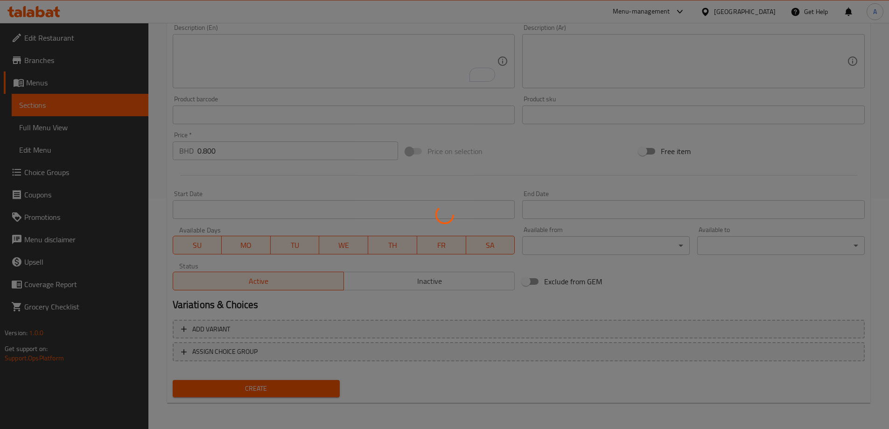
type input "0"
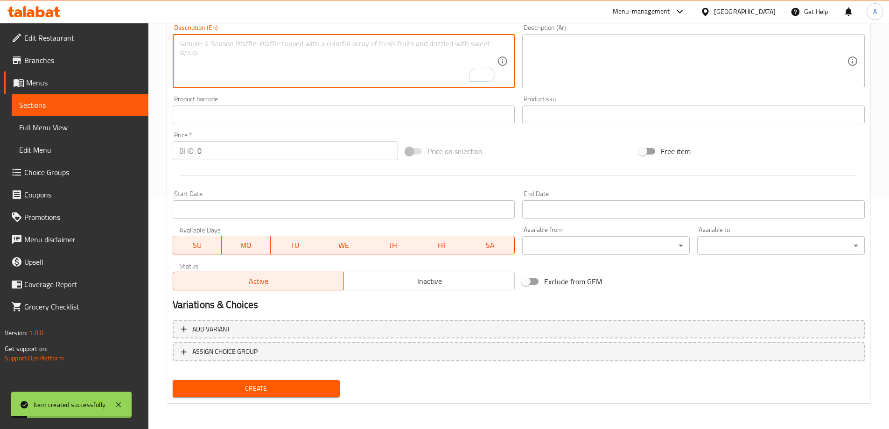
click at [359, 74] on textarea "To enrich screen reader interactions, please activate Accessibility in Grammarl…" at bounding box center [338, 61] width 318 height 44
paste textarea "فانيلا VANNILLA"
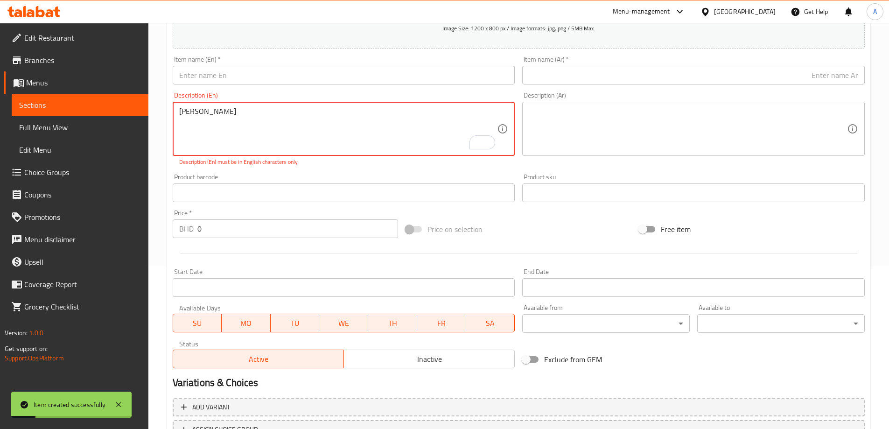
scroll to position [91, 0]
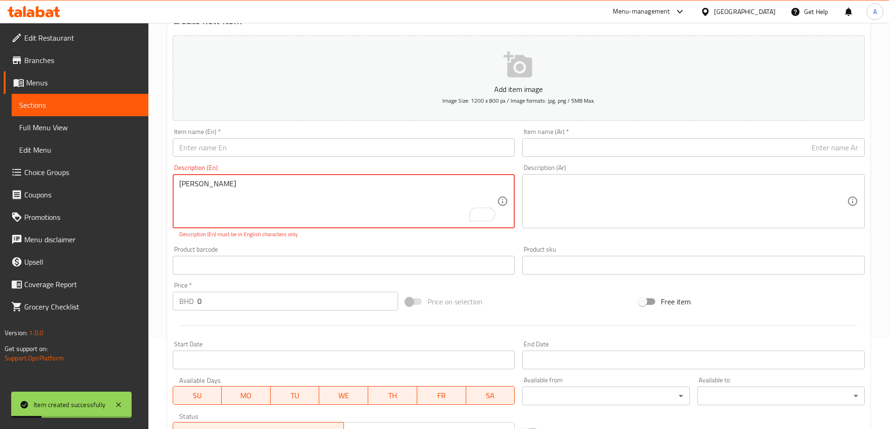
click at [209, 180] on textarea "فانيلا VANNILLA" at bounding box center [338, 201] width 318 height 44
type textarea "فانيلا VANNILLA"
click at [240, 139] on input "text" at bounding box center [344, 147] width 343 height 19
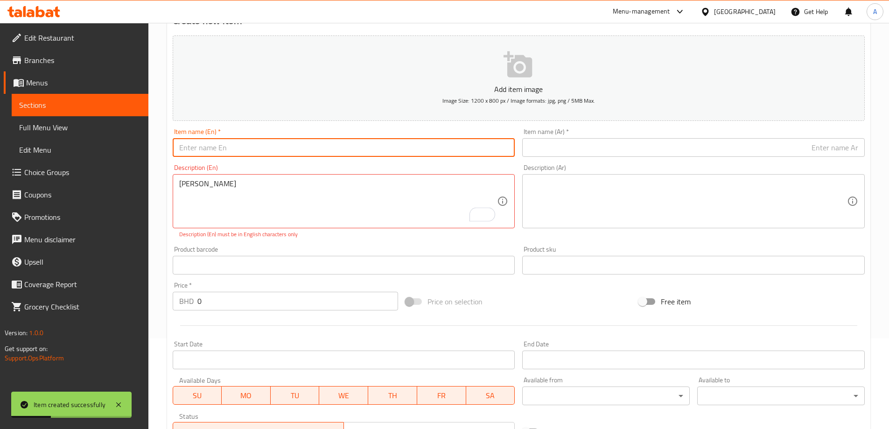
paste input "VANNILLA"
type input "VANNILLA"
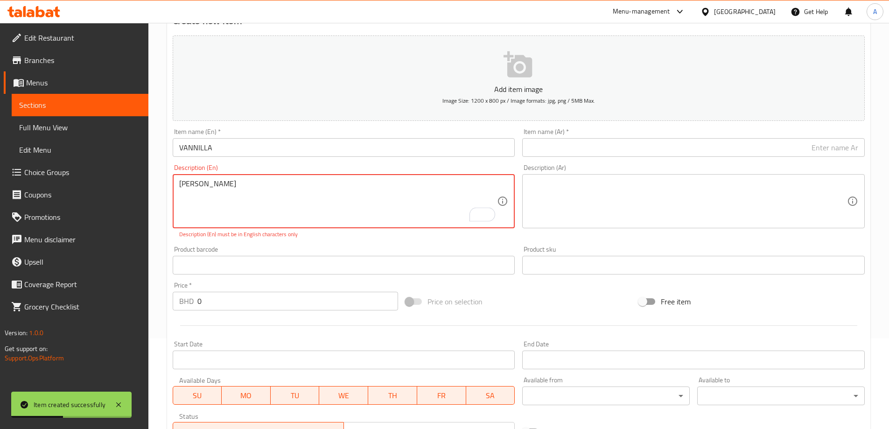
click at [191, 181] on textarea "فانيلا VANNILLA" at bounding box center [338, 201] width 318 height 44
click at [643, 150] on input "text" at bounding box center [693, 147] width 343 height 19
paste input "فانيلا"
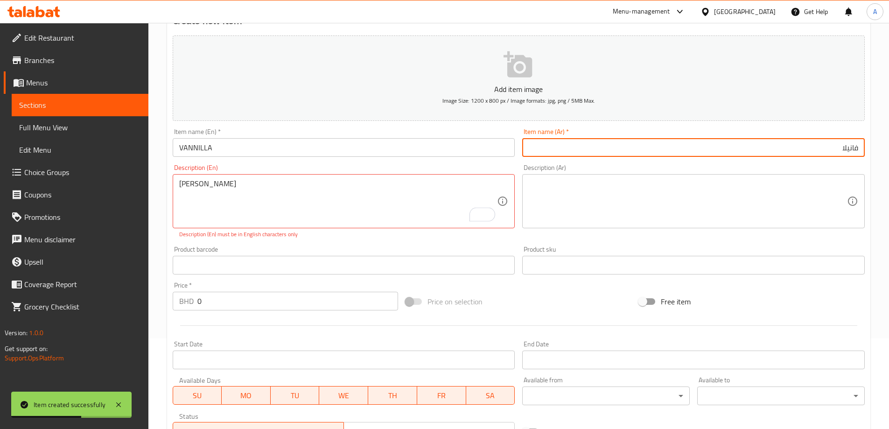
type input "فانيلا"
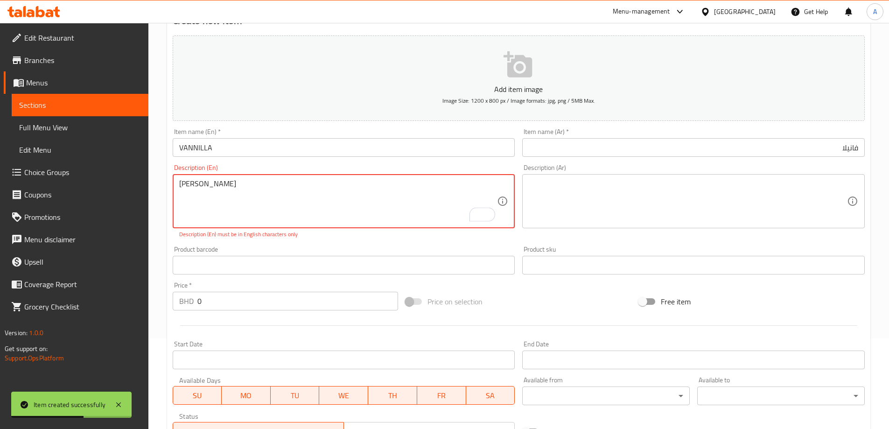
click at [265, 193] on textarea "فانيلا VANNILLA" at bounding box center [338, 201] width 318 height 44
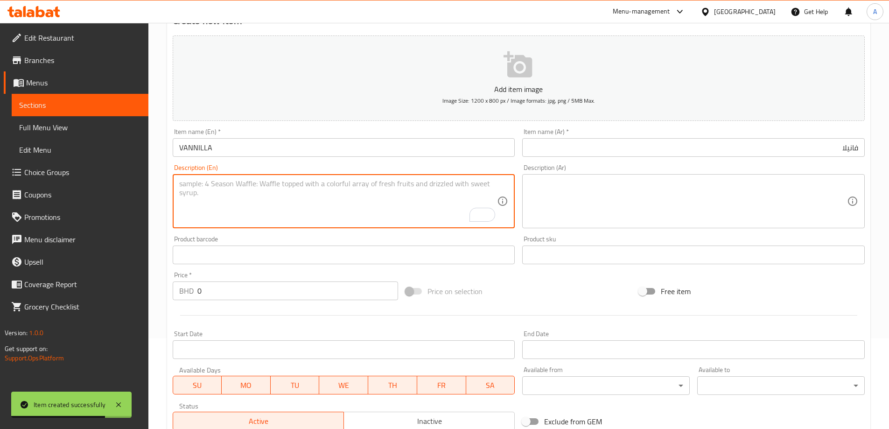
click at [313, 142] on input "VANNILLA" at bounding box center [344, 147] width 343 height 19
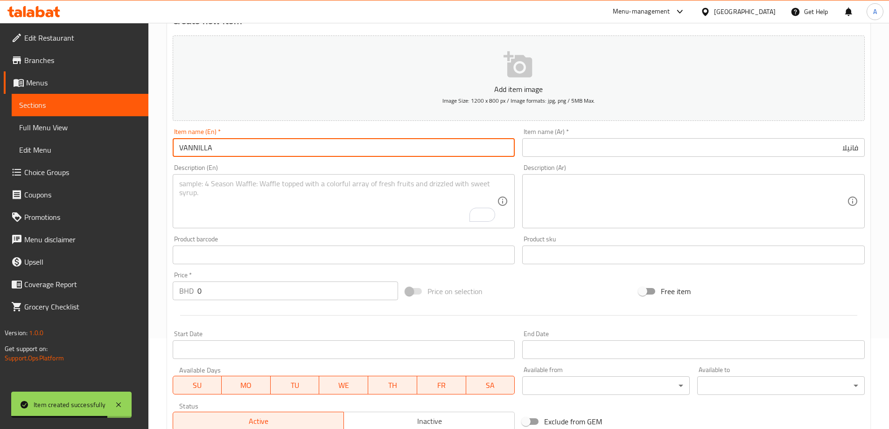
click at [313, 143] on input "VANNILLA" at bounding box center [344, 147] width 343 height 19
type input "Vannilla"
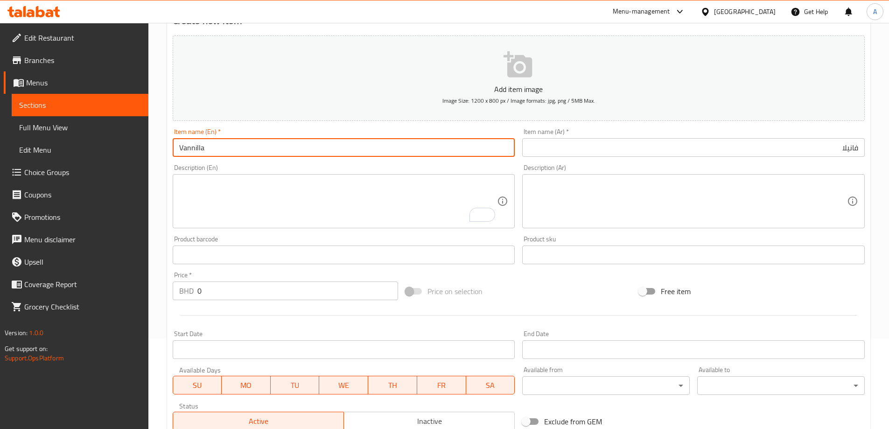
click at [210, 283] on input "0" at bounding box center [297, 291] width 201 height 19
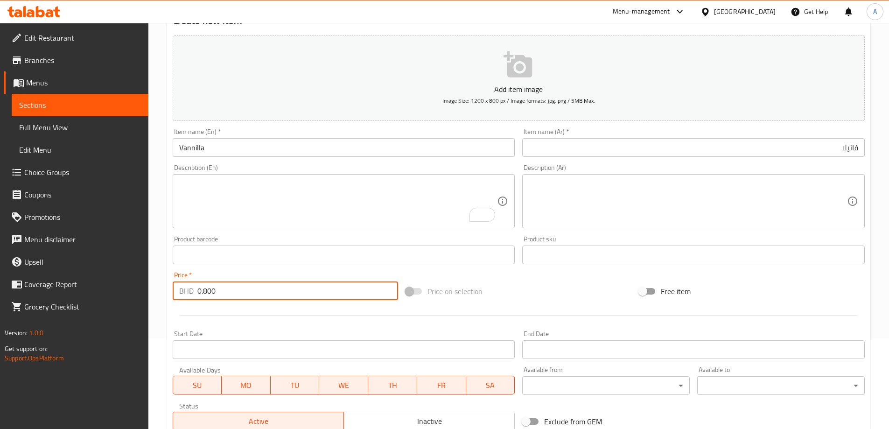
type input "0.800"
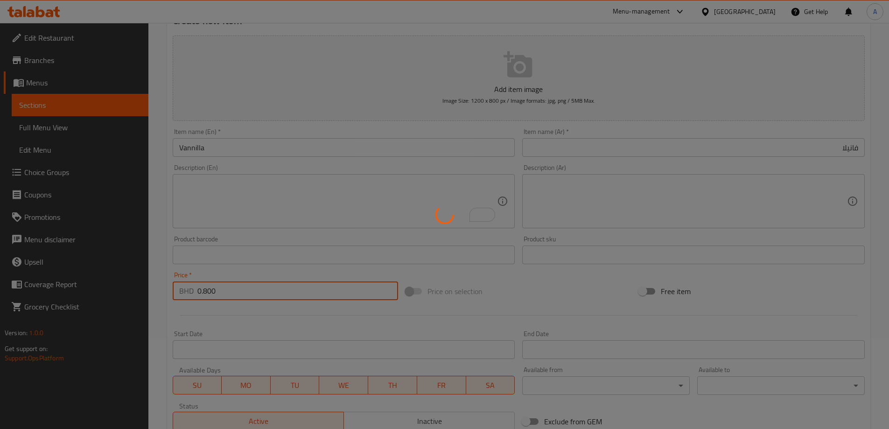
scroll to position [0, 0]
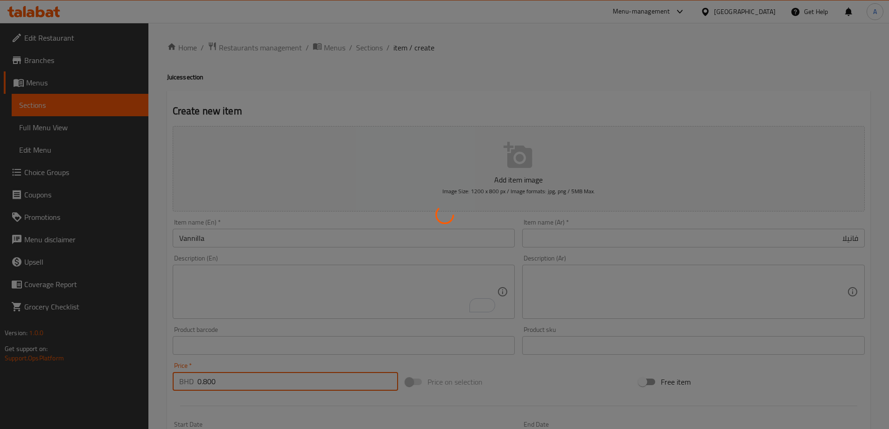
type input "0"
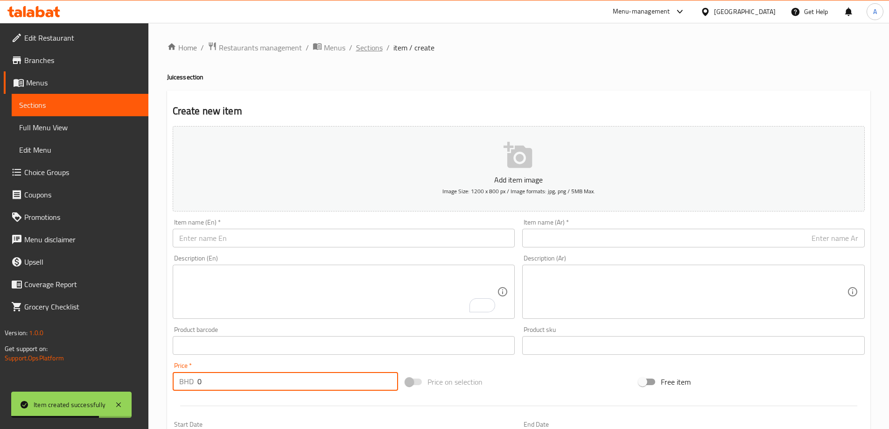
click at [376, 47] on span "Sections" at bounding box center [369, 47] width 27 height 11
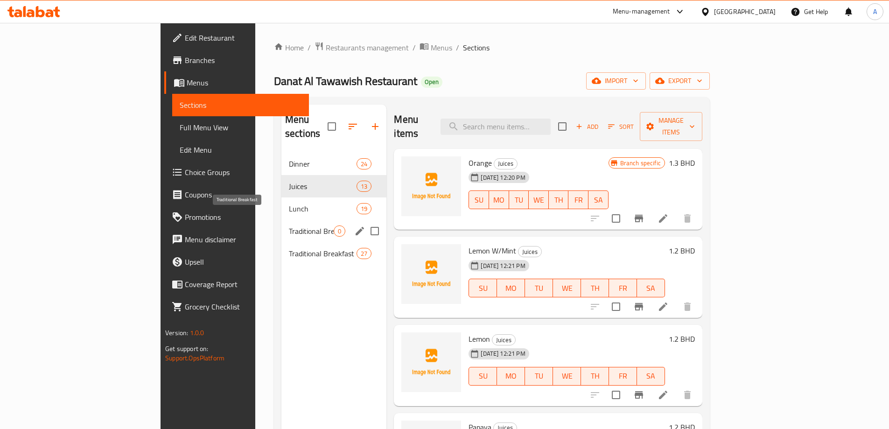
click at [289, 226] on span "Traditional Breakfast" at bounding box center [311, 231] width 45 height 11
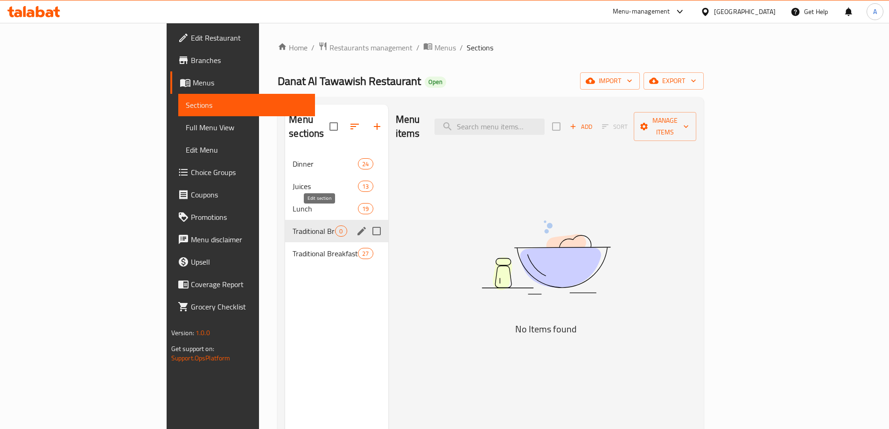
click at [358, 227] on icon "edit" at bounding box center [362, 231] width 8 height 8
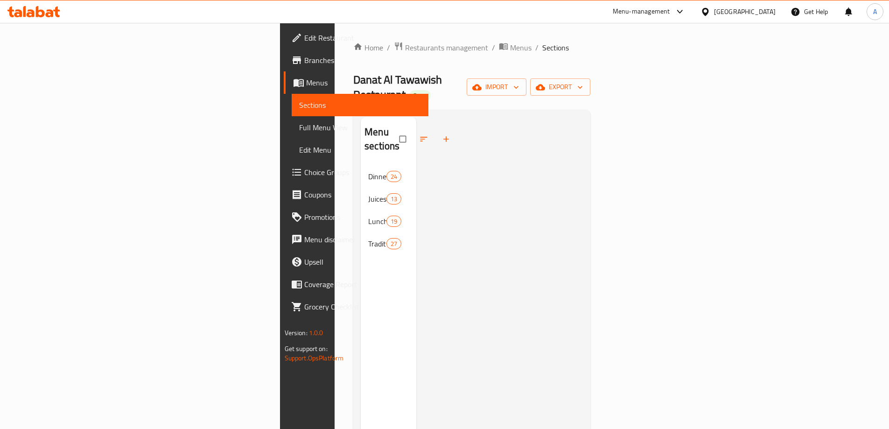
click at [419, 134] on icon "button" at bounding box center [423, 138] width 9 height 9
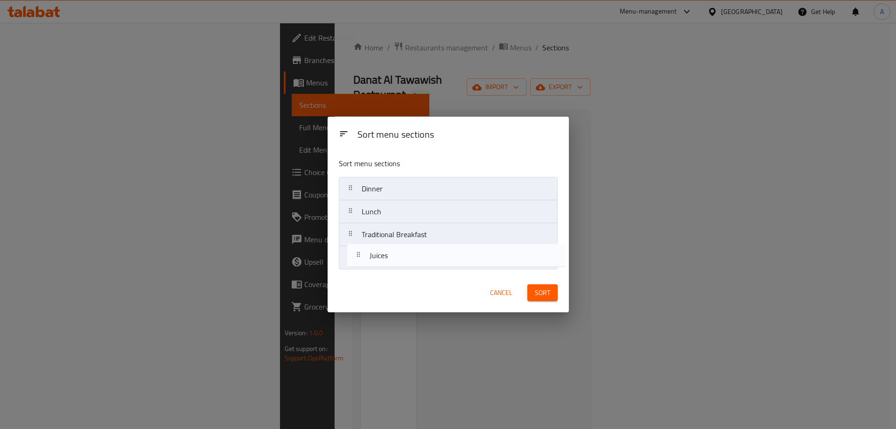
drag, startPoint x: 394, startPoint y: 219, endPoint x: 410, endPoint y: 289, distance: 72.8
click at [410, 289] on div "Sort menu sections Sort menu sections Dinner Juices Lunch Traditional Breakfast…" at bounding box center [448, 215] width 241 height 196
drag, startPoint x: 405, startPoint y: 220, endPoint x: 416, endPoint y: 262, distance: 43.6
click at [410, 262] on nav "Dinner Juices Lunch Traditional Breakfast" at bounding box center [448, 223] width 219 height 92
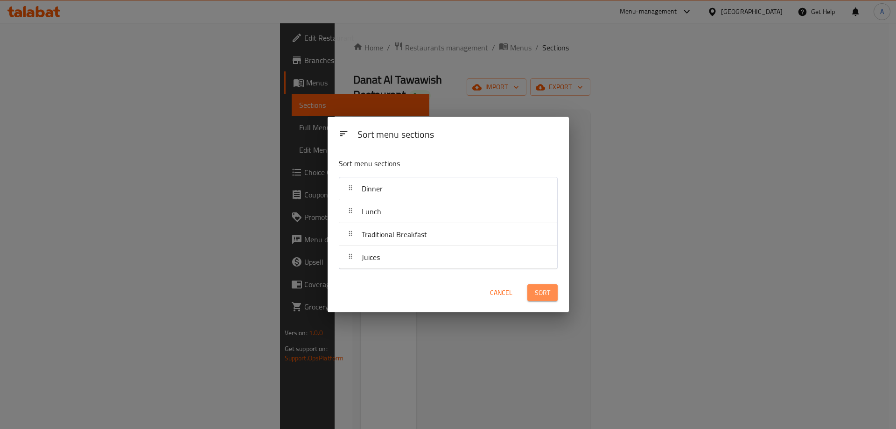
click at [529, 292] on button "Sort" at bounding box center [543, 292] width 30 height 17
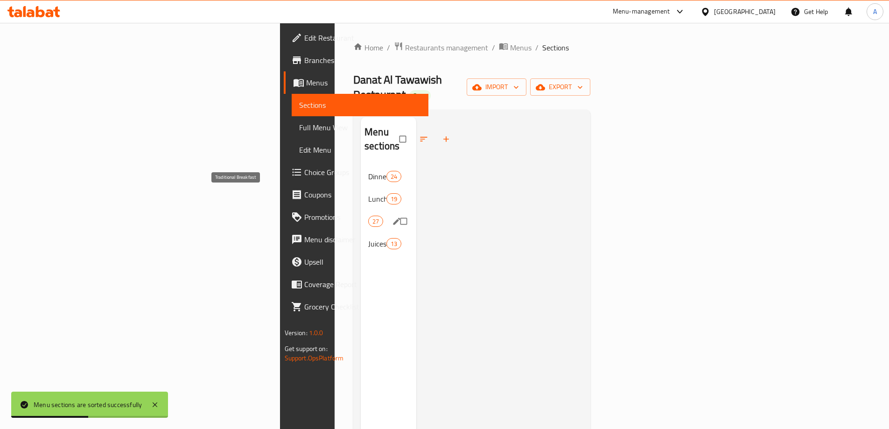
click at [368, 216] on span "Traditional Breakfast" at bounding box center [368, 221] width 0 height 11
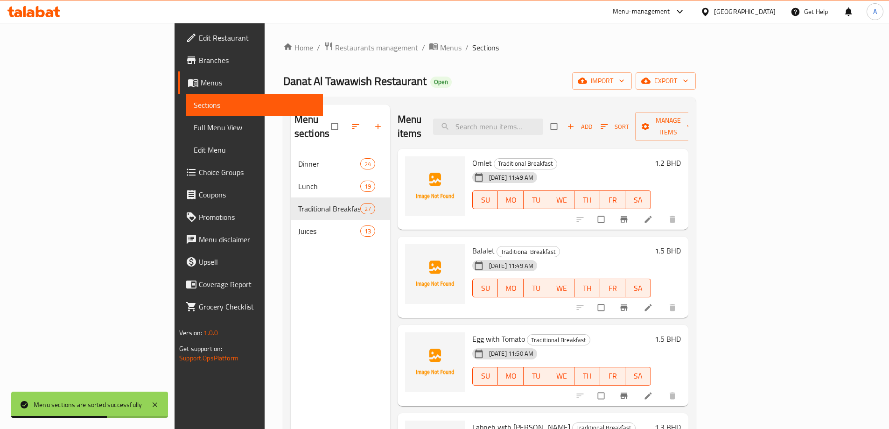
click at [702, 128] on div "Add Sort Manage items" at bounding box center [626, 126] width 151 height 29
click at [592, 121] on span "Add" at bounding box center [579, 126] width 25 height 11
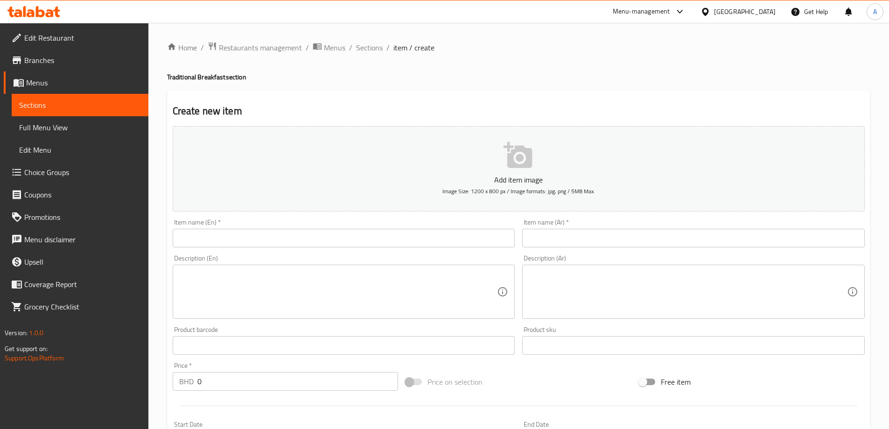
click at [643, 274] on textarea at bounding box center [688, 292] width 318 height 44
paste textarea "قشطة مع عسل جبن مع عسل CREAM WITH HONEY BD 1.300"
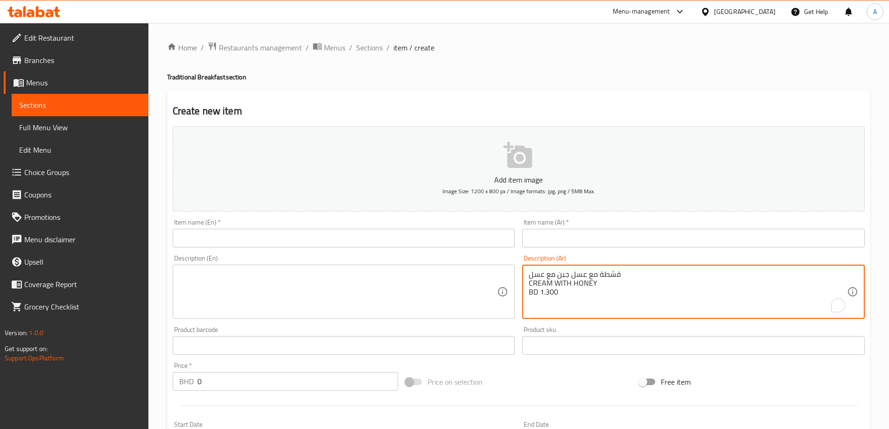
click at [589, 273] on textarea "قشطة مع عسل جبن مع عسل CREAM WITH HONEY BD 1.300" at bounding box center [688, 292] width 318 height 44
type textarea "قشطة مع عسل جبن مع عسل CREAM WITH HONEY BD 1.300"
click at [611, 240] on input "text" at bounding box center [693, 238] width 343 height 19
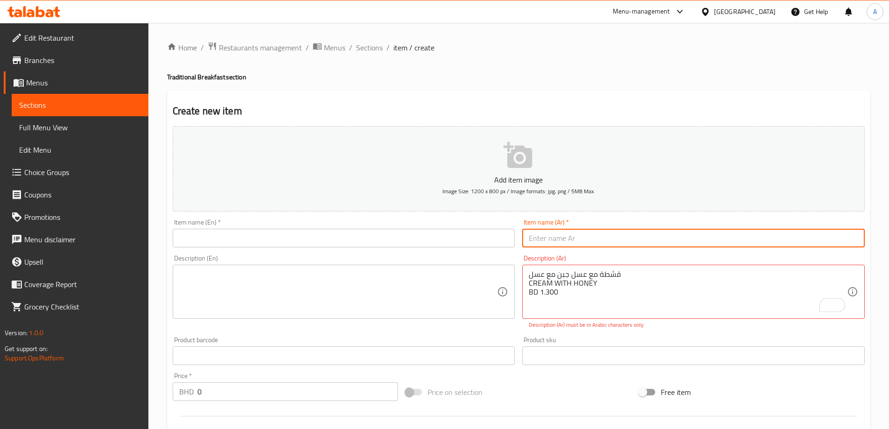
paste input "قشطة مع عسل جبن مع عسل"
drag, startPoint x: 795, startPoint y: 241, endPoint x: 361, endPoint y: 261, distance: 434.2
click at [451, 256] on div "Add item image Image Size: 1200 x 800 px / Image formats: jpg, png / 5MB Max. I…" at bounding box center [519, 328] width 700 height 413
type input "قشطة مع عسل جبن"
click at [533, 265] on div "قشطة مع عسل جبن مع عسل CREAM WITH HONEY BD 1.300 Description (Ar)" at bounding box center [693, 292] width 343 height 54
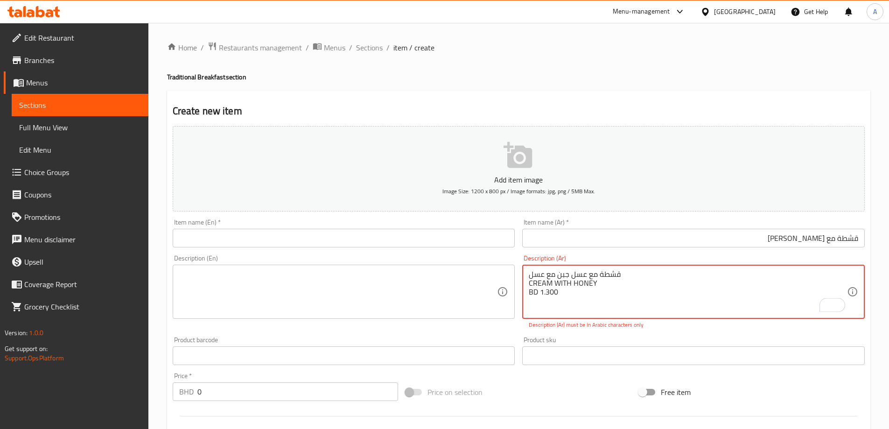
click at [533, 265] on div "قشطة مع عسل جبن مع عسل CREAM WITH HONEY BD 1.300 Description (Ar)" at bounding box center [693, 292] width 343 height 54
click at [626, 248] on div "Item name (Ar)   * قشطة مع عسل جبن Item name (Ar) *" at bounding box center [694, 233] width 350 height 36
click at [640, 237] on input "قشطة مع عسل جبن" at bounding box center [693, 238] width 343 height 19
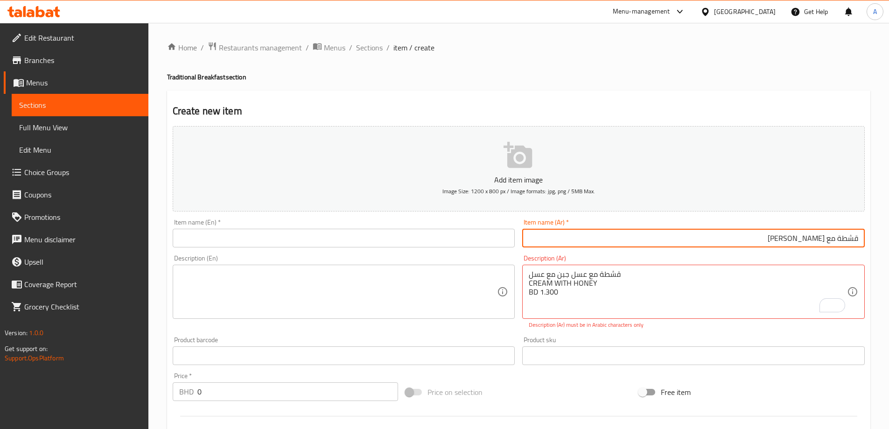
click at [640, 237] on input "قشطة مع عسل جبن" at bounding box center [693, 238] width 343 height 19
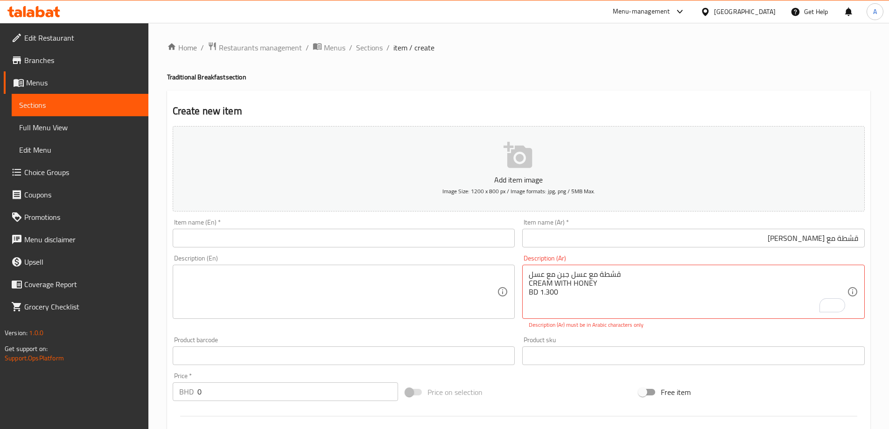
click at [335, 250] on div "Item name (En)   * Item name (En) *" at bounding box center [344, 233] width 350 height 36
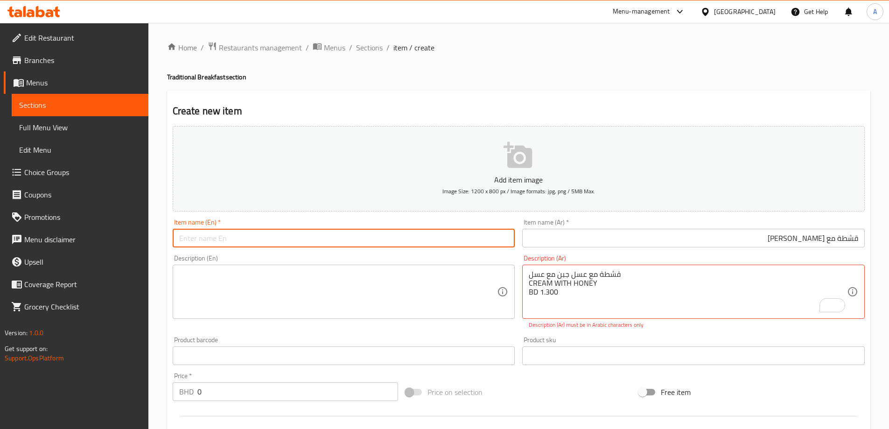
click at [338, 240] on input "text" at bounding box center [344, 238] width 343 height 19
paste input "Cream with honey and cheese"
type input "Cream with honey and cheese"
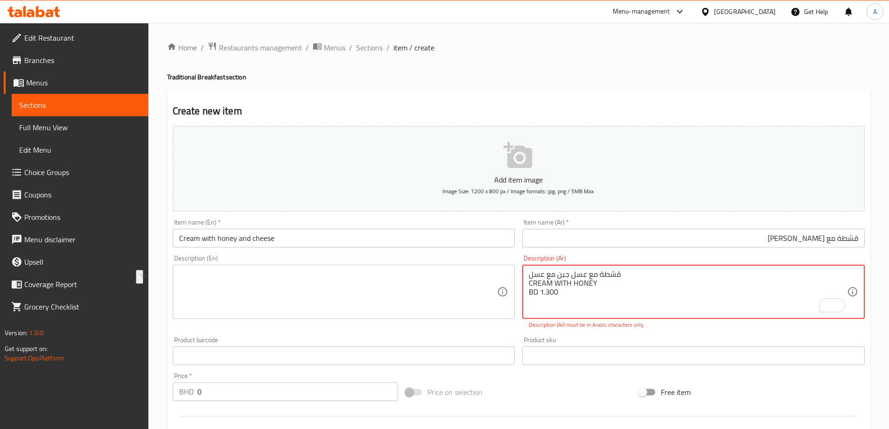
drag, startPoint x: 561, startPoint y: 296, endPoint x: 503, endPoint y: 317, distance: 61.6
click at [546, 292] on textarea "قشطة مع عسل جبن مع عسل CREAM WITH HONEY BD 1.300" at bounding box center [688, 292] width 318 height 44
click at [226, 401] on input "0" at bounding box center [297, 391] width 201 height 19
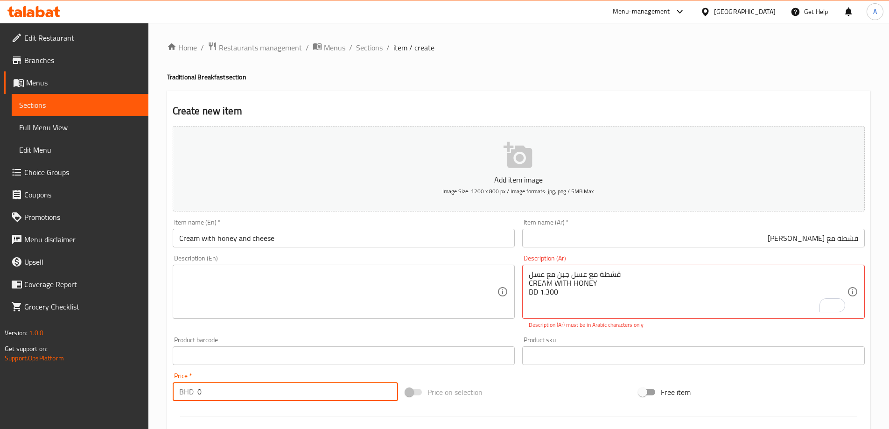
click at [226, 401] on input "0" at bounding box center [297, 391] width 201 height 19
paste input "1.30"
type input "1.300"
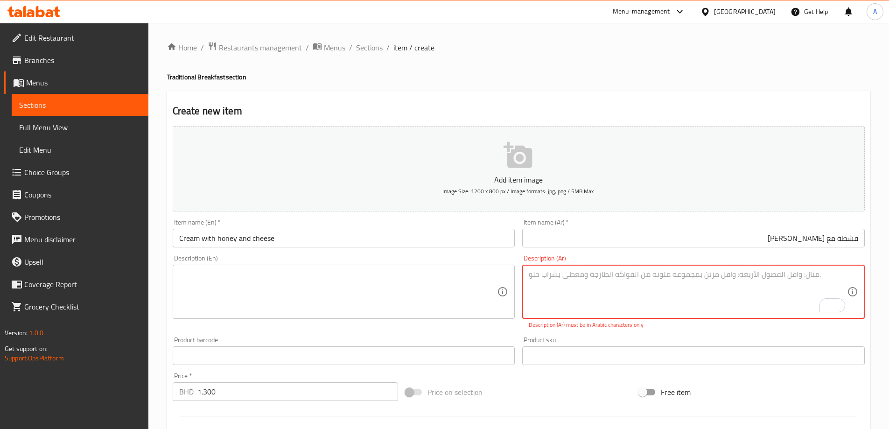
click at [323, 239] on input "Cream with honey and cheese" at bounding box center [344, 238] width 343 height 19
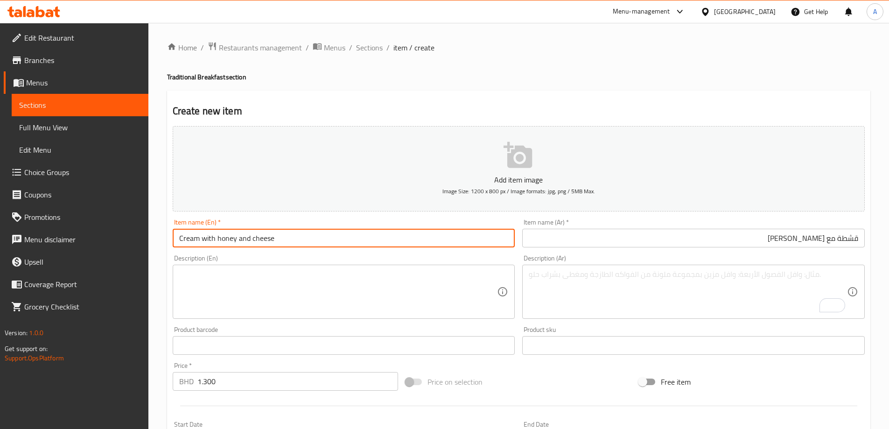
click at [323, 239] on input "Cream with honey and cheese" at bounding box center [344, 238] width 343 height 19
type input "Cream with Honey and Cheese"
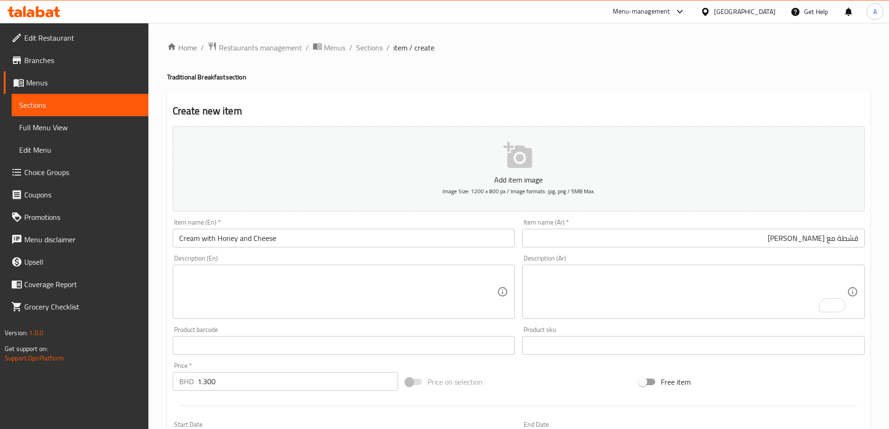
click at [322, 257] on div "Description (En) Description (En)" at bounding box center [344, 287] width 343 height 64
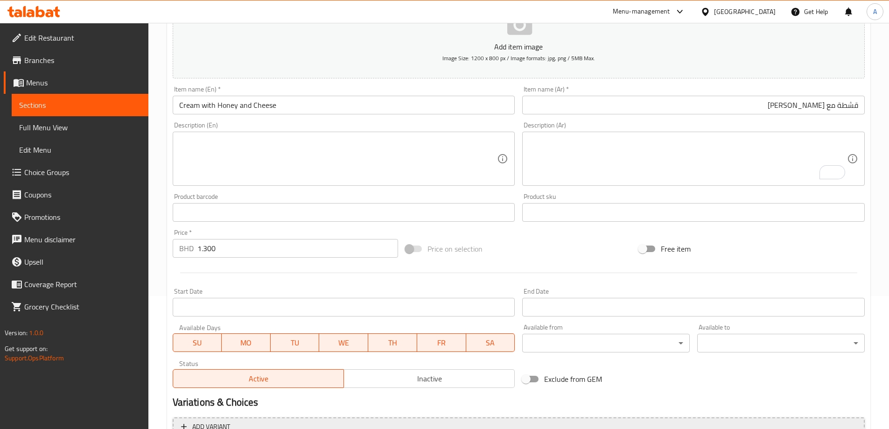
scroll to position [231, 0]
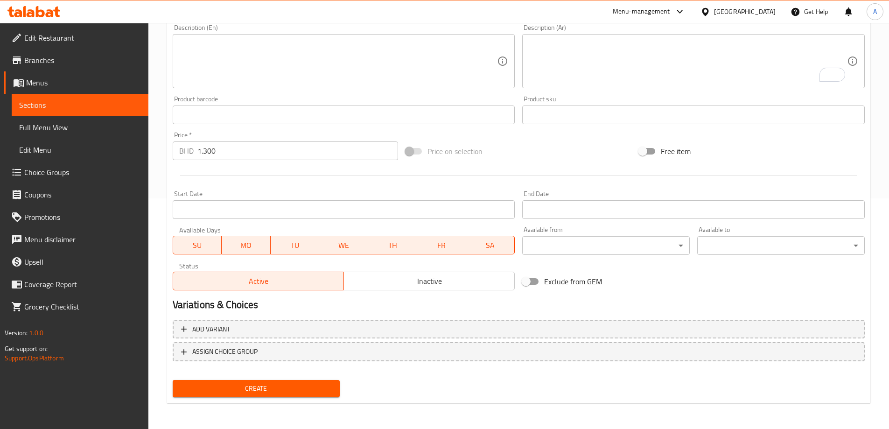
click at [323, 394] on span "Create" at bounding box center [256, 389] width 153 height 12
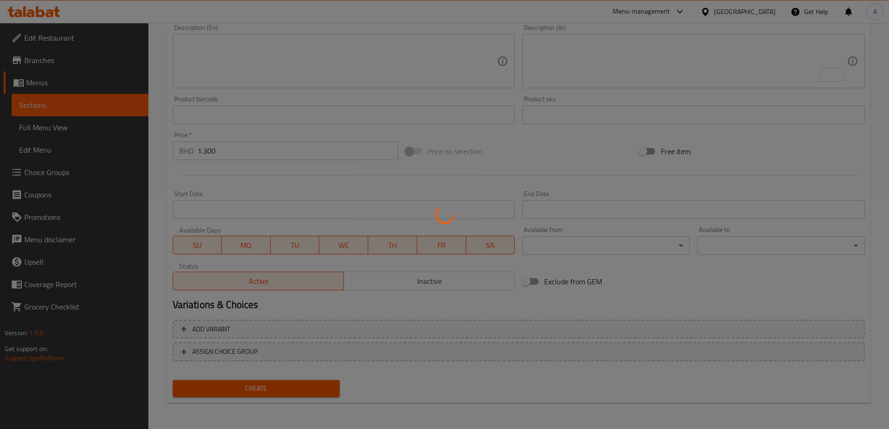
type input "0"
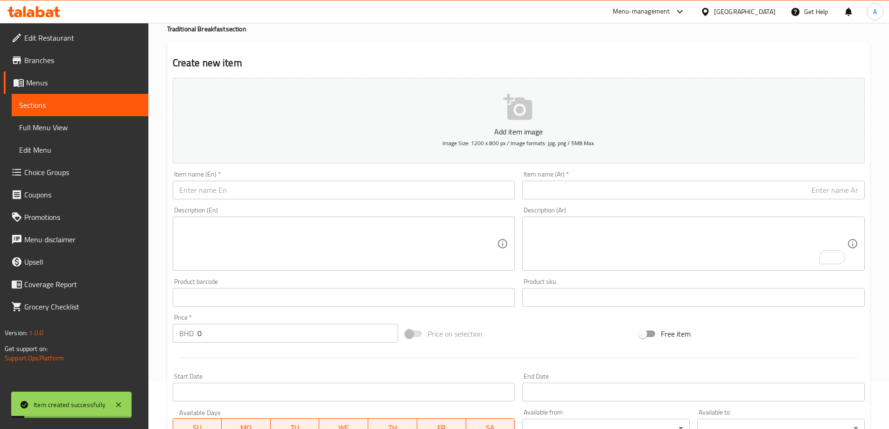
scroll to position [0, 0]
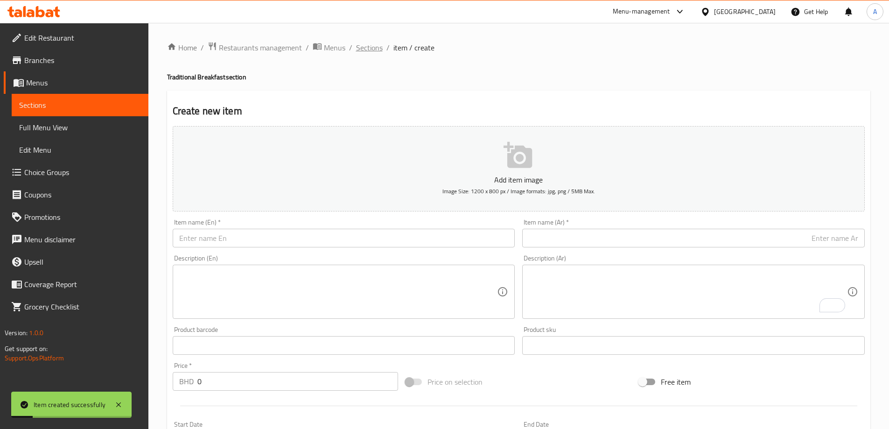
click at [366, 46] on span "Sections" at bounding box center [369, 47] width 27 height 11
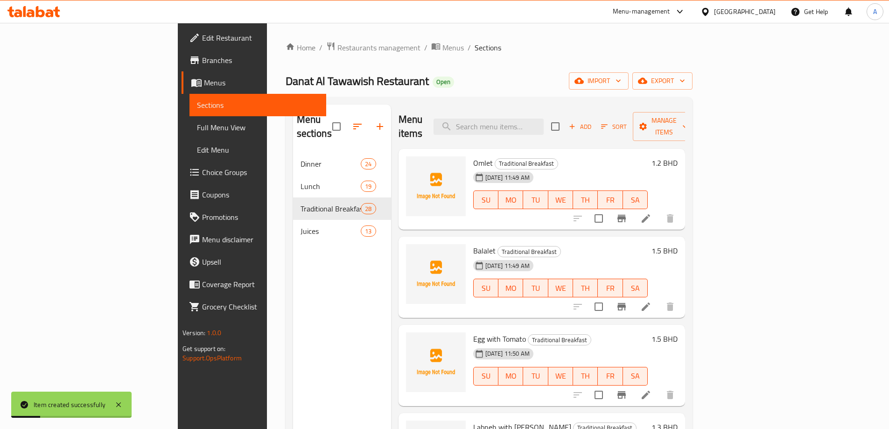
scroll to position [140, 0]
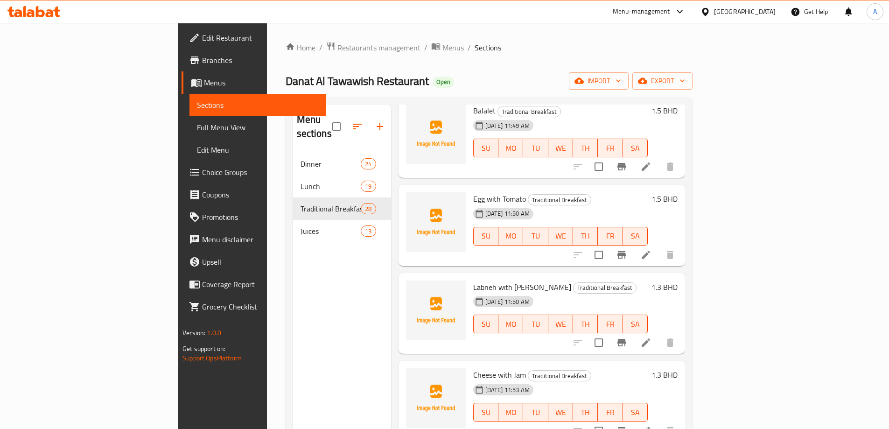
click at [197, 128] on span "Full Menu View" at bounding box center [258, 127] width 122 height 11
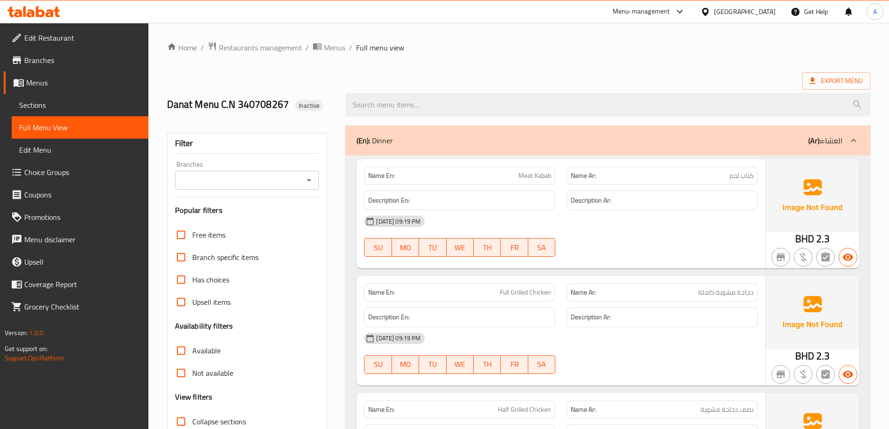
click at [252, 173] on div "Branches" at bounding box center [247, 180] width 144 height 19
click at [306, 181] on icon "Open" at bounding box center [308, 180] width 11 height 11
click at [309, 179] on icon "Close" at bounding box center [309, 180] width 5 height 2
click at [309, 180] on icon "Open" at bounding box center [309, 180] width 5 height 2
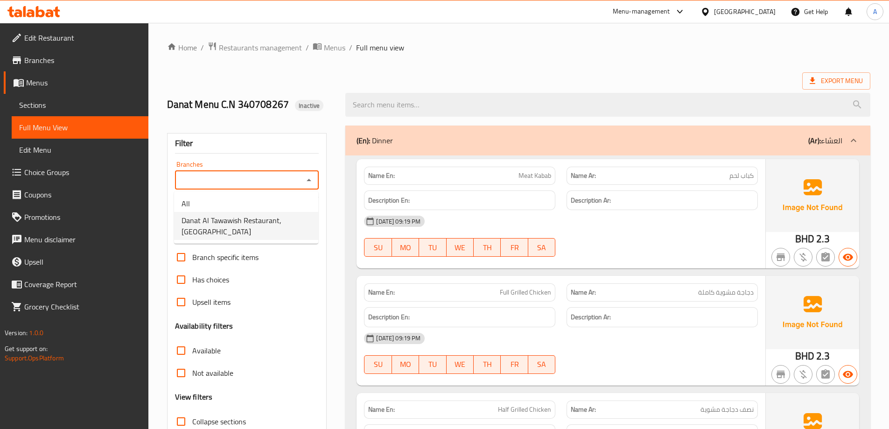
click at [294, 215] on span "Danat Al Tawawish Restaurant, Manama Center" at bounding box center [246, 226] width 129 height 22
type input "Danat Al Tawawish Restaurant, Manama Center"
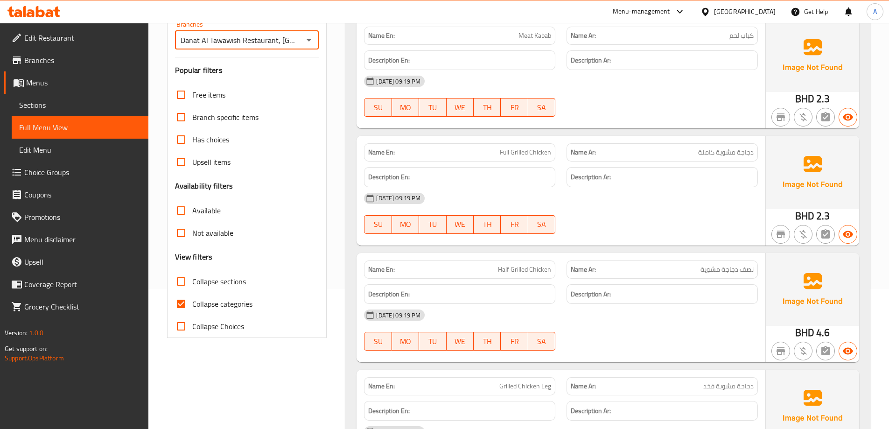
scroll to position [327, 0]
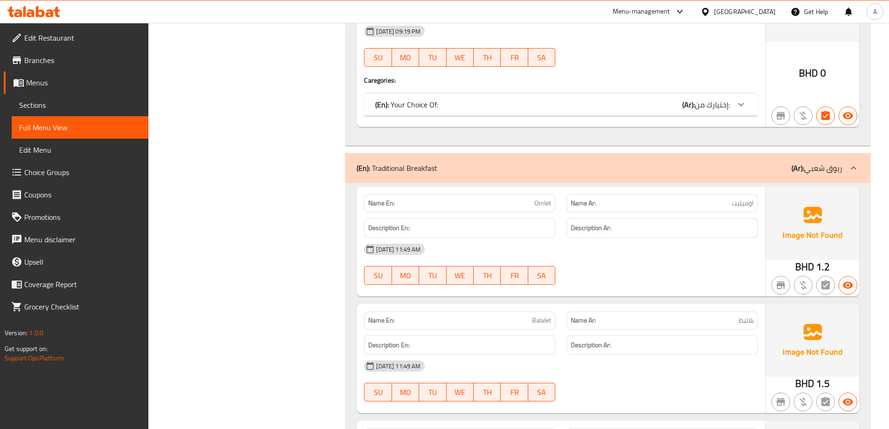
scroll to position [5285, 0]
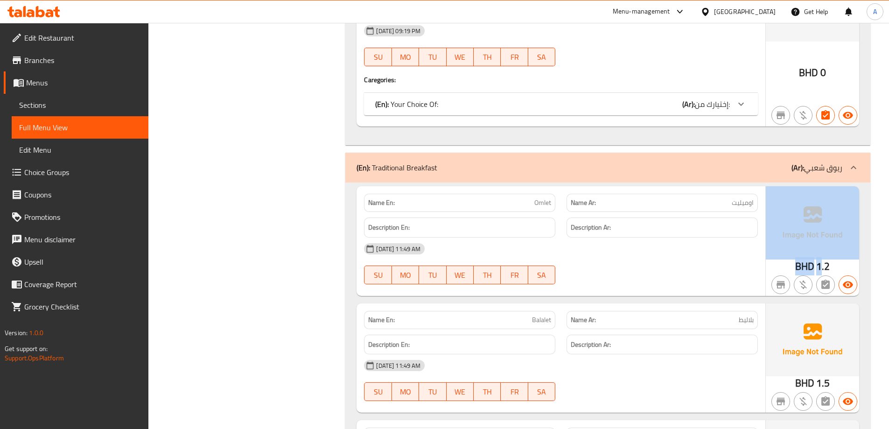
drag, startPoint x: 836, startPoint y: 262, endPoint x: 822, endPoint y: 261, distance: 14.0
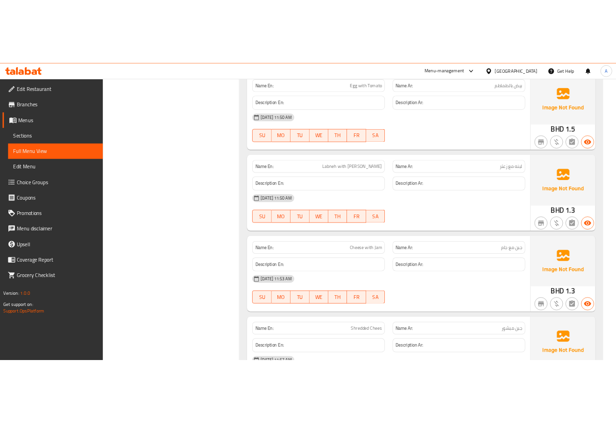
scroll to position [5752, 0]
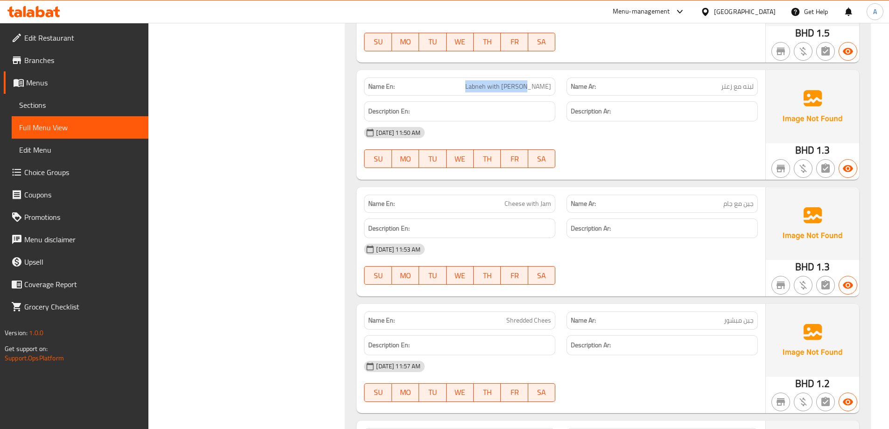
drag, startPoint x: 505, startPoint y: 86, endPoint x: 552, endPoint y: 85, distance: 47.2
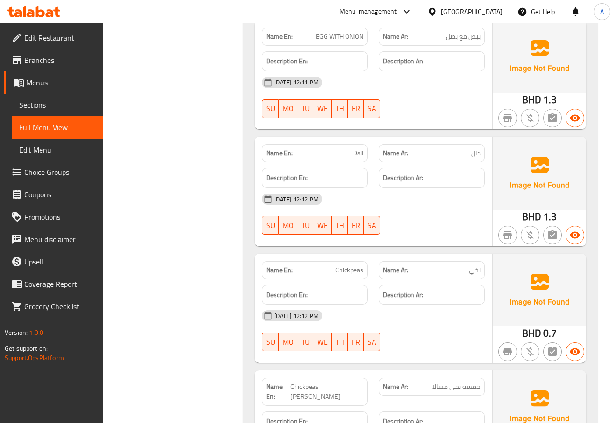
scroll to position [7386, 0]
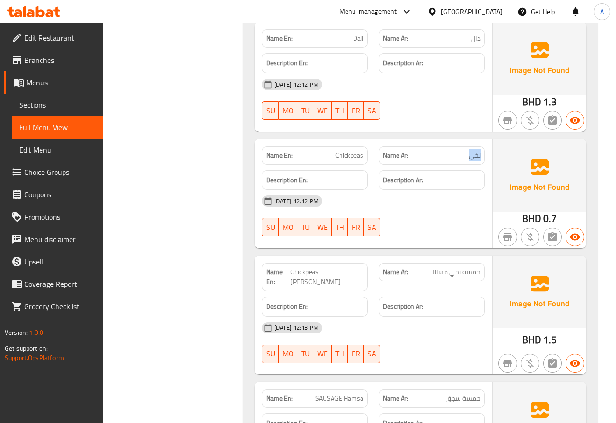
scroll to position [7526, 0]
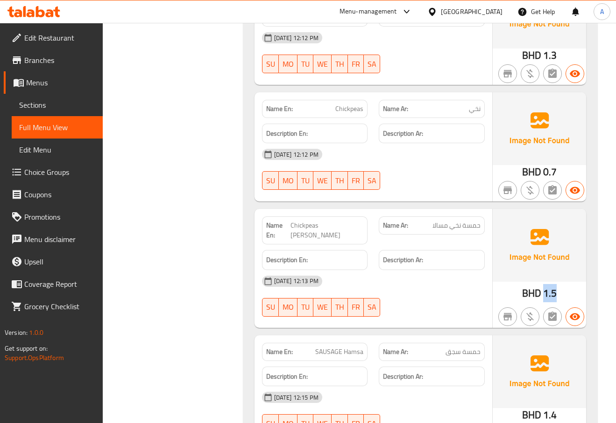
drag, startPoint x: 555, startPoint y: 260, endPoint x: 543, endPoint y: 259, distance: 11.7
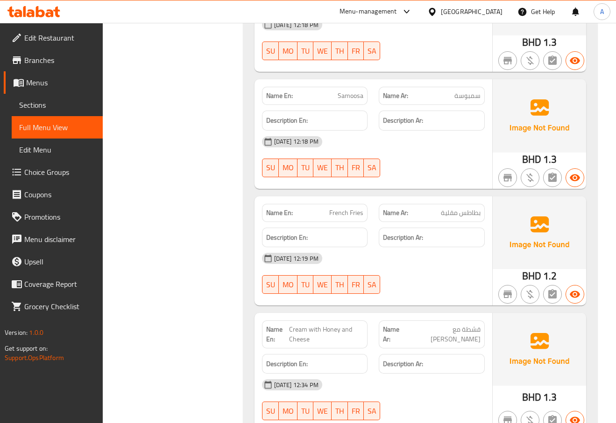
scroll to position [8414, 0]
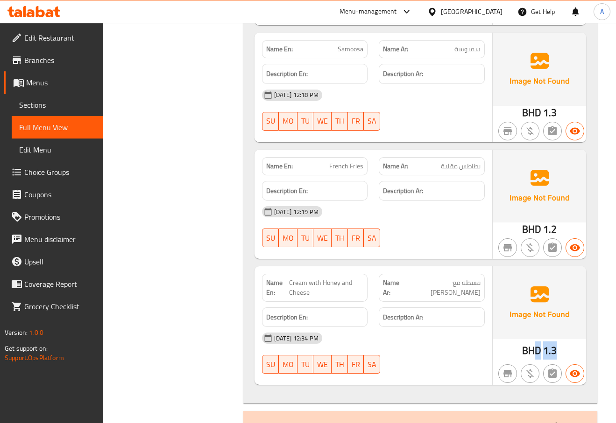
drag, startPoint x: 555, startPoint y: 312, endPoint x: 532, endPoint y: 309, distance: 23.0
click at [532, 344] on div "BHD 1.3" at bounding box center [539, 351] width 35 height 14
click at [538, 342] on span "BHD" at bounding box center [531, 351] width 19 height 18
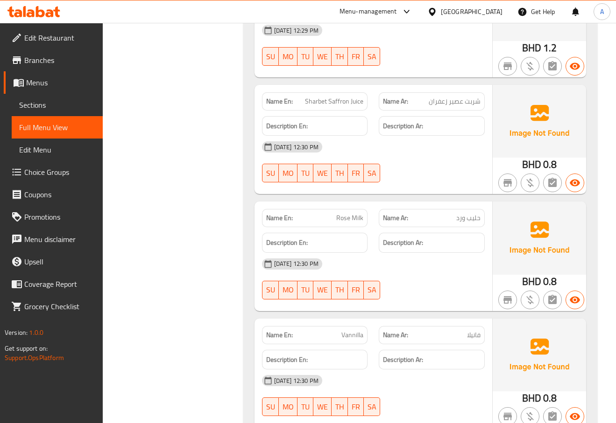
scroll to position [9946, 0]
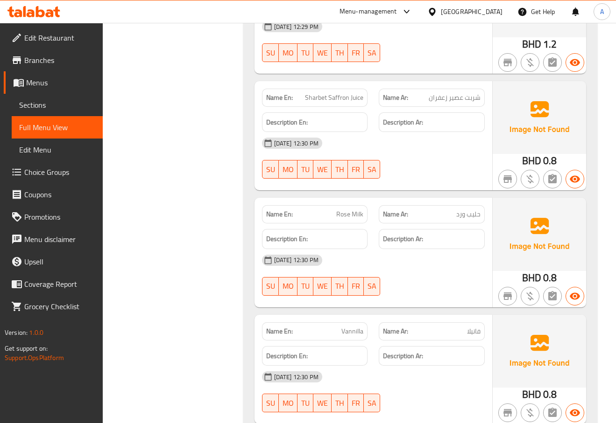
drag, startPoint x: 296, startPoint y: 337, endPoint x: 266, endPoint y: 334, distance: 29.5
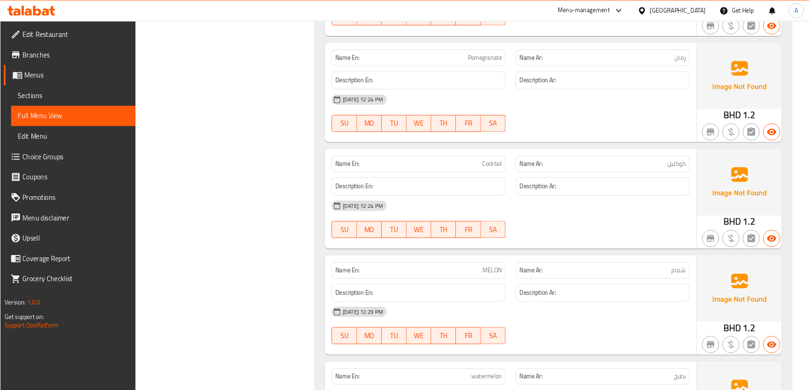
scroll to position [9357, 0]
